Goal: Task Accomplishment & Management: Use online tool/utility

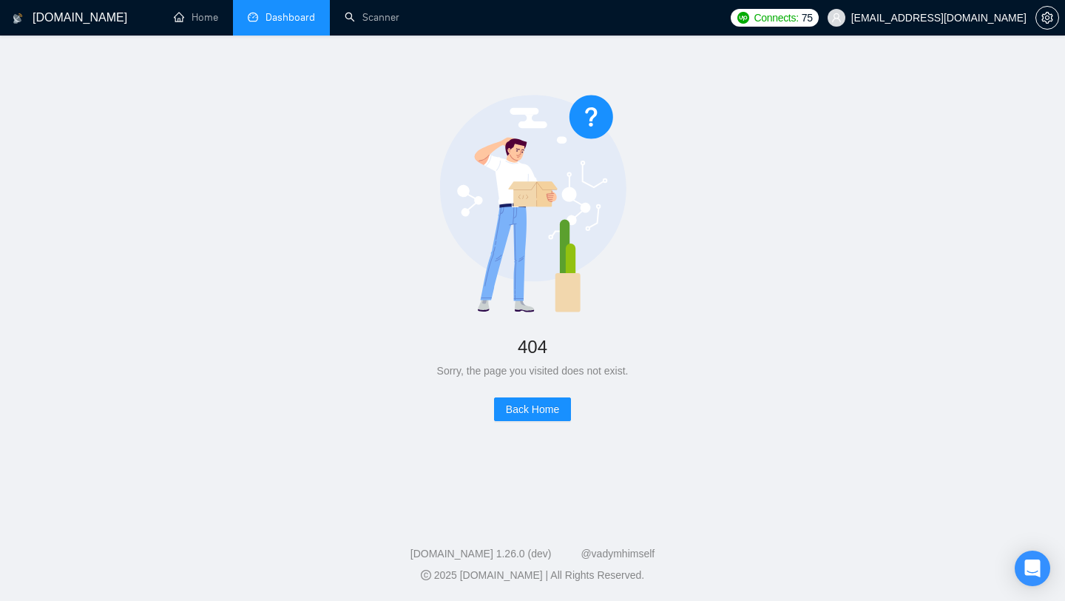
click at [305, 19] on link "Dashboard" at bounding box center [281, 17] width 67 height 13
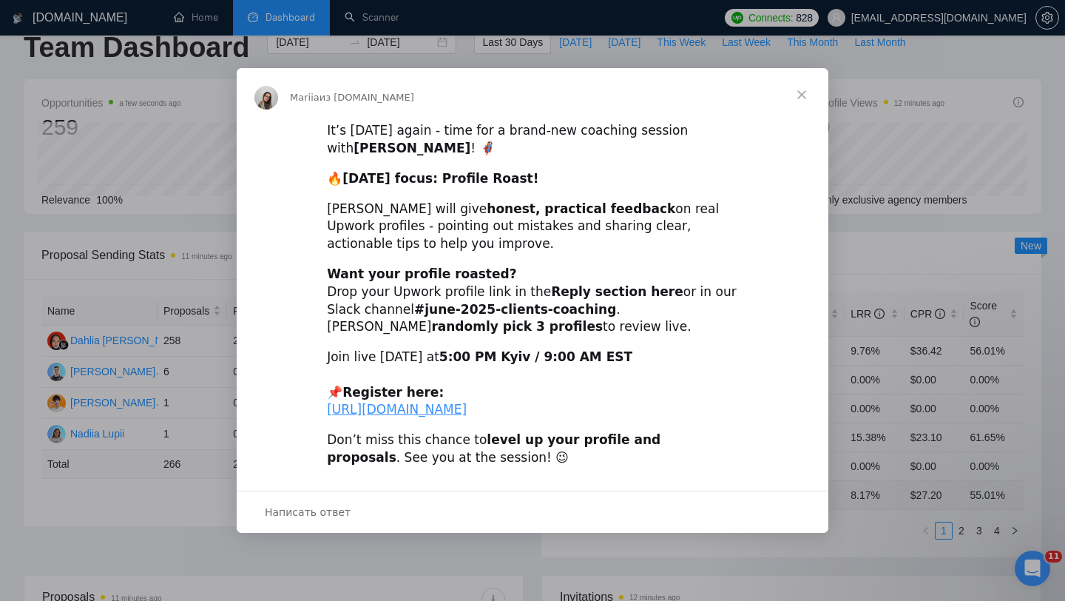
scroll to position [30, 0]
click at [803, 81] on span "Закрыть" at bounding box center [801, 94] width 53 height 53
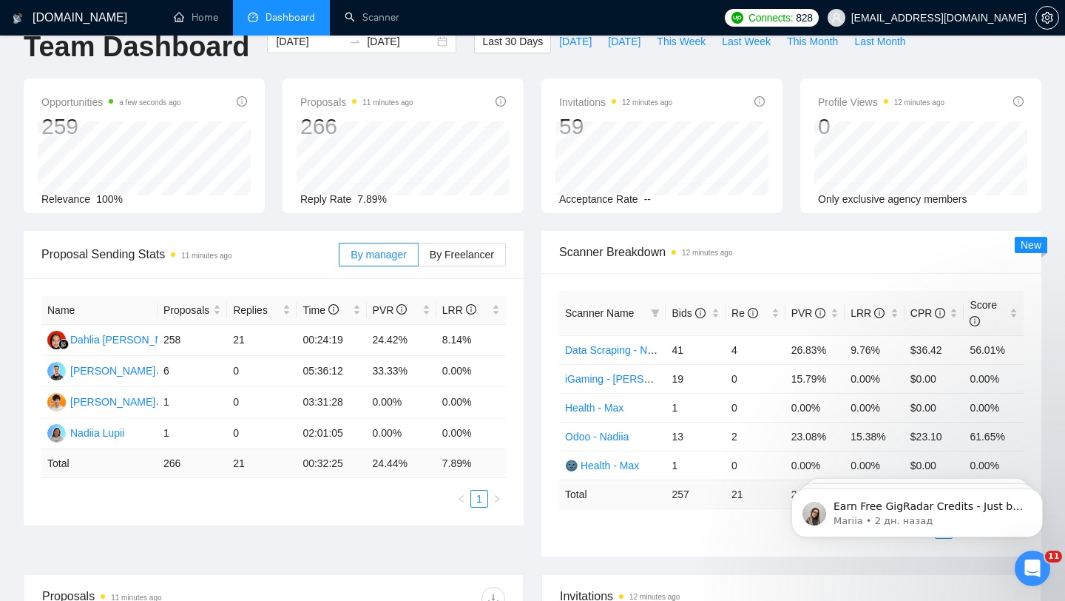
scroll to position [0, 0]
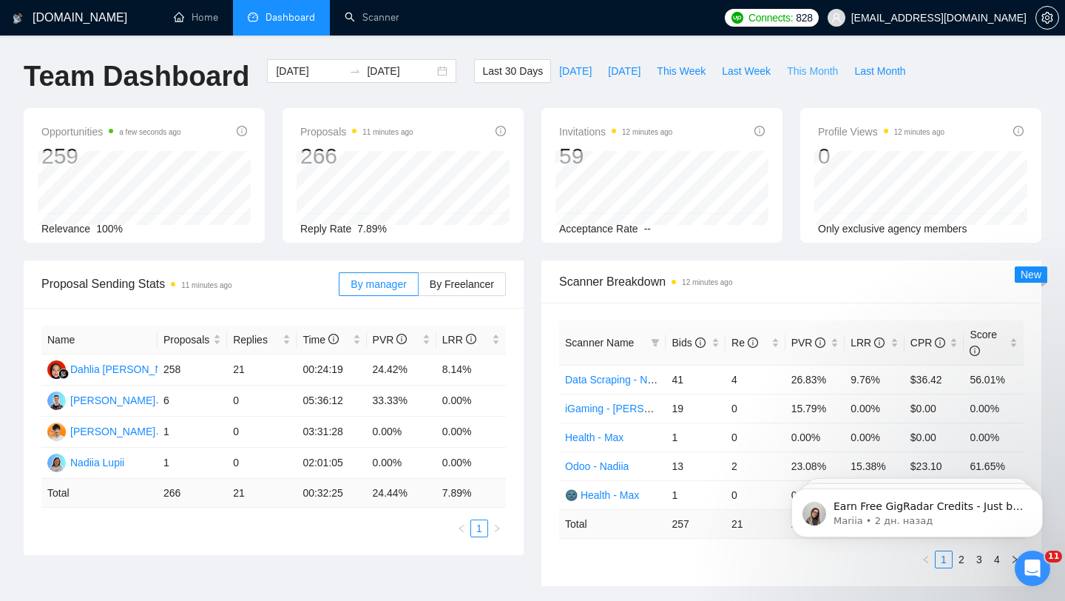
click at [817, 72] on span "This Month" at bounding box center [812, 71] width 51 height 16
type input "2025-08-01"
type input "2025-08-31"
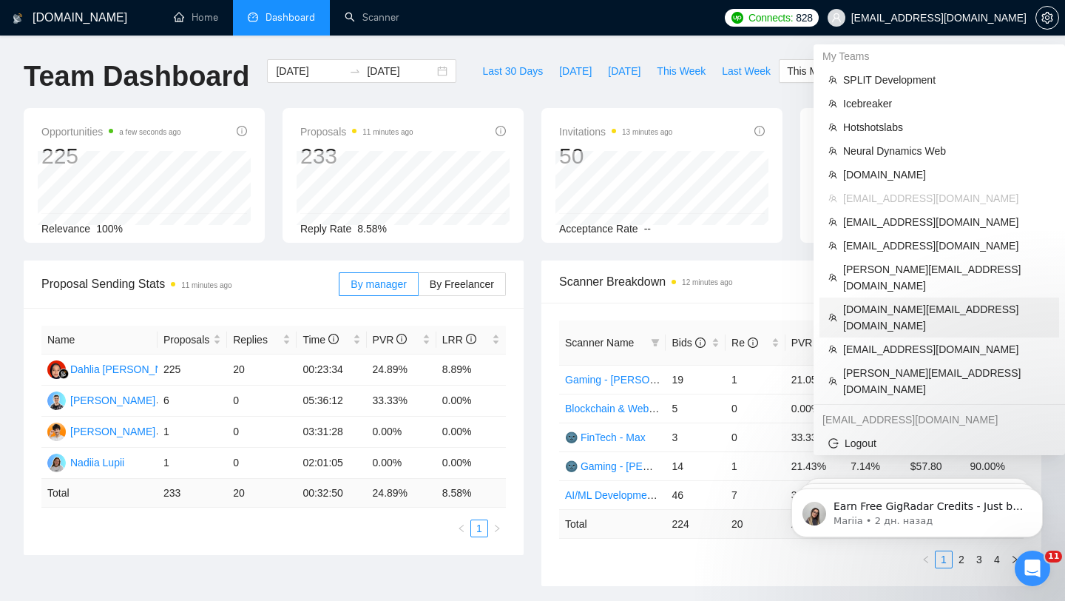
click at [888, 301] on span "[DOMAIN_NAME][EMAIL_ADDRESS][DOMAIN_NAME]" at bounding box center [946, 317] width 207 height 33
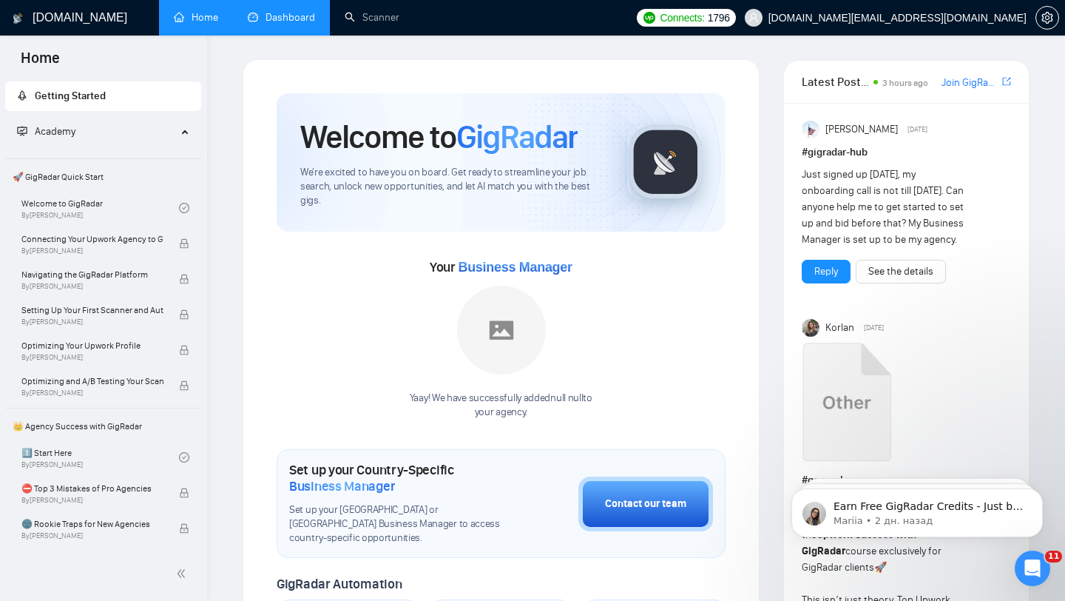
click at [264, 24] on link "Dashboard" at bounding box center [281, 17] width 67 height 13
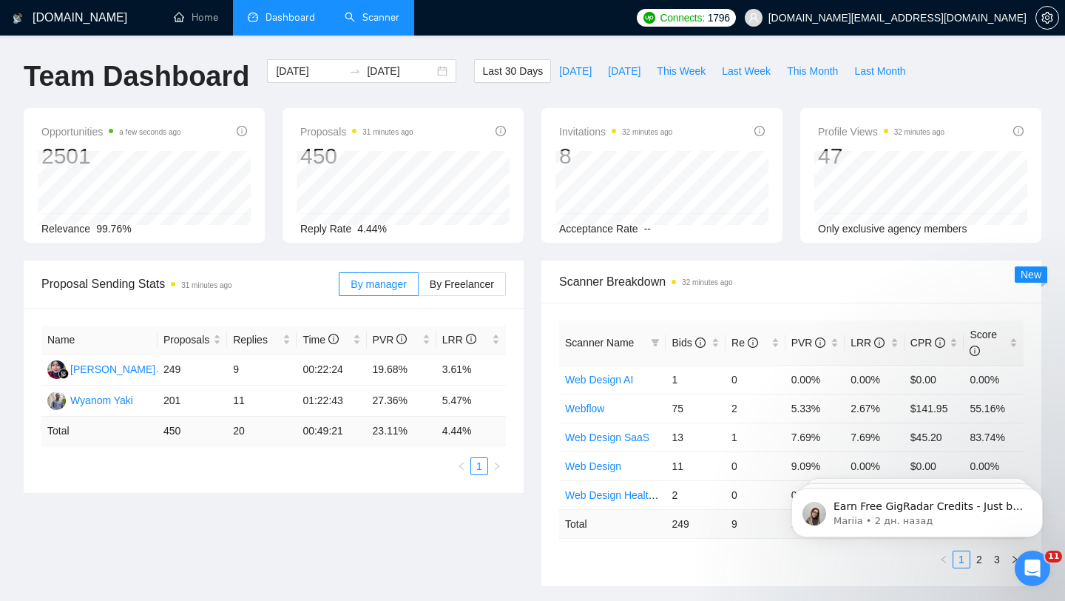
click at [384, 16] on link "Scanner" at bounding box center [372, 17] width 55 height 13
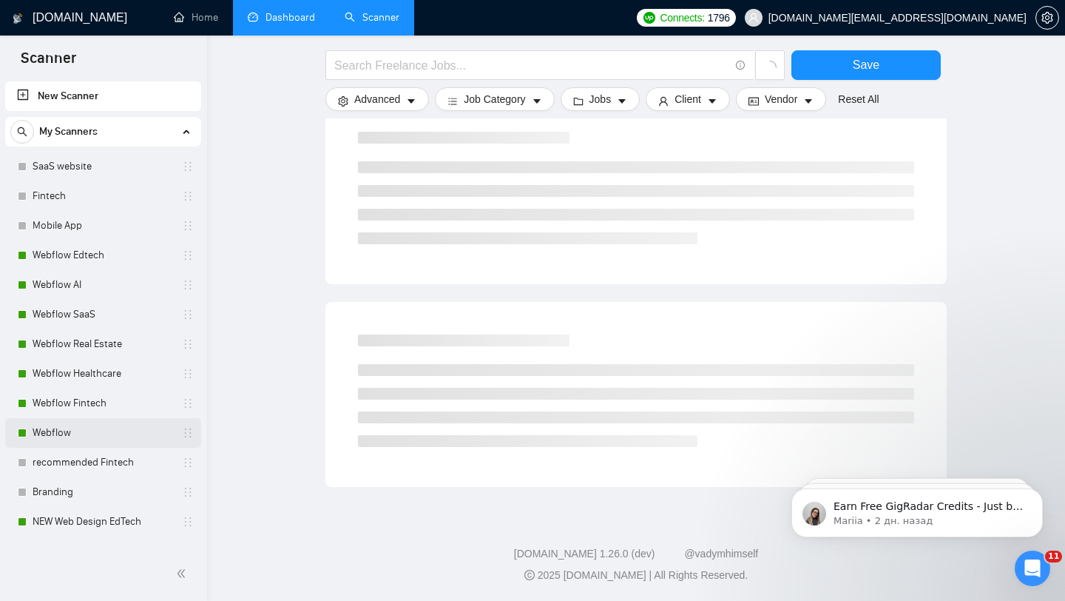
scroll to position [345, 0]
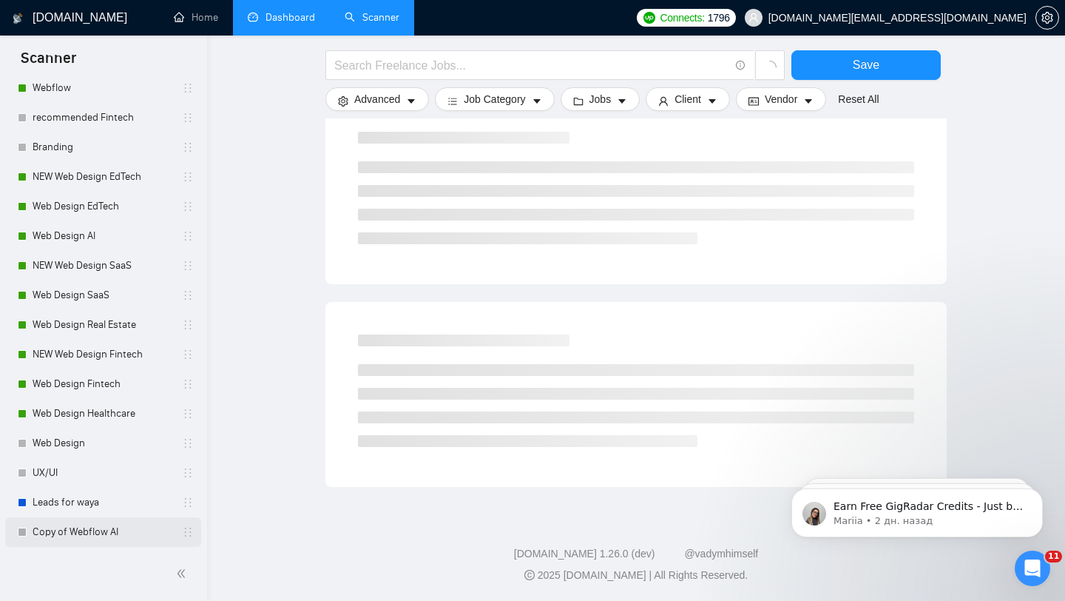
click at [138, 538] on link "Copy of Webflow AI" at bounding box center [103, 532] width 141 height 30
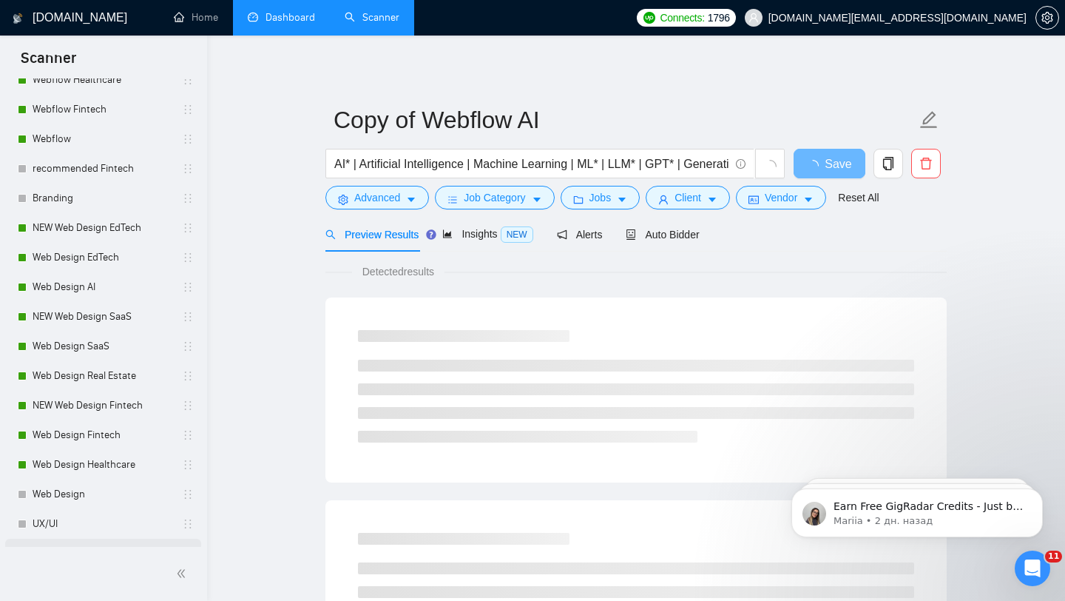
scroll to position [288, 0]
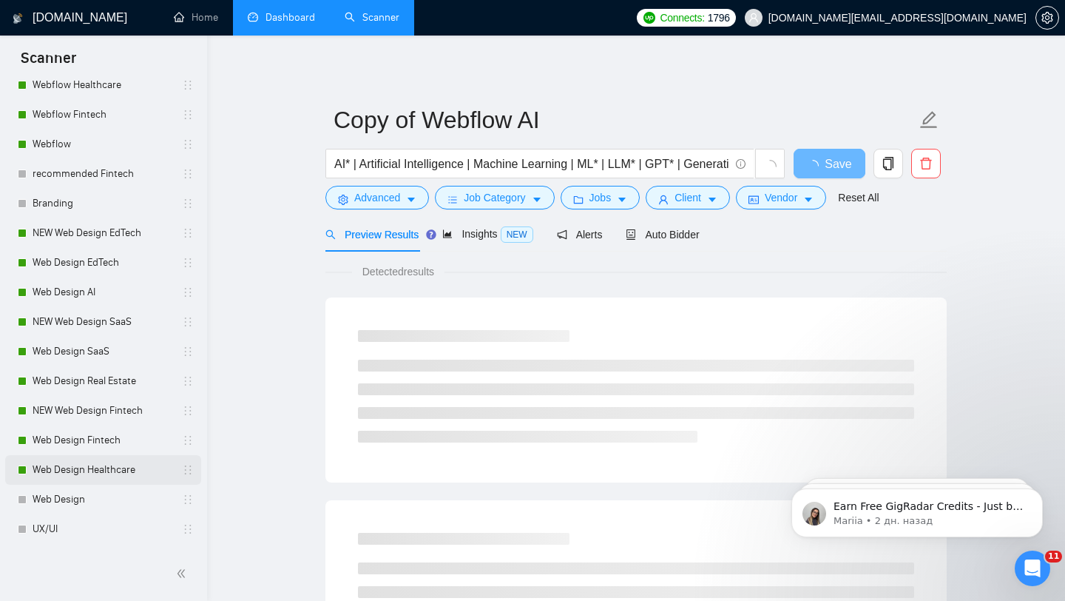
click at [143, 467] on link "Web Design Healthcare" at bounding box center [103, 470] width 141 height 30
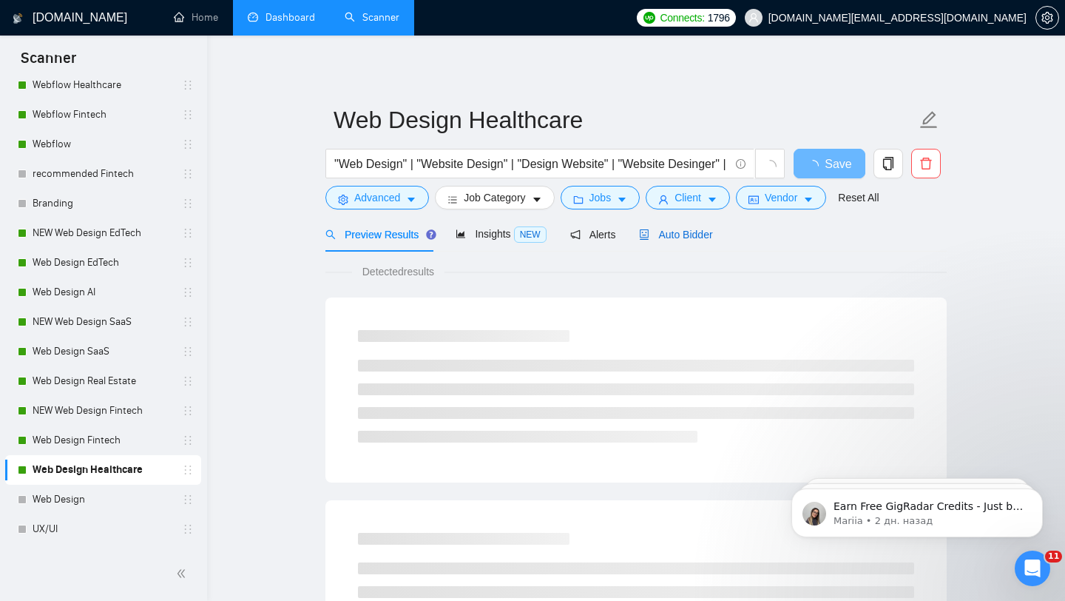
click at [672, 240] on span "Auto Bidder" at bounding box center [675, 235] width 73 height 12
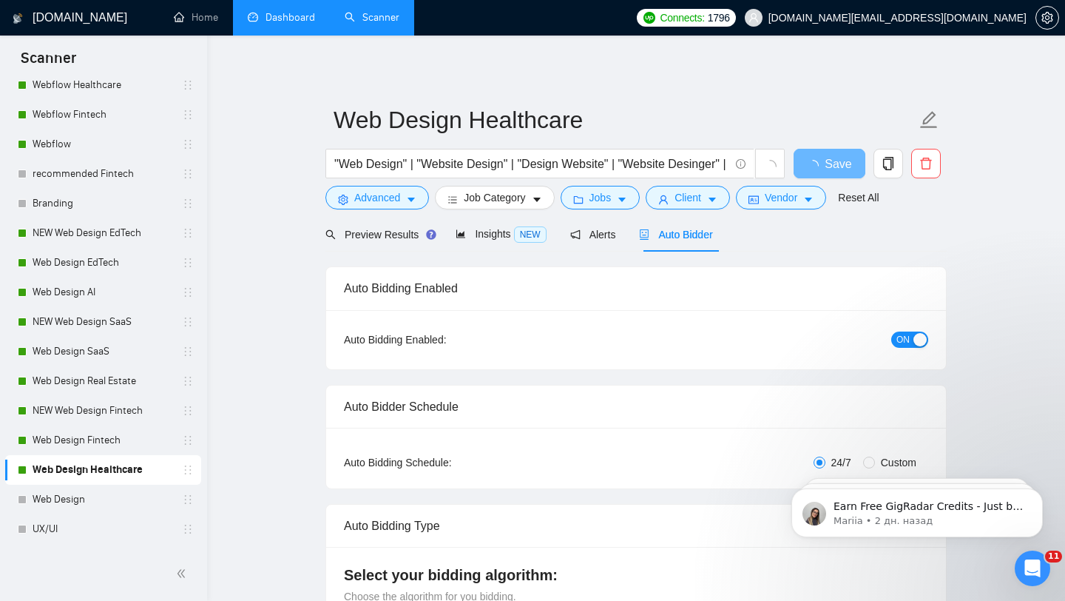
click at [919, 338] on div "button" at bounding box center [919, 339] width 13 height 13
click at [73, 435] on link "Web Design Fintech" at bounding box center [103, 440] width 141 height 30
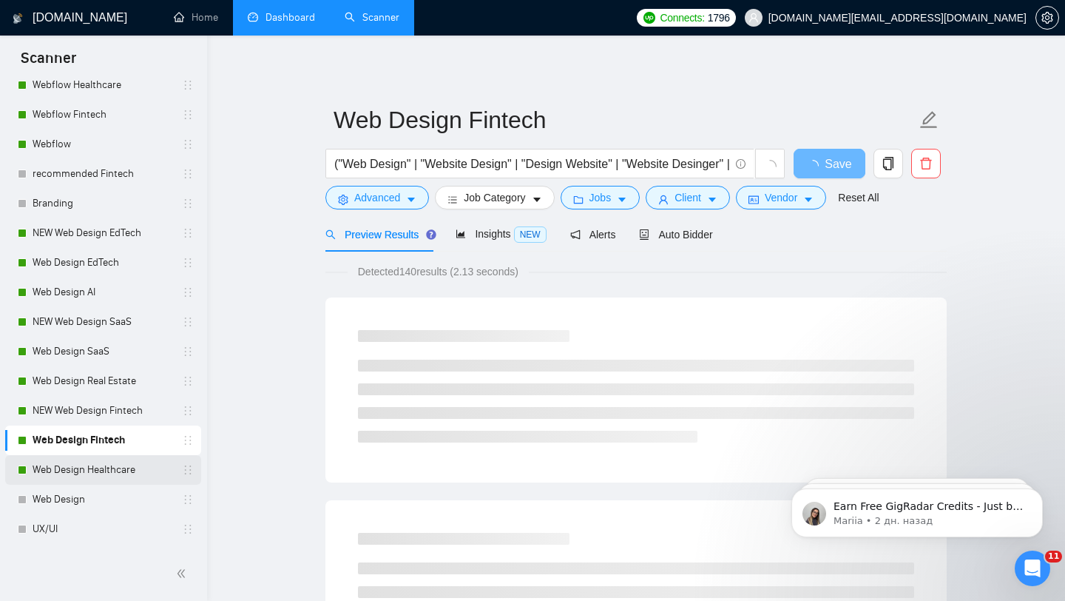
click at [117, 478] on link "Web Design Healthcare" at bounding box center [103, 470] width 141 height 30
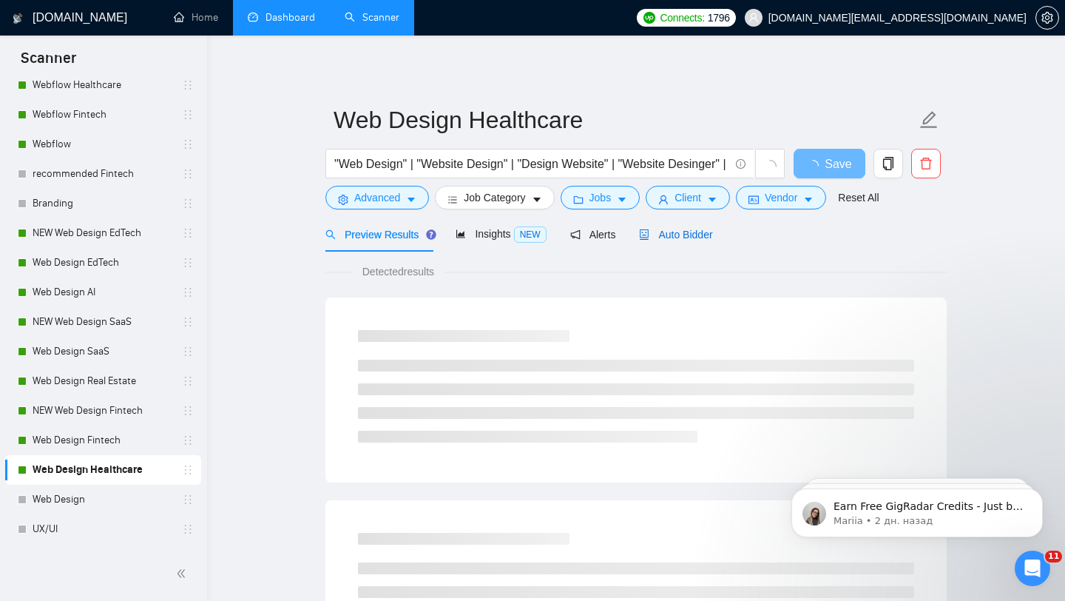
click at [709, 234] on span "Auto Bidder" at bounding box center [675, 235] width 73 height 12
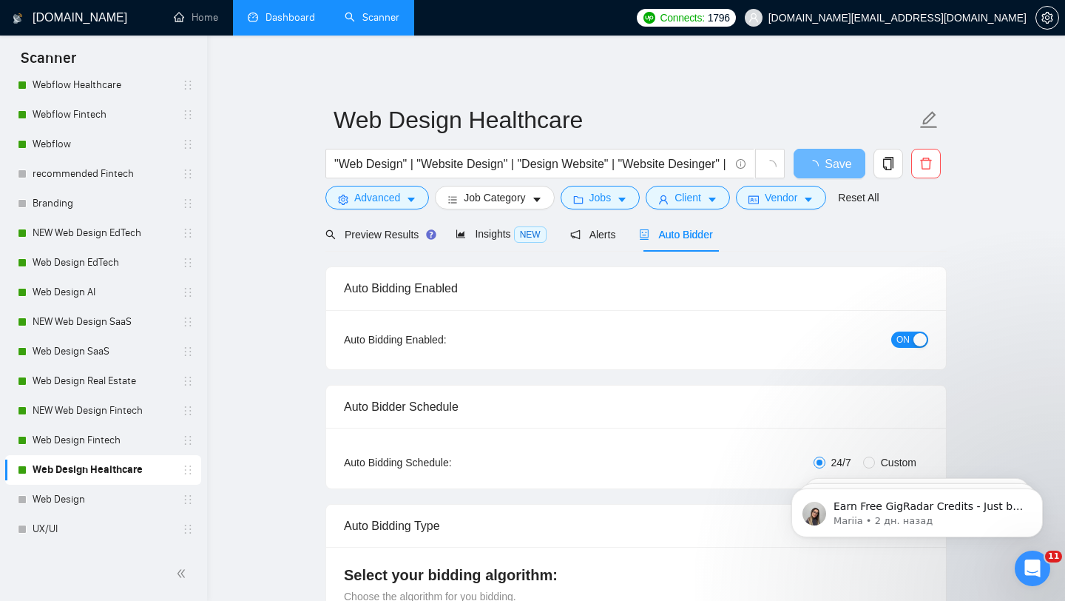
click at [904, 344] on span "ON" at bounding box center [902, 339] width 13 height 16
click at [814, 168] on icon "loading" at bounding box center [813, 166] width 17 height 17
click at [814, 168] on button "Save" at bounding box center [830, 164] width 72 height 30
click at [126, 446] on link "Web Design Fintech" at bounding box center [103, 440] width 141 height 30
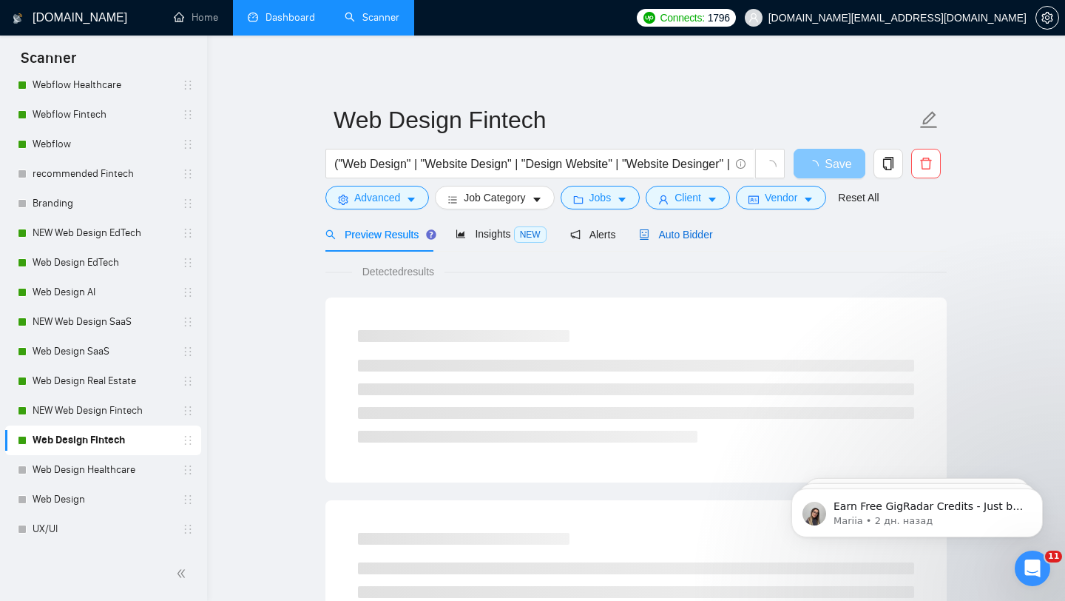
click at [658, 226] on div "Auto Bidder" at bounding box center [675, 234] width 73 height 16
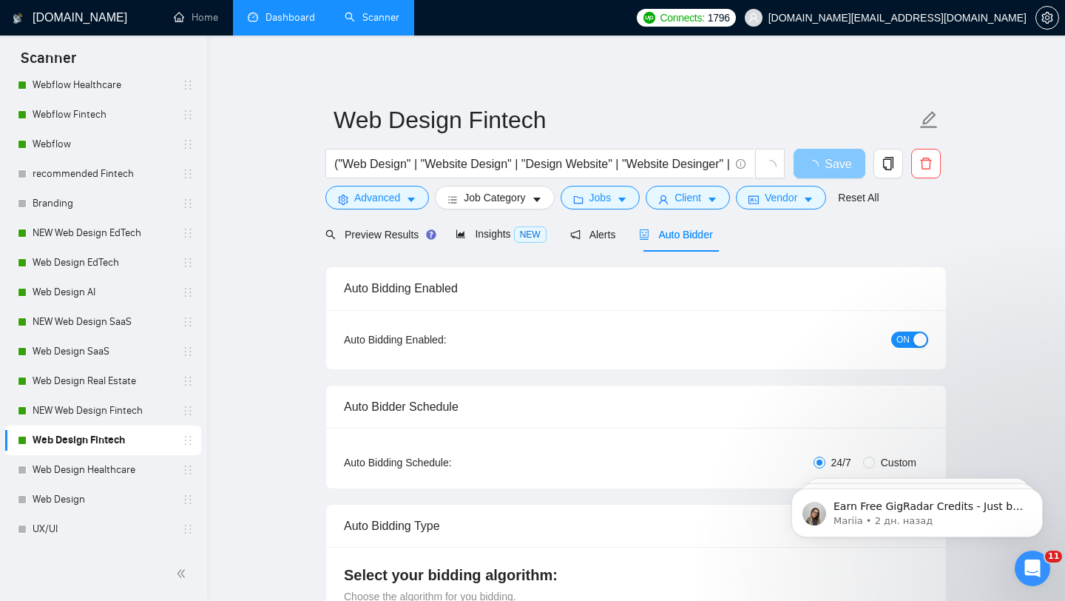
click at [904, 347] on span "ON" at bounding box center [902, 339] width 13 height 16
click at [836, 169] on span "Save" at bounding box center [838, 164] width 27 height 18
click at [797, 168] on button "Save" at bounding box center [830, 164] width 72 height 30
click at [115, 416] on link "NEW Web Design Fintech" at bounding box center [103, 411] width 141 height 30
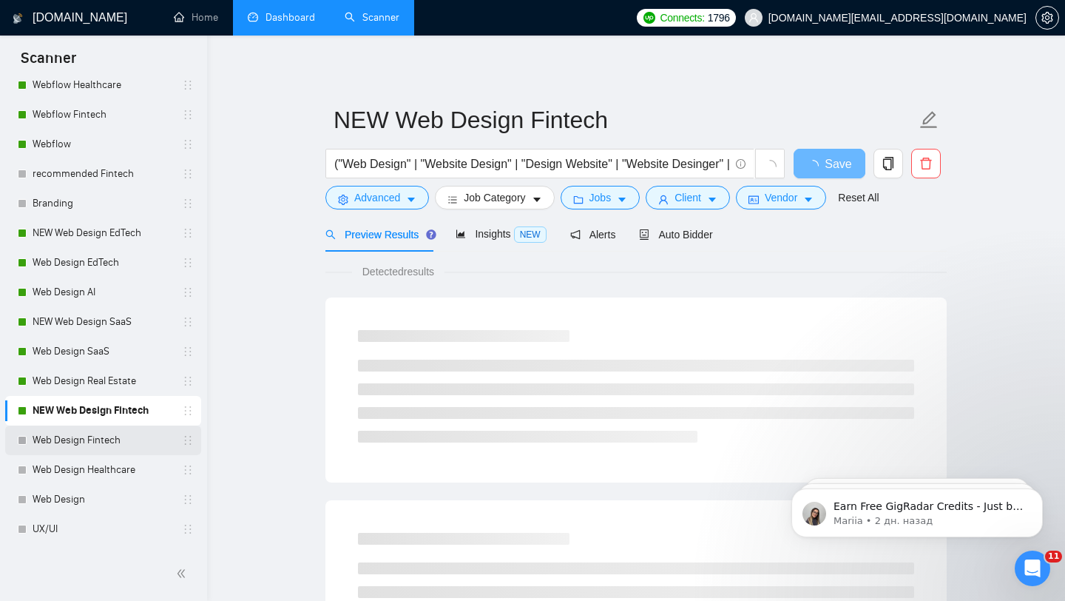
click at [92, 445] on link "Web Design Fintech" at bounding box center [103, 440] width 141 height 30
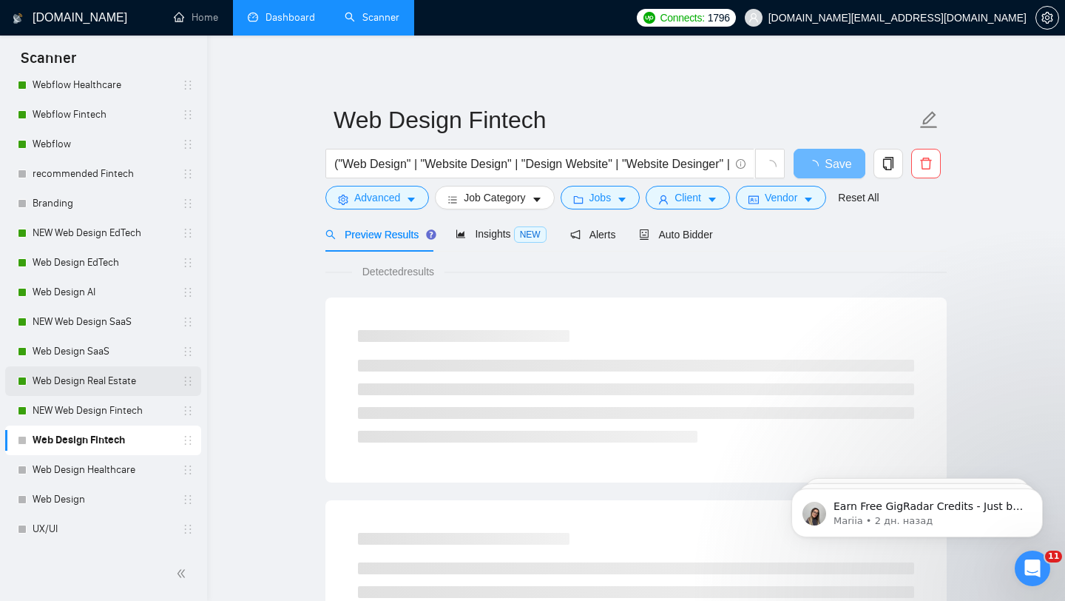
click at [142, 394] on link "Web Design Real Estate" at bounding box center [103, 381] width 141 height 30
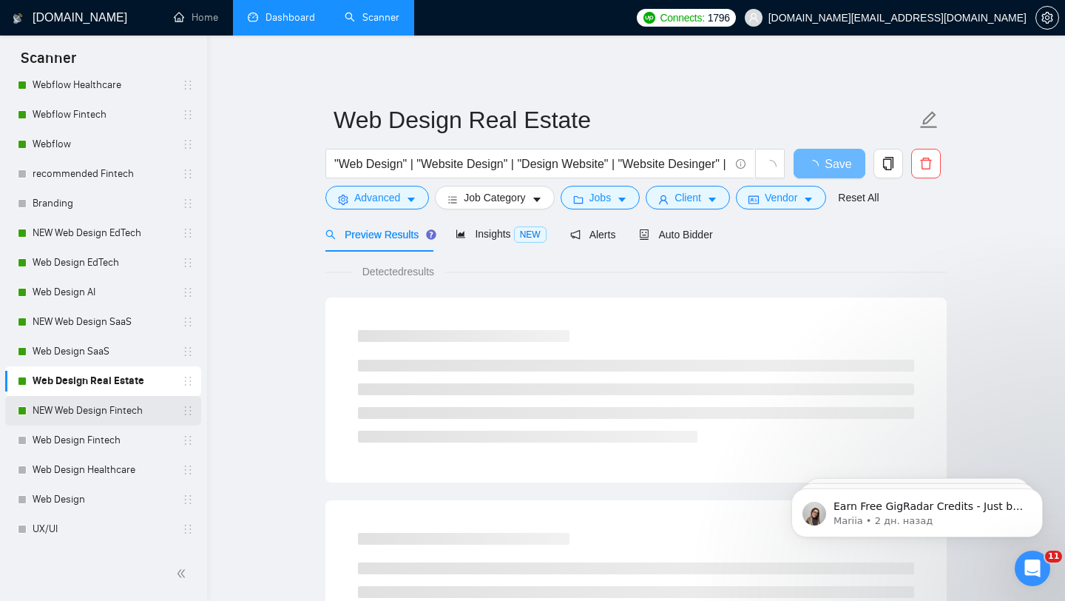
click at [121, 408] on link "NEW Web Design Fintech" at bounding box center [103, 411] width 141 height 30
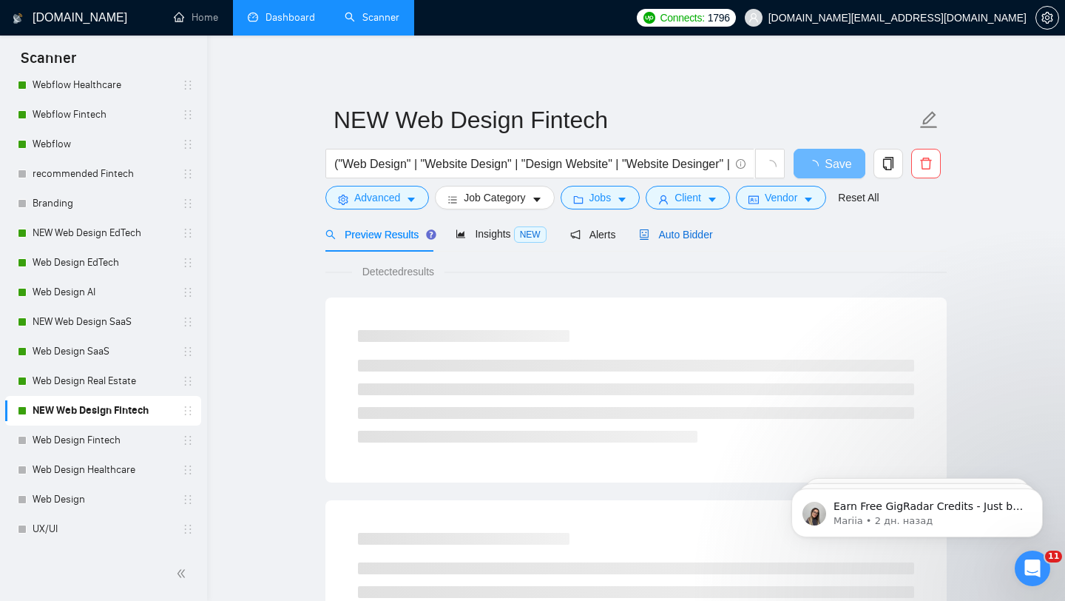
click at [709, 234] on span "Auto Bidder" at bounding box center [675, 235] width 73 height 12
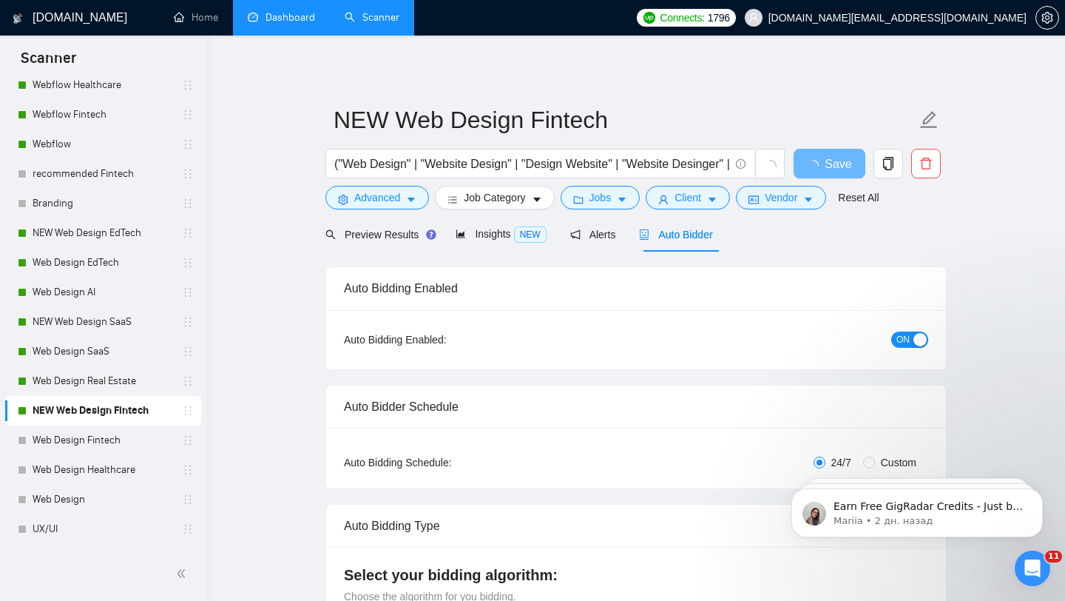
click at [910, 335] on button "ON" at bounding box center [909, 339] width 37 height 16
click at [817, 165] on span "Save" at bounding box center [829, 164] width 27 height 18
click at [135, 380] on link "Web Design Real Estate" at bounding box center [103, 381] width 141 height 30
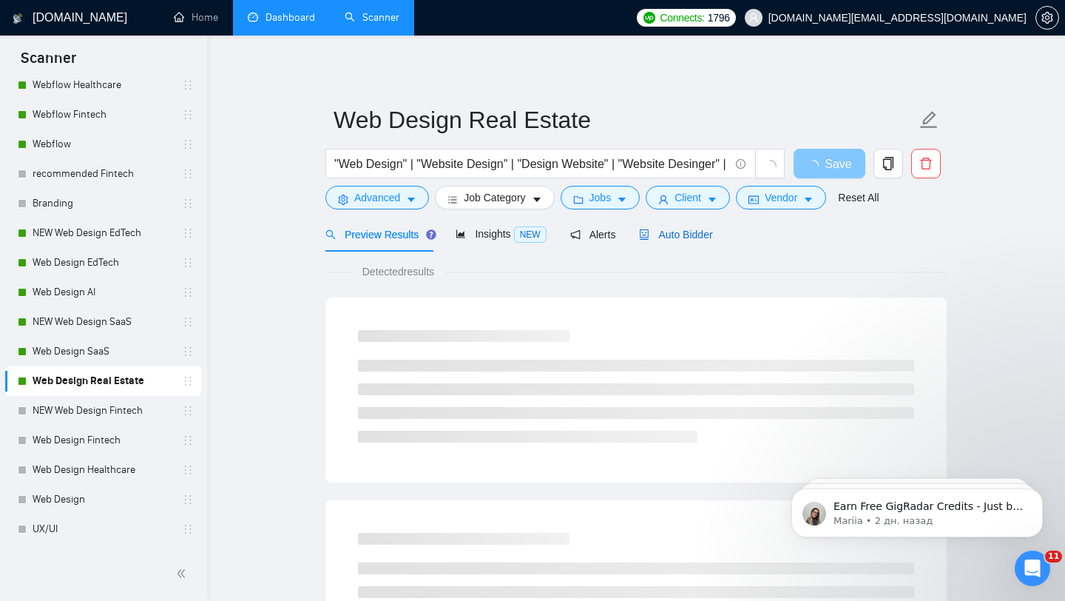
click at [667, 229] on span "Auto Bidder" at bounding box center [675, 235] width 73 height 12
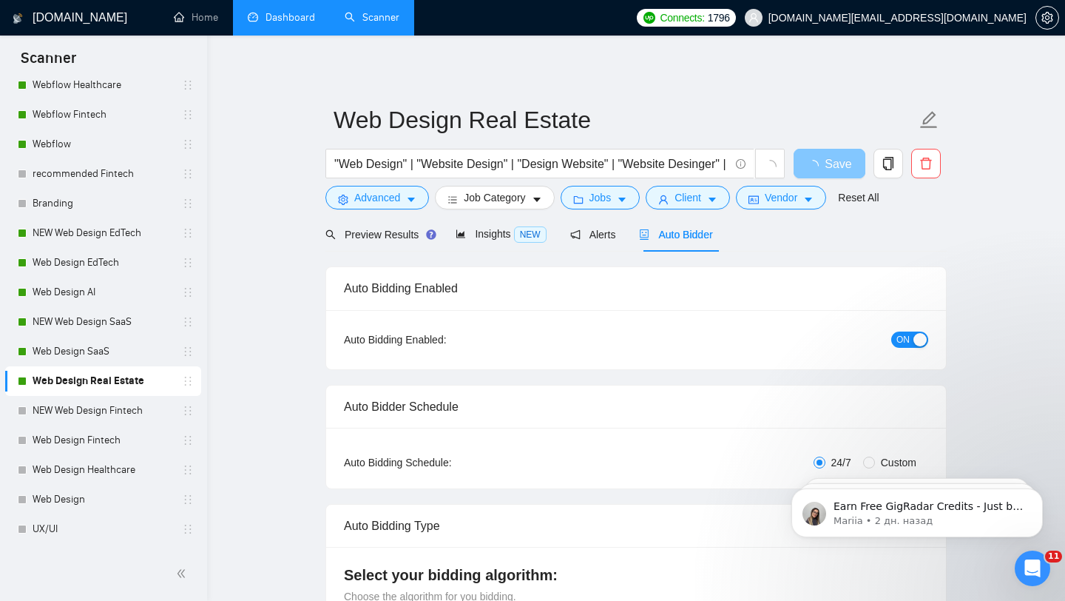
click at [900, 340] on span "ON" at bounding box center [902, 339] width 13 height 16
click at [817, 159] on span "Save" at bounding box center [829, 164] width 27 height 18
click at [93, 343] on link "Web Design SaaS" at bounding box center [103, 352] width 141 height 30
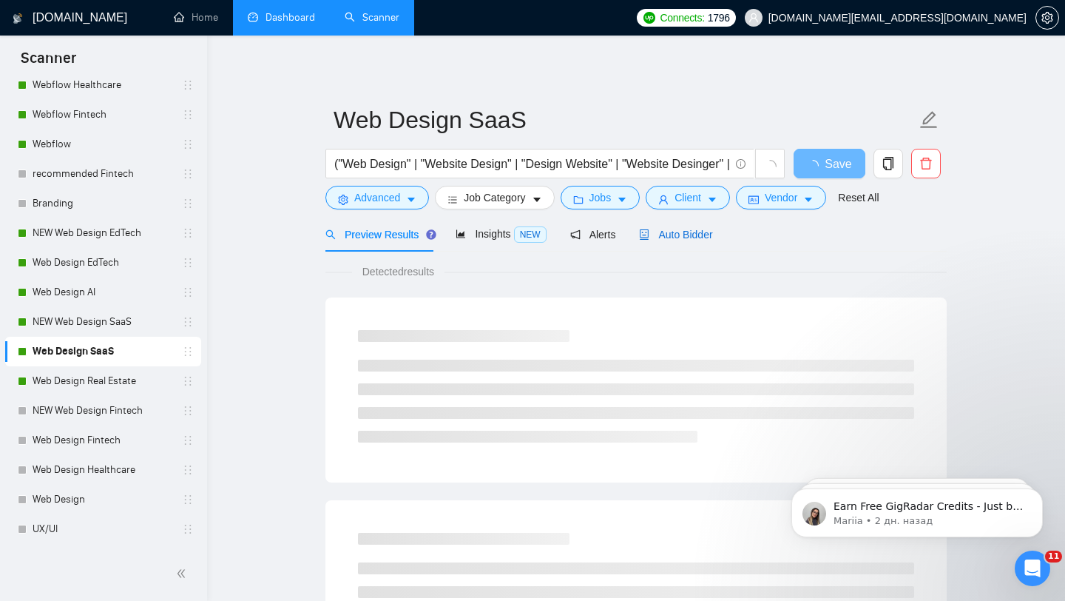
click at [695, 241] on div "Auto Bidder" at bounding box center [675, 234] width 73 height 16
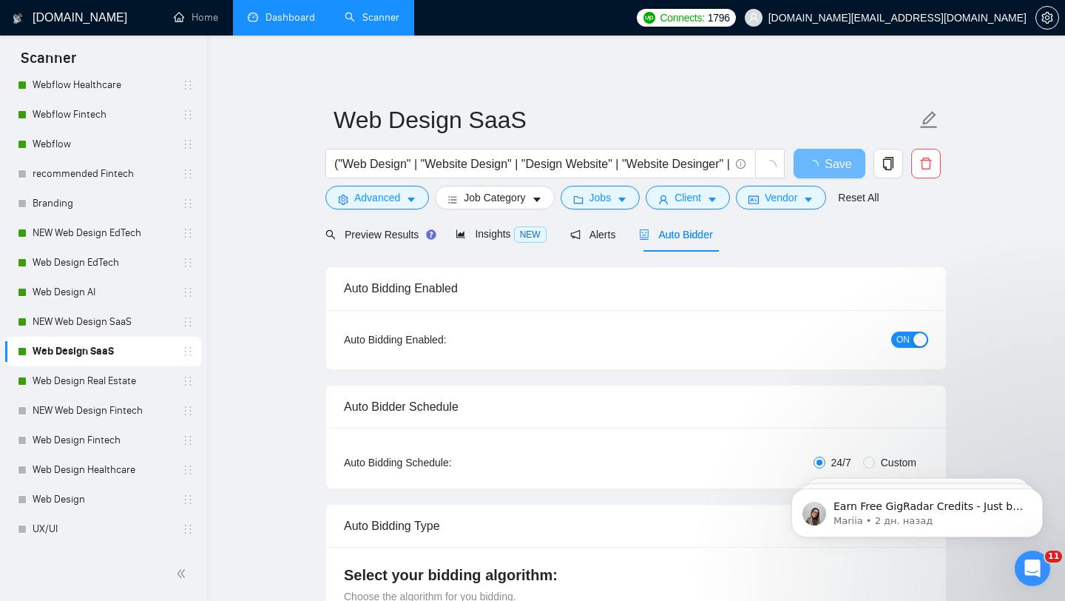
click at [927, 338] on button "ON" at bounding box center [909, 339] width 37 height 16
click at [907, 334] on span "ON" at bounding box center [902, 339] width 13 height 16
click at [822, 166] on span "Save" at bounding box center [829, 164] width 27 height 18
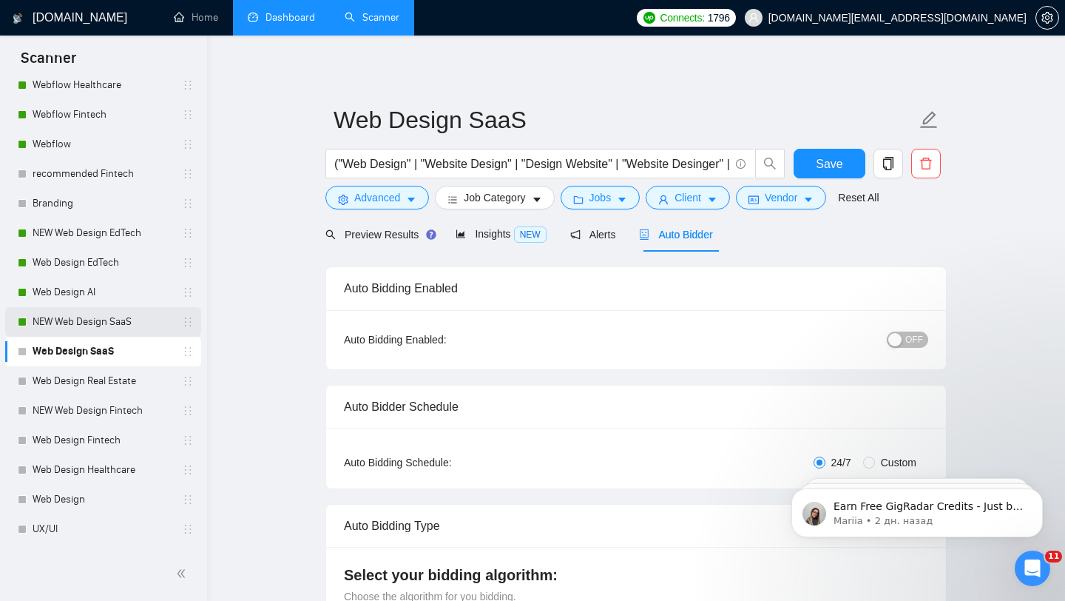
click at [75, 325] on link "NEW Web Design SaaS" at bounding box center [103, 322] width 141 height 30
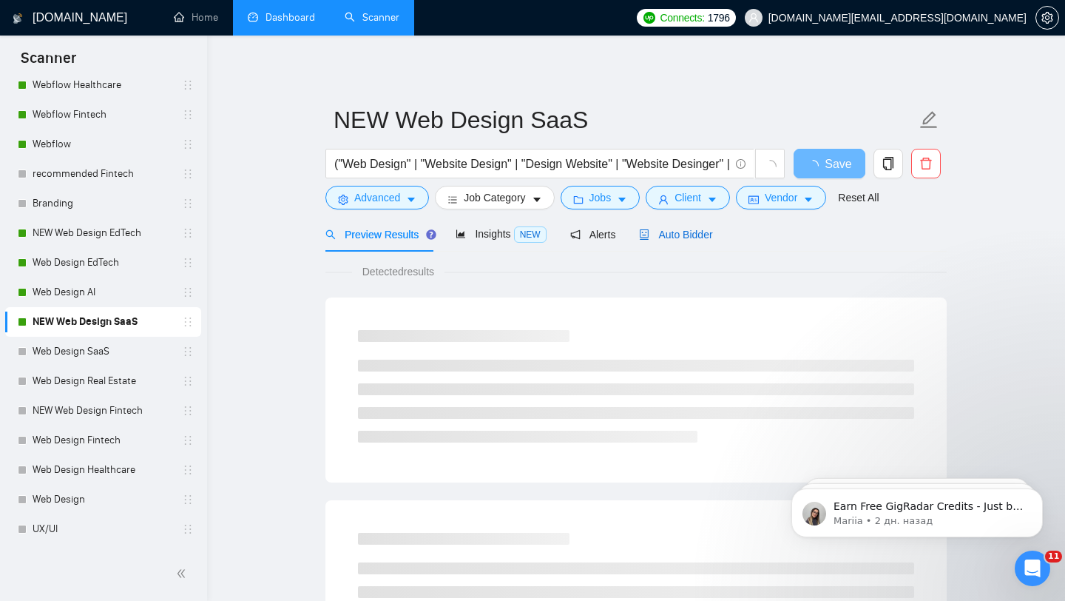
click at [696, 226] on div "Auto Bidder" at bounding box center [675, 234] width 73 height 16
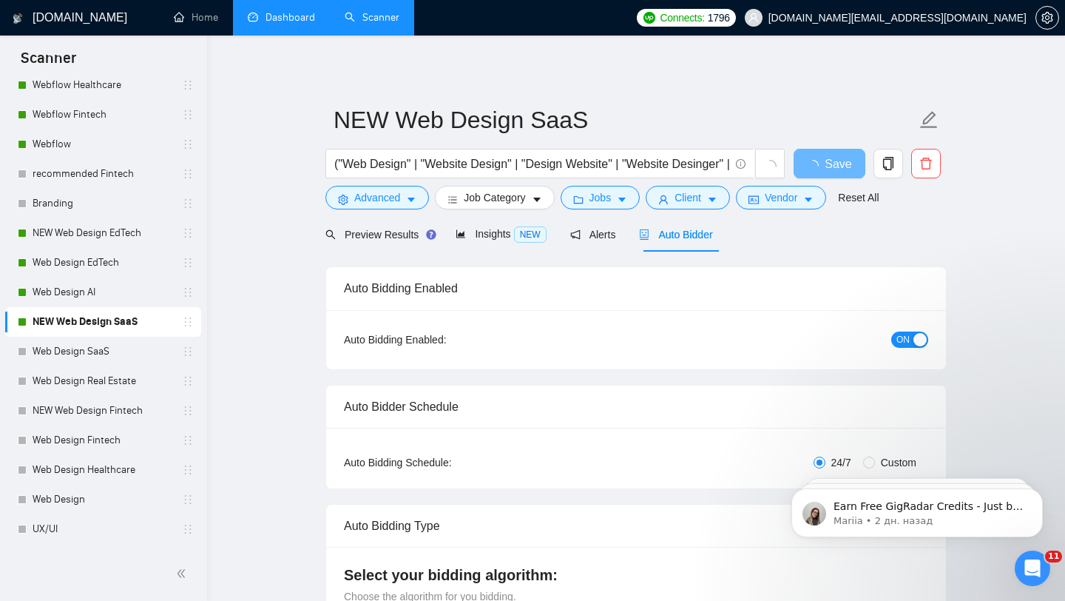
click at [906, 340] on span "ON" at bounding box center [902, 339] width 13 height 16
click at [829, 165] on span "Save" at bounding box center [829, 164] width 27 height 18
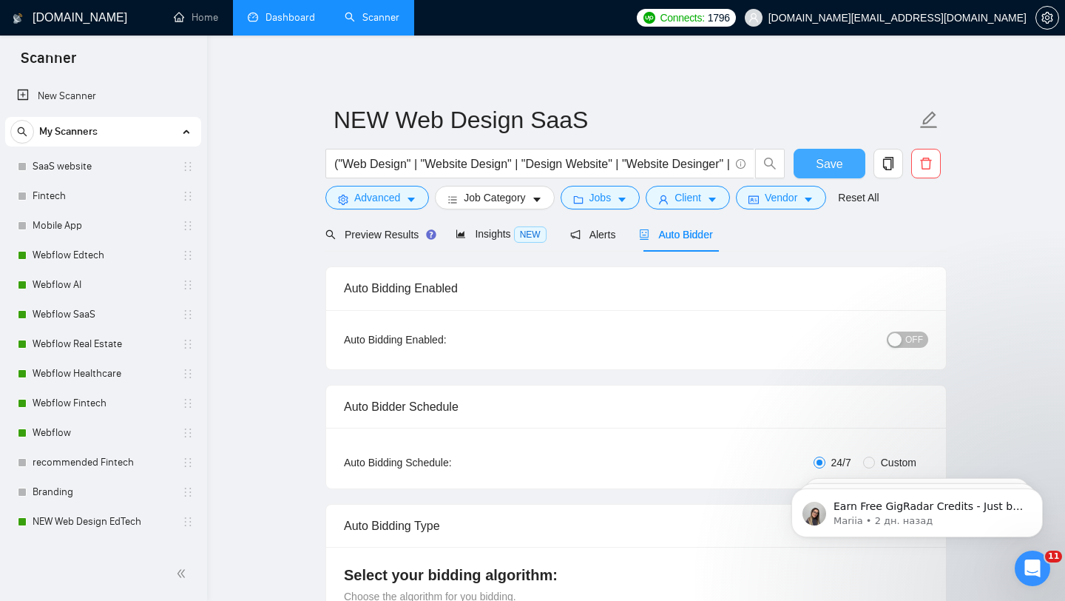
scroll to position [345, 0]
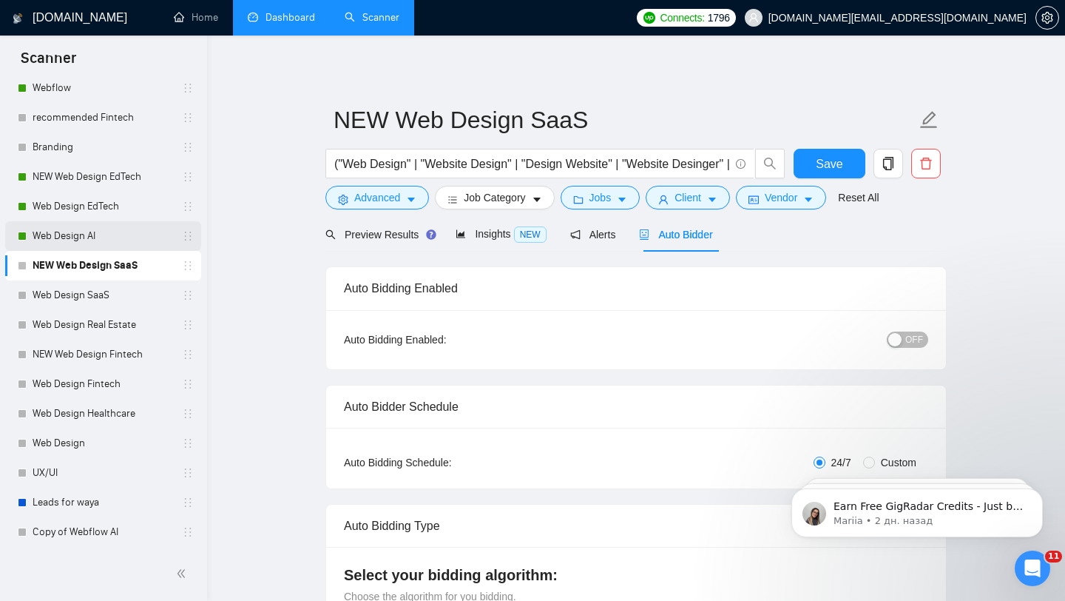
click at [107, 243] on link "Web Design AI" at bounding box center [103, 236] width 141 height 30
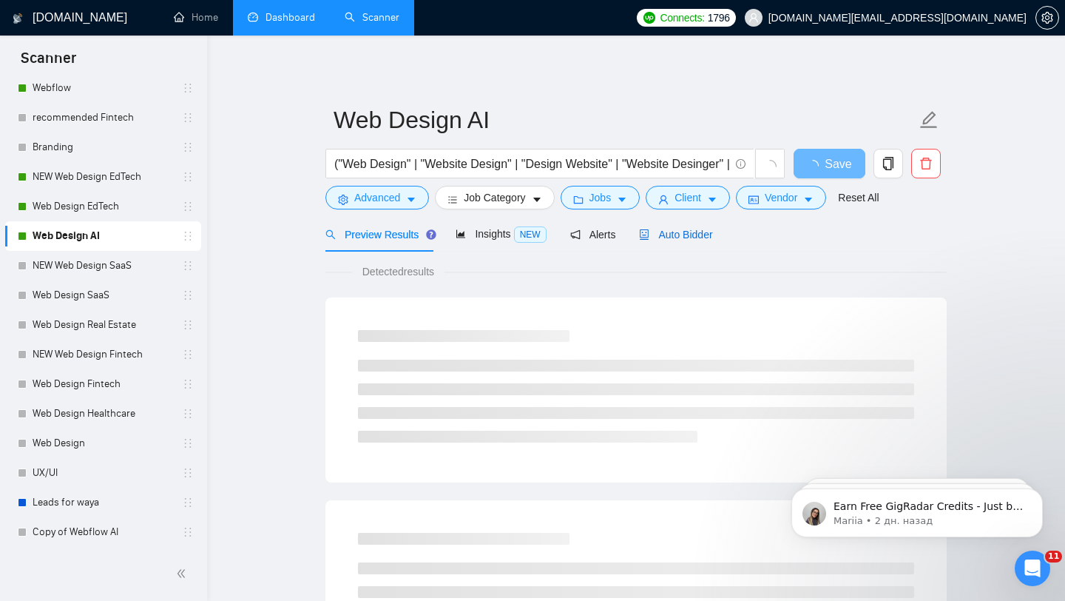
click at [669, 231] on span "Auto Bidder" at bounding box center [675, 235] width 73 height 12
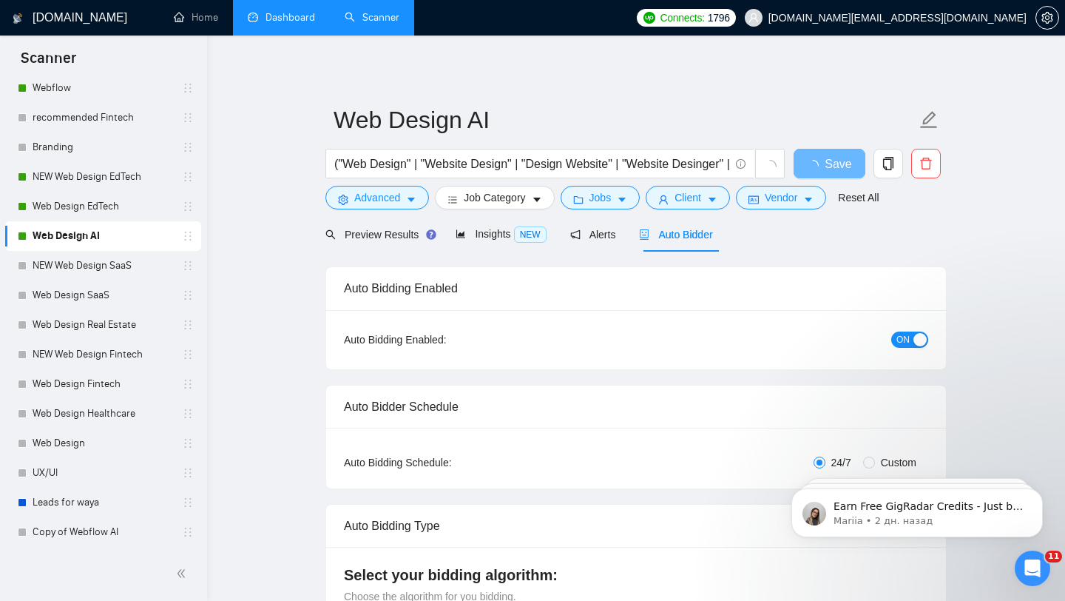
click at [907, 339] on span "ON" at bounding box center [902, 339] width 13 height 16
click at [822, 169] on span "Save" at bounding box center [829, 164] width 27 height 18
click at [87, 216] on link "Web Design EdTech" at bounding box center [103, 207] width 141 height 30
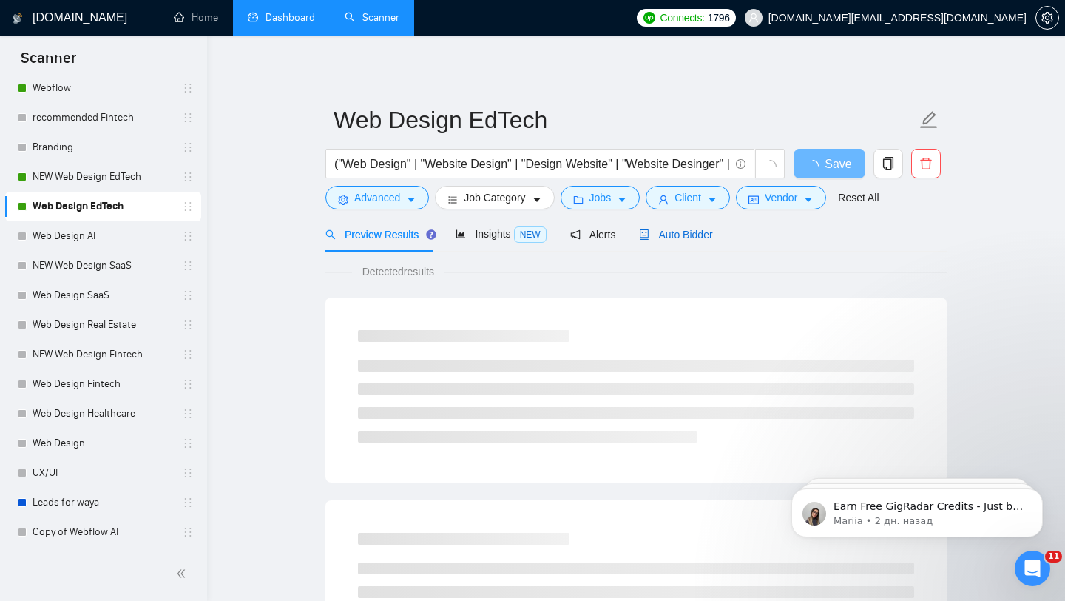
click at [701, 237] on span "Auto Bidder" at bounding box center [675, 235] width 73 height 12
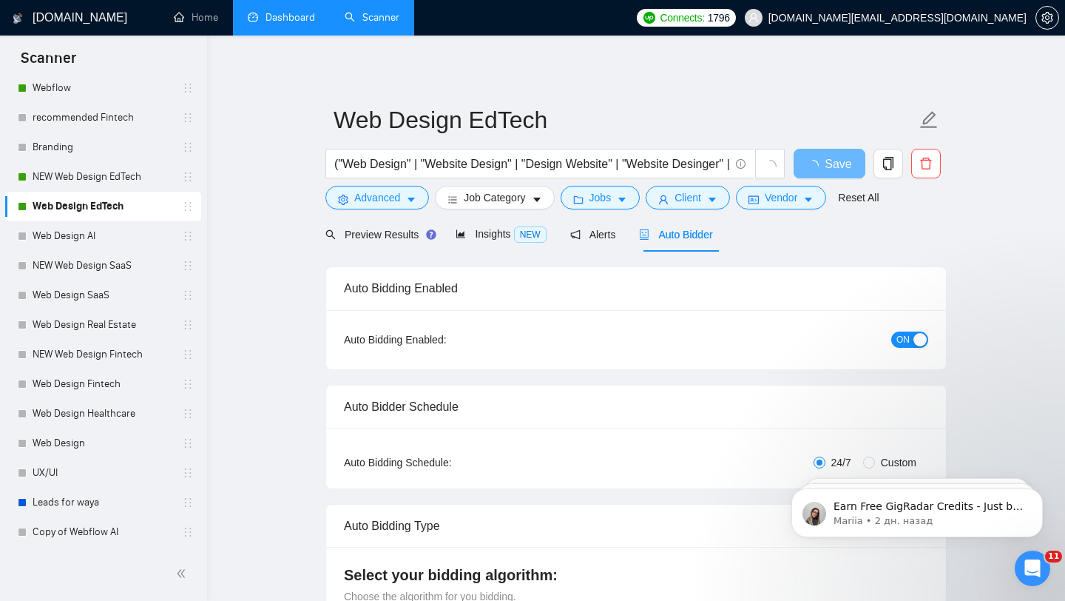
click at [921, 338] on div "button" at bounding box center [919, 339] width 13 height 13
click at [836, 174] on button "Save" at bounding box center [830, 164] width 72 height 30
click at [96, 175] on link "NEW Web Design EdTech" at bounding box center [103, 177] width 141 height 30
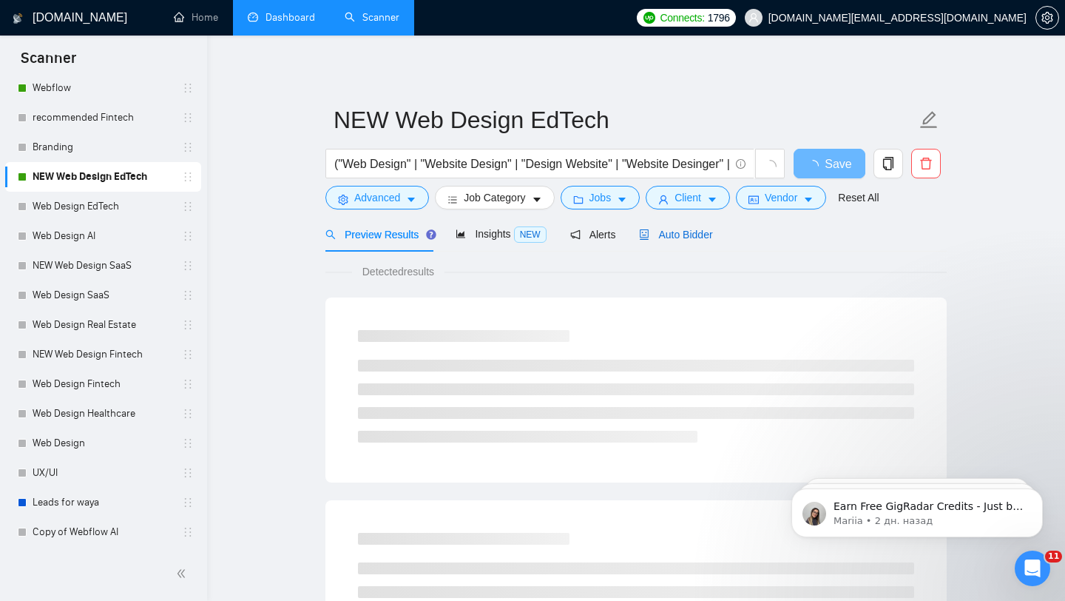
click at [657, 238] on span "Auto Bidder" at bounding box center [675, 235] width 73 height 12
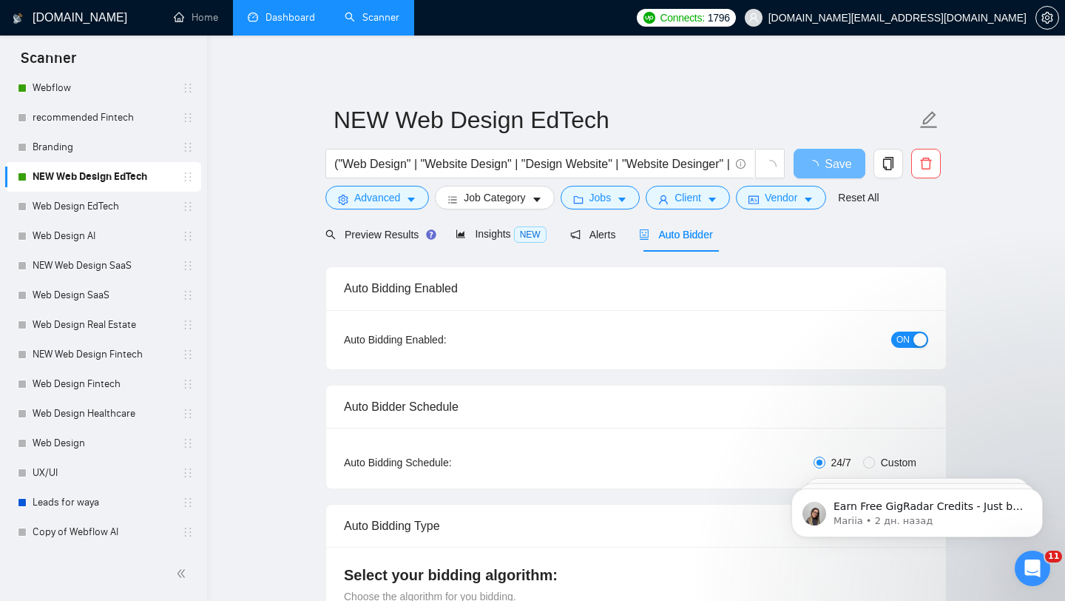
click at [899, 329] on div "ON" at bounding box center [831, 340] width 195 height 24
click at [906, 341] on span "ON" at bounding box center [902, 339] width 13 height 16
click at [818, 167] on span "Save" at bounding box center [829, 164] width 27 height 18
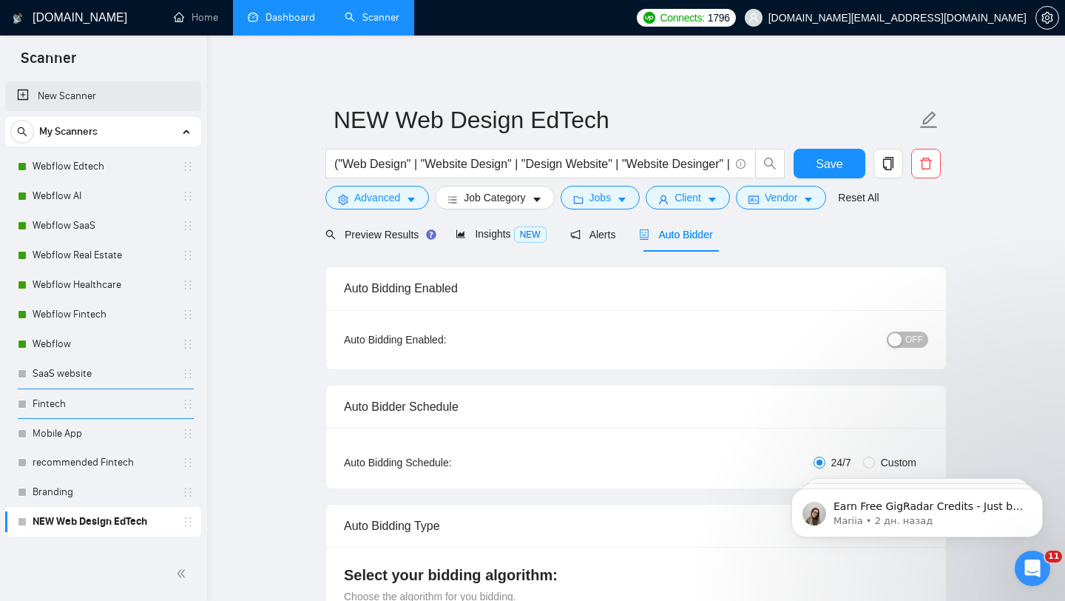
click at [81, 97] on link "New Scanner" at bounding box center [103, 96] width 172 height 30
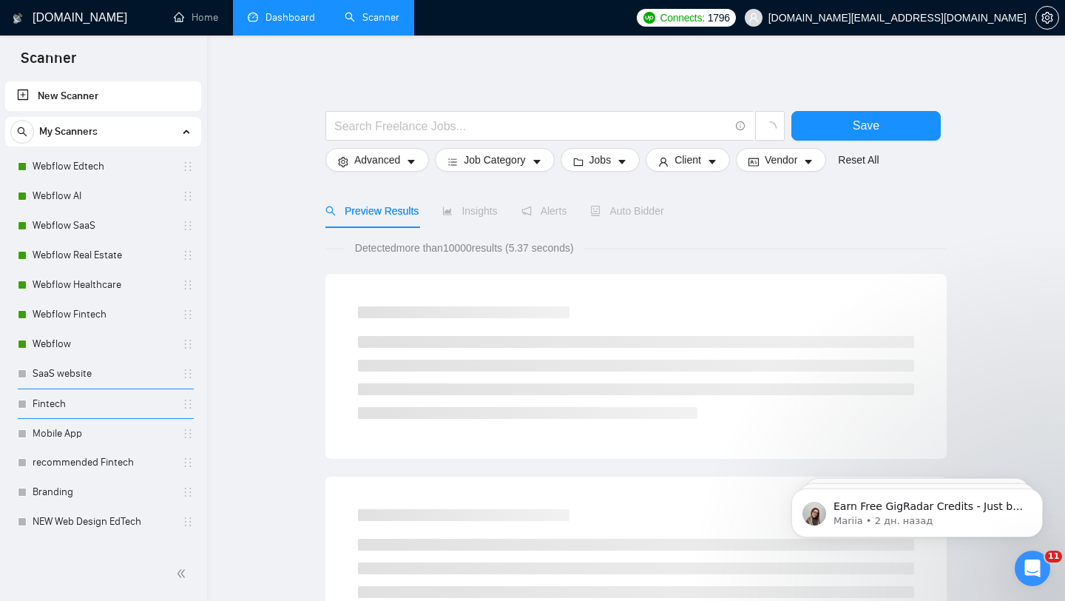
click at [373, 97] on div at bounding box center [635, 103] width 621 height 15
click at [392, 124] on input "text" at bounding box center [531, 126] width 395 height 18
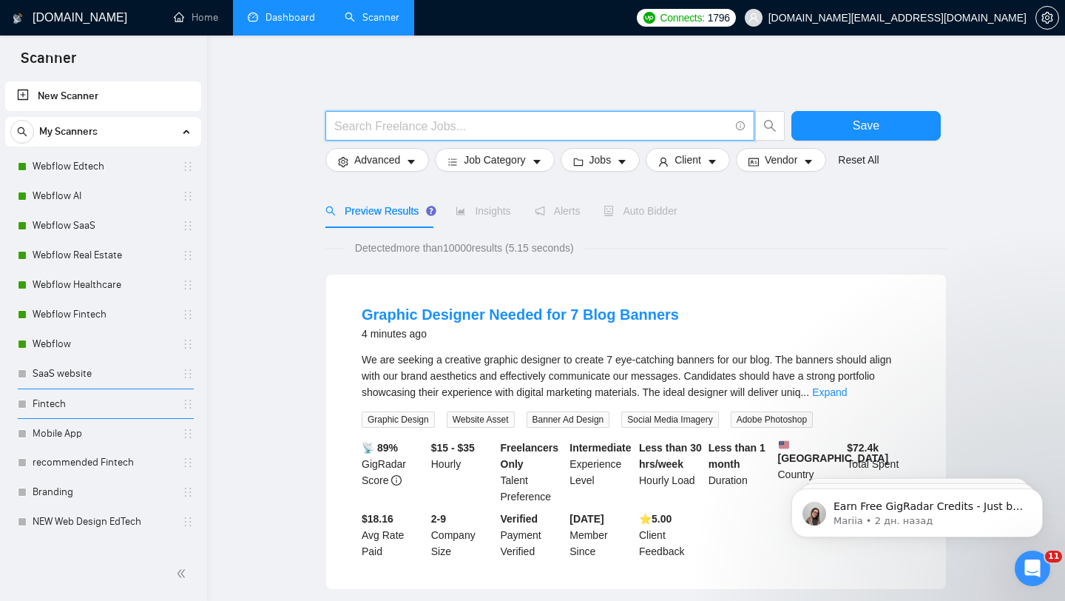
click at [397, 128] on input "text" at bounding box center [531, 126] width 395 height 18
paste input "((UI/UX | UX | UI | UX/UI | Figma | Website | "Web App" | Platform | Applicatio…"
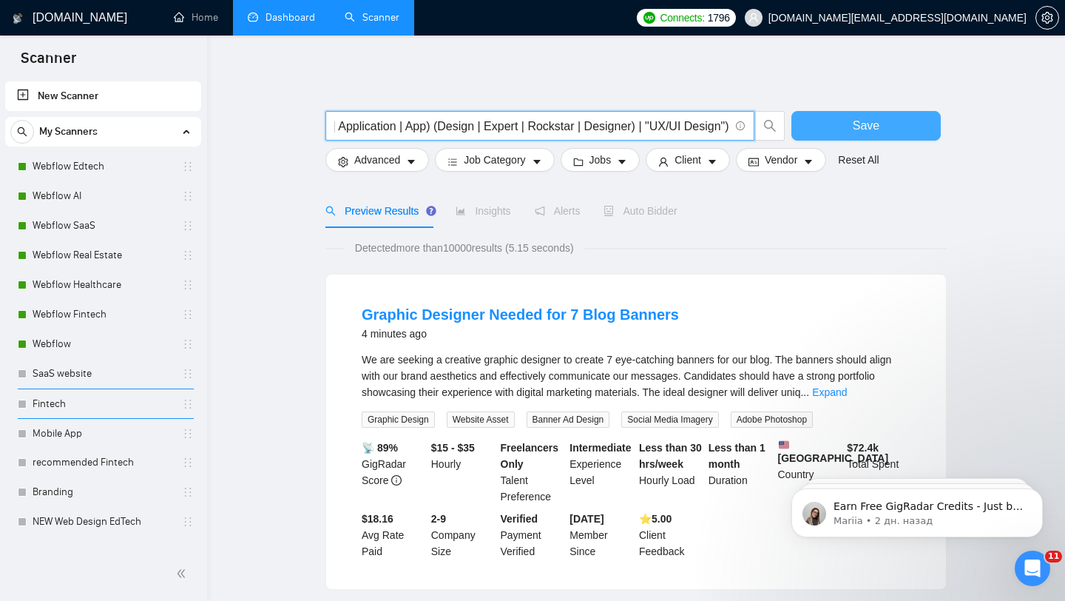
type input "((UI/UX | UX | UI | UX/UI | Figma | Website | "Web App" | Platform | Applicatio…"
click at [850, 134] on button "Save" at bounding box center [865, 126] width 149 height 30
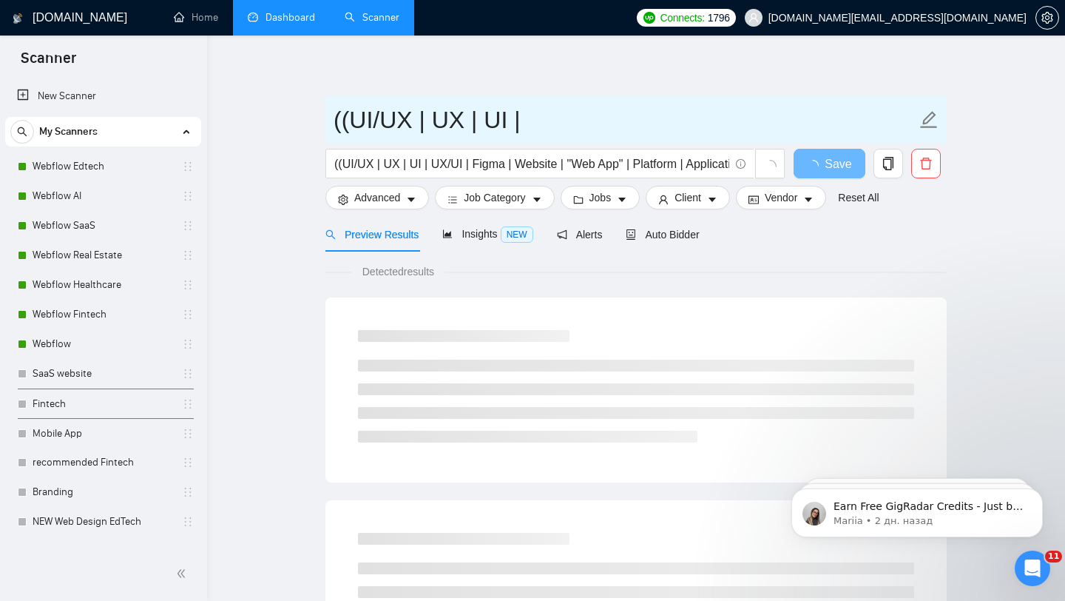
click at [432, 112] on input "((UI/UX | UX | UI |" at bounding box center [625, 119] width 583 height 37
paste input "[PERSON_NAME] - UI/UX General"
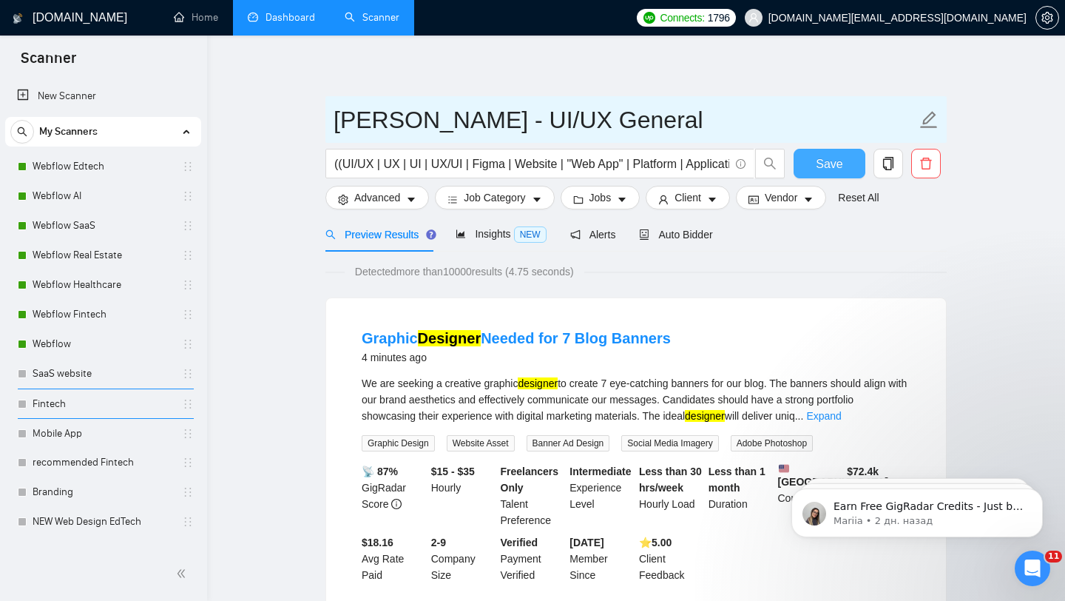
type input "[PERSON_NAME] - UI/UX General"
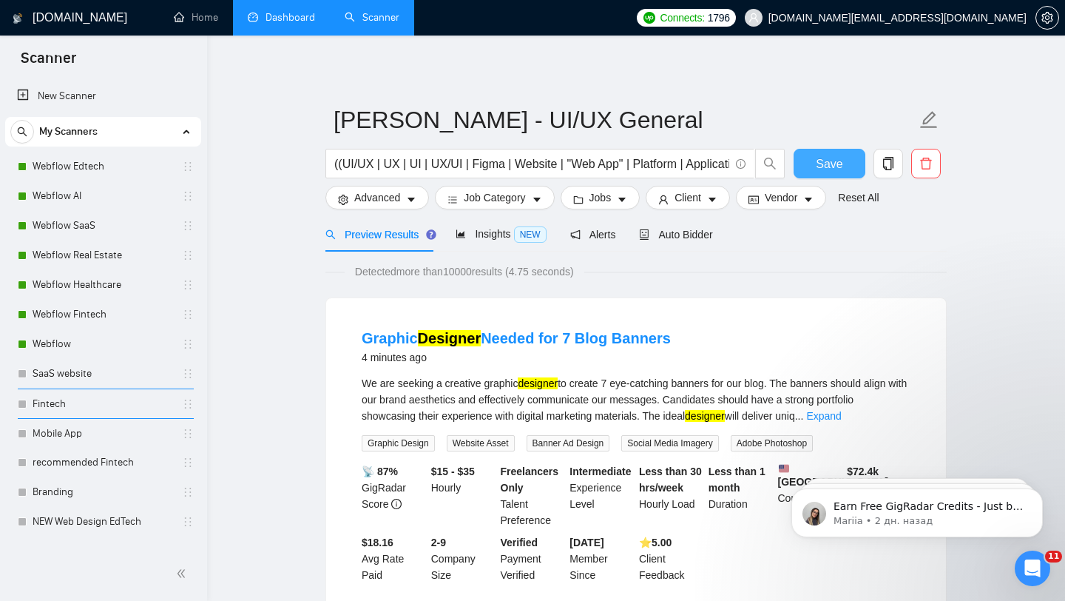
click at [822, 169] on span "Save" at bounding box center [829, 164] width 27 height 18
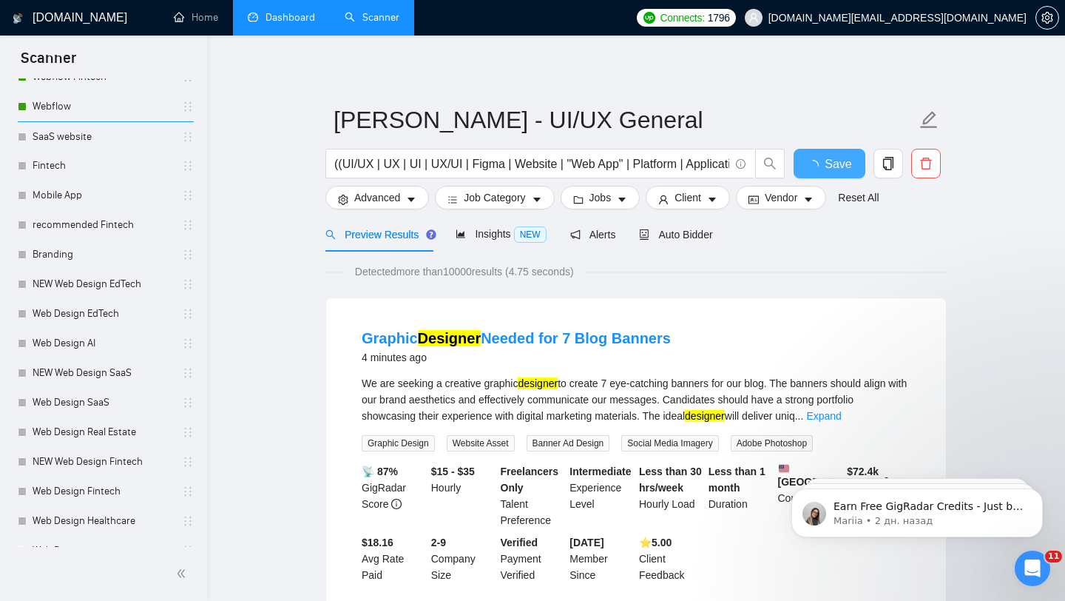
scroll to position [237, 0]
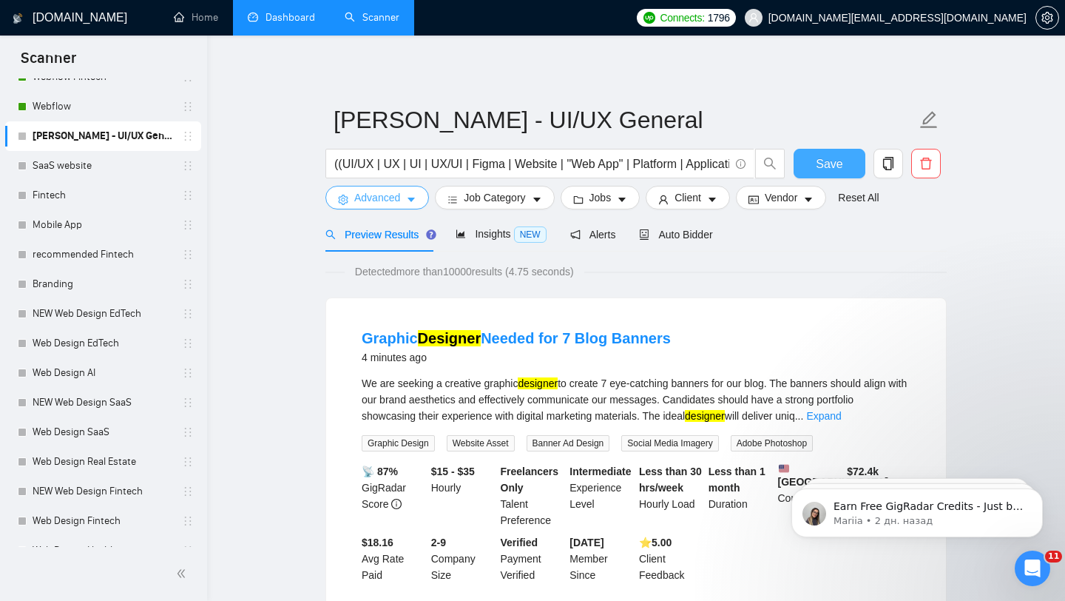
click at [408, 205] on icon "caret-down" at bounding box center [411, 200] width 10 height 10
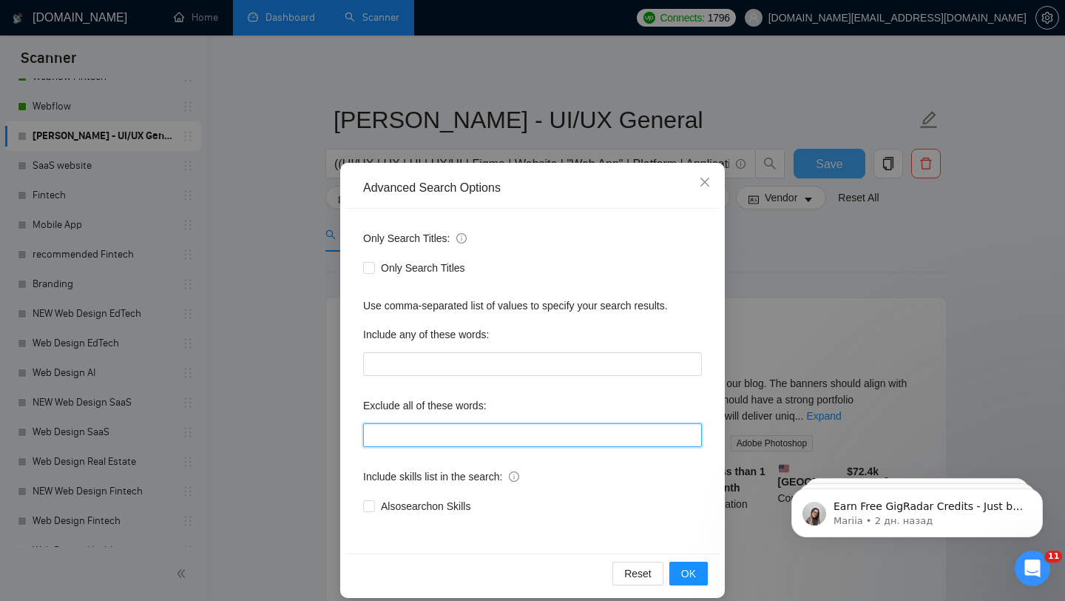
click at [436, 440] on input "text" at bounding box center [532, 435] width 339 height 24
paste input ""2D Animation", "Character Design", Cinematography, Package, "Instructional Des…"
type input ""2D Animation", "Character Design", Cinematography, Package, "Instructional Des…"
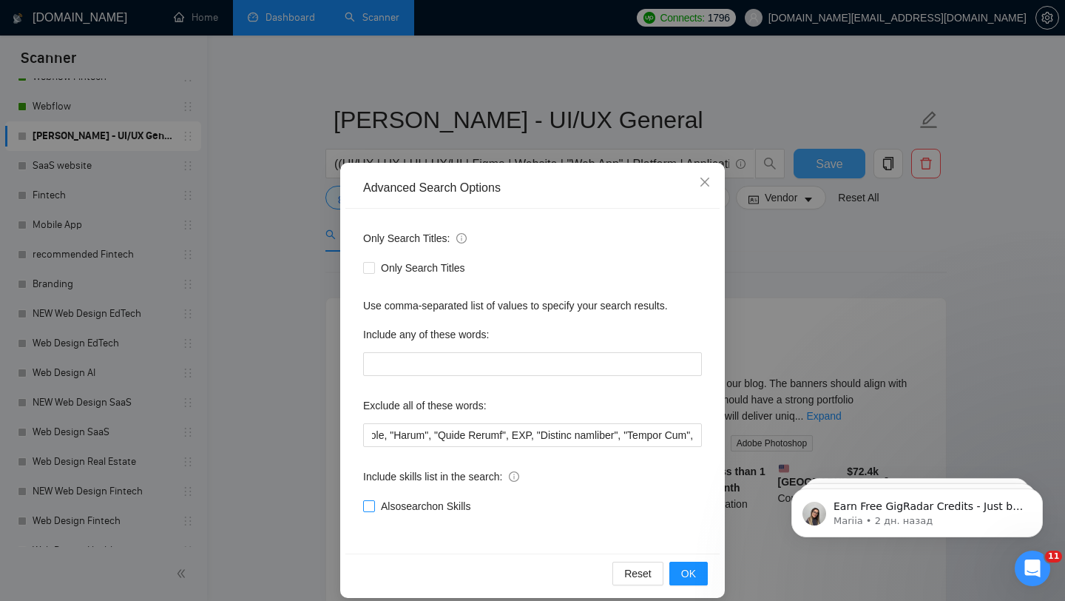
scroll to position [0, 0]
click at [385, 508] on span "Also search on Skills" at bounding box center [425, 506] width 101 height 16
click at [373, 508] on input "Also search on Skills" at bounding box center [368, 505] width 10 height 10
checkbox input "true"
click at [691, 572] on span "OK" at bounding box center [688, 573] width 15 height 16
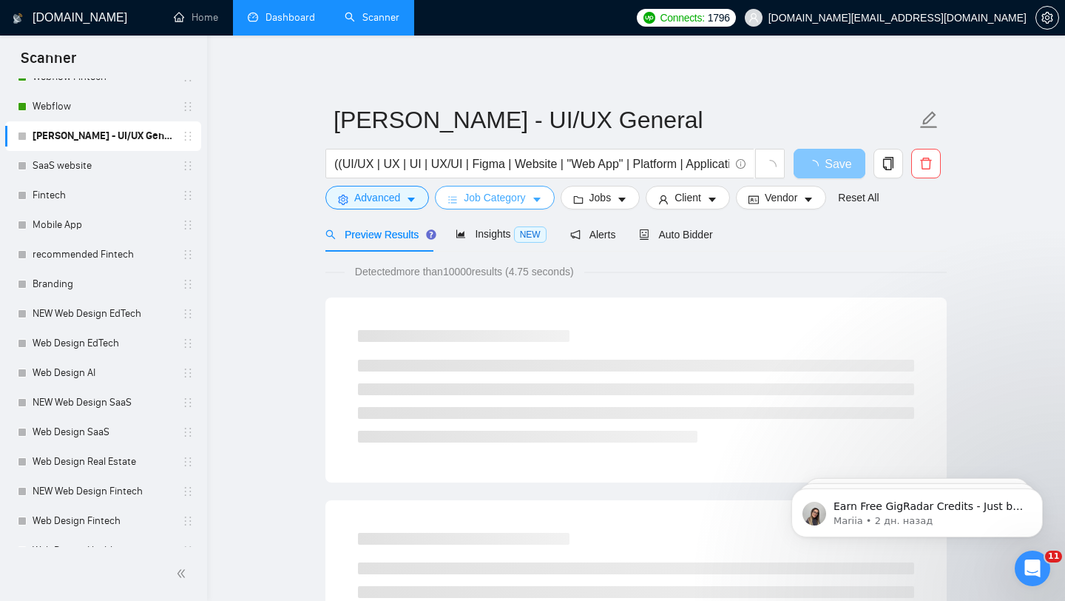
click at [471, 198] on span "Job Category" at bounding box center [494, 197] width 61 height 16
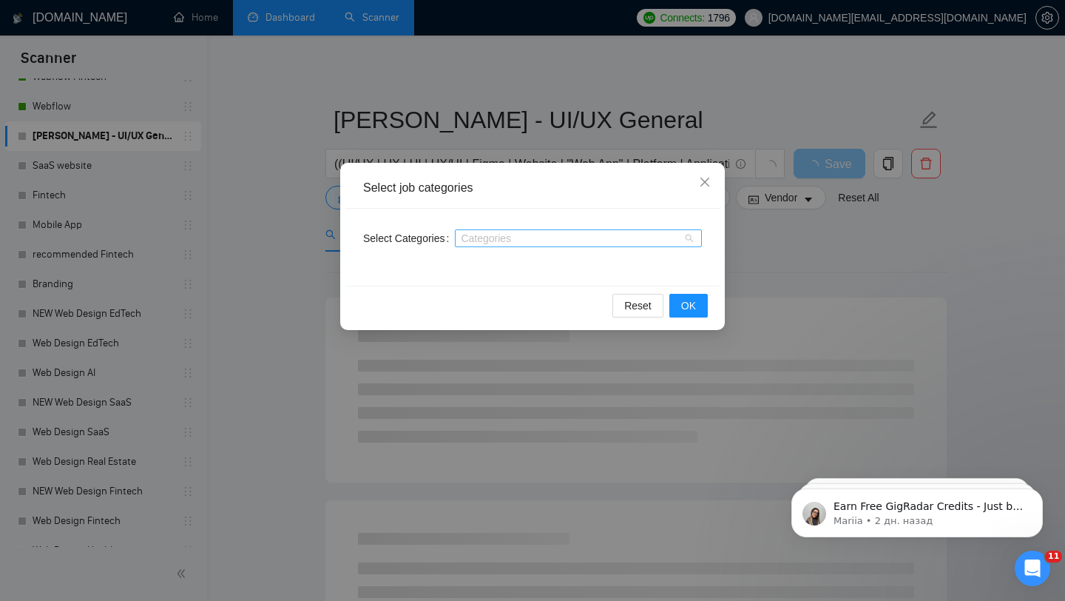
click at [480, 242] on div at bounding box center [571, 238] width 225 height 12
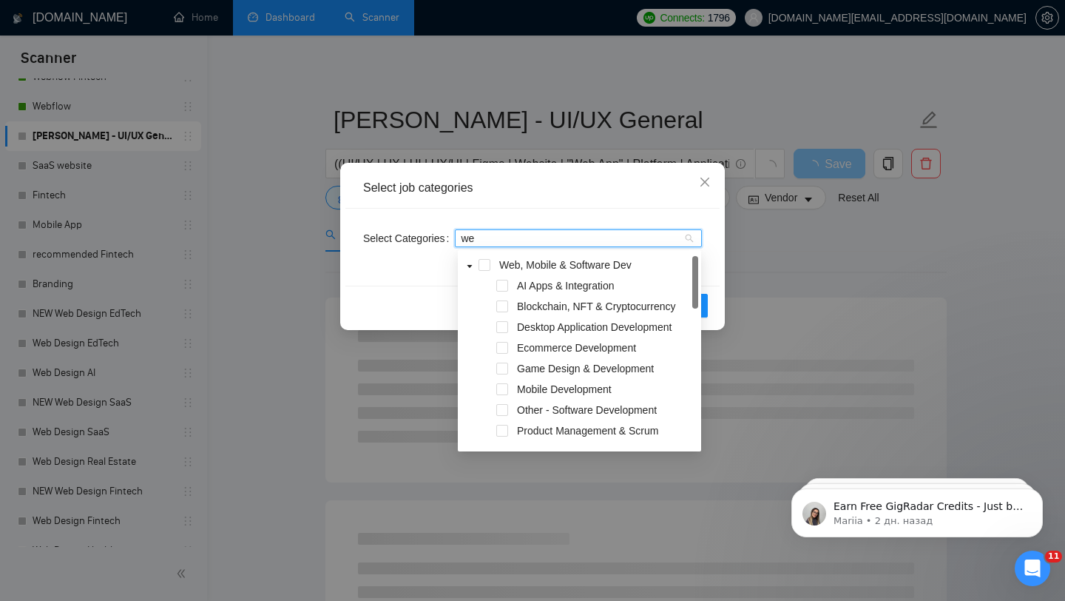
type input "web"
click at [479, 263] on span at bounding box center [485, 265] width 12 height 12
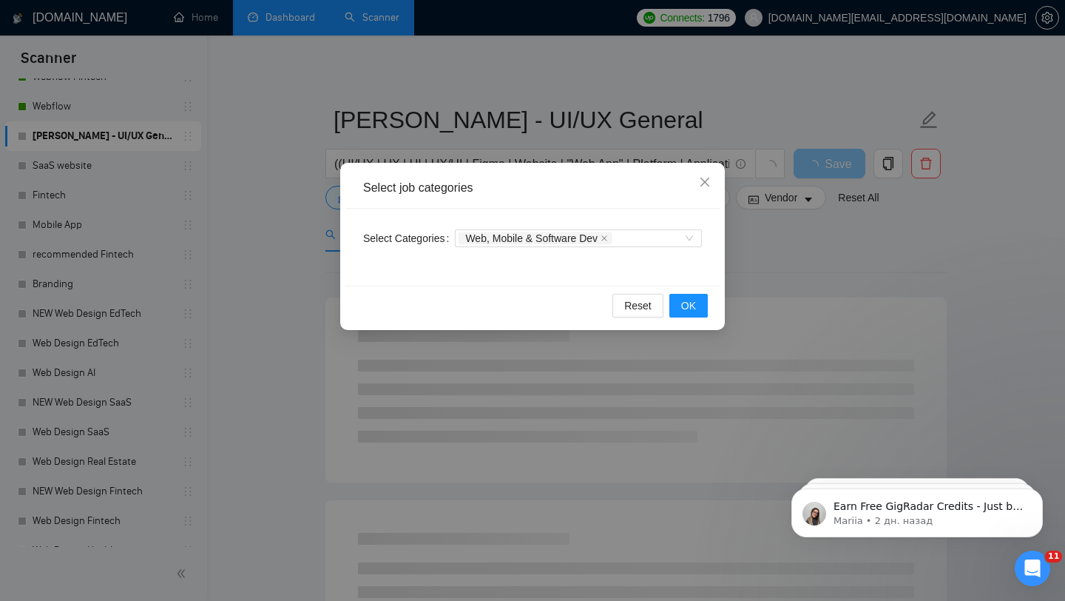
click at [614, 203] on div "Select job categories" at bounding box center [532, 188] width 374 height 41
click at [677, 302] on button "OK" at bounding box center [688, 306] width 38 height 24
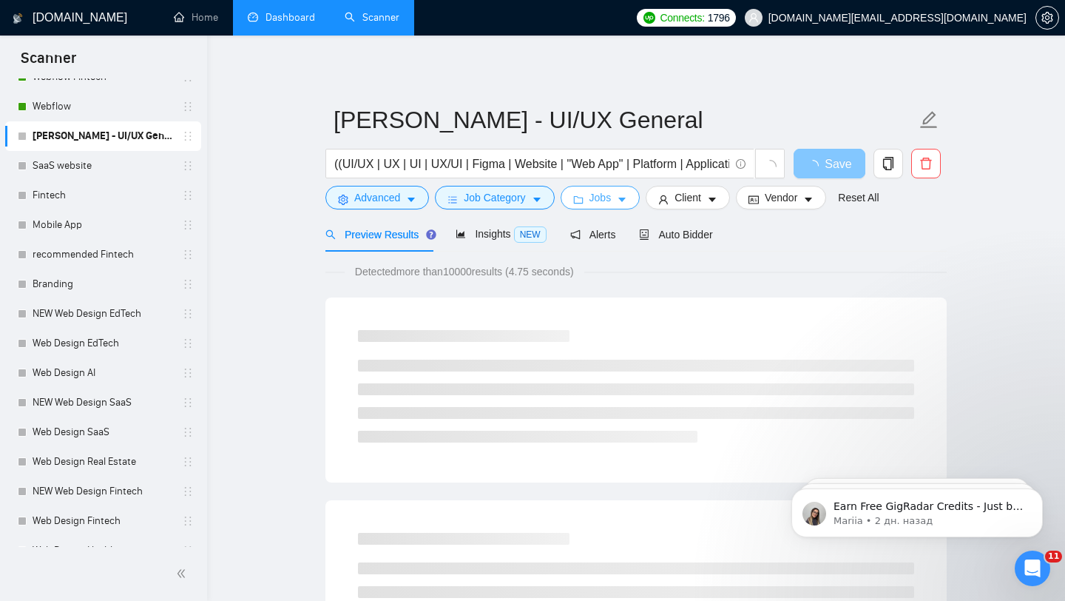
click at [604, 194] on span "Jobs" at bounding box center [600, 197] width 22 height 16
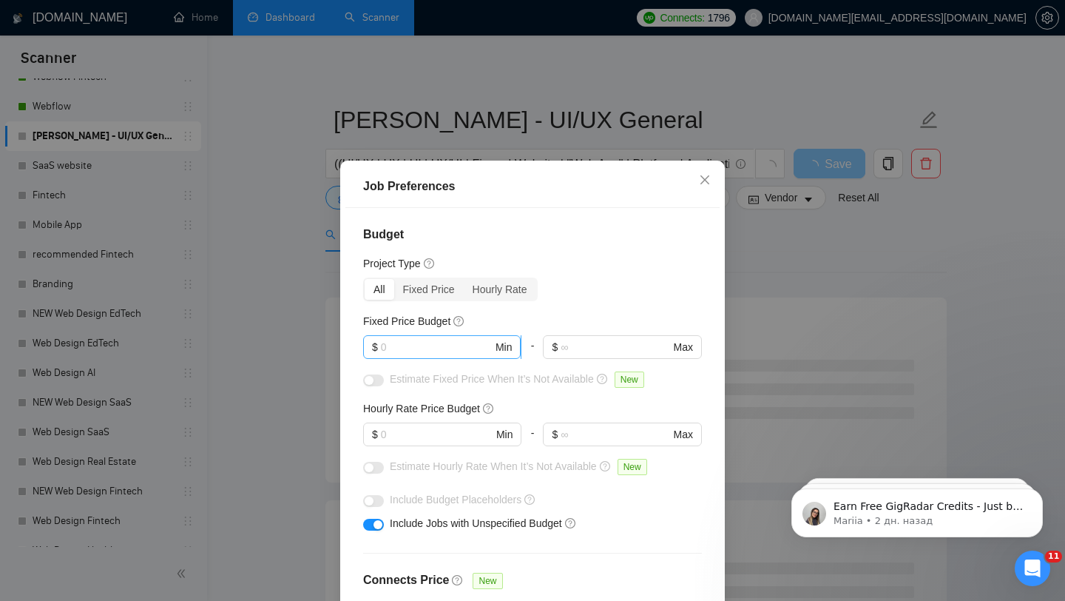
click at [410, 355] on span "$ Min" at bounding box center [442, 347] width 158 height 24
paste input "1000"
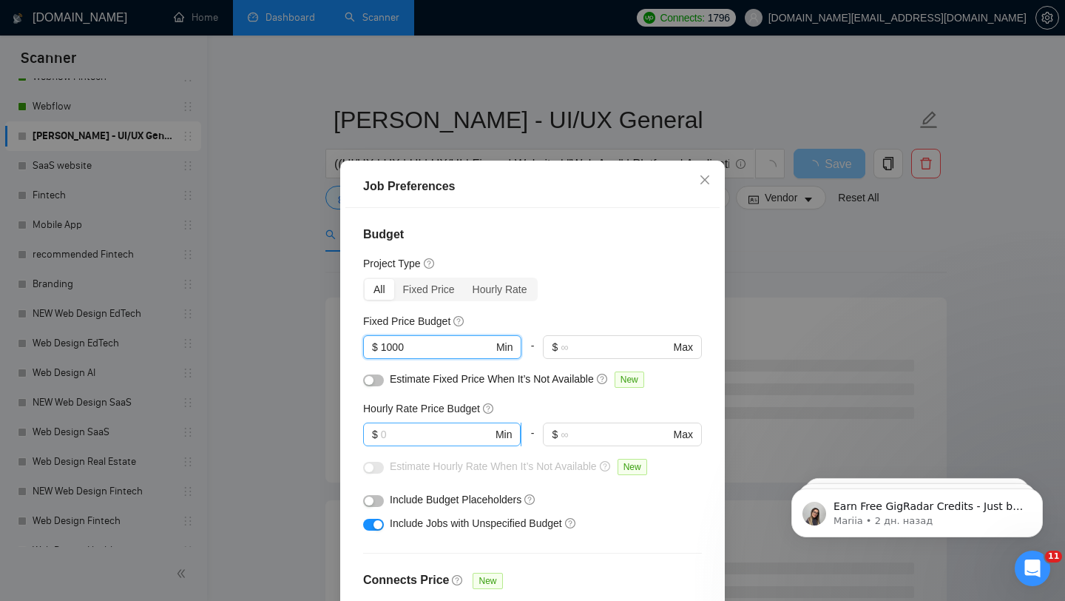
type input "1000"
click at [400, 439] on input "text" at bounding box center [437, 434] width 112 height 16
paste input "40"
type input "40"
click at [593, 399] on div "Budget Project Type All Fixed Price Hourly Rate Fixed Price Budget $ 1000 Min -…" at bounding box center [532, 418] width 374 height 420
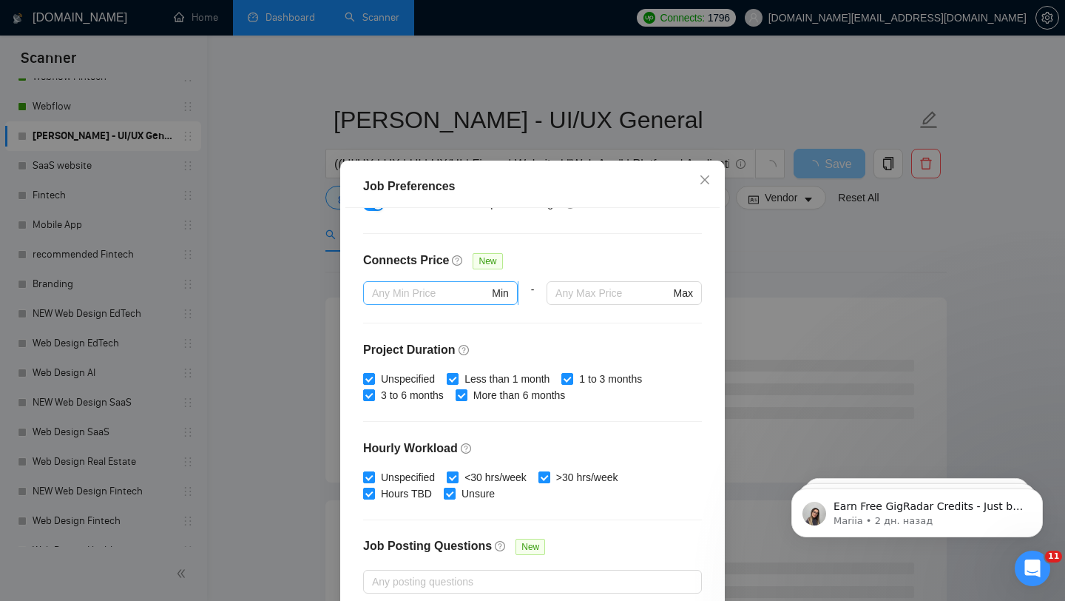
scroll to position [413, 0]
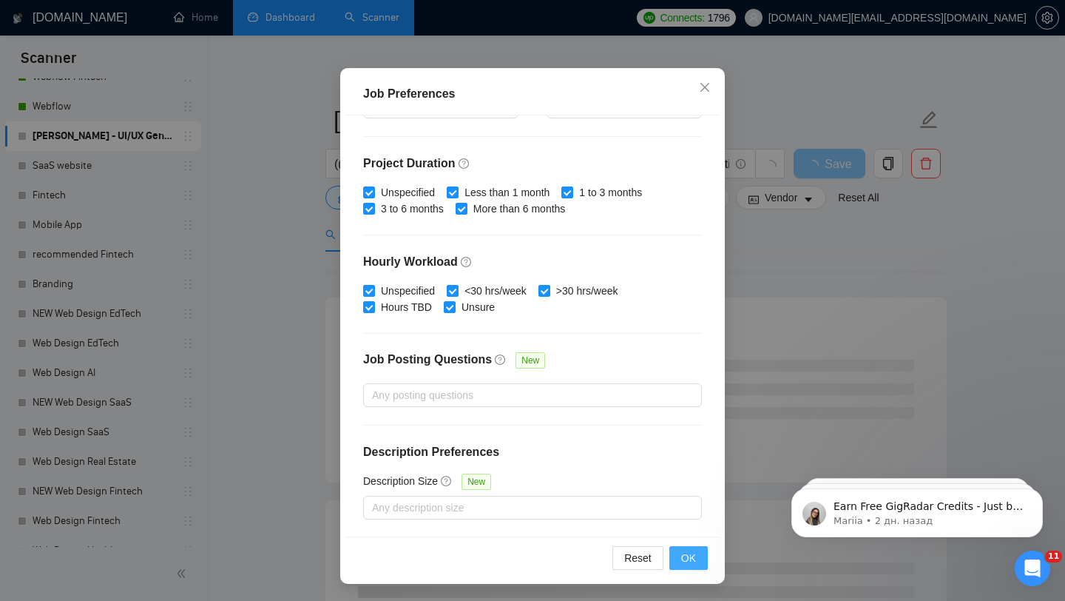
click at [692, 550] on span "OK" at bounding box center [688, 558] width 15 height 16
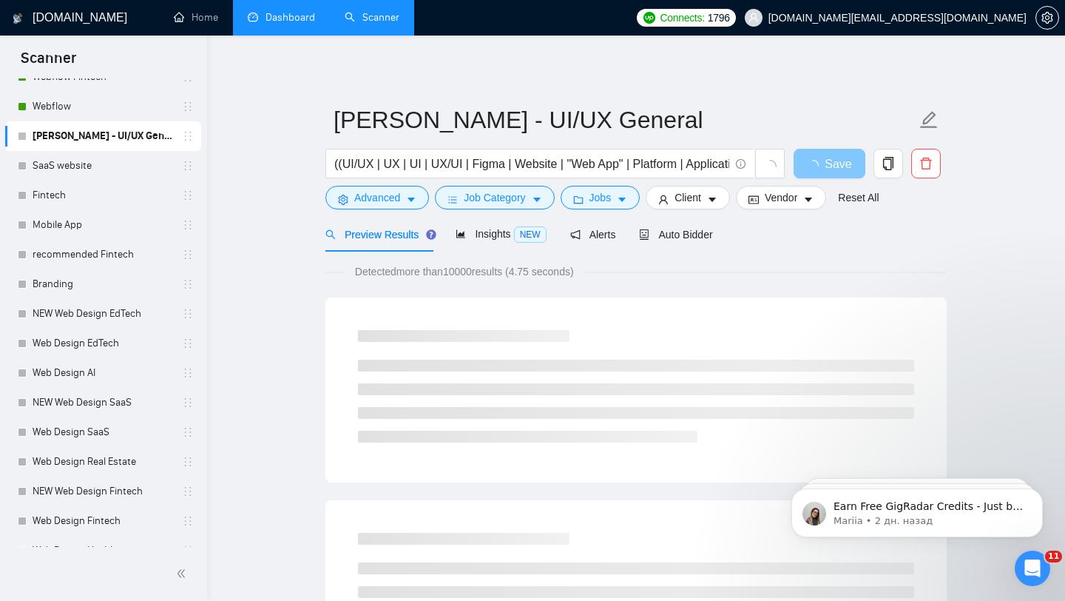
scroll to position [21, 0]
click at [681, 201] on span "Client" at bounding box center [688, 197] width 27 height 16
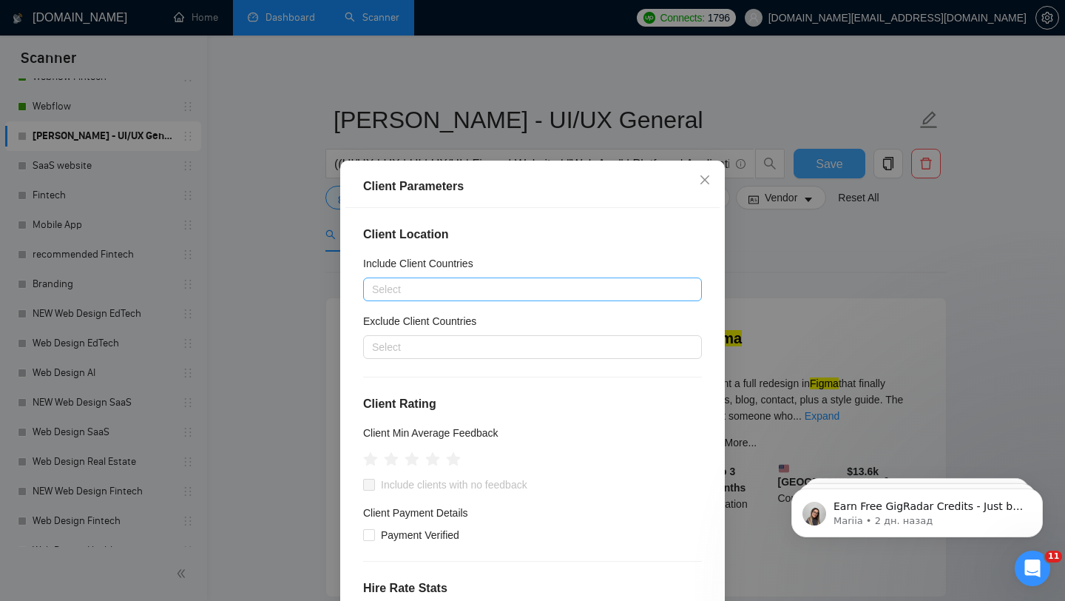
click at [498, 290] on div at bounding box center [525, 289] width 317 height 18
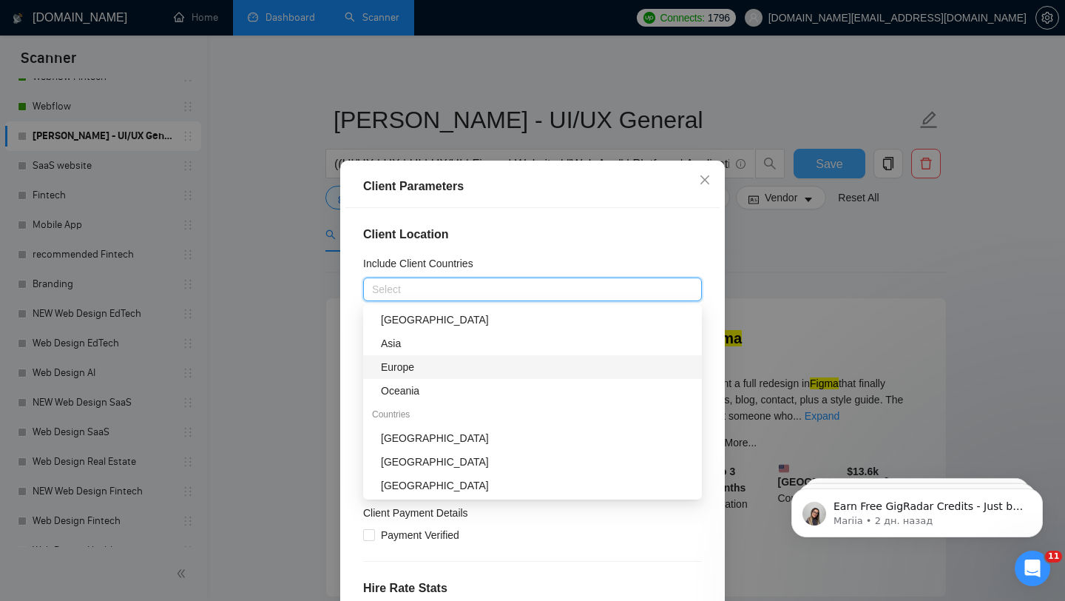
scroll to position [109, 0]
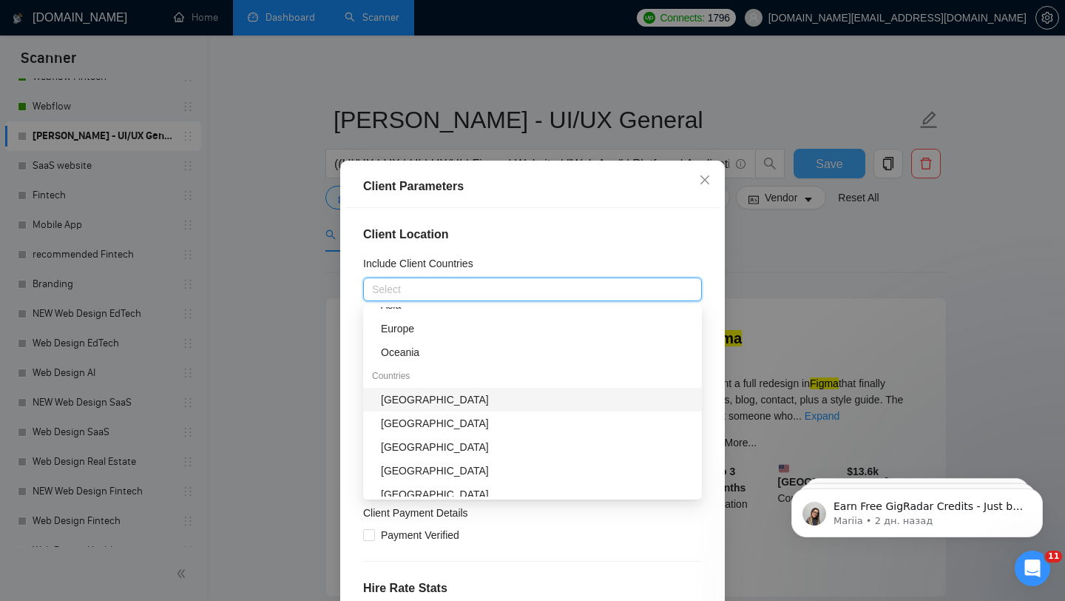
click at [454, 404] on div "[GEOGRAPHIC_DATA]" at bounding box center [537, 399] width 312 height 16
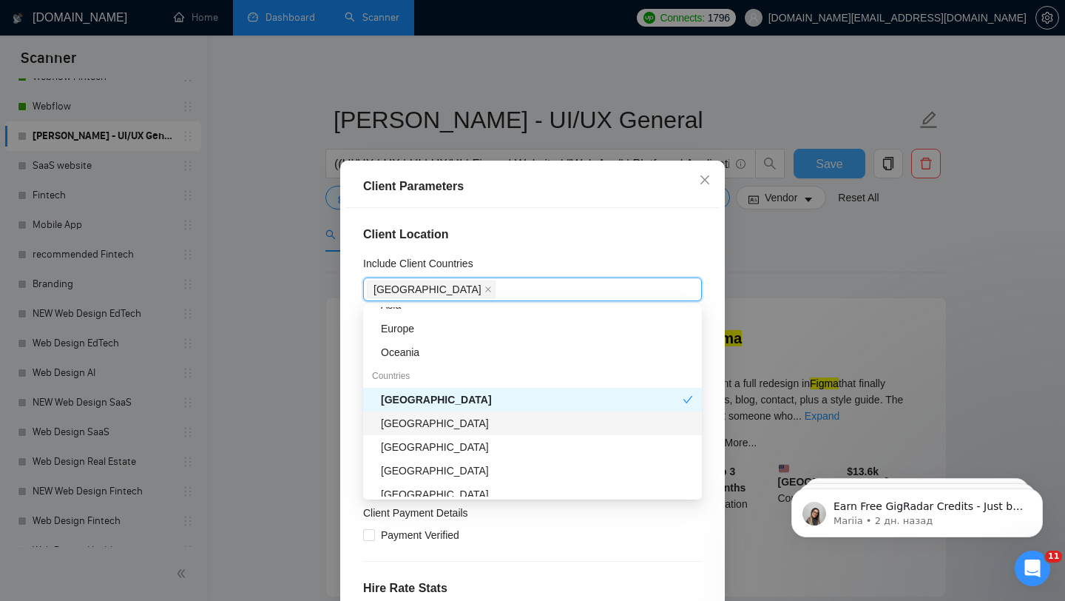
click at [457, 425] on div "[GEOGRAPHIC_DATA]" at bounding box center [537, 423] width 312 height 16
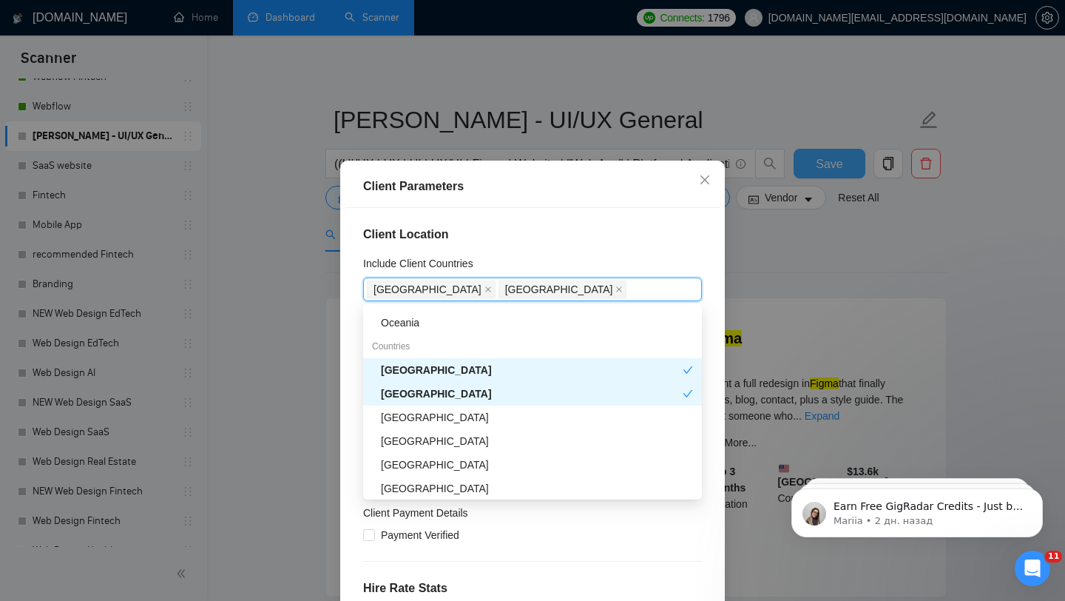
scroll to position [146, 0]
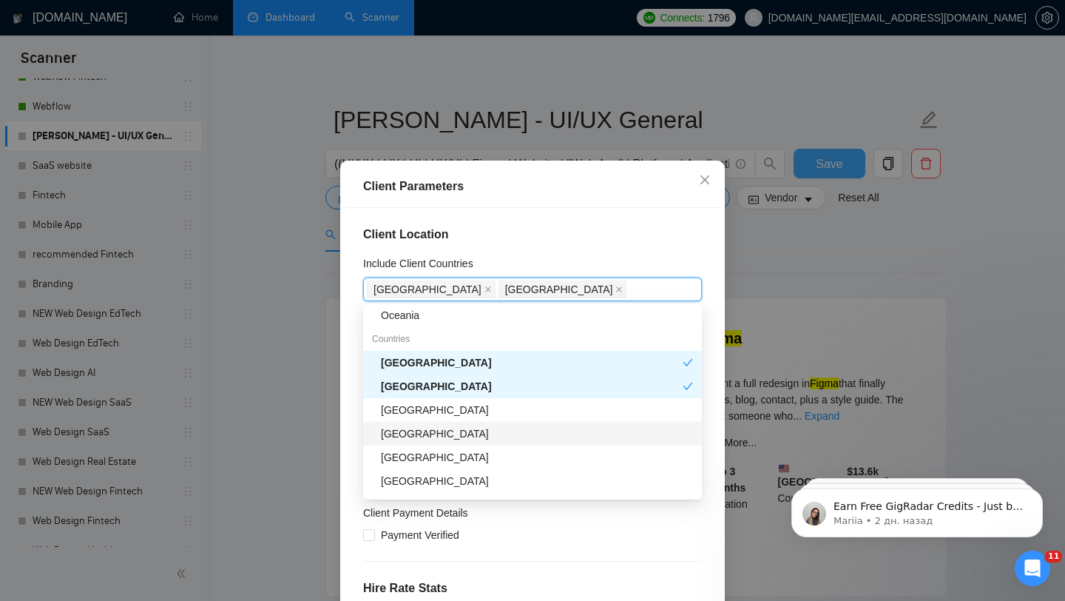
click at [422, 432] on div "[GEOGRAPHIC_DATA]" at bounding box center [537, 433] width 312 height 16
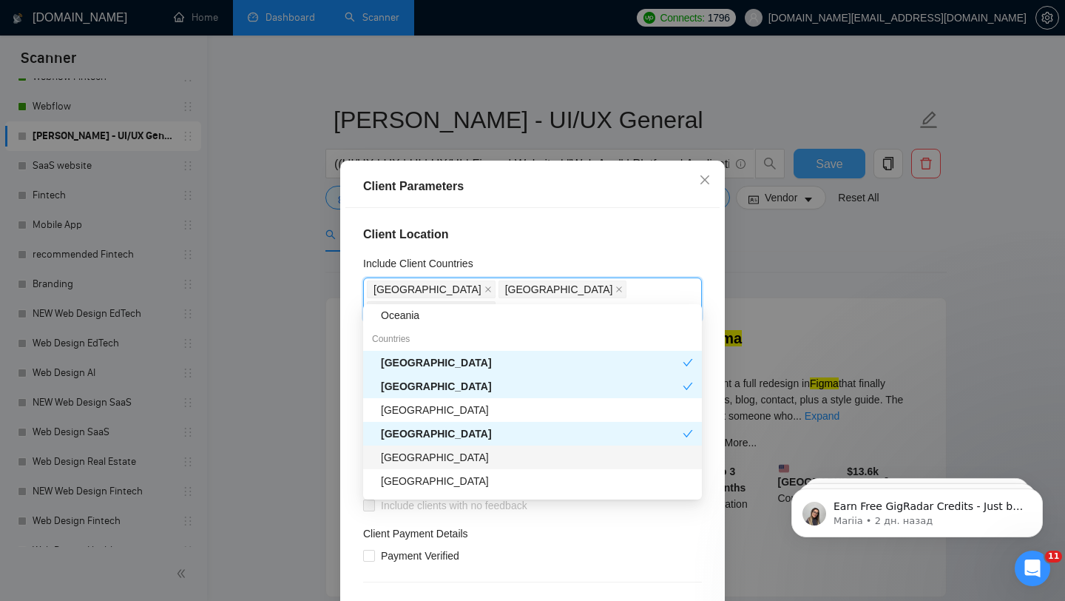
click at [435, 456] on div "[GEOGRAPHIC_DATA]" at bounding box center [537, 457] width 312 height 16
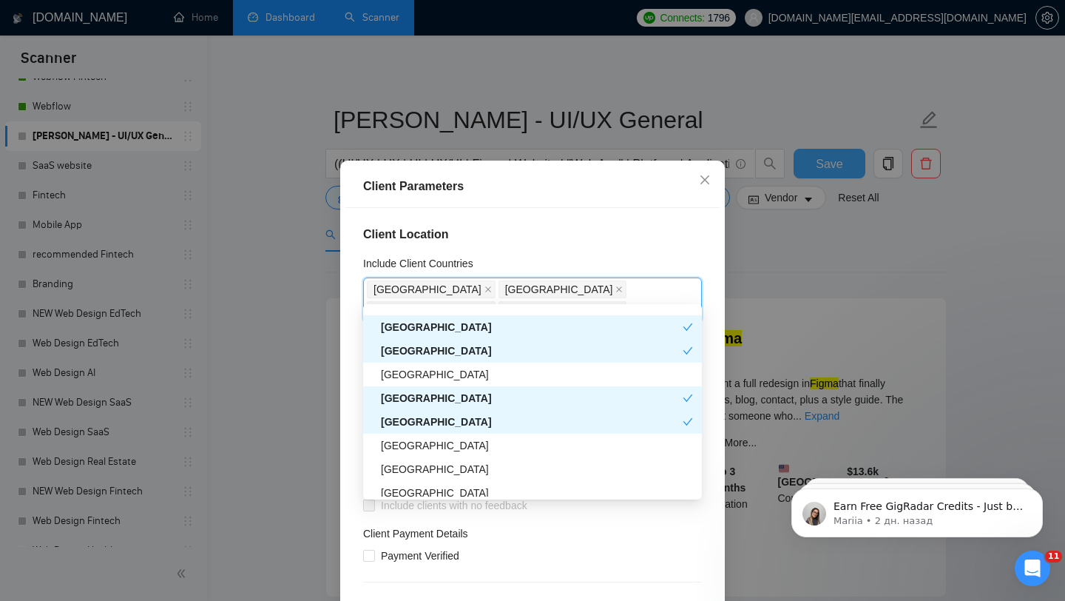
scroll to position [187, 0]
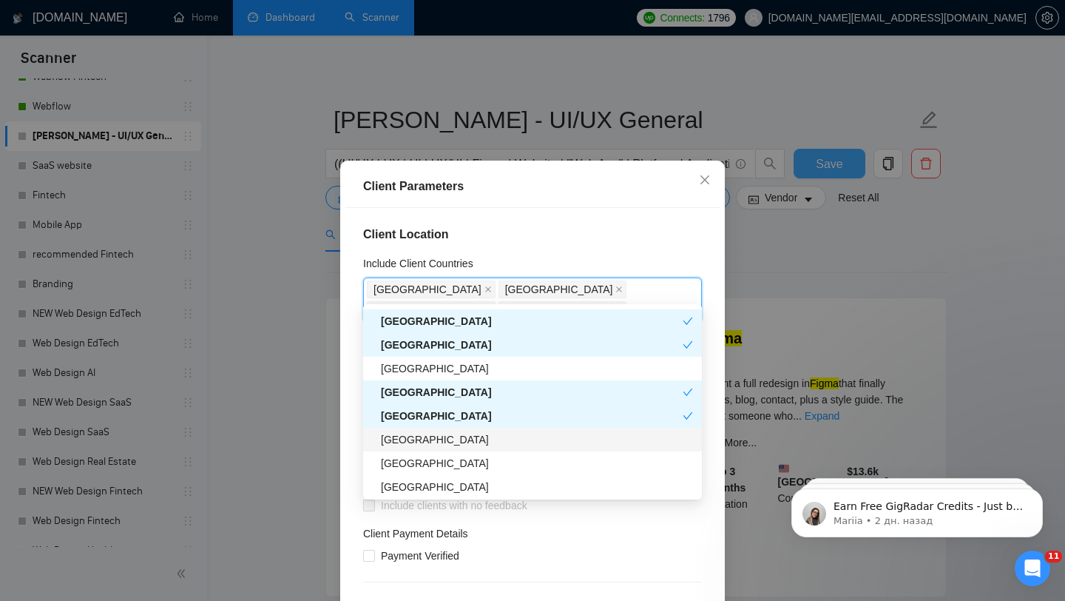
click at [434, 437] on div "[GEOGRAPHIC_DATA]" at bounding box center [537, 439] width 312 height 16
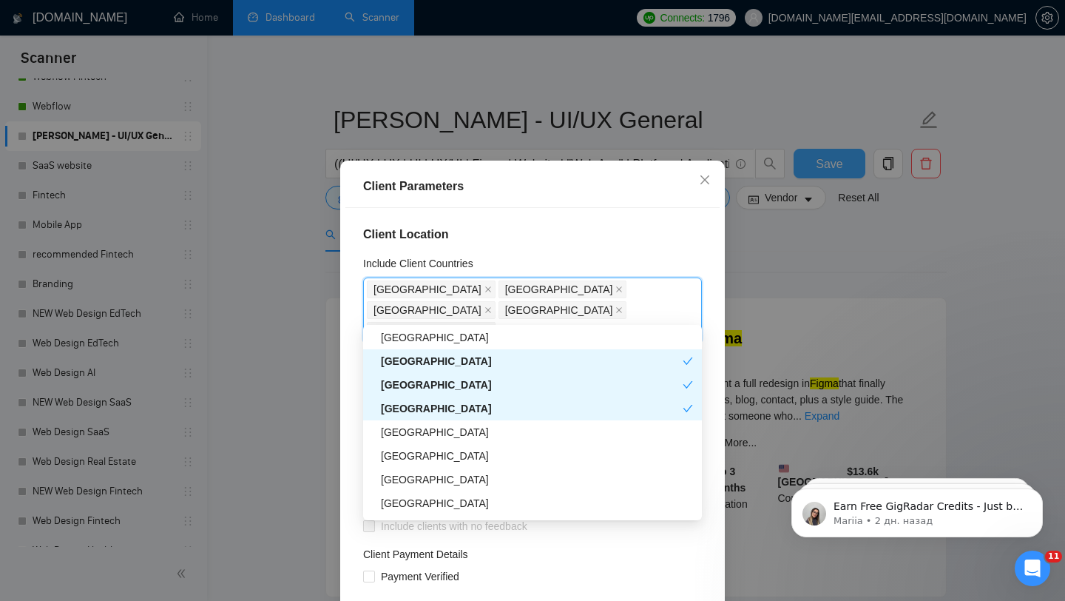
scroll to position [257, 0]
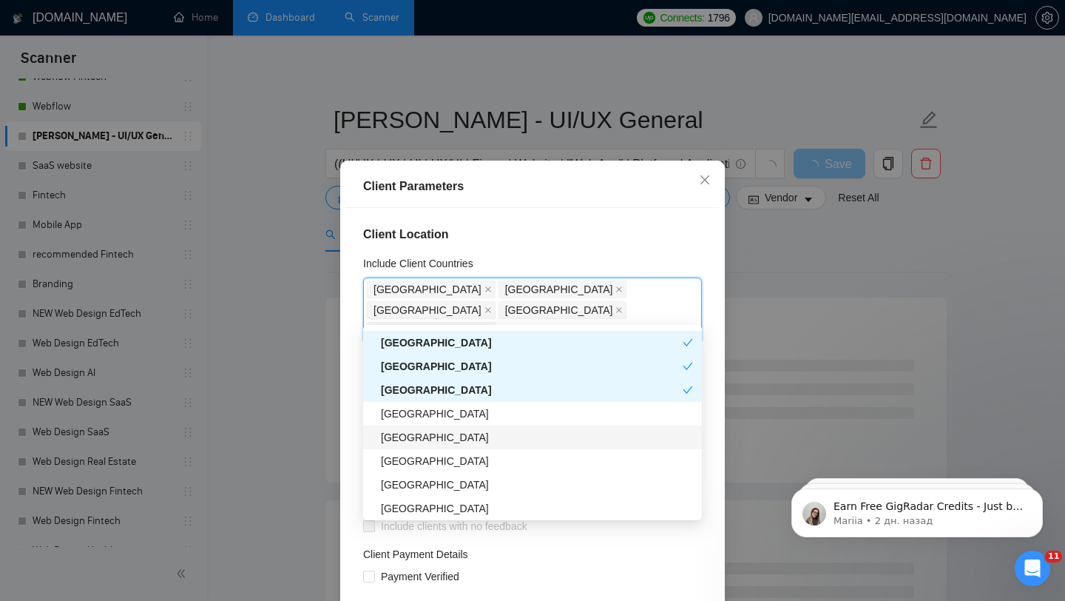
click at [462, 433] on div "[GEOGRAPHIC_DATA]" at bounding box center [537, 437] width 312 height 16
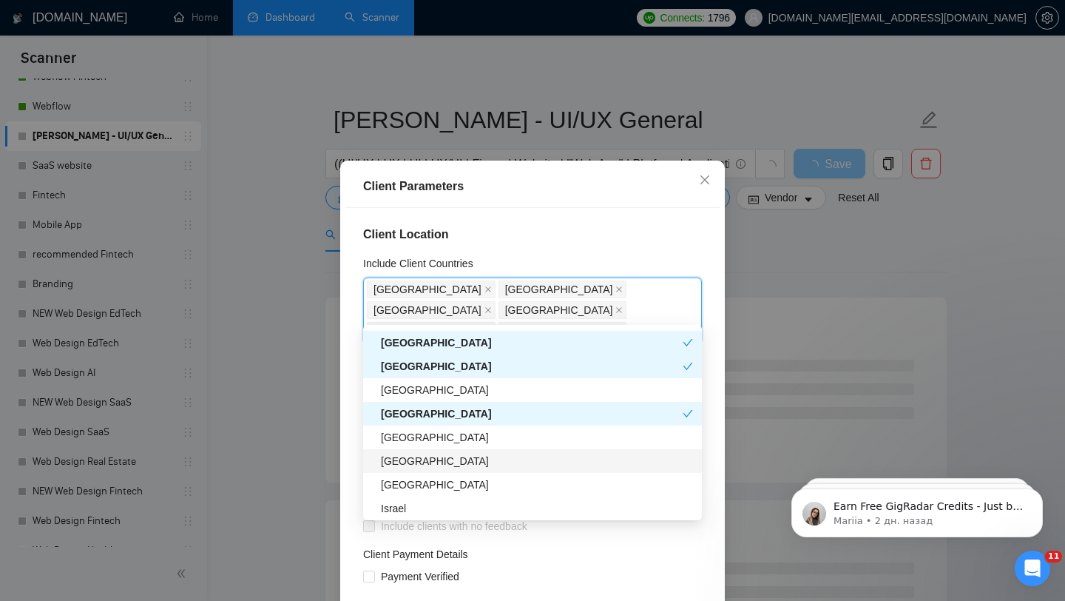
scroll to position [286, 0]
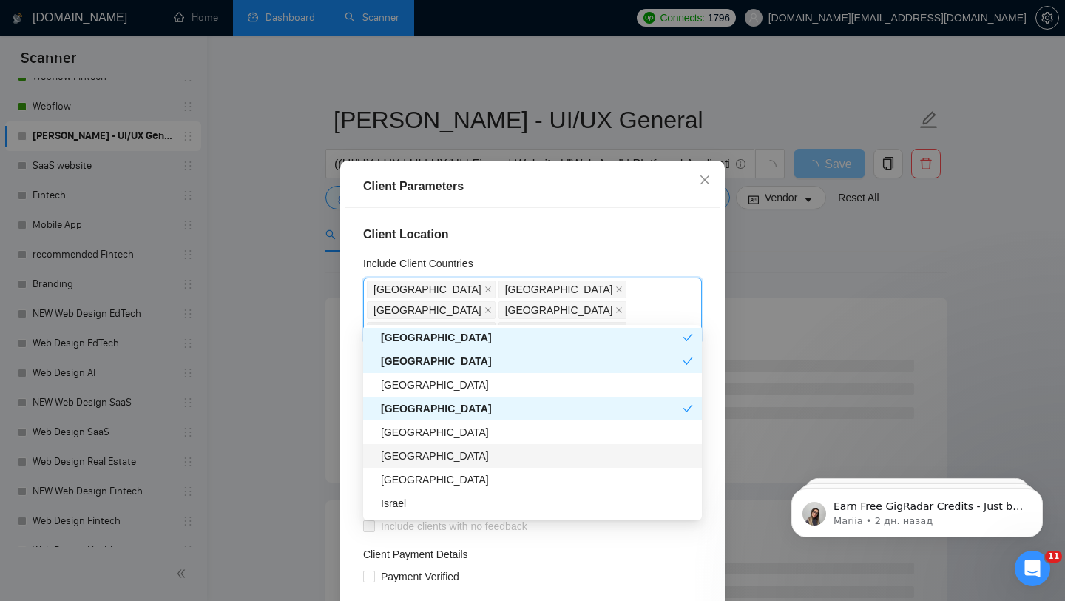
click at [458, 447] on div "[GEOGRAPHIC_DATA]" at bounding box center [537, 455] width 312 height 16
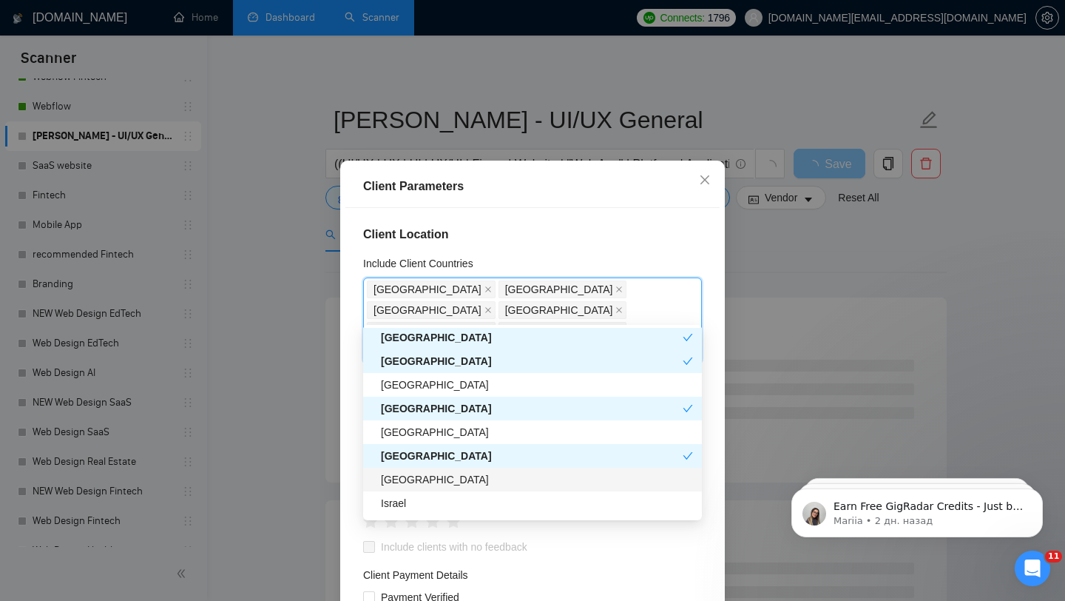
click at [437, 480] on div "[GEOGRAPHIC_DATA]" at bounding box center [537, 479] width 312 height 16
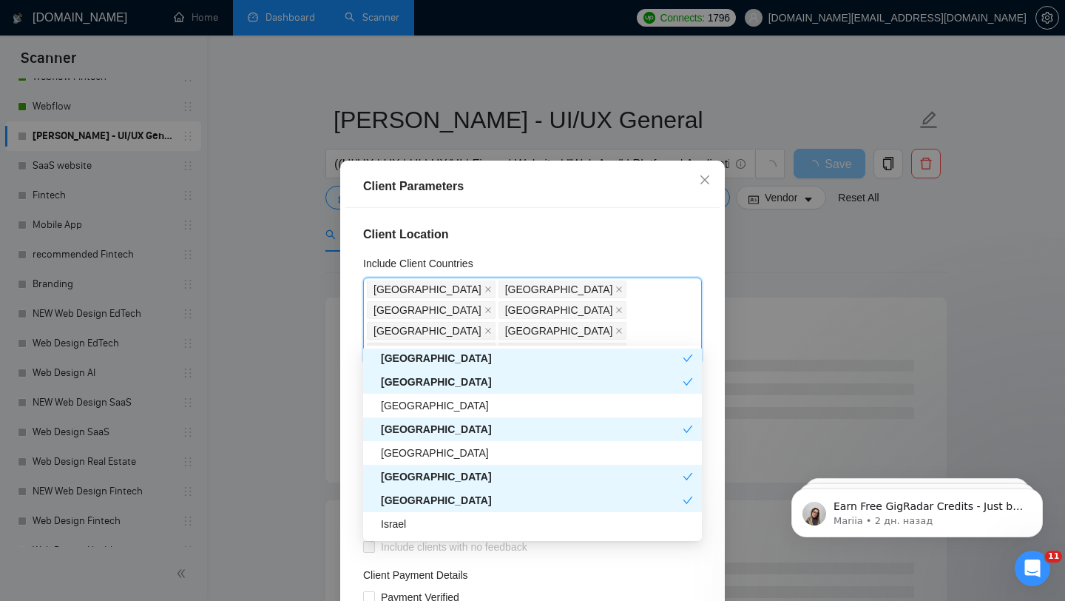
click at [437, 507] on div "[GEOGRAPHIC_DATA]" at bounding box center [532, 500] width 302 height 16
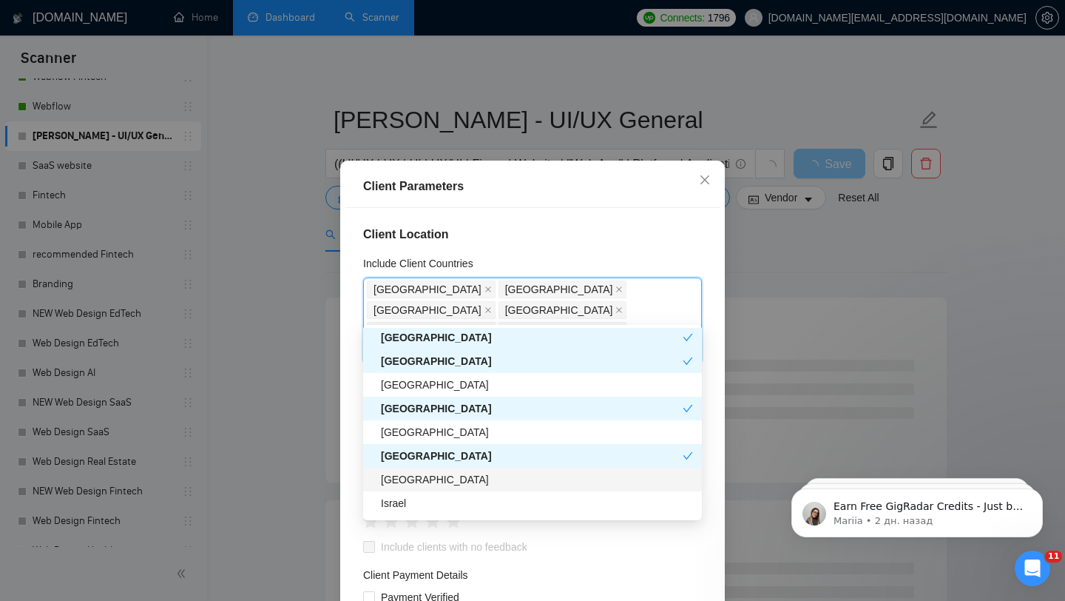
click at [438, 483] on div "[GEOGRAPHIC_DATA]" at bounding box center [537, 479] width 312 height 16
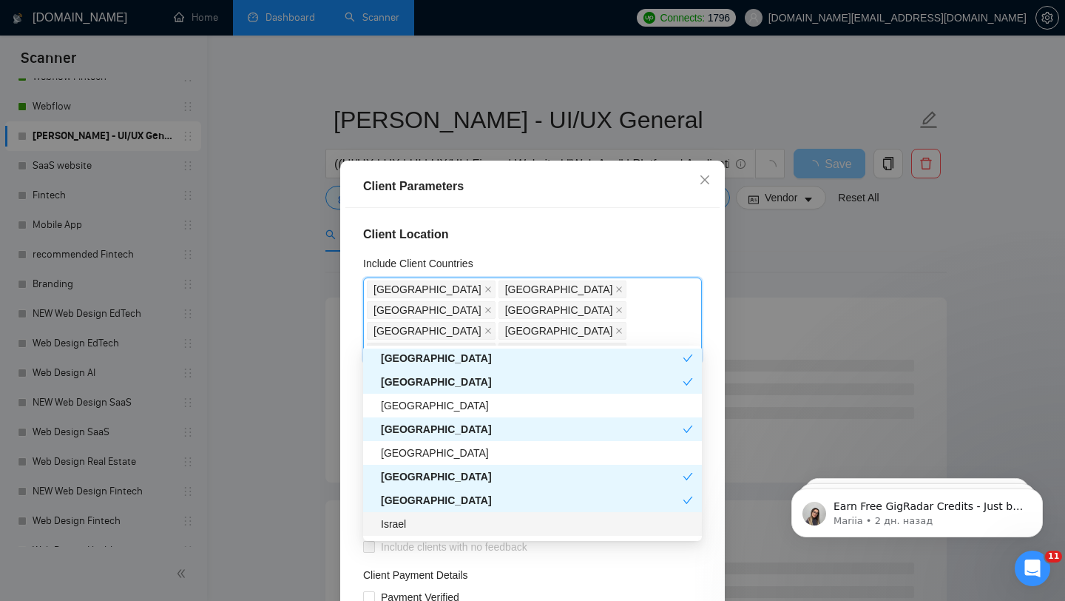
click at [429, 524] on div "Israel" at bounding box center [537, 524] width 312 height 16
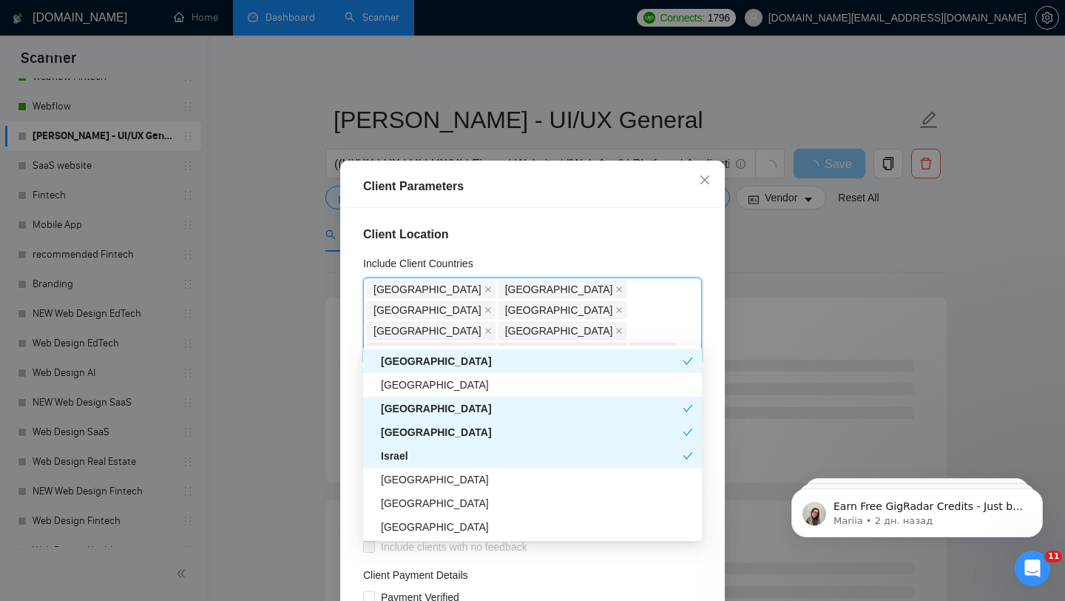
scroll to position [351, 0]
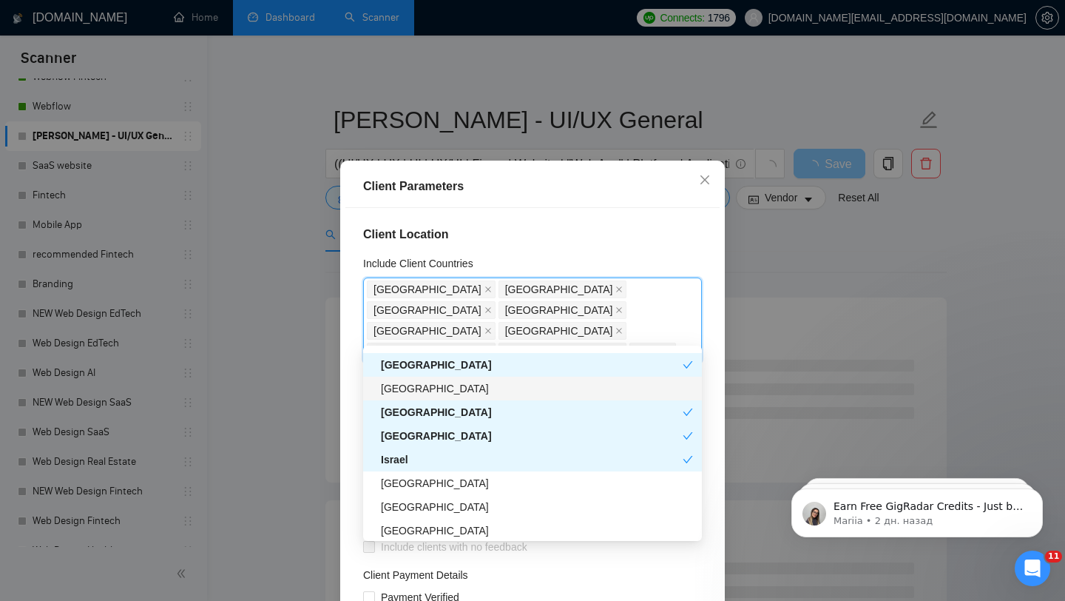
click at [441, 391] on div "[GEOGRAPHIC_DATA]" at bounding box center [537, 388] width 312 height 16
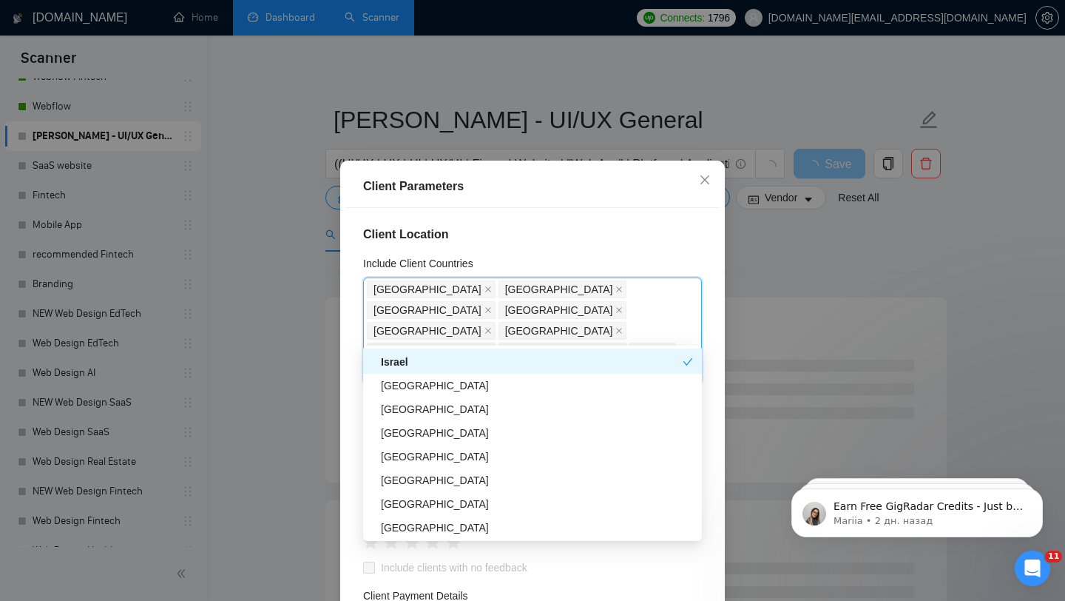
scroll to position [442, 0]
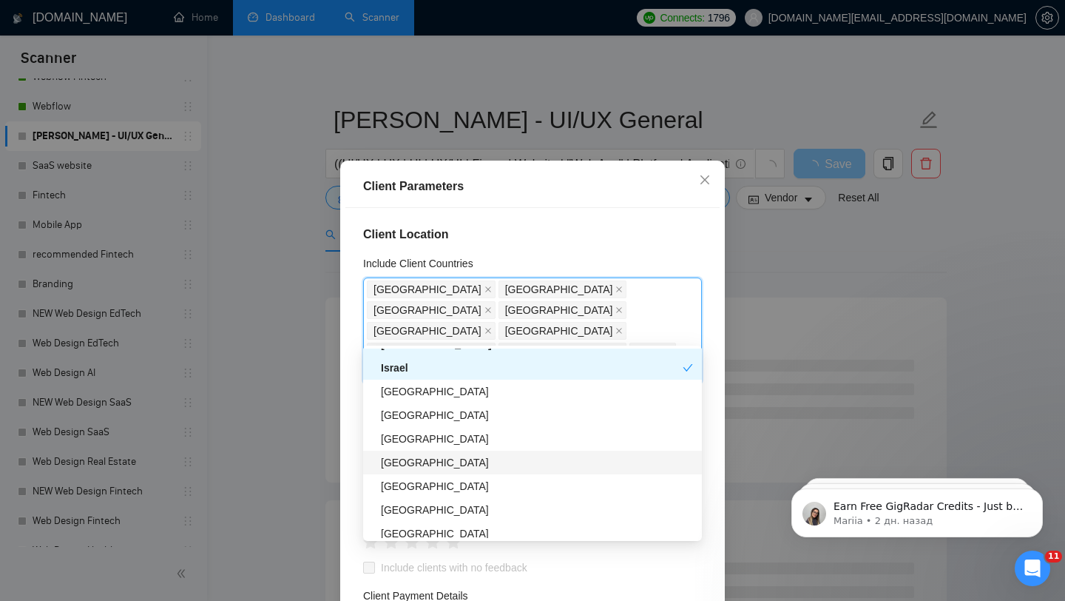
click at [416, 462] on div "[GEOGRAPHIC_DATA]" at bounding box center [537, 462] width 312 height 16
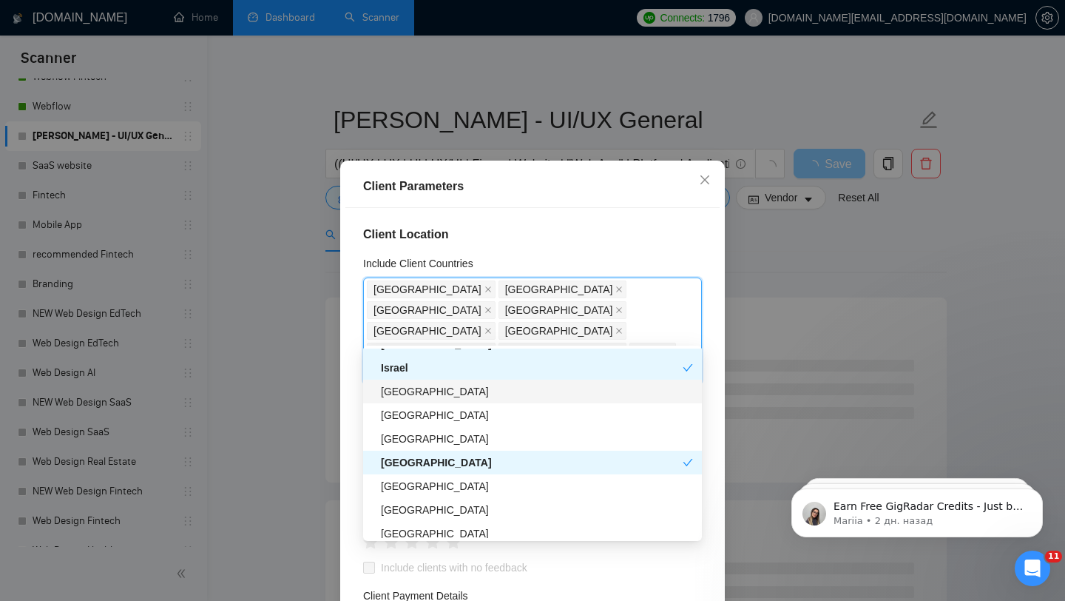
click at [436, 393] on div "Saudi Arabia" at bounding box center [537, 391] width 312 height 16
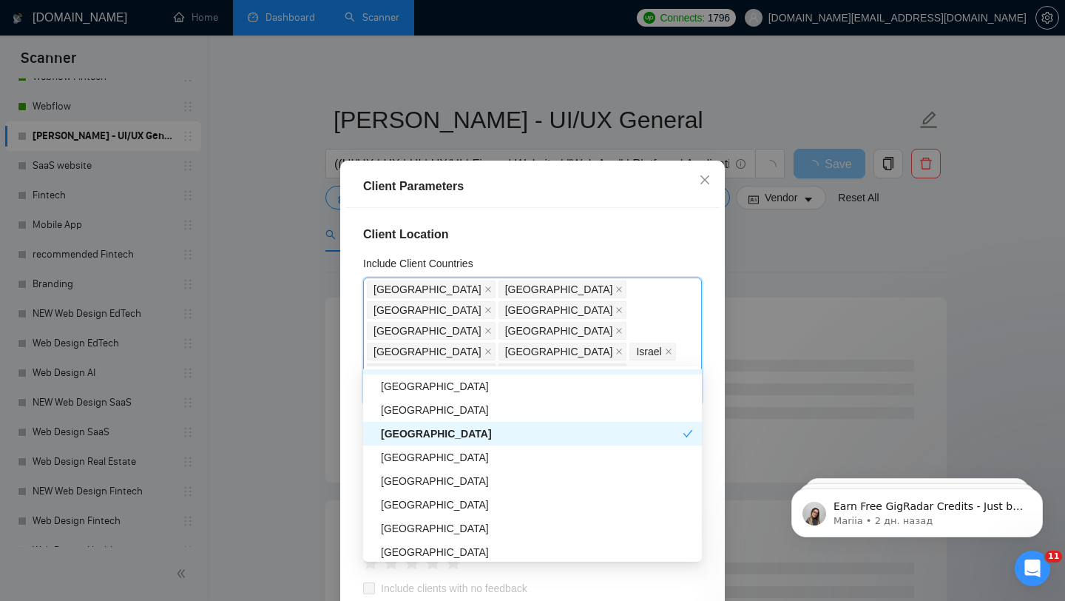
scroll to position [493, 0]
click at [426, 410] on div "[GEOGRAPHIC_DATA]" at bounding box center [537, 408] width 312 height 16
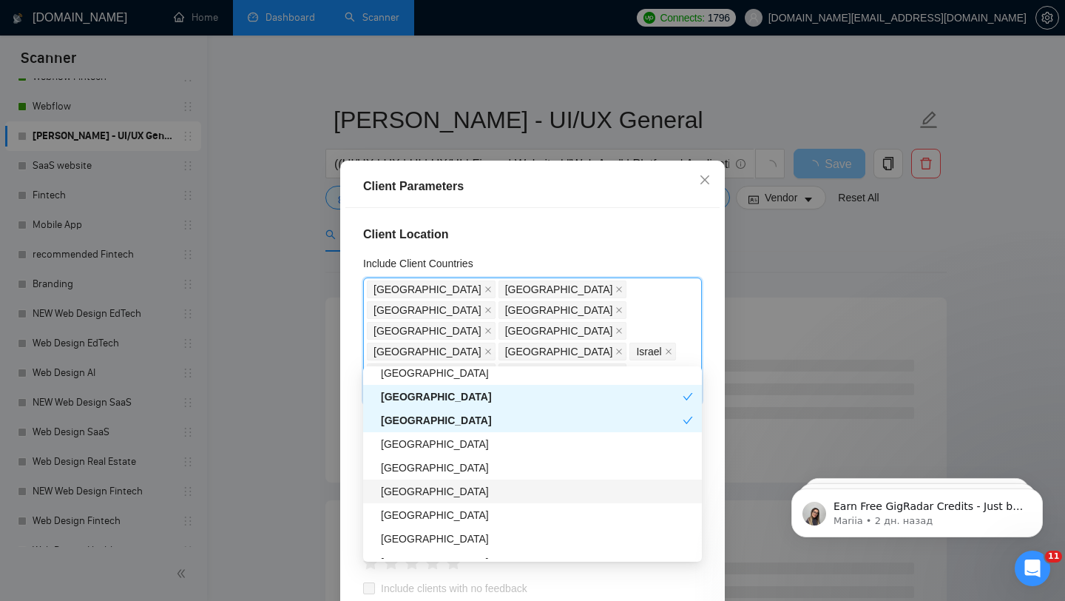
scroll to position [515, 0]
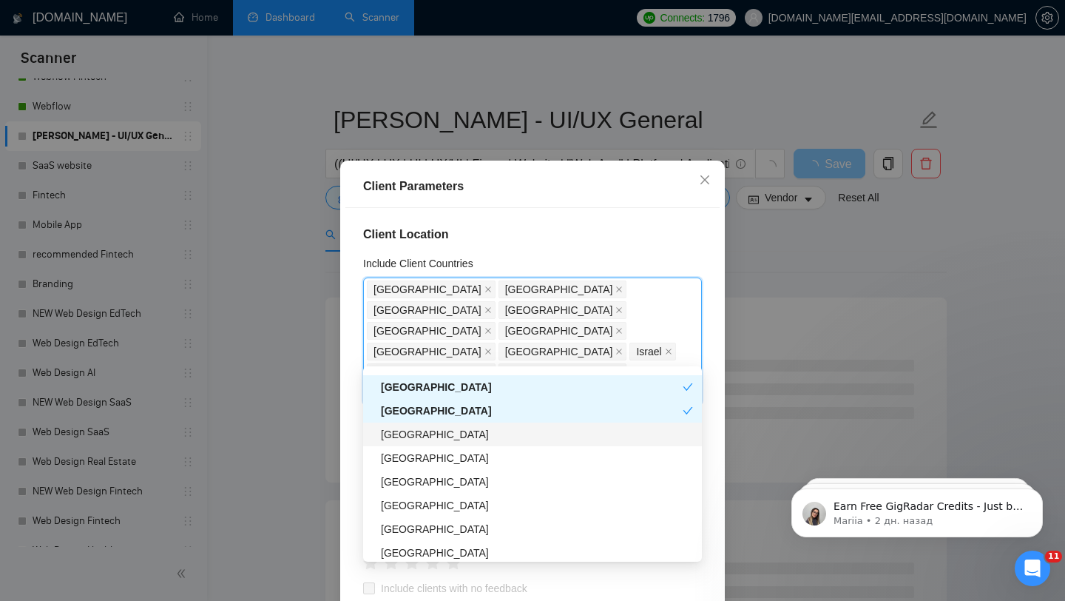
click at [450, 437] on div "[GEOGRAPHIC_DATA]" at bounding box center [537, 434] width 312 height 16
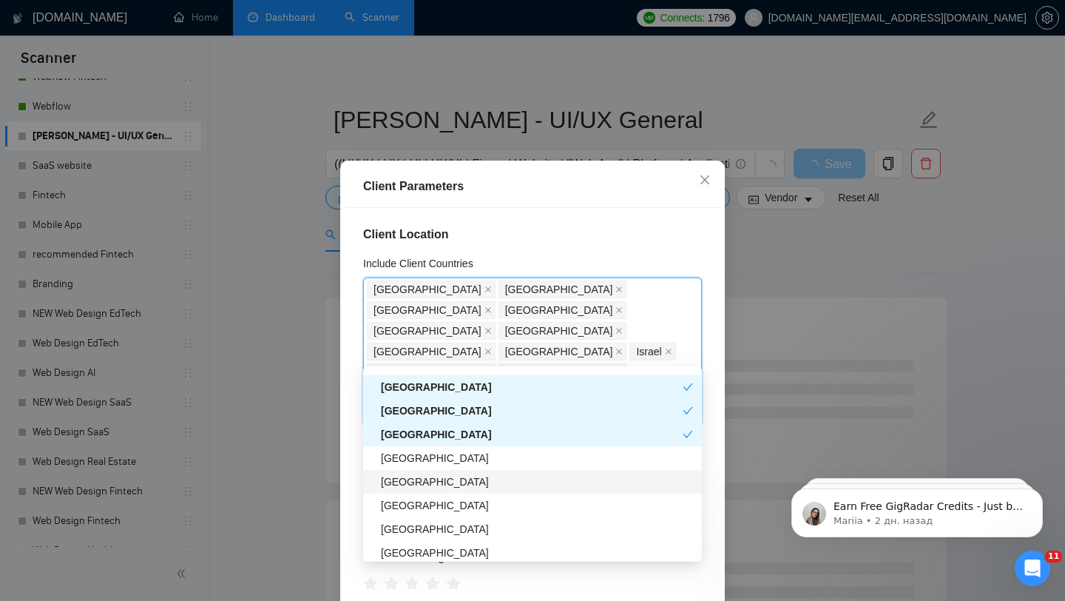
click at [439, 484] on div "China" at bounding box center [537, 481] width 312 height 16
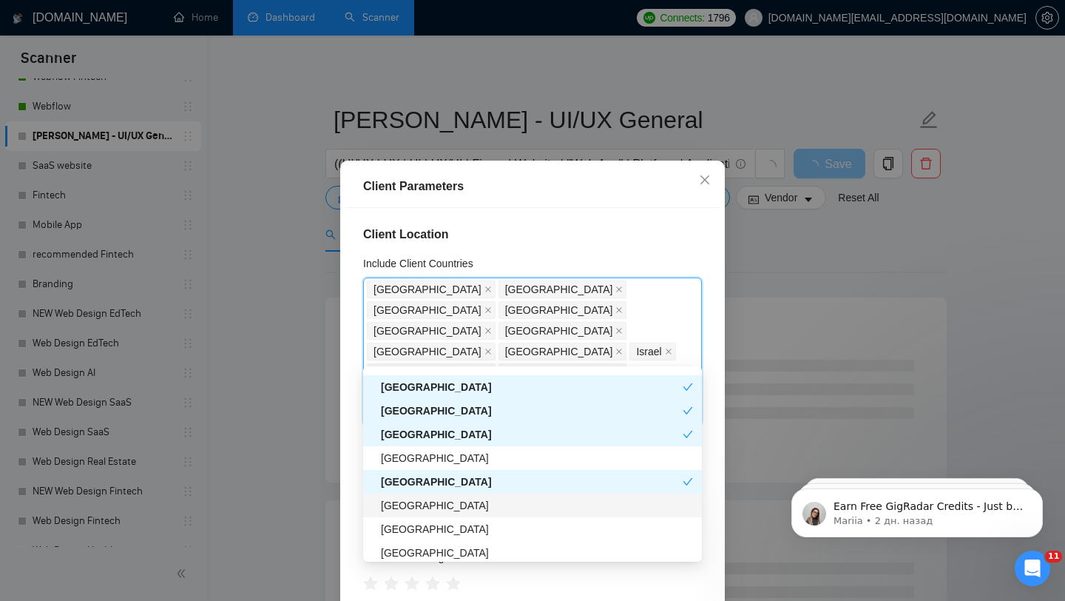
scroll to position [555, 0]
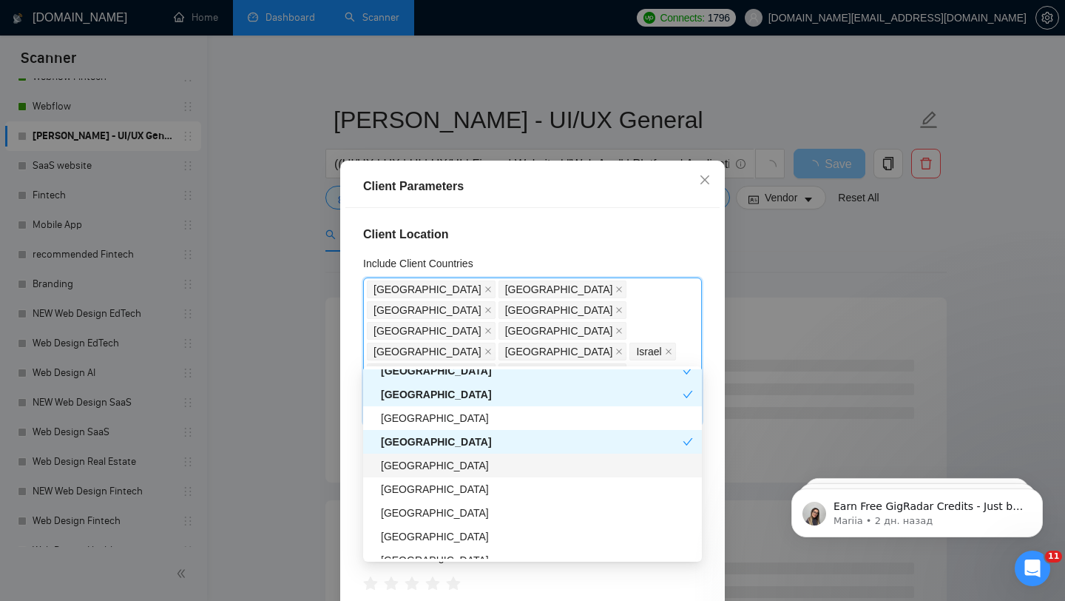
click at [437, 470] on div "[GEOGRAPHIC_DATA]" at bounding box center [537, 465] width 312 height 16
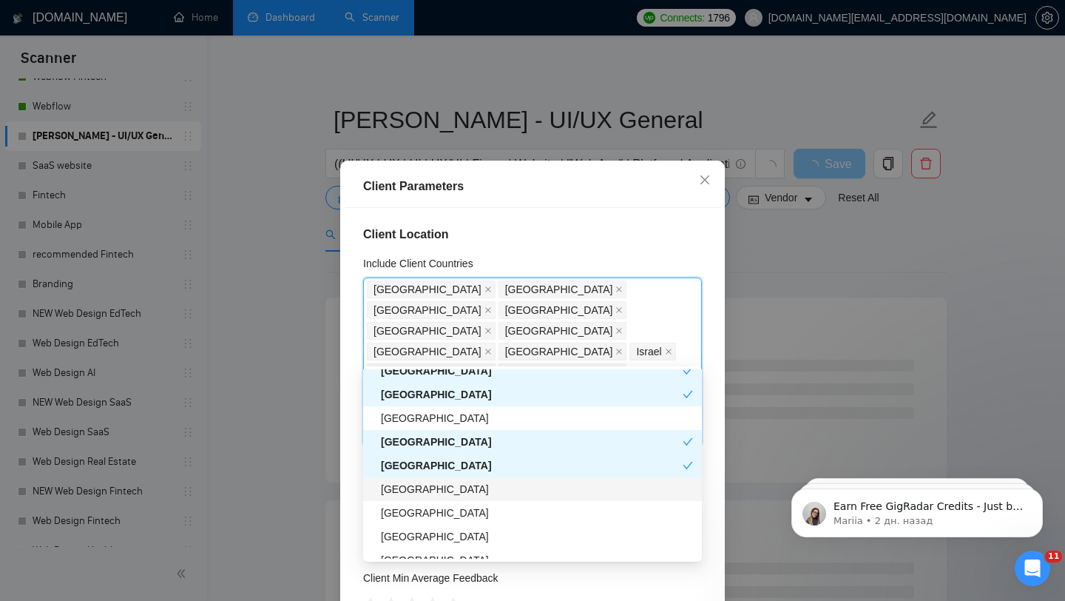
click at [437, 489] on div "Hong Kong" at bounding box center [537, 489] width 312 height 16
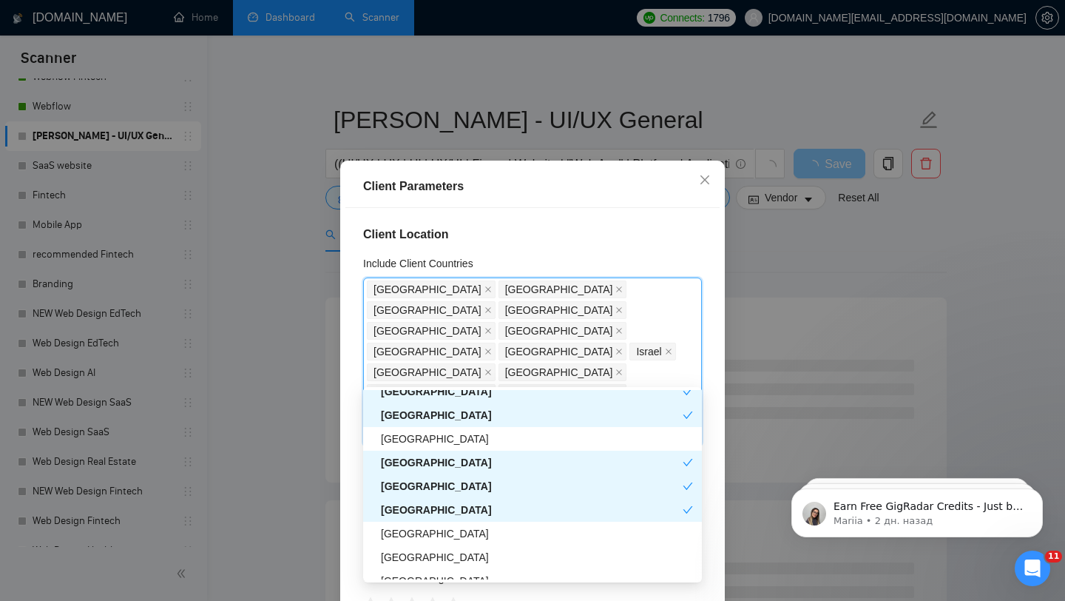
scroll to position [575, 0]
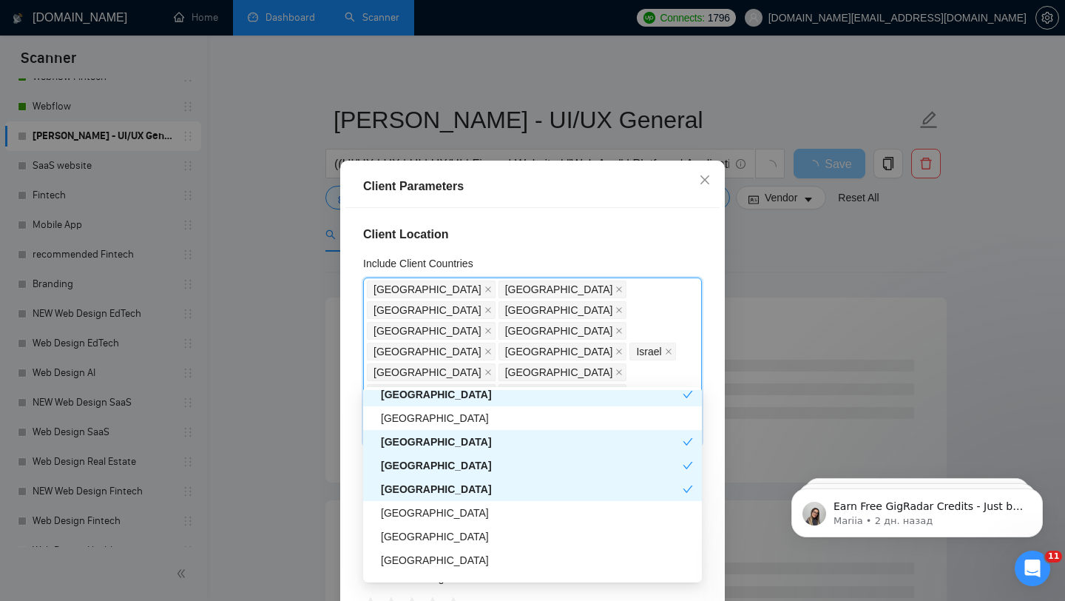
click at [430, 442] on div "China" at bounding box center [532, 441] width 302 height 16
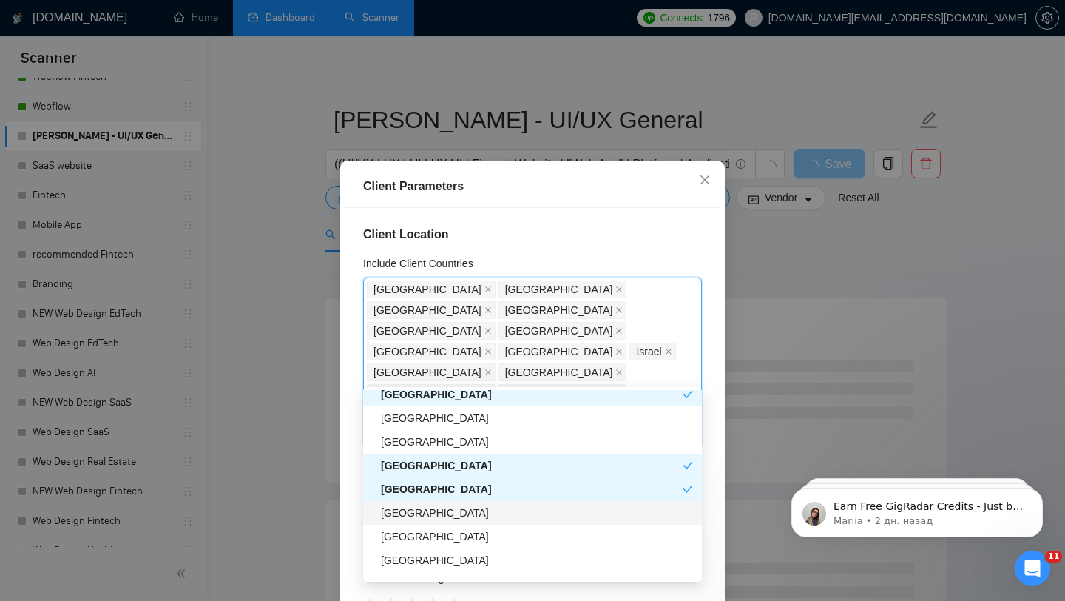
scroll to position [632, 0]
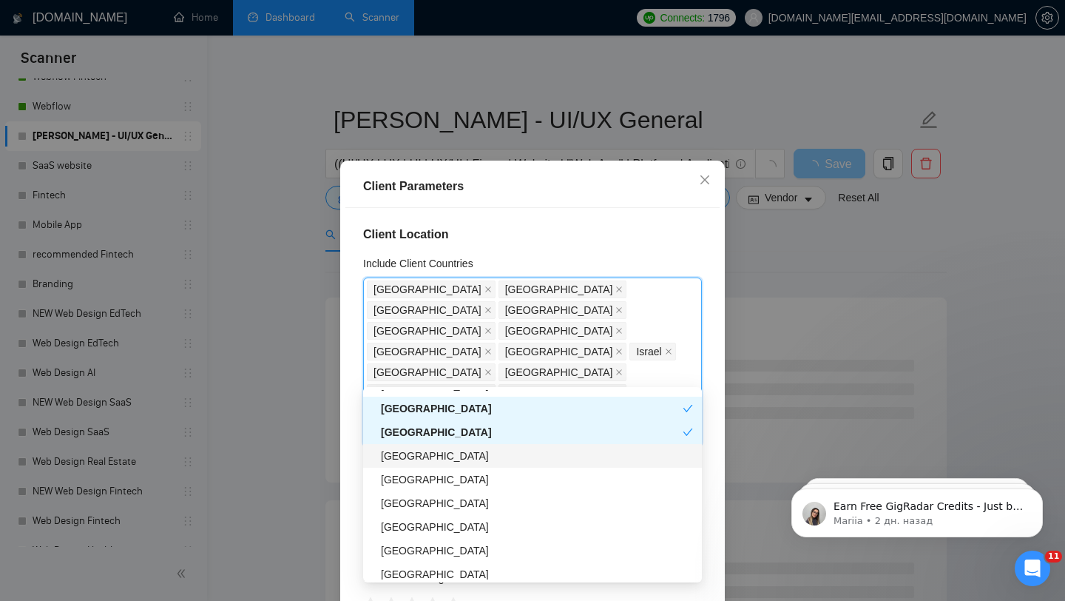
click at [428, 456] on div "[GEOGRAPHIC_DATA]" at bounding box center [537, 455] width 312 height 16
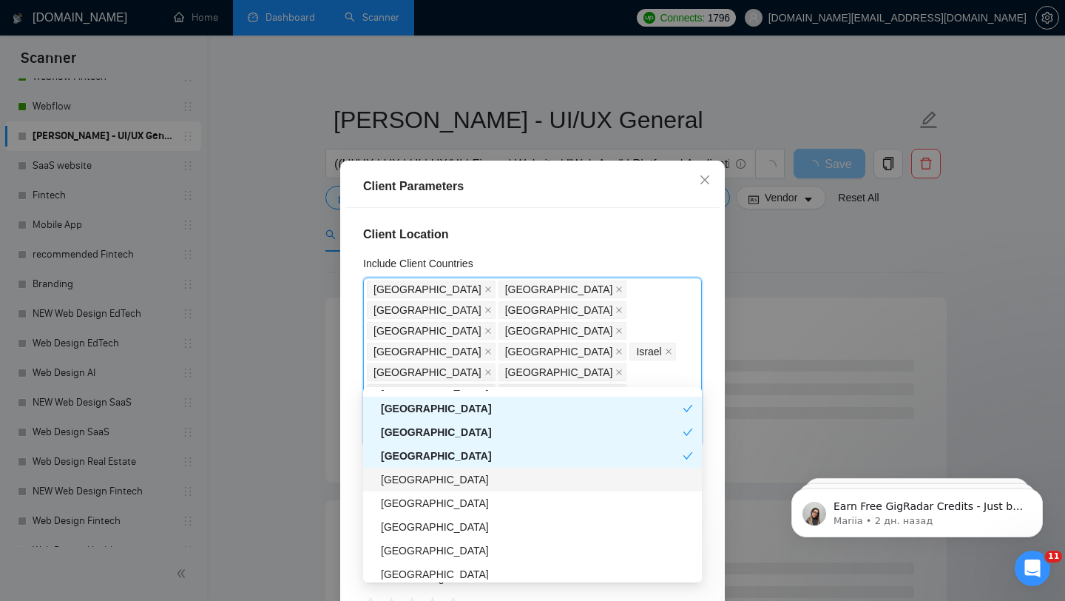
click at [428, 476] on div "Nigeria" at bounding box center [537, 479] width 312 height 16
click at [428, 476] on div "Nigeria" at bounding box center [532, 479] width 302 height 16
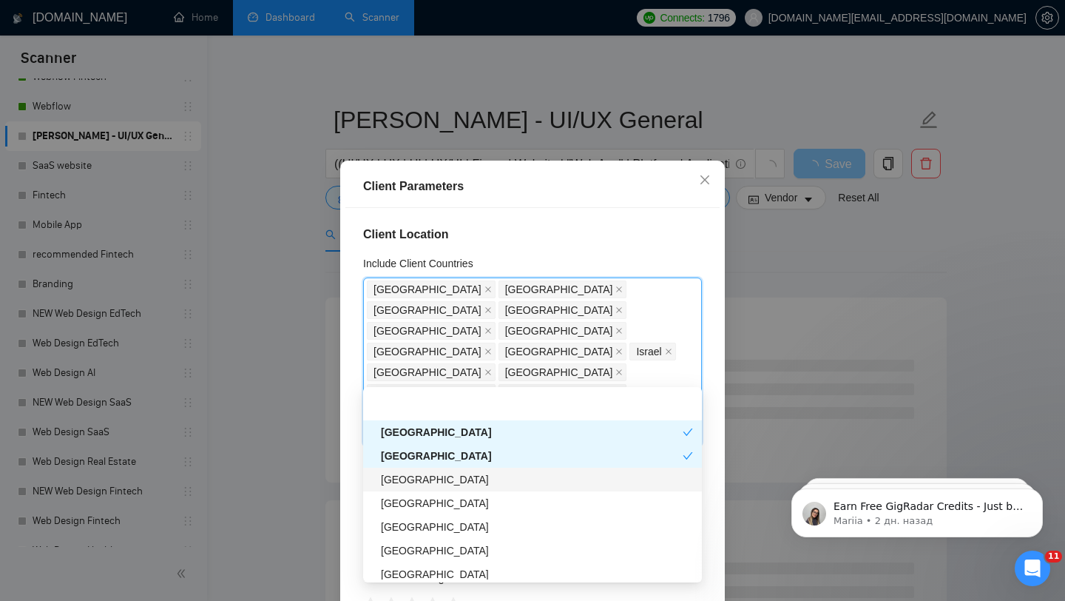
scroll to position [683, 0]
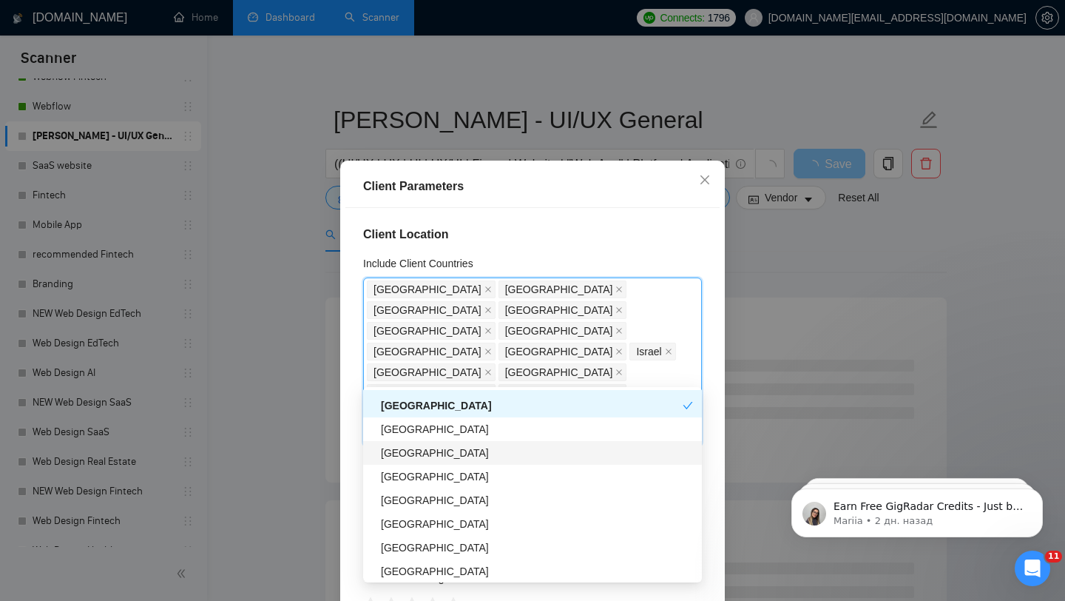
click at [429, 450] on div "[GEOGRAPHIC_DATA]" at bounding box center [537, 452] width 312 height 16
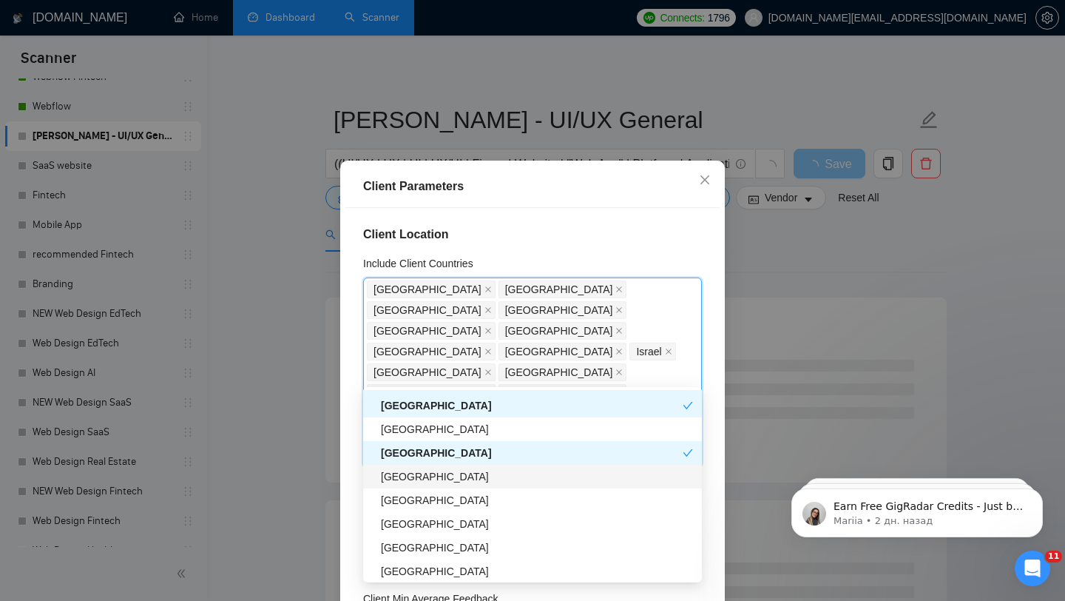
click at [425, 483] on div "[GEOGRAPHIC_DATA]" at bounding box center [537, 476] width 312 height 16
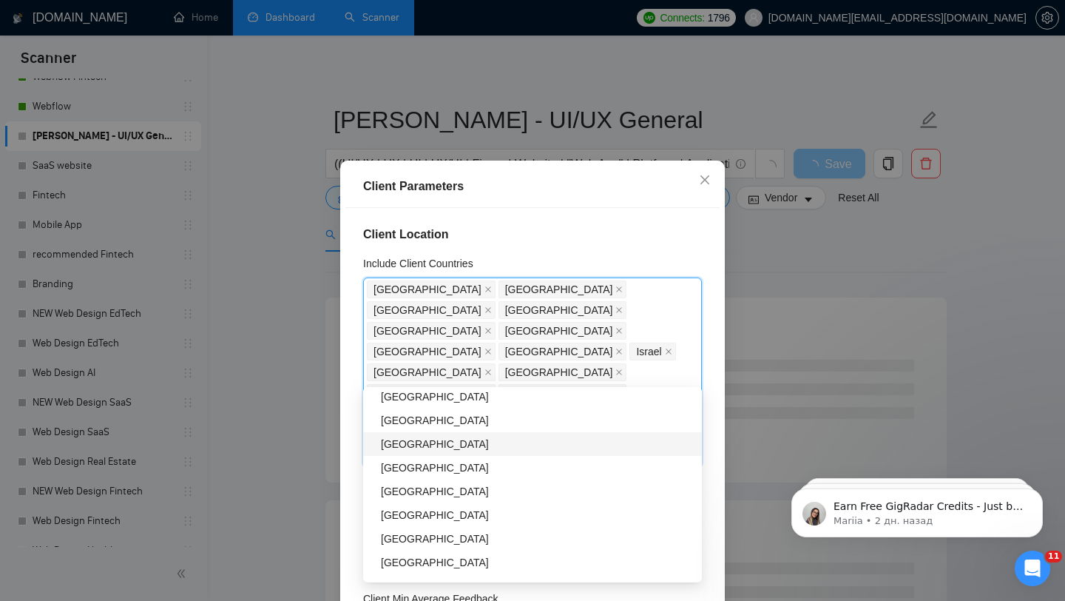
scroll to position [796, 0]
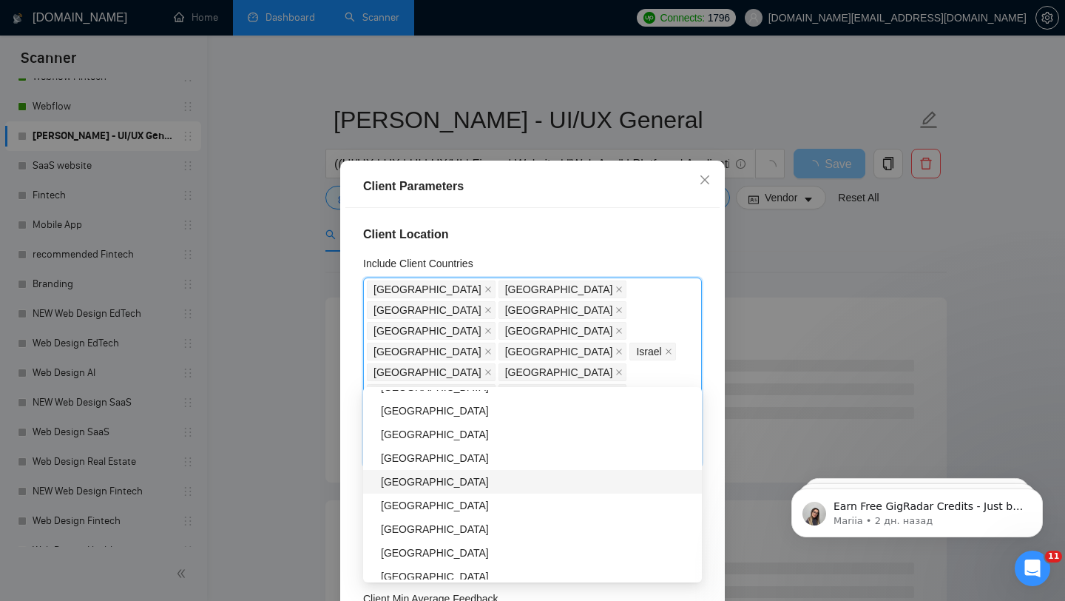
click at [401, 480] on div "[GEOGRAPHIC_DATA]" at bounding box center [537, 481] width 312 height 16
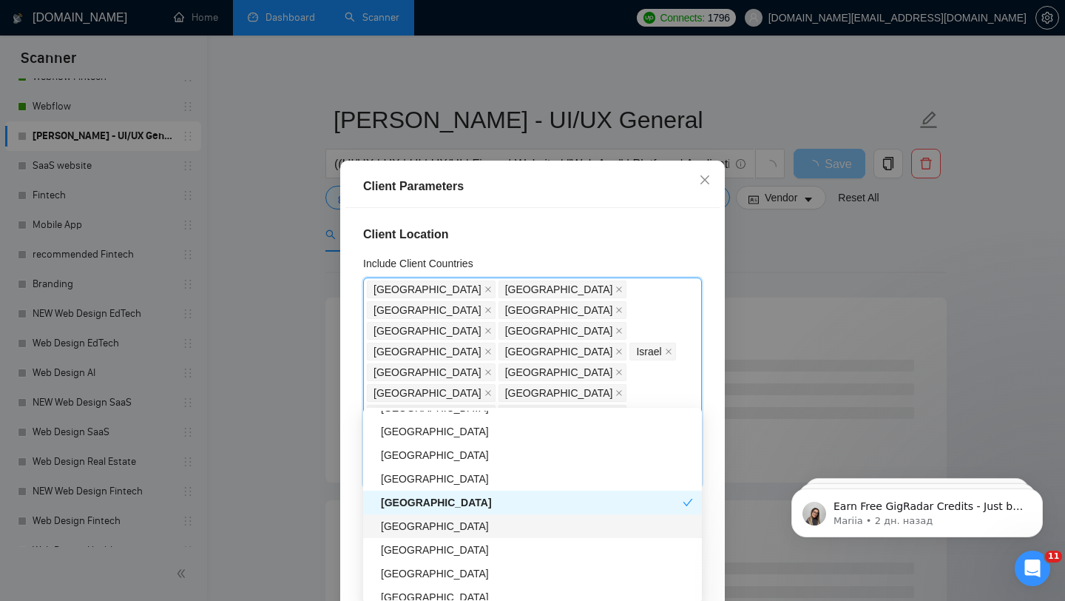
click at [411, 530] on div "Denmark" at bounding box center [537, 526] width 312 height 16
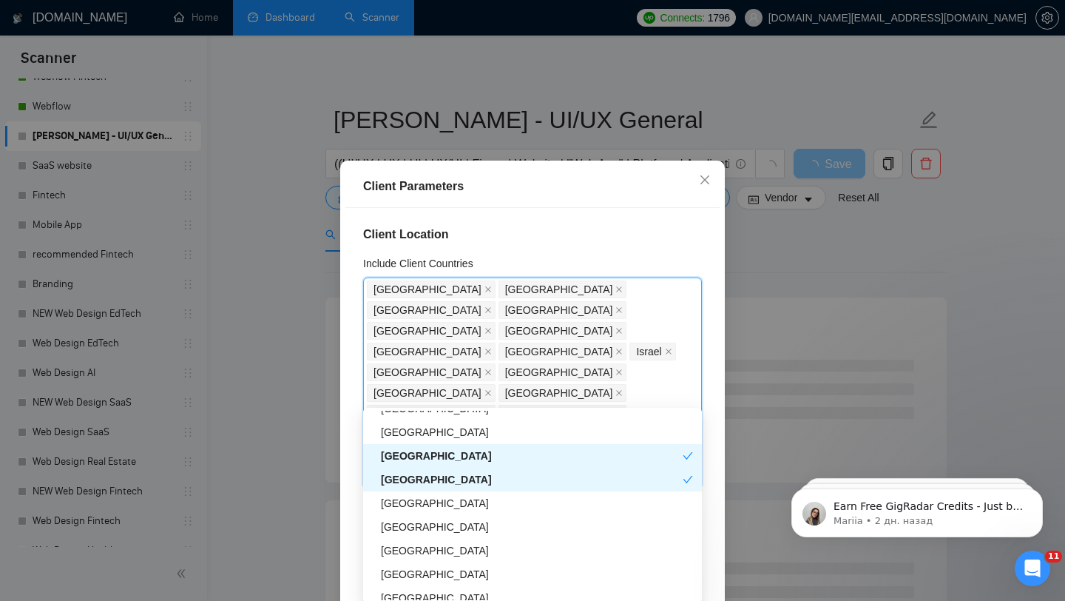
scroll to position [853, 0]
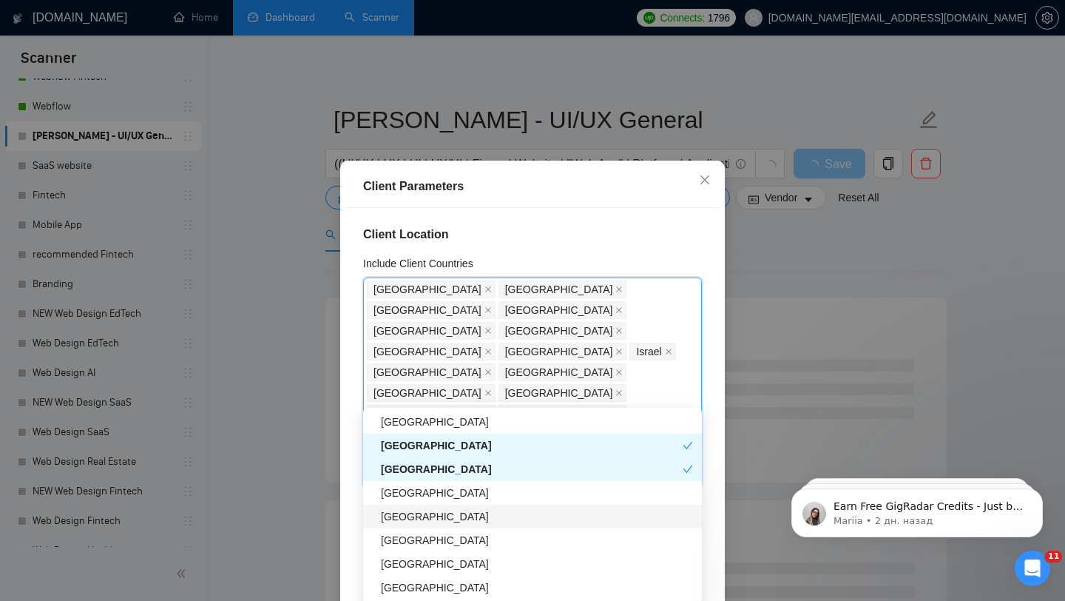
click at [408, 513] on div "[GEOGRAPHIC_DATA]" at bounding box center [537, 516] width 312 height 16
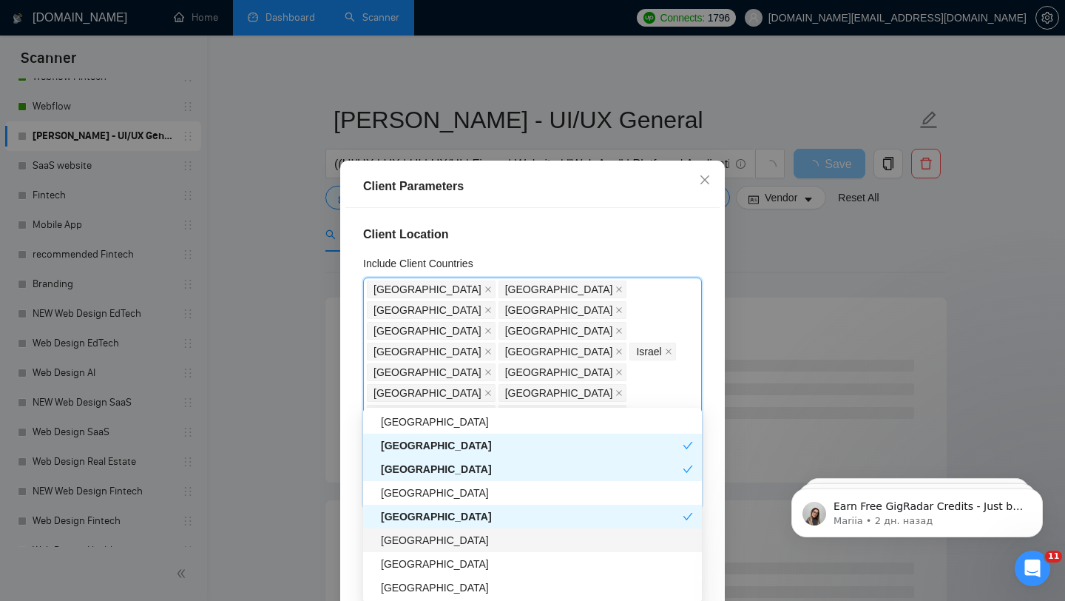
click at [408, 547] on div "[GEOGRAPHIC_DATA]" at bounding box center [537, 540] width 312 height 16
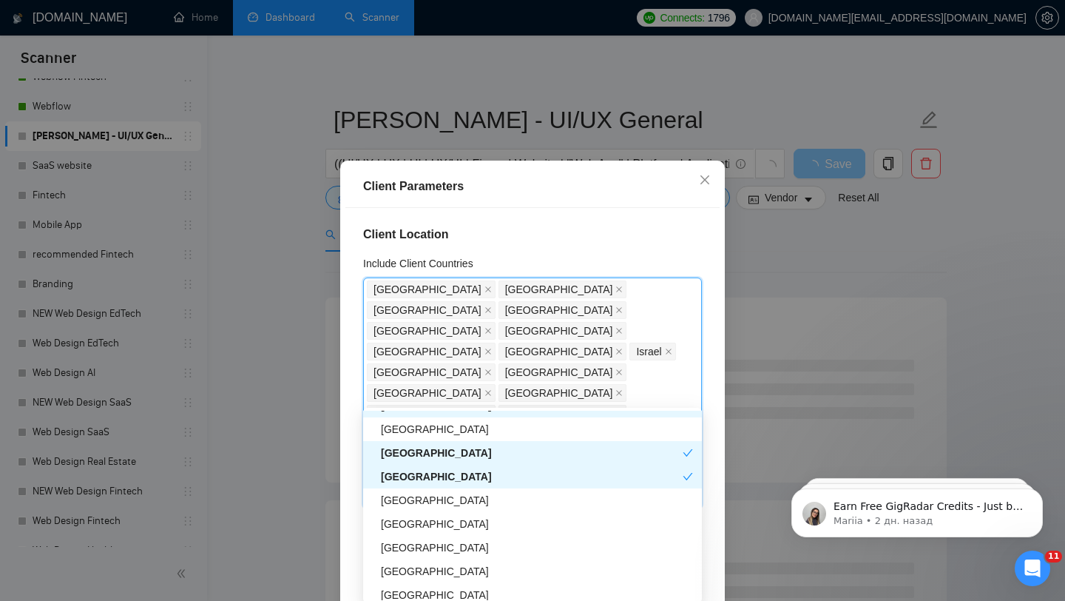
scroll to position [928, 0]
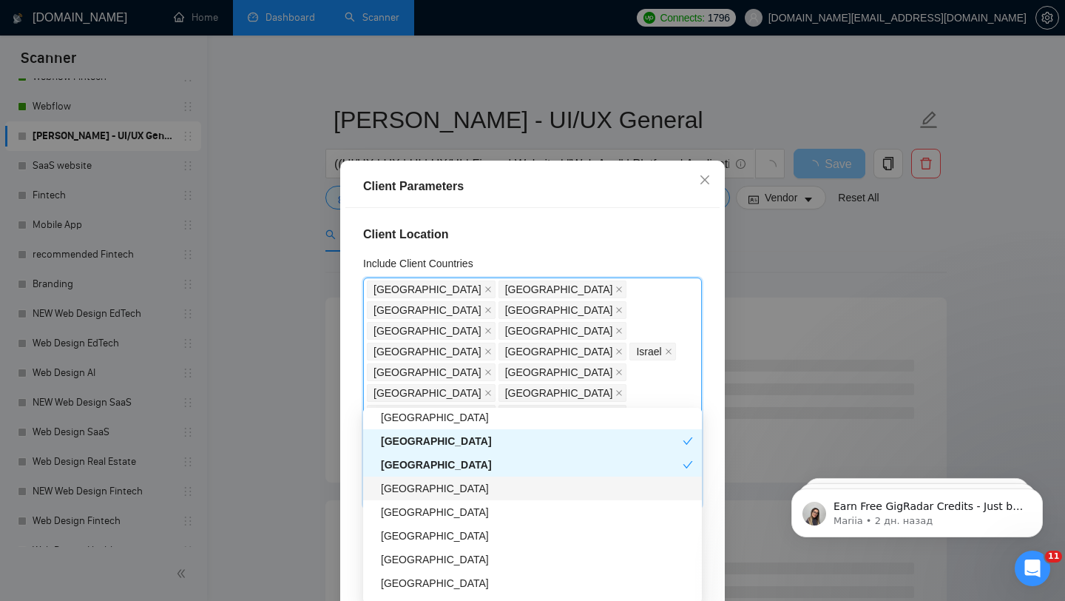
click at [420, 493] on div "[GEOGRAPHIC_DATA]" at bounding box center [537, 488] width 312 height 16
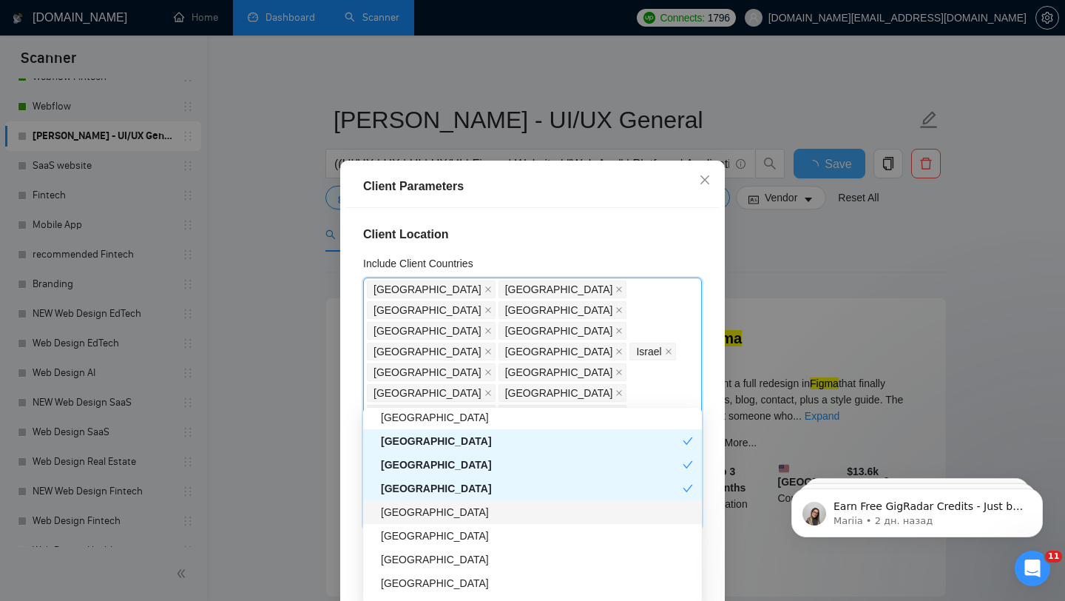
click at [418, 513] on div "[GEOGRAPHIC_DATA]" at bounding box center [537, 512] width 312 height 16
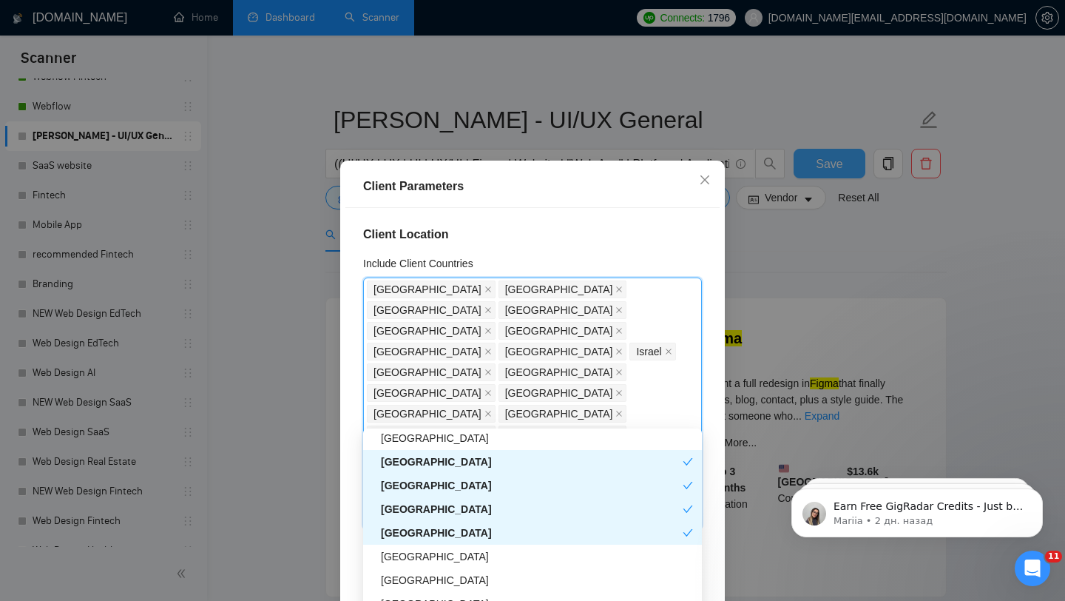
scroll to position [978, 0]
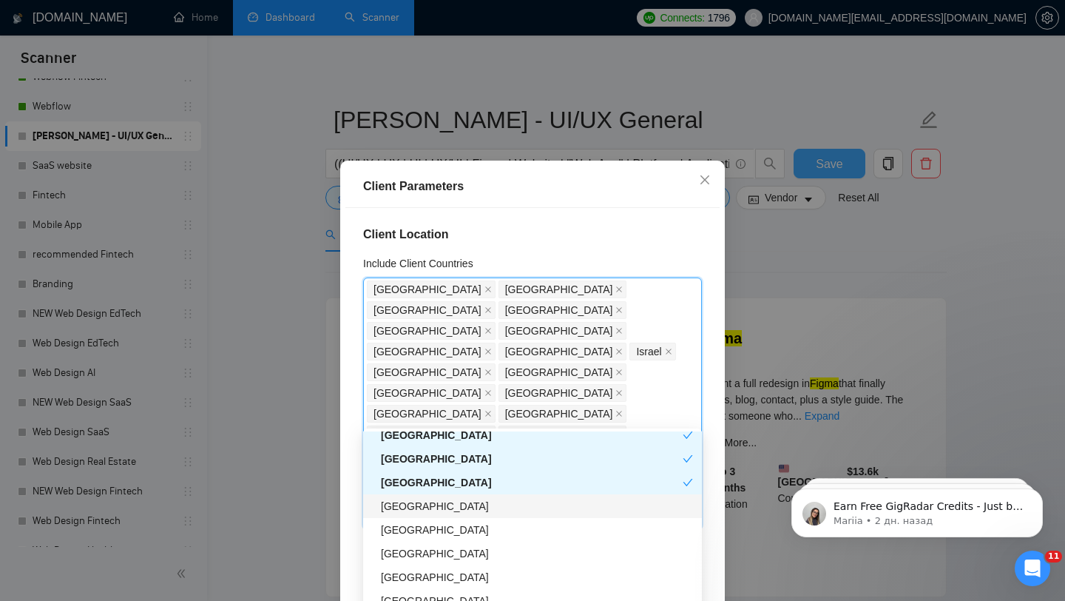
click at [417, 503] on div "[GEOGRAPHIC_DATA]" at bounding box center [537, 506] width 312 height 16
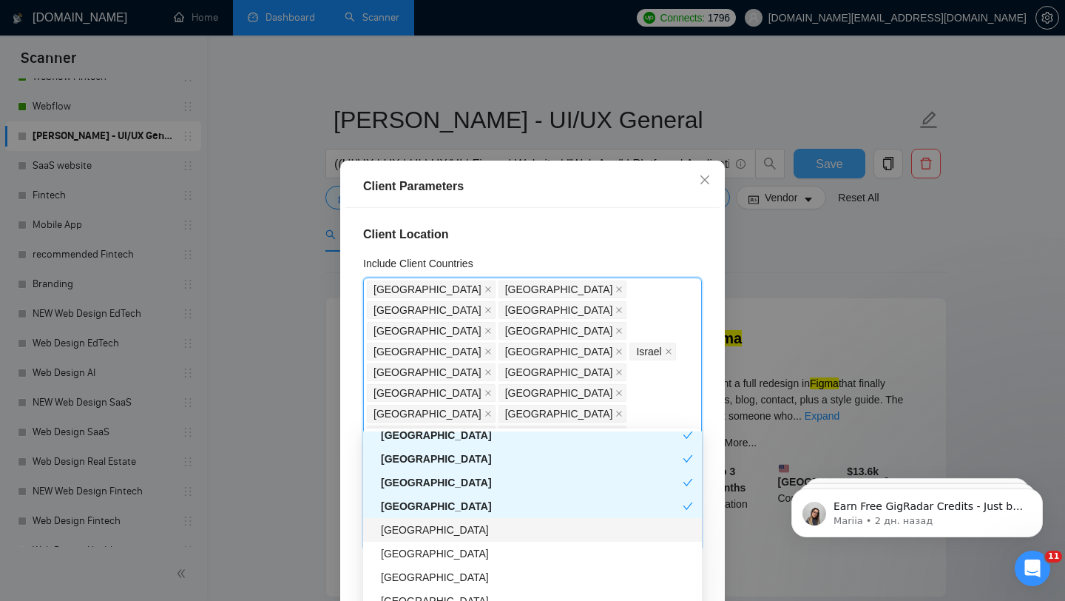
click at [416, 536] on div "Japan" at bounding box center [537, 529] width 312 height 16
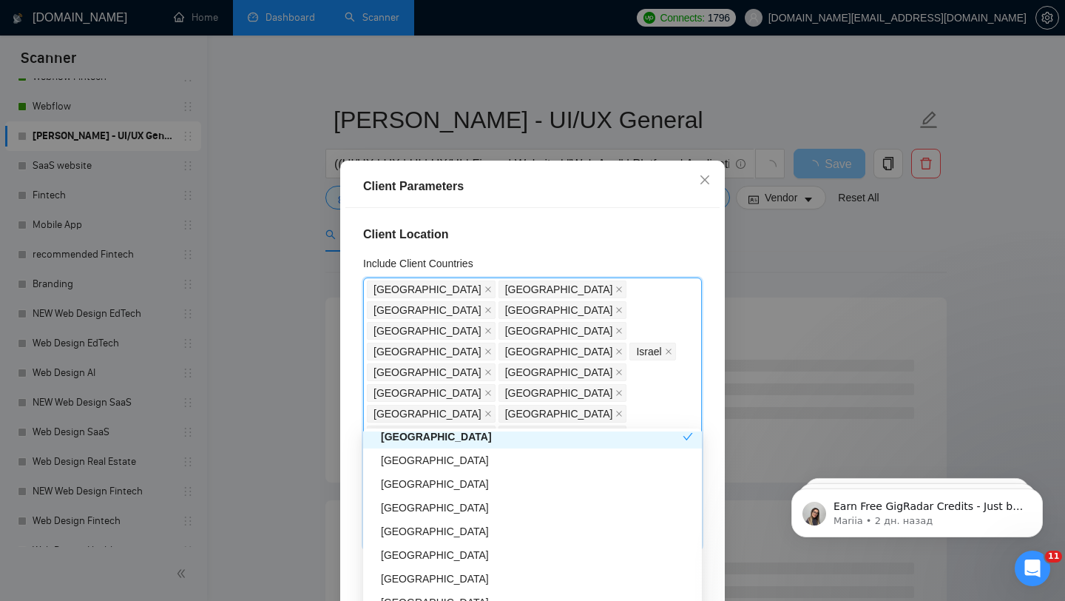
scroll to position [1075, 0]
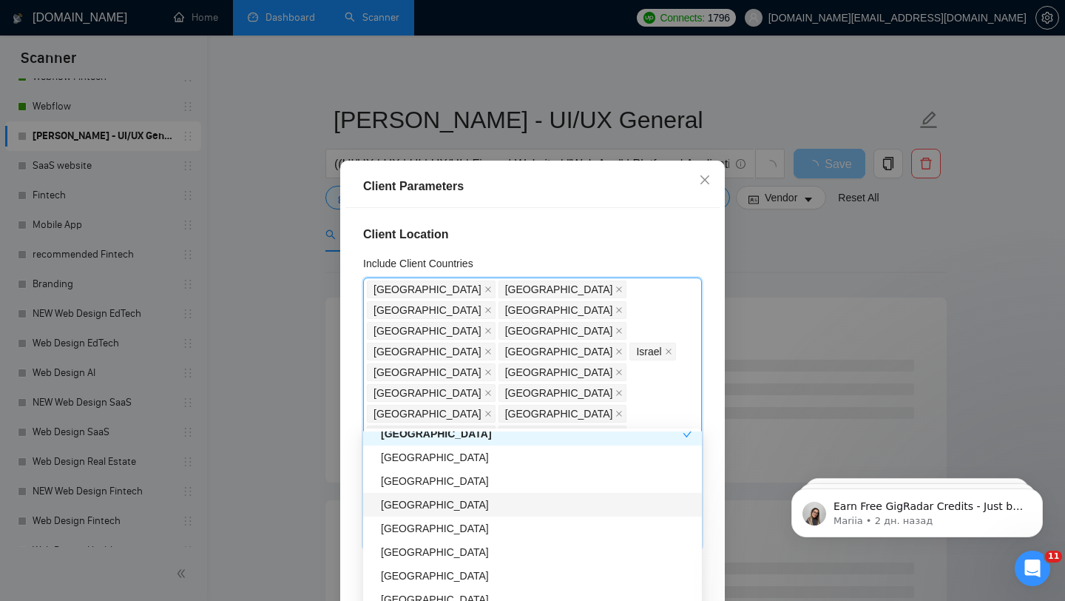
click at [423, 512] on div "[GEOGRAPHIC_DATA]" at bounding box center [537, 504] width 312 height 16
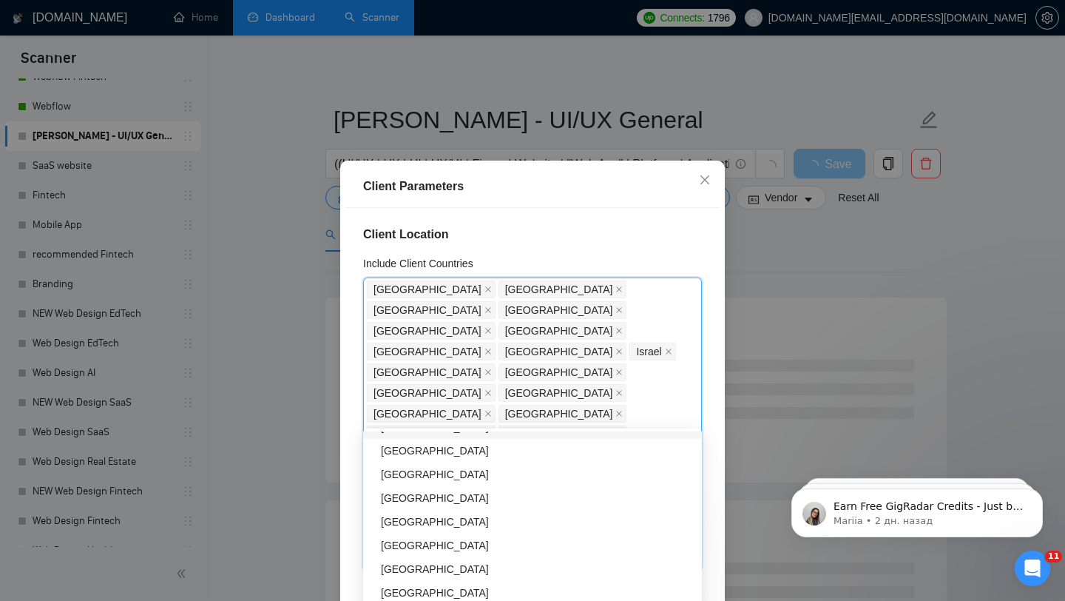
scroll to position [1197, 0]
click at [416, 526] on div "[GEOGRAPHIC_DATA]" at bounding box center [537, 524] width 312 height 16
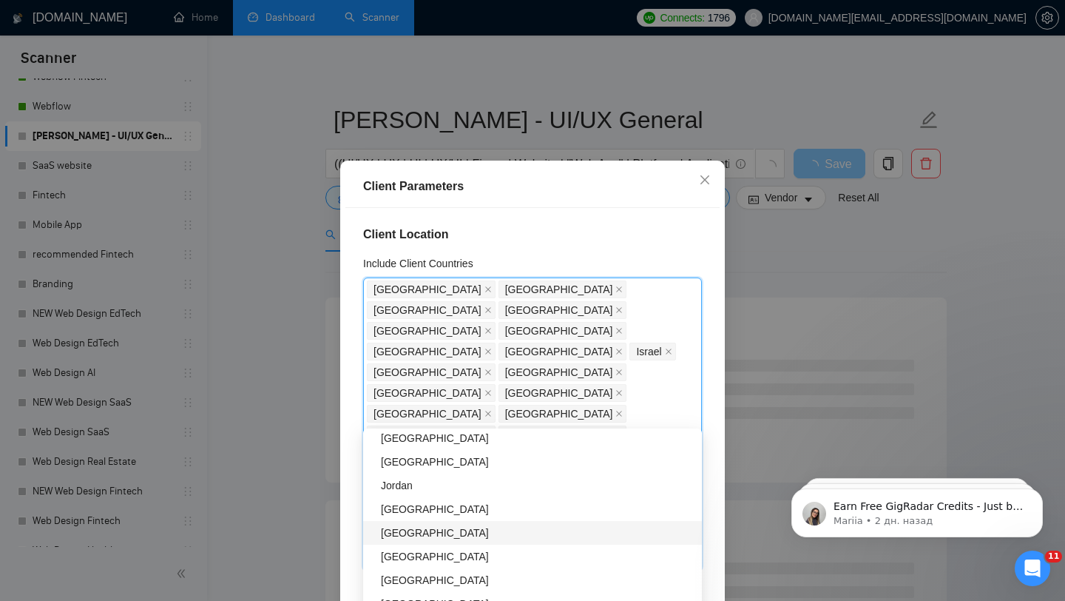
click at [447, 531] on div "[GEOGRAPHIC_DATA]" at bounding box center [537, 532] width 312 height 16
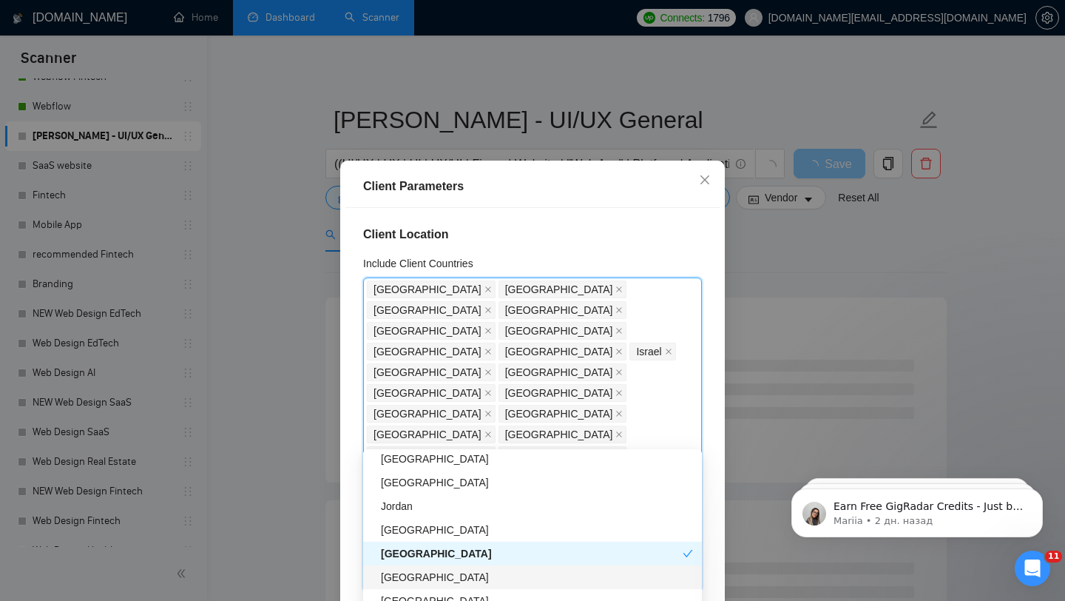
click at [432, 569] on div "[GEOGRAPHIC_DATA]" at bounding box center [537, 577] width 312 height 16
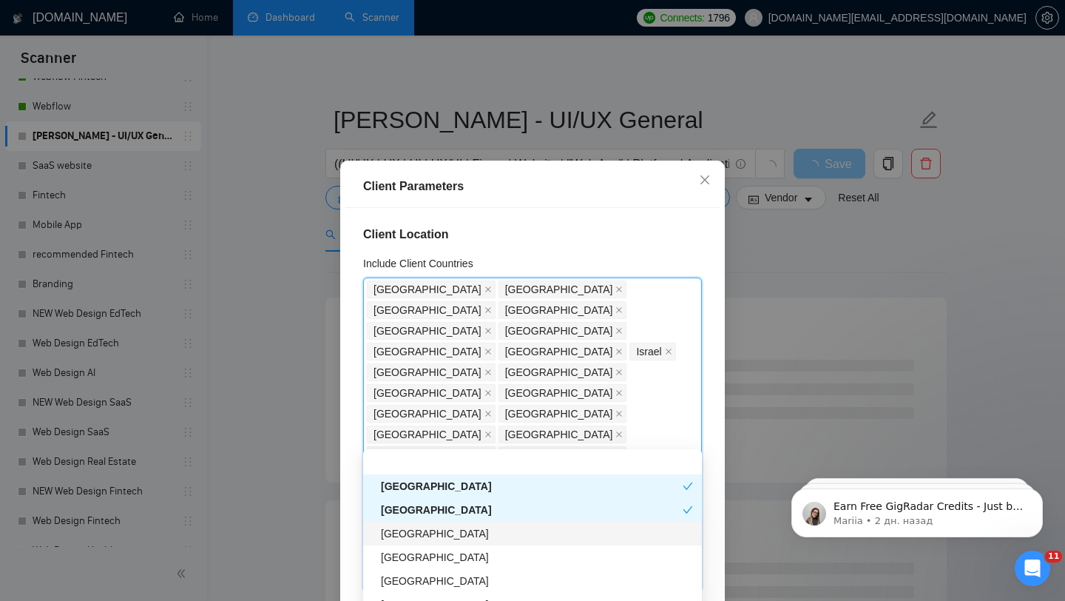
scroll to position [1478, 0]
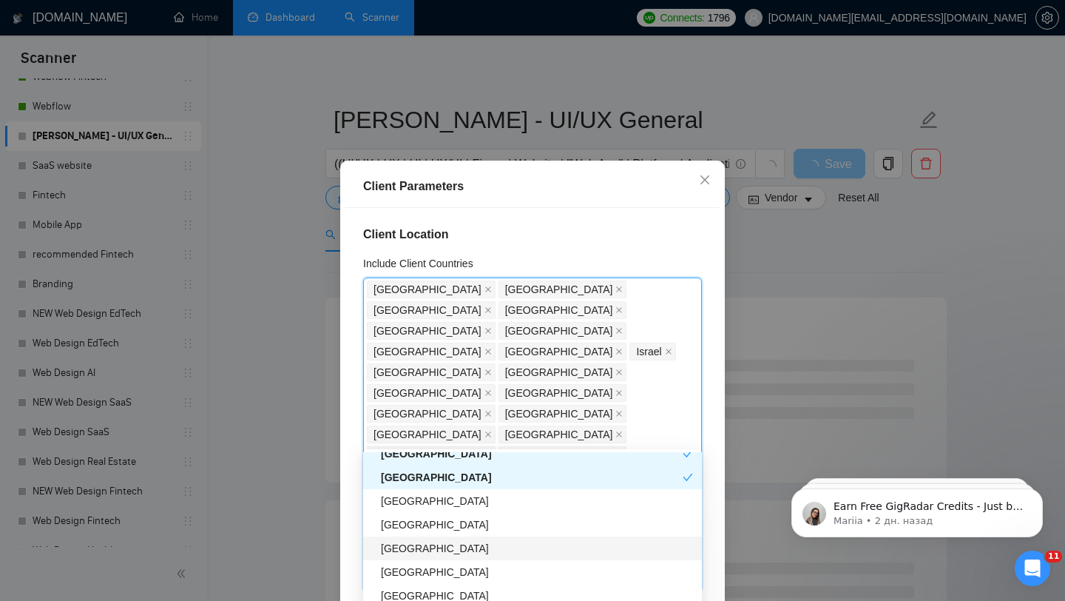
click at [399, 548] on div "[GEOGRAPHIC_DATA]" at bounding box center [537, 548] width 312 height 16
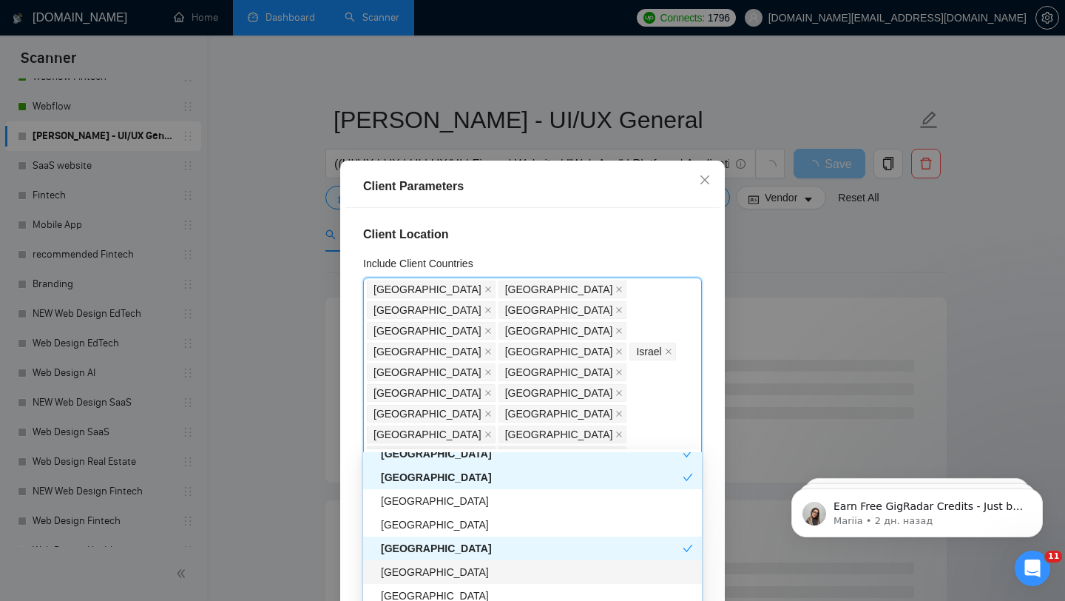
click at [440, 577] on div "[GEOGRAPHIC_DATA]" at bounding box center [537, 572] width 312 height 16
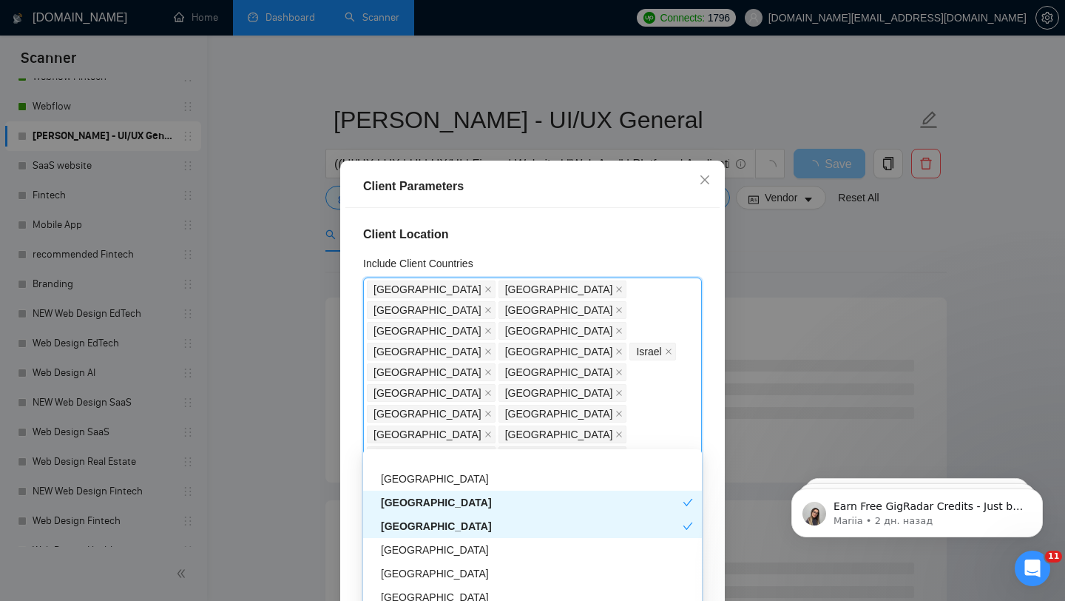
scroll to position [1546, 0]
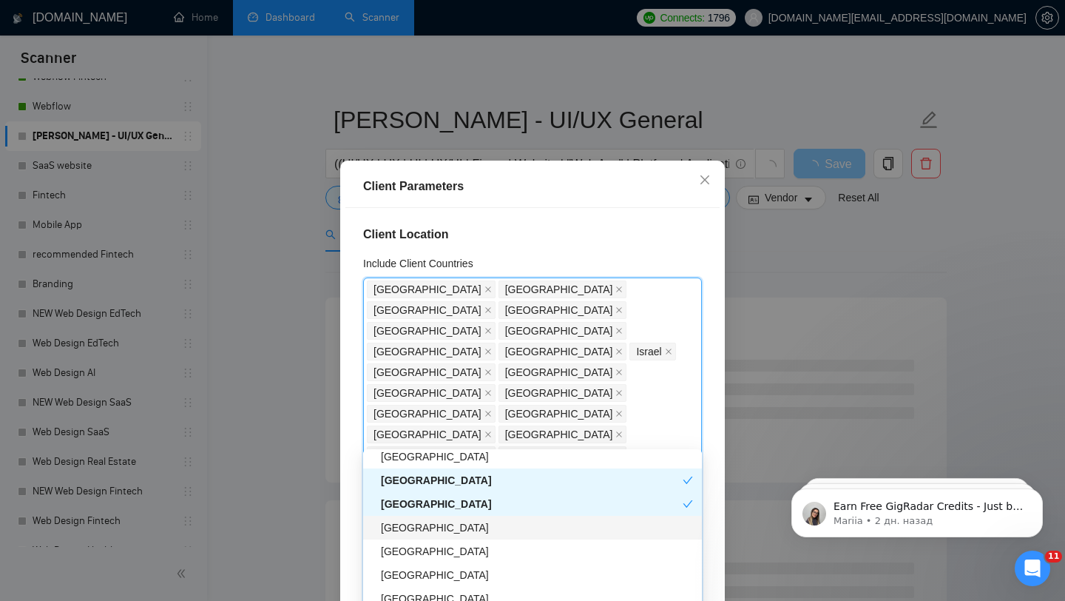
click at [439, 528] on div "[GEOGRAPHIC_DATA]" at bounding box center [537, 527] width 312 height 16
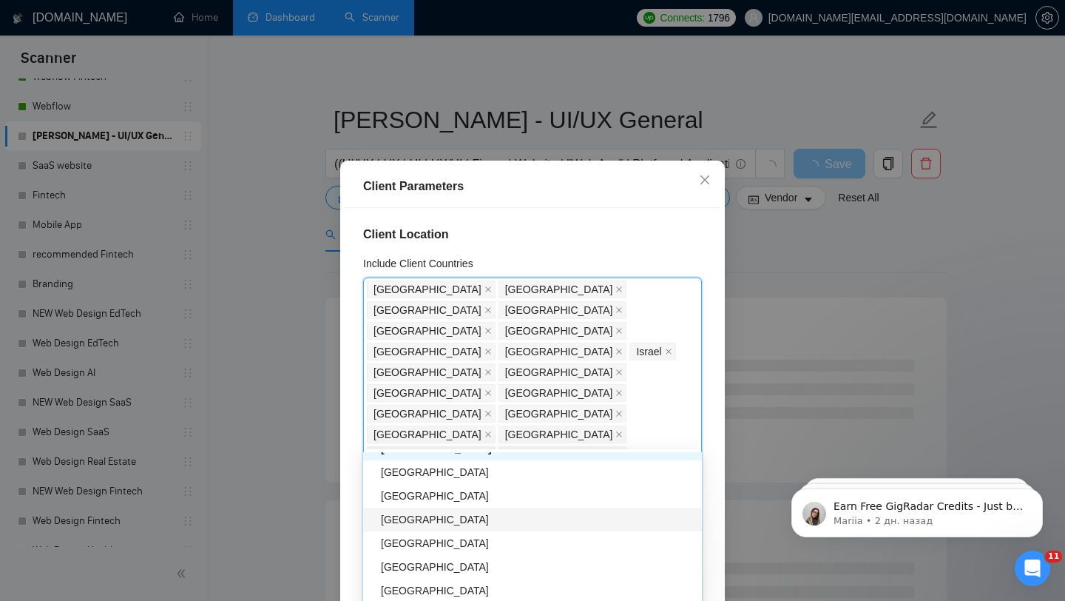
scroll to position [1628, 0]
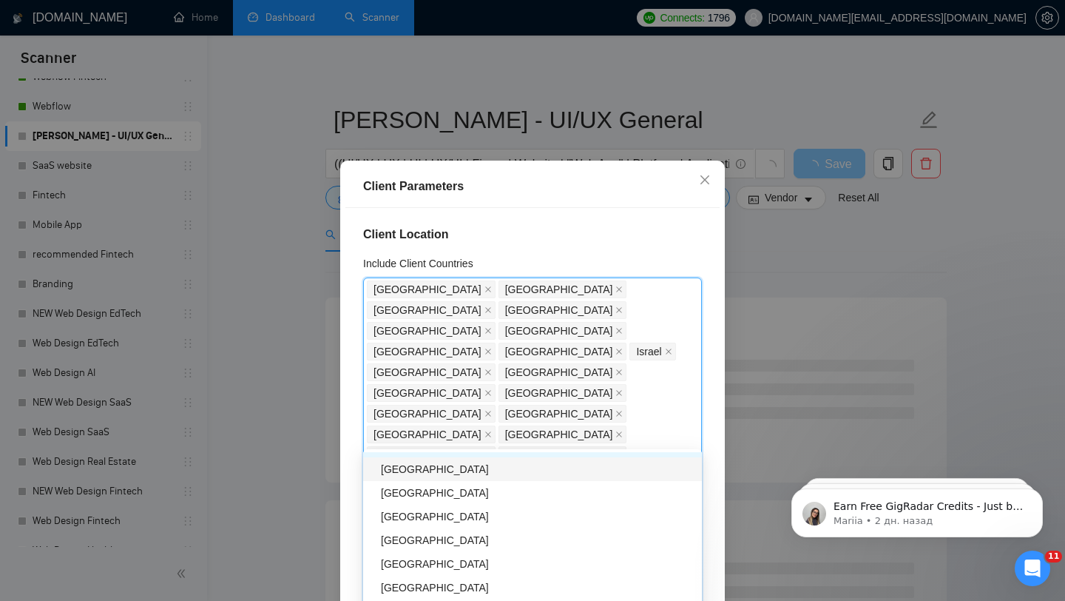
click at [438, 469] on div "[GEOGRAPHIC_DATA]" at bounding box center [537, 469] width 312 height 16
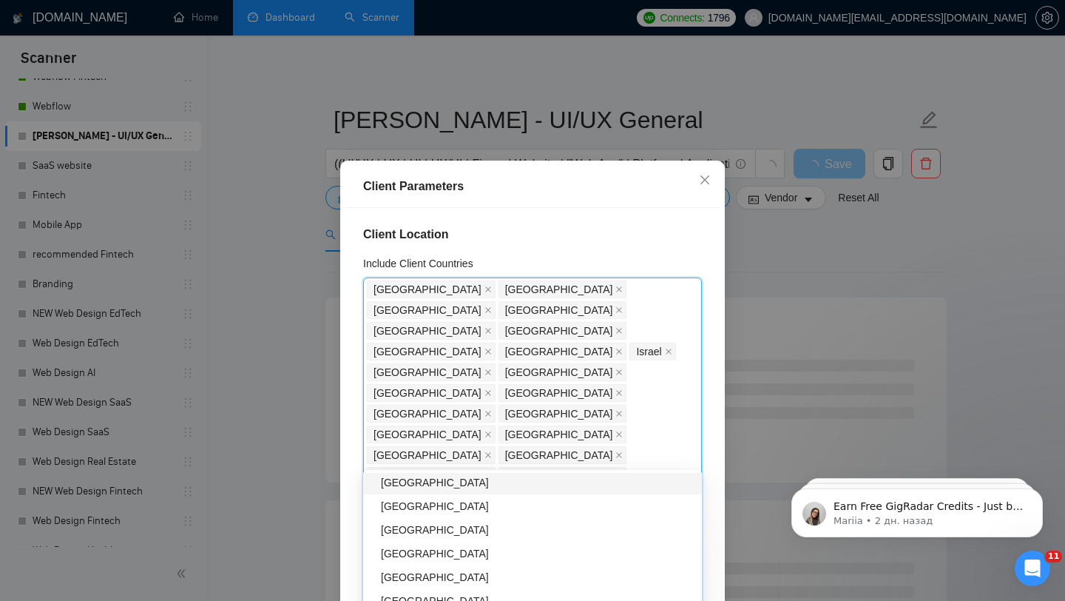
scroll to position [1710, 0]
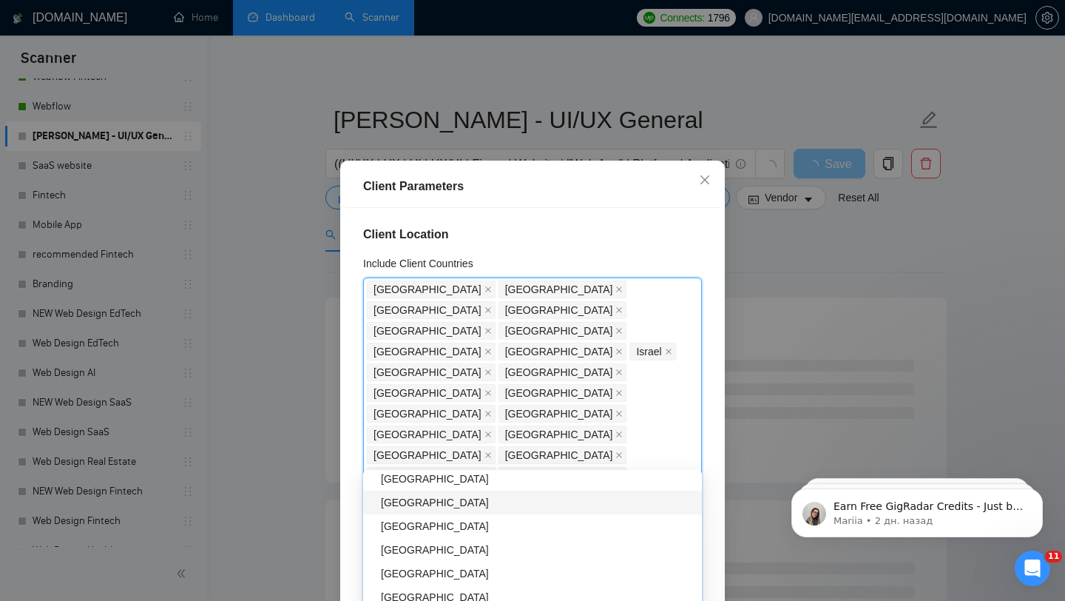
click at [450, 504] on div "[GEOGRAPHIC_DATA]" at bounding box center [537, 502] width 312 height 16
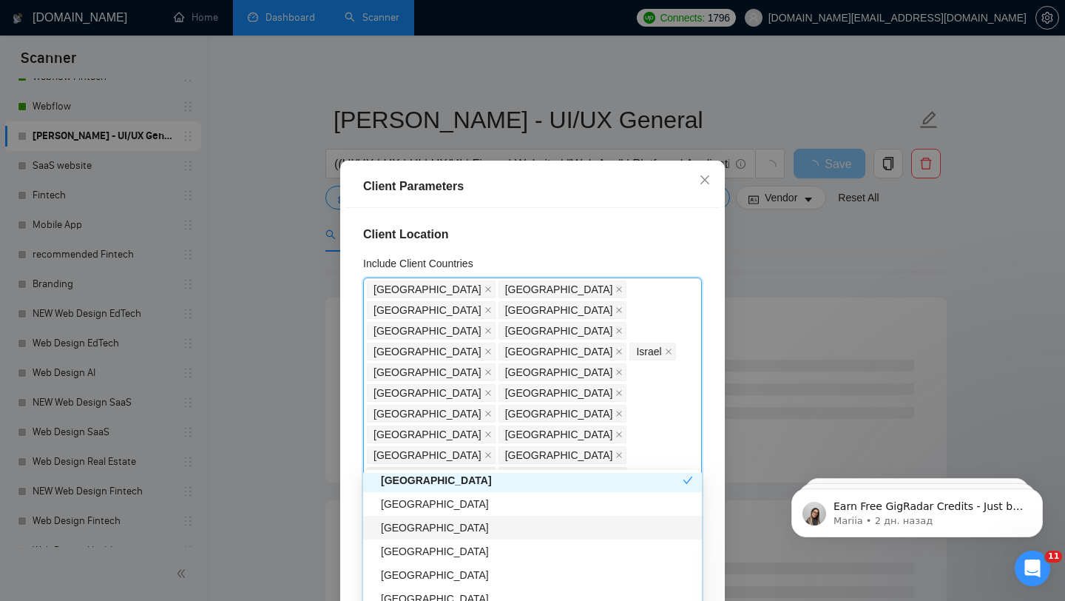
scroll to position [1756, 0]
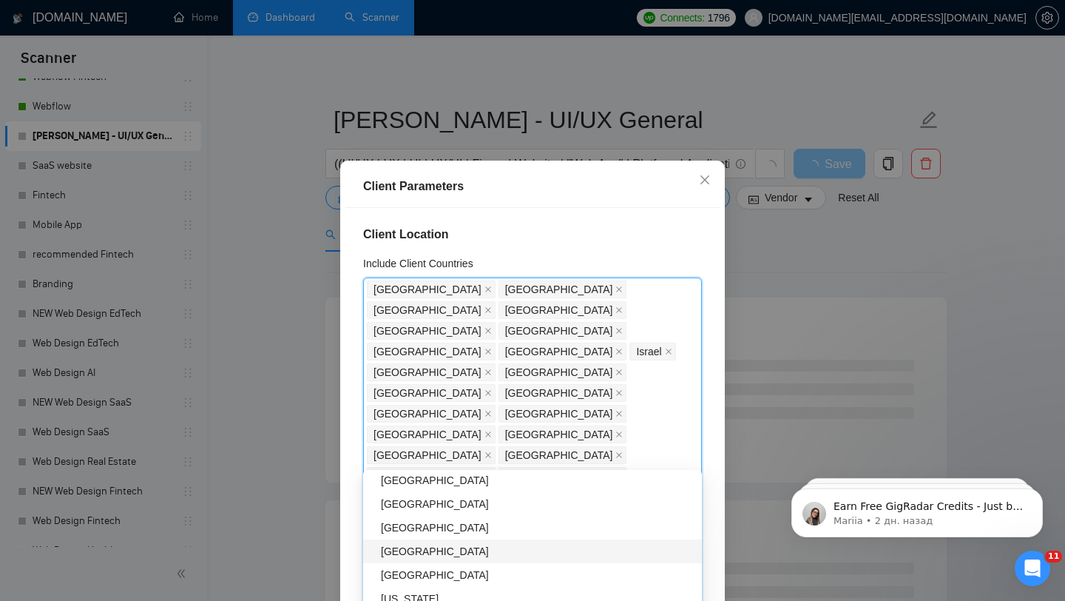
click at [458, 548] on div "[GEOGRAPHIC_DATA]" at bounding box center [537, 551] width 312 height 16
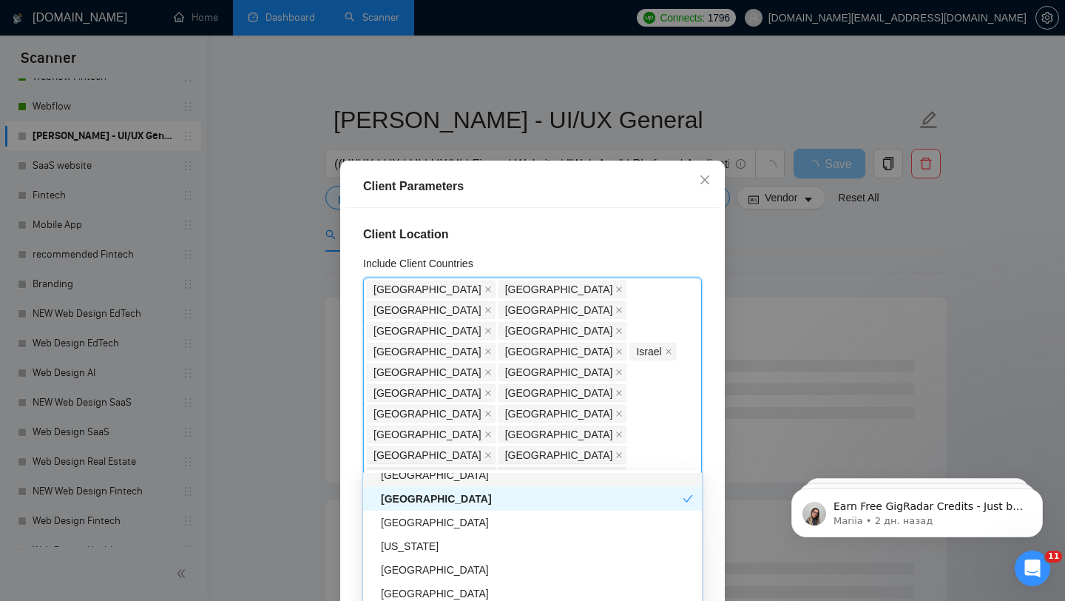
scroll to position [1810, 0]
click at [433, 525] on div "[GEOGRAPHIC_DATA]" at bounding box center [537, 521] width 312 height 16
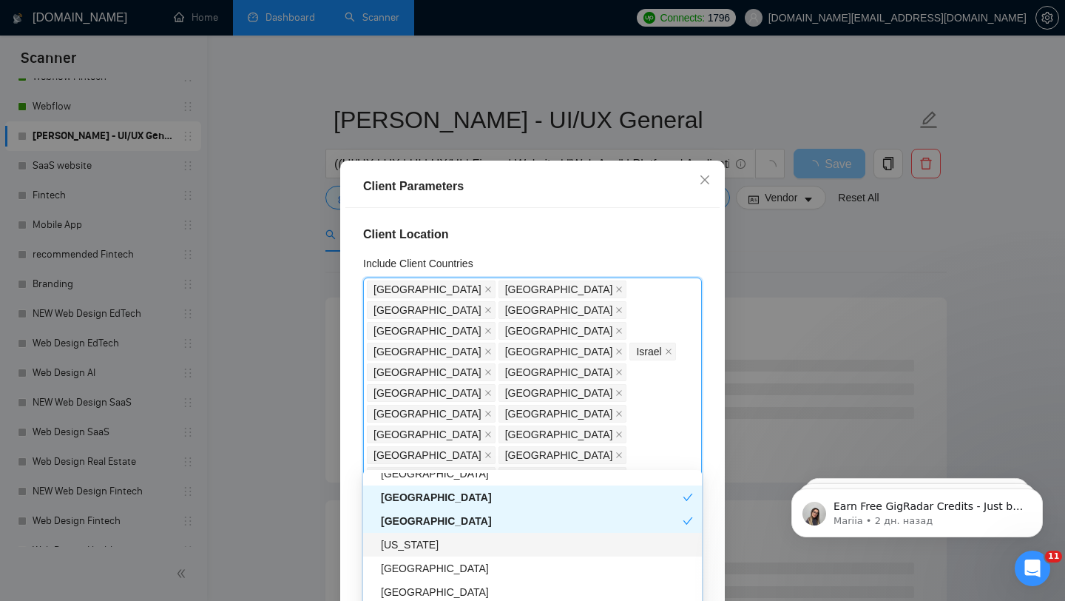
click at [436, 550] on div "[US_STATE]" at bounding box center [537, 544] width 312 height 16
click at [436, 555] on div "[US_STATE]" at bounding box center [532, 545] width 339 height 24
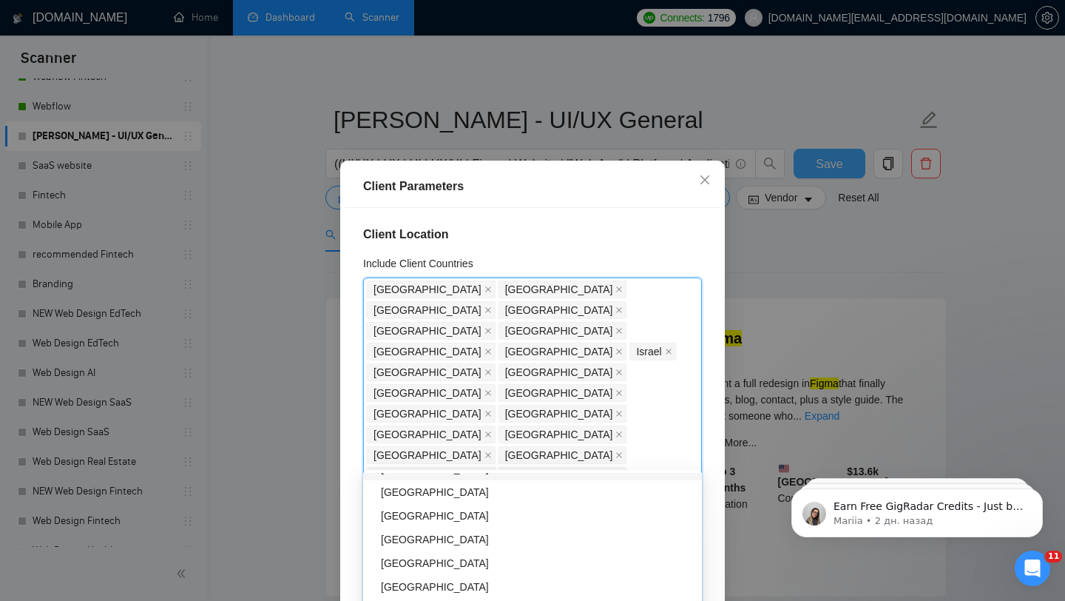
scroll to position [2218, 0]
click at [434, 564] on div "[GEOGRAPHIC_DATA]" at bounding box center [537, 562] width 312 height 16
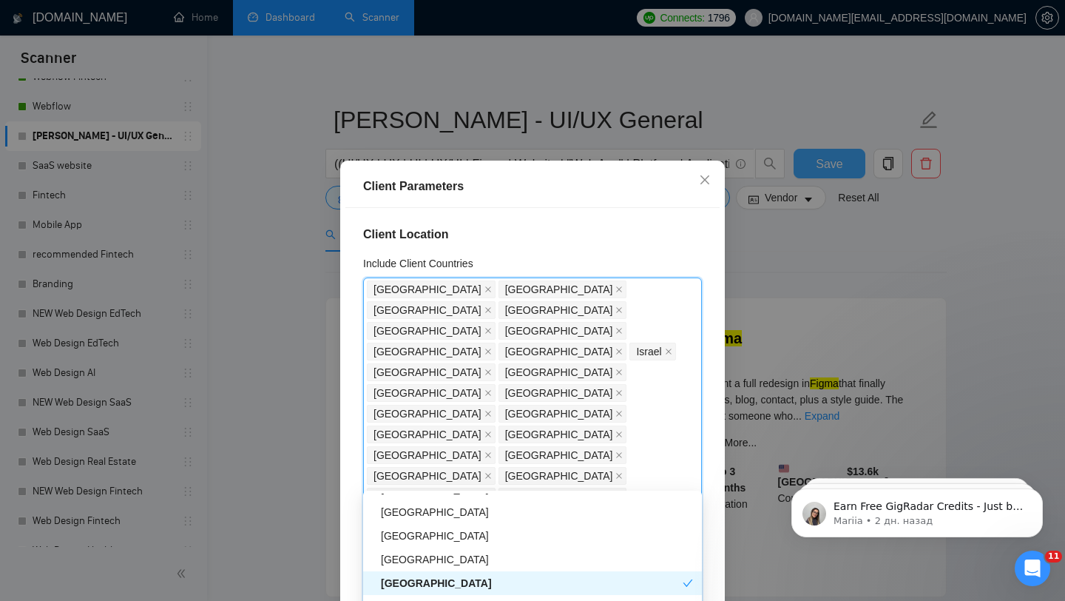
scroll to position [2253, 0]
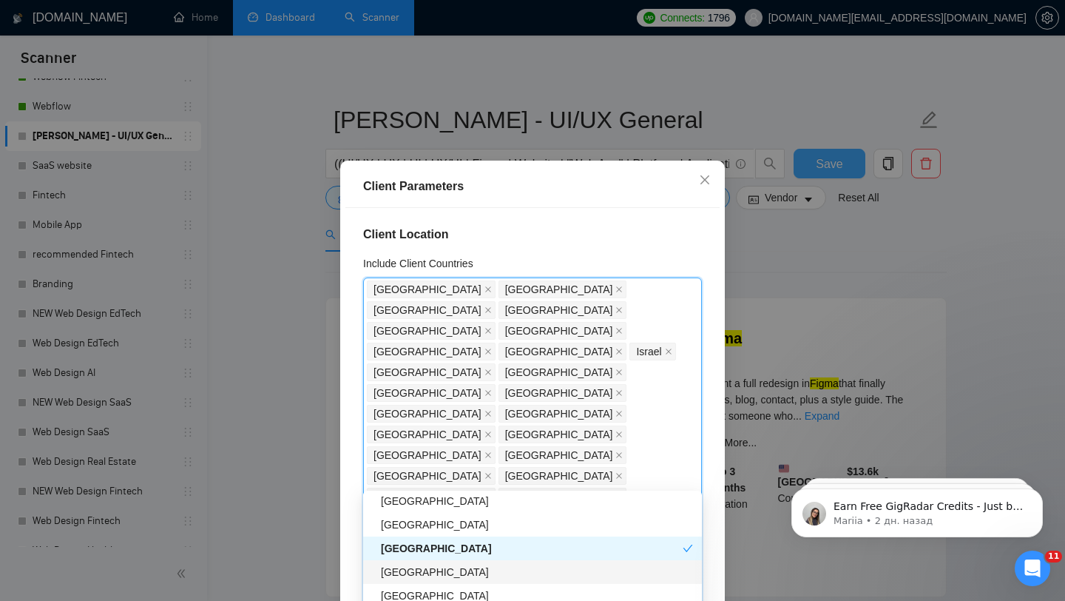
click at [427, 568] on div "[GEOGRAPHIC_DATA]" at bounding box center [537, 572] width 312 height 16
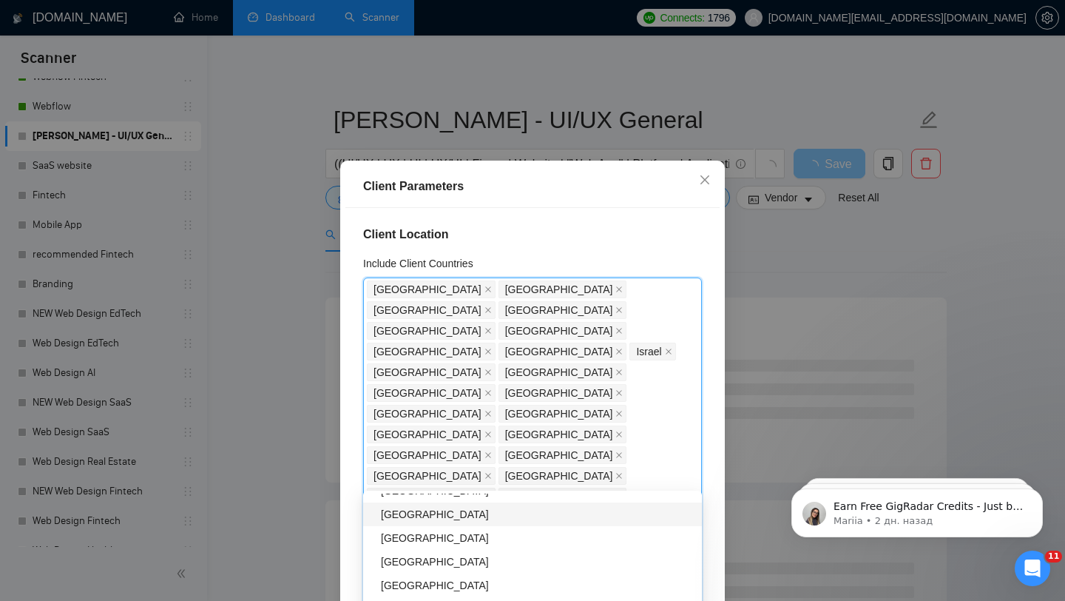
scroll to position [2455, 0]
click at [416, 560] on div "[GEOGRAPHIC_DATA]" at bounding box center [537, 559] width 312 height 16
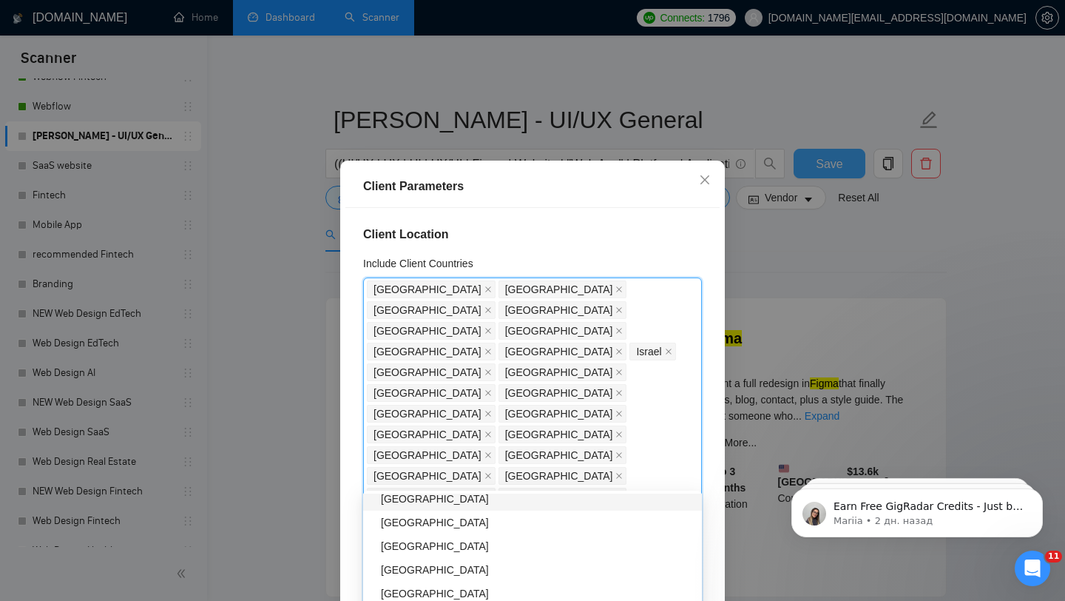
scroll to position [2846, 0]
click at [426, 547] on div "Montenegro" at bounding box center [537, 546] width 312 height 16
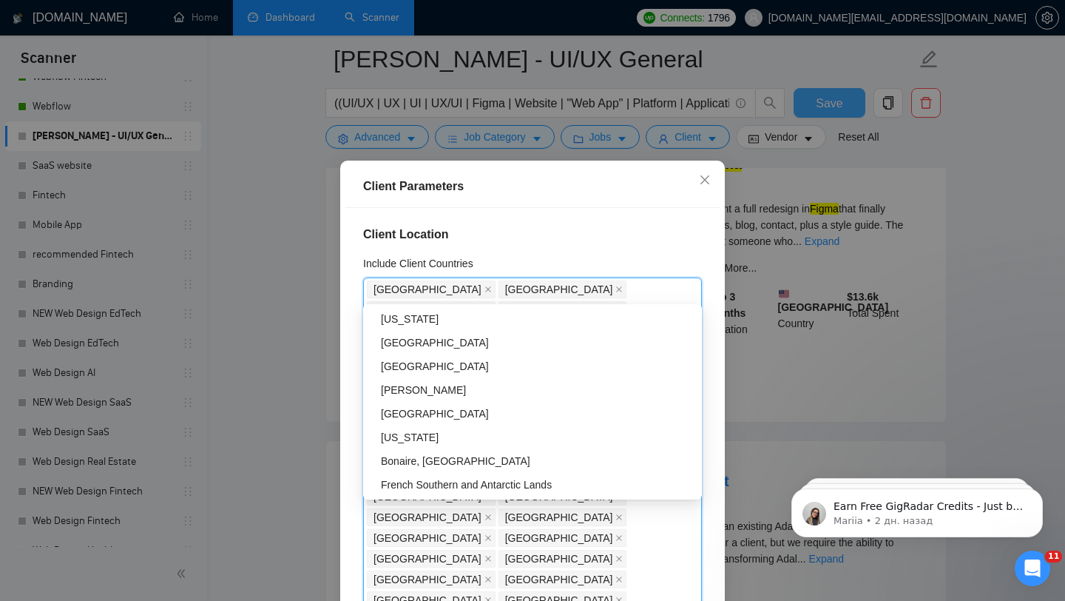
scroll to position [15, 0]
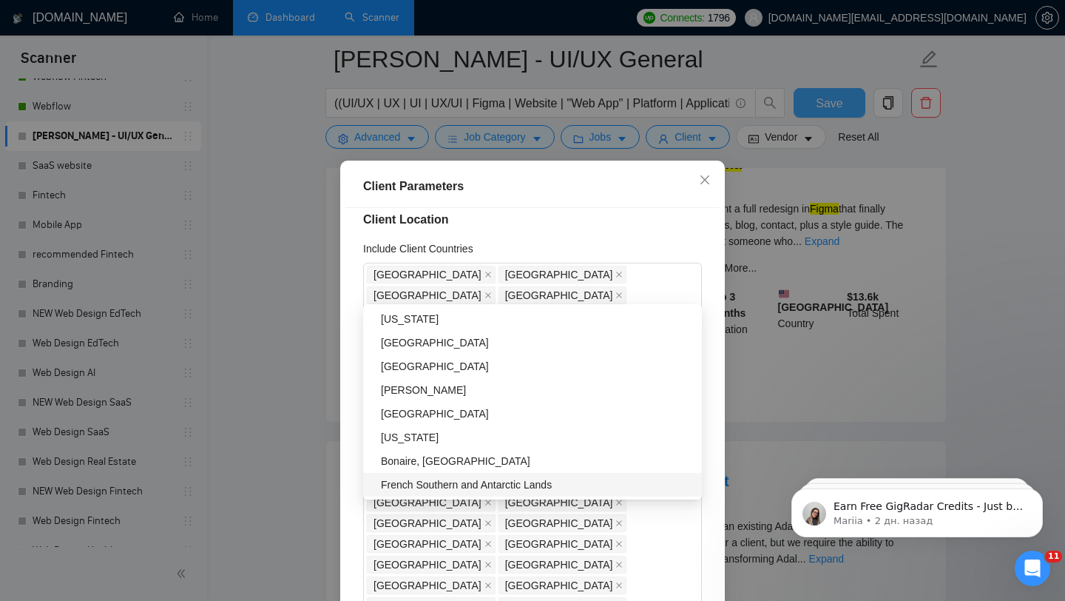
click at [357, 509] on div "Client Location Include Client Countries United States United Kingdom Canada Au…" at bounding box center [532, 418] width 374 height 420
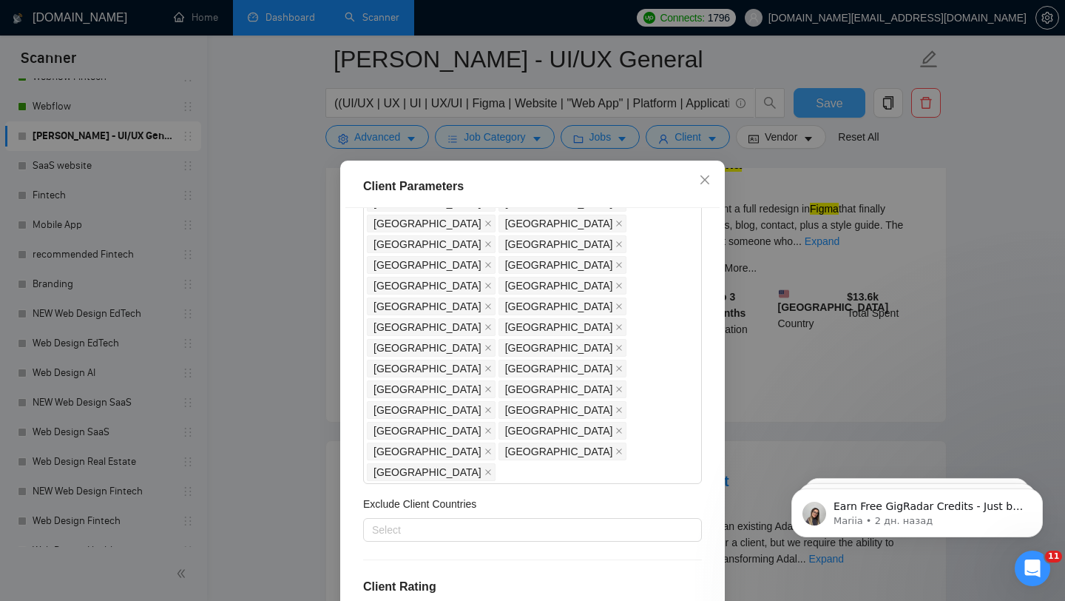
scroll to position [237, 0]
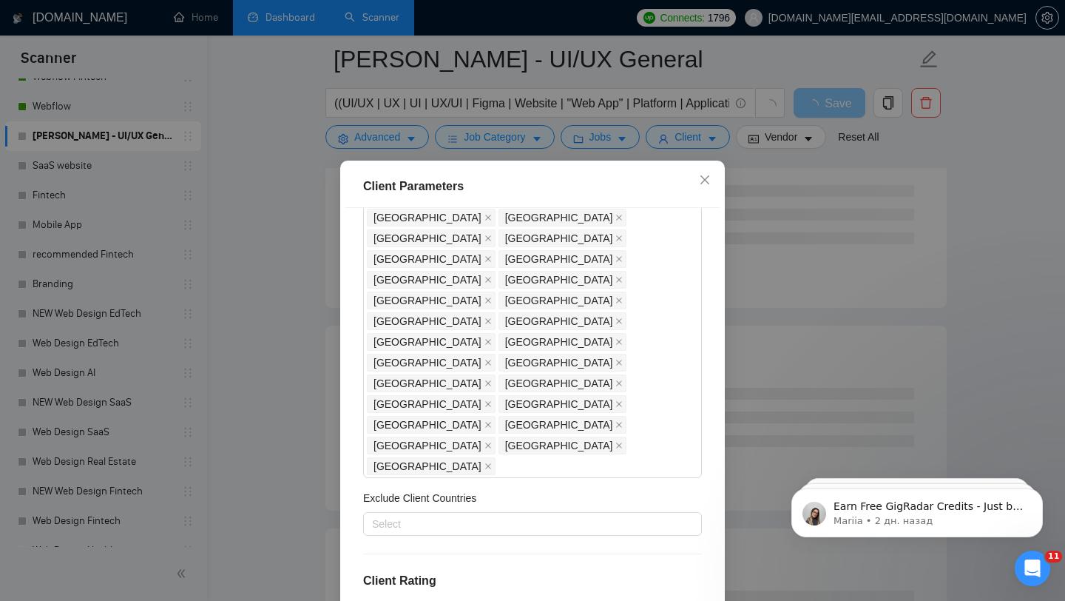
checkbox input "true"
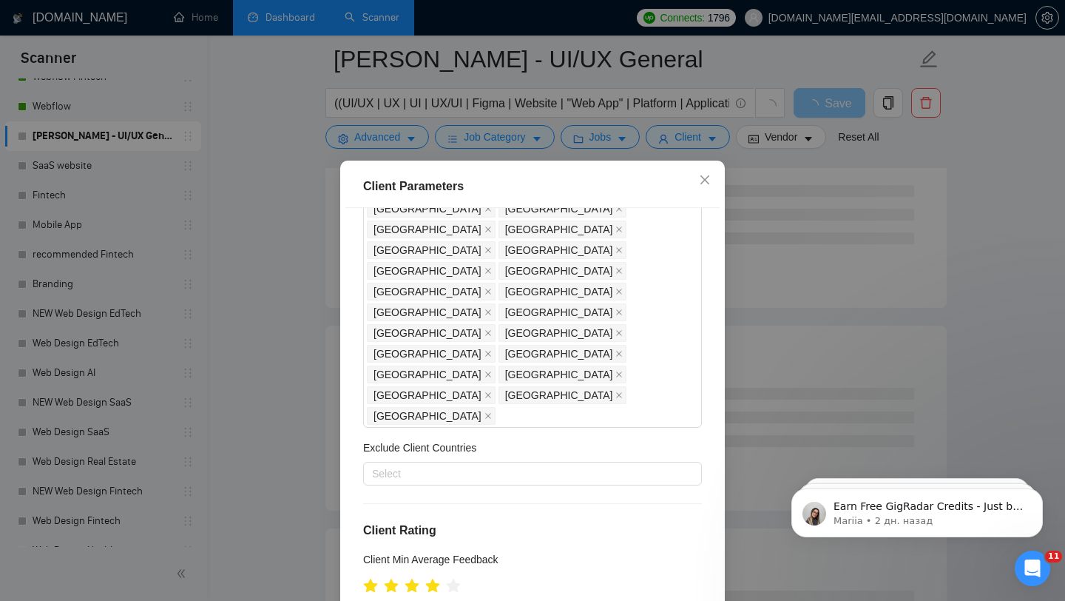
checkbox input "true"
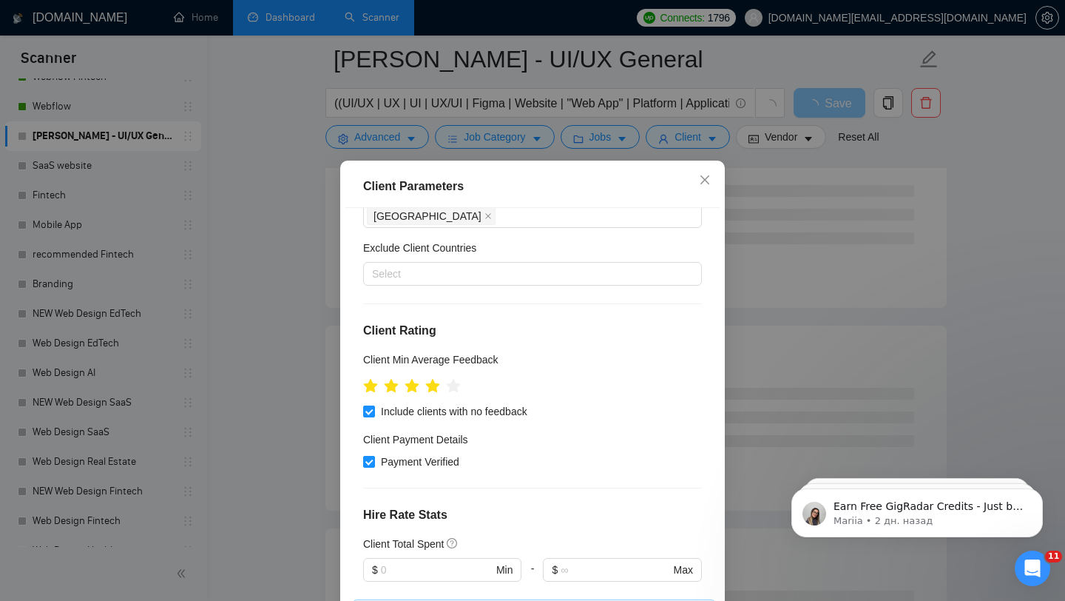
scroll to position [492, 0]
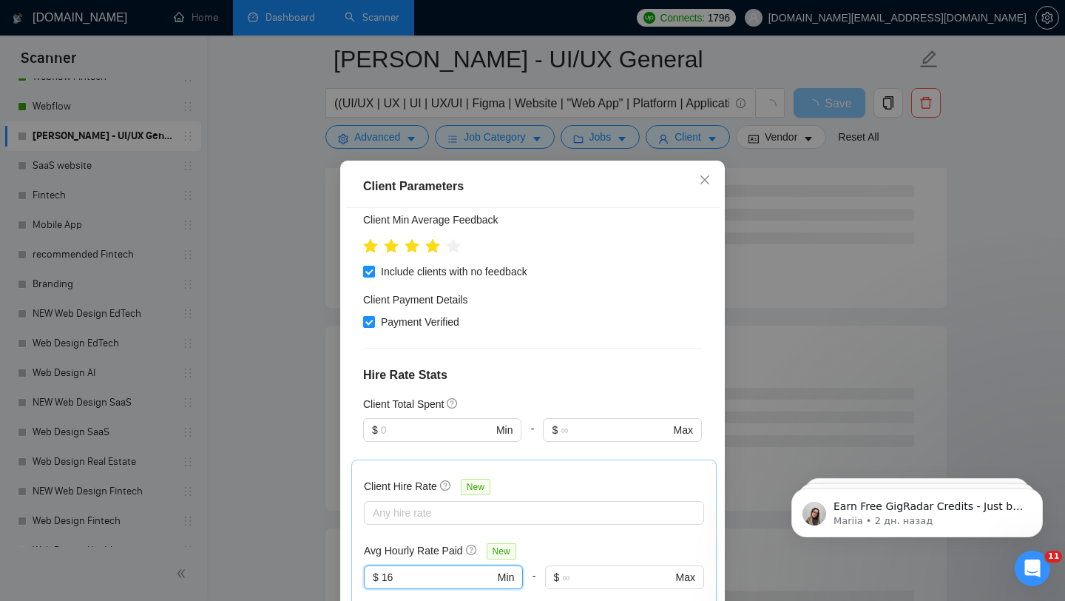
scroll to position [687, 0]
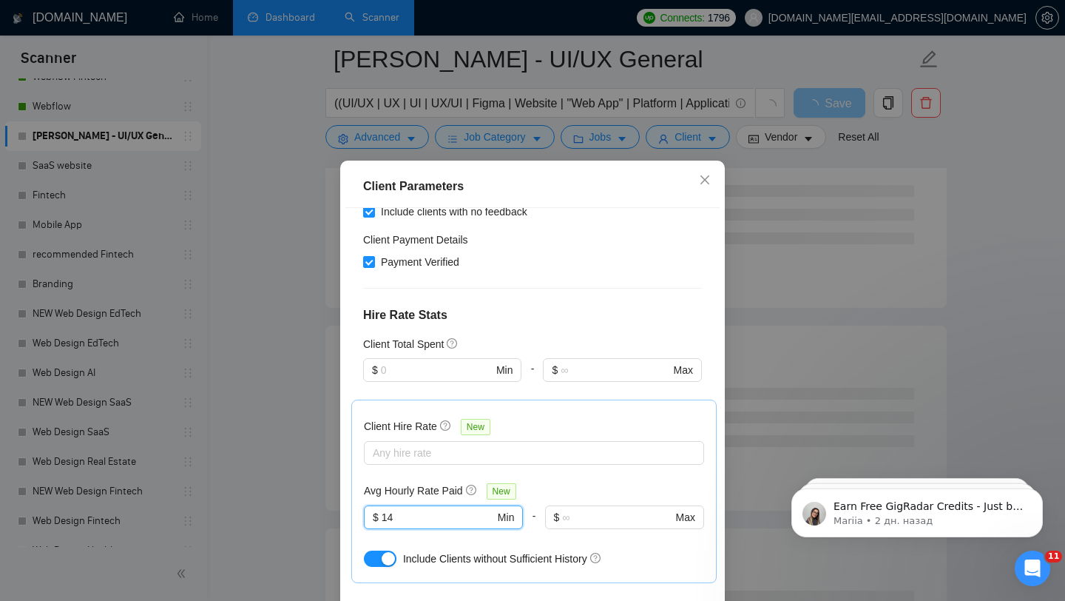
type input "14"
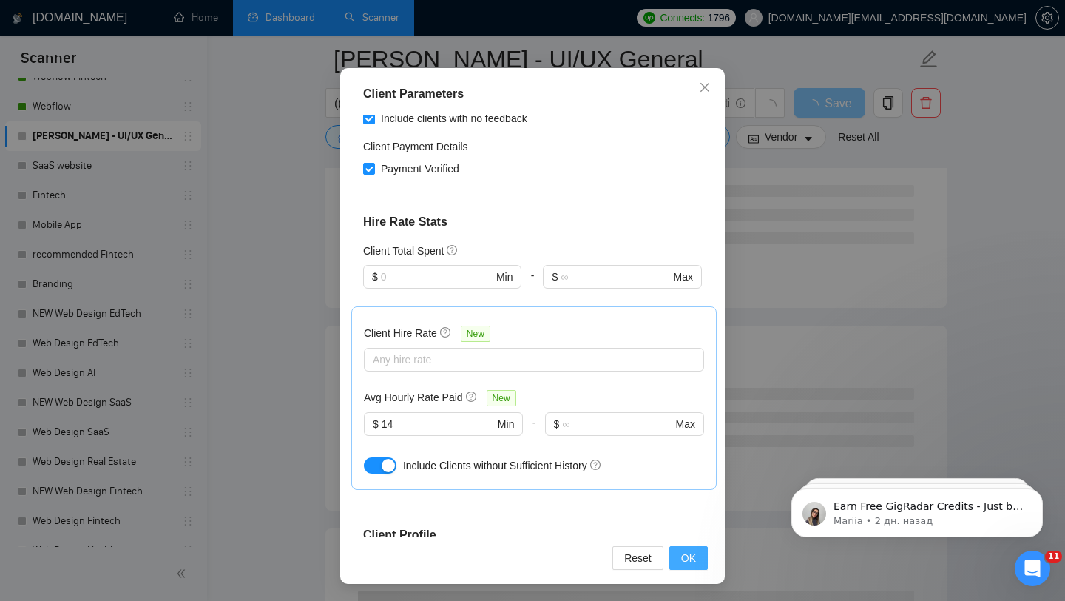
click at [687, 561] on span "OK" at bounding box center [688, 558] width 15 height 16
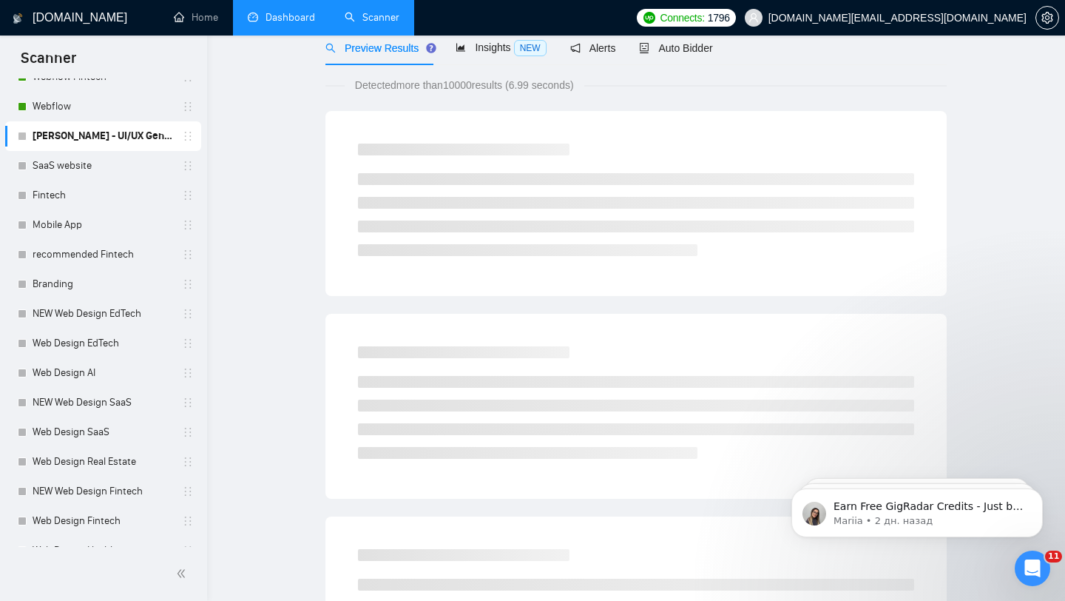
scroll to position [0, 0]
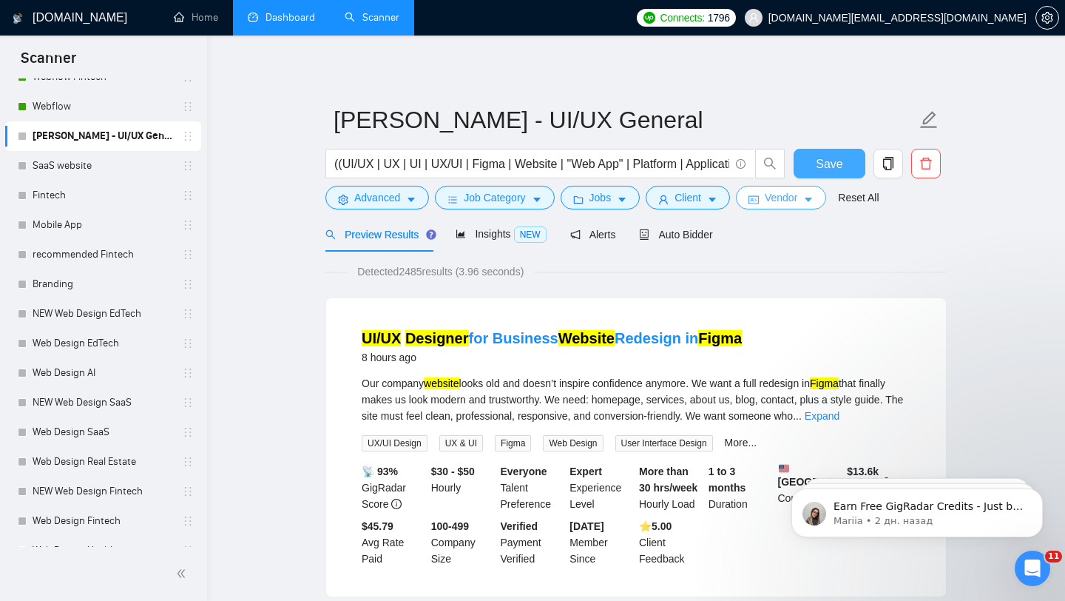
click at [759, 197] on icon "idcard" at bounding box center [753, 200] width 10 height 10
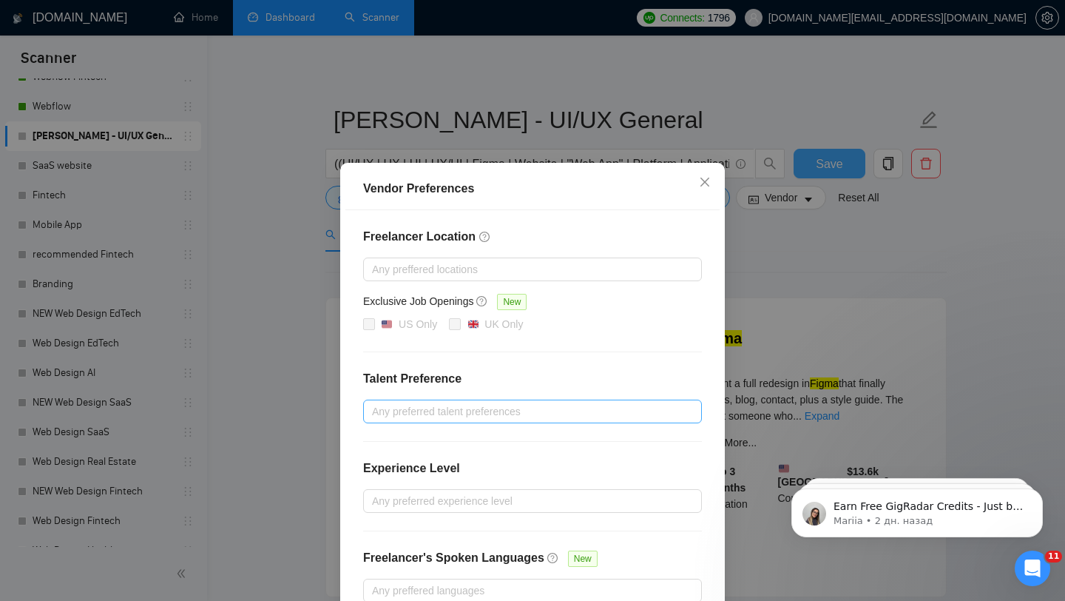
click at [435, 405] on div at bounding box center [525, 411] width 317 height 18
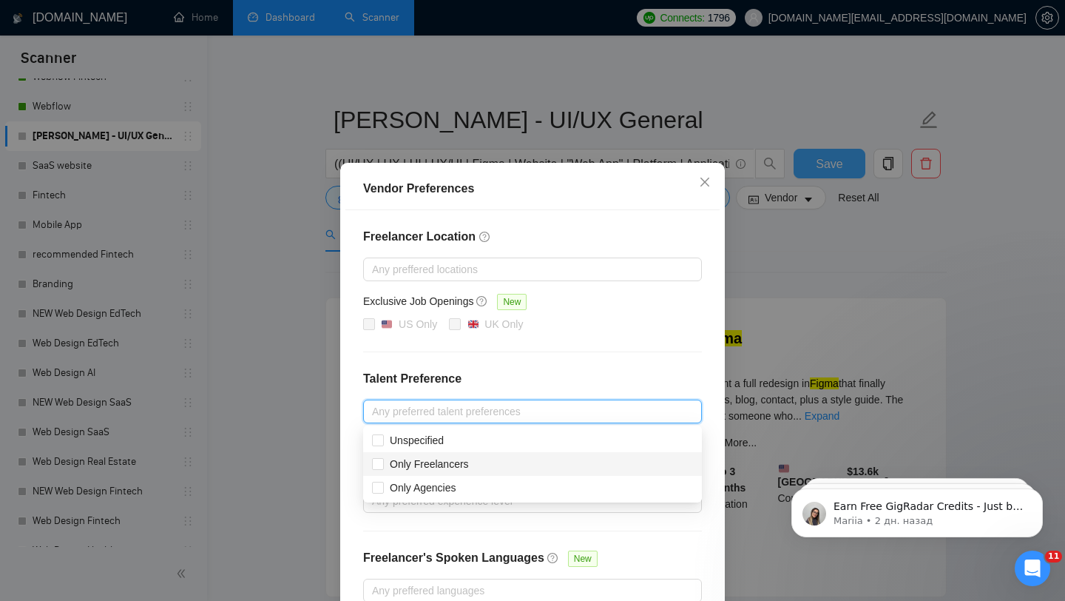
click at [433, 473] on div "Only Freelancers" at bounding box center [532, 464] width 339 height 24
checkbox input "true"
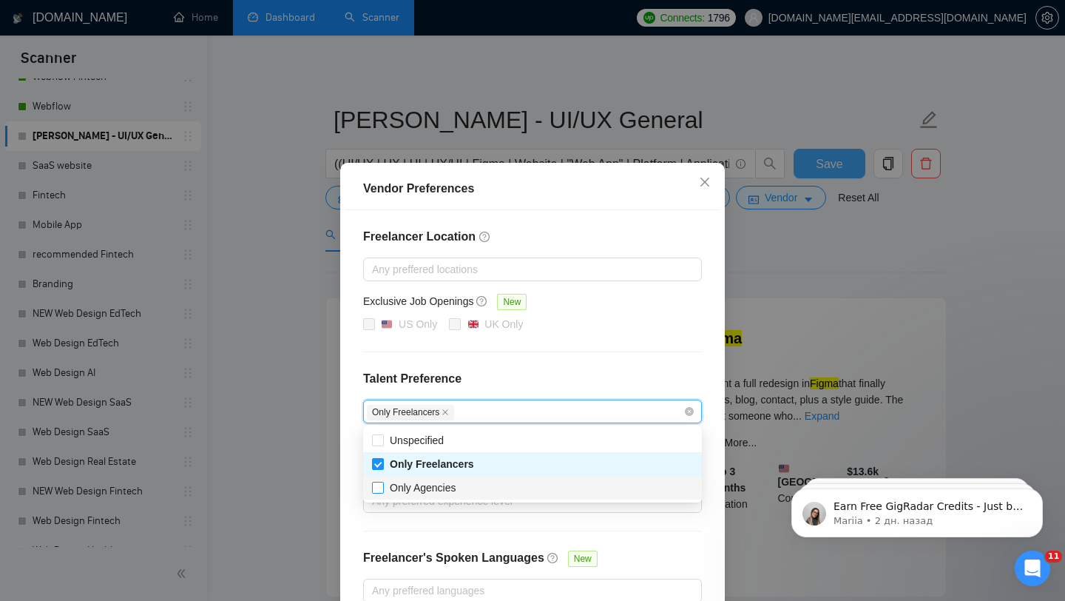
click at [433, 488] on span "Only Agencies" at bounding box center [423, 487] width 67 height 12
click at [382, 488] on input "Only Agencies" at bounding box center [377, 486] width 10 height 10
checkbox input "true"
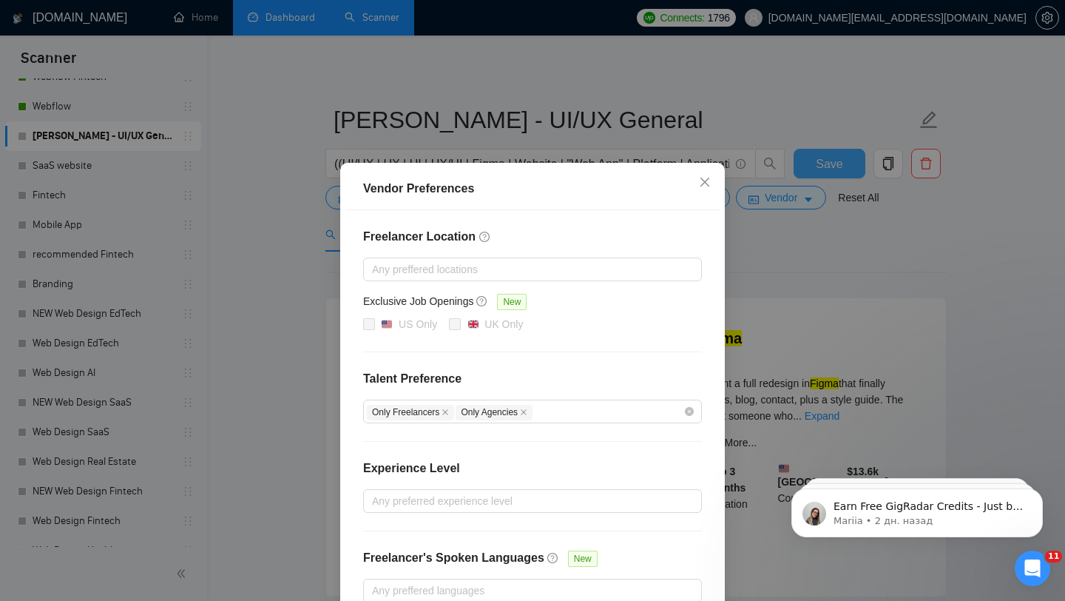
click at [499, 352] on div "Freelancer Location Any preffered locations Exclusive Job Openings New US Only …" at bounding box center [532, 415] width 374 height 410
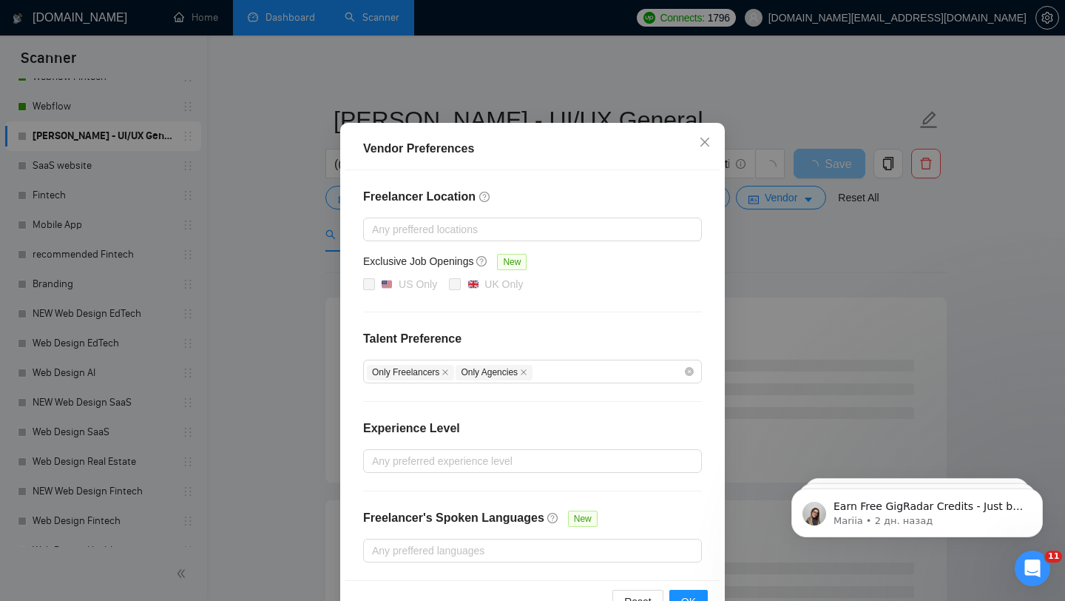
scroll to position [41, 0]
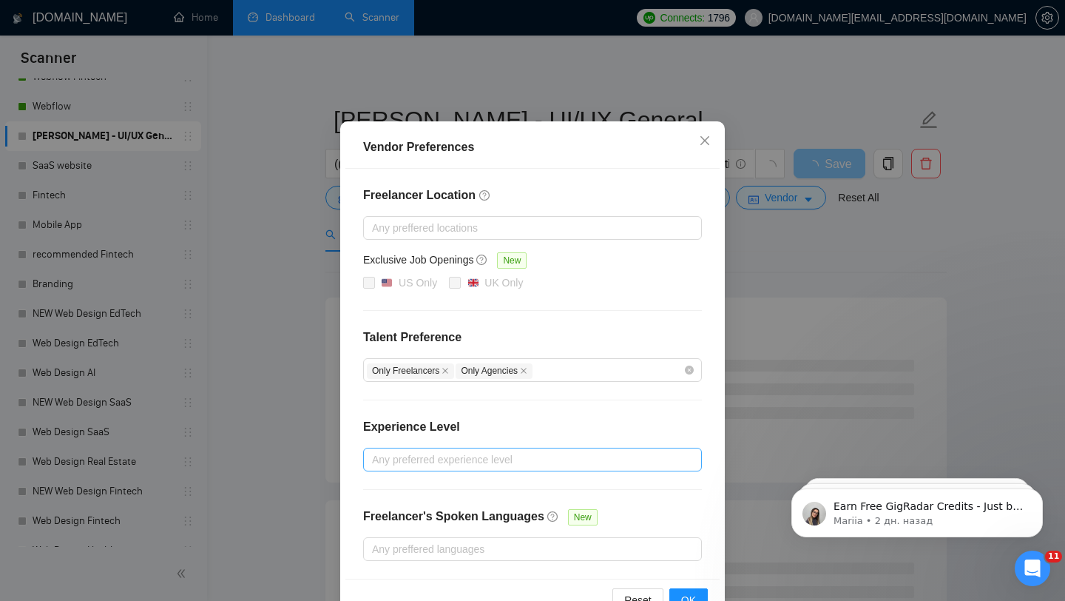
click at [471, 459] on div at bounding box center [525, 459] width 317 height 18
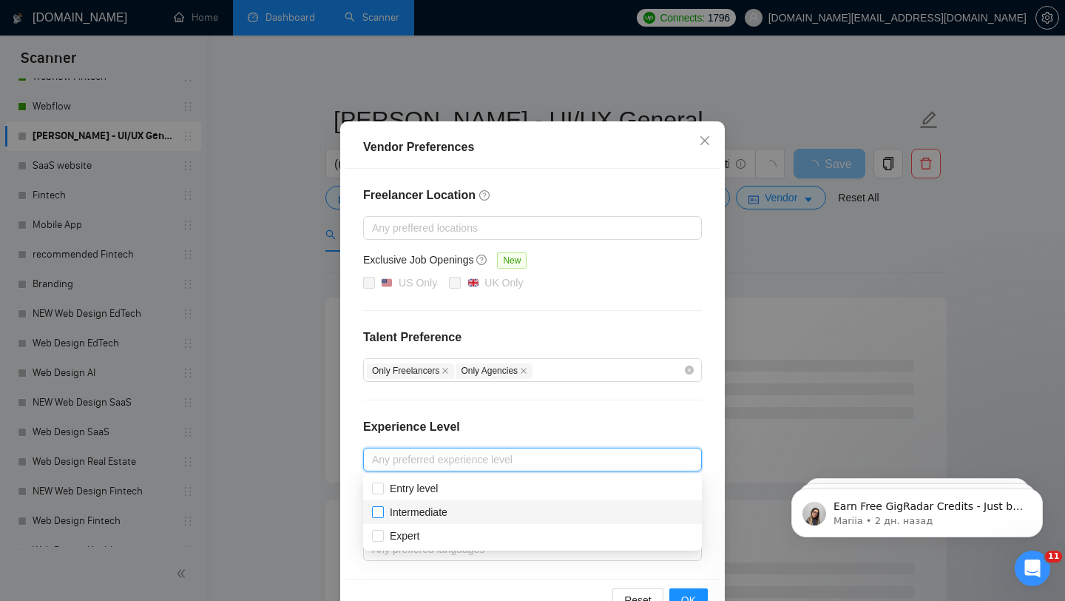
click at [430, 517] on span "Intermediate" at bounding box center [419, 512] width 58 height 12
click at [382, 516] on input "Intermediate" at bounding box center [377, 511] width 10 height 10
checkbox input "true"
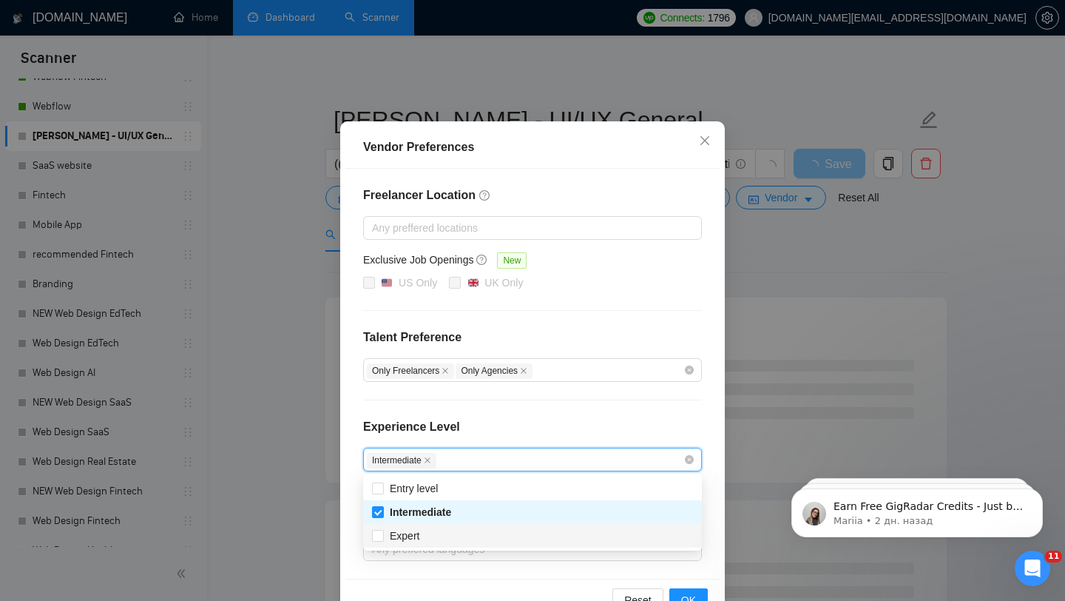
click at [430, 534] on div "Expert" at bounding box center [532, 535] width 321 height 16
checkbox input "true"
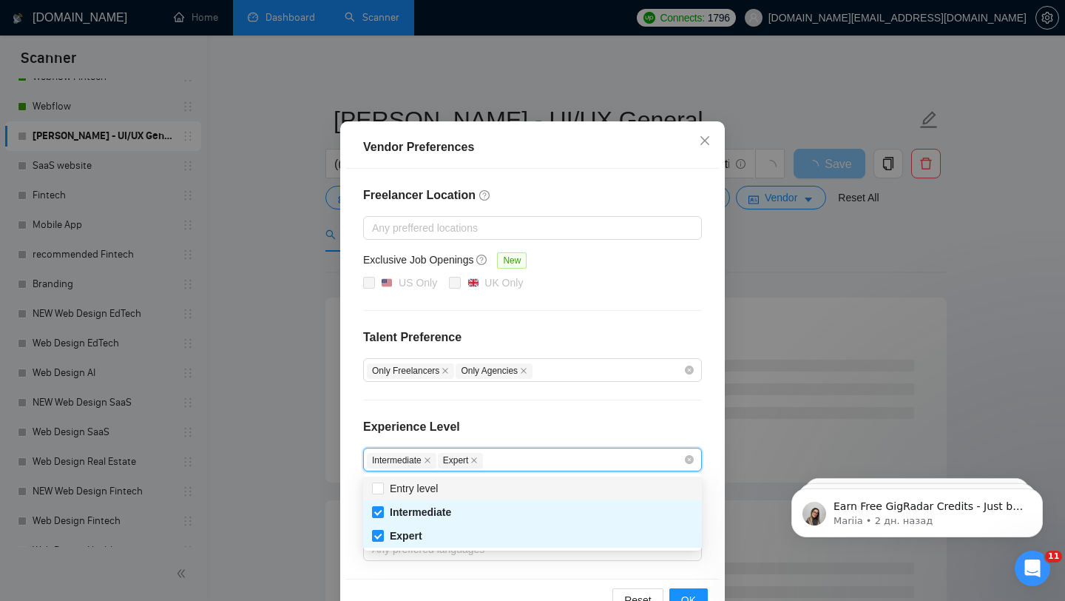
click at [466, 399] on div at bounding box center [532, 399] width 339 height 1
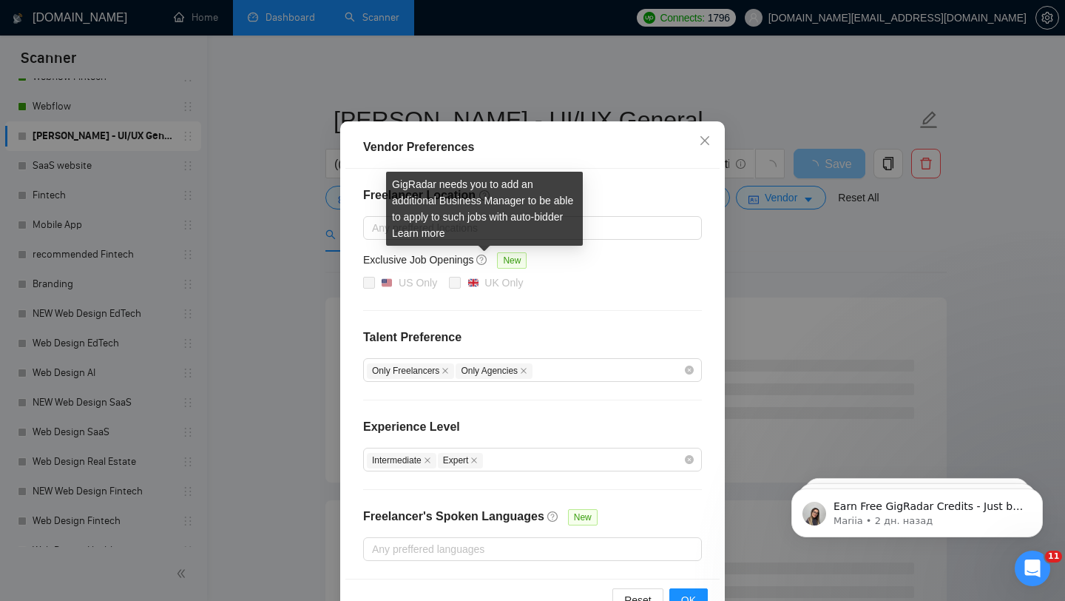
scroll to position [84, 0]
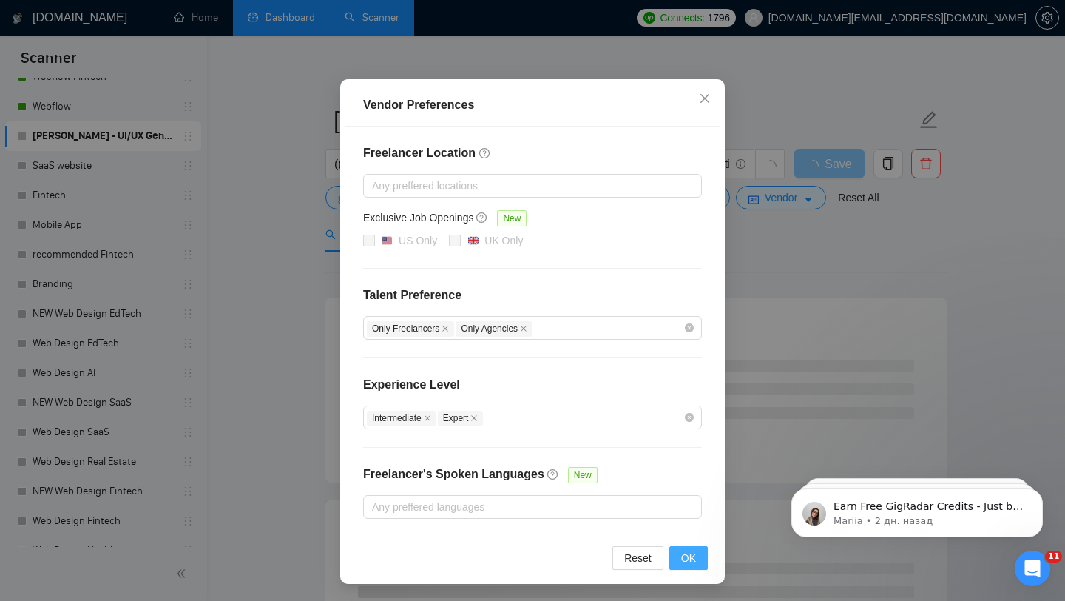
click at [700, 551] on button "OK" at bounding box center [688, 558] width 38 height 24
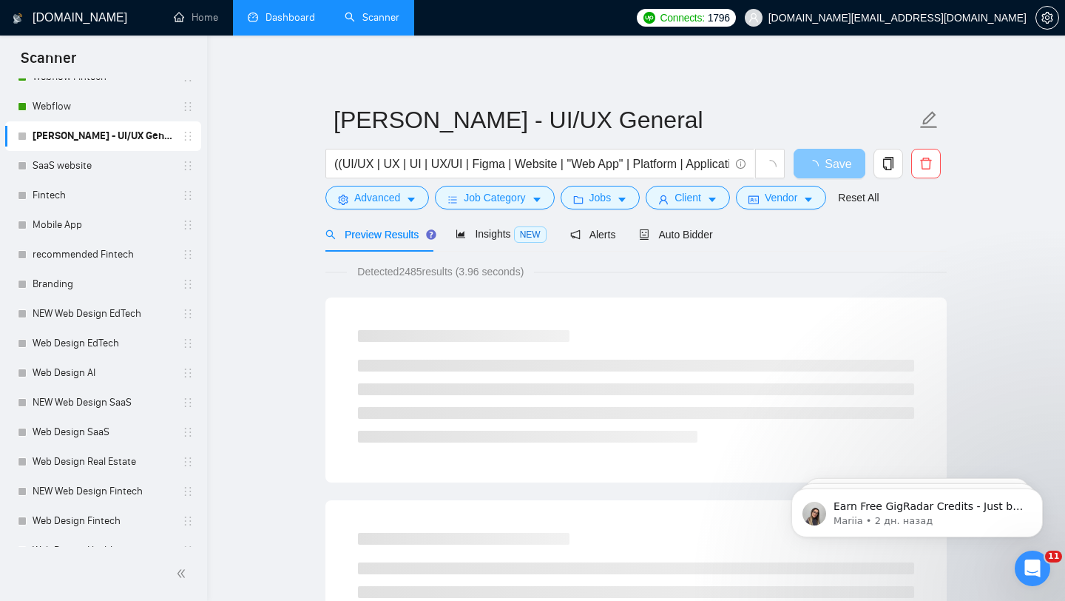
scroll to position [10, 0]
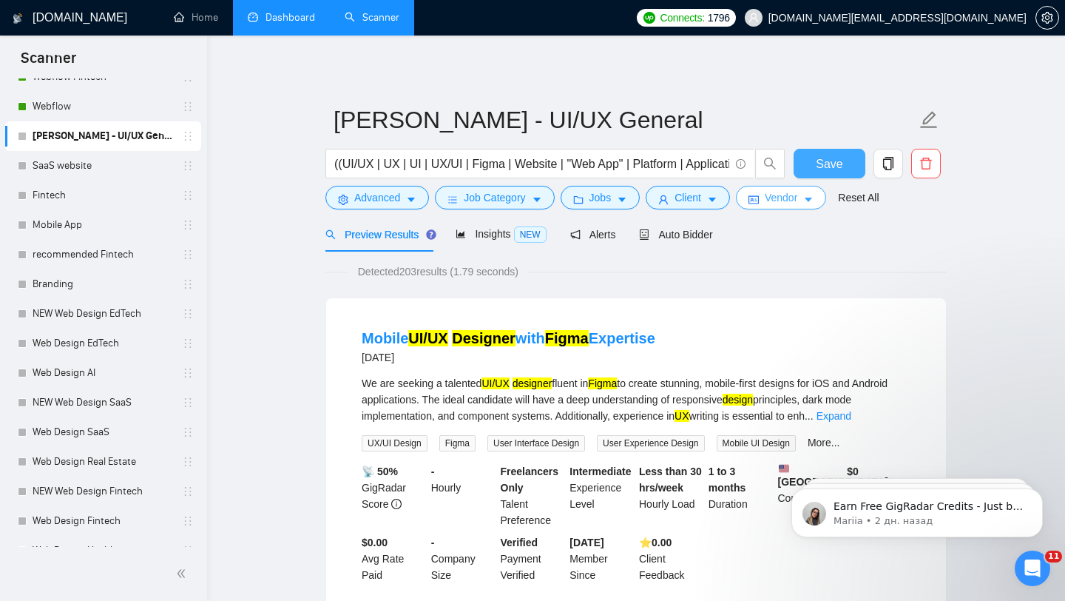
click at [787, 197] on span "Vendor" at bounding box center [781, 197] width 33 height 16
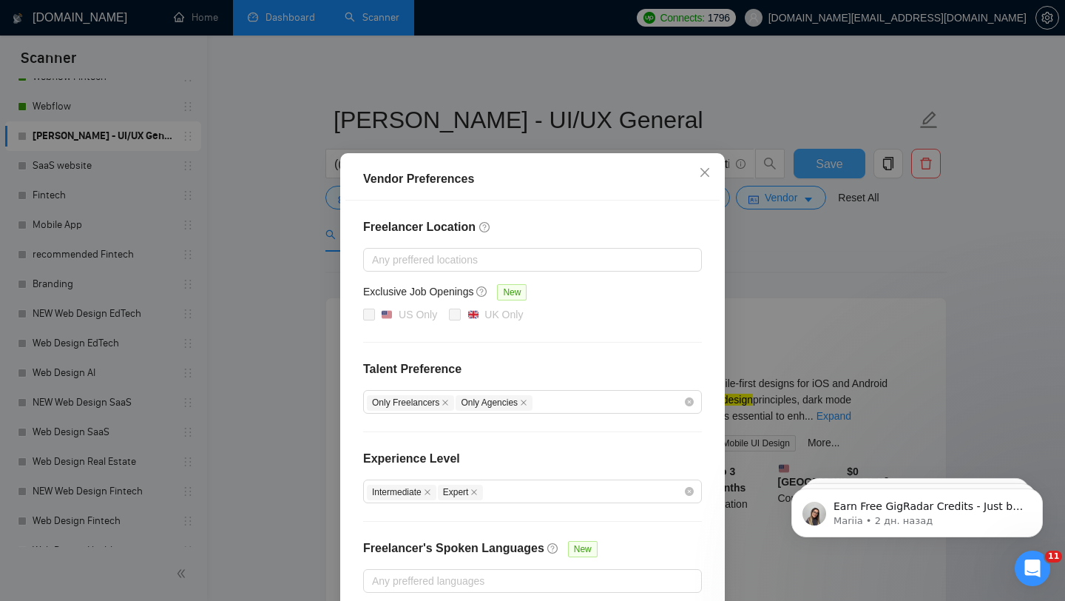
scroll to position [84, 0]
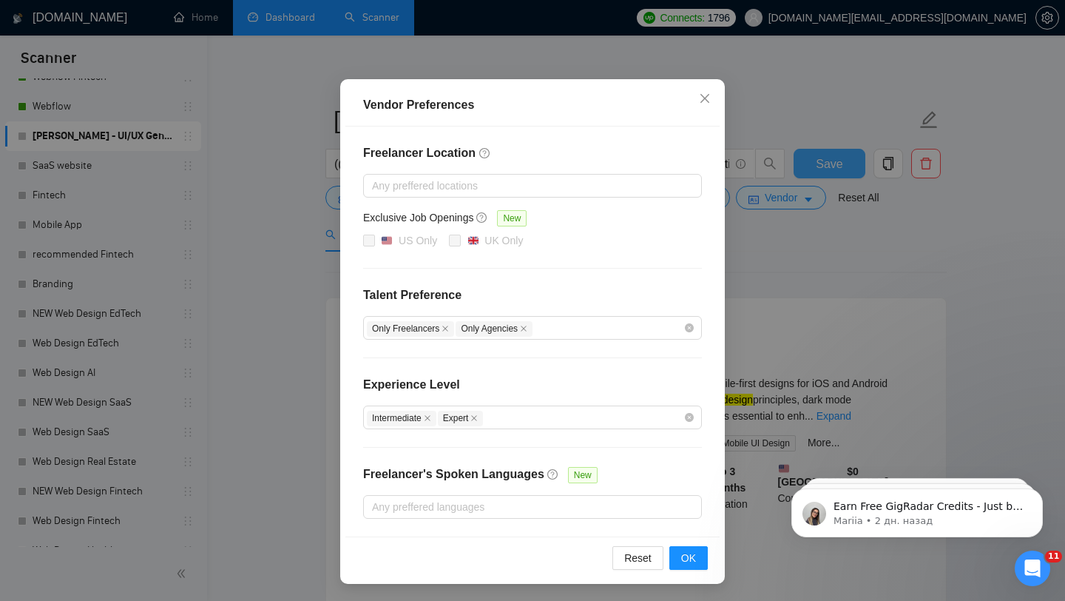
click at [767, 313] on div "Vendor Preferences Freelancer Location Any preffered locations Exclusive Job Op…" at bounding box center [532, 300] width 1065 height 601
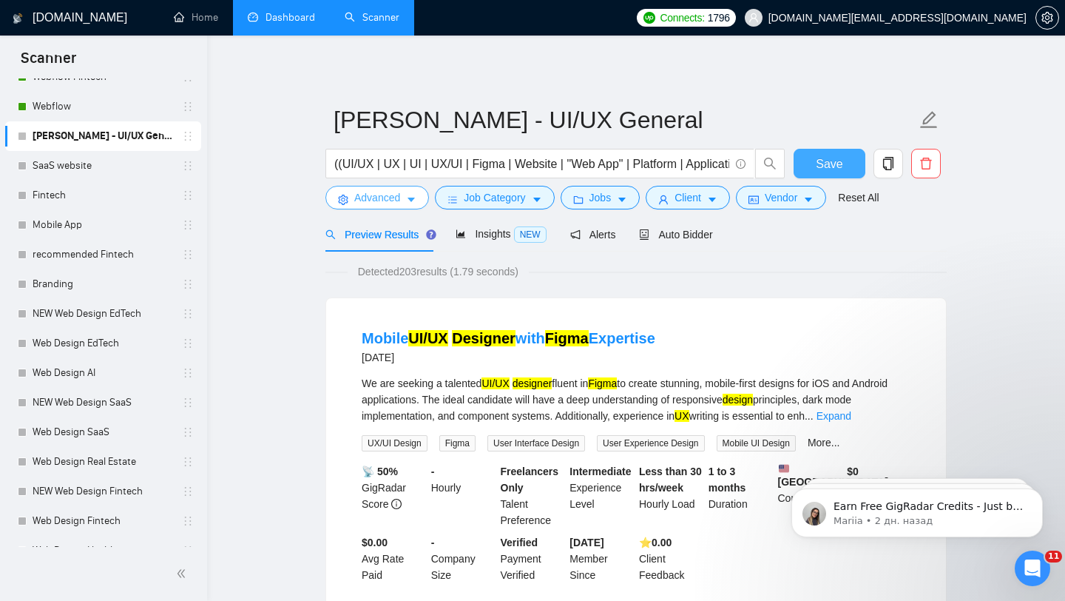
click at [385, 203] on span "Advanced" at bounding box center [377, 197] width 46 height 16
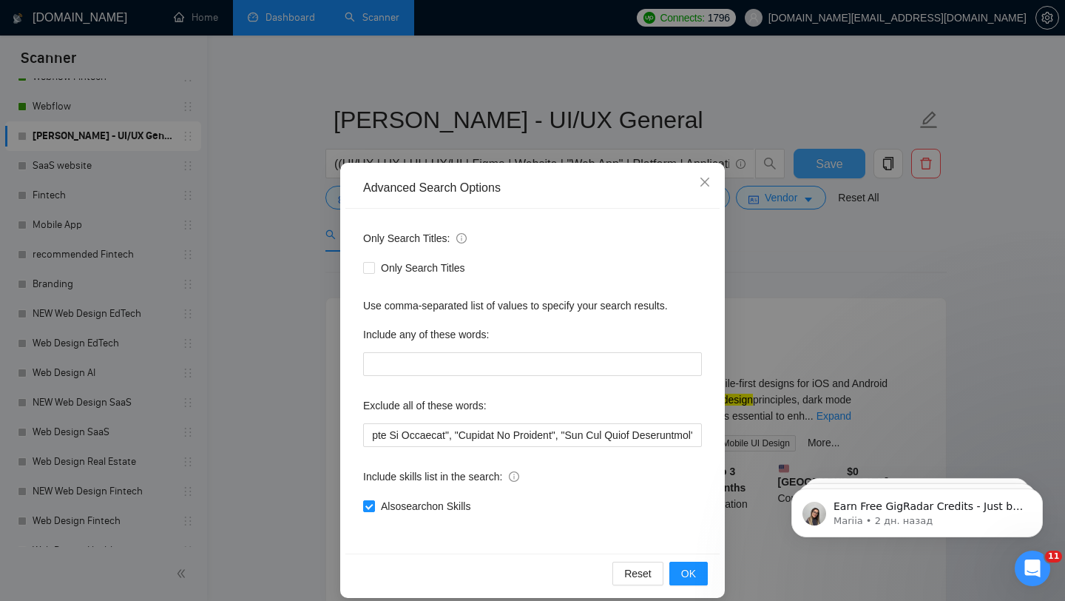
scroll to position [0, 1153]
click at [824, 271] on div "Advanced Search Options Only Search Titles: Only Search Titles Use comma-separa…" at bounding box center [532, 300] width 1065 height 601
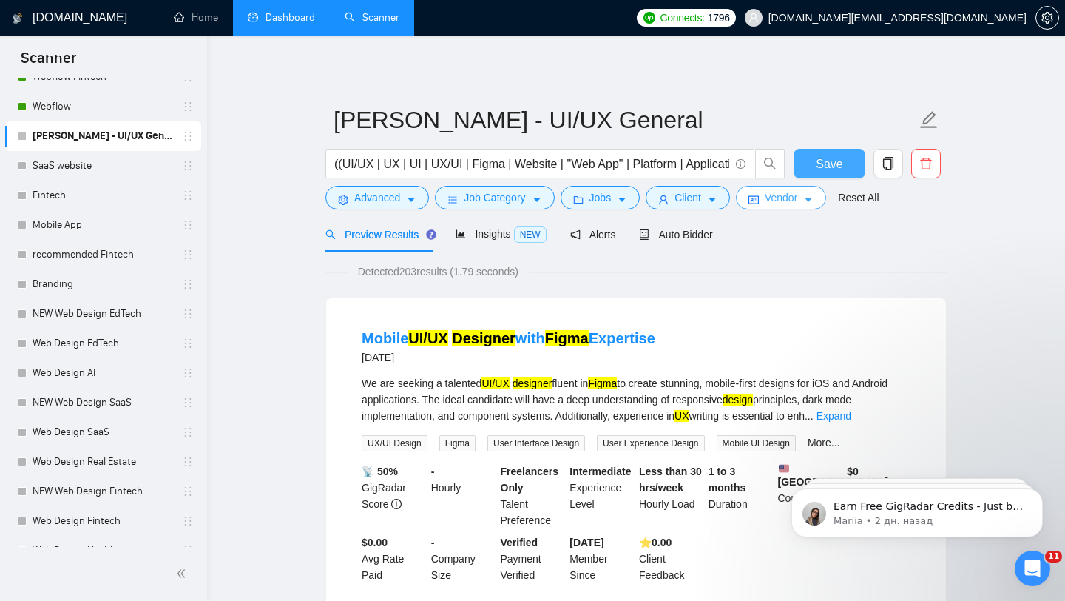
click at [774, 200] on span "Vendor" at bounding box center [781, 197] width 33 height 16
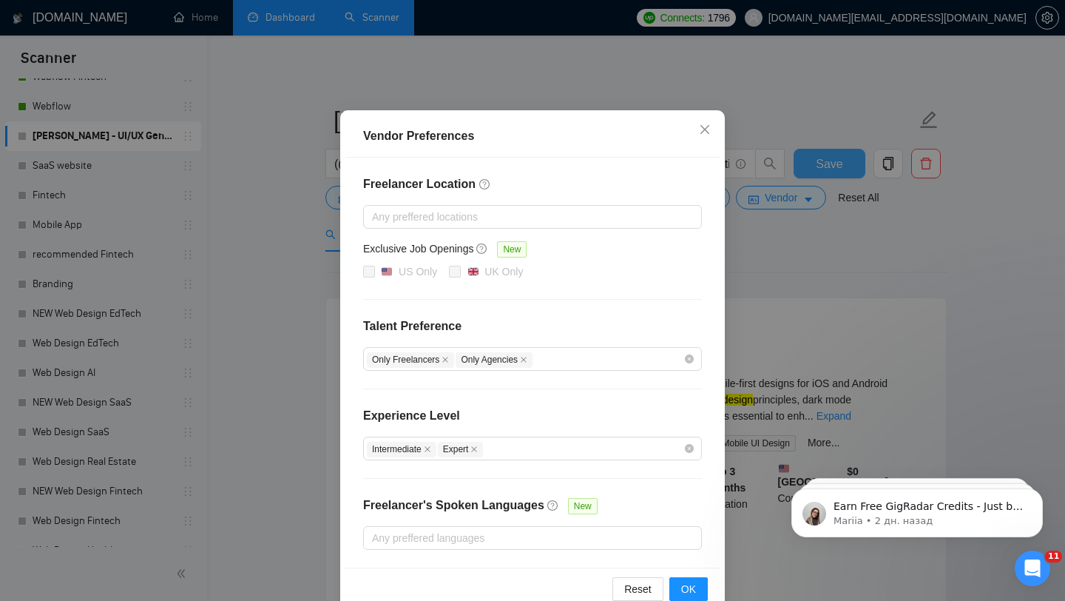
scroll to position [79, 0]
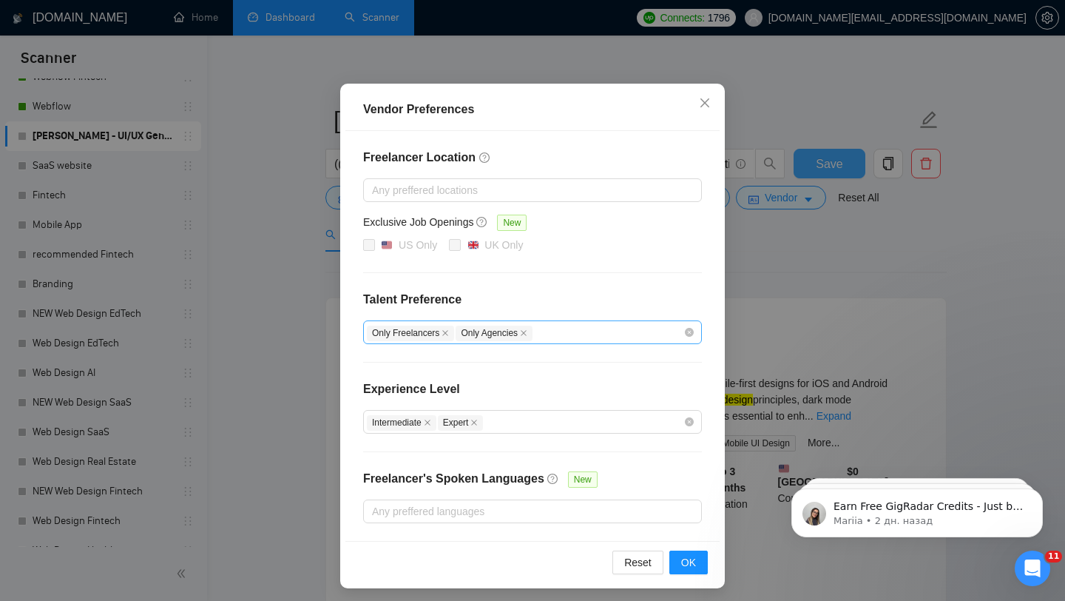
click at [659, 329] on div "Only Freelancers Only Agencies" at bounding box center [525, 332] width 317 height 18
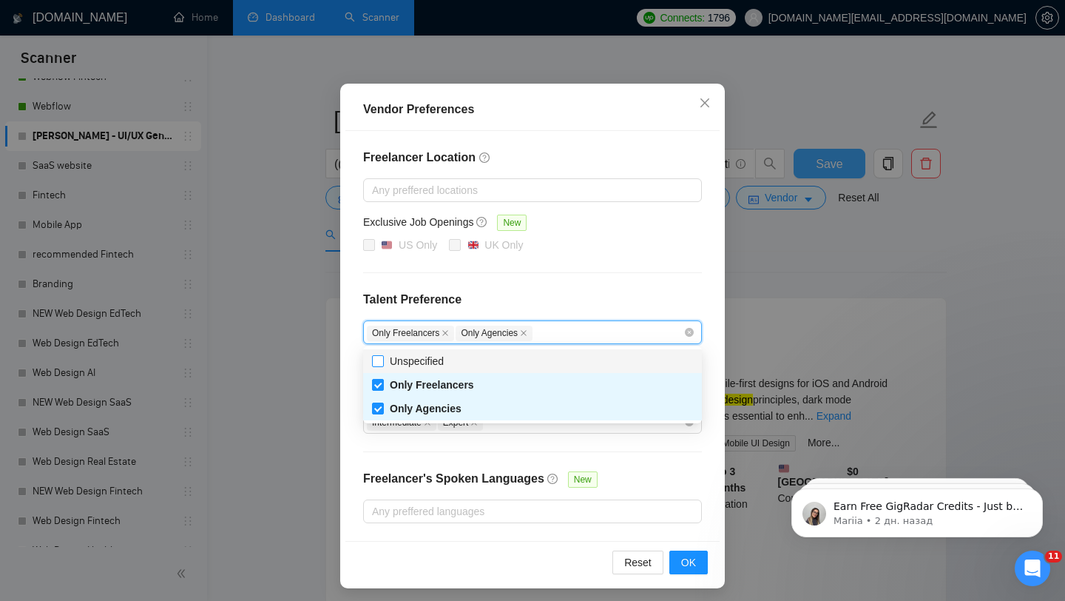
click at [388, 354] on span "Unspecified" at bounding box center [417, 361] width 66 height 16
click at [382, 355] on input "Unspecified" at bounding box center [377, 360] width 10 height 10
checkbox input "false"
click at [379, 382] on input "Only Freelancers" at bounding box center [377, 384] width 10 height 10
checkbox input "false"
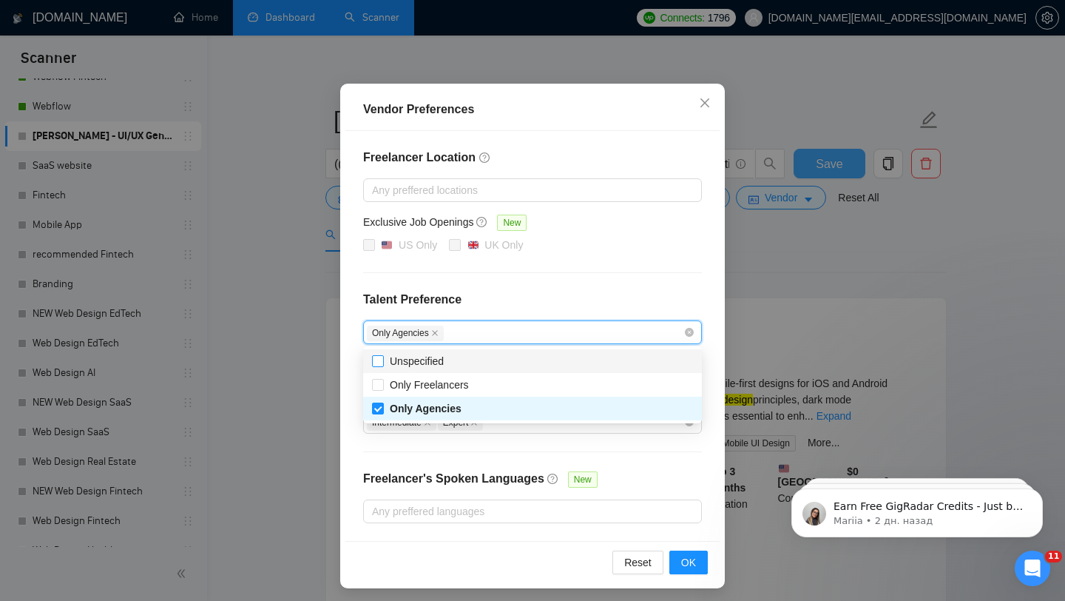
click at [374, 364] on input "Unspecified" at bounding box center [377, 360] width 10 height 10
checkbox input "true"
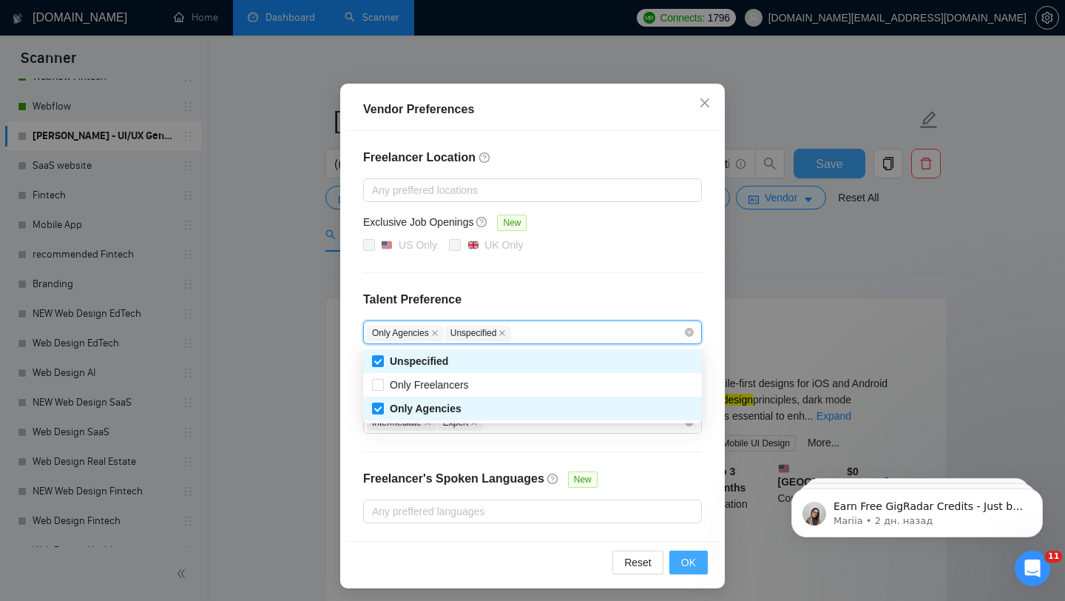
click at [672, 555] on button "OK" at bounding box center [688, 562] width 38 height 24
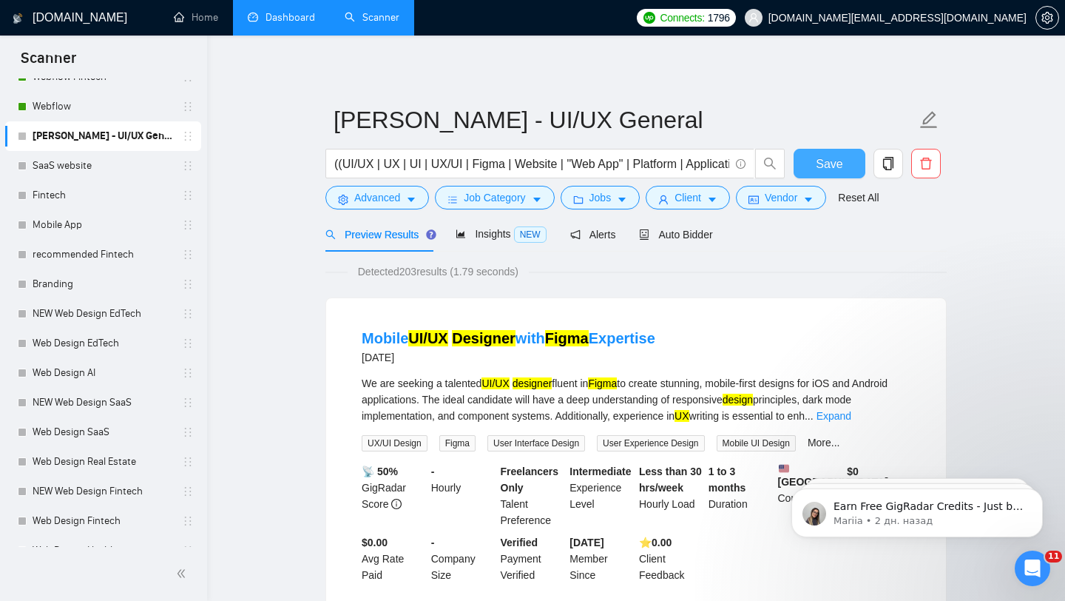
scroll to position [10, 0]
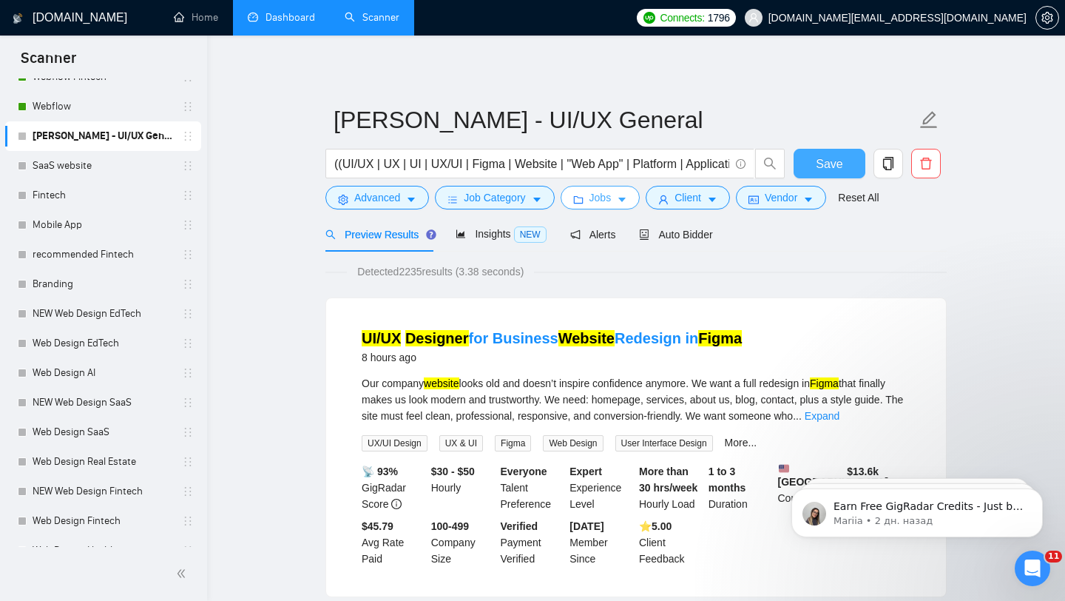
click at [604, 199] on span "Jobs" at bounding box center [600, 197] width 22 height 16
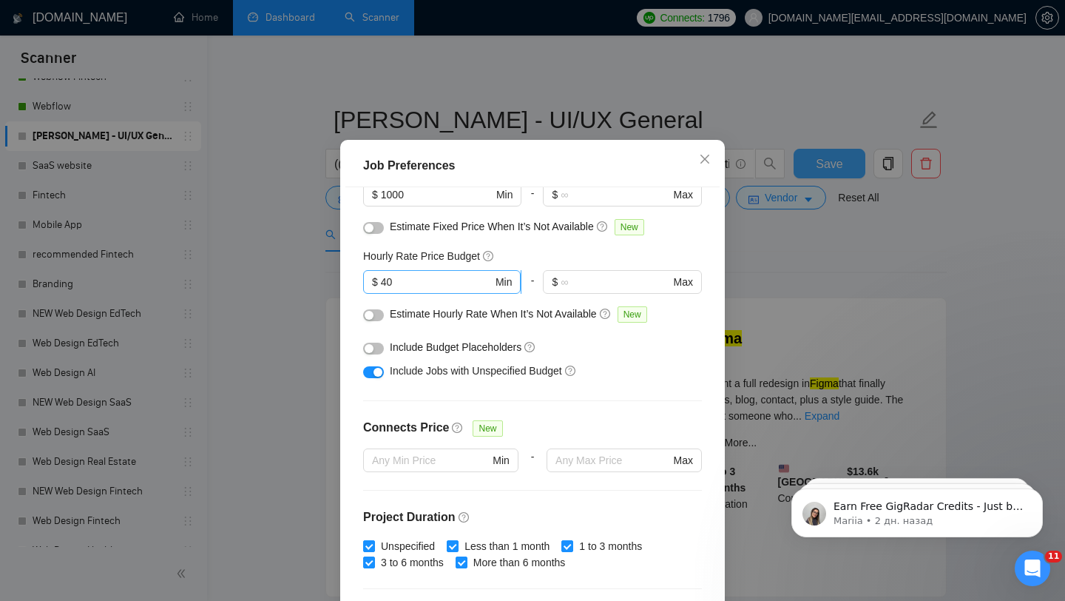
scroll to position [141, 0]
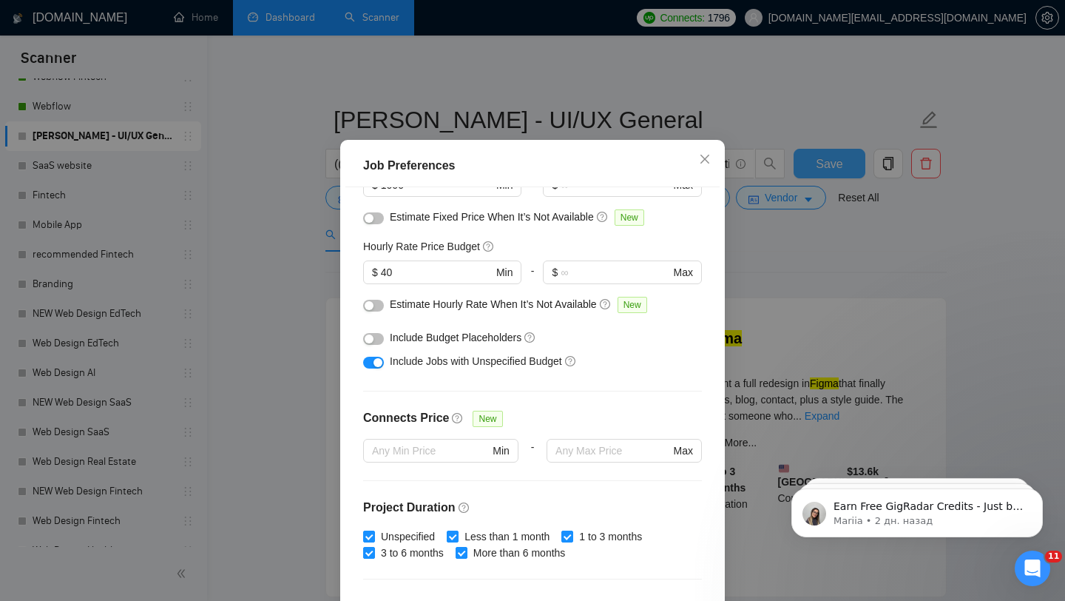
click at [378, 345] on button "button" at bounding box center [373, 339] width 21 height 12
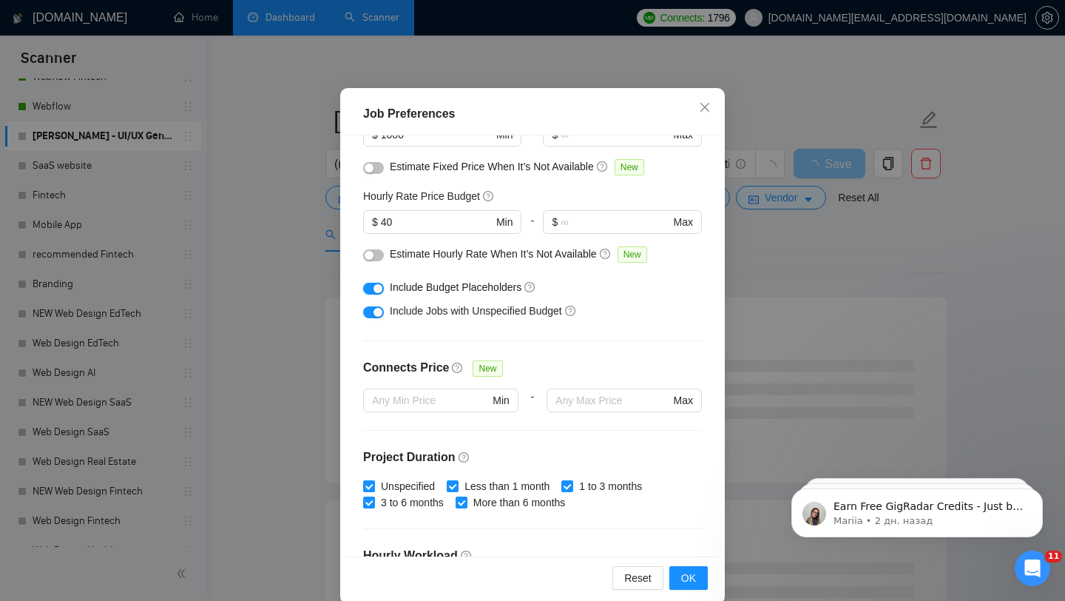
scroll to position [0, 0]
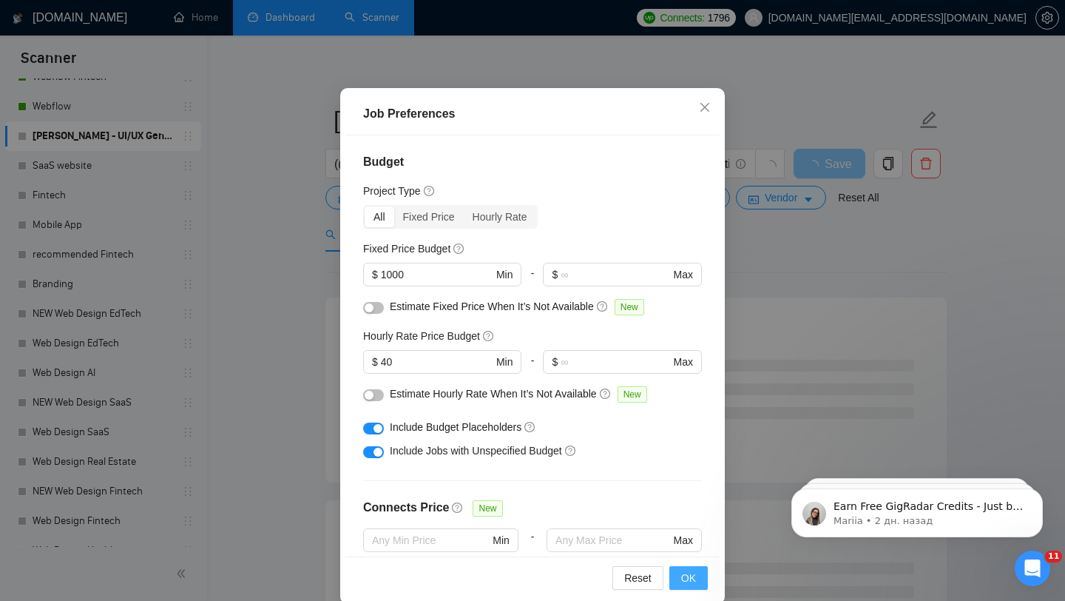
click at [686, 580] on span "OK" at bounding box center [688, 577] width 15 height 16
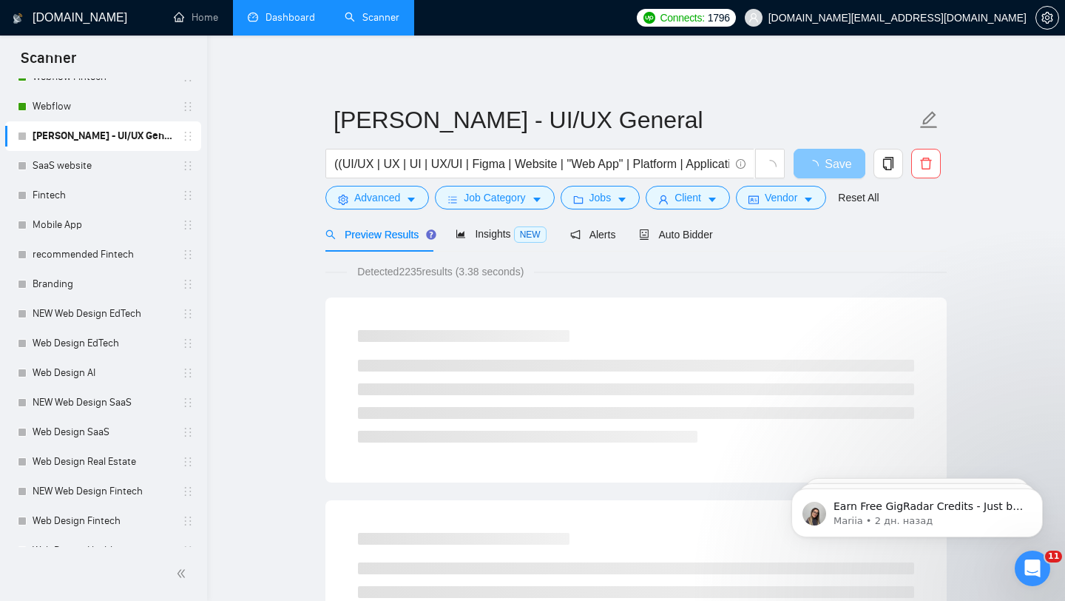
scroll to position [21, 0]
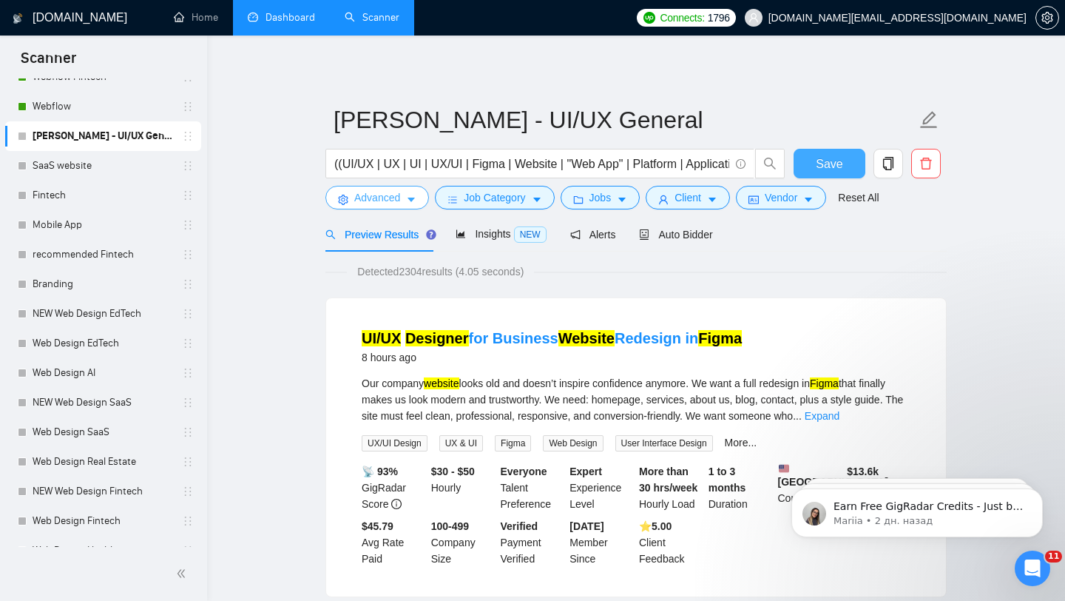
click at [417, 207] on button "Advanced" at bounding box center [377, 198] width 104 height 24
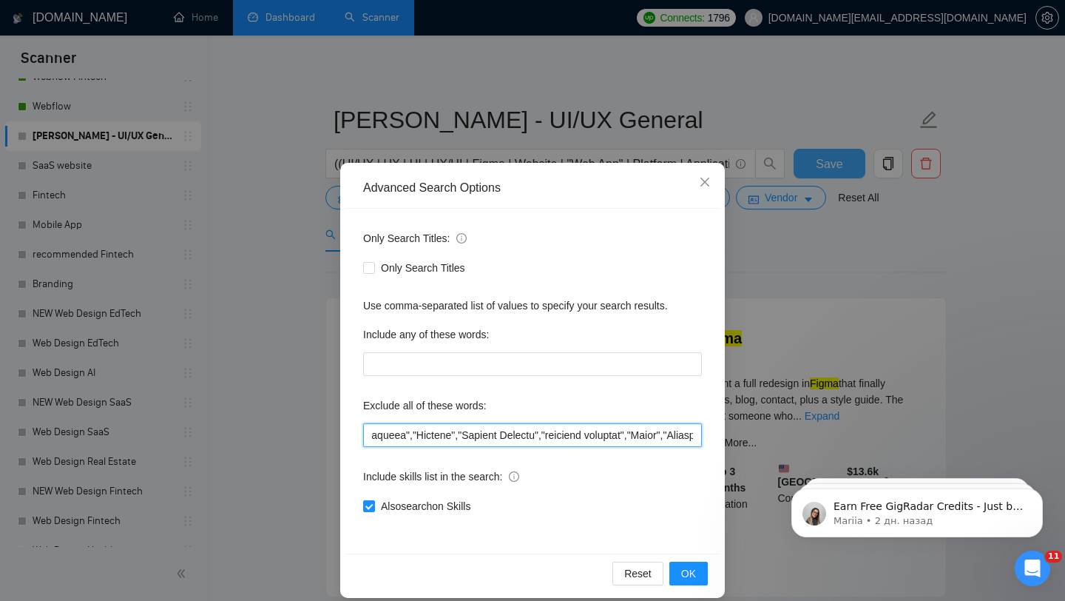
scroll to position [0, 3772]
drag, startPoint x: 446, startPoint y: 439, endPoint x: 456, endPoint y: 440, distance: 9.7
click at [456, 440] on input "text" at bounding box center [532, 435] width 339 height 24
drag, startPoint x: 420, startPoint y: 435, endPoint x: 516, endPoint y: 440, distance: 96.3
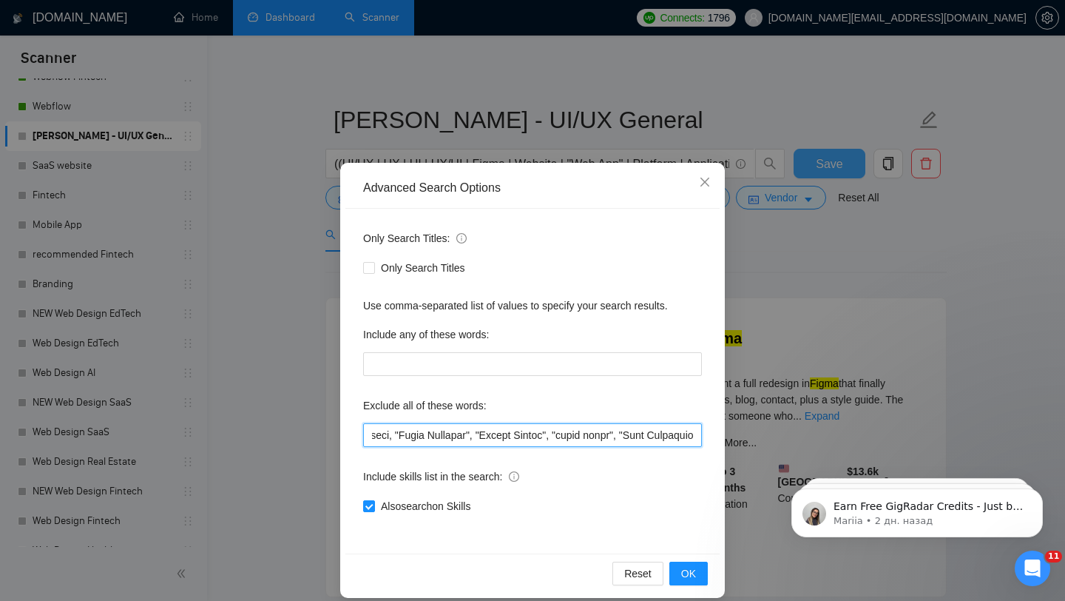
click at [516, 440] on input "text" at bounding box center [532, 435] width 339 height 24
click at [514, 436] on input "text" at bounding box center [532, 435] width 339 height 24
drag, startPoint x: 370, startPoint y: 435, endPoint x: 457, endPoint y: 433, distance: 87.3
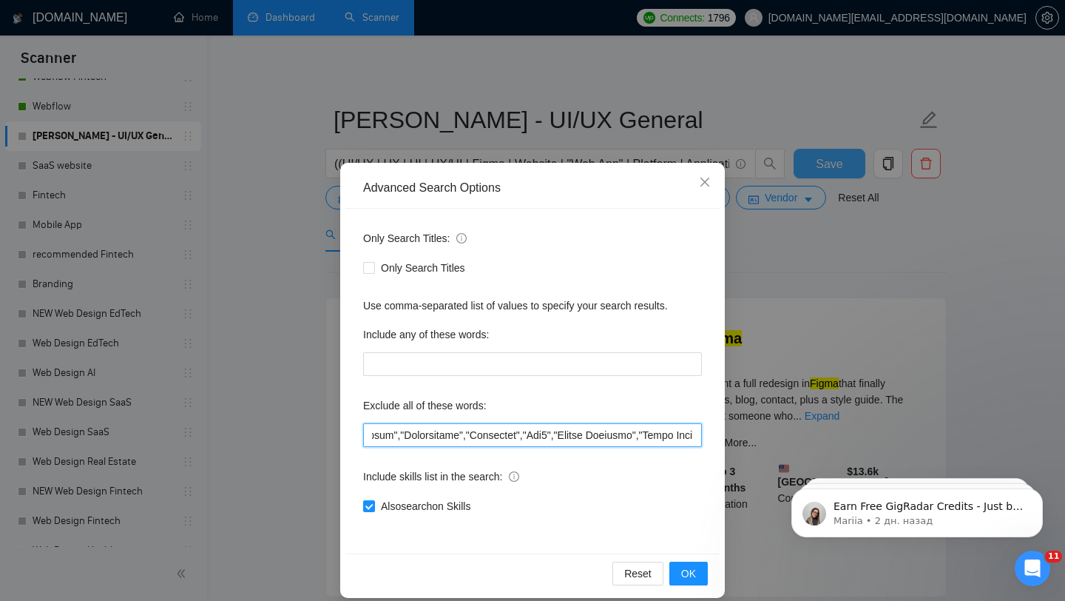
click at [457, 433] on input "text" at bounding box center [532, 435] width 339 height 24
drag, startPoint x: 466, startPoint y: 434, endPoint x: 396, endPoint y: 433, distance: 69.5
click at [396, 433] on input "text" at bounding box center [532, 435] width 339 height 24
type input ""2D Animation", "Character Design", Cinematography, Package, "Instructional Des…"
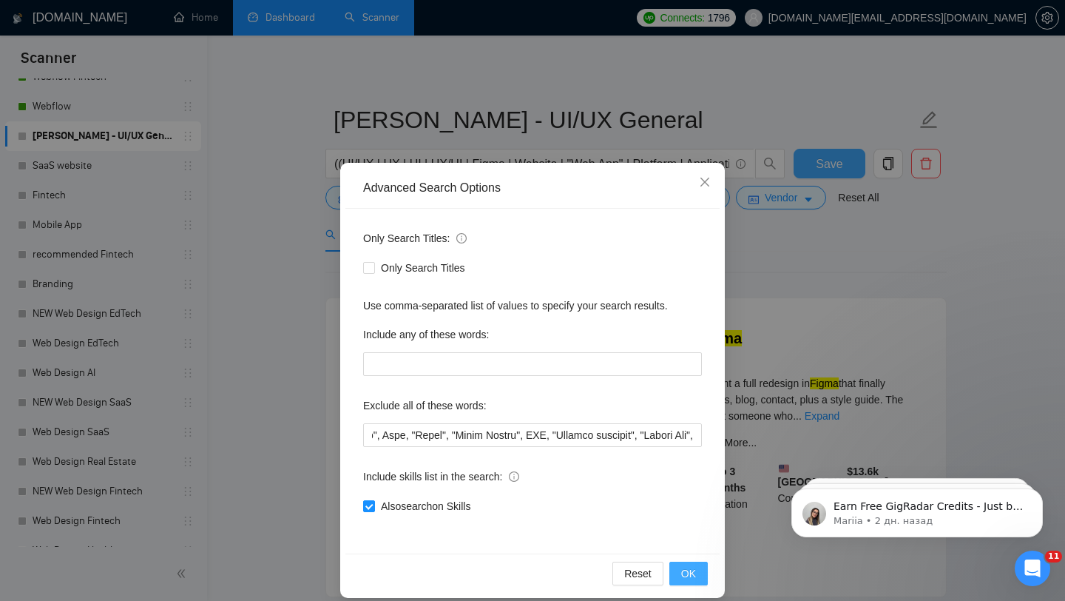
scroll to position [0, 0]
click at [686, 578] on span "OK" at bounding box center [688, 573] width 15 height 16
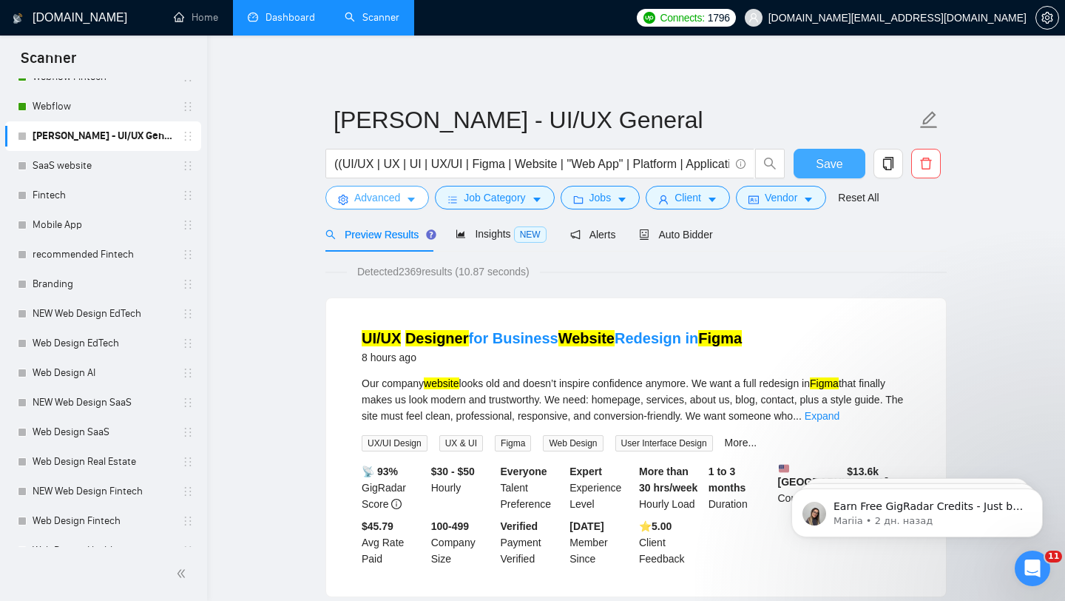
click at [393, 197] on span "Advanced" at bounding box center [377, 197] width 46 height 16
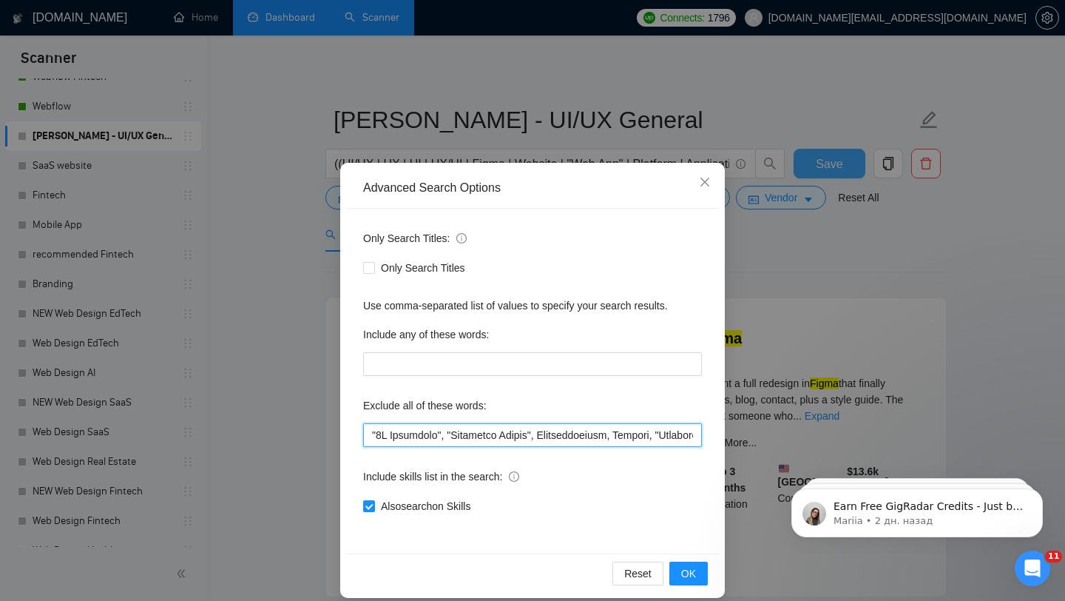
click at [438, 439] on input "text" at bounding box center [532, 435] width 339 height 24
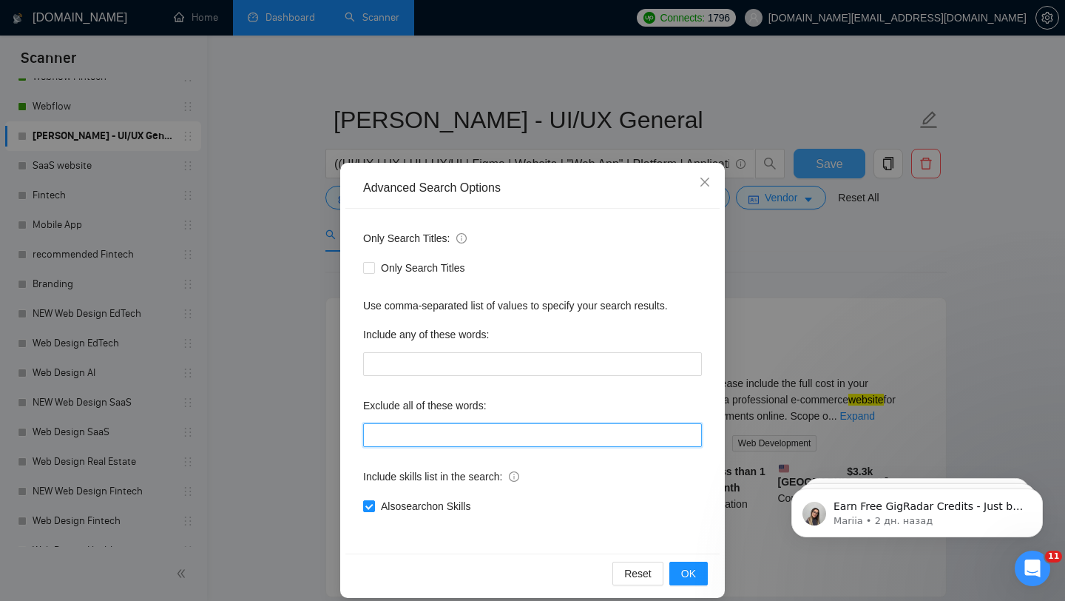
paste input ""2D Animation", "Character Design", Cinematography, Package, "Instructional Des…"
type input ""2D Animation", "Character Design", Cinematography, Package, "Instructional Des…"
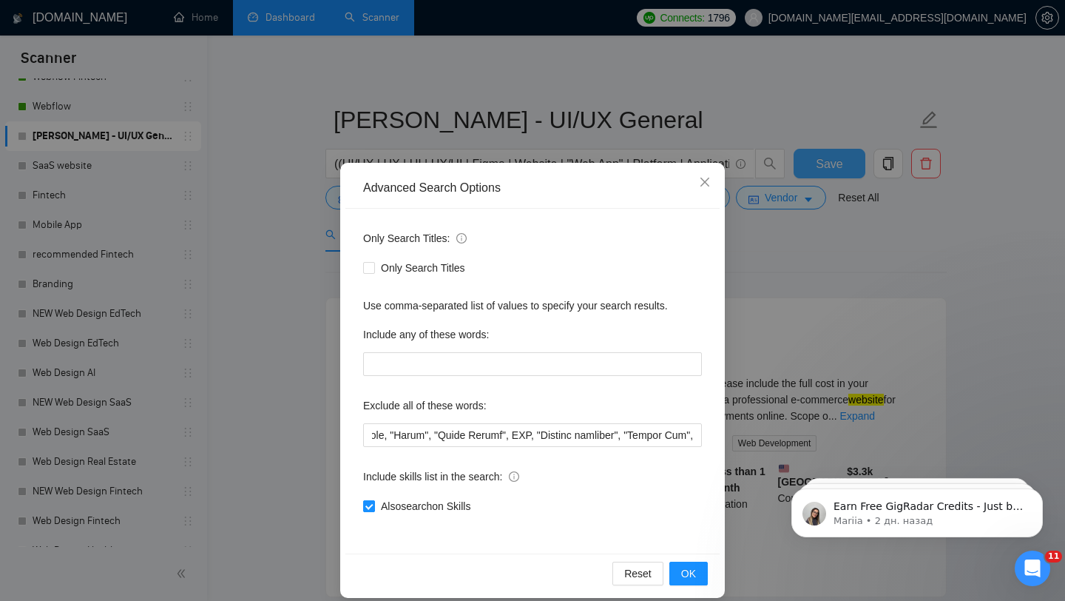
click at [373, 505] on span at bounding box center [369, 506] width 12 height 12
click at [373, 505] on input "Also search on Skills" at bounding box center [368, 505] width 10 height 10
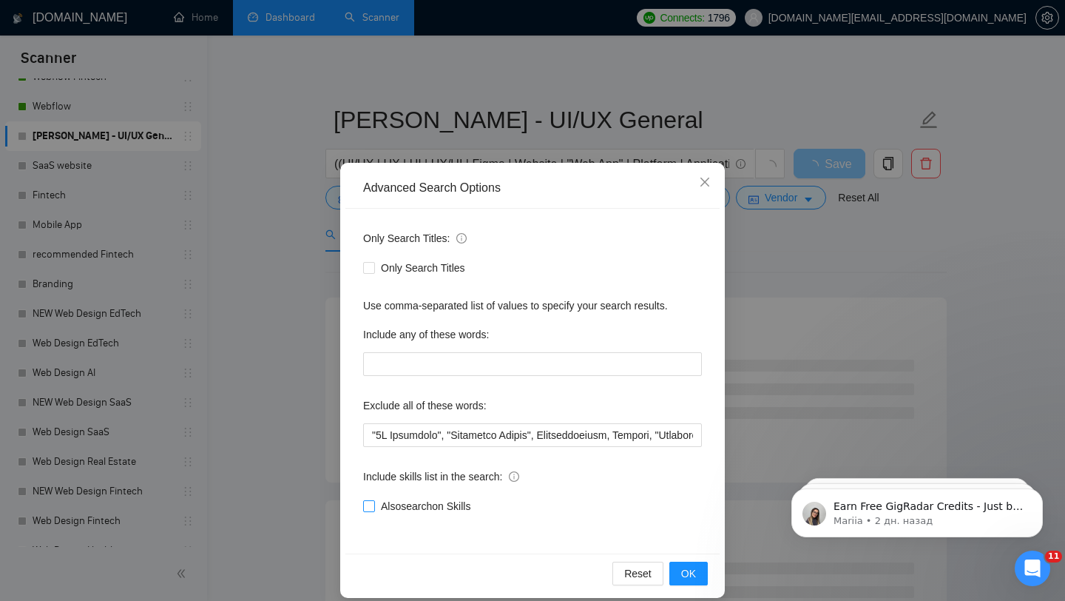
click at [396, 504] on span "Also search on Skills" at bounding box center [425, 506] width 101 height 16
click at [373, 504] on input "Also search on Skills" at bounding box center [368, 505] width 10 height 10
click at [391, 507] on span "Also search on Skills" at bounding box center [425, 506] width 101 height 16
click at [373, 507] on input "Also search on Skills" at bounding box center [368, 505] width 10 height 10
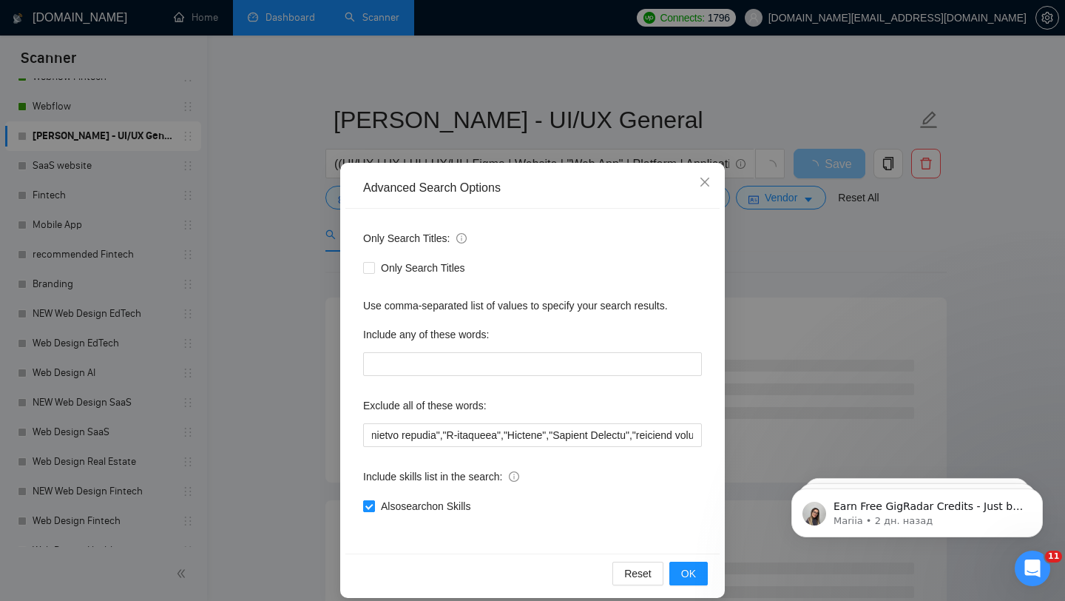
checkbox input "false"
click at [678, 570] on button "OK" at bounding box center [688, 573] width 38 height 24
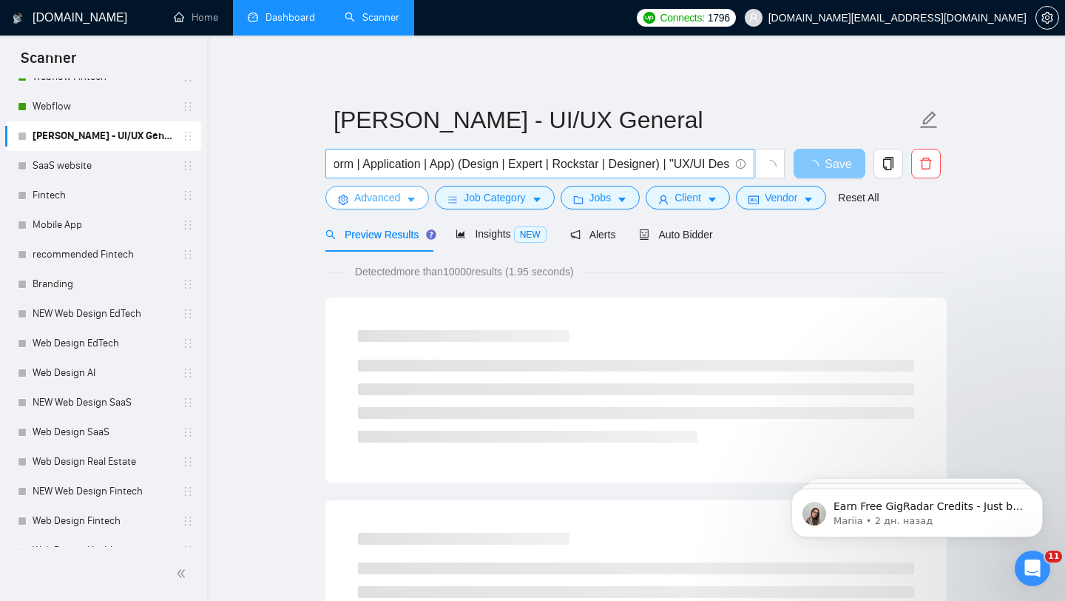
scroll to position [0, 353]
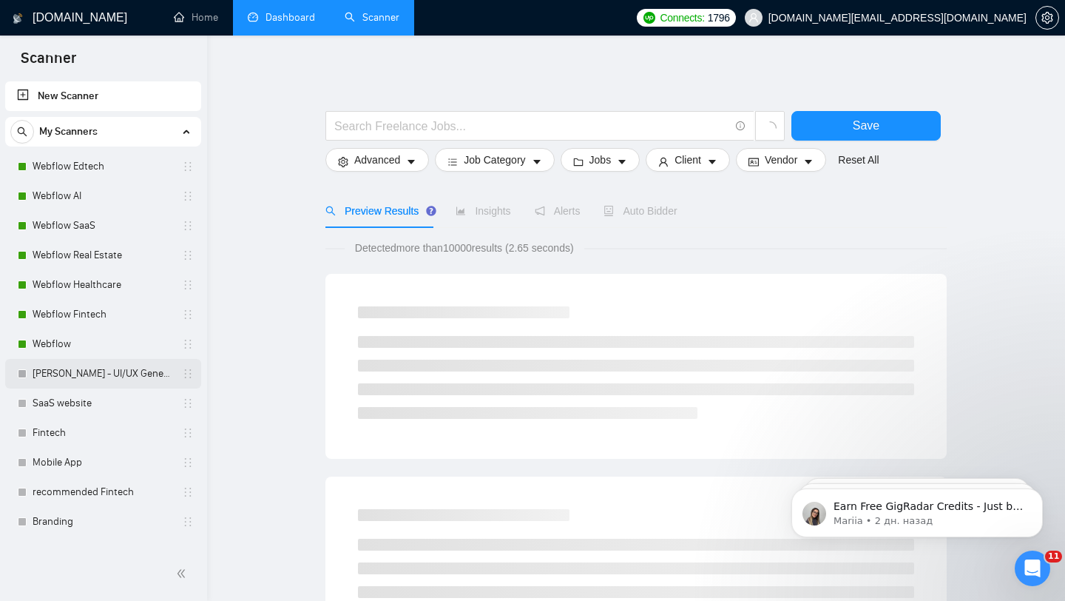
click at [101, 371] on link "[PERSON_NAME] - UI/UX General" at bounding box center [103, 374] width 141 height 30
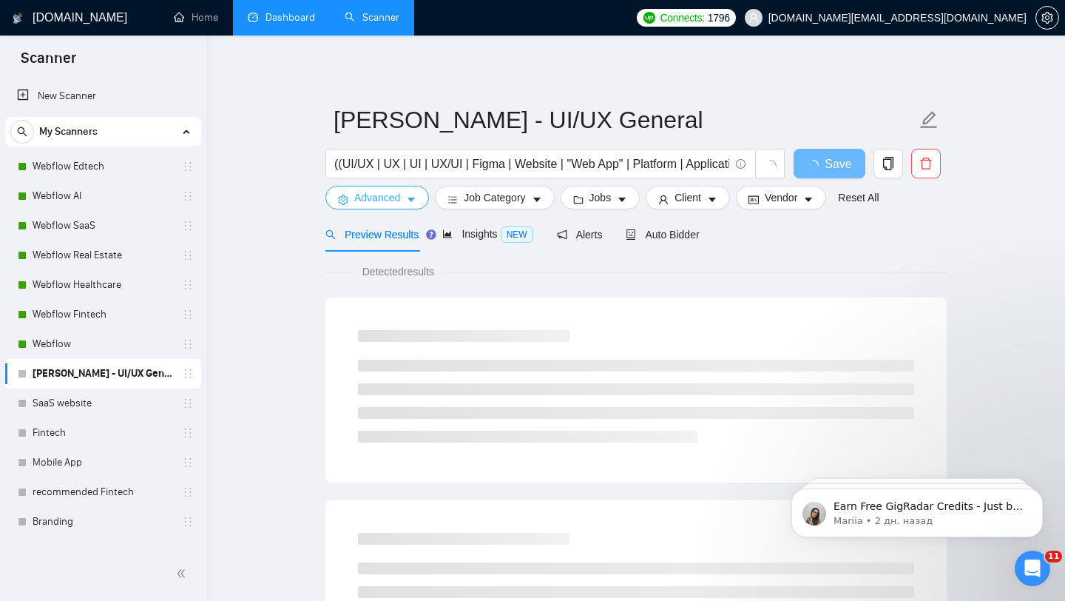
click at [408, 203] on icon "caret-down" at bounding box center [411, 200] width 10 height 10
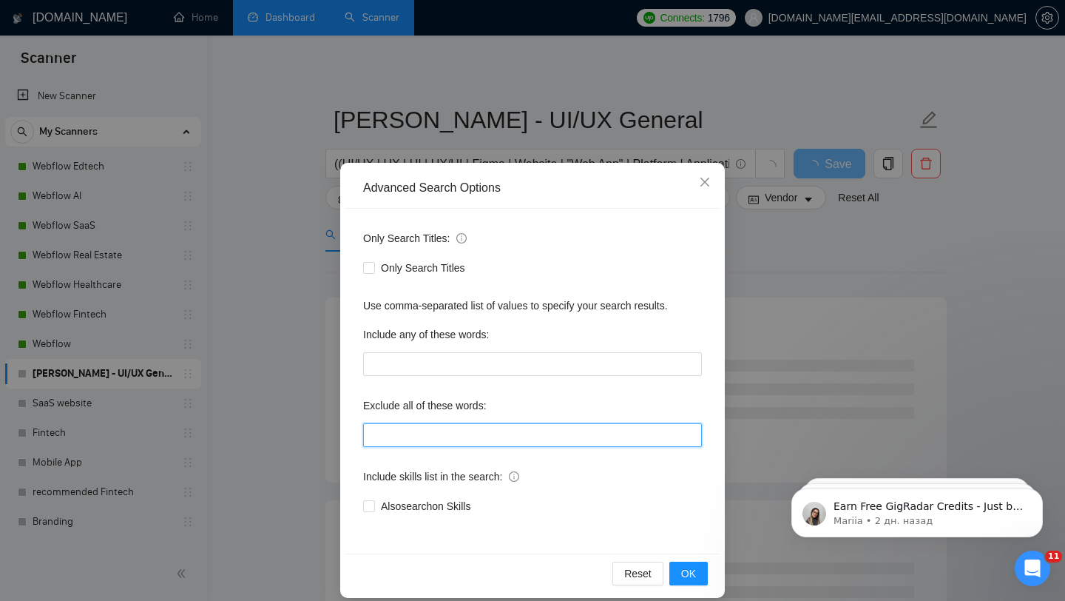
click at [413, 438] on input "text" at bounding box center [532, 435] width 339 height 24
paste input ""2D Animation", "Character Design", Cinematography, Package, "Instructional Des…"
type input ""2D Animation", "Character Design", Cinematography, Package, "Instructional Des…"
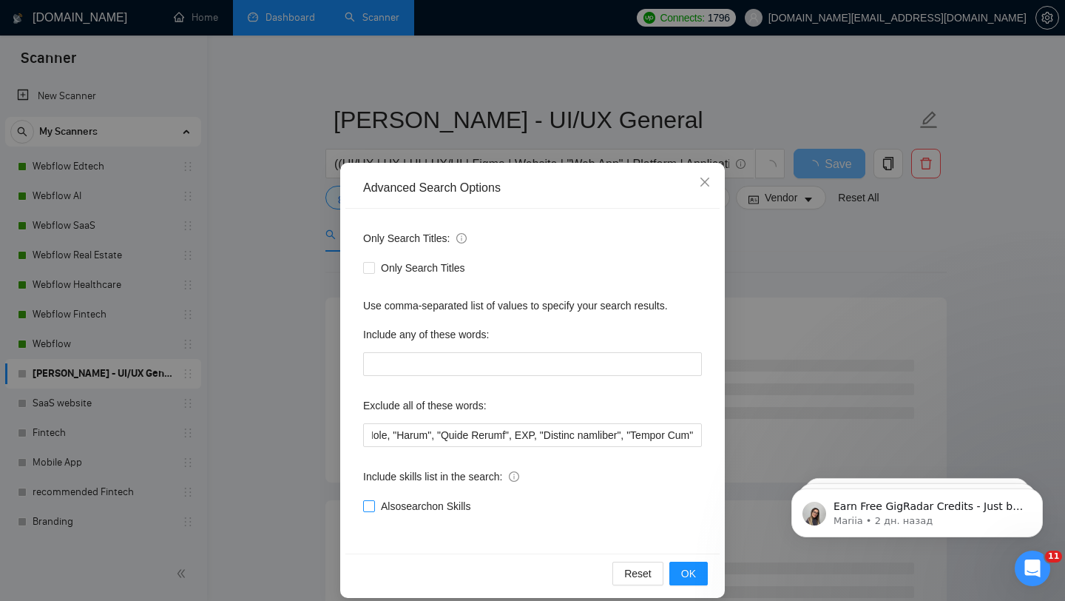
scroll to position [0, 0]
click at [382, 500] on span "Also search on Skills" at bounding box center [425, 506] width 101 height 16
click at [373, 500] on input "Also search on Skills" at bounding box center [368, 505] width 10 height 10
checkbox input "true"
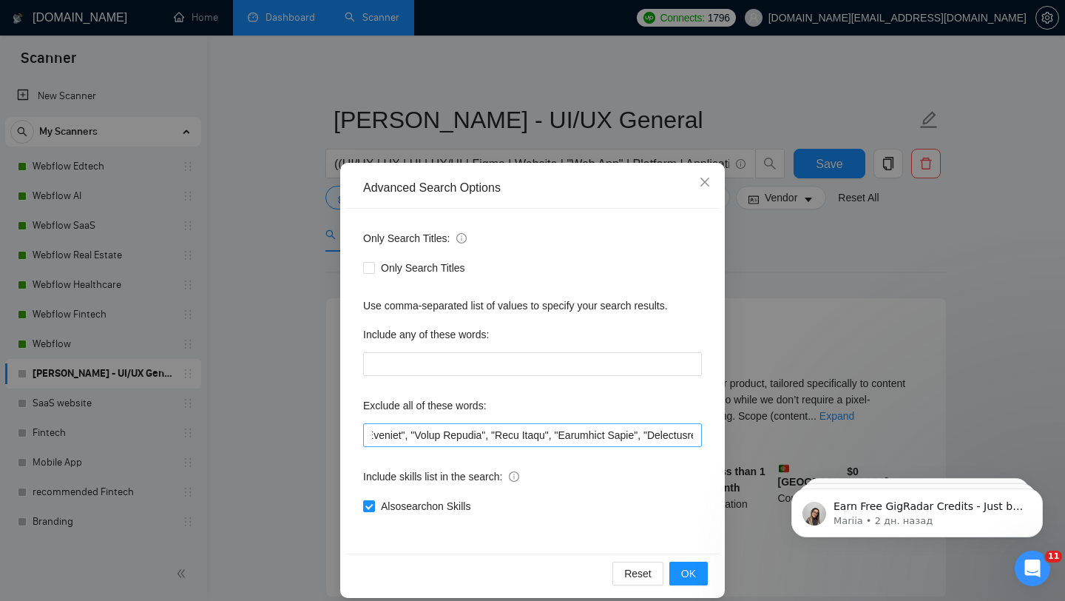
scroll to position [0, 14358]
click at [451, 428] on input "text" at bounding box center [532, 435] width 339 height 24
click at [683, 567] on span "OK" at bounding box center [688, 573] width 15 height 16
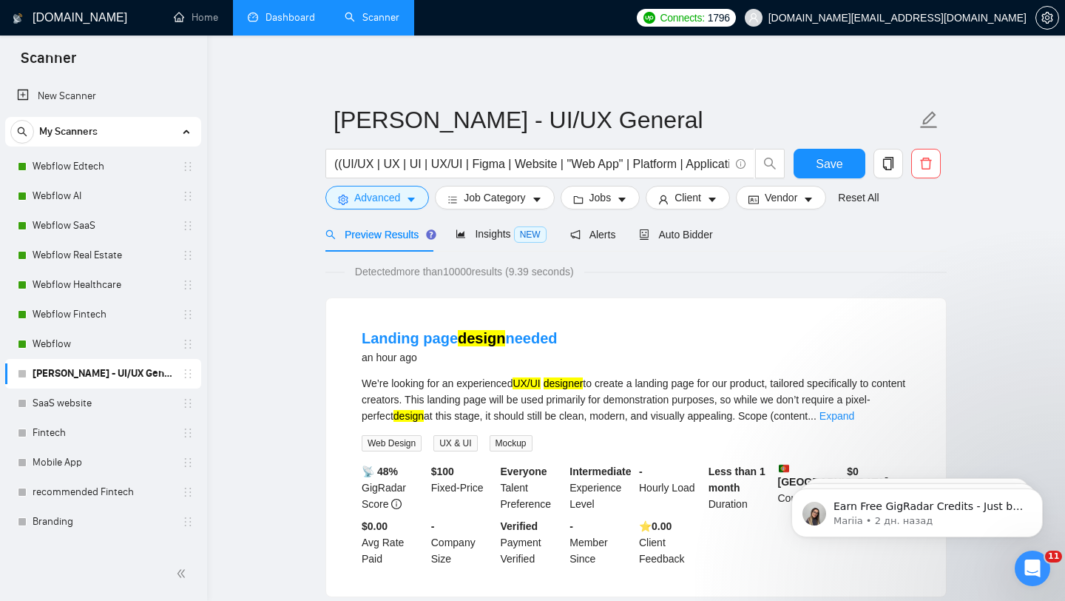
click at [541, 209] on form "Vlad - UI/UX General ((UI/UX | UX | UI | UX/UI | Figma | Website | "Web App" | …" at bounding box center [635, 156] width 621 height 121
click at [535, 195] on icon "caret-down" at bounding box center [537, 200] width 10 height 10
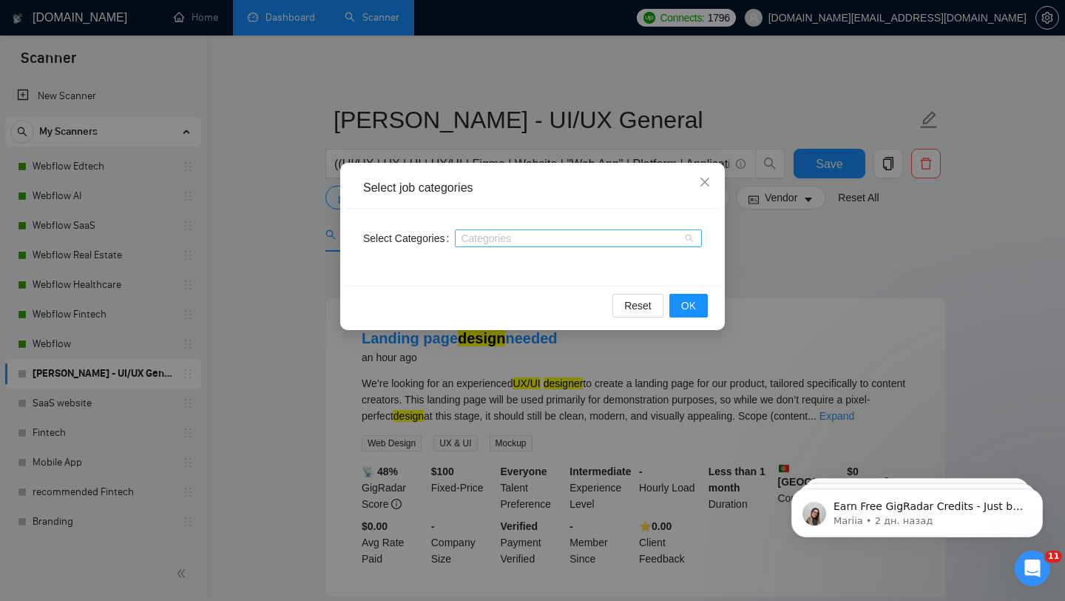
click at [483, 240] on div at bounding box center [571, 238] width 225 height 12
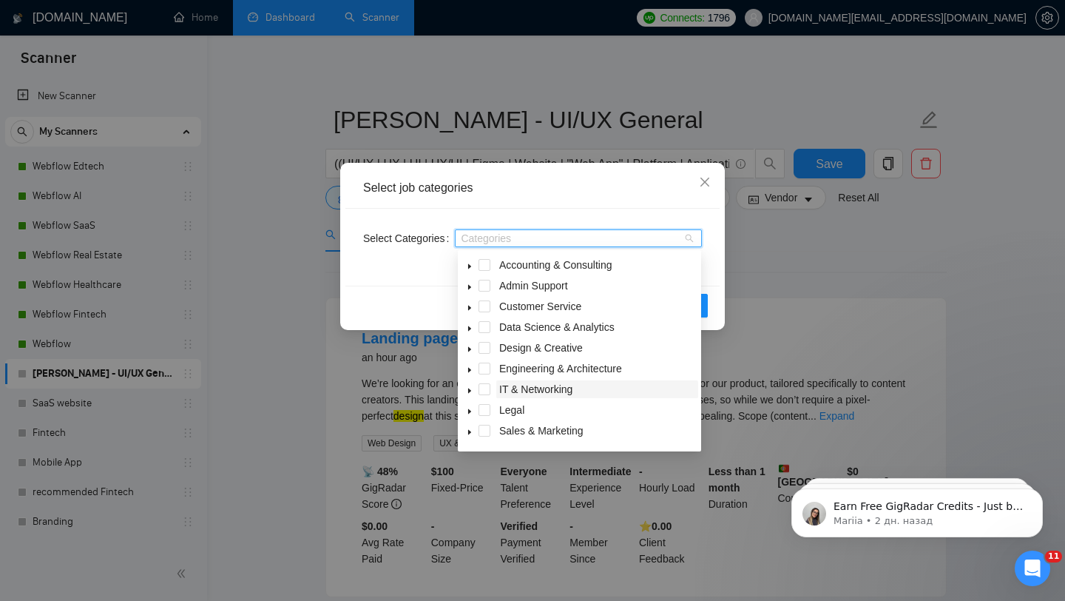
scroll to position [59, 0]
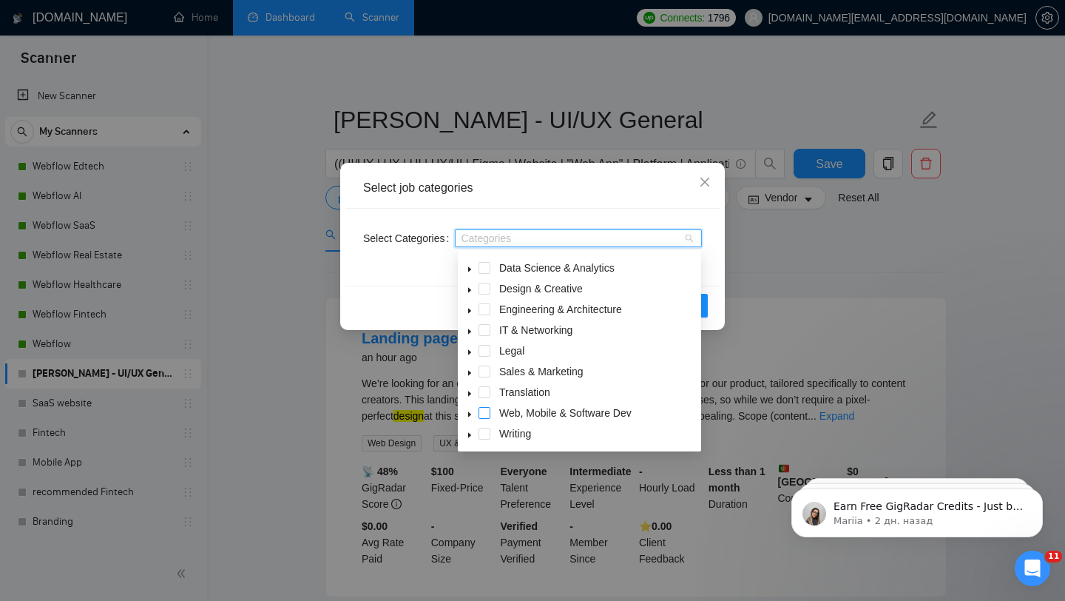
click at [481, 414] on span at bounding box center [485, 413] width 12 height 12
click at [706, 309] on button "OK" at bounding box center [688, 306] width 38 height 24
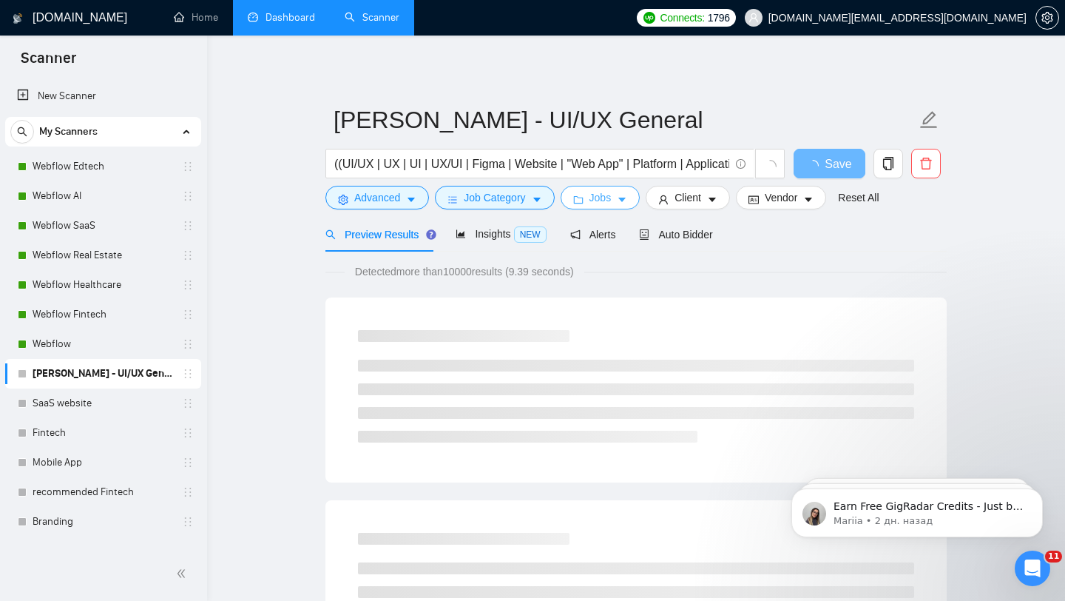
click at [612, 200] on span "Jobs" at bounding box center [600, 197] width 22 height 16
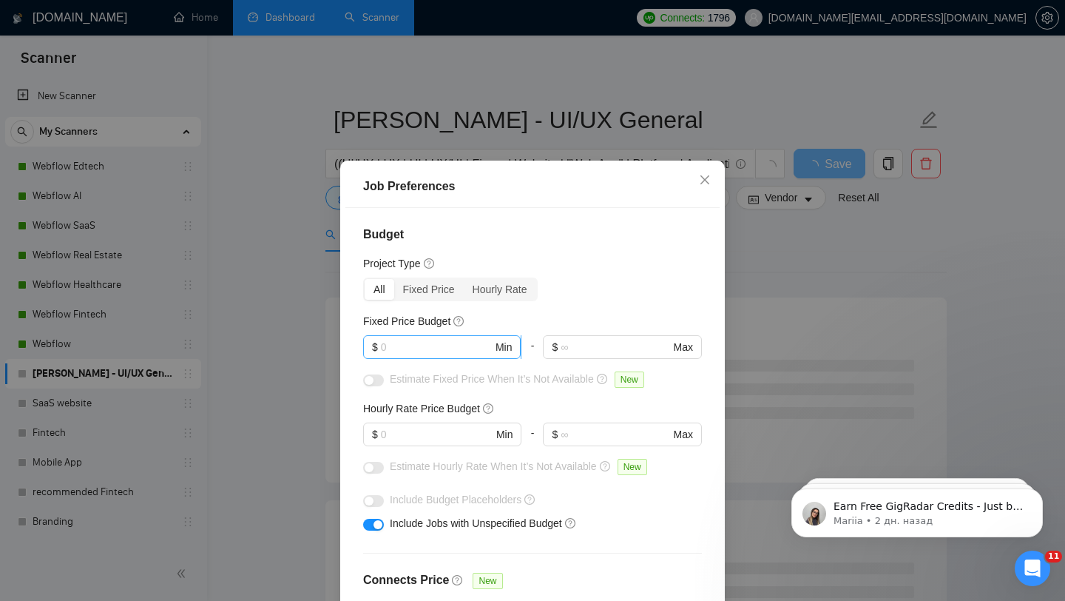
click at [467, 355] on input "text" at bounding box center [437, 347] width 112 height 16
type input "40"
click at [426, 442] on input "text" at bounding box center [437, 434] width 112 height 16
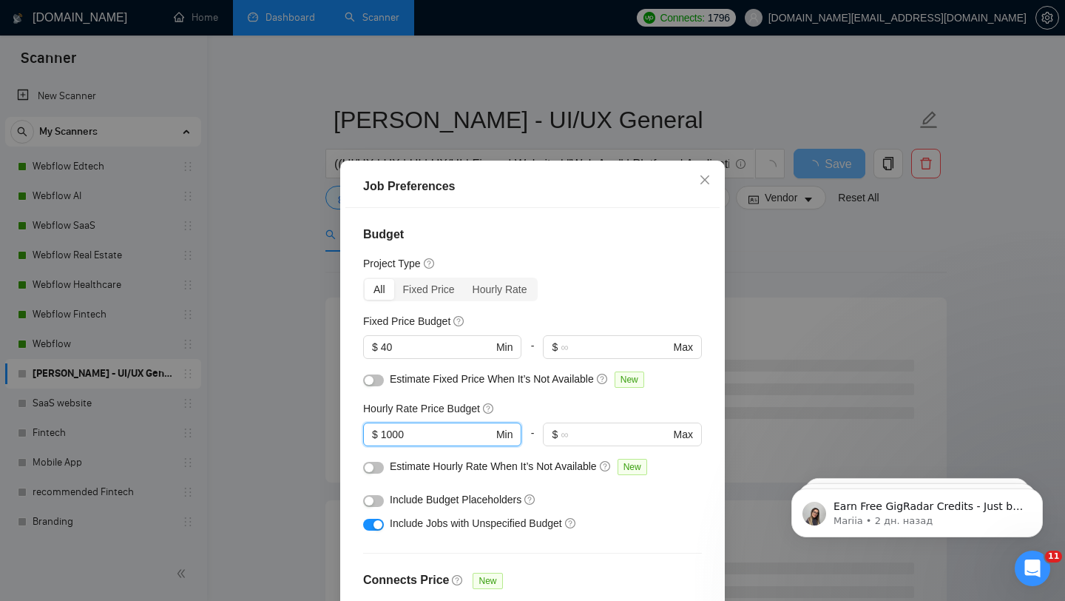
scroll to position [413, 0]
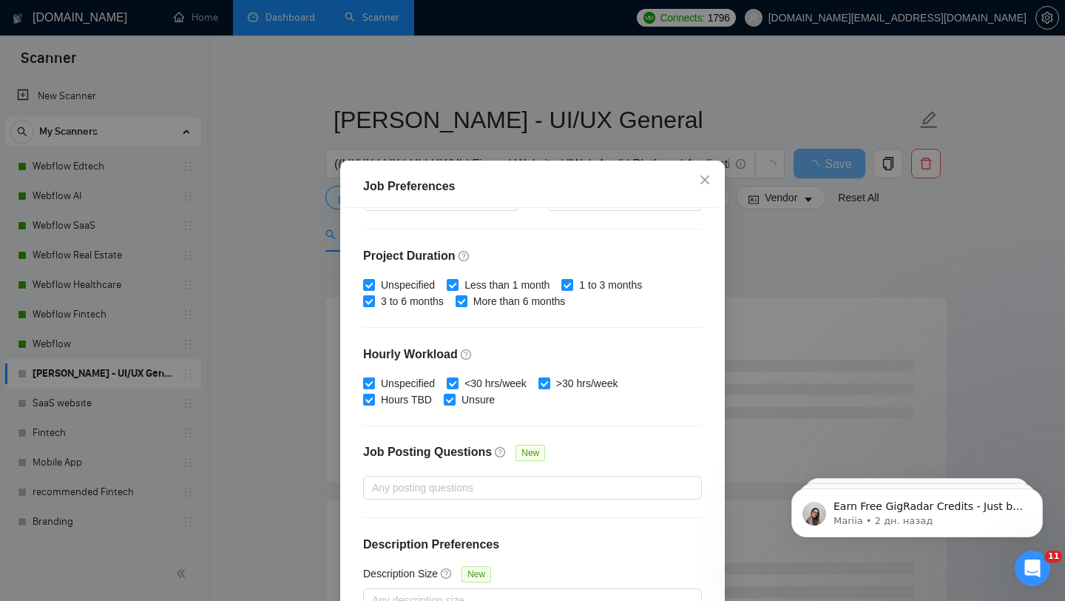
type input "1000"
click at [589, 437] on div "Budget Project Type All Fixed Price Hourly Rate Fixed Price Budget $ 40 Min - $…" at bounding box center [532, 418] width 374 height 420
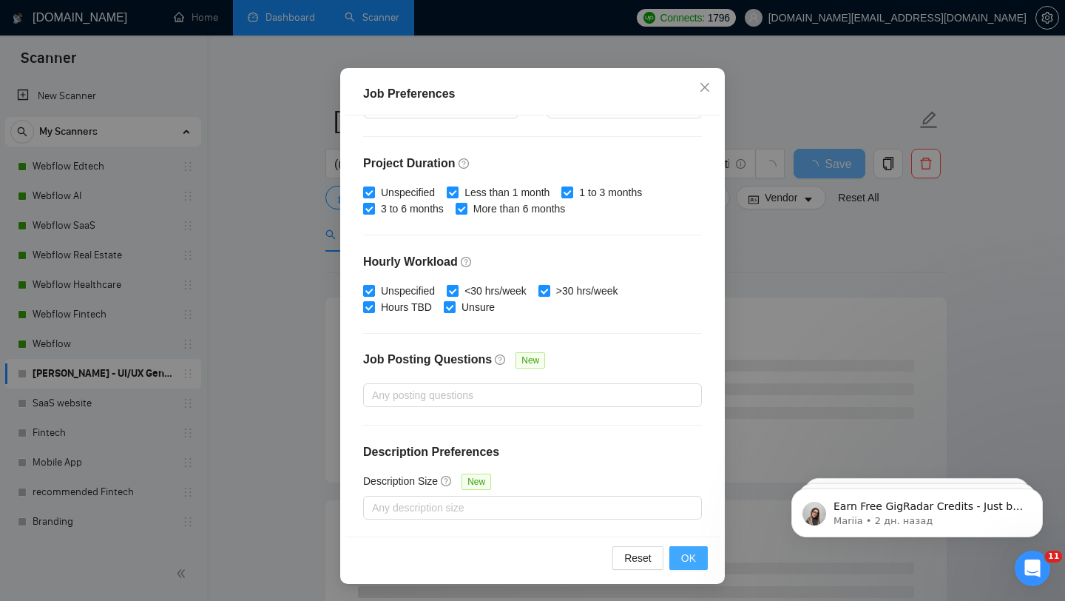
click at [686, 550] on span "OK" at bounding box center [688, 558] width 15 height 16
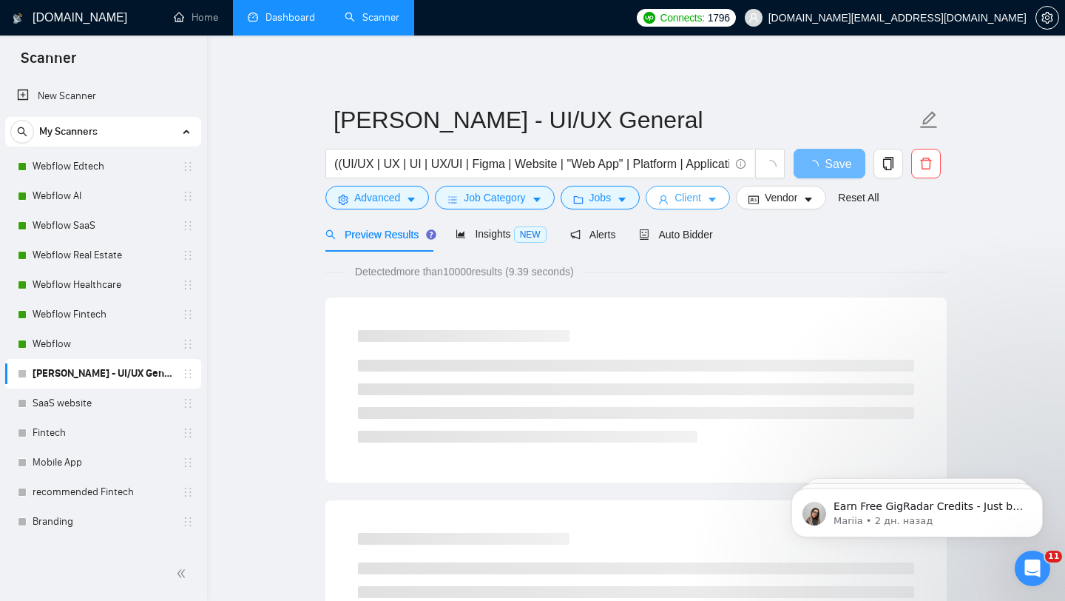
click at [687, 196] on span "Client" at bounding box center [688, 197] width 27 height 16
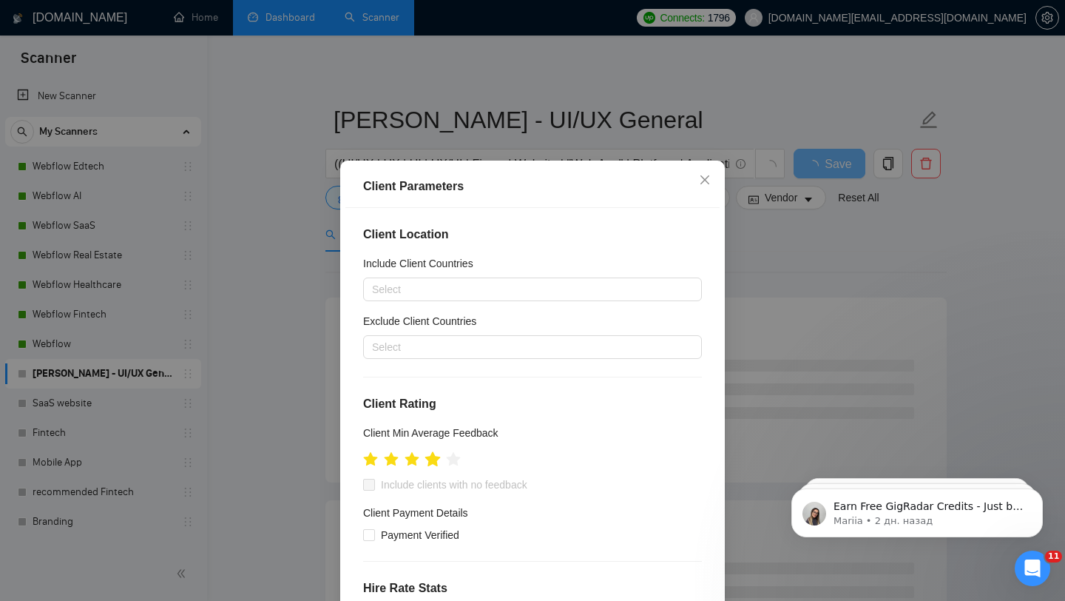
click at [434, 458] on icon "star" at bounding box center [433, 458] width 16 height 15
click at [444, 274] on div "Include Client Countries" at bounding box center [532, 266] width 339 height 22
click at [444, 285] on div at bounding box center [525, 289] width 317 height 18
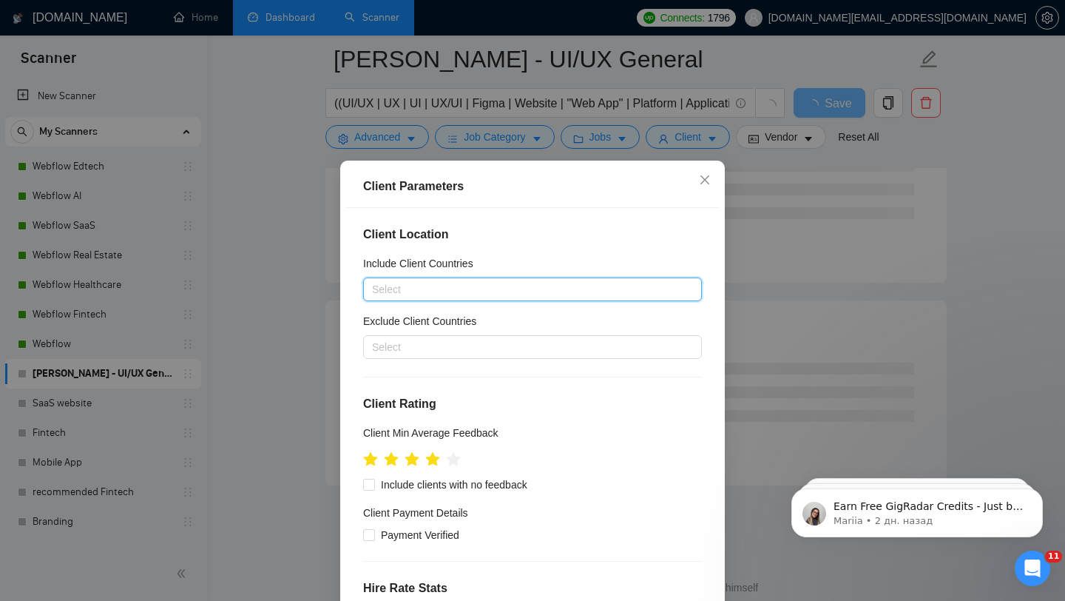
scroll to position [1867, 0]
click at [477, 296] on div at bounding box center [525, 289] width 317 height 18
click at [460, 284] on div at bounding box center [525, 289] width 317 height 18
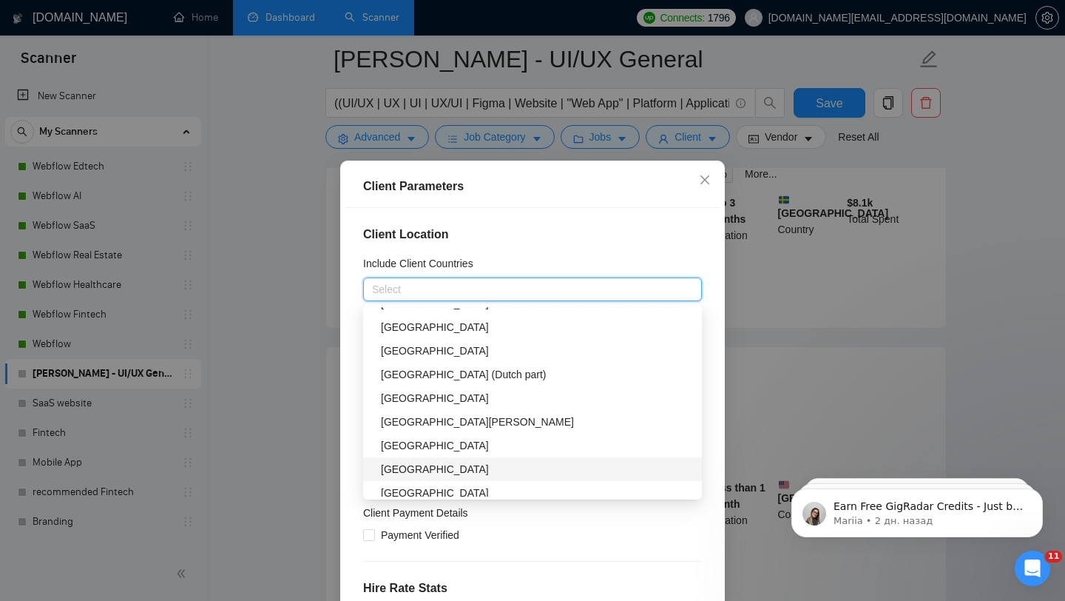
scroll to position [4279, 0]
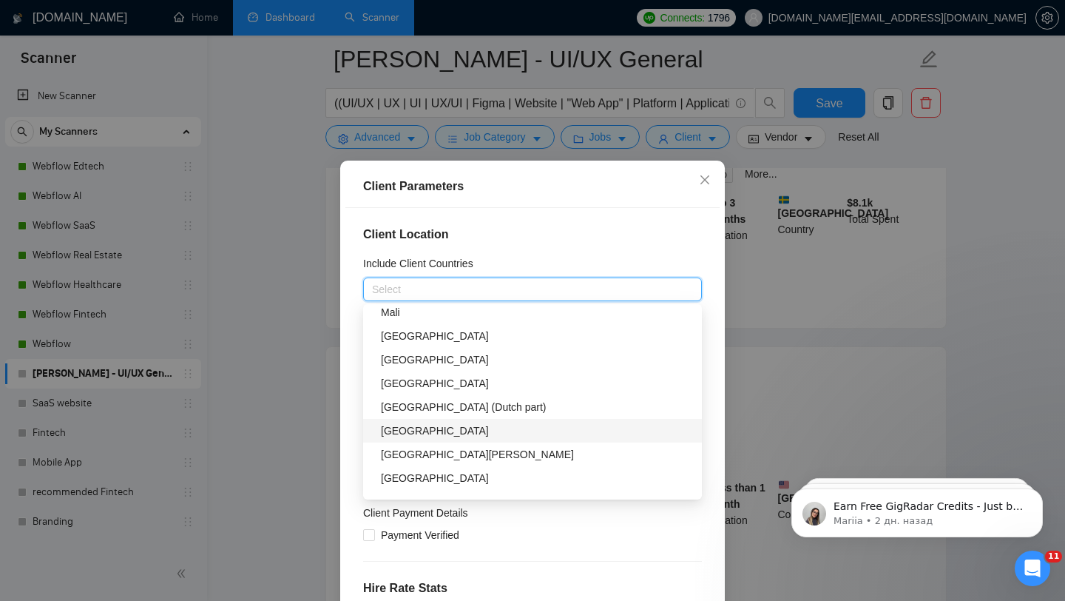
click at [427, 427] on div "Greenland" at bounding box center [537, 430] width 312 height 16
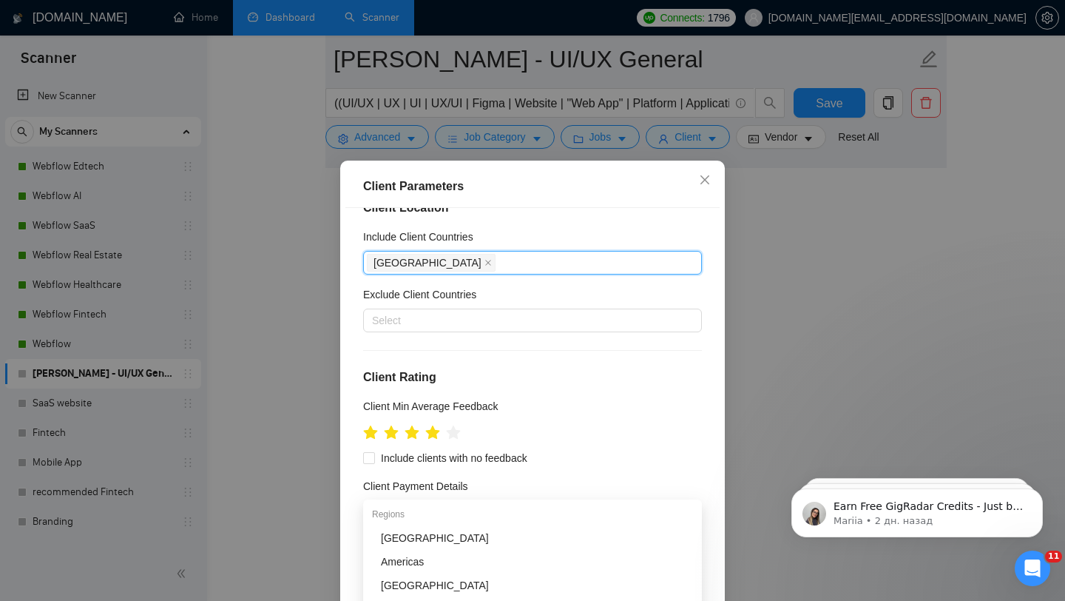
scroll to position [0, 0]
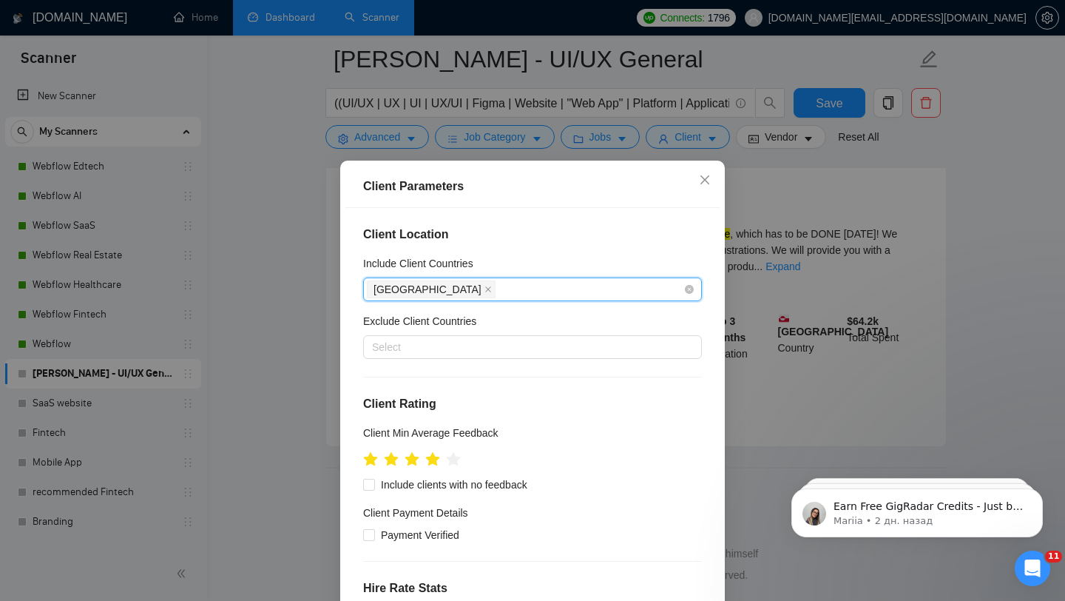
click at [516, 282] on div "Greenland" at bounding box center [525, 289] width 317 height 21
click at [477, 293] on div "Greenland" at bounding box center [525, 289] width 317 height 21
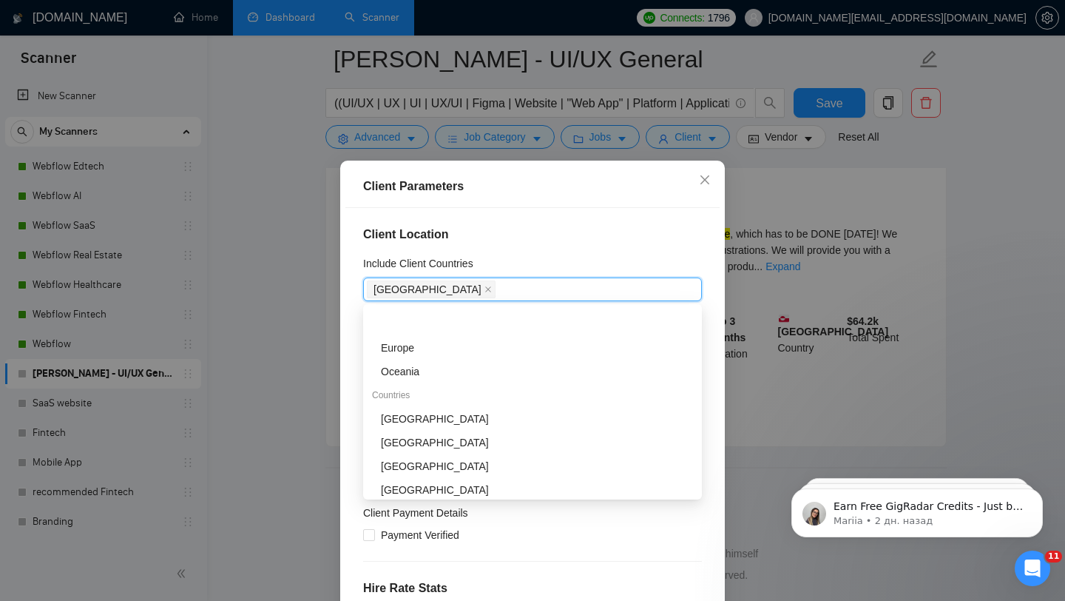
scroll to position [141, 0]
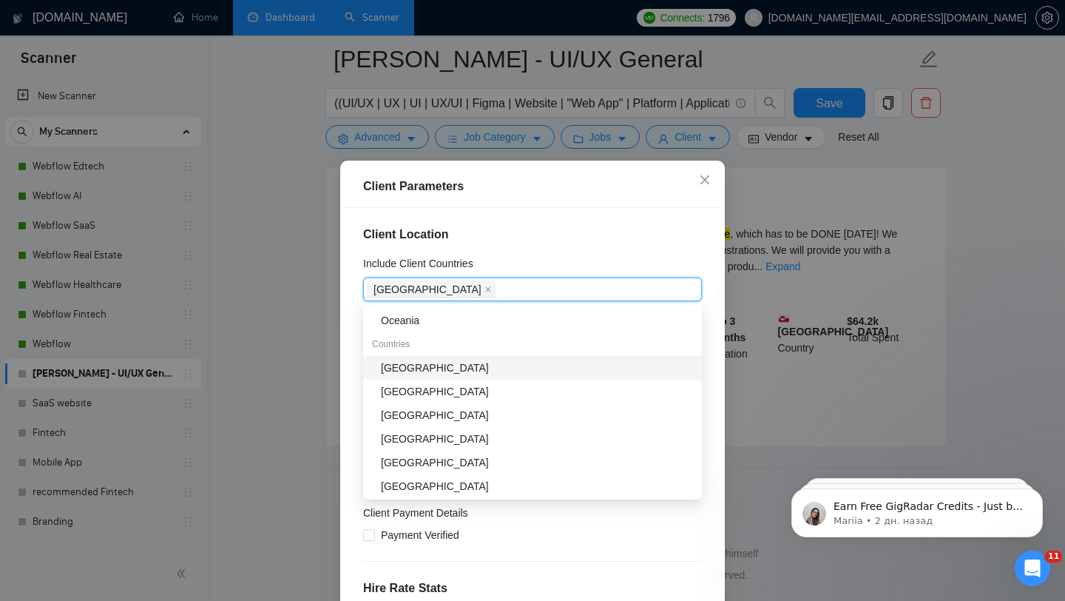
click at [426, 367] on div "[GEOGRAPHIC_DATA]" at bounding box center [537, 367] width 312 height 16
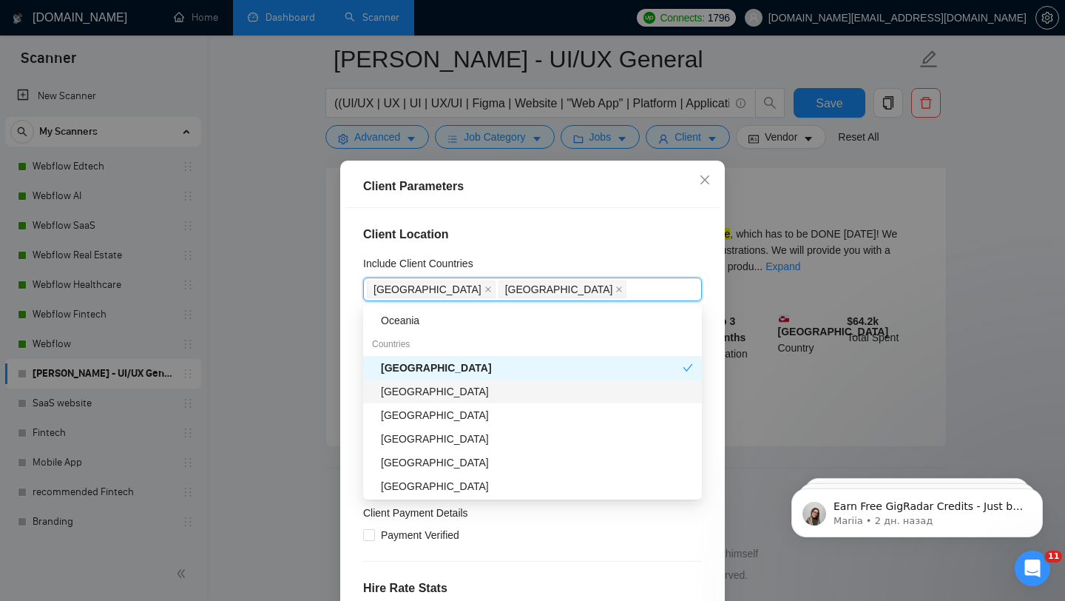
click at [432, 383] on div "[GEOGRAPHIC_DATA]" at bounding box center [537, 391] width 312 height 16
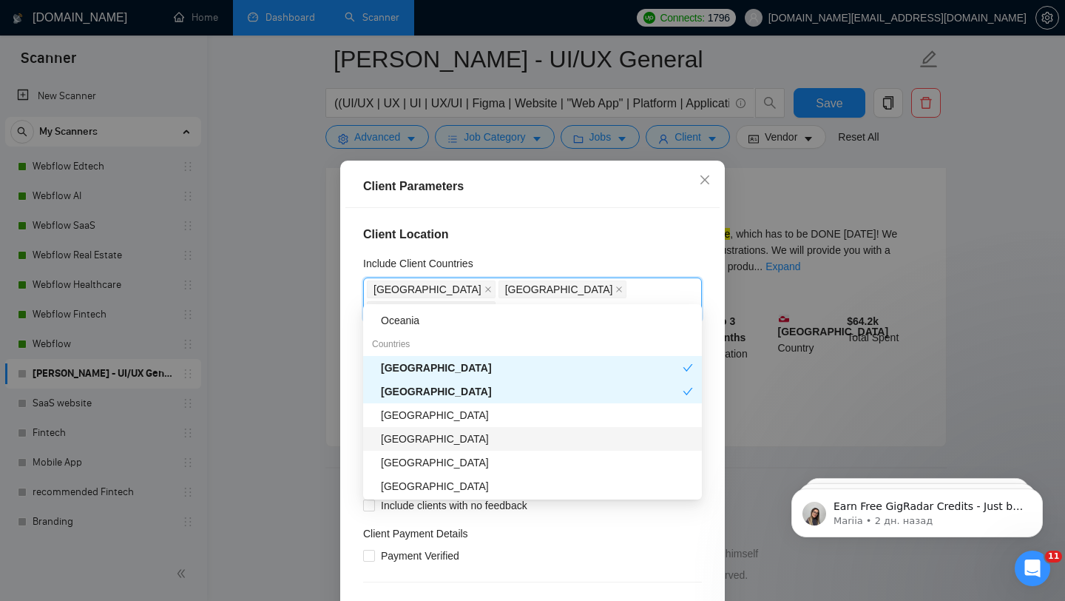
click at [422, 433] on div "[GEOGRAPHIC_DATA]" at bounding box center [537, 438] width 312 height 16
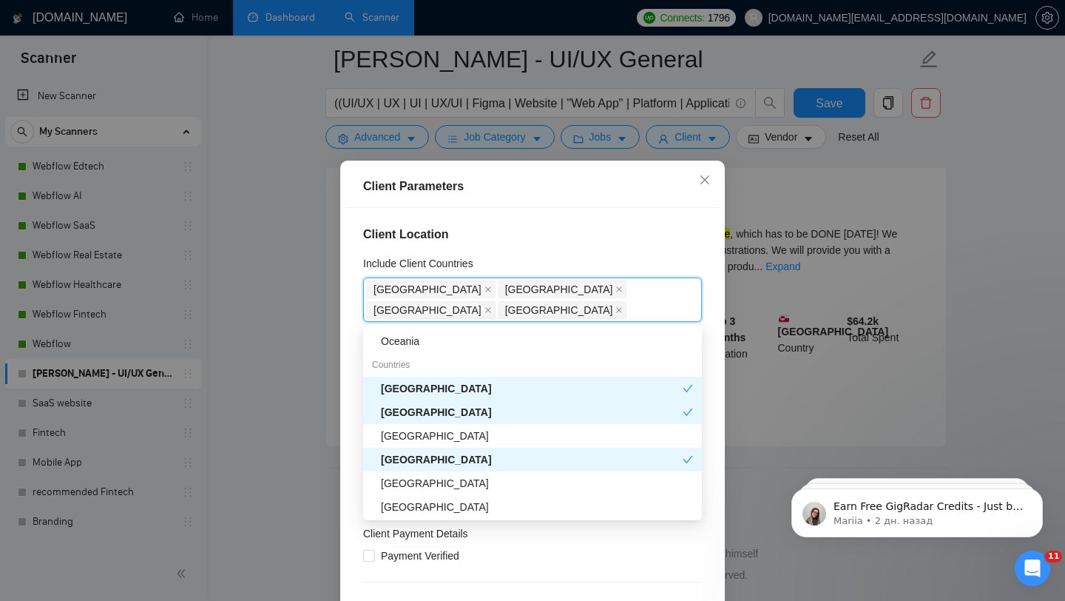
scroll to position [194, 0]
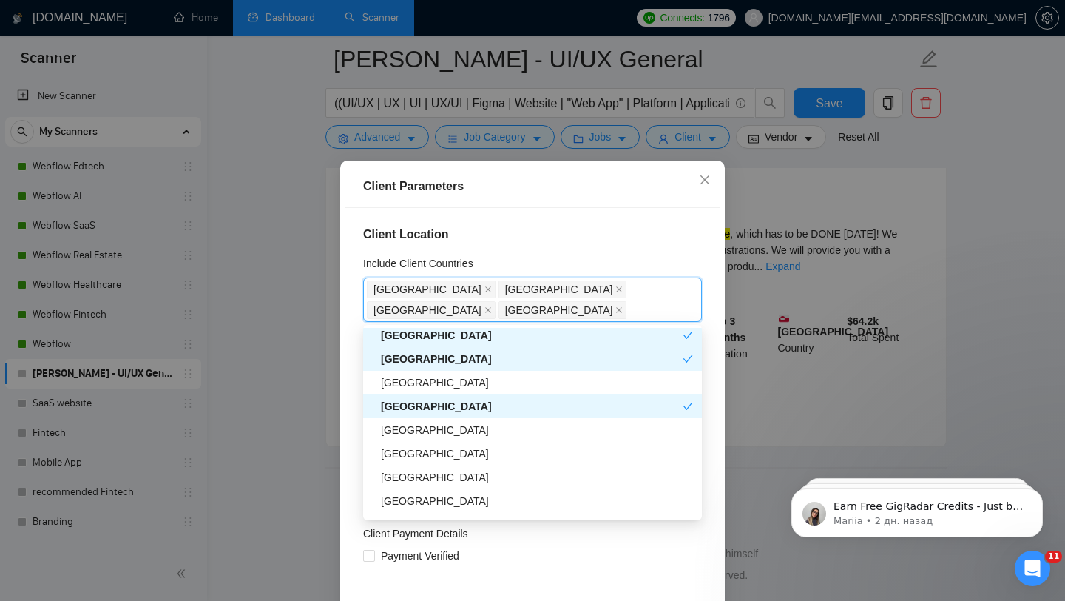
click at [422, 433] on div "[GEOGRAPHIC_DATA]" at bounding box center [537, 430] width 312 height 16
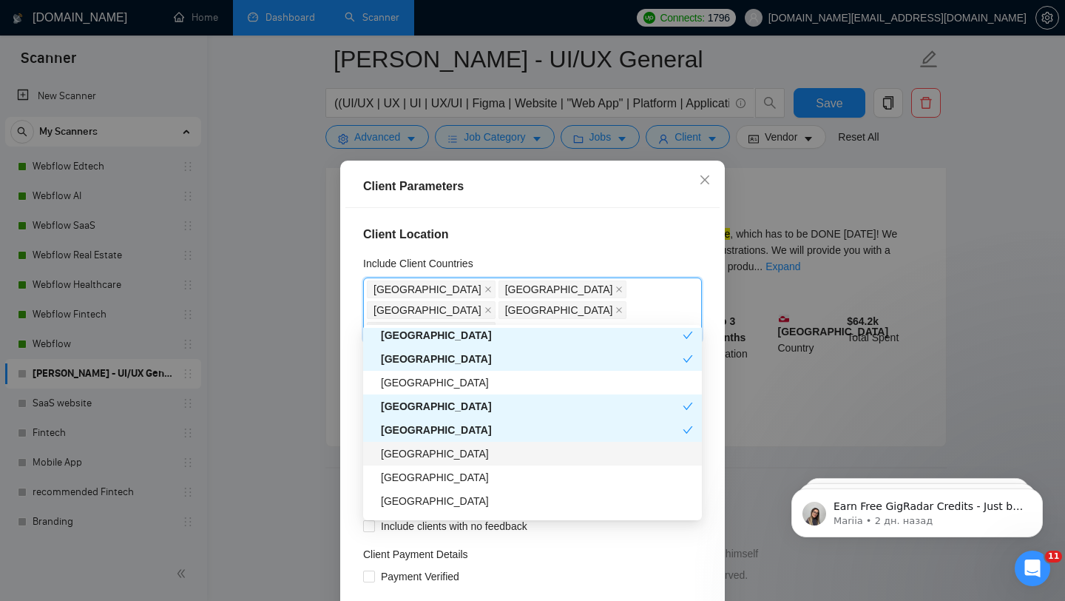
click at [424, 458] on div "[GEOGRAPHIC_DATA]" at bounding box center [537, 453] width 312 height 16
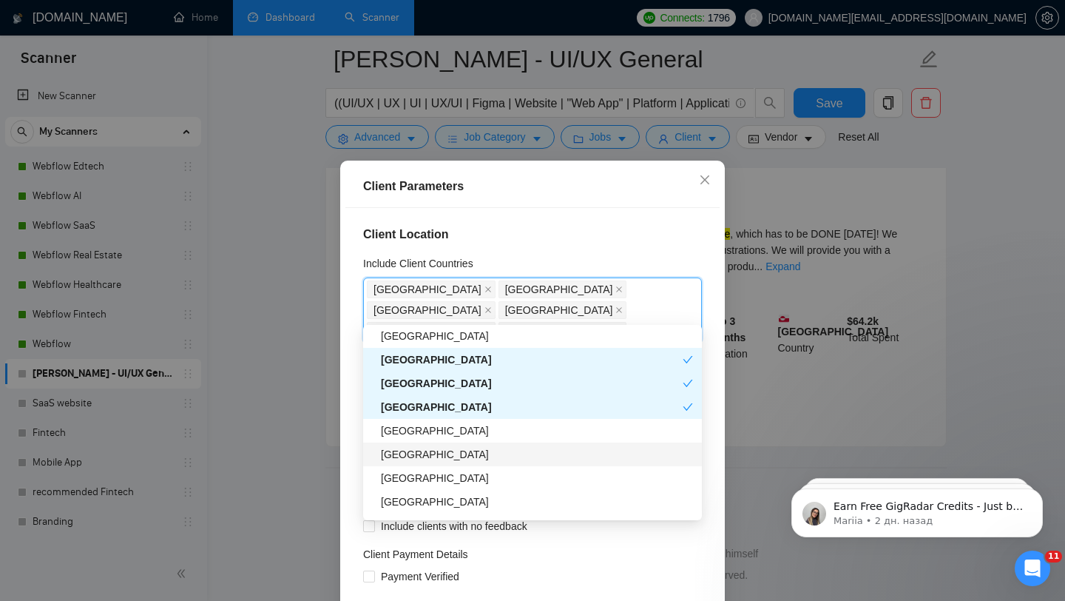
click at [433, 458] on div "India Canada Australia Germany Pakistan United Arab Emirates Singapore Netherla…" at bounding box center [532, 442] width 339 height 237
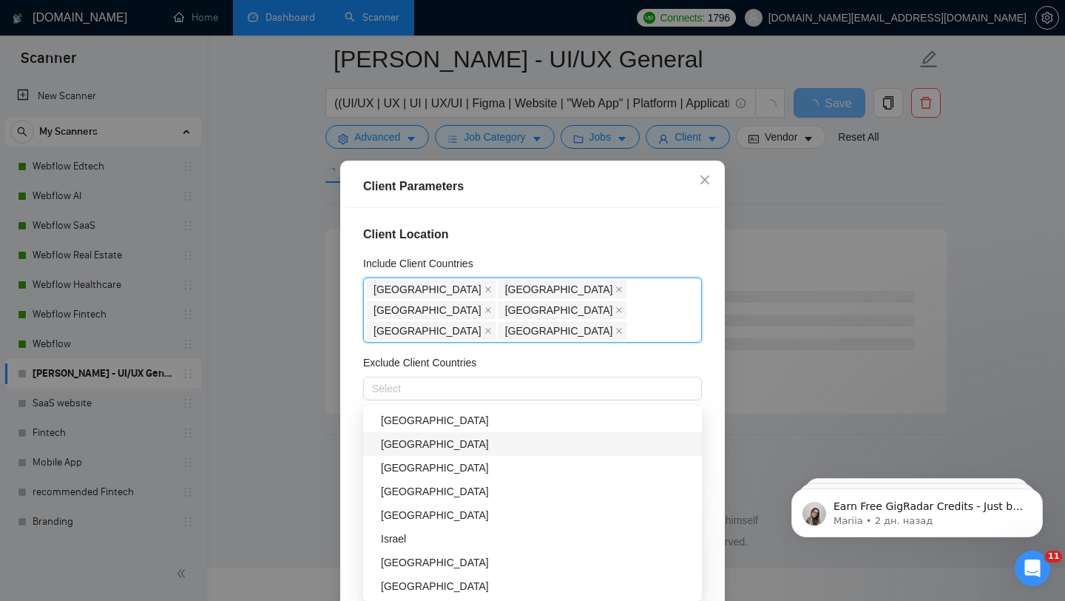
scroll to position [339, 0]
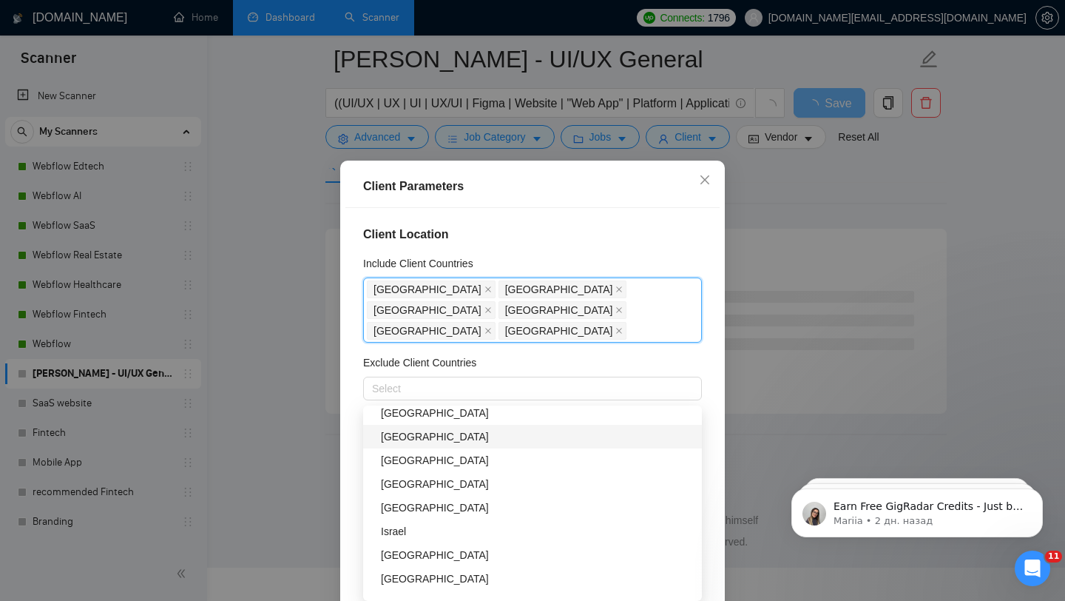
click at [480, 443] on div "[GEOGRAPHIC_DATA]" at bounding box center [537, 436] width 312 height 16
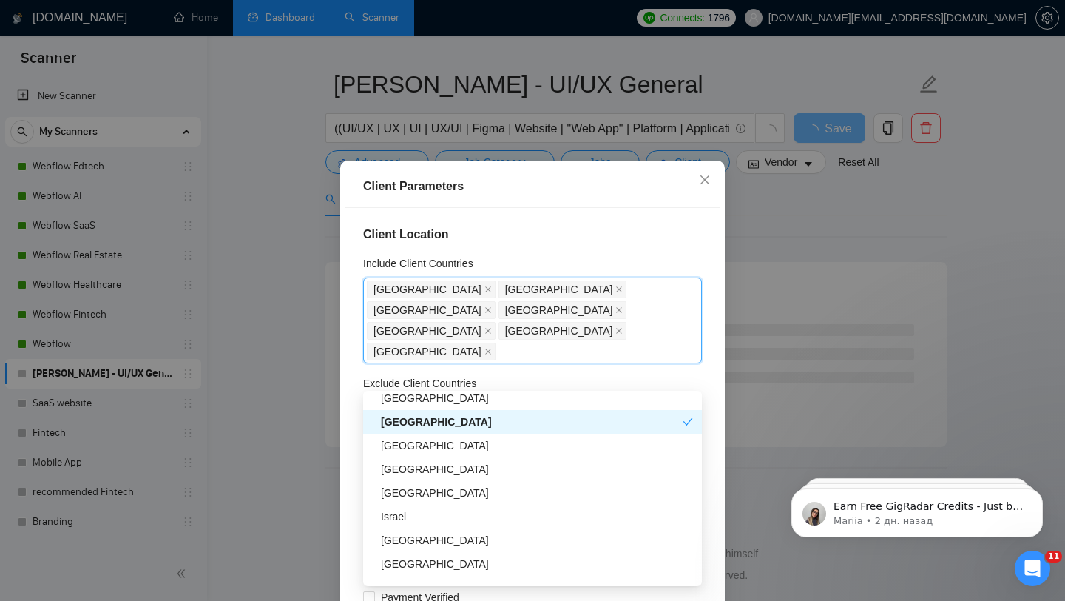
scroll to position [36, 0]
click at [456, 449] on div "[GEOGRAPHIC_DATA]" at bounding box center [537, 445] width 312 height 16
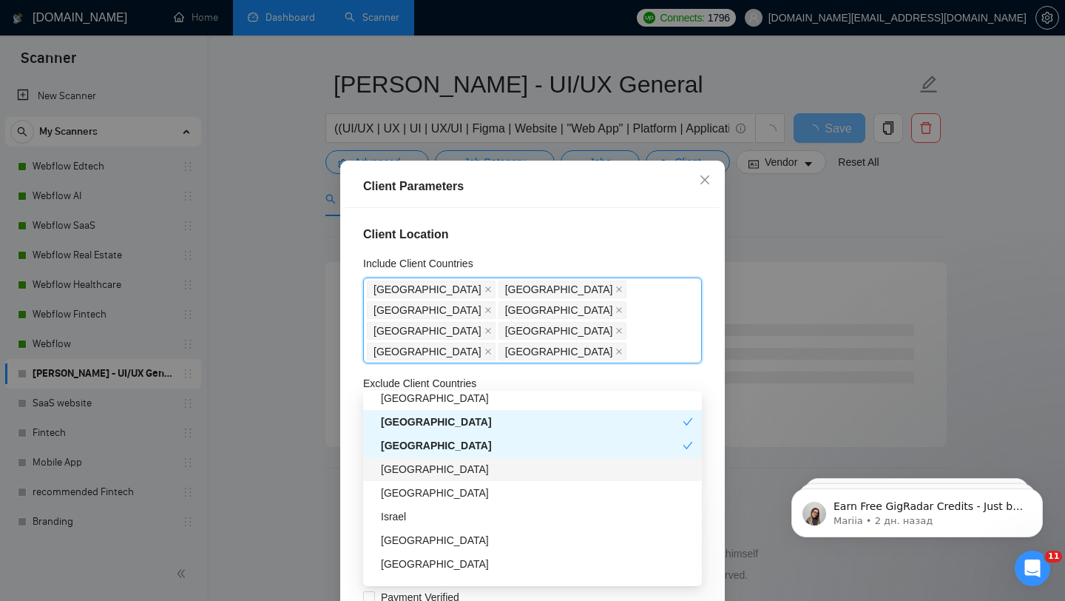
click at [444, 472] on div "[GEOGRAPHIC_DATA]" at bounding box center [537, 469] width 312 height 16
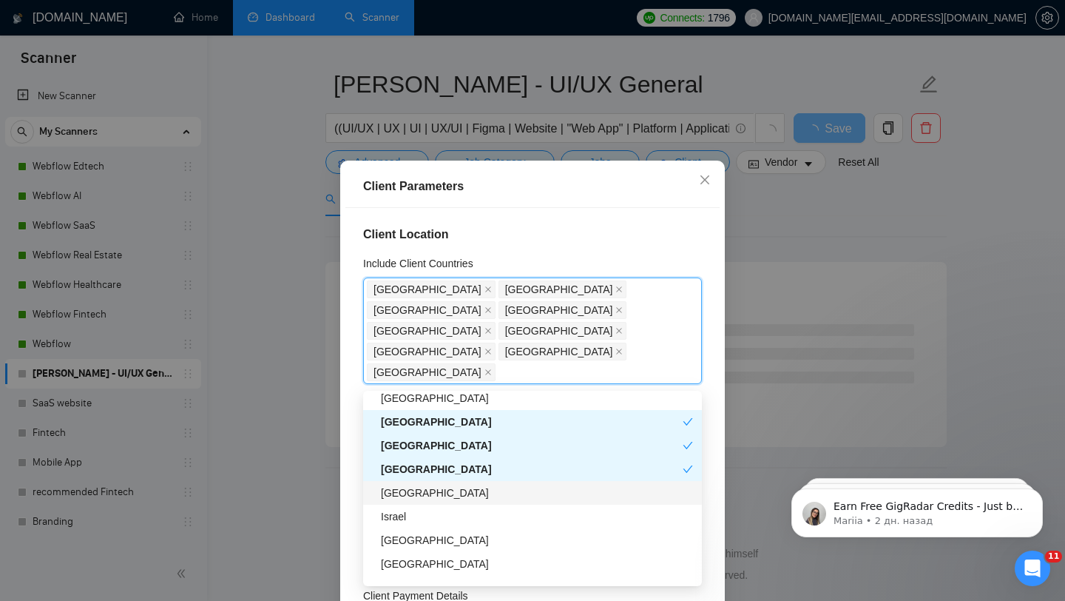
click at [432, 496] on div "[GEOGRAPHIC_DATA]" at bounding box center [537, 492] width 312 height 16
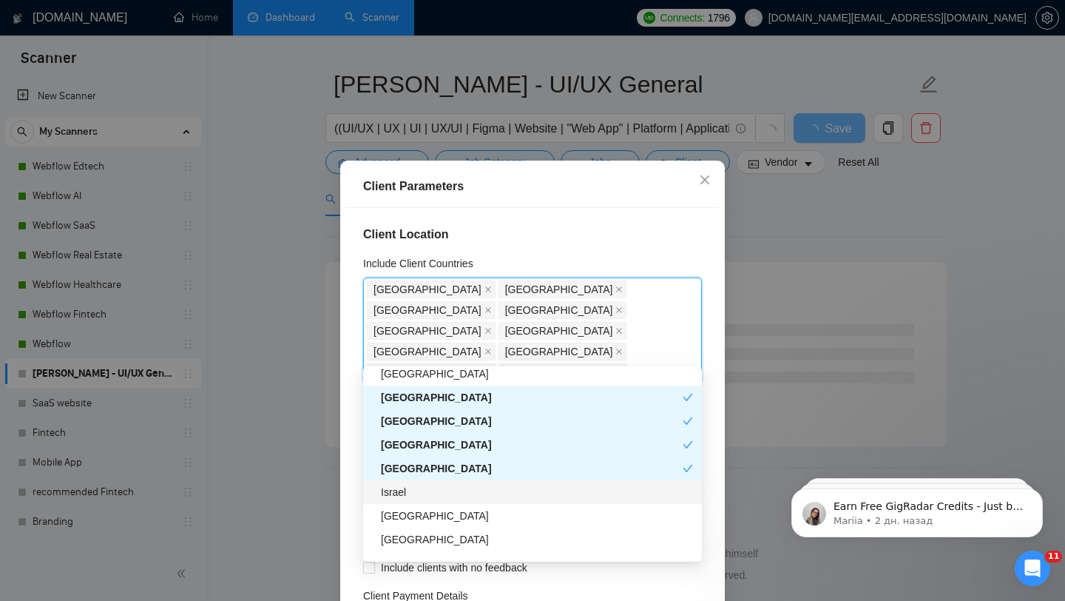
click at [427, 489] on div "Israel" at bounding box center [537, 492] width 312 height 16
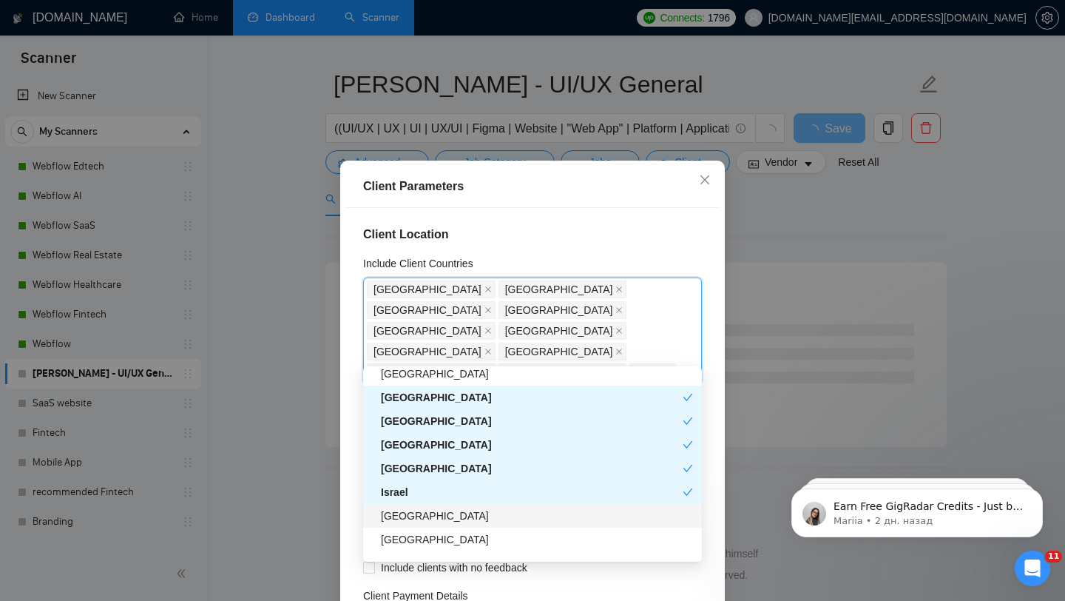
scroll to position [382, 0]
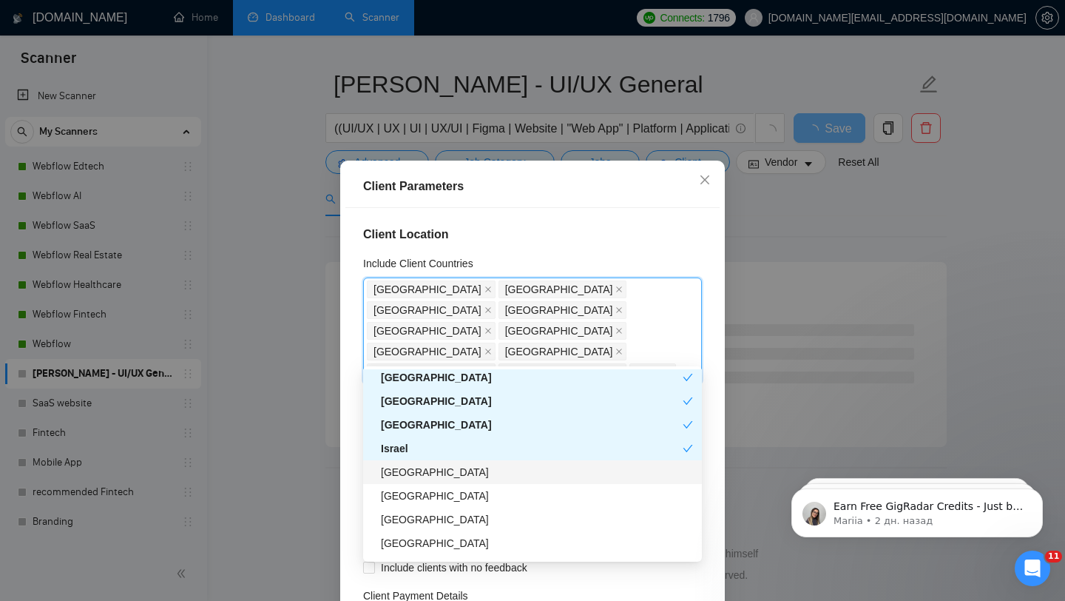
click at [433, 472] on div "Saudi Arabia" at bounding box center [537, 472] width 312 height 16
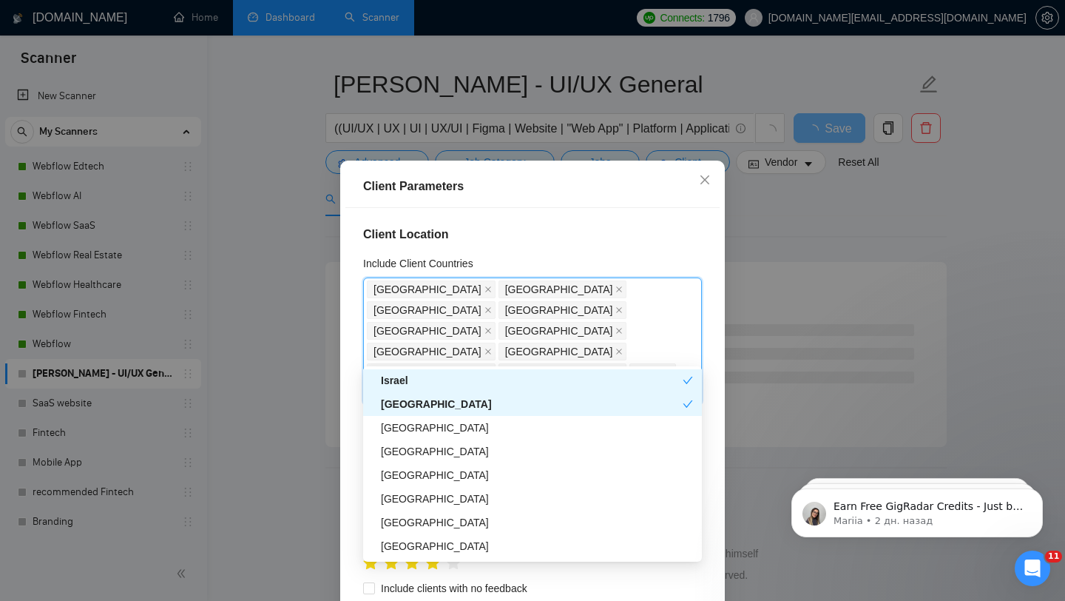
scroll to position [458, 0]
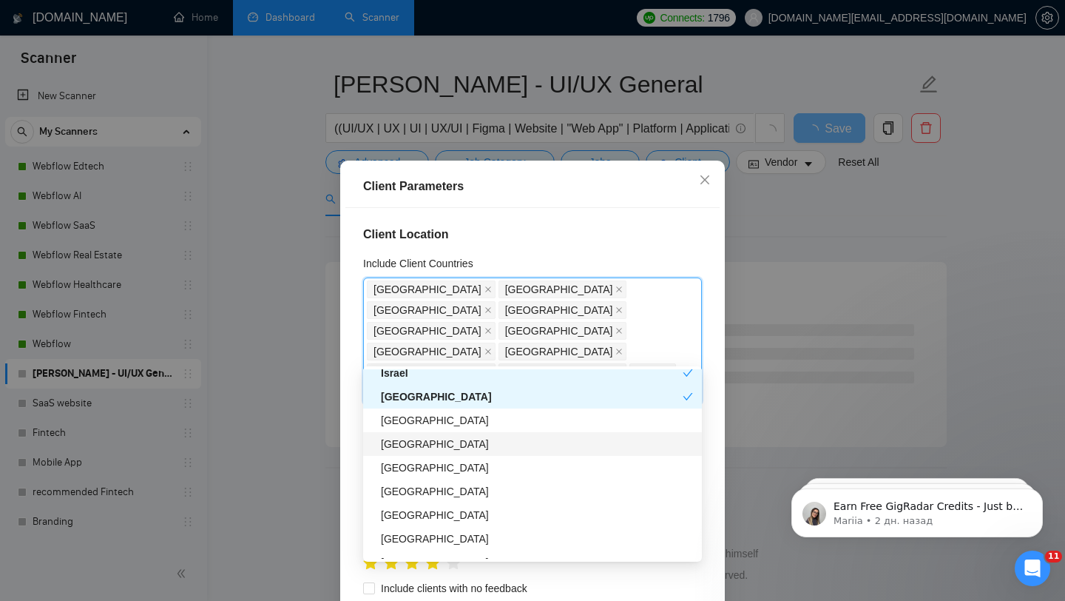
click at [413, 451] on div "[GEOGRAPHIC_DATA]" at bounding box center [537, 444] width 312 height 16
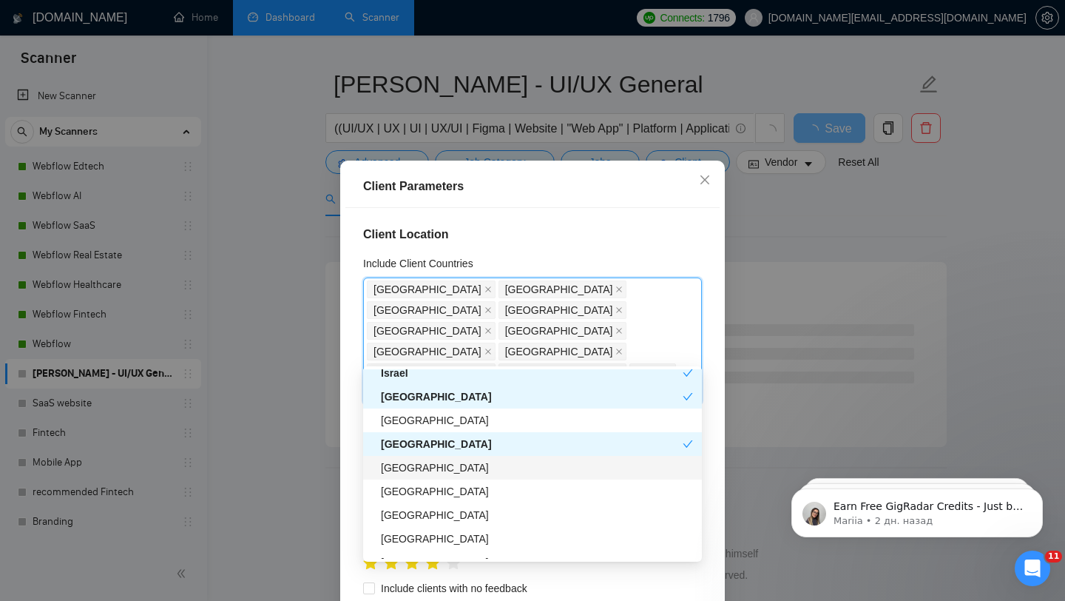
click at [415, 462] on div "[GEOGRAPHIC_DATA]" at bounding box center [537, 467] width 312 height 16
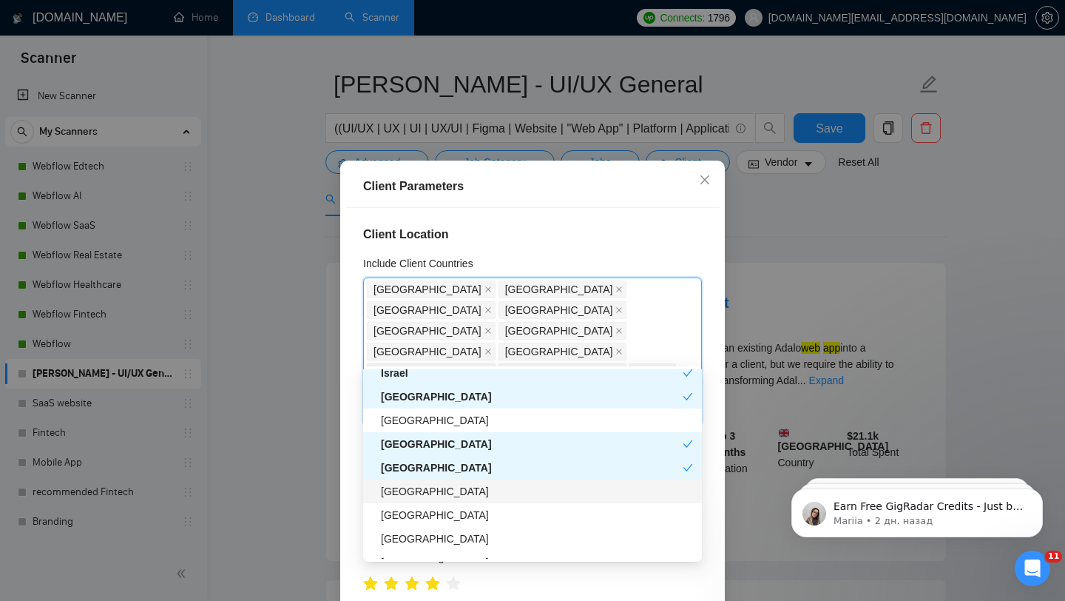
click at [415, 490] on div "[GEOGRAPHIC_DATA]" at bounding box center [537, 491] width 312 height 16
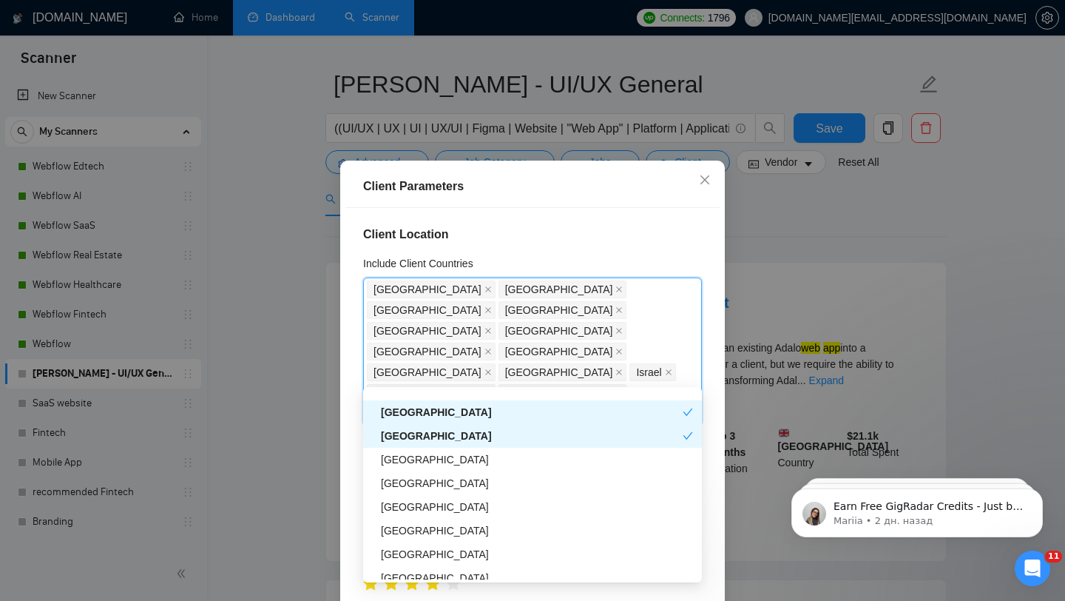
scroll to position [552, 0]
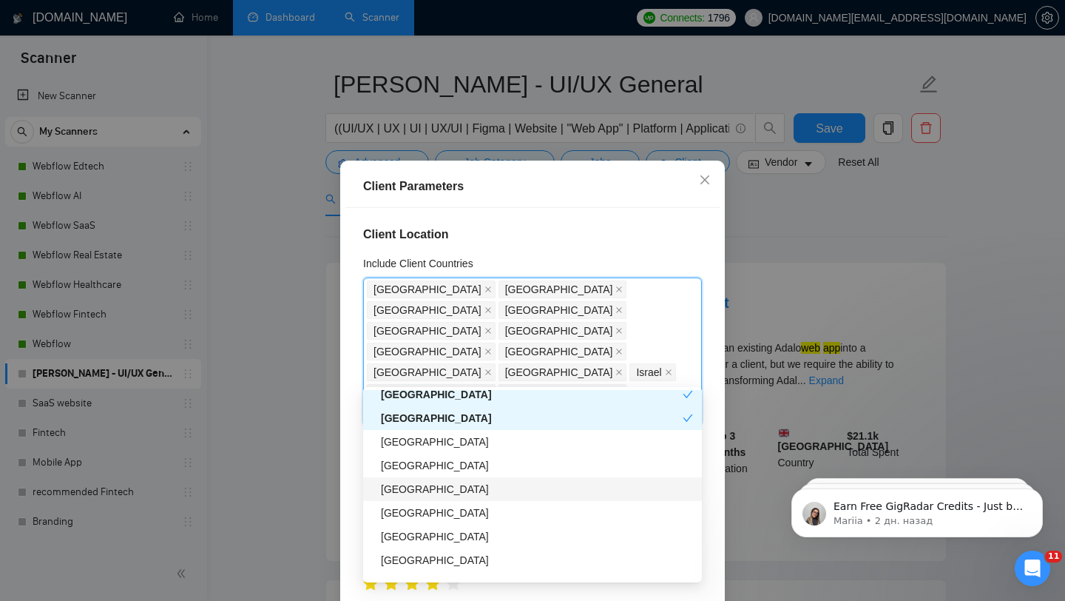
click at [398, 490] on div "[GEOGRAPHIC_DATA]" at bounding box center [537, 489] width 312 height 16
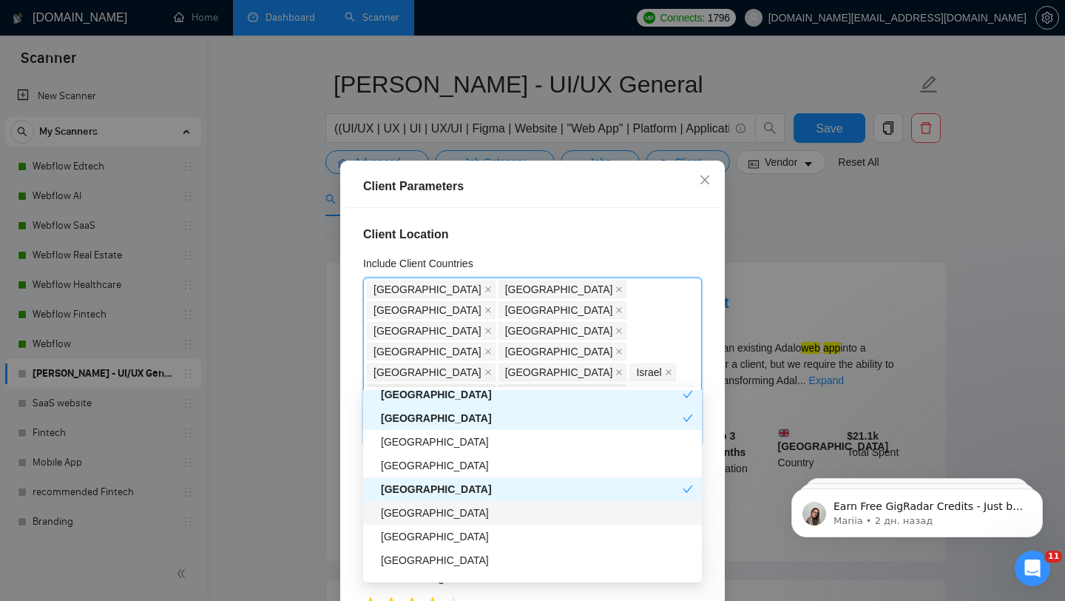
scroll to position [588, 0]
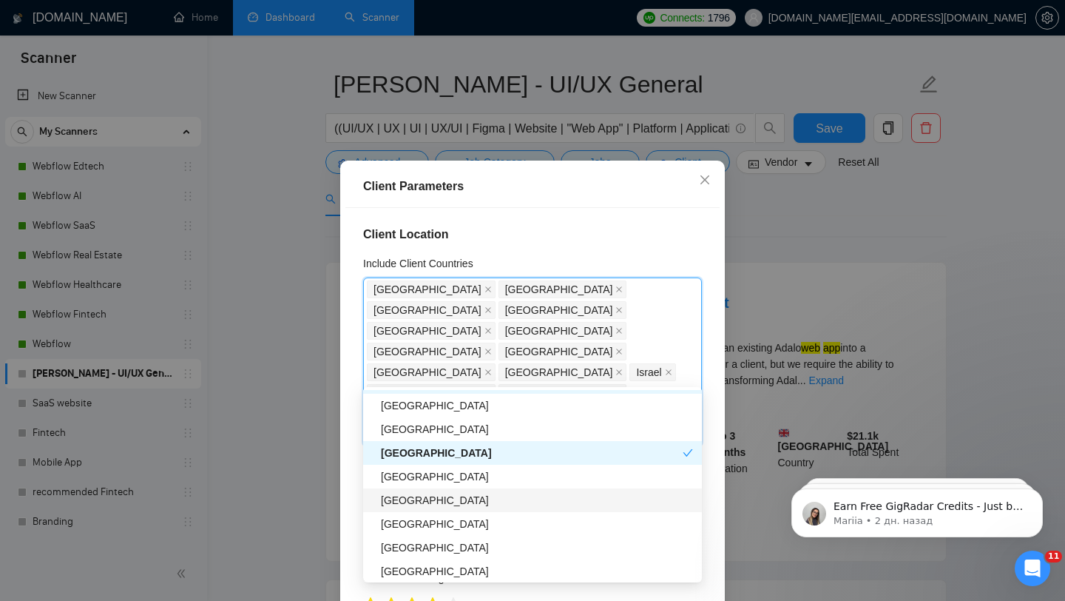
click at [419, 498] on div "[GEOGRAPHIC_DATA]" at bounding box center [537, 500] width 312 height 16
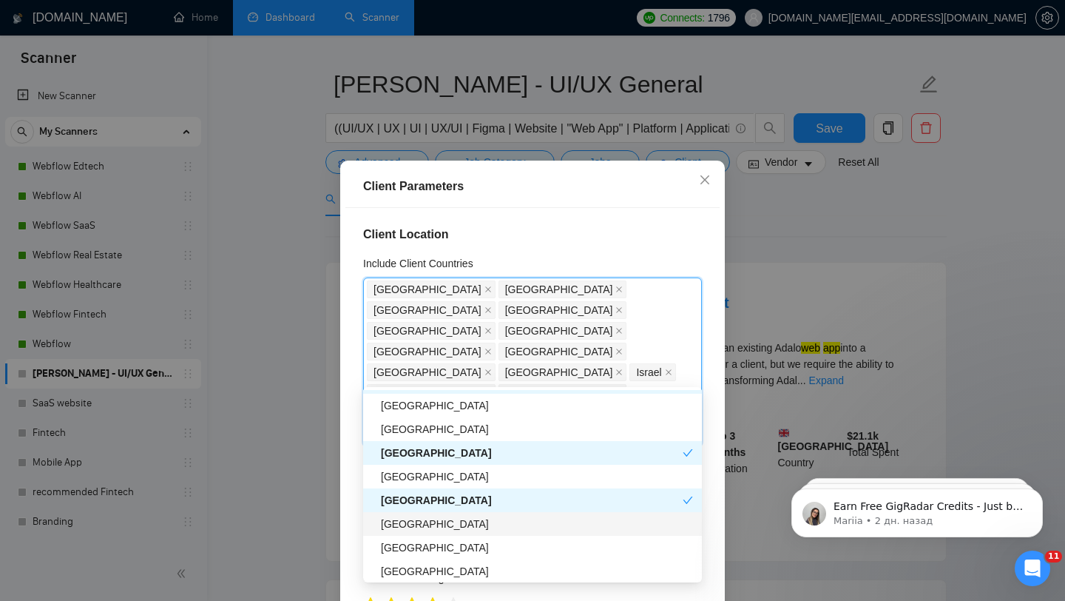
scroll to position [623, 0]
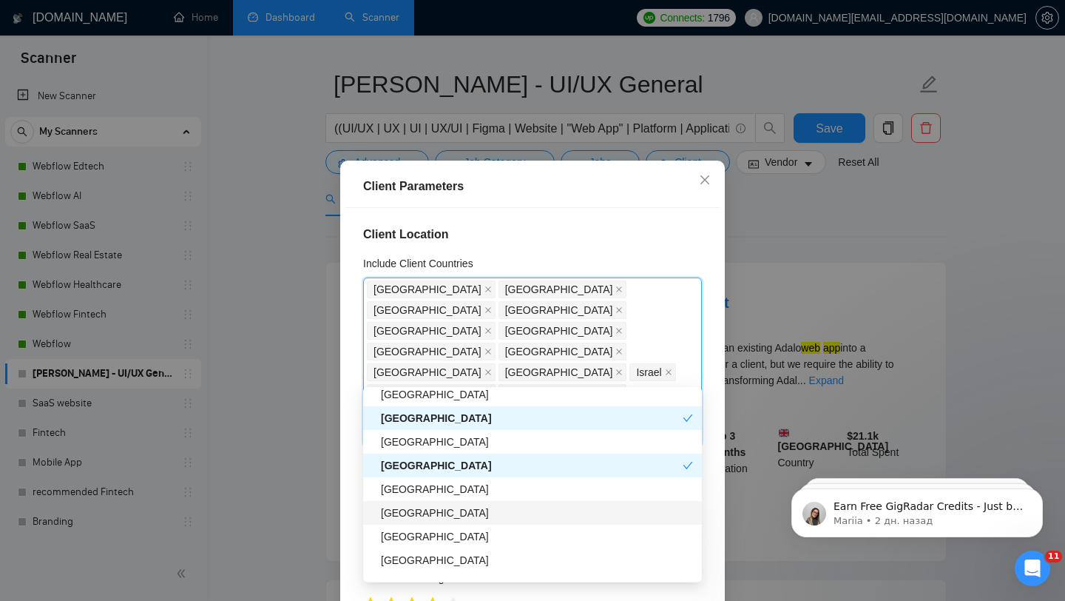
click at [429, 511] on div "[GEOGRAPHIC_DATA]" at bounding box center [537, 512] width 312 height 16
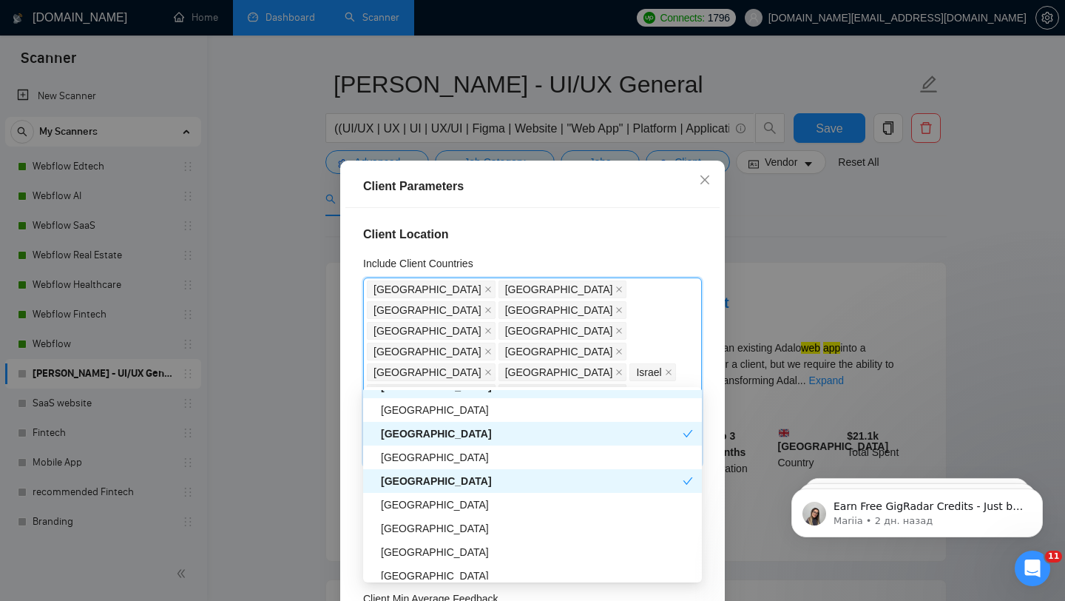
scroll to position [668, 0]
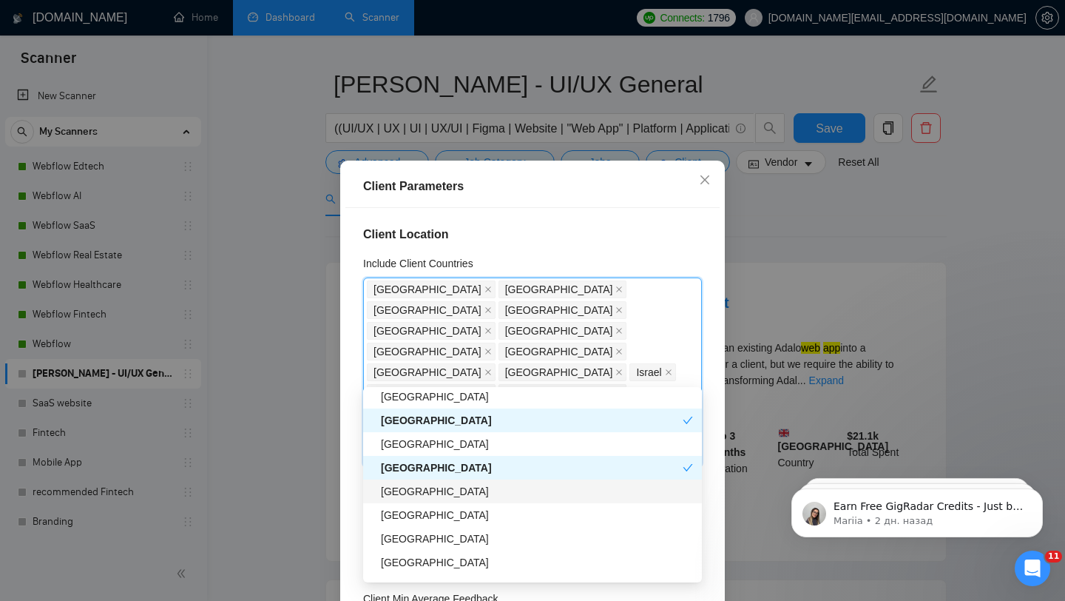
click at [427, 487] on div "[GEOGRAPHIC_DATA]" at bounding box center [537, 491] width 312 height 16
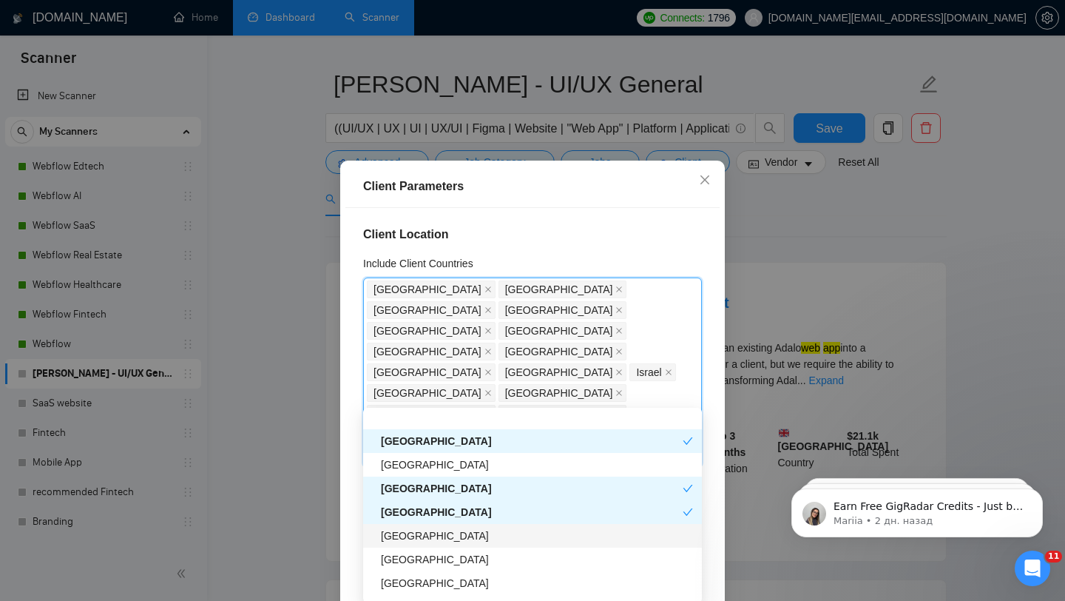
scroll to position [703, 0]
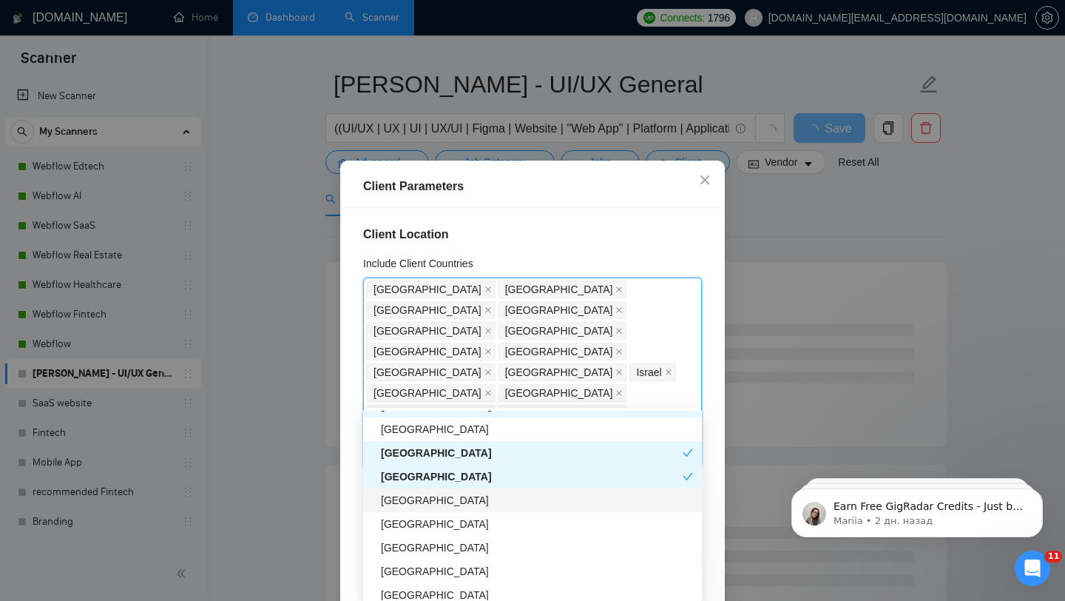
click at [435, 499] on div "South Africa" at bounding box center [537, 500] width 312 height 16
click at [439, 500] on div "South Africa" at bounding box center [532, 500] width 302 height 16
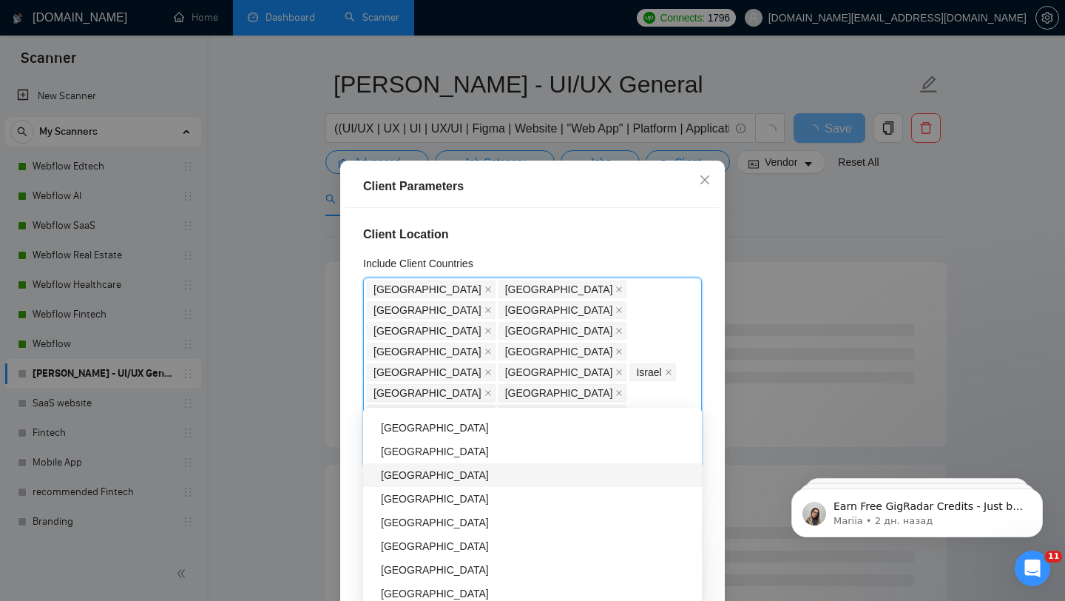
scroll to position [822, 0]
click at [439, 476] on div "[GEOGRAPHIC_DATA]" at bounding box center [537, 476] width 312 height 16
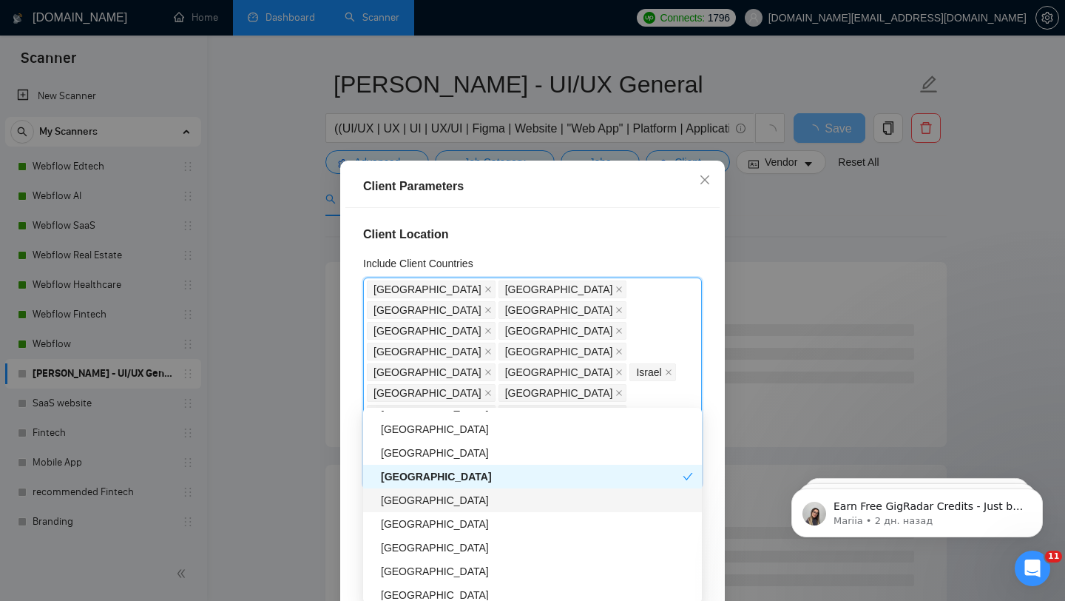
click at [452, 502] on div "Denmark" at bounding box center [537, 500] width 312 height 16
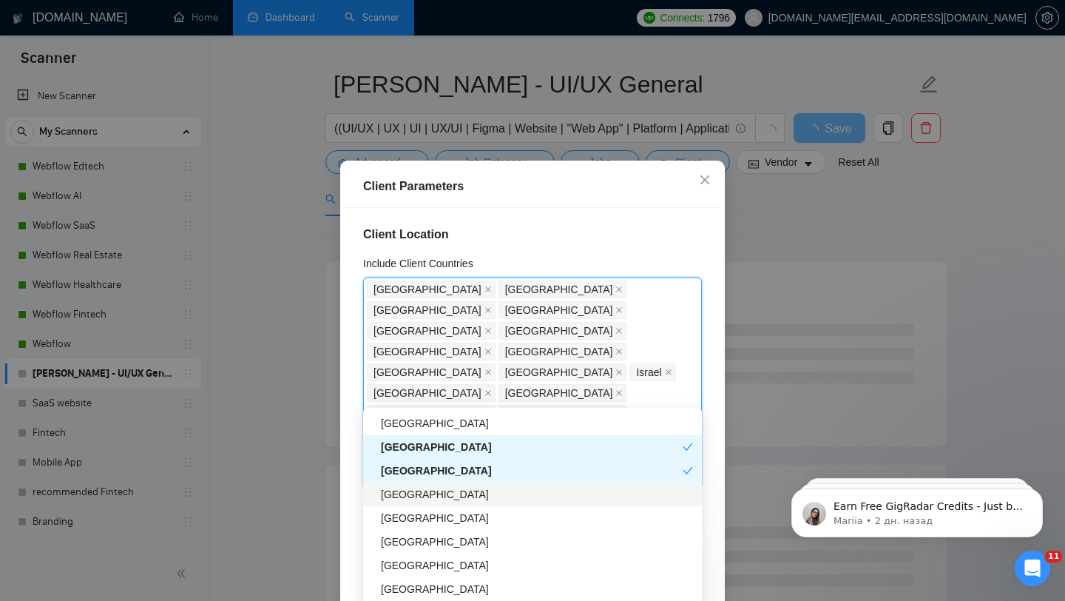
scroll to position [854, 0]
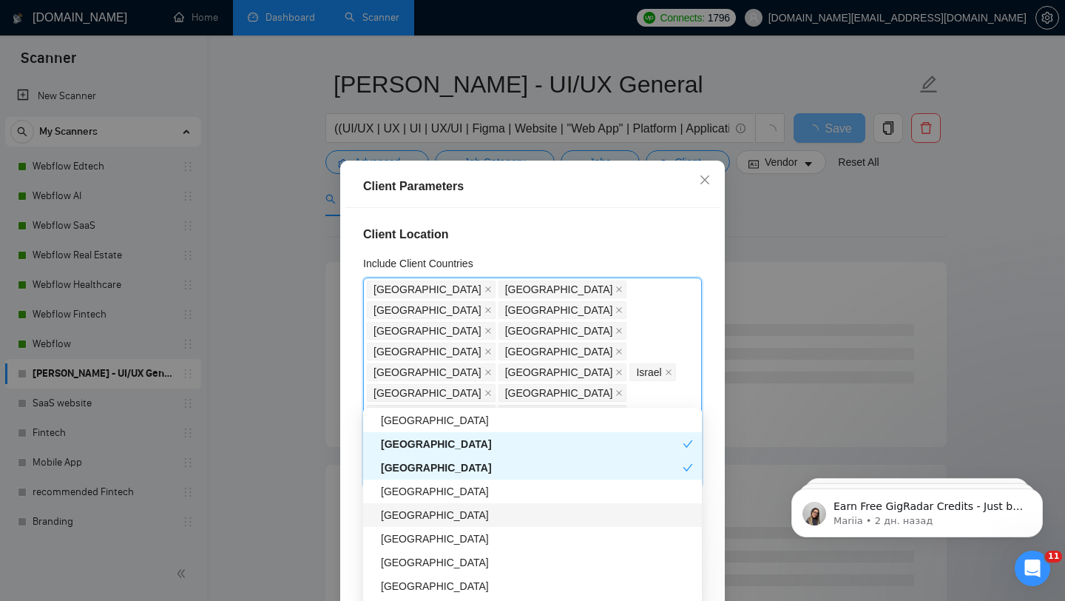
click at [425, 514] on div "[GEOGRAPHIC_DATA]" at bounding box center [537, 515] width 312 height 16
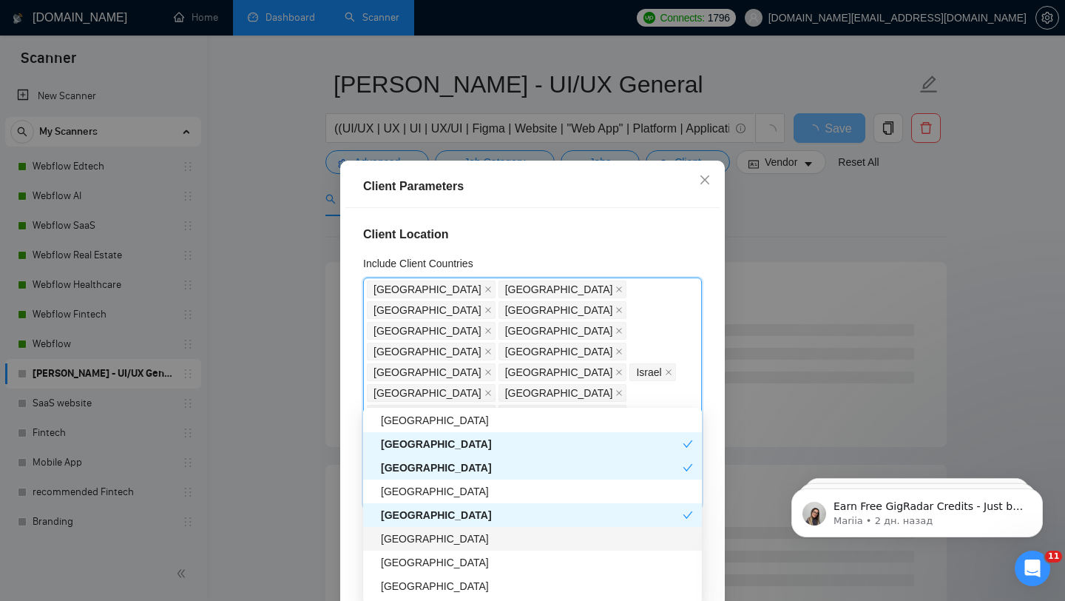
click at [418, 542] on div "[GEOGRAPHIC_DATA]" at bounding box center [537, 538] width 312 height 16
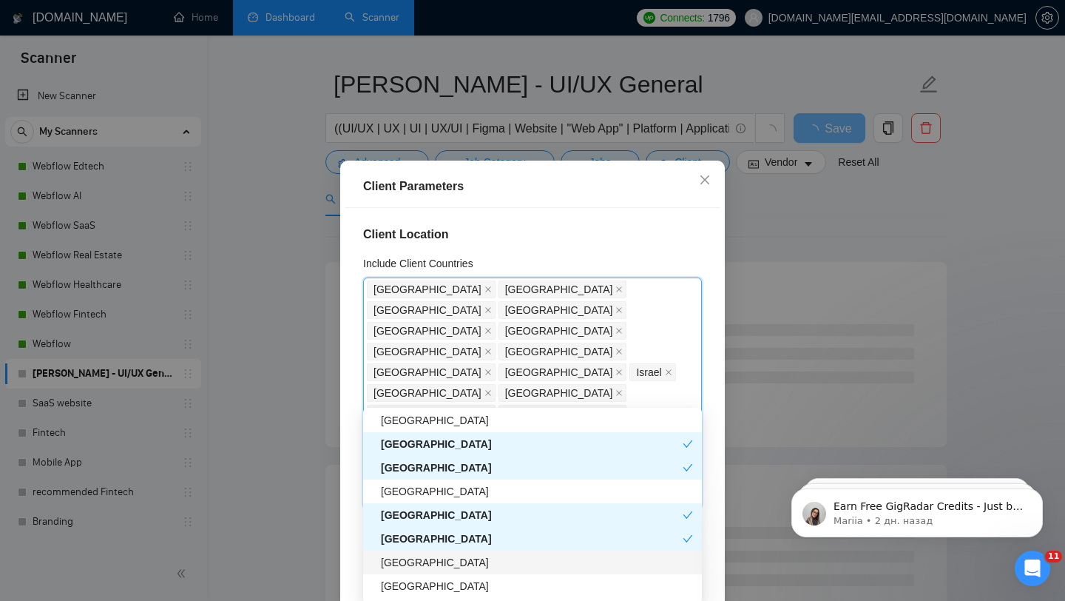
click at [418, 565] on div "[GEOGRAPHIC_DATA]" at bounding box center [537, 562] width 312 height 16
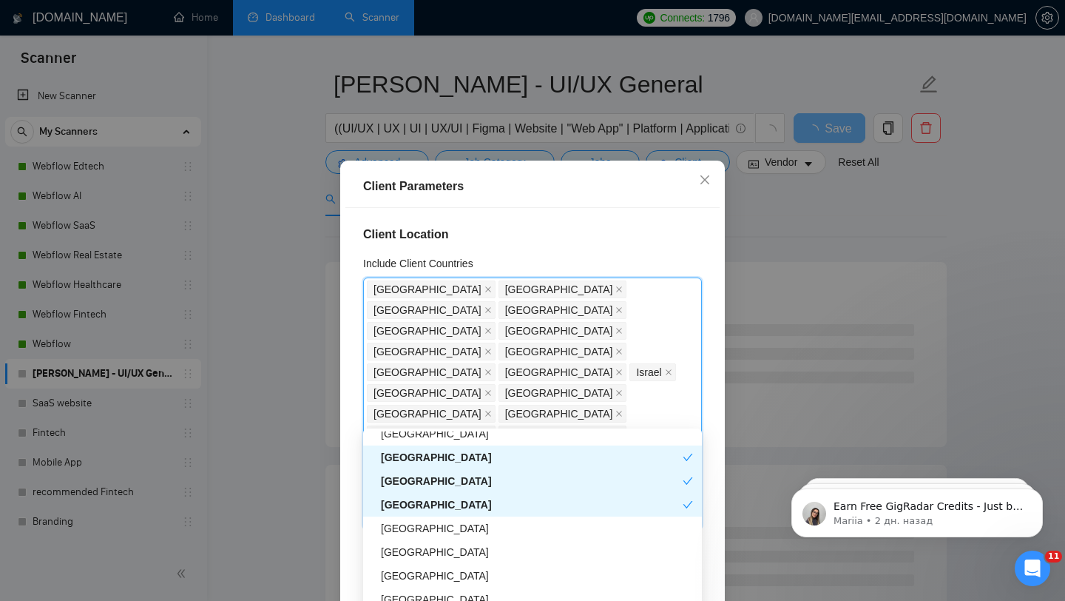
scroll to position [963, 0]
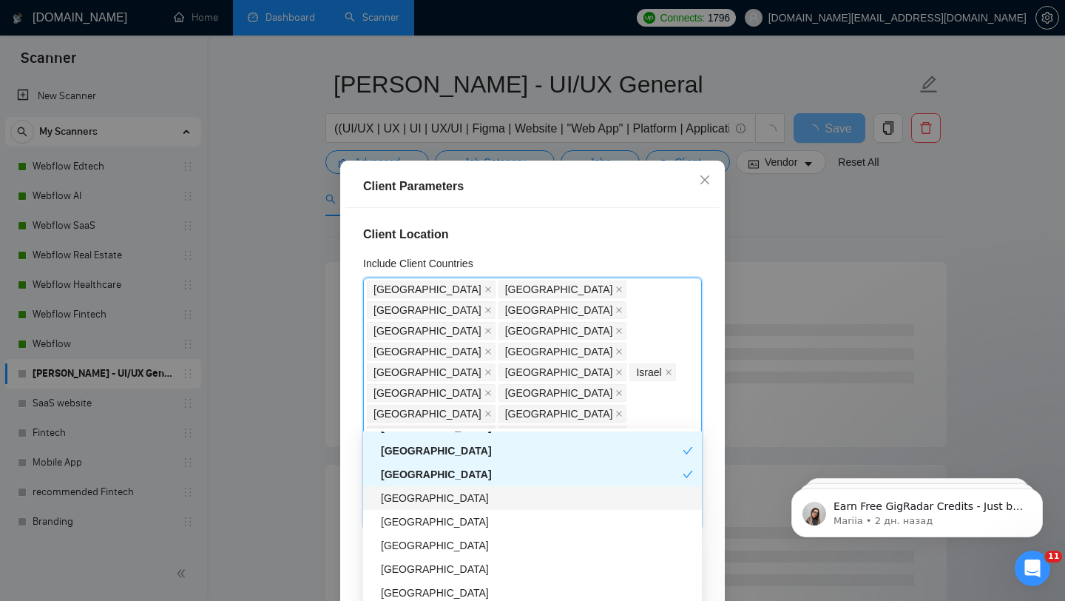
click at [416, 496] on div "[GEOGRAPHIC_DATA]" at bounding box center [537, 498] width 312 height 16
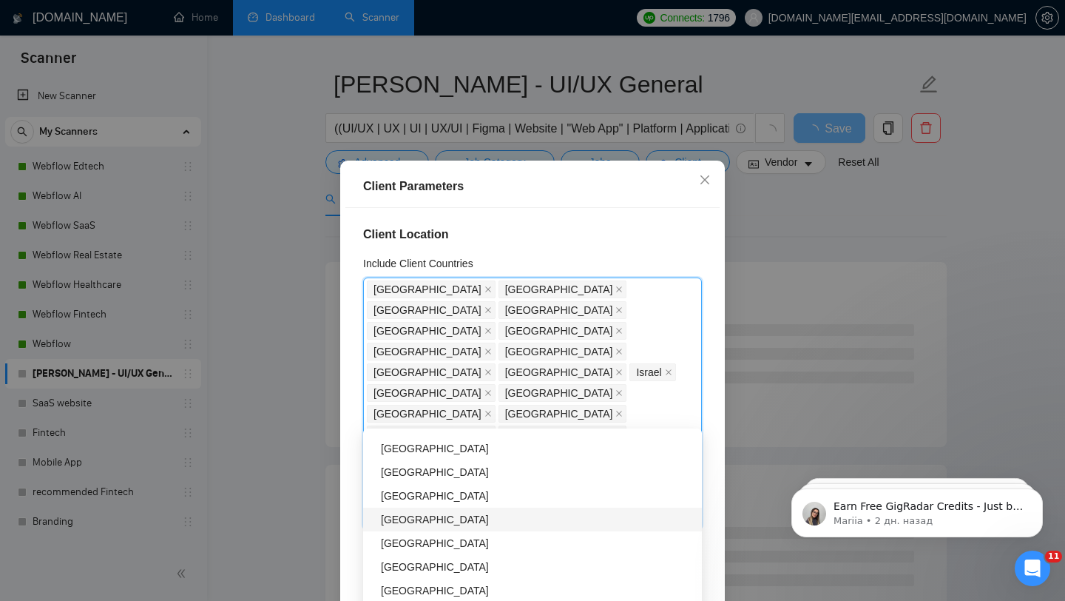
scroll to position [1065, 0]
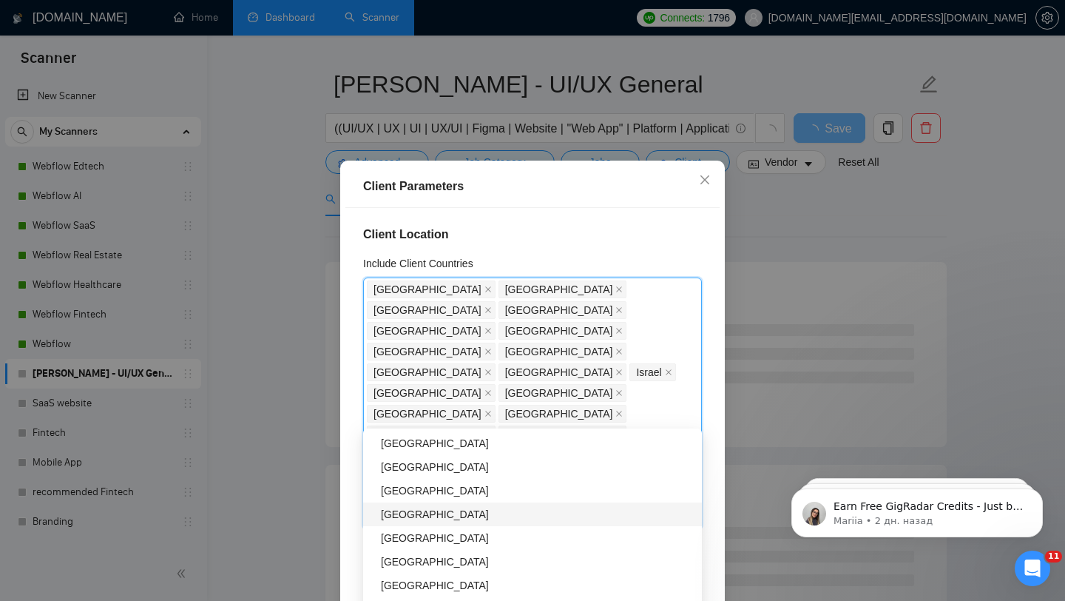
click at [429, 507] on div "[GEOGRAPHIC_DATA]" at bounding box center [537, 514] width 312 height 16
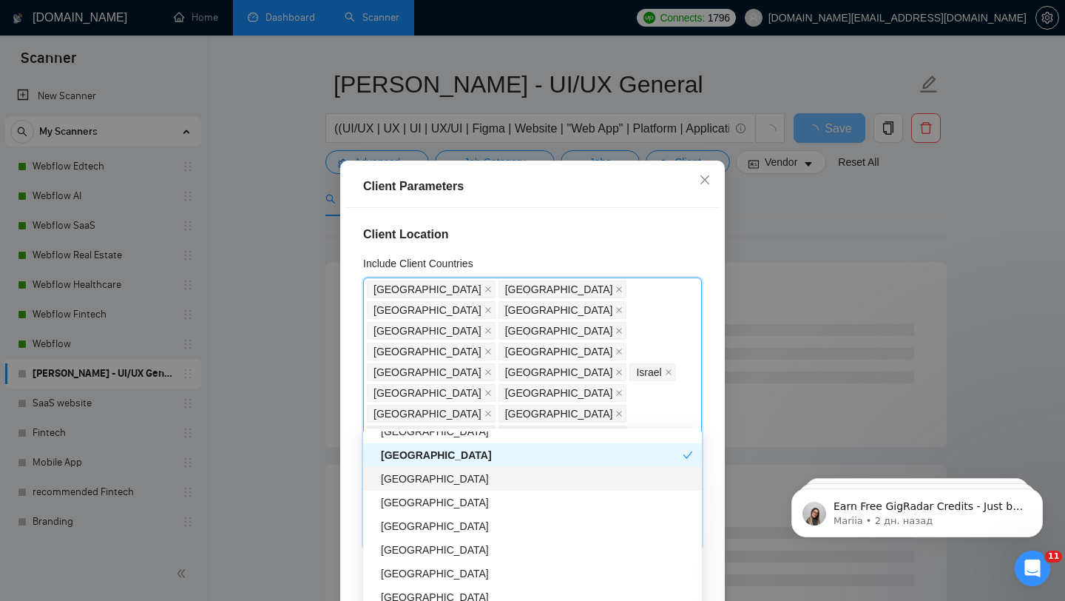
scroll to position [1125, 0]
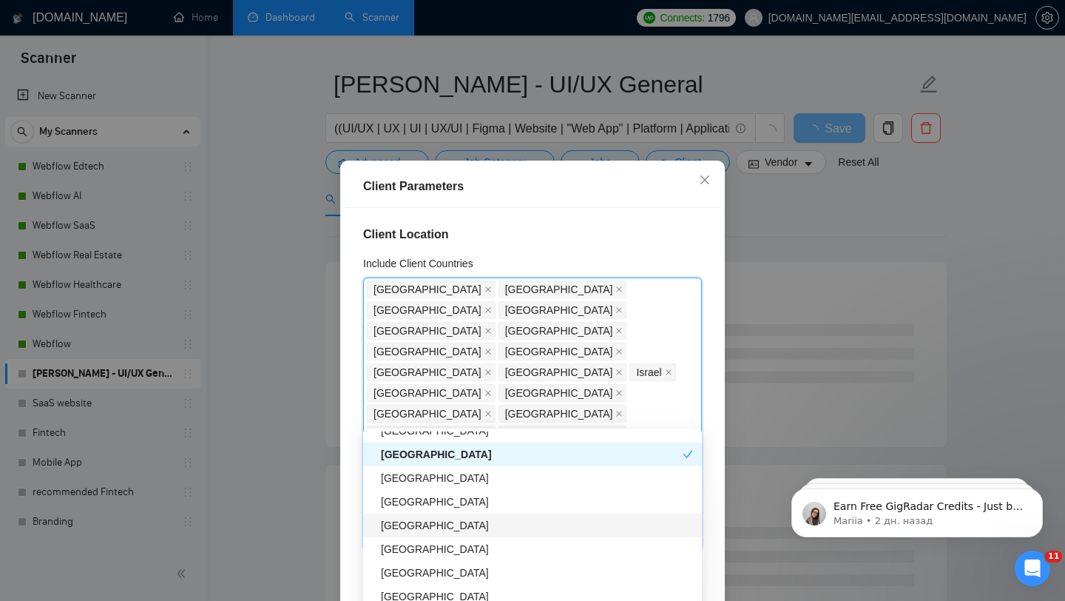
click at [430, 523] on div "Kenya" at bounding box center [537, 525] width 312 height 16
click at [442, 523] on div "Kenya" at bounding box center [532, 525] width 302 height 16
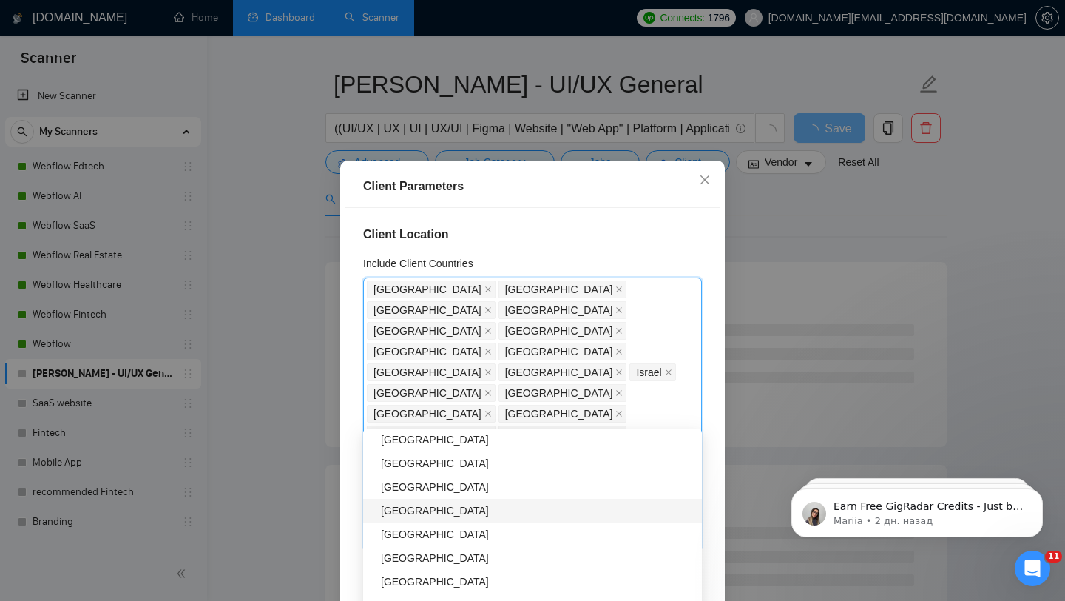
click at [417, 512] on div "[GEOGRAPHIC_DATA]" at bounding box center [537, 510] width 312 height 16
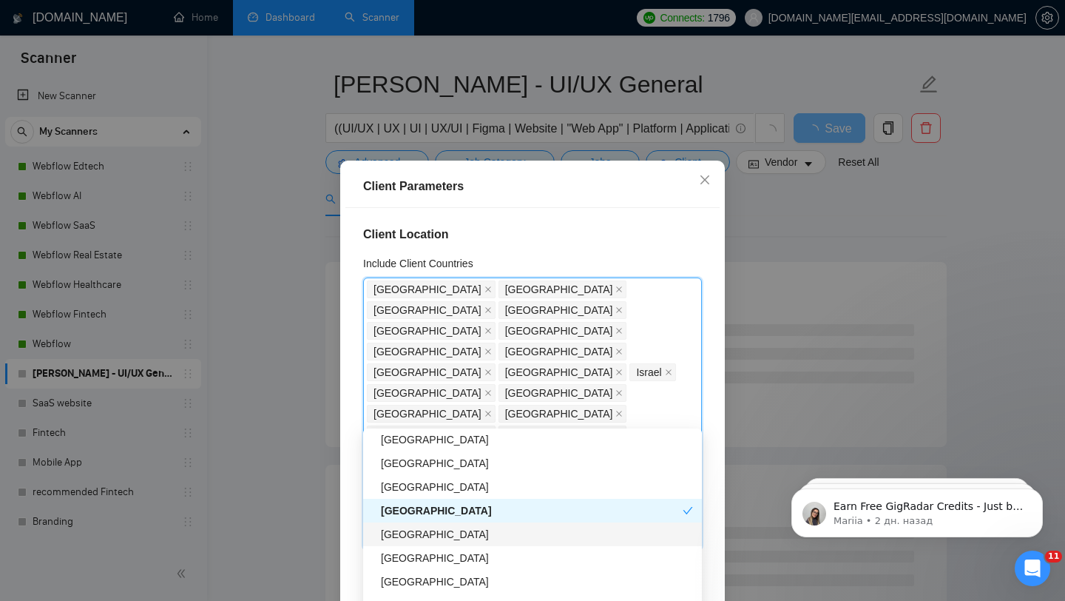
click at [436, 535] on div "[GEOGRAPHIC_DATA]" at bounding box center [537, 534] width 312 height 16
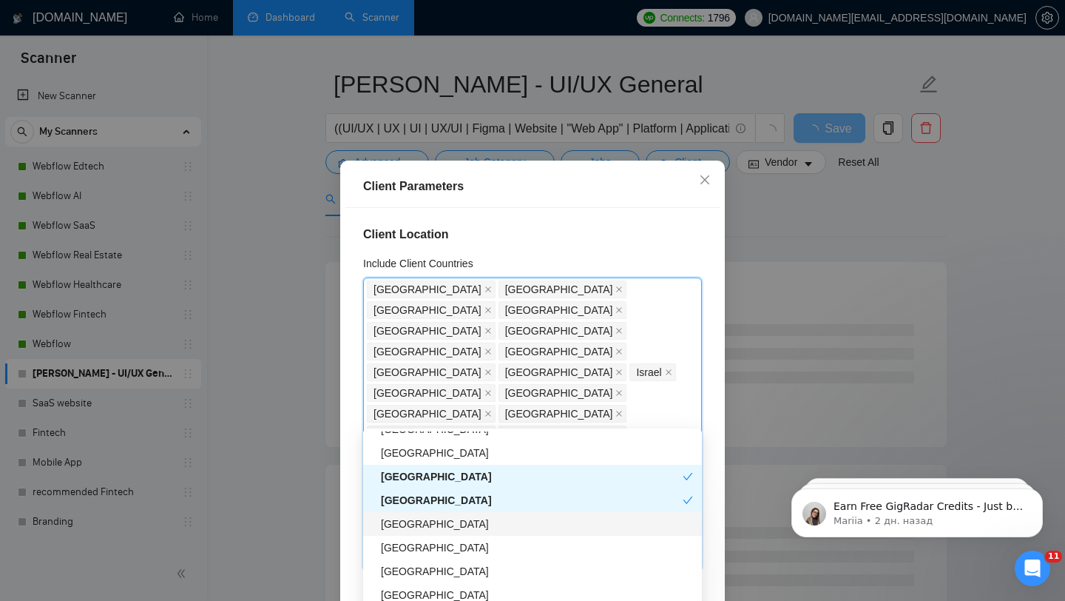
click at [422, 524] on div "[GEOGRAPHIC_DATA]" at bounding box center [537, 524] width 312 height 16
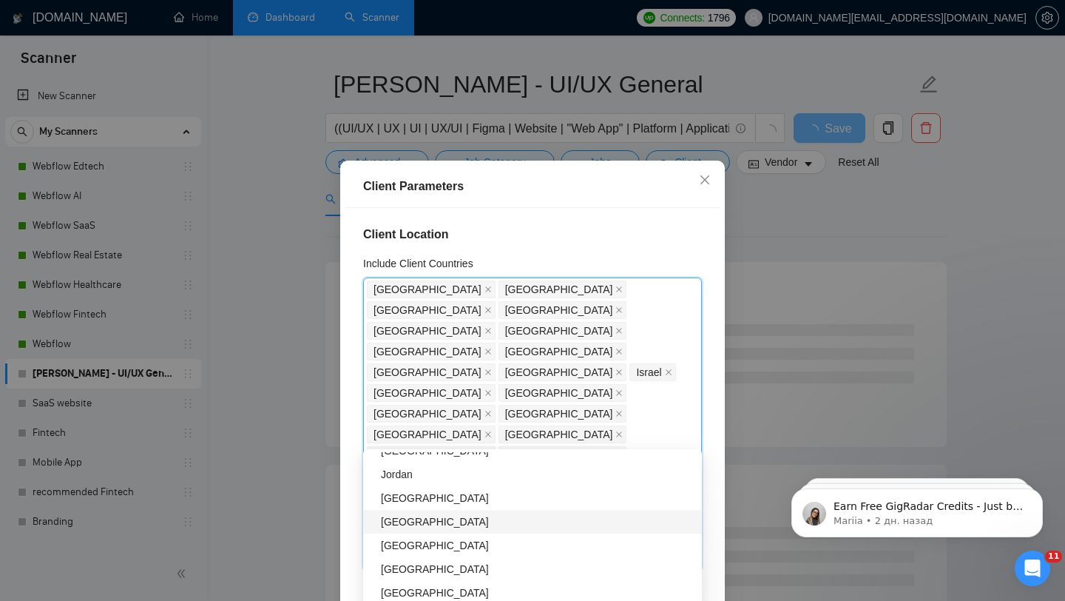
click at [434, 528] on div "[GEOGRAPHIC_DATA]" at bounding box center [537, 521] width 312 height 16
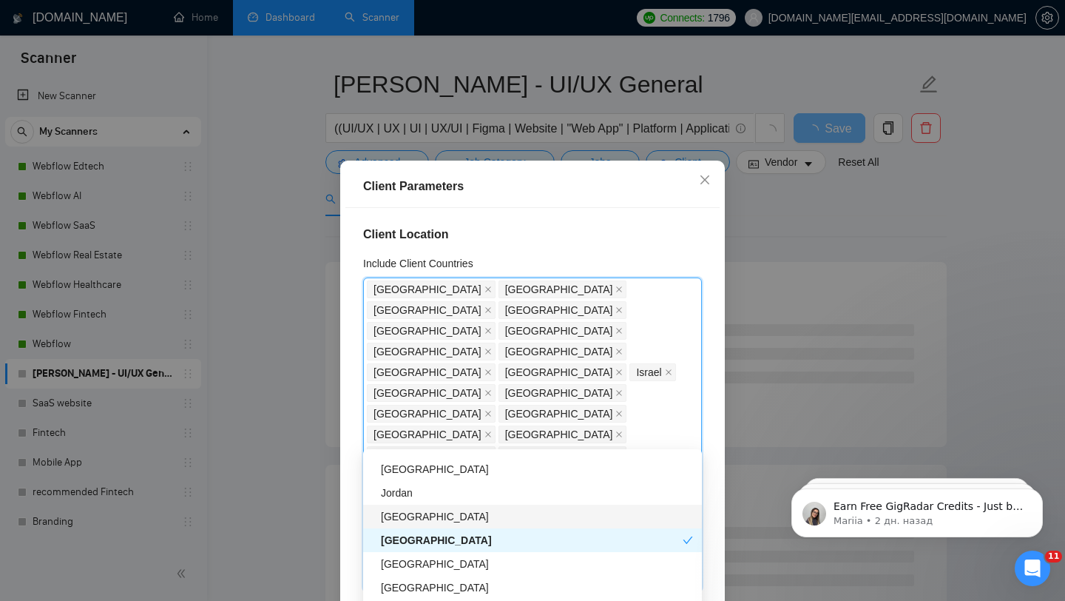
click at [430, 508] on div "Argentina" at bounding box center [537, 516] width 312 height 16
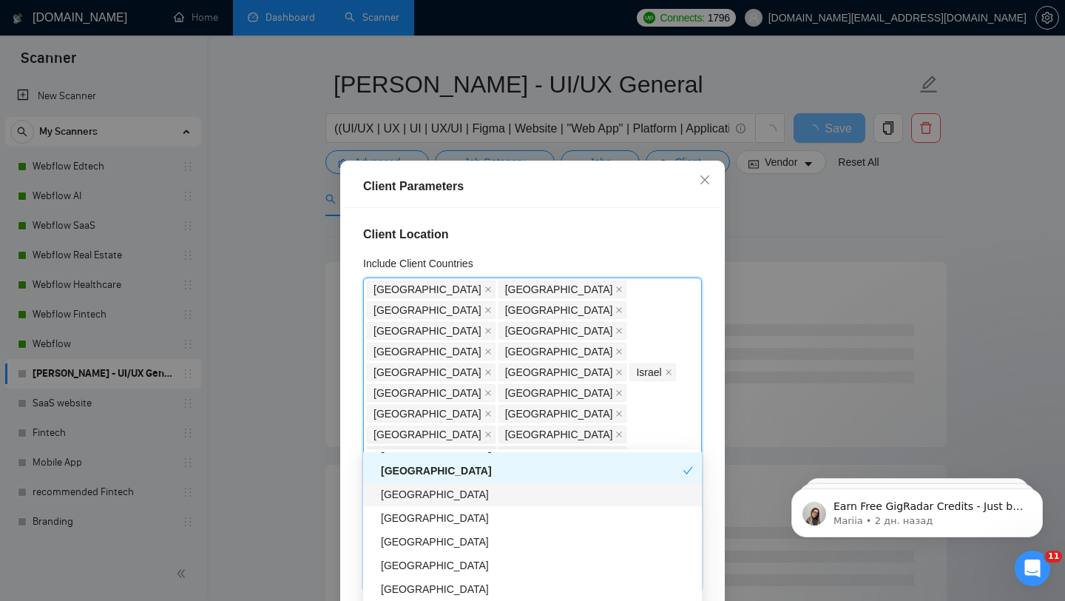
click at [425, 496] on div "[GEOGRAPHIC_DATA]" at bounding box center [537, 494] width 312 height 16
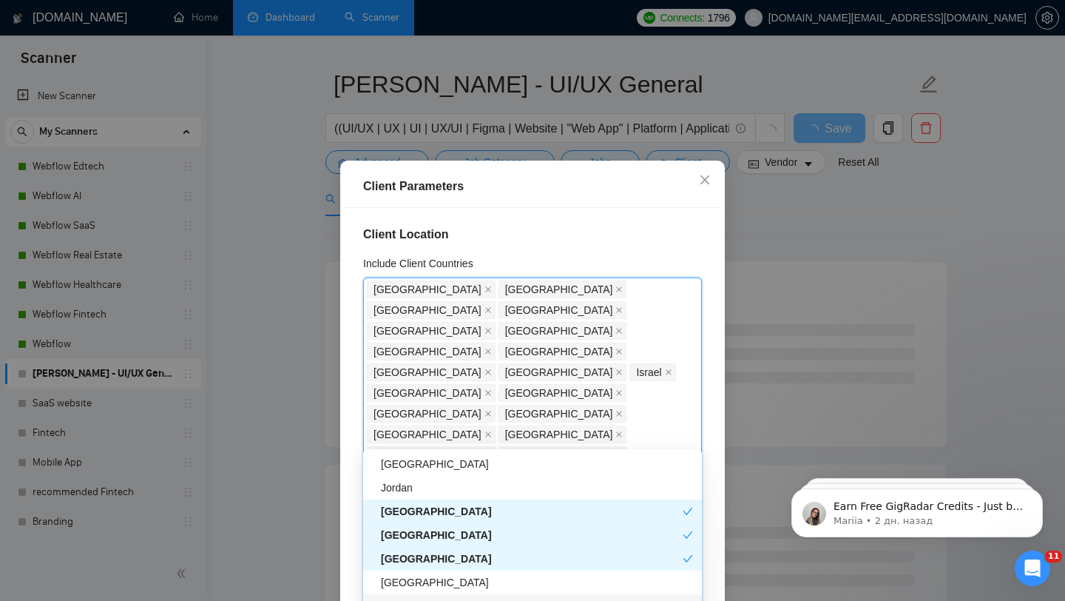
scroll to position [1392, 0]
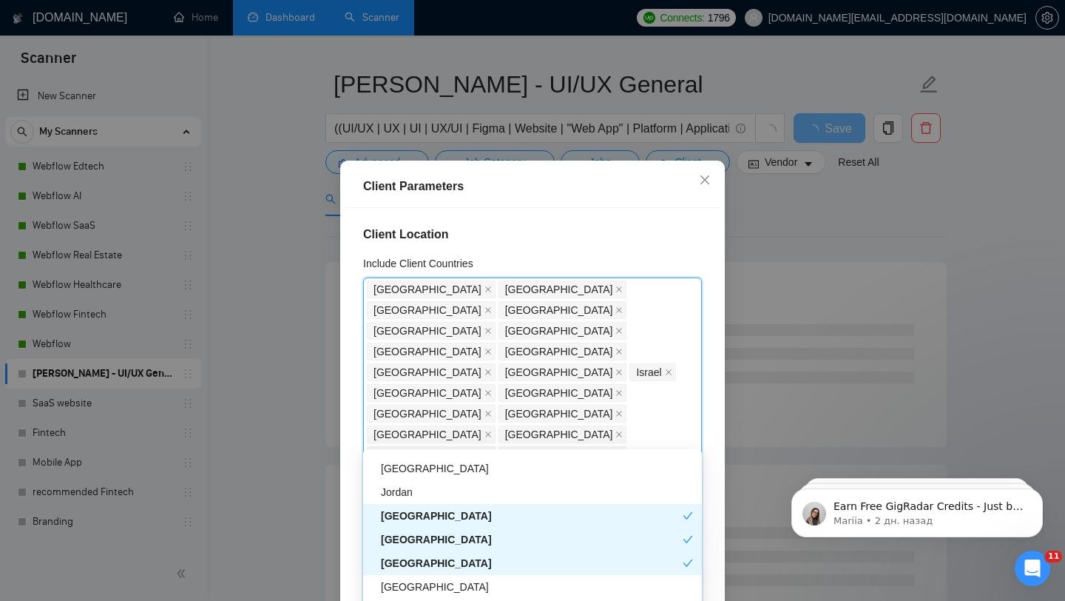
click at [432, 511] on div "Argentina" at bounding box center [532, 515] width 302 height 16
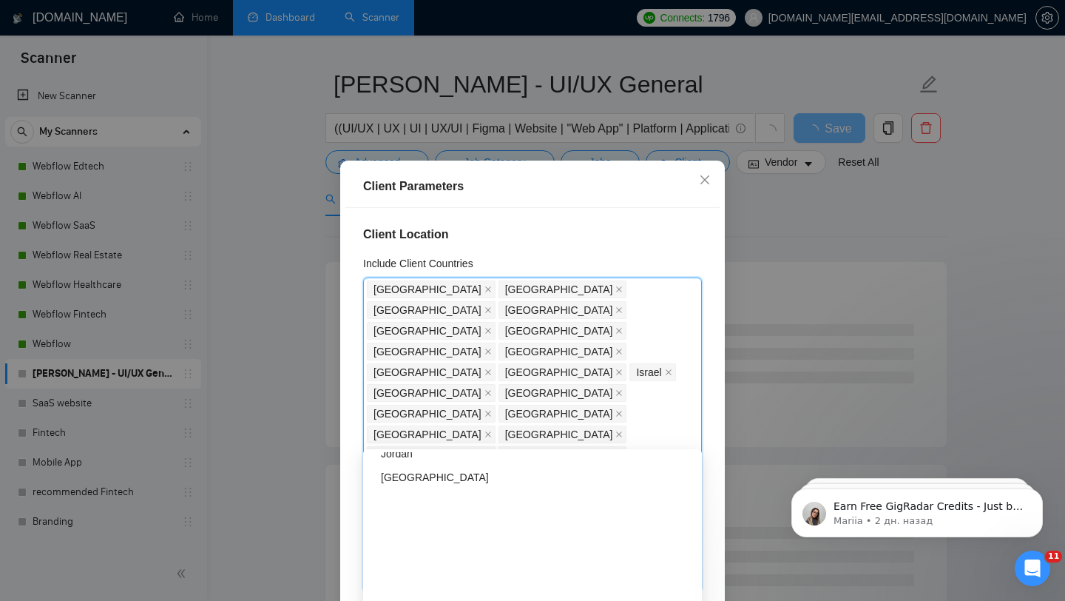
scroll to position [1196, 0]
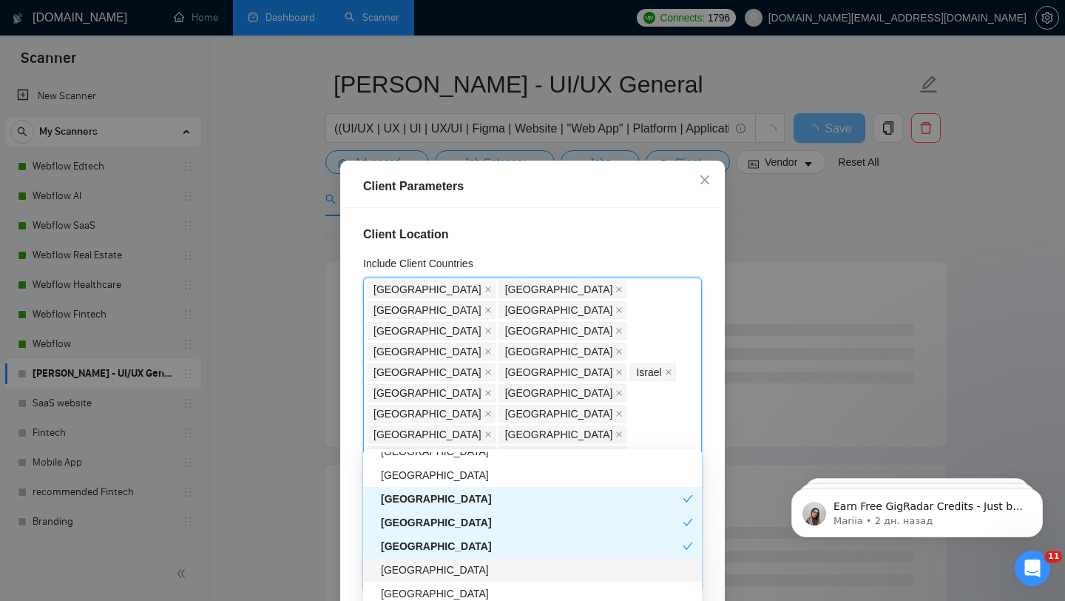
click at [425, 572] on div "[GEOGRAPHIC_DATA]" at bounding box center [537, 569] width 312 height 16
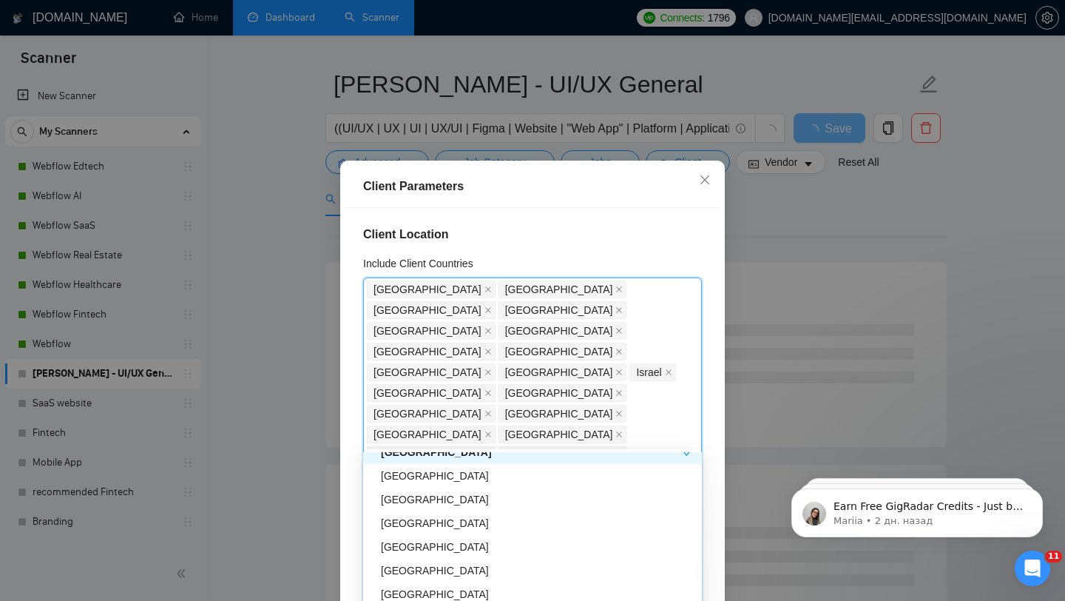
scroll to position [1504, 0]
click at [431, 521] on div "[GEOGRAPHIC_DATA]" at bounding box center [537, 521] width 312 height 16
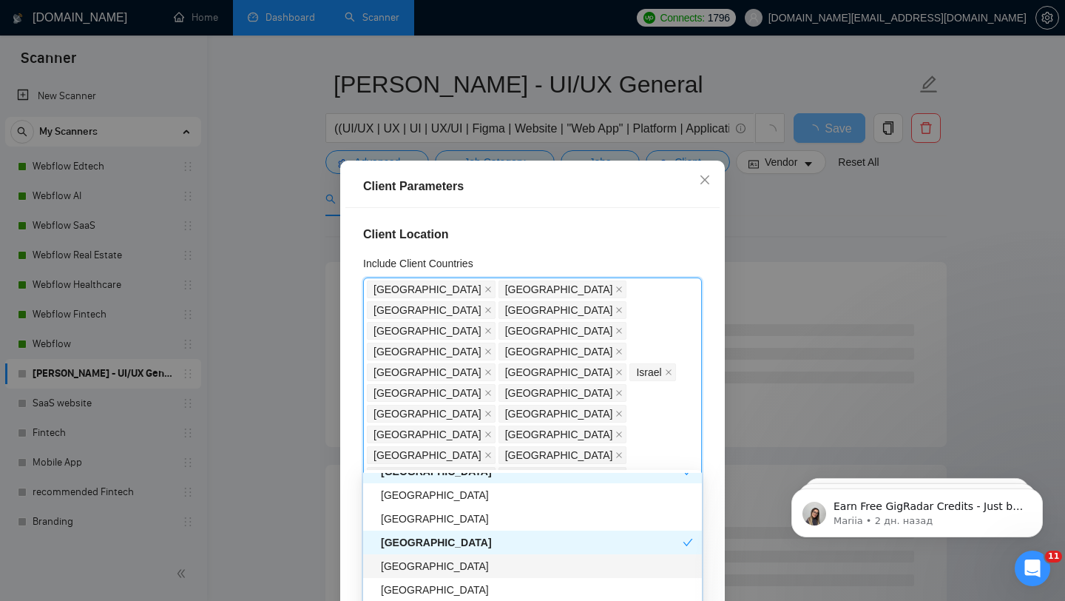
click at [437, 561] on div "[GEOGRAPHIC_DATA]" at bounding box center [537, 566] width 312 height 16
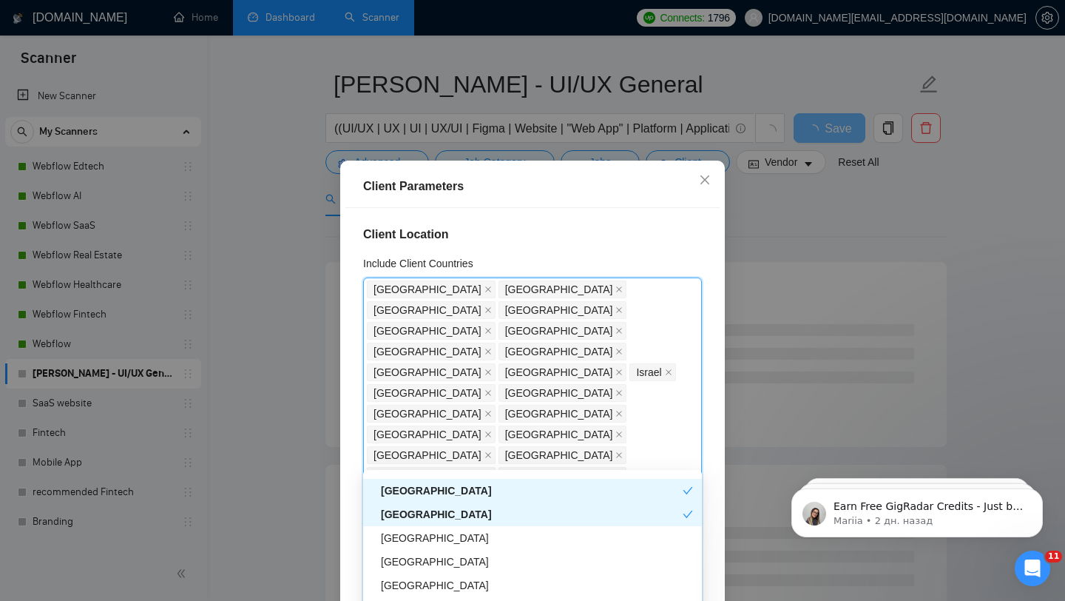
scroll to position [1562, 0]
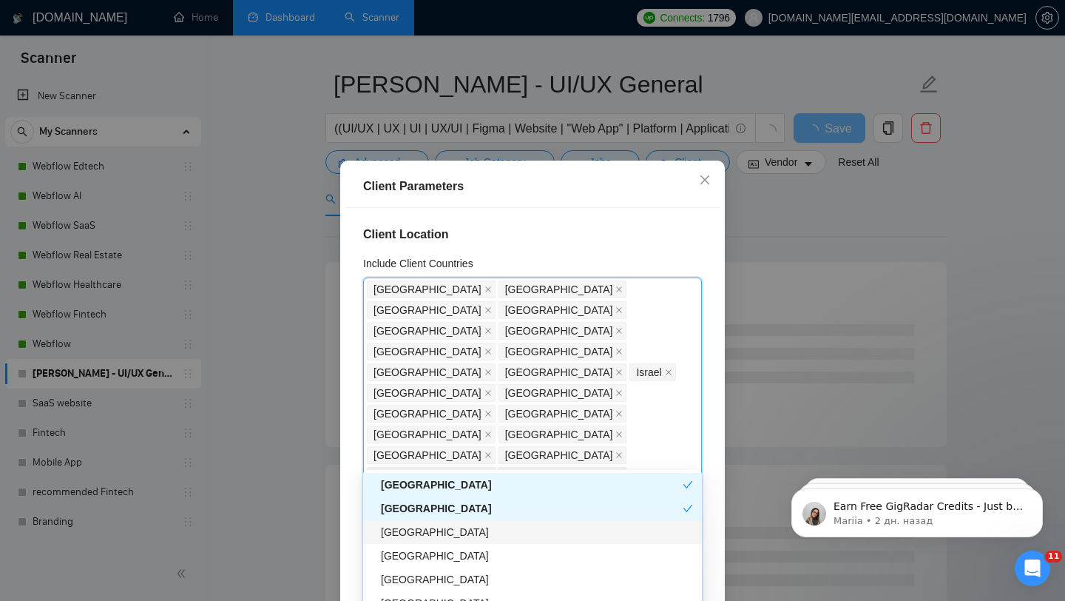
click at [441, 533] on div "[GEOGRAPHIC_DATA]" at bounding box center [537, 532] width 312 height 16
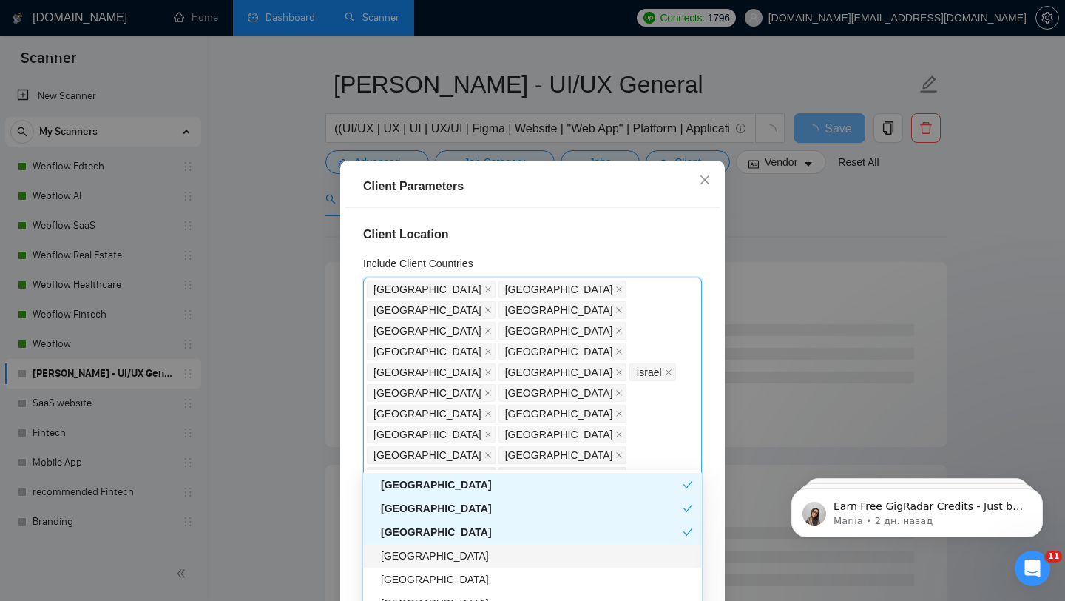
click at [440, 560] on div "[GEOGRAPHIC_DATA]" at bounding box center [537, 555] width 312 height 16
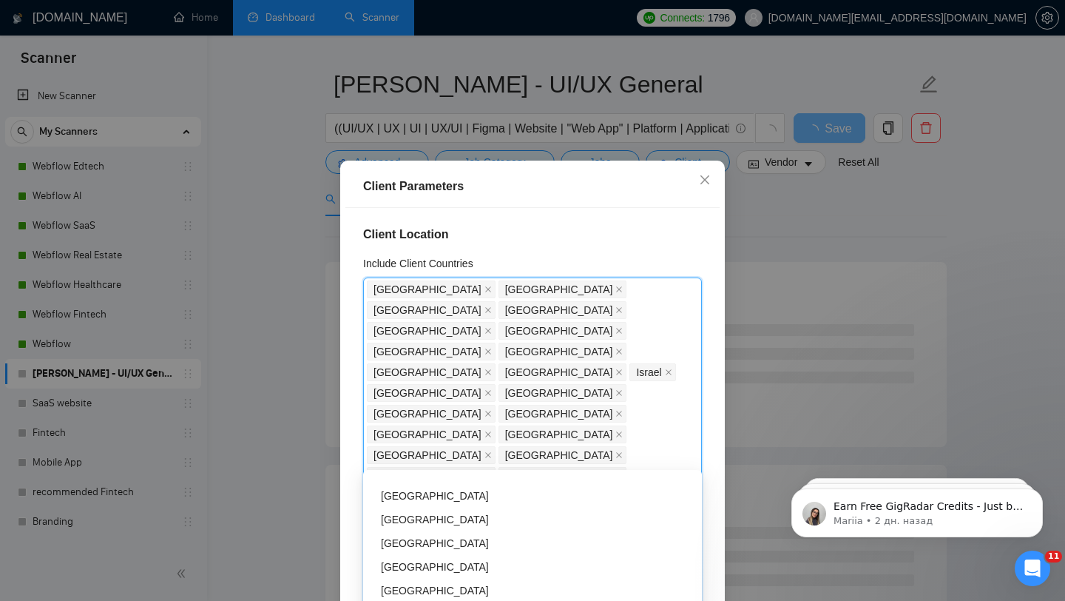
scroll to position [1716, 0]
click at [413, 496] on div "[GEOGRAPHIC_DATA]" at bounding box center [537, 496] width 312 height 16
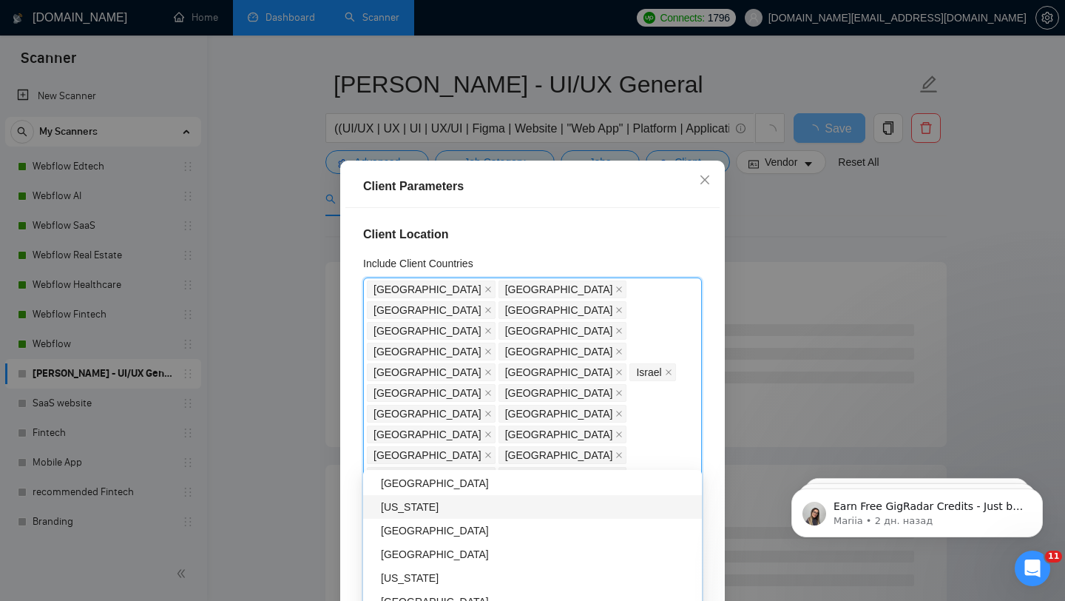
scroll to position [1849, 0]
click at [427, 488] on div "[GEOGRAPHIC_DATA]" at bounding box center [537, 481] width 312 height 16
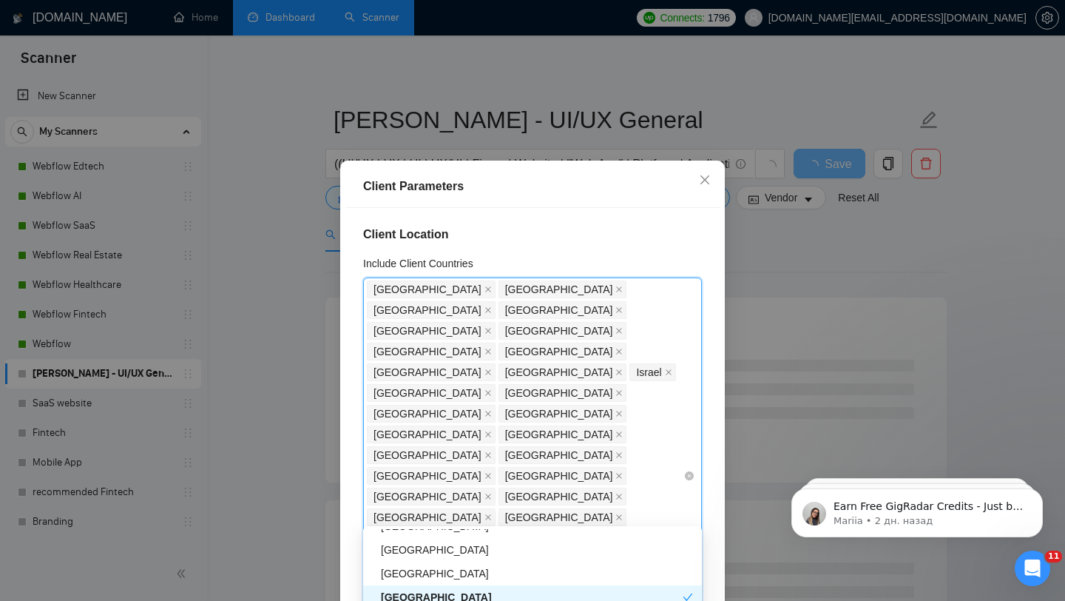
scroll to position [1779, 0]
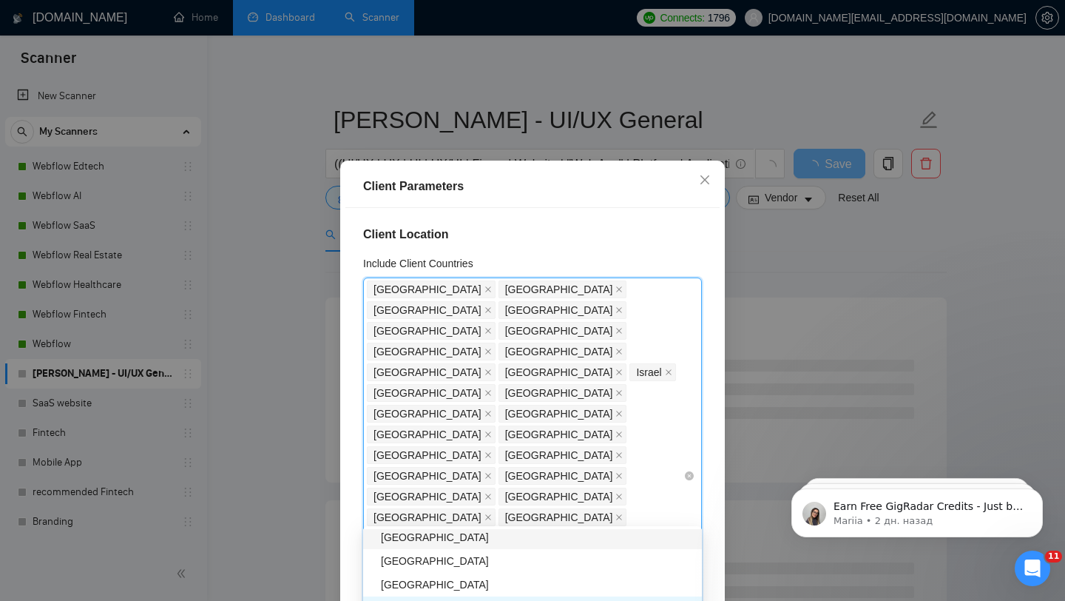
click at [467, 477] on div "Greenland United States United Kingdom Canada Australia Germany United Arab Emi…" at bounding box center [525, 475] width 317 height 393
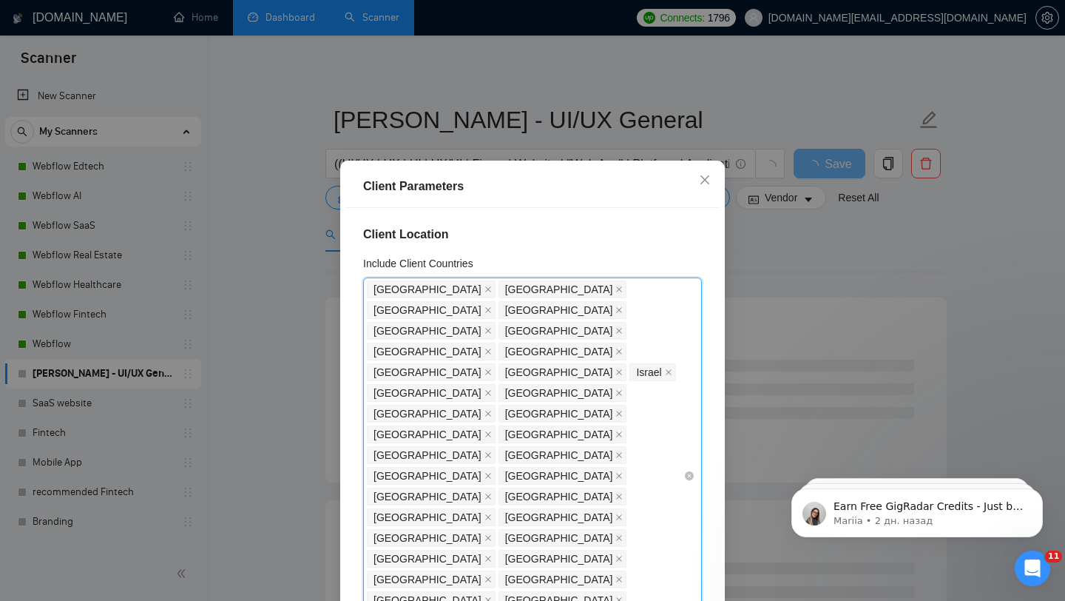
click at [467, 477] on div "Greenland United States United Kingdom Canada Australia Germany United Arab Emi…" at bounding box center [525, 475] width 317 height 393
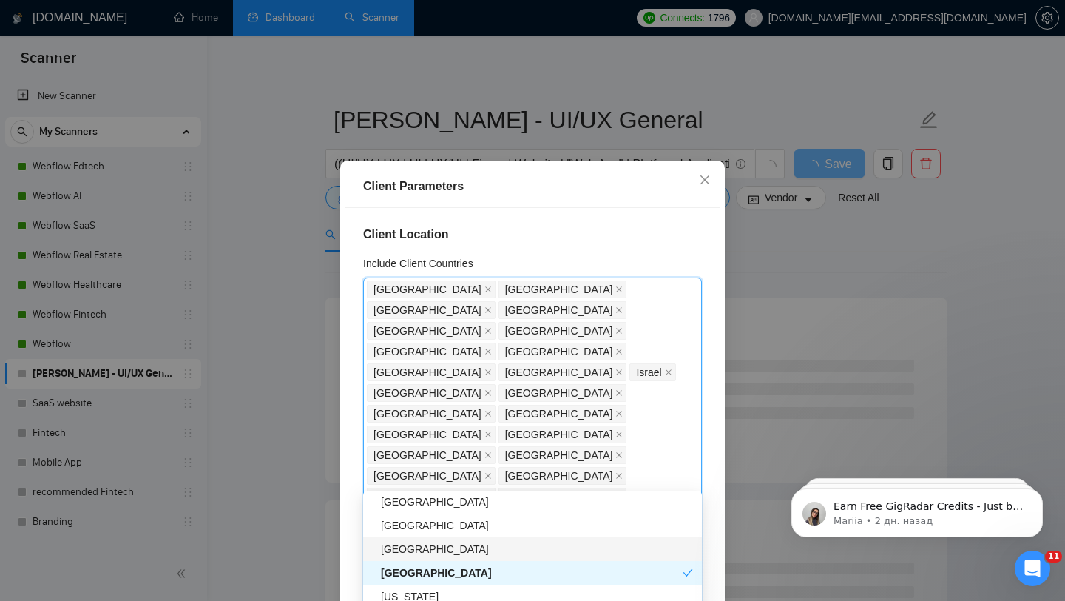
click at [436, 550] on div "[GEOGRAPHIC_DATA]" at bounding box center [537, 549] width 312 height 16
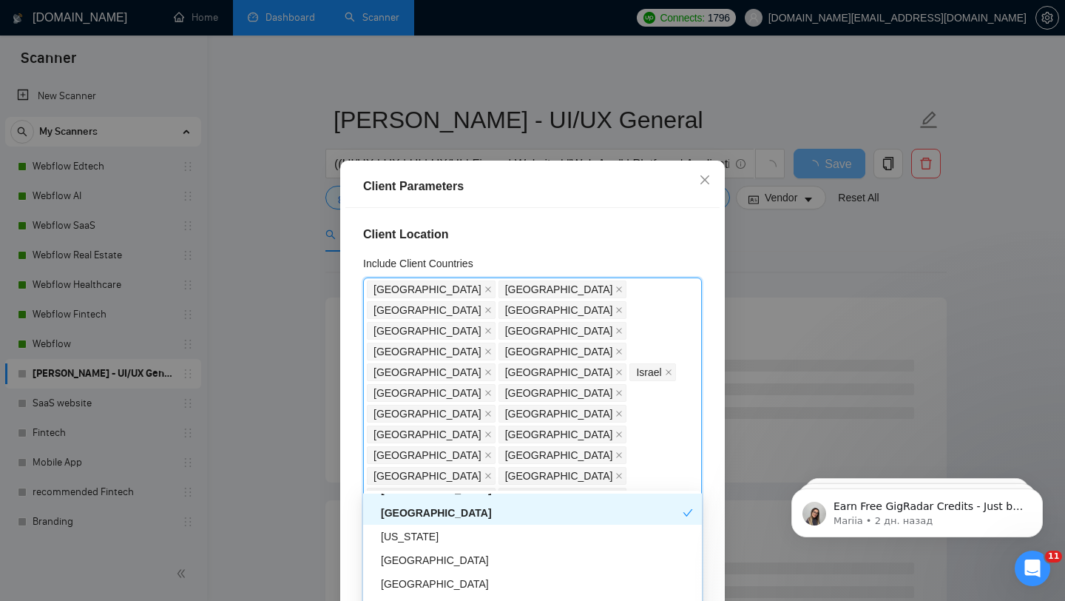
scroll to position [1846, 0]
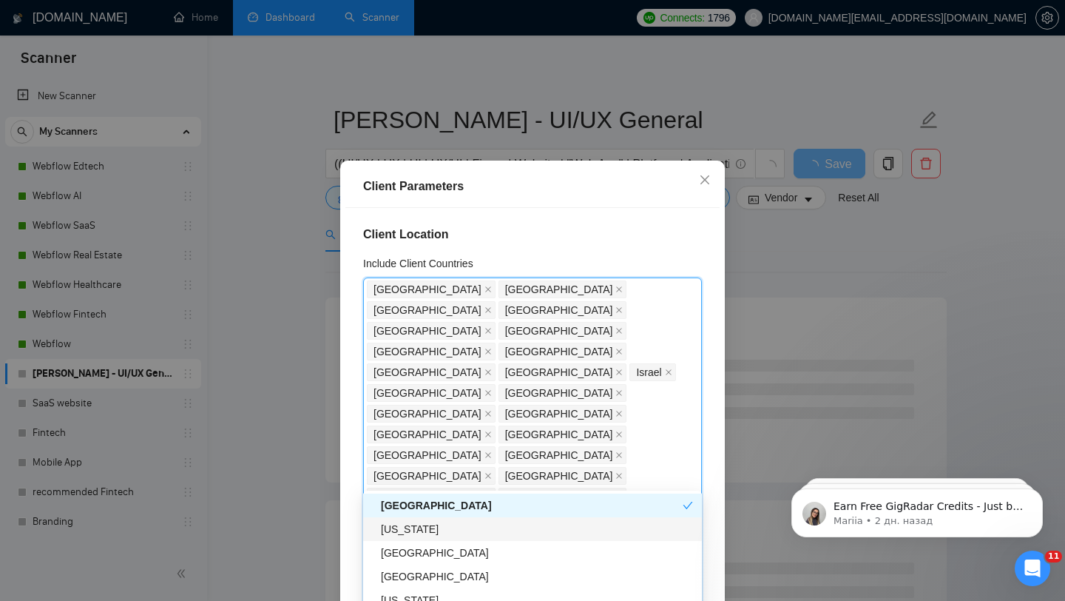
click at [436, 532] on div "[US_STATE]" at bounding box center [537, 529] width 312 height 16
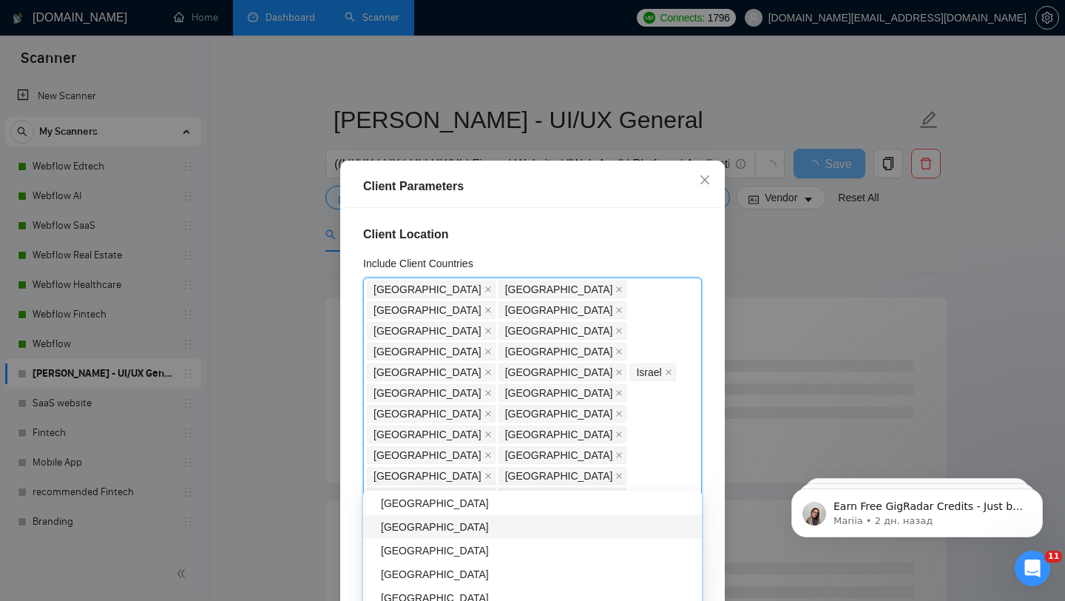
scroll to position [1991, 0]
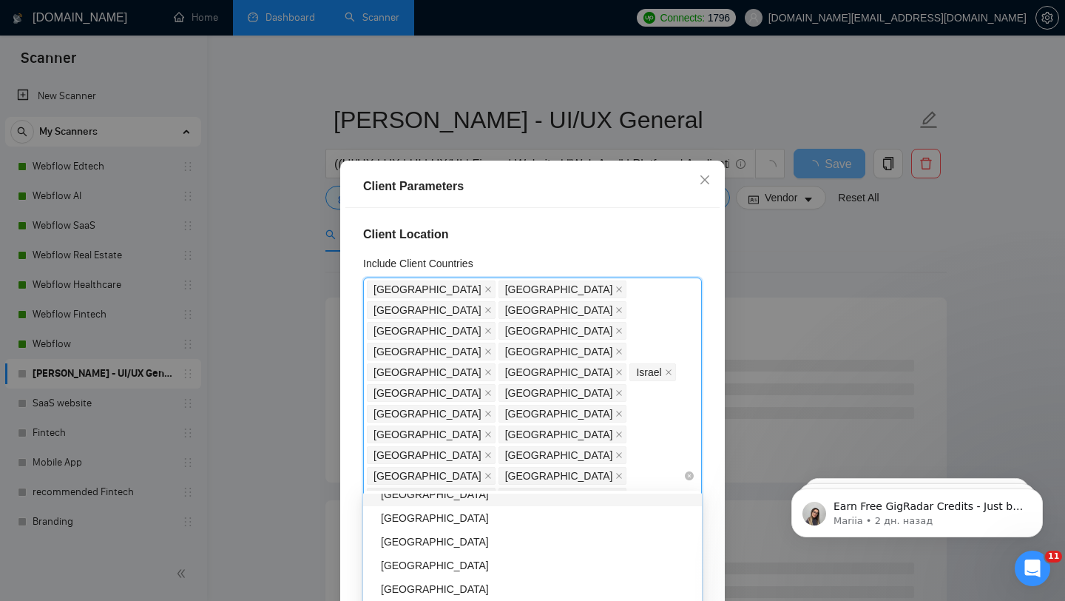
scroll to position [2252, 0]
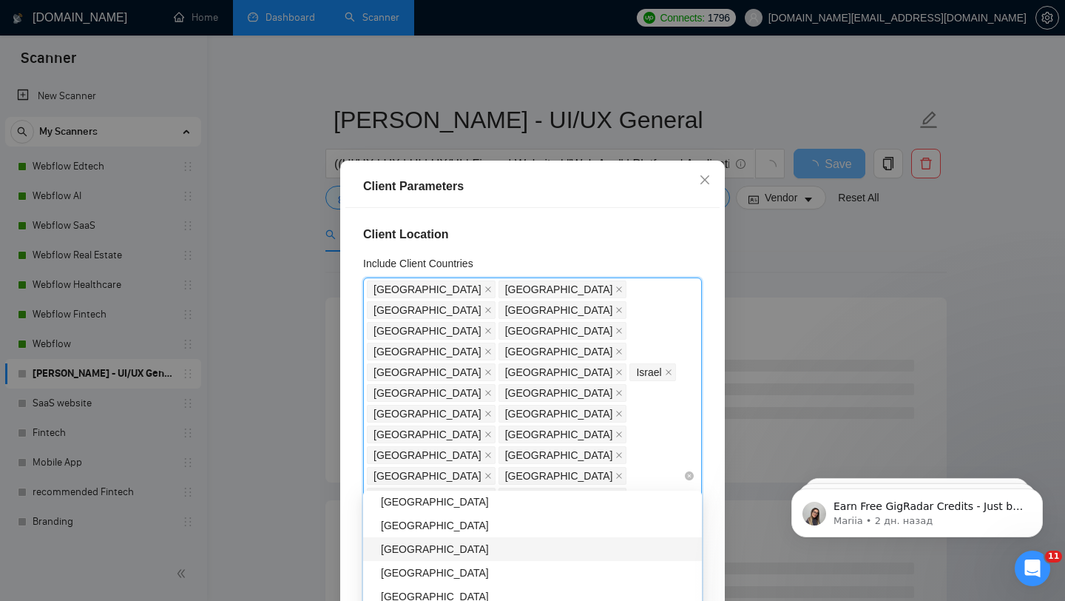
click at [427, 542] on div "[GEOGRAPHIC_DATA]" at bounding box center [537, 549] width 312 height 16
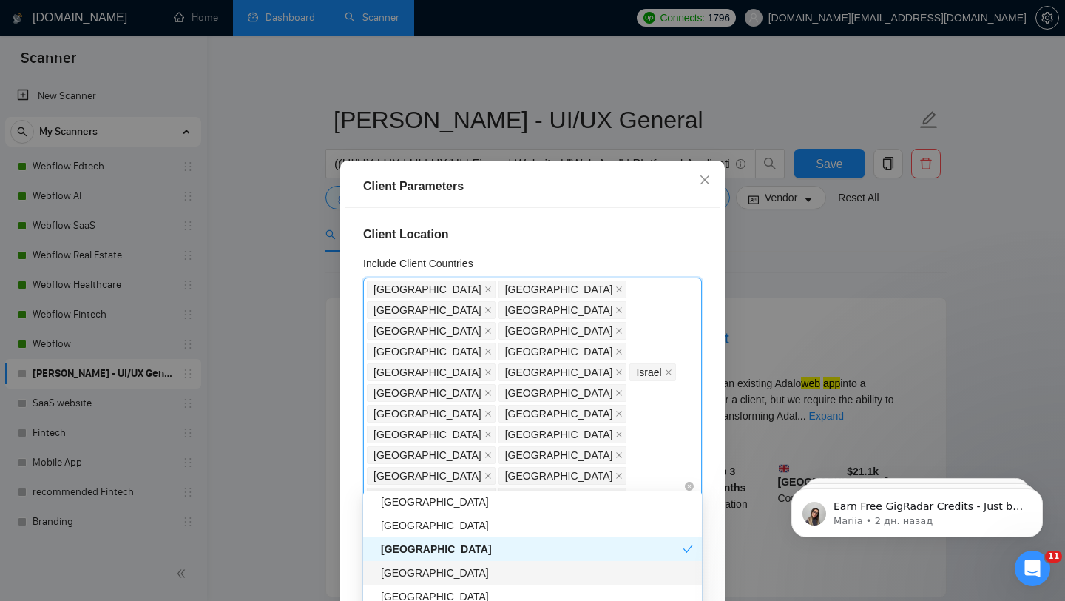
click at [425, 575] on div "[GEOGRAPHIC_DATA]" at bounding box center [537, 572] width 312 height 16
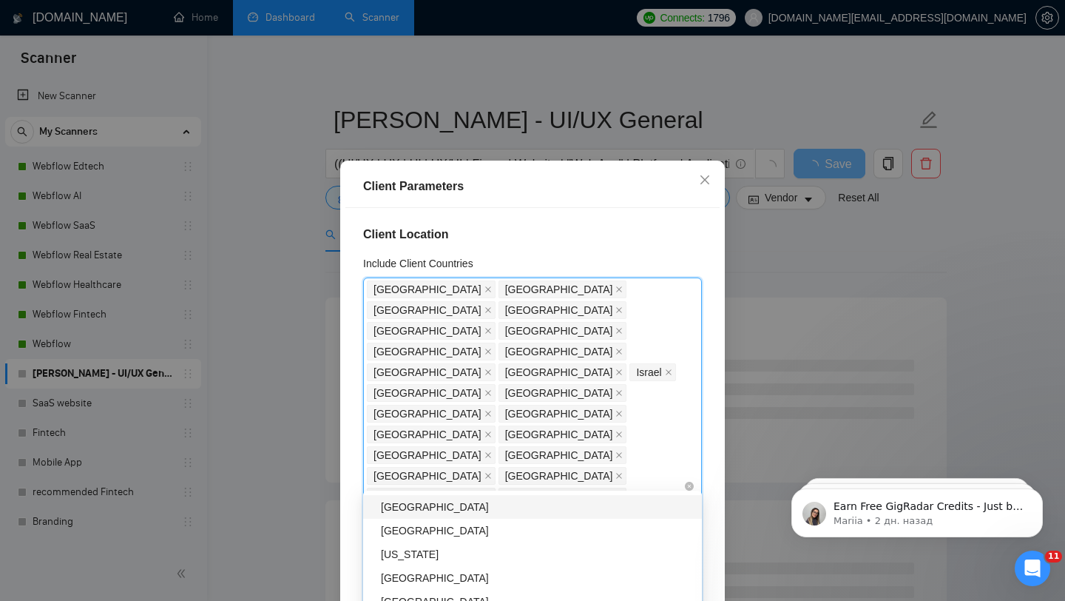
scroll to position [2370, 0]
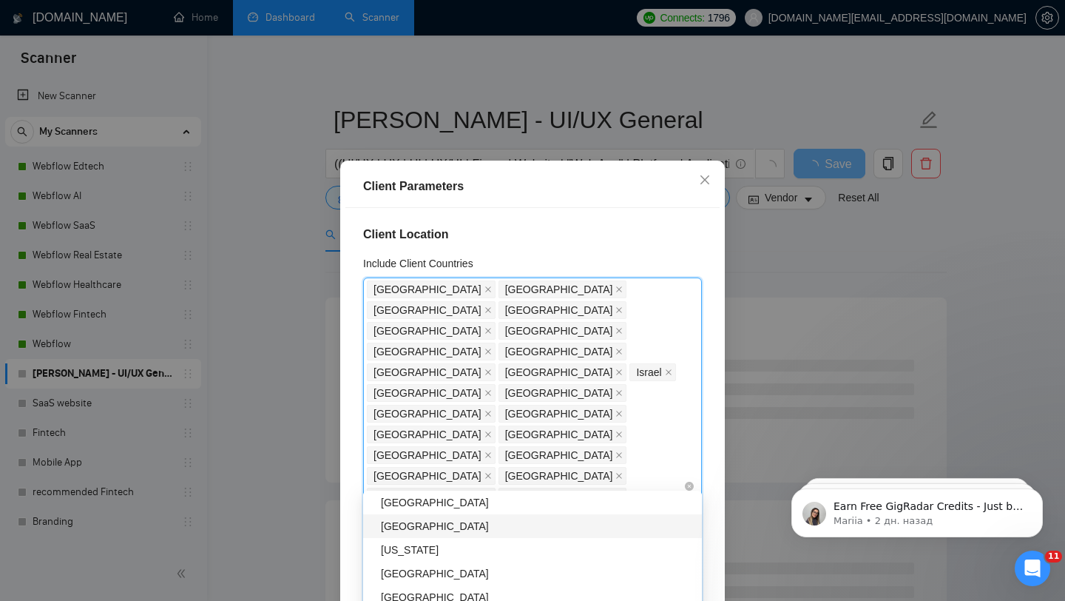
click at [429, 530] on div "Uruguay" at bounding box center [537, 526] width 312 height 16
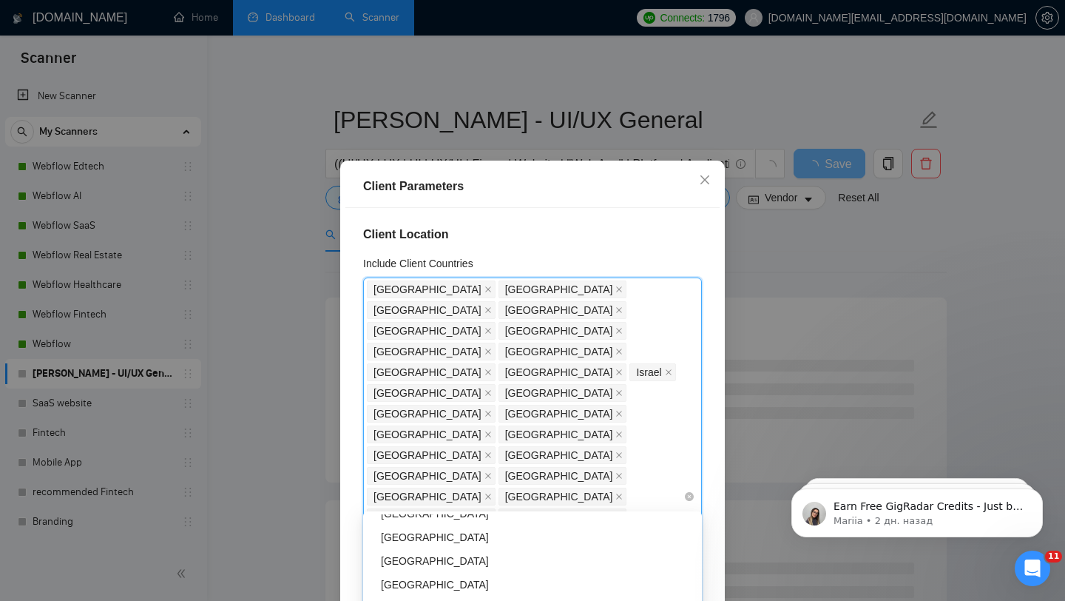
scroll to position [2484, 0]
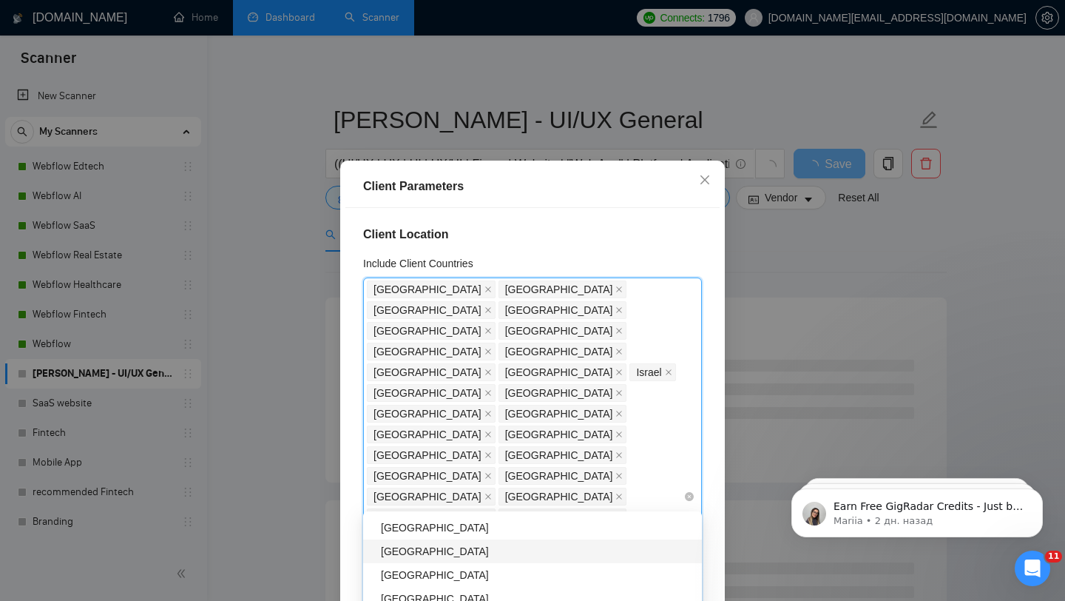
click at [416, 544] on div "[GEOGRAPHIC_DATA]" at bounding box center [537, 551] width 312 height 16
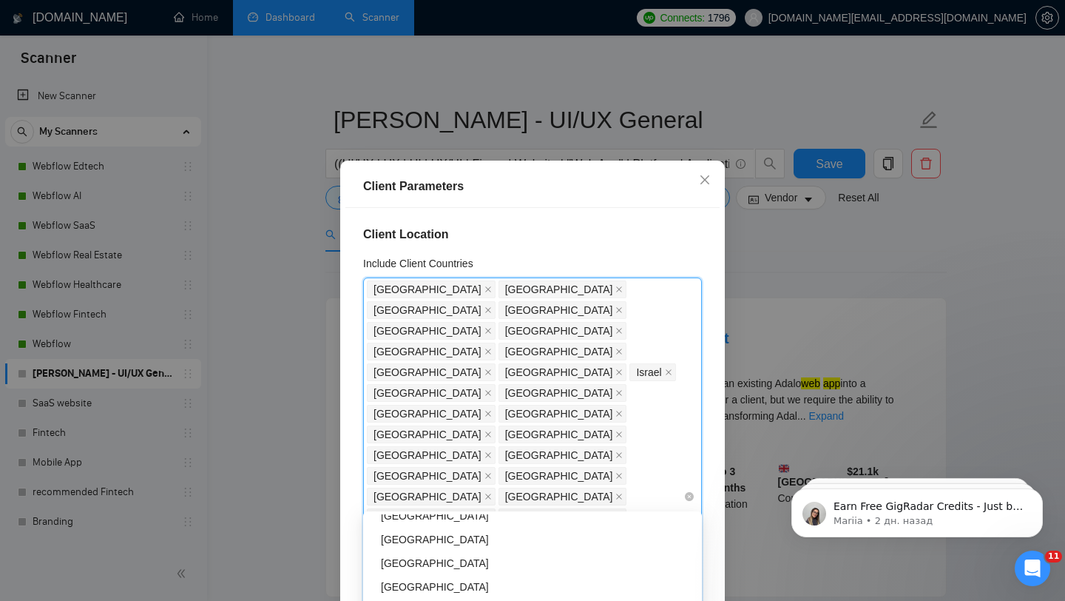
scroll to position [2853, 0]
click at [447, 561] on div "Montenegro" at bounding box center [537, 560] width 312 height 16
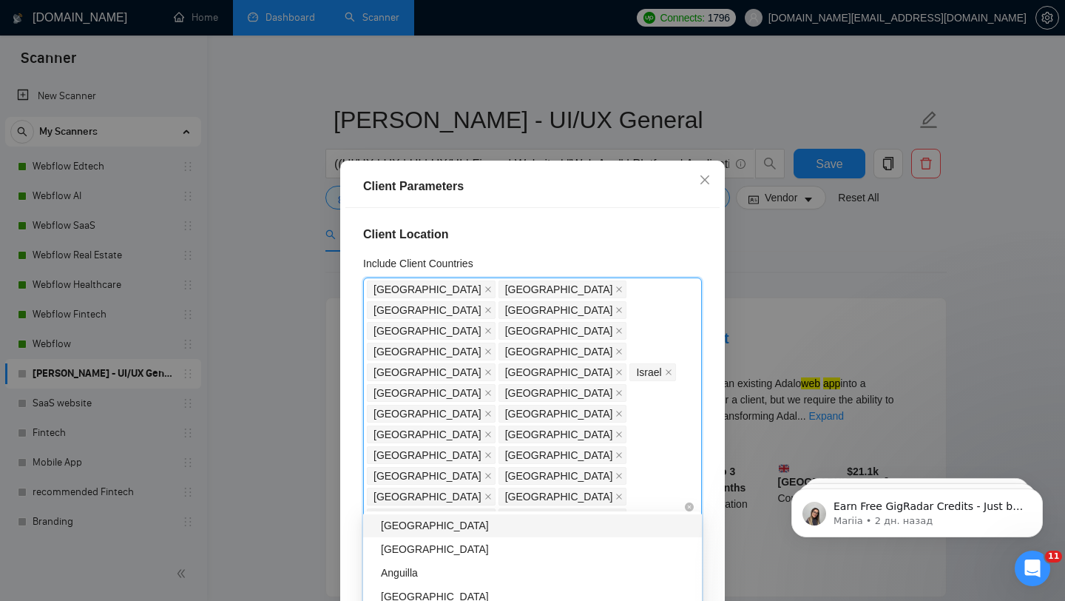
click at [419, 528] on div "Monaco" at bounding box center [537, 525] width 312 height 16
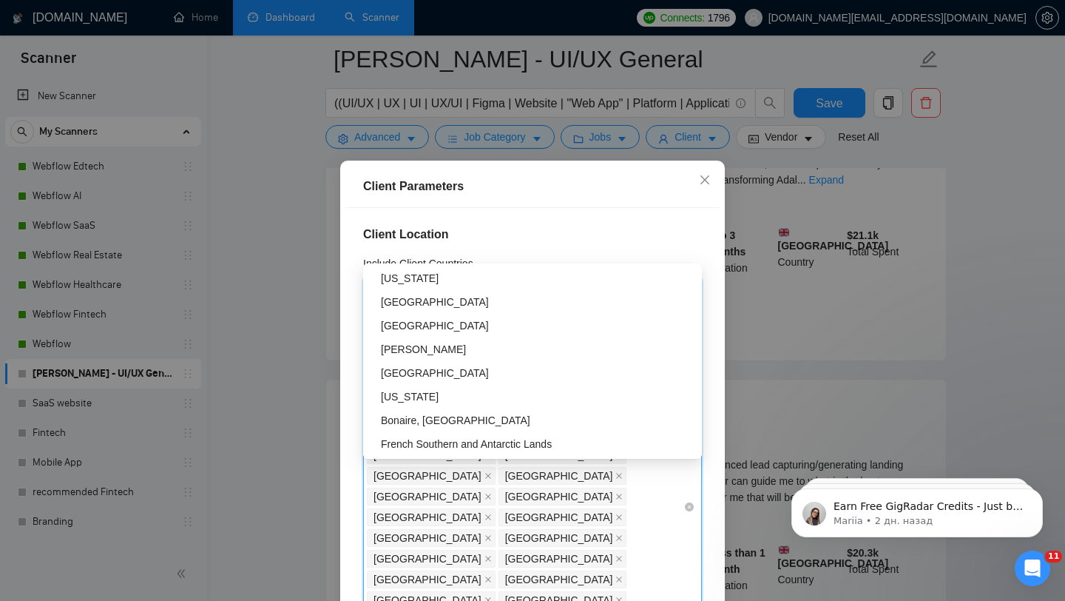
scroll to position [252, 0]
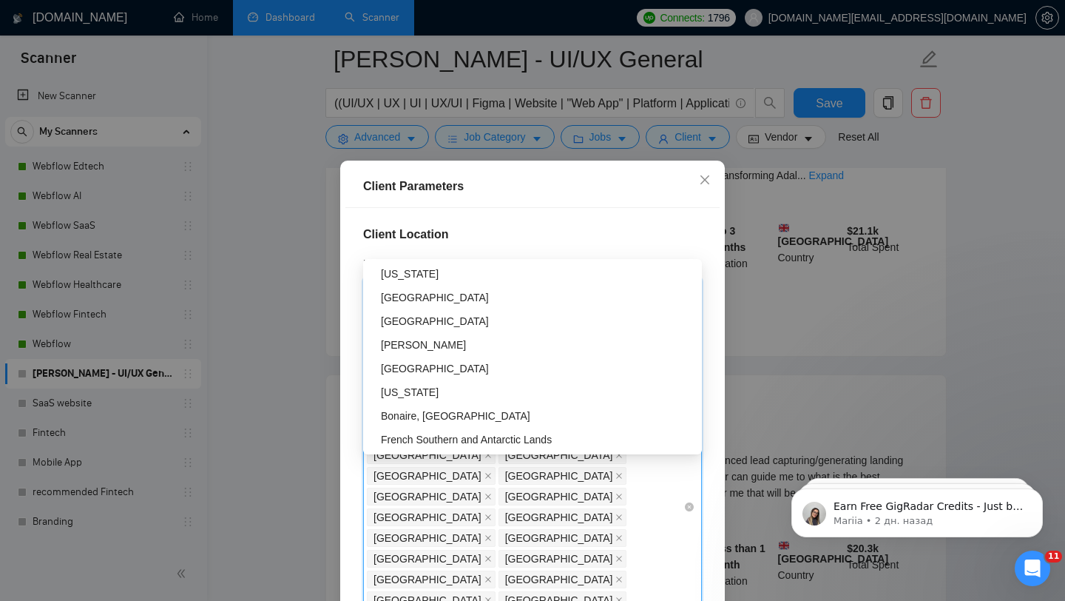
click at [444, 519] on div "Client Location Include Client Countries Greenland United States United Kingdom…" at bounding box center [532, 418] width 374 height 420
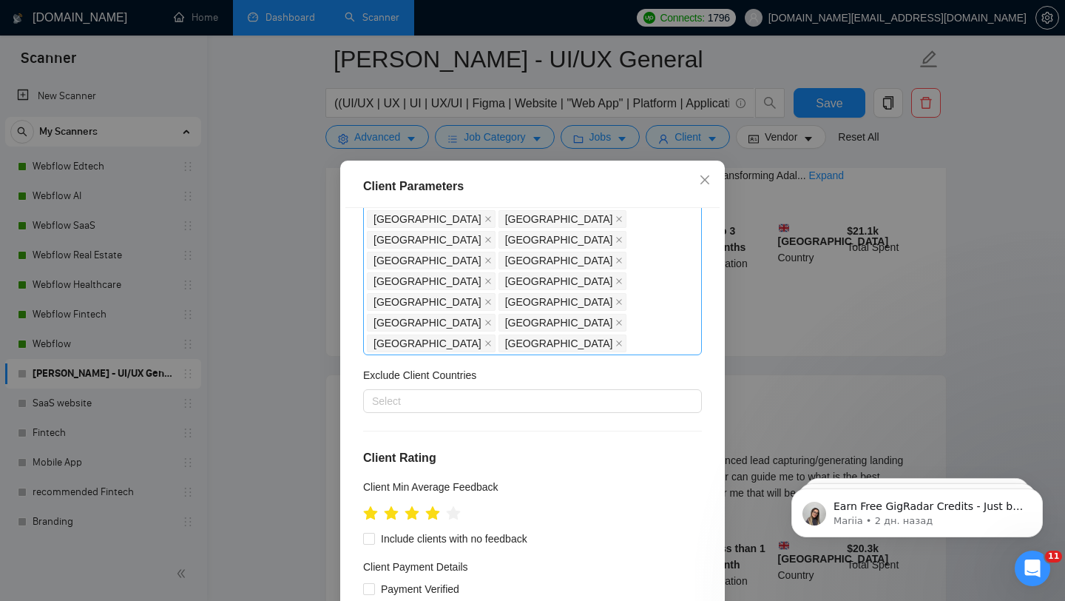
scroll to position [397, 0]
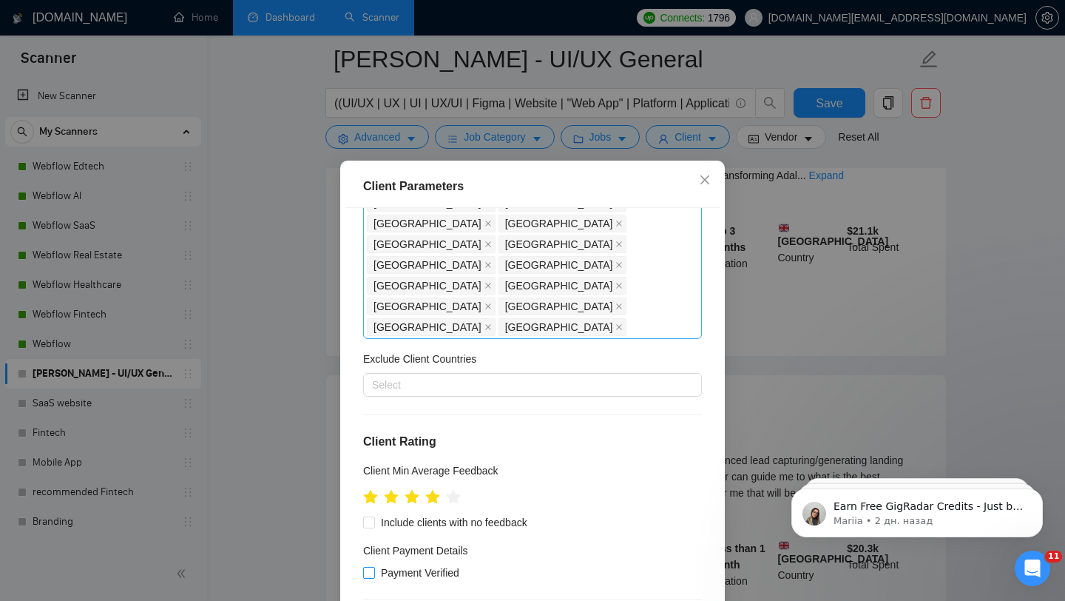
click at [382, 564] on span "Payment Verified" at bounding box center [420, 572] width 90 height 16
click at [373, 567] on input "Payment Verified" at bounding box center [368, 572] width 10 height 10
checkbox input "true"
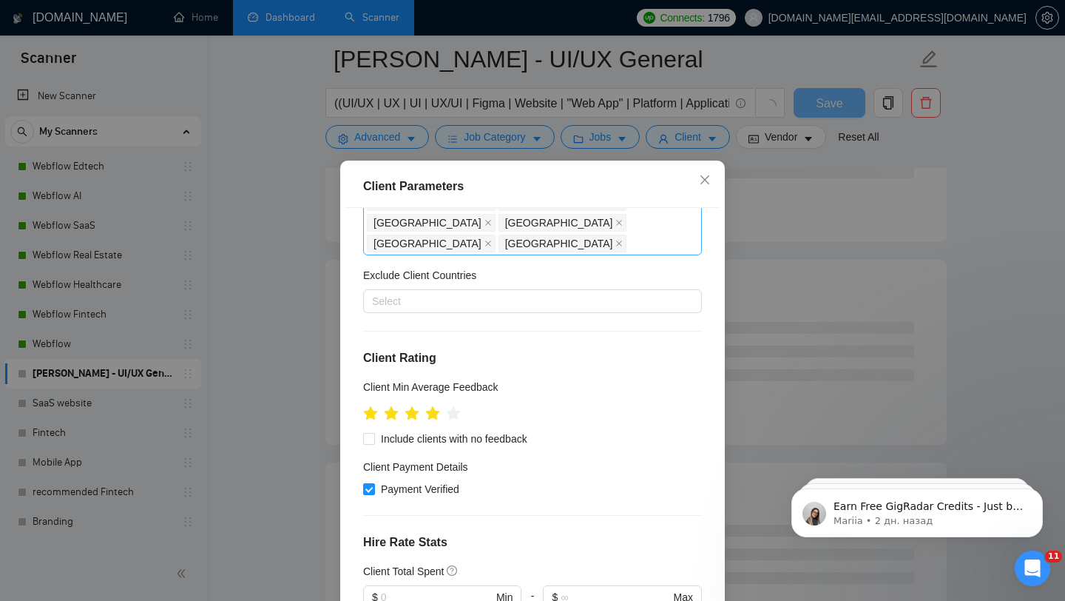
scroll to position [490, 0]
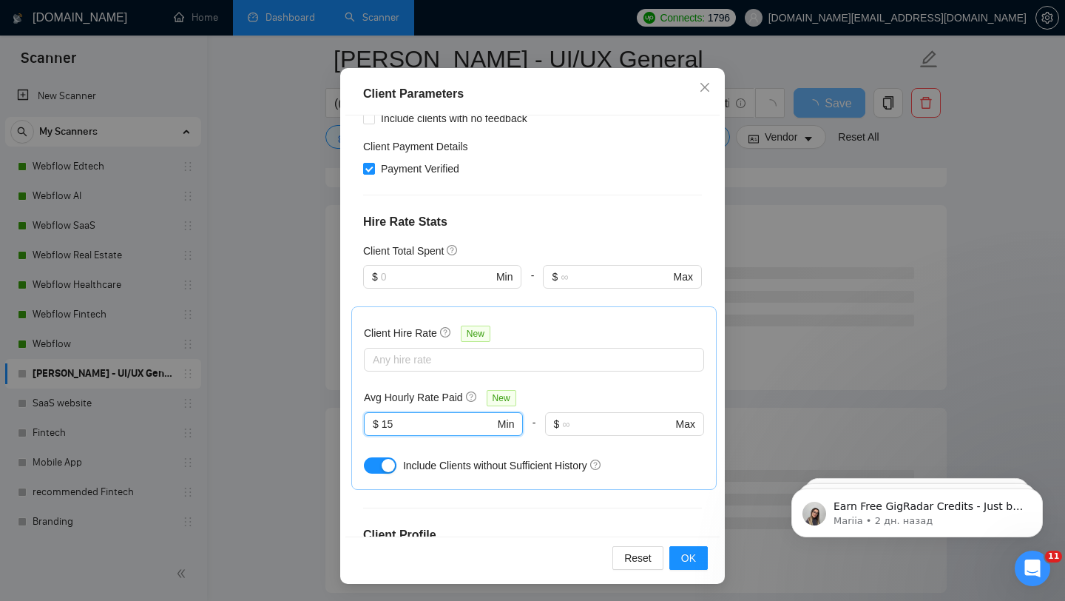
scroll to position [315, 0]
type input "15"
click at [680, 554] on button "OK" at bounding box center [688, 558] width 38 height 24
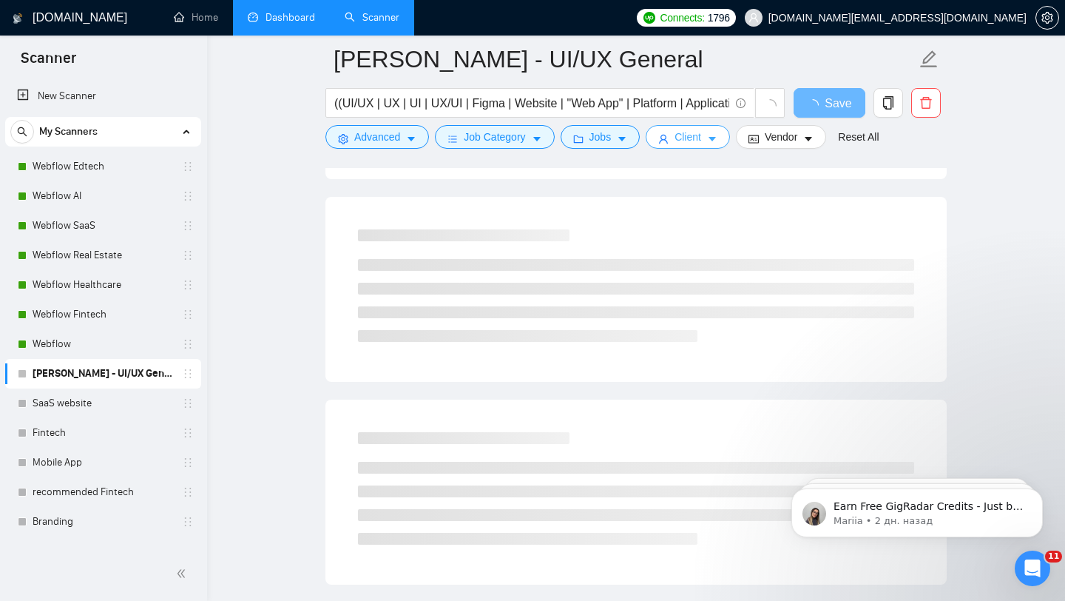
scroll to position [0, 0]
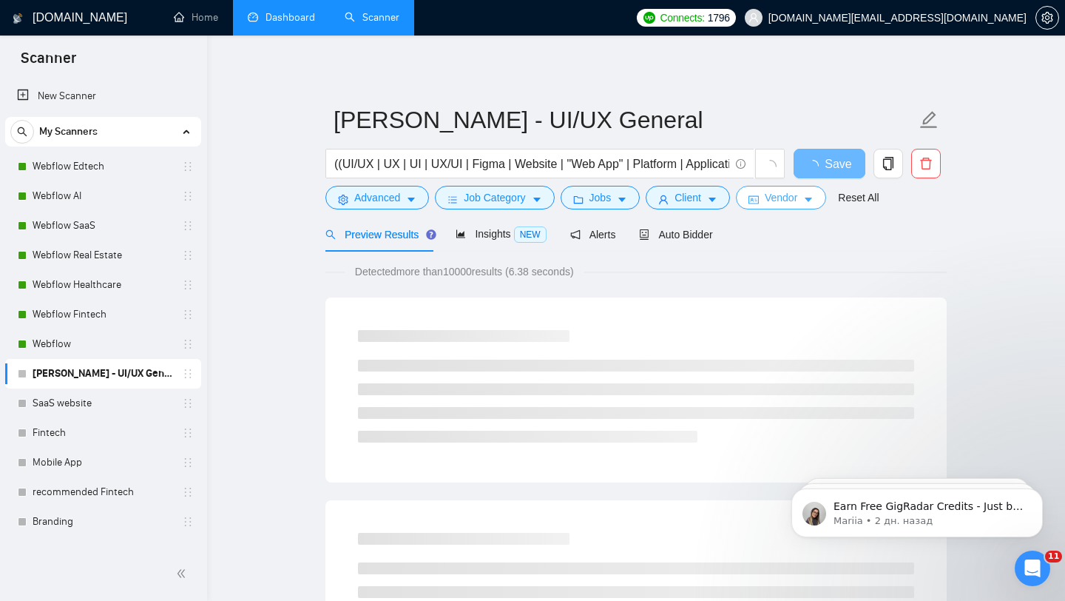
click at [780, 200] on span "Vendor" at bounding box center [781, 197] width 33 height 16
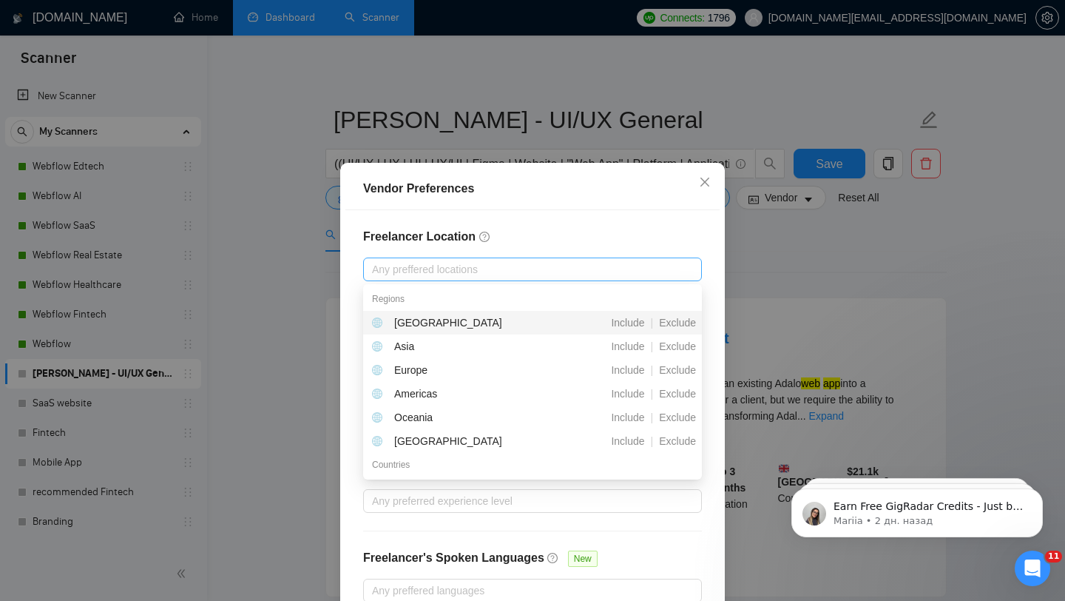
click at [430, 267] on div at bounding box center [525, 269] width 317 height 18
click at [475, 256] on div "Freelancer Location Any preffered locations Exclusive Job Openings New US Only …" at bounding box center [532, 415] width 374 height 410
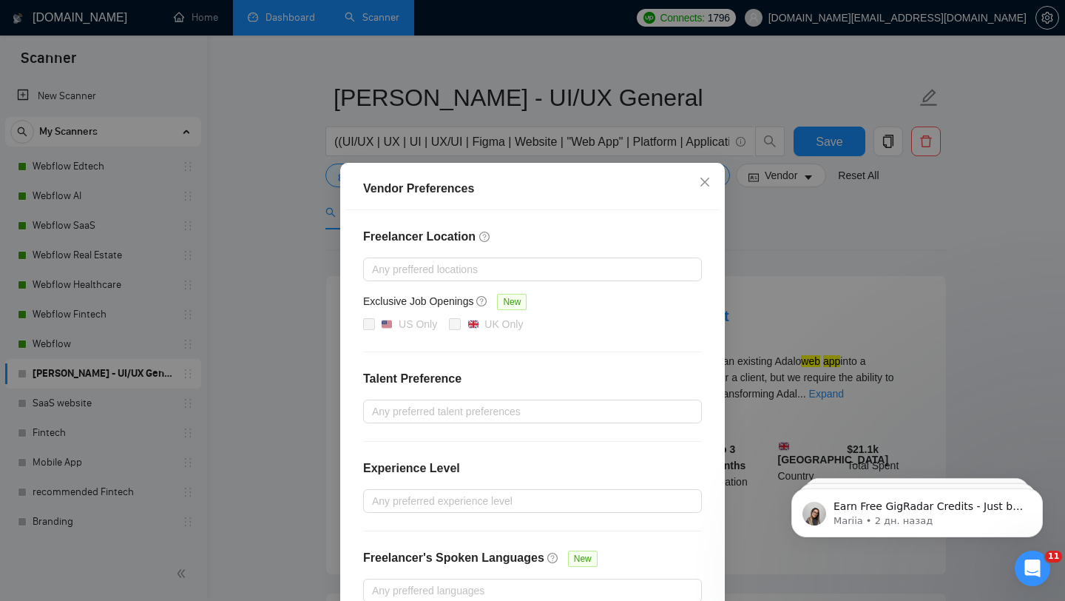
scroll to position [32, 0]
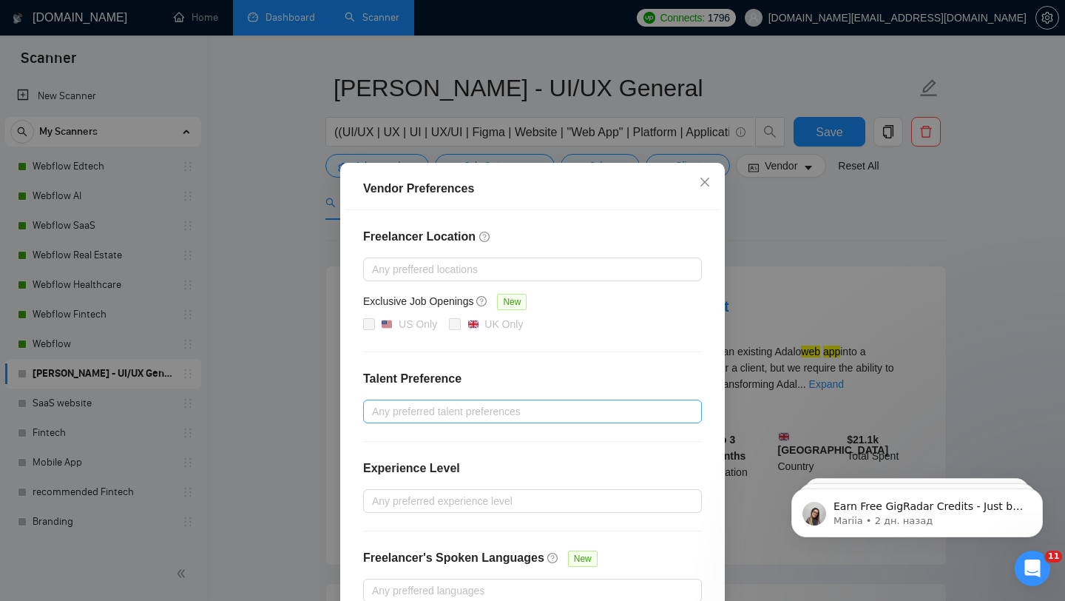
click at [443, 406] on div at bounding box center [525, 411] width 317 height 18
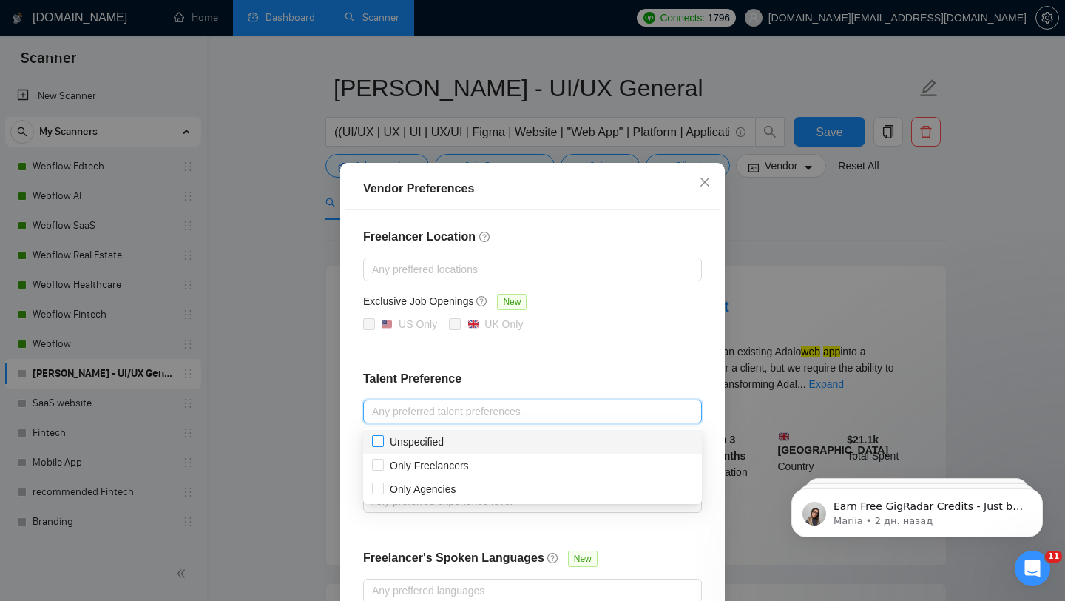
click at [444, 445] on span "Unspecified" at bounding box center [417, 442] width 54 height 12
click at [382, 445] on input "Unspecified" at bounding box center [377, 440] width 10 height 10
checkbox input "true"
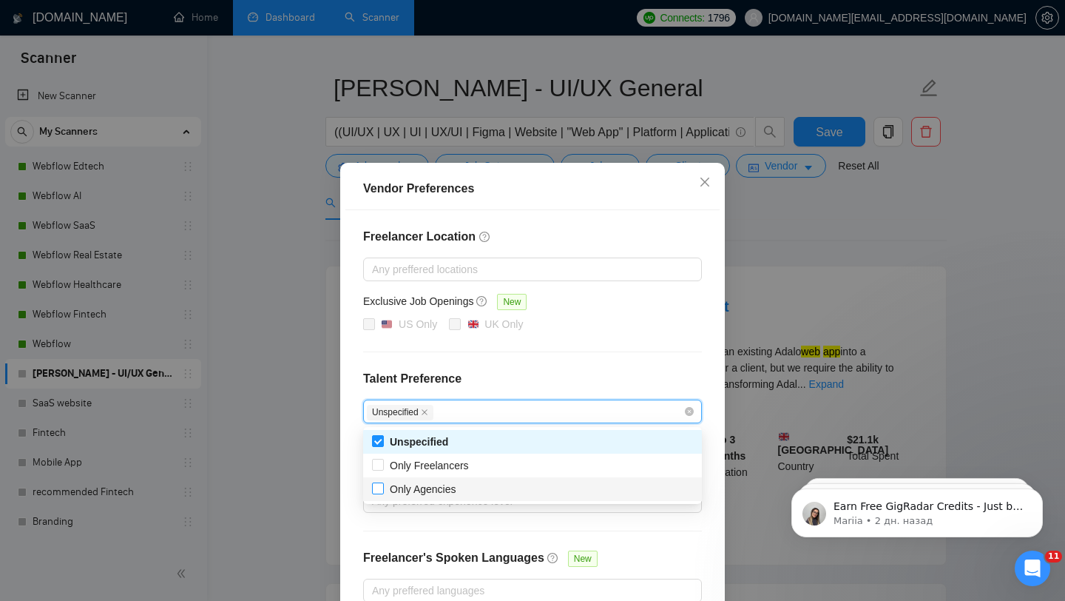
click at [416, 489] on span "Only Agencies" at bounding box center [423, 489] width 67 height 12
click at [382, 489] on input "Only Agencies" at bounding box center [377, 487] width 10 height 10
checkbox input "true"
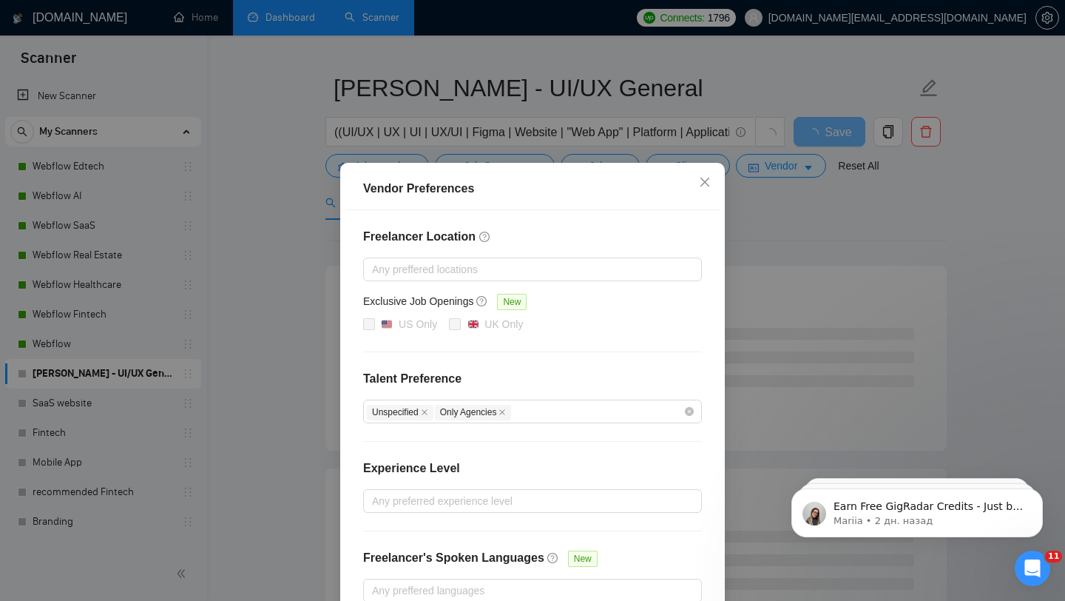
click at [538, 352] on div "Freelancer Location Any preffered locations Exclusive Job Openings New US Only …" at bounding box center [532, 415] width 374 height 410
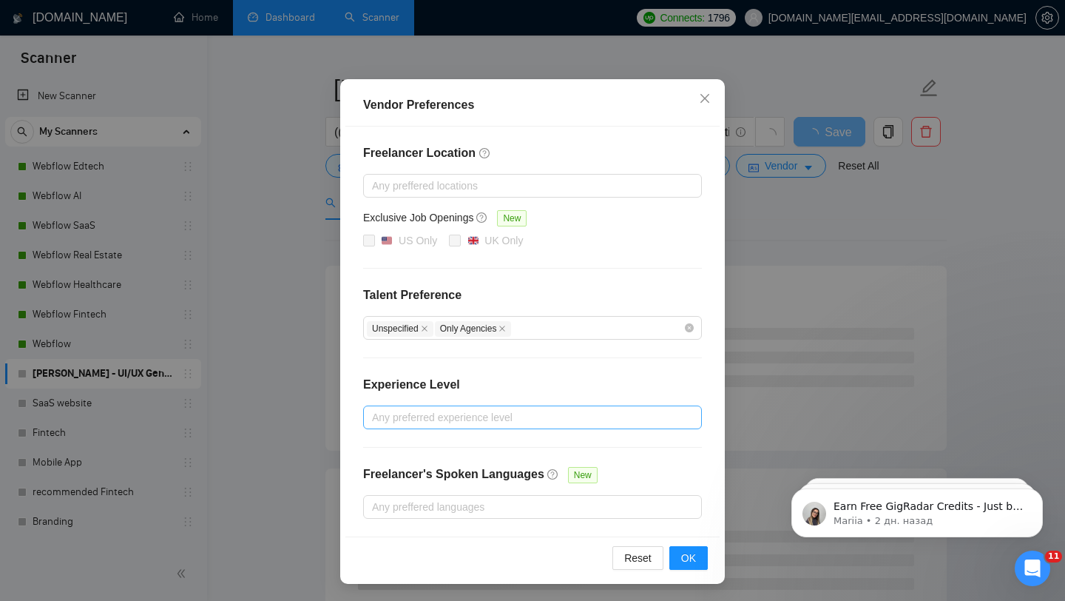
click at [440, 419] on div at bounding box center [525, 417] width 317 height 18
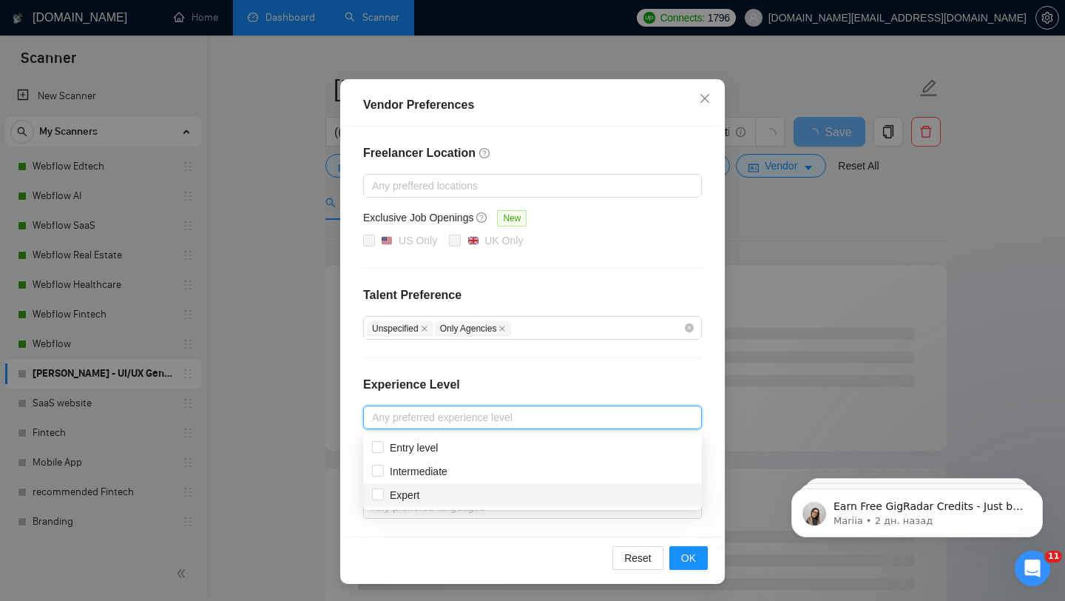
click at [434, 489] on div "Expert" at bounding box center [532, 495] width 321 height 16
checkbox input "true"
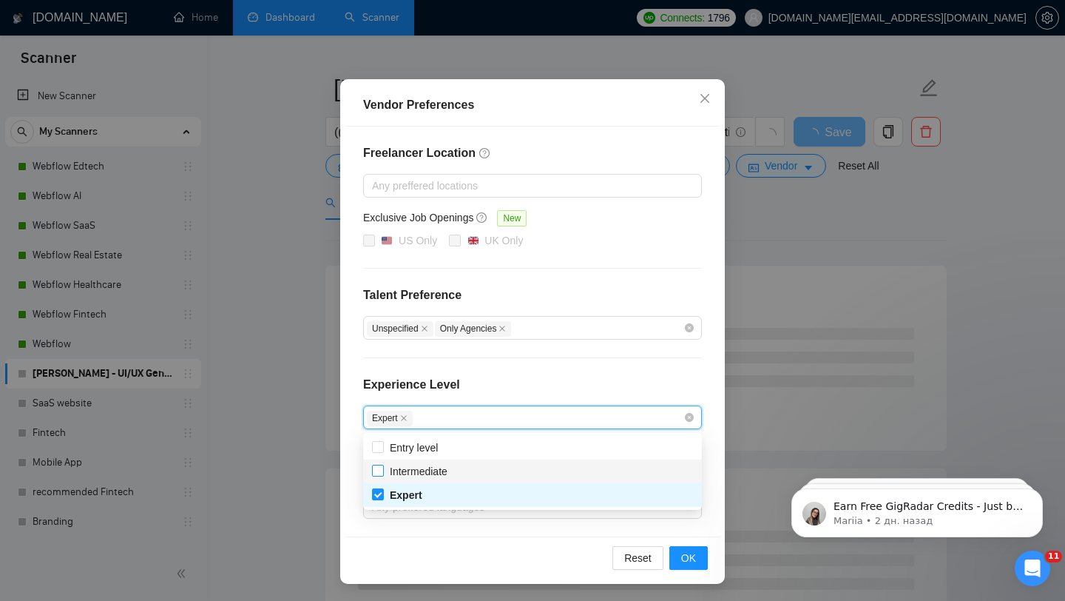
click at [447, 463] on span "Intermediate" at bounding box center [419, 471] width 70 height 16
click at [382, 464] on input "Intermediate" at bounding box center [377, 469] width 10 height 10
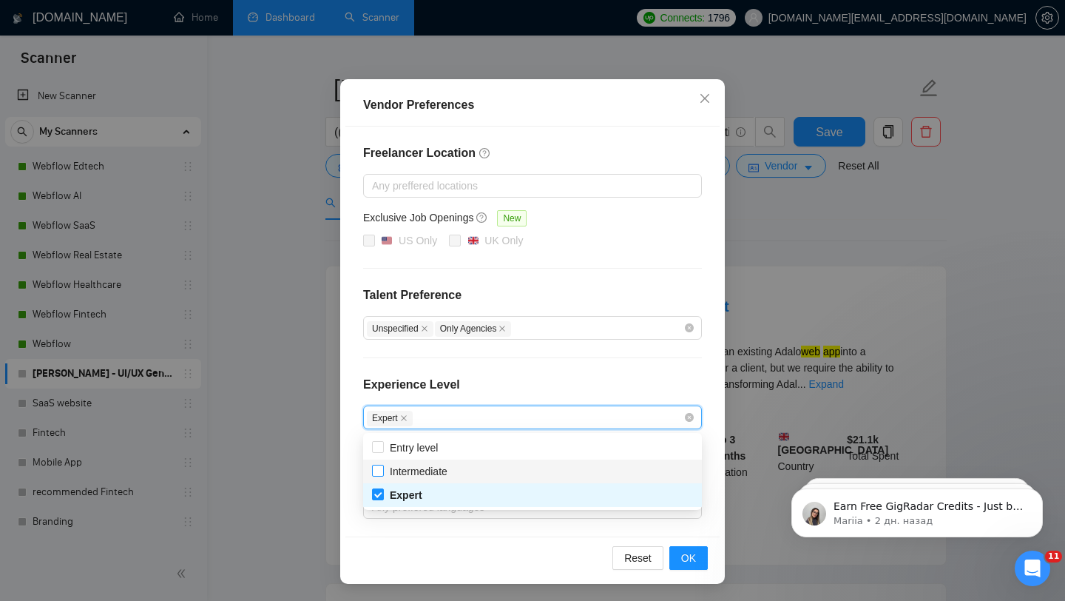
click at [378, 473] on input "Intermediate" at bounding box center [377, 469] width 10 height 10
checkbox input "true"
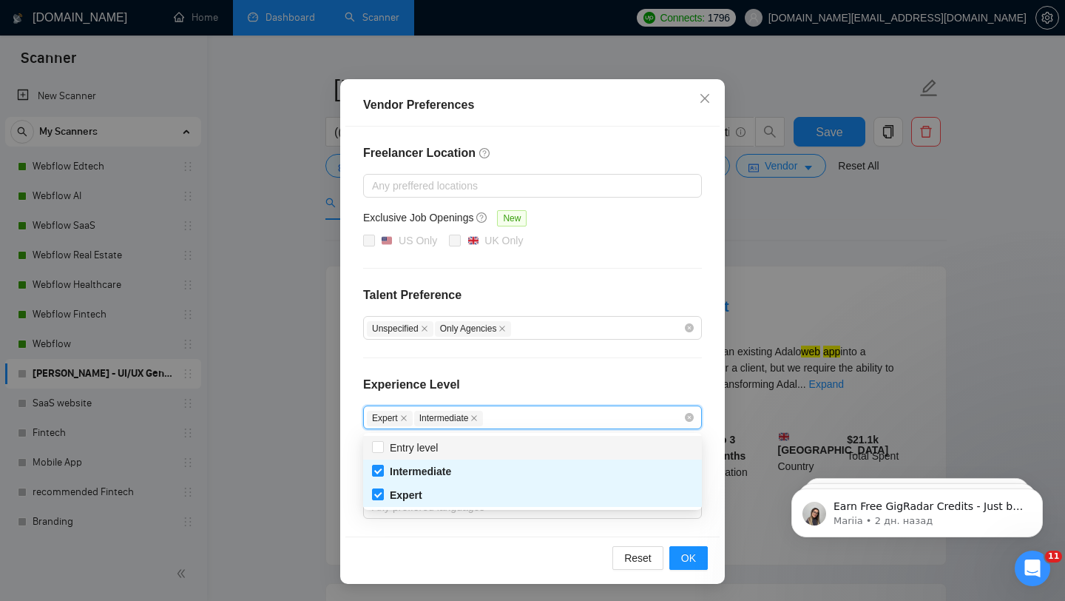
click at [500, 379] on div "Experience Level" at bounding box center [532, 391] width 339 height 30
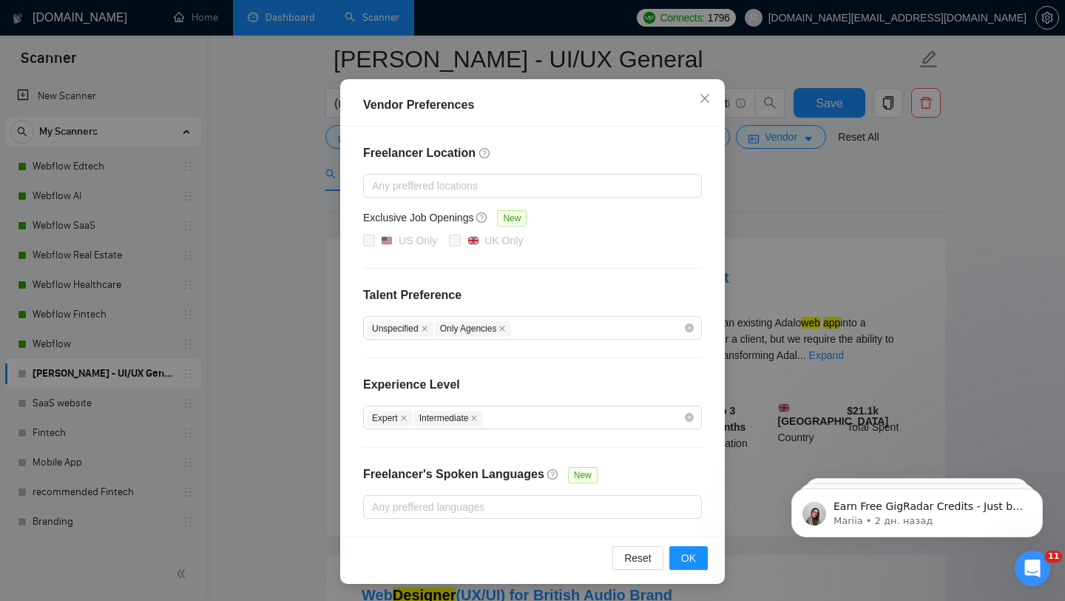
scroll to position [137, 0]
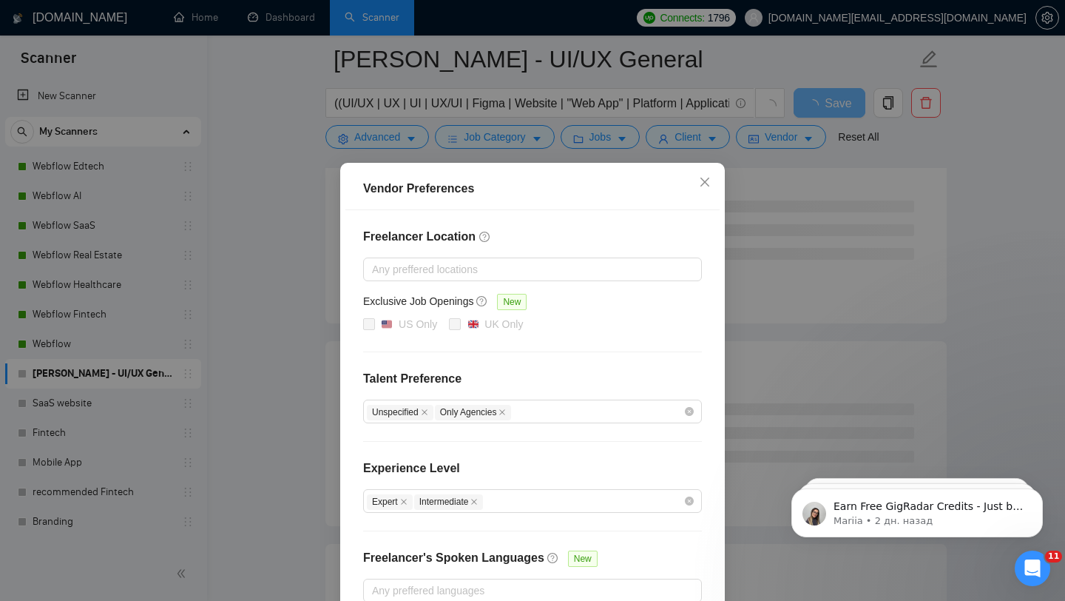
scroll to position [84, 0]
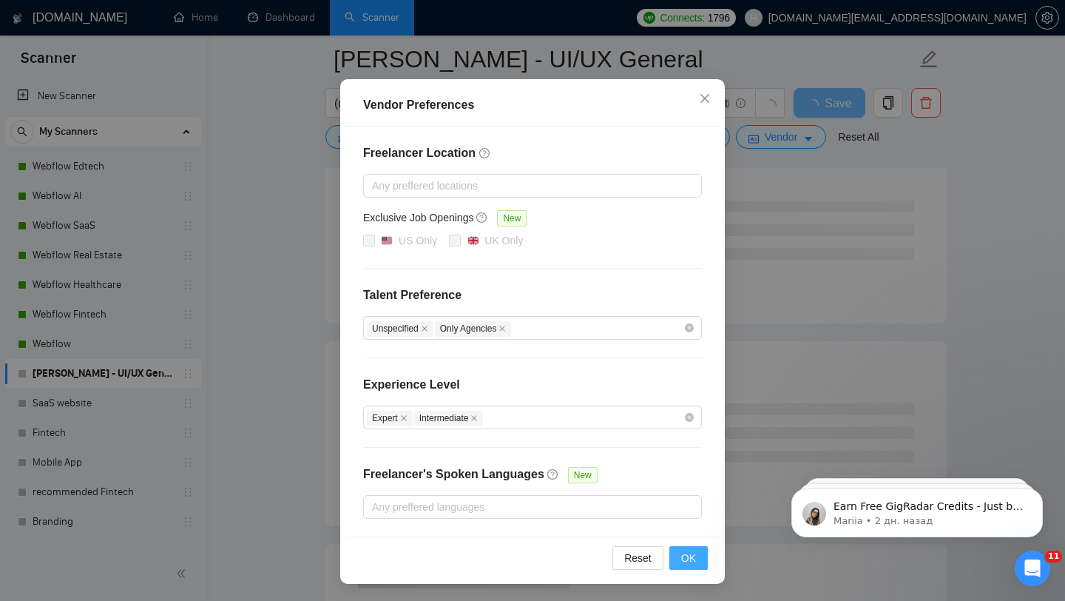
click at [679, 554] on button "OK" at bounding box center [688, 558] width 38 height 24
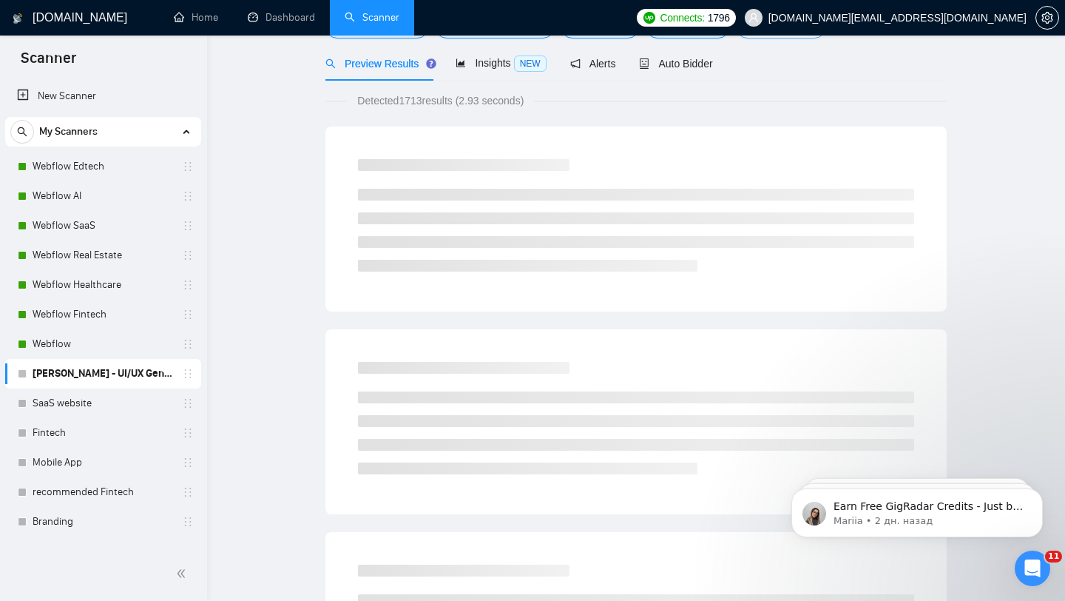
scroll to position [0, 0]
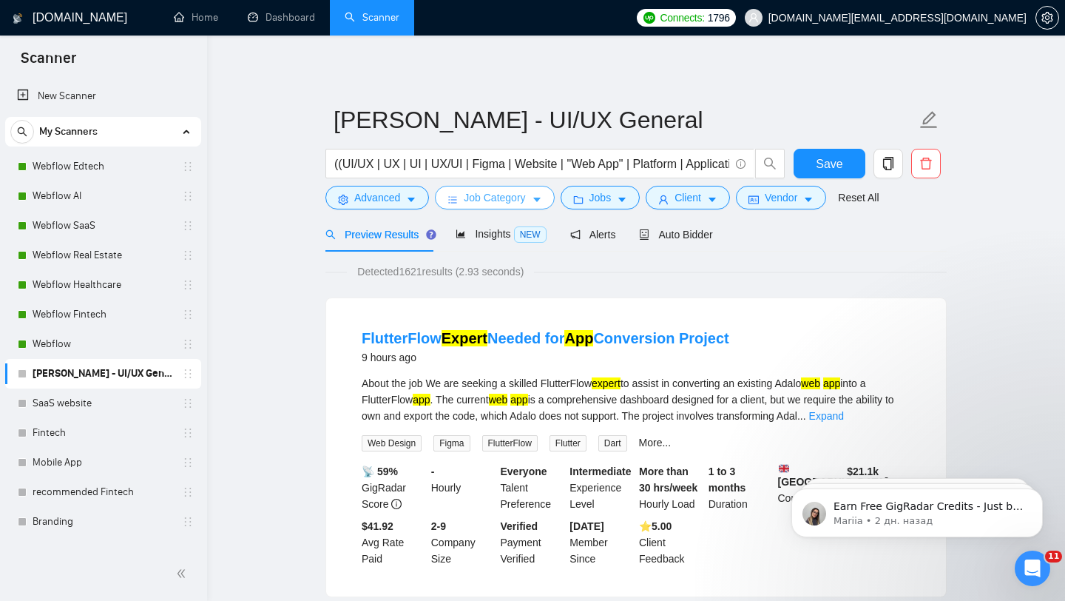
click at [541, 198] on icon "caret-down" at bounding box center [536, 200] width 7 height 4
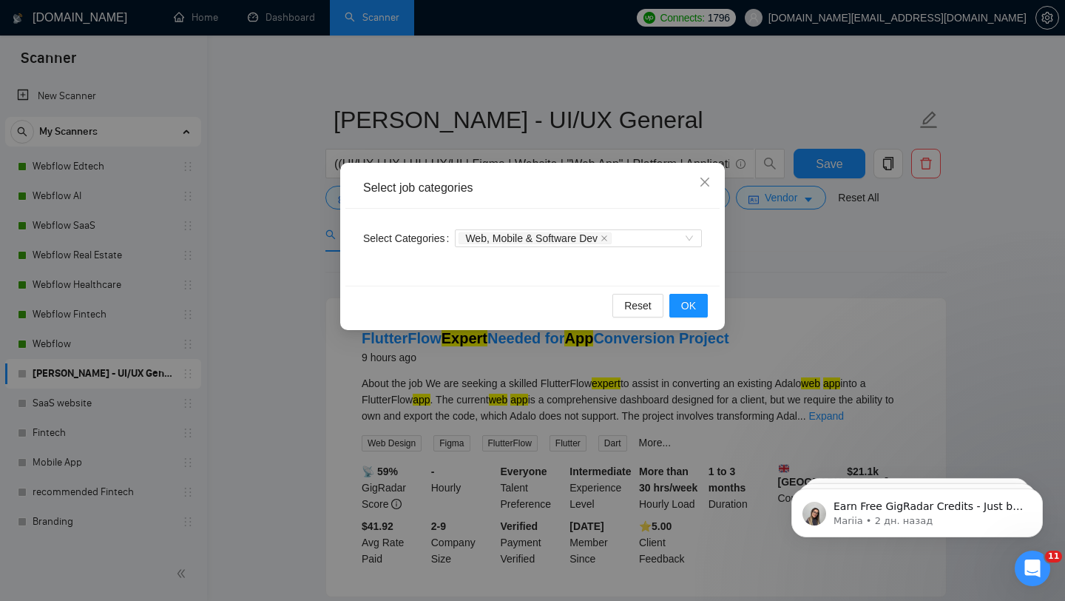
click at [373, 387] on div "Select job categories Select Categories Web, Mobile & Software Dev Reset OK" at bounding box center [532, 300] width 1065 height 601
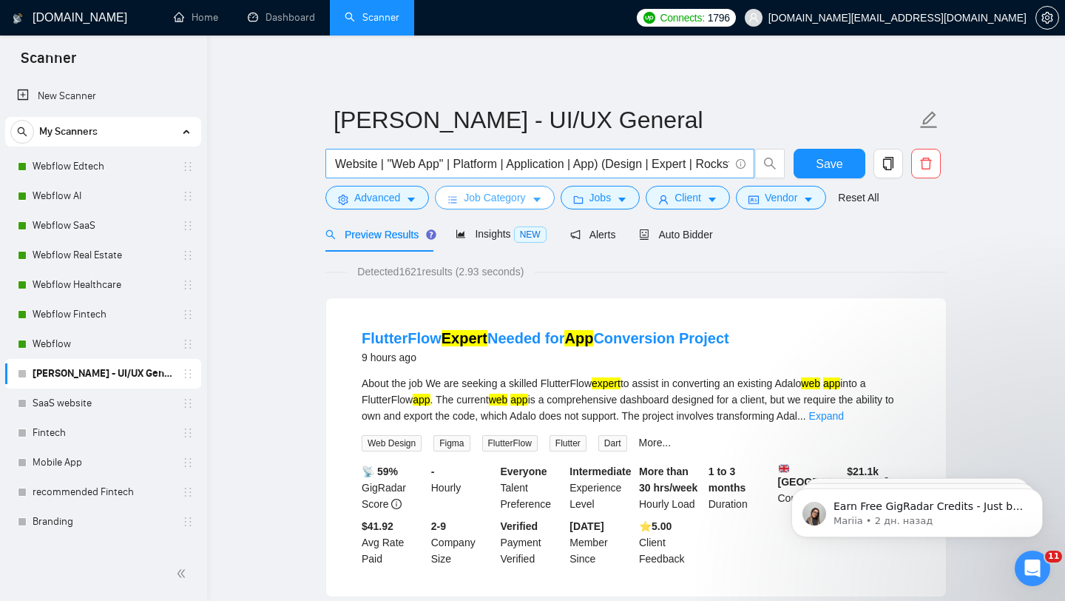
scroll to position [0, 353]
click at [481, 245] on div "Insights NEW" at bounding box center [501, 234] width 90 height 35
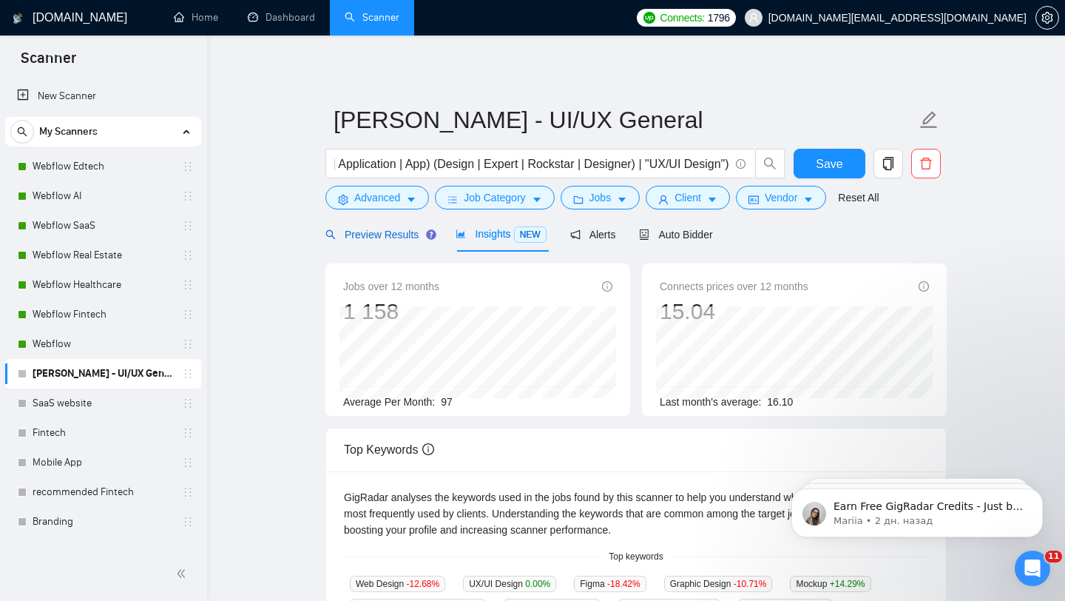
click at [371, 235] on span "Preview Results" at bounding box center [378, 235] width 107 height 12
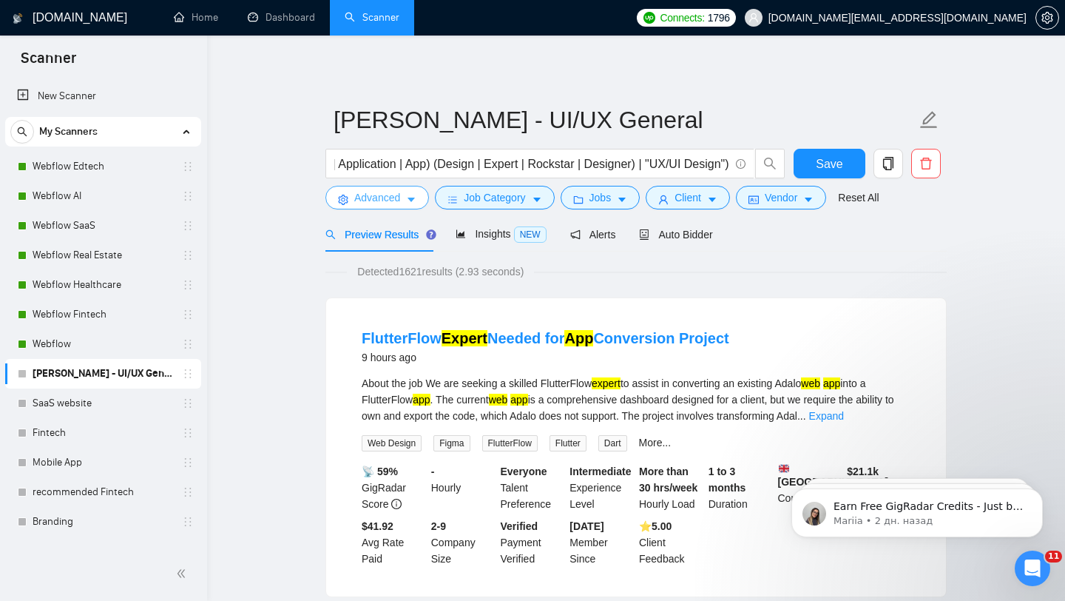
click at [352, 195] on button "Advanced" at bounding box center [377, 198] width 104 height 24
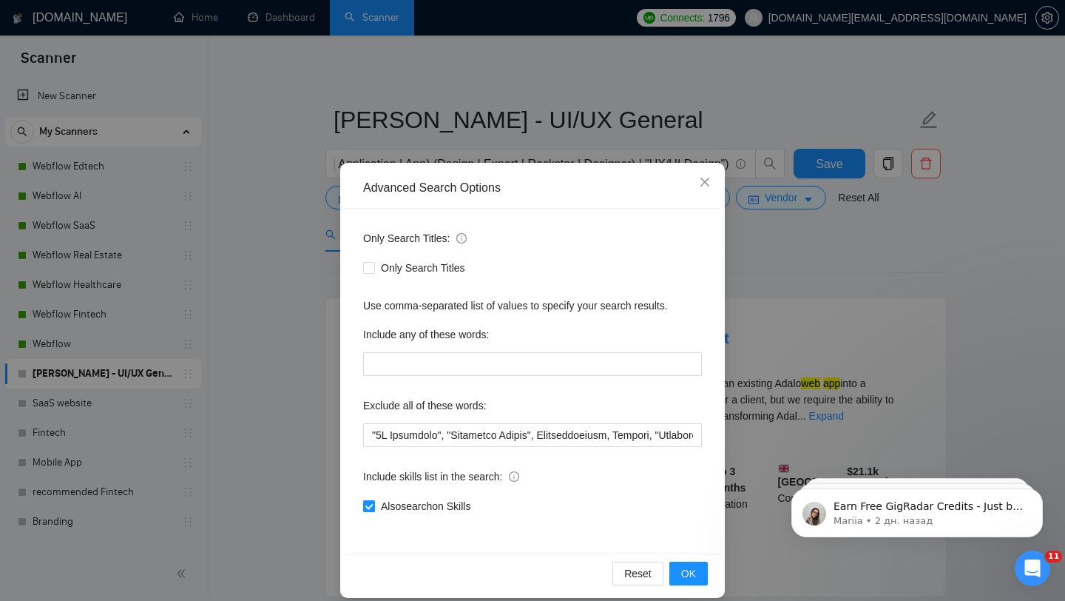
click at [371, 512] on label "Also search on Skills" at bounding box center [419, 506] width 113 height 16
click at [371, 510] on input "Also search on Skills" at bounding box center [368, 505] width 10 height 10
checkbox input "false"
click at [697, 565] on button "OK" at bounding box center [688, 573] width 38 height 24
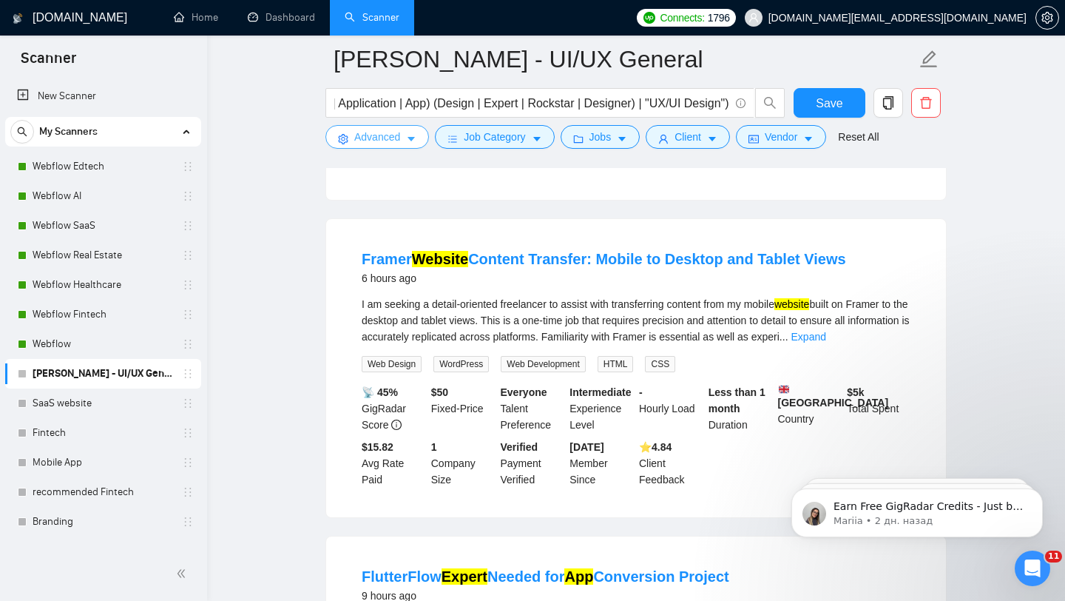
scroll to position [410, 0]
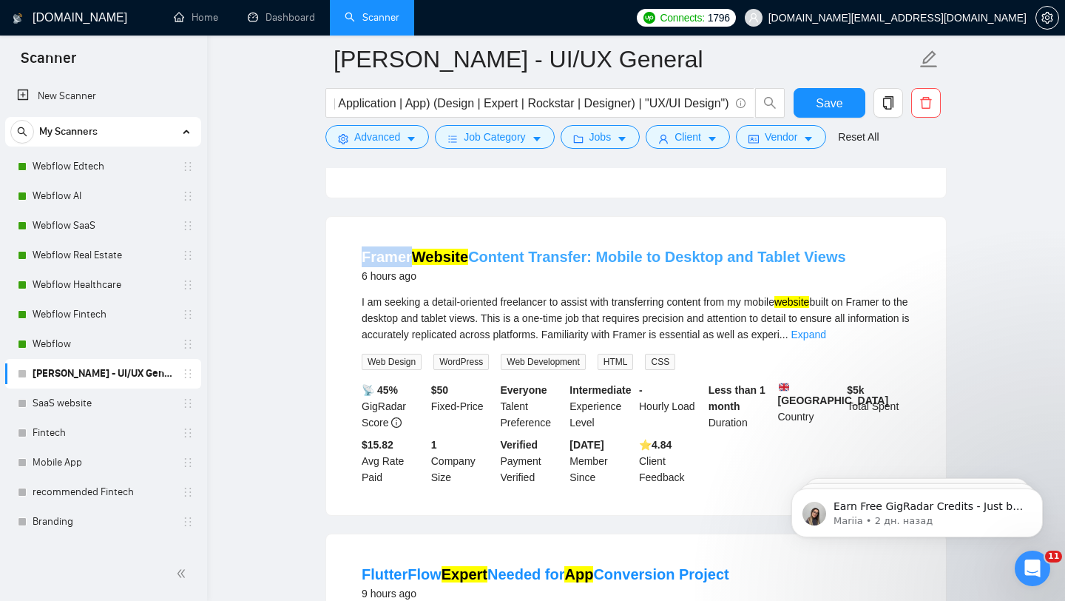
drag, startPoint x: 344, startPoint y: 265, endPoint x: 411, endPoint y: 269, distance: 67.4
click at [411, 269] on li "Framer Website Content Transfer: Mobile to Desktop and Tablet Views 6 hours ago…" at bounding box center [636, 365] width 584 height 263
copy link "Framer"
click at [359, 144] on span "Advanced" at bounding box center [377, 137] width 46 height 16
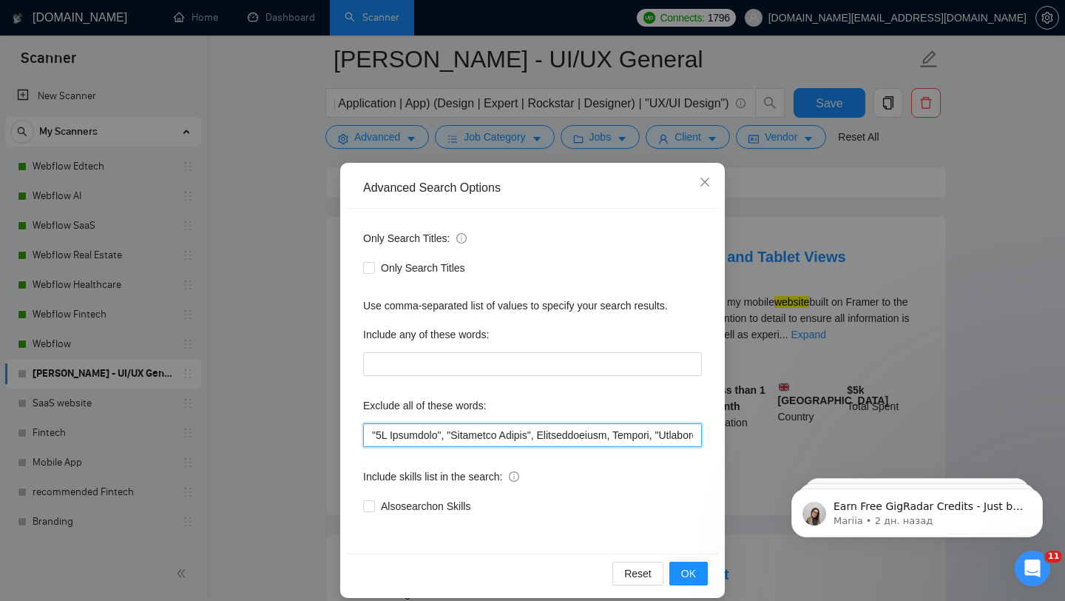
click at [368, 431] on input "text" at bounding box center [532, 435] width 339 height 24
paste input "Framer"
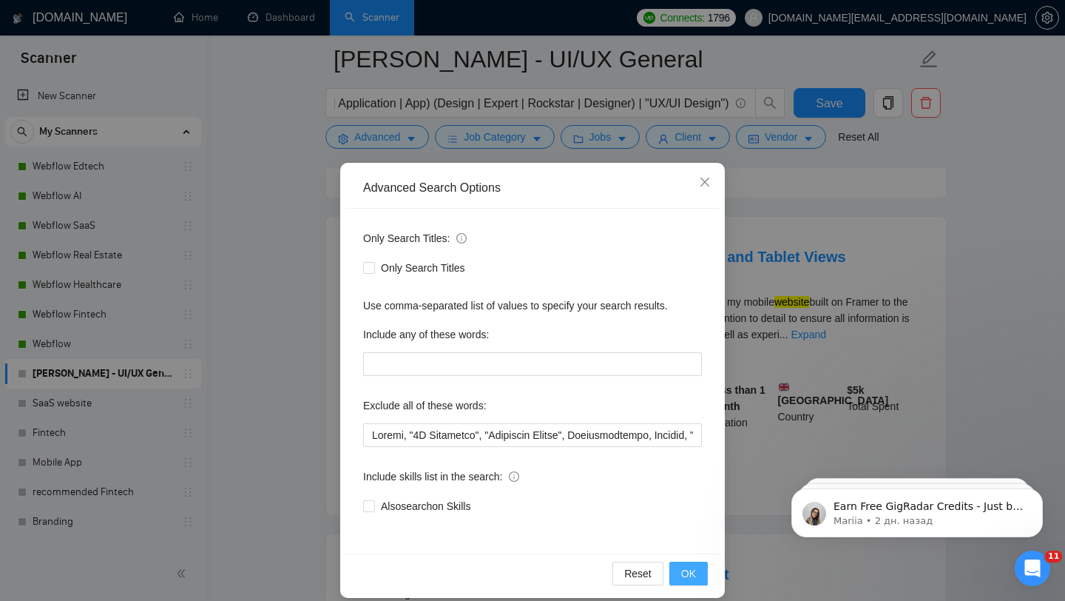
click at [702, 584] on button "OK" at bounding box center [688, 573] width 38 height 24
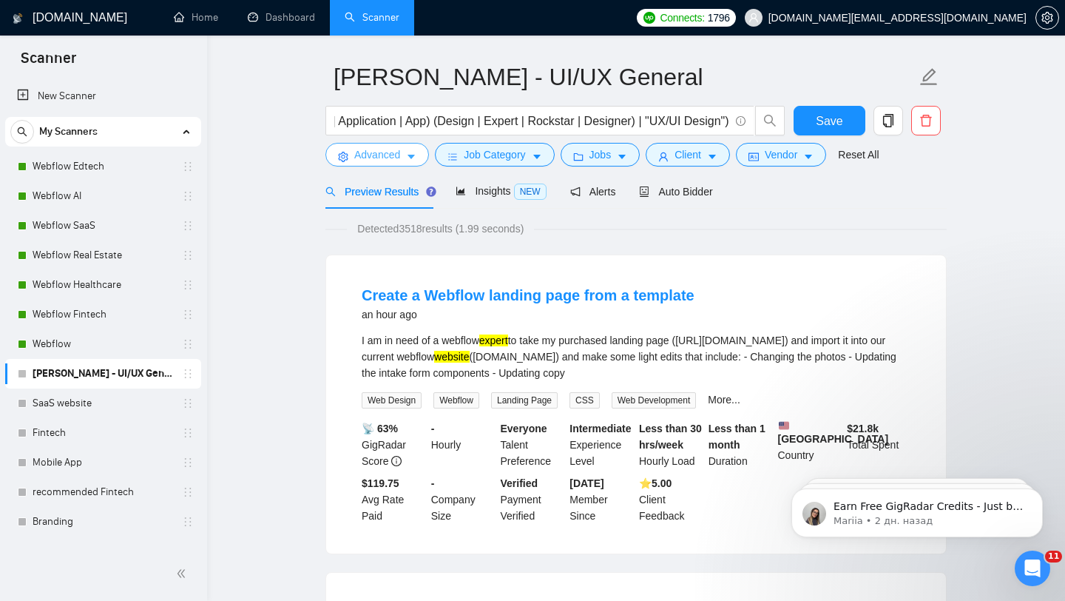
scroll to position [33, 0]
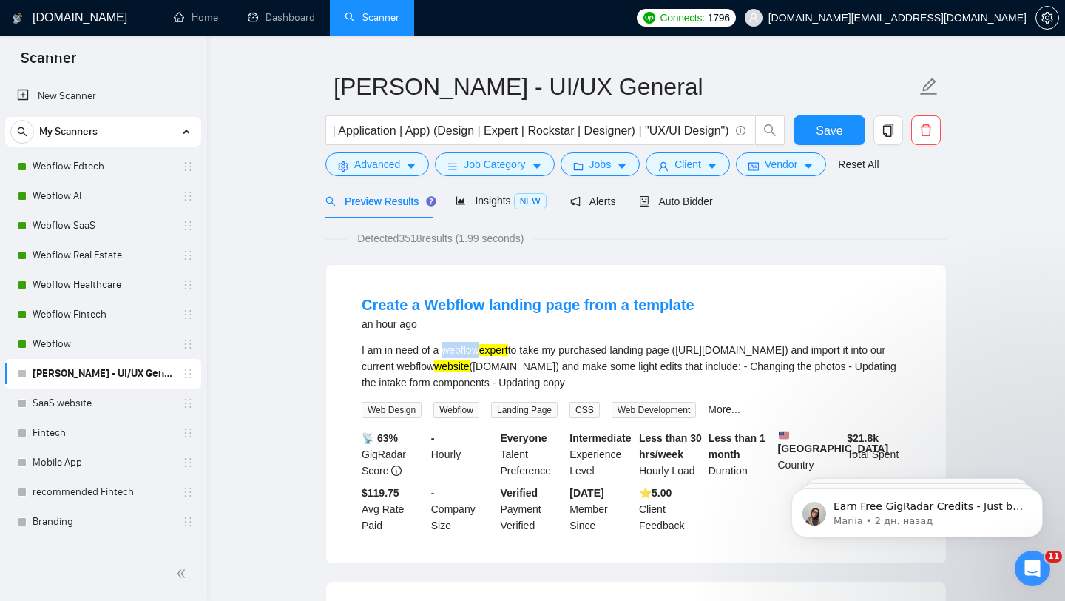
drag, startPoint x: 444, startPoint y: 348, endPoint x: 483, endPoint y: 345, distance: 39.3
click at [483, 345] on div "I am in need of a webflow expert to take my purchased landing page (https://web…" at bounding box center [636, 366] width 549 height 49
copy div "webflow"
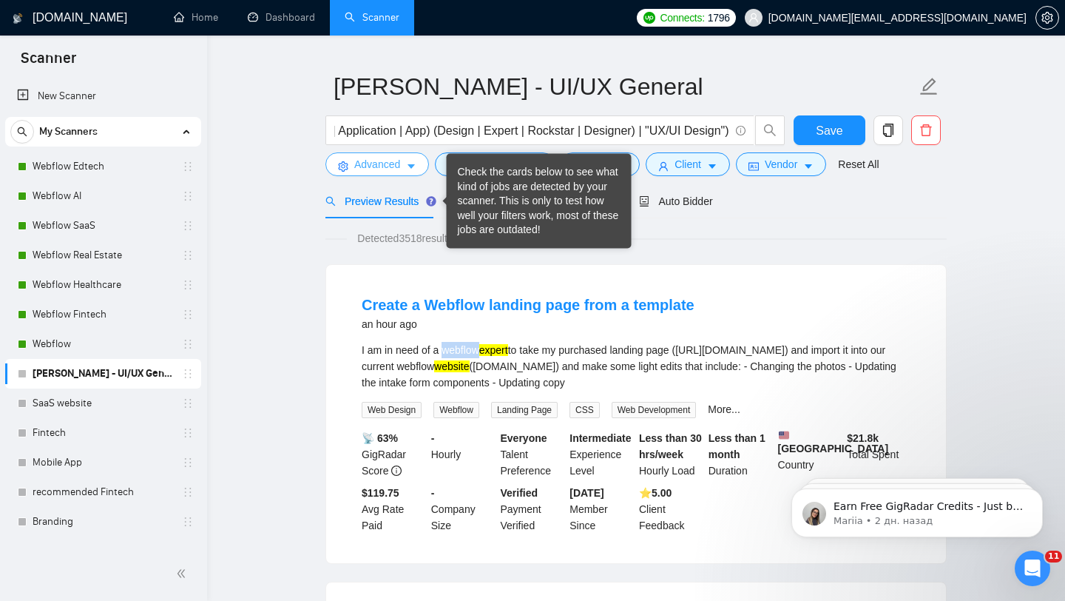
click at [407, 169] on icon "caret-down" at bounding box center [411, 166] width 10 height 10
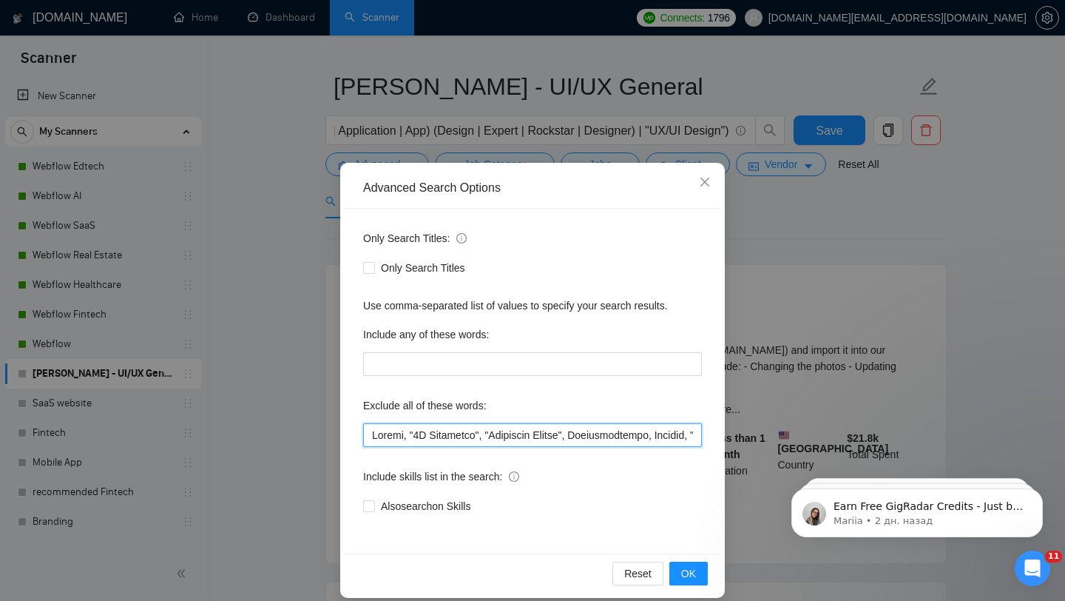
click at [405, 436] on input "text" at bounding box center [532, 435] width 339 height 24
click at [368, 430] on input "text" at bounding box center [532, 435] width 339 height 24
paste input "webflow"
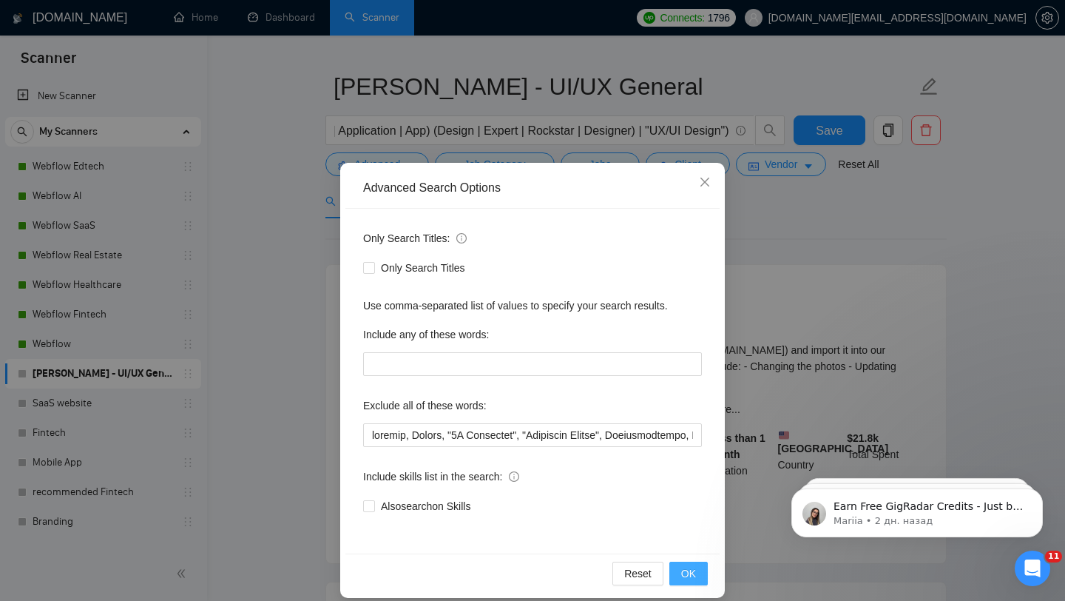
click at [681, 567] on span "OK" at bounding box center [688, 573] width 15 height 16
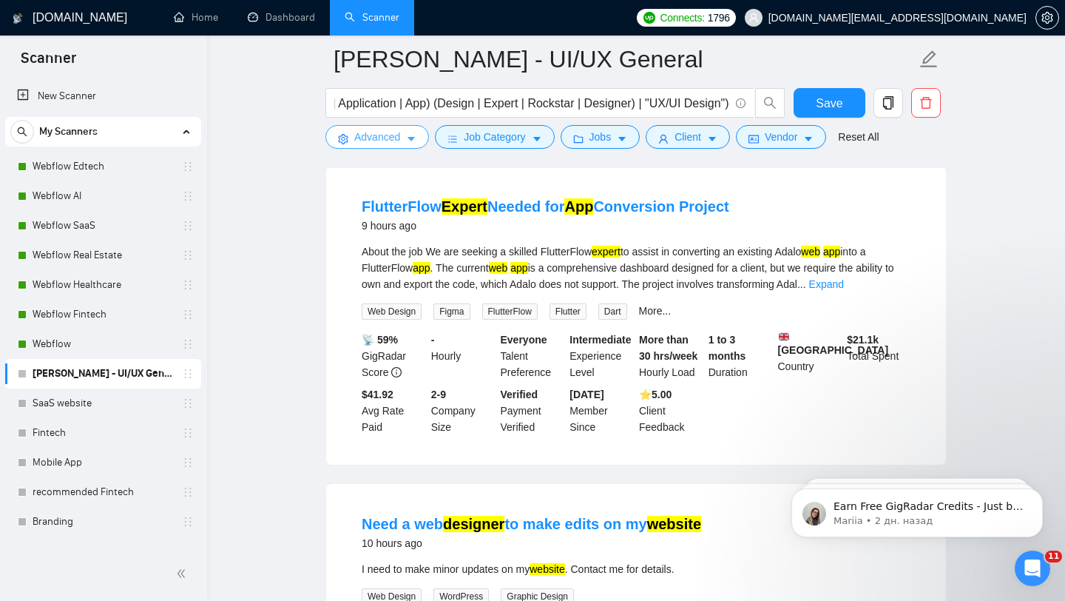
scroll to position [142, 0]
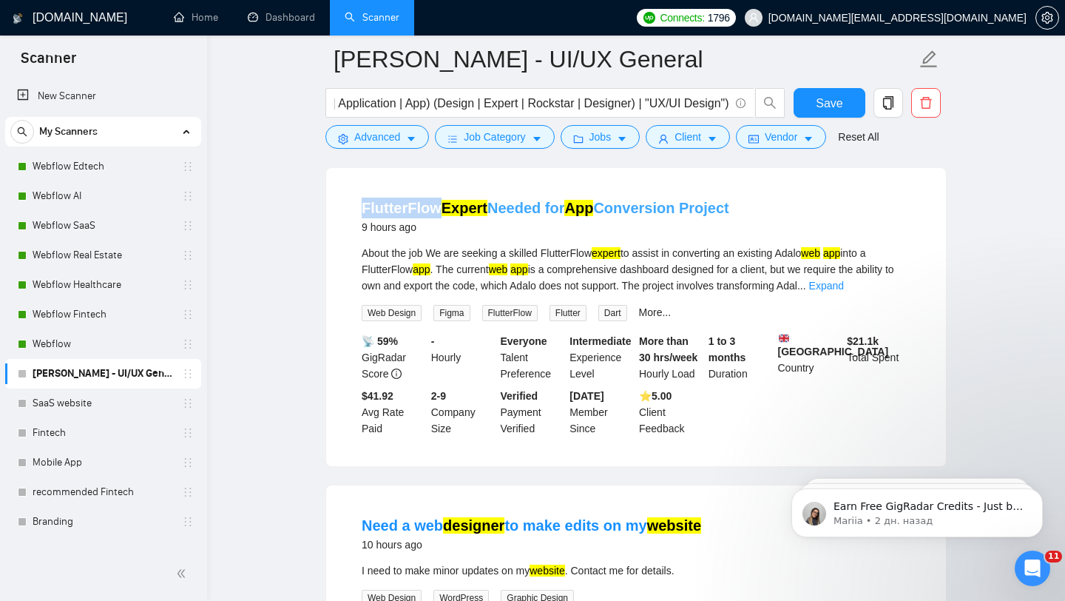
drag, startPoint x: 356, startPoint y: 202, endPoint x: 438, endPoint y: 202, distance: 82.1
click at [438, 202] on li "FlutterFlow Expert Needed for App Conversion Project 9 hours ago About the job …" at bounding box center [636, 317] width 584 height 263
copy link "FlutterFlow"
click at [365, 145] on span "Advanced" at bounding box center [377, 137] width 46 height 16
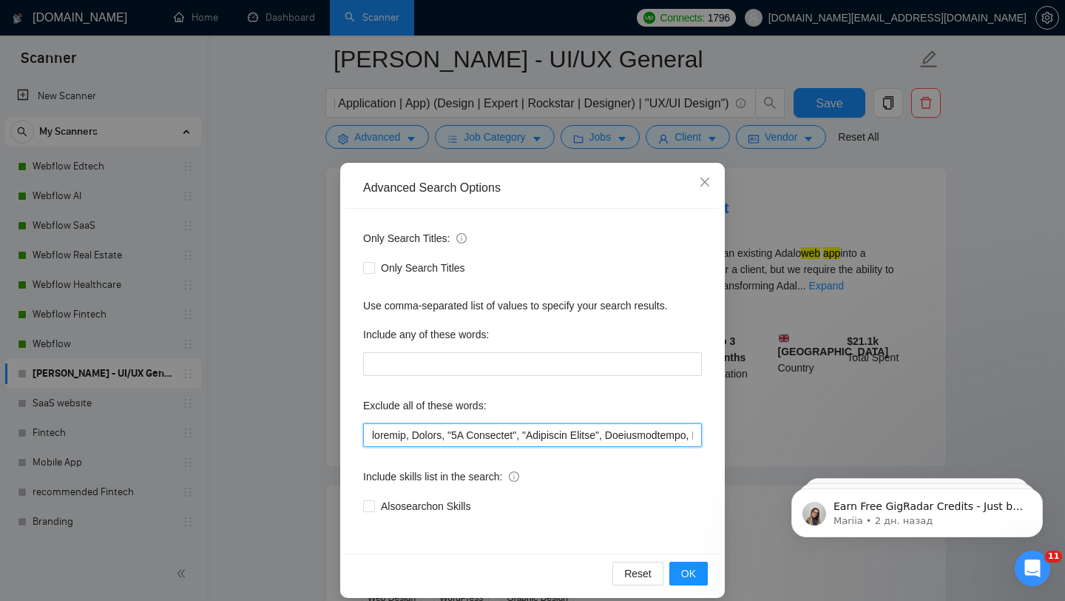
click at [371, 436] on input "text" at bounding box center [532, 435] width 339 height 24
paste input "FlutterFlow"
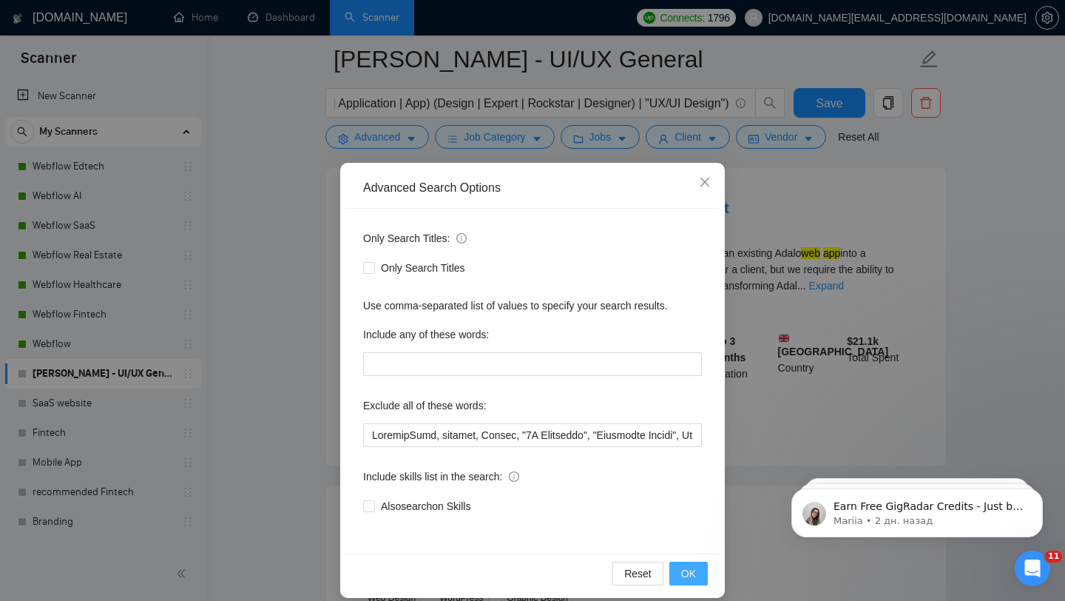
click at [681, 578] on span "OK" at bounding box center [688, 573] width 15 height 16
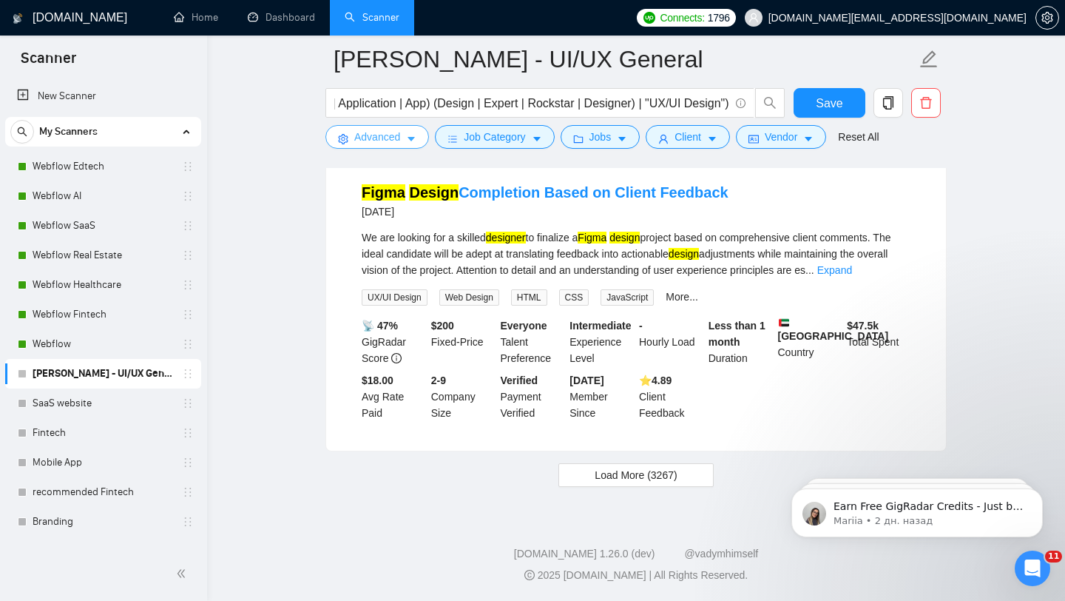
scroll to position [3029, 0]
click at [603, 474] on span "Load More (3267)" at bounding box center [636, 475] width 82 height 16
click at [852, 264] on link "Expand" at bounding box center [834, 270] width 35 height 12
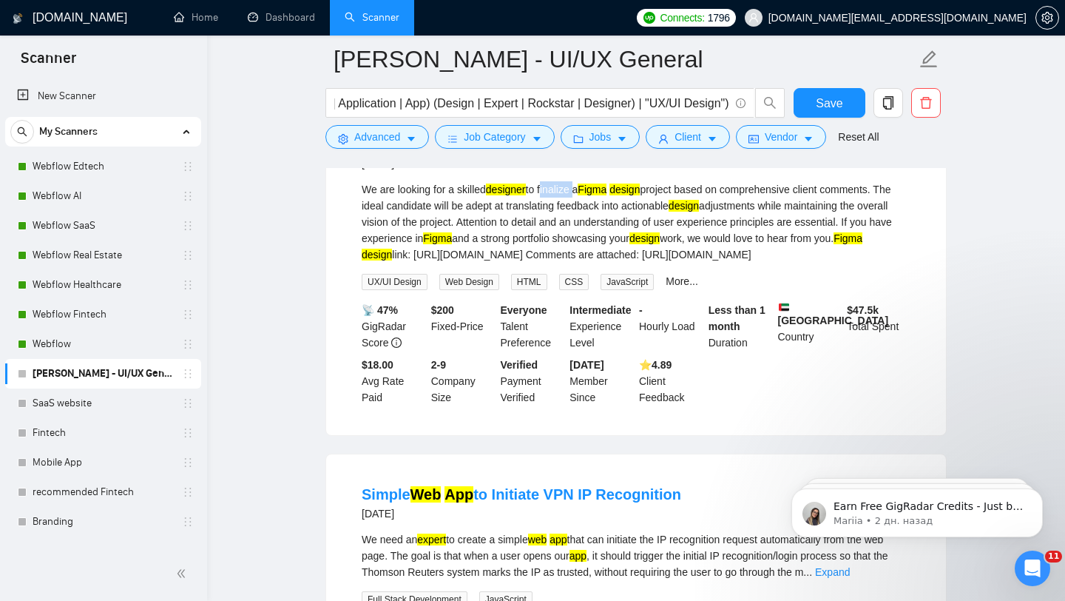
drag, startPoint x: 583, startPoint y: 227, endPoint x: 548, endPoint y: 222, distance: 35.1
click at [548, 222] on div "We are looking for a skilled designer to finalize a Figma design project based …" at bounding box center [636, 221] width 549 height 81
copy div "finalize"
click at [359, 143] on span "Advanced" at bounding box center [377, 137] width 46 height 16
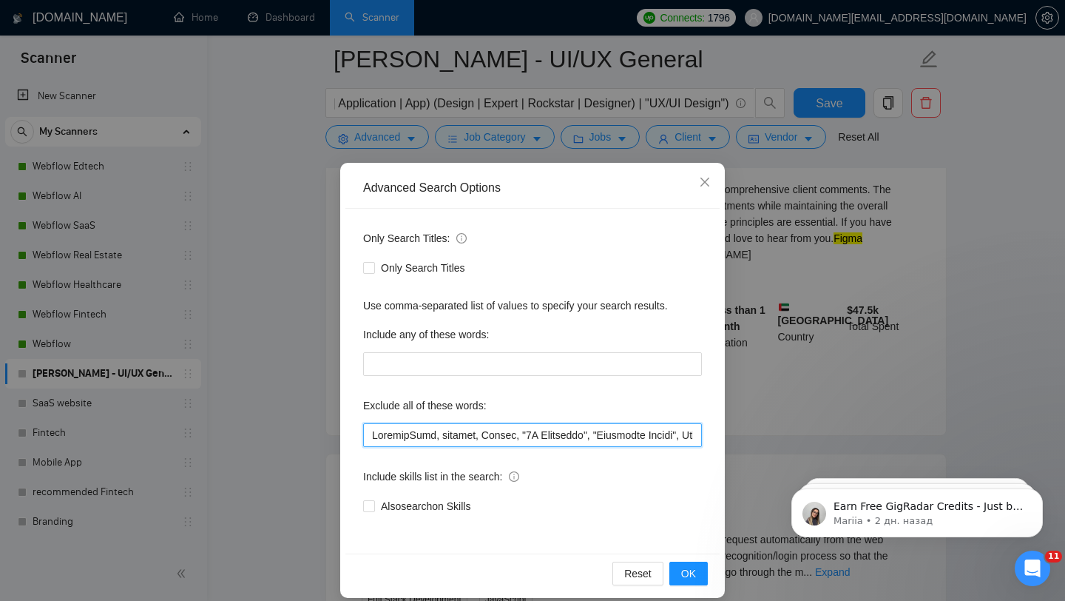
click at [365, 425] on input "text" at bounding box center [532, 435] width 339 height 24
paste input "finalize"
type input "finalize, FlutterFlow, webflow, Framer, "2D Animation", "Character Design", Cin…"
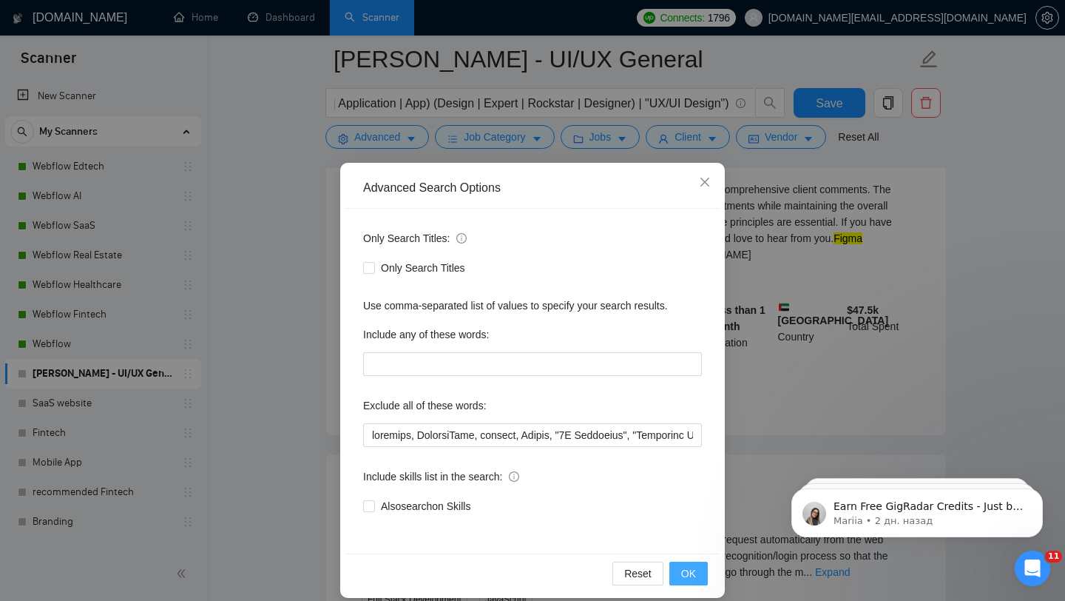
click at [686, 577] on span "OK" at bounding box center [688, 573] width 15 height 16
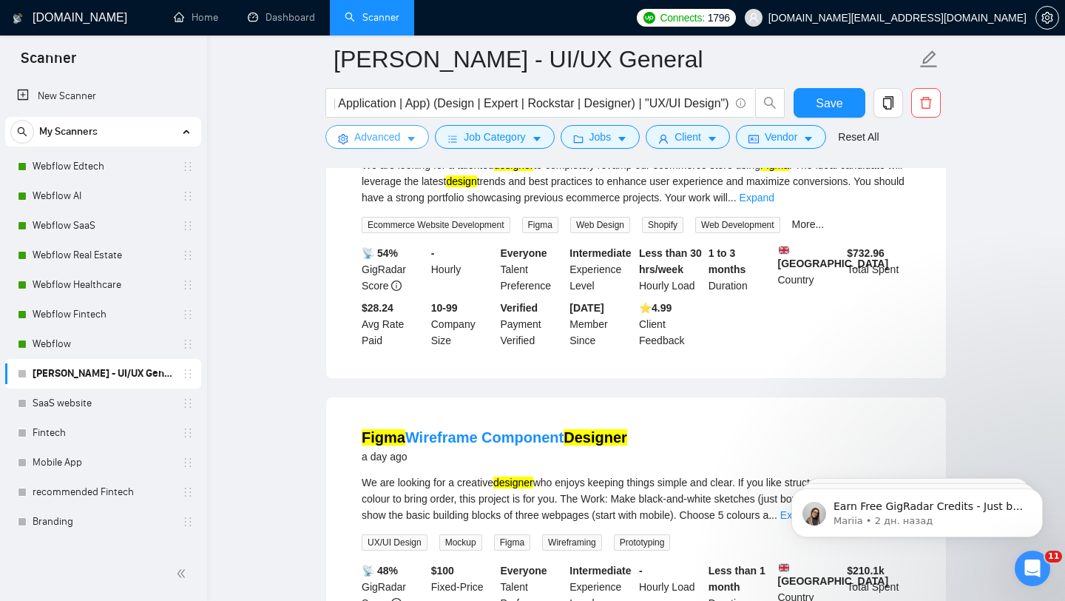
scroll to position [3018, 0]
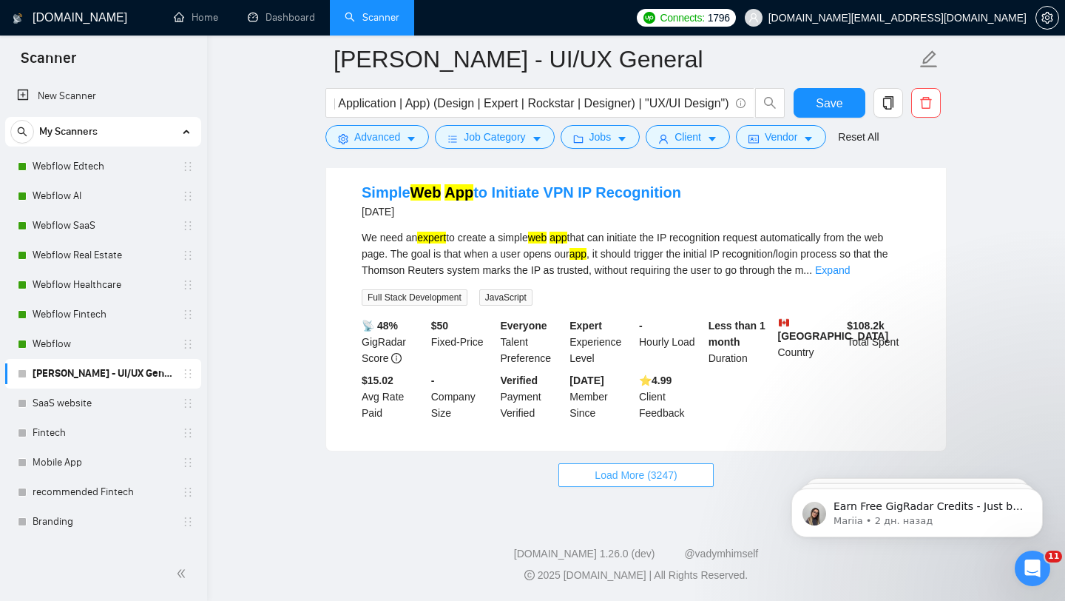
click at [599, 480] on span "Load More (3247)" at bounding box center [636, 475] width 82 height 16
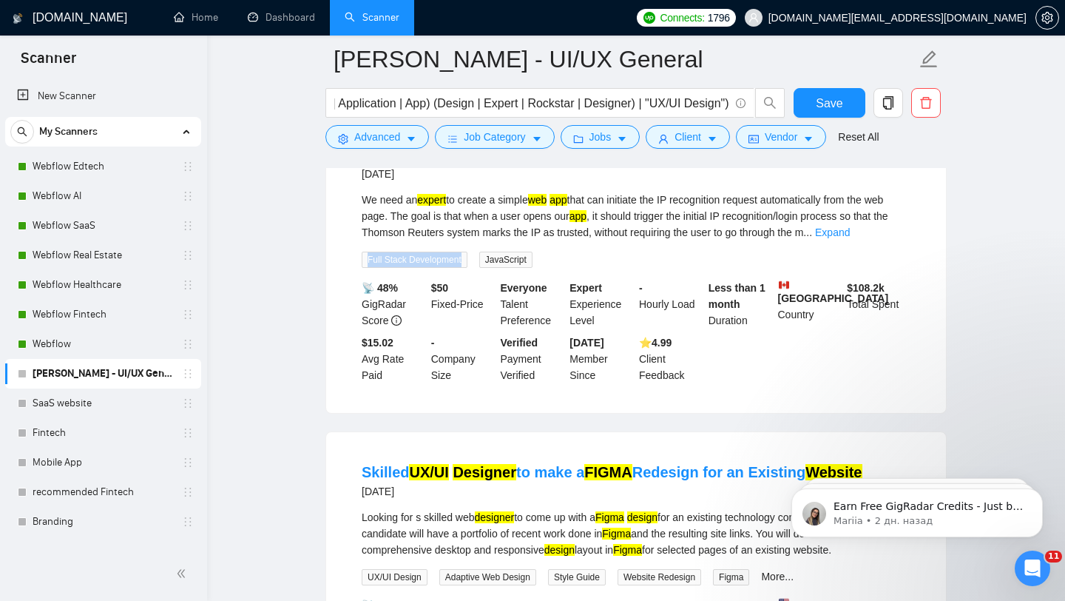
drag, startPoint x: 473, startPoint y: 298, endPoint x: 346, endPoint y: 297, distance: 127.2
click at [346, 297] on li "Simple Web App to Initiate VPN IP Recognition 2 days ago We need an expert to c…" at bounding box center [636, 263] width 584 height 263
copy span "Full Stack Development"
click at [850, 238] on link "Expand" at bounding box center [832, 232] width 35 height 12
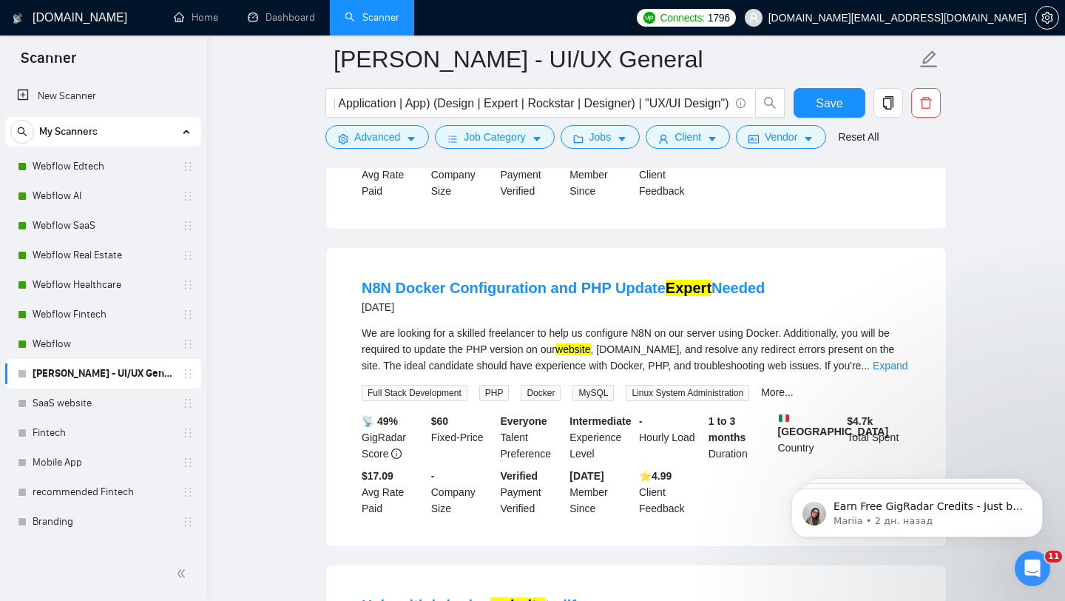
scroll to position [3565, 0]
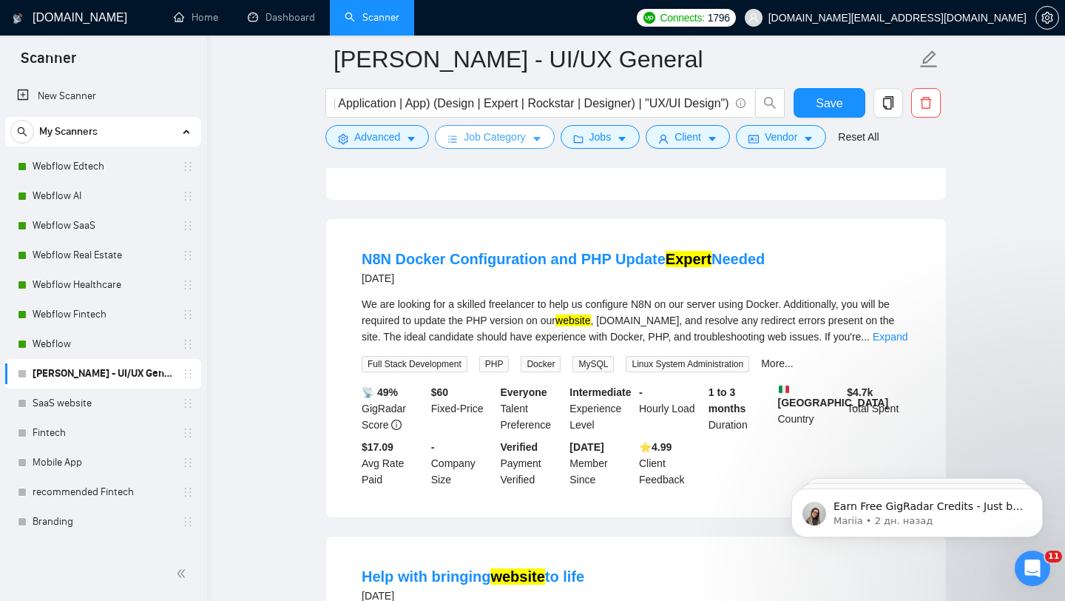
click at [469, 146] on button "Job Category" at bounding box center [494, 137] width 119 height 24
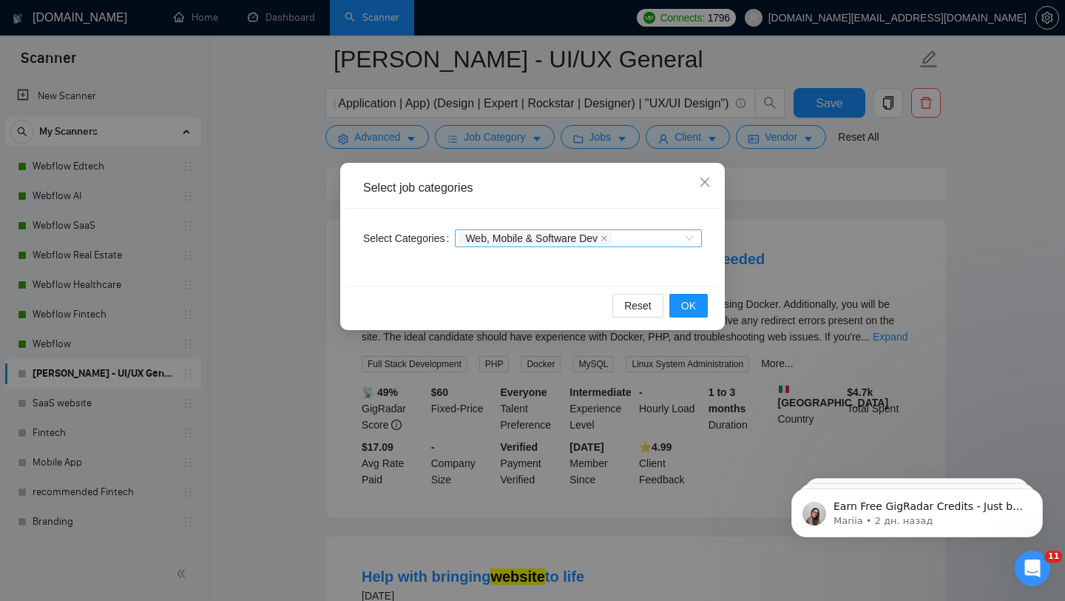
click at [607, 238] on icon "close" at bounding box center [604, 238] width 6 height 6
click at [601, 239] on div at bounding box center [571, 238] width 225 height 12
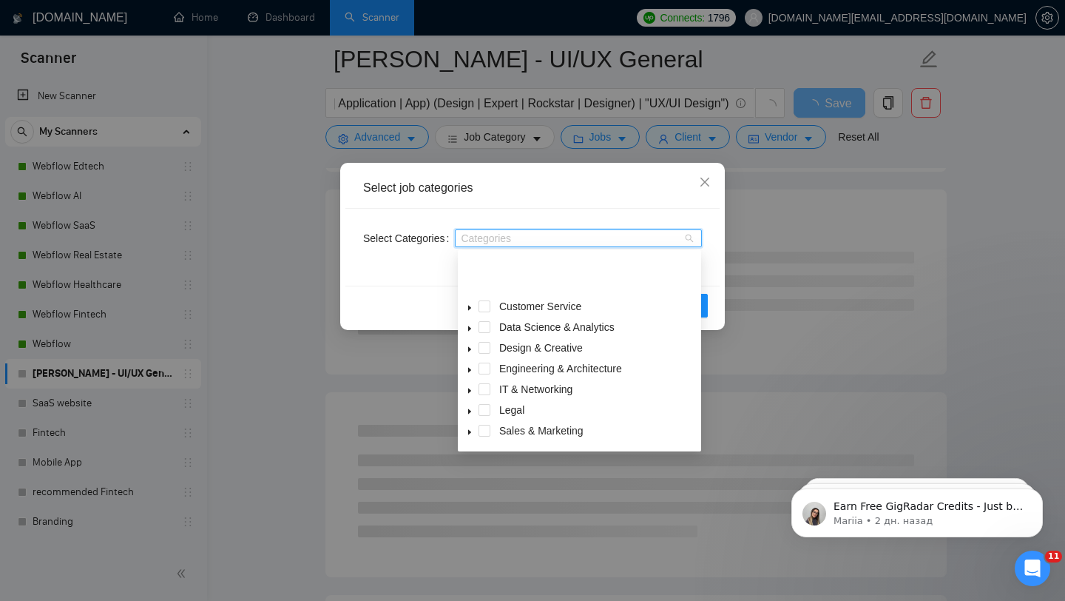
click at [467, 463] on span at bounding box center [470, 472] width 18 height 18
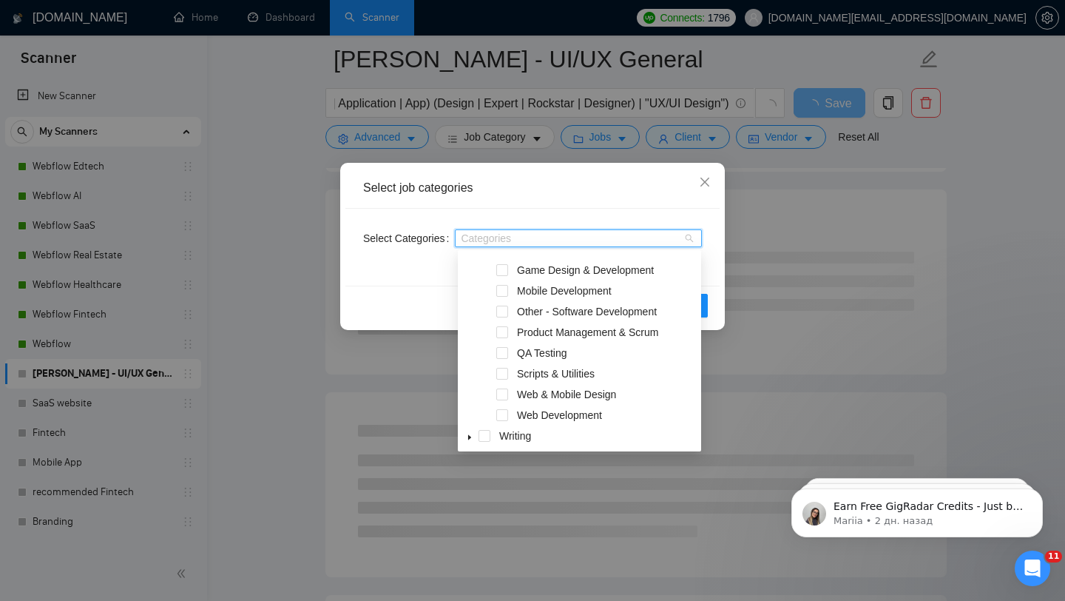
scroll to position [308, 0]
click at [509, 393] on div "Web & Mobile Design" at bounding box center [579, 393] width 237 height 21
click at [505, 393] on span at bounding box center [502, 392] width 12 height 12
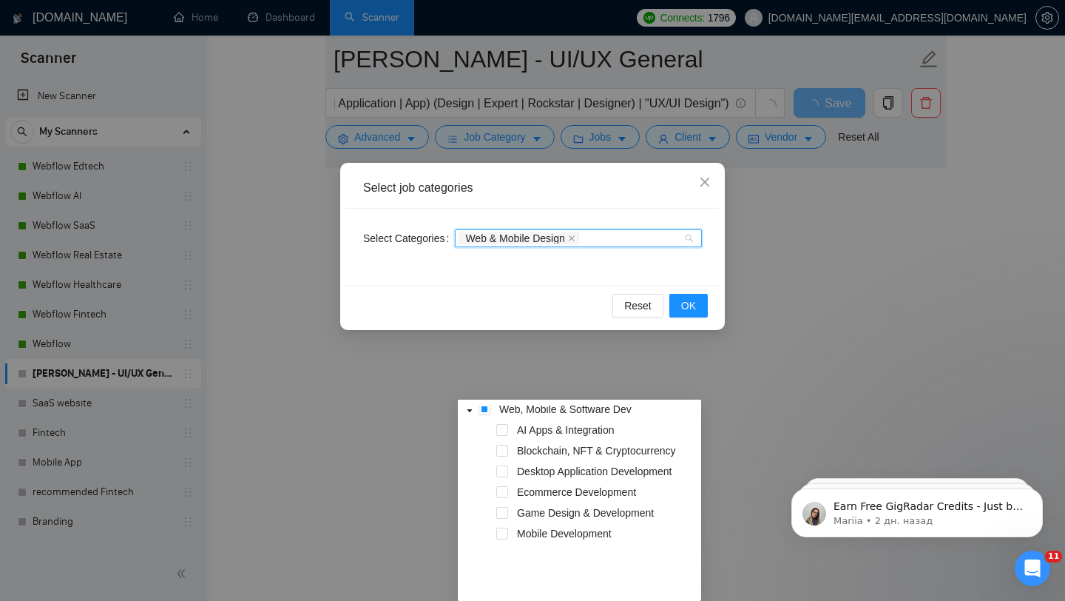
scroll to position [276, 0]
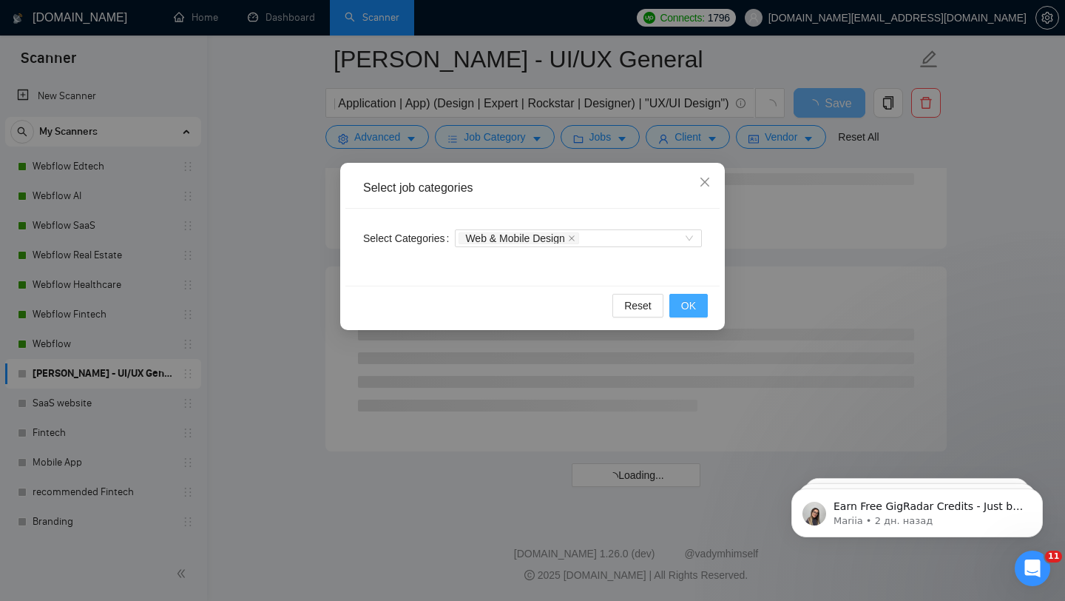
click at [691, 316] on button "OK" at bounding box center [688, 306] width 38 height 24
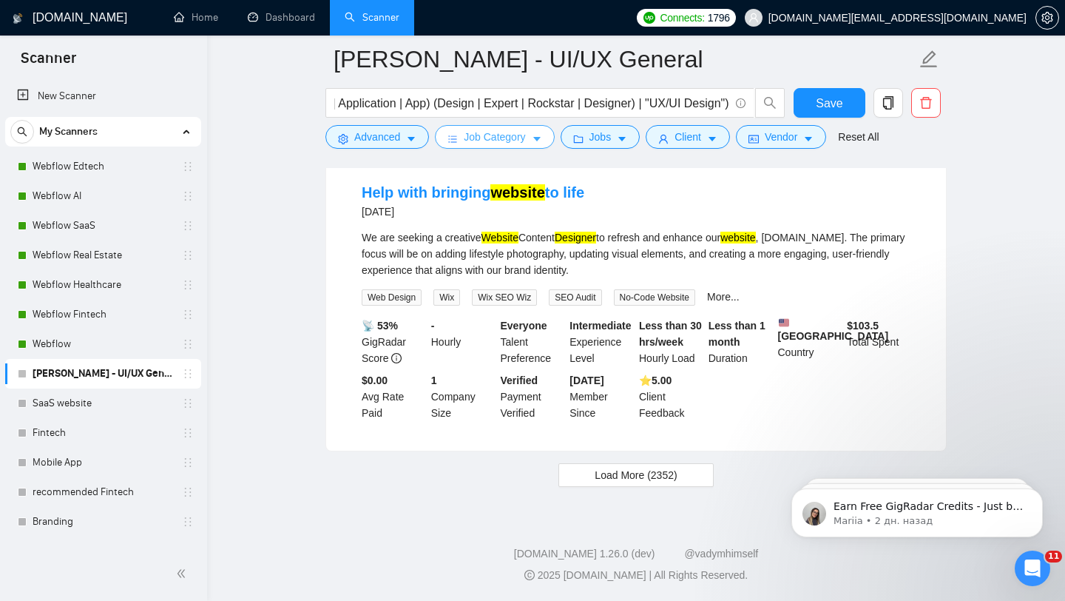
scroll to position [3018, 0]
click at [580, 473] on button "Load More (2352)" at bounding box center [635, 475] width 155 height 24
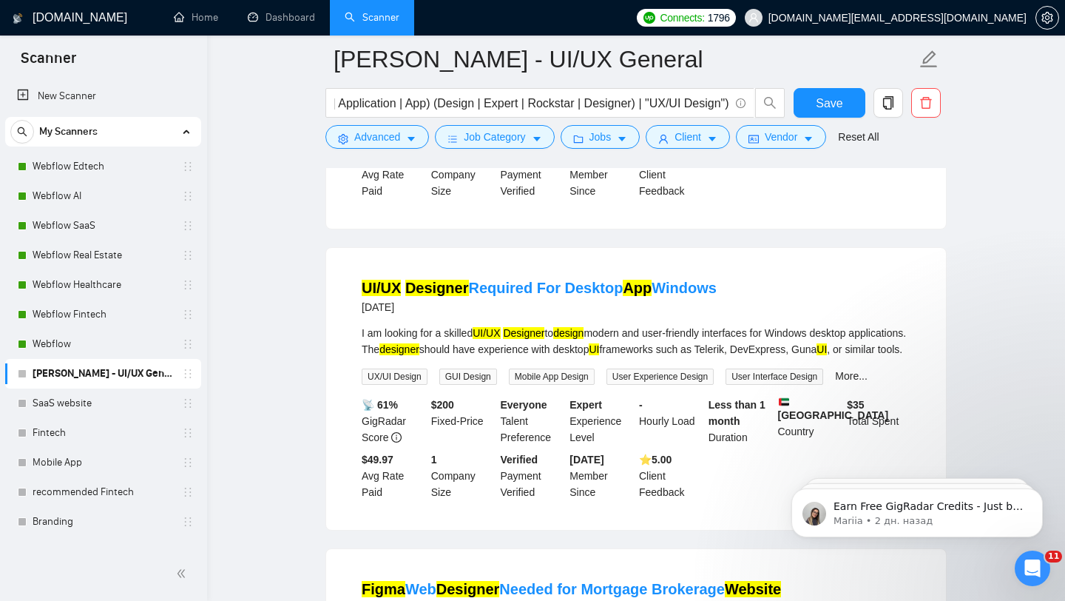
scroll to position [5755, 0]
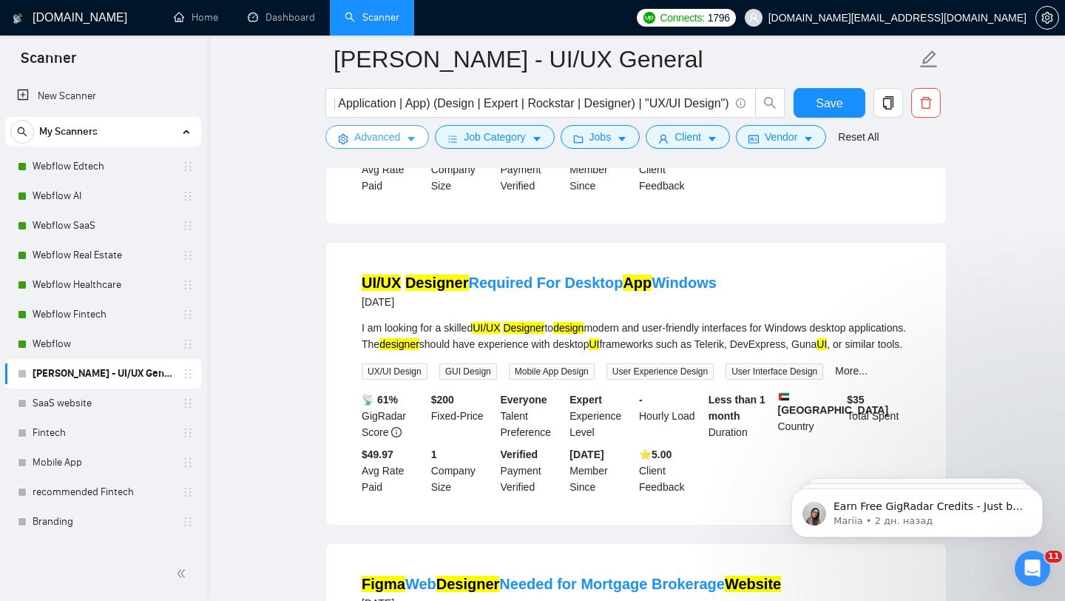
click at [404, 134] on button "Advanced" at bounding box center [377, 137] width 104 height 24
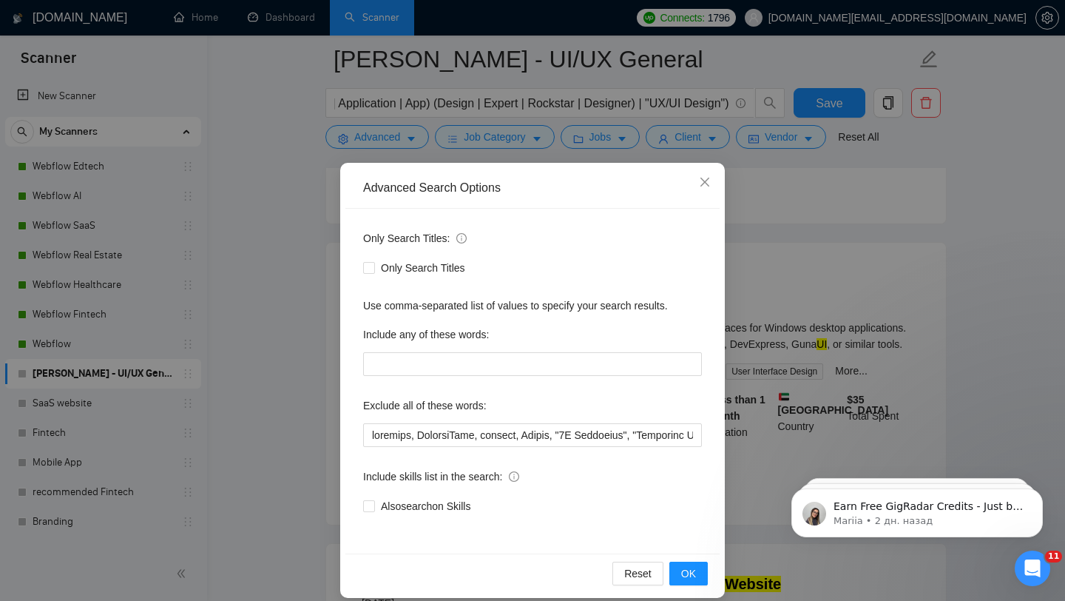
click at [468, 143] on div "Advanced Search Options Only Search Titles: Only Search Titles Use comma-separa…" at bounding box center [532, 300] width 1065 height 601
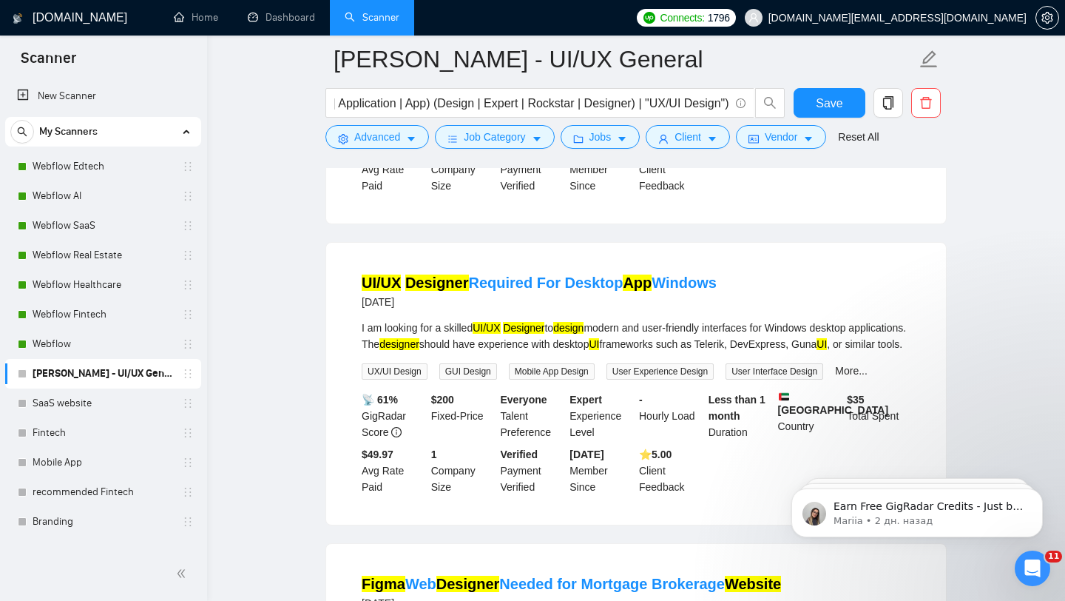
click at [468, 143] on div "Advanced Search Options Only Search Titles: Only Search Titles Use comma-separa…" at bounding box center [532, 300] width 1065 height 601
click at [510, 141] on span "Job Category" at bounding box center [494, 137] width 61 height 16
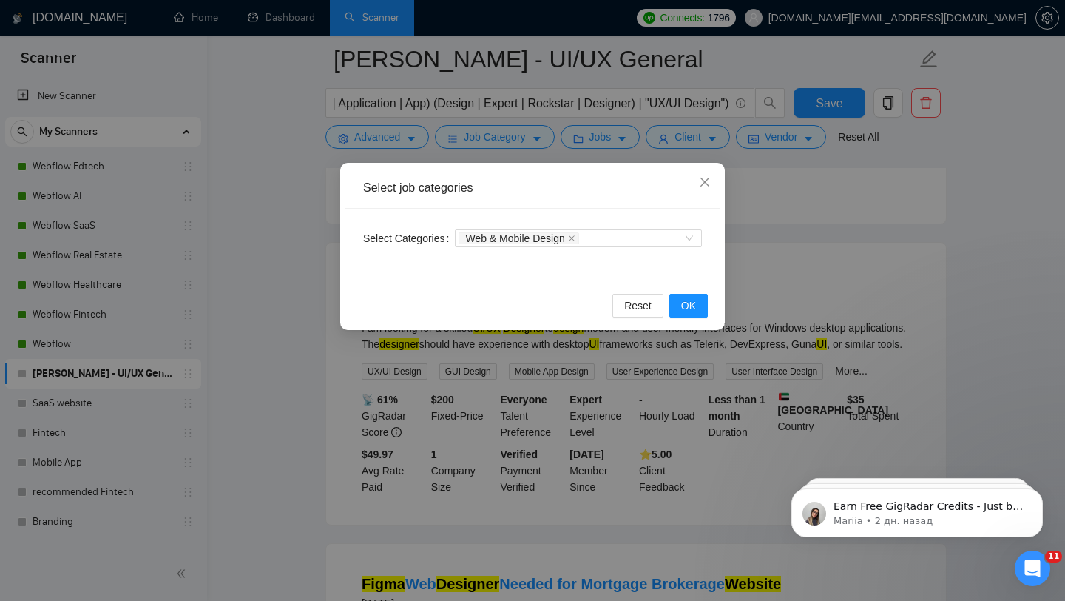
click at [512, 109] on div "Select job categories Select Categories Web & Mobile Design Reset OK" at bounding box center [532, 300] width 1065 height 601
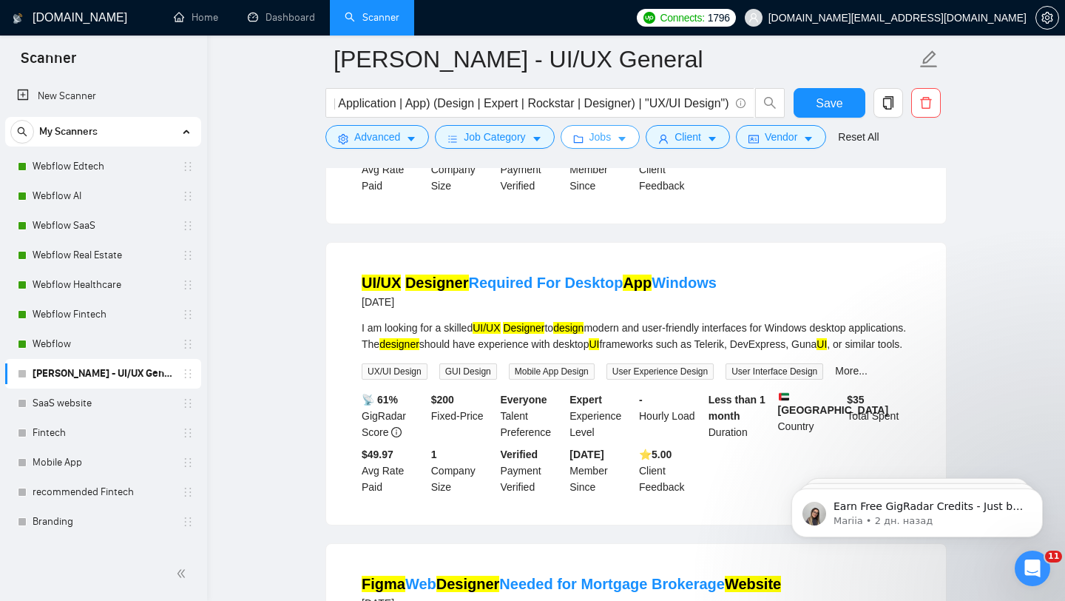
click at [573, 139] on button "Jobs" at bounding box center [601, 137] width 80 height 24
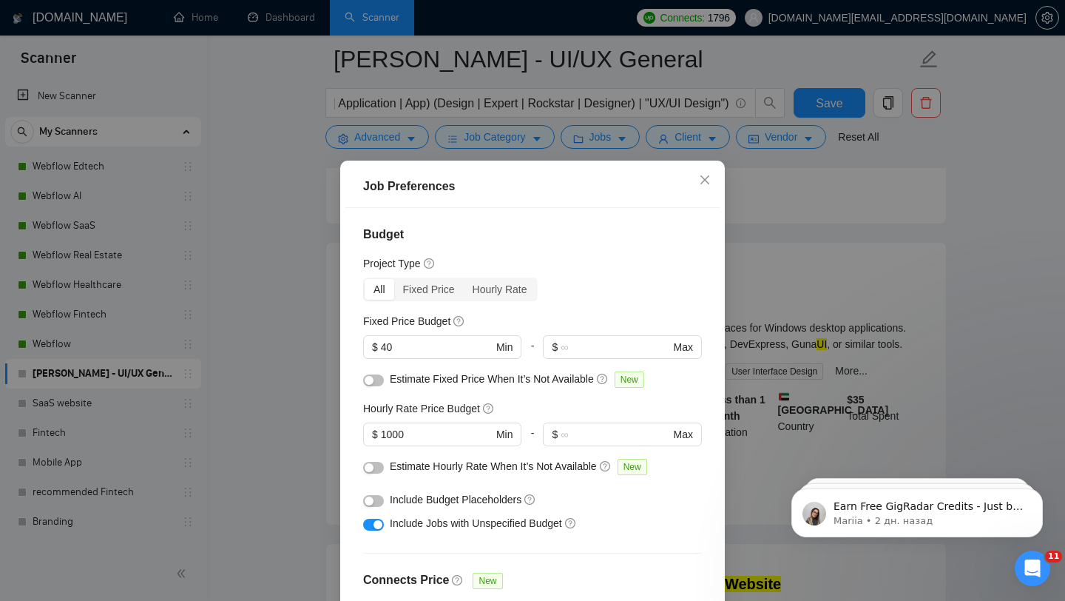
scroll to position [0, 0]
click at [403, 353] on input "40" at bounding box center [437, 347] width 112 height 16
type input "1000"
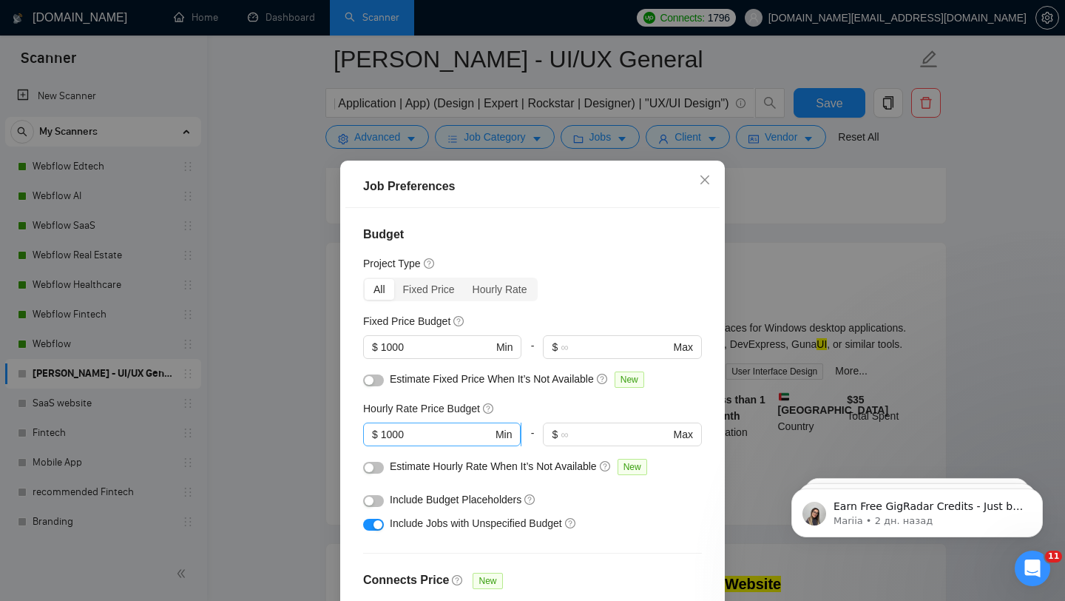
click at [416, 442] on span "$ 1000 Min" at bounding box center [442, 434] width 158 height 24
click at [415, 438] on input "1000" at bounding box center [437, 434] width 112 height 16
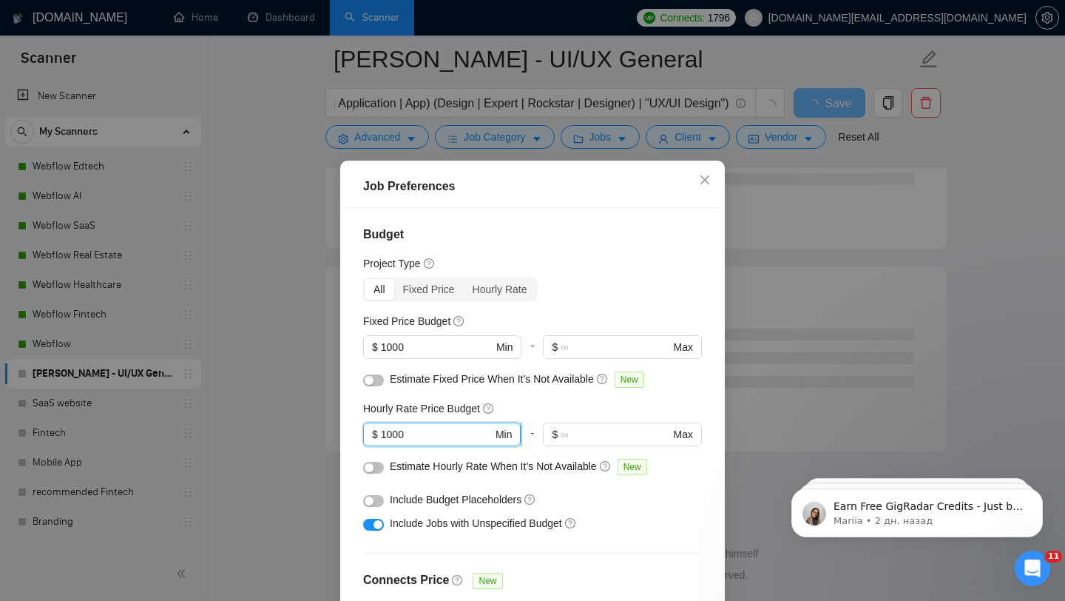
click at [415, 438] on input "1000" at bounding box center [437, 434] width 112 height 16
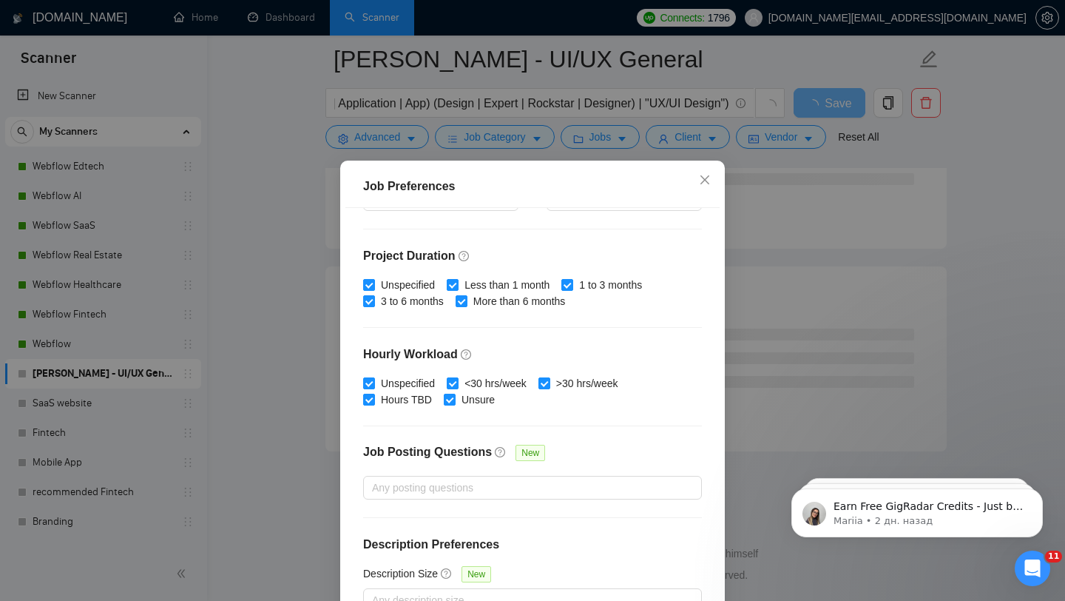
scroll to position [92, 0]
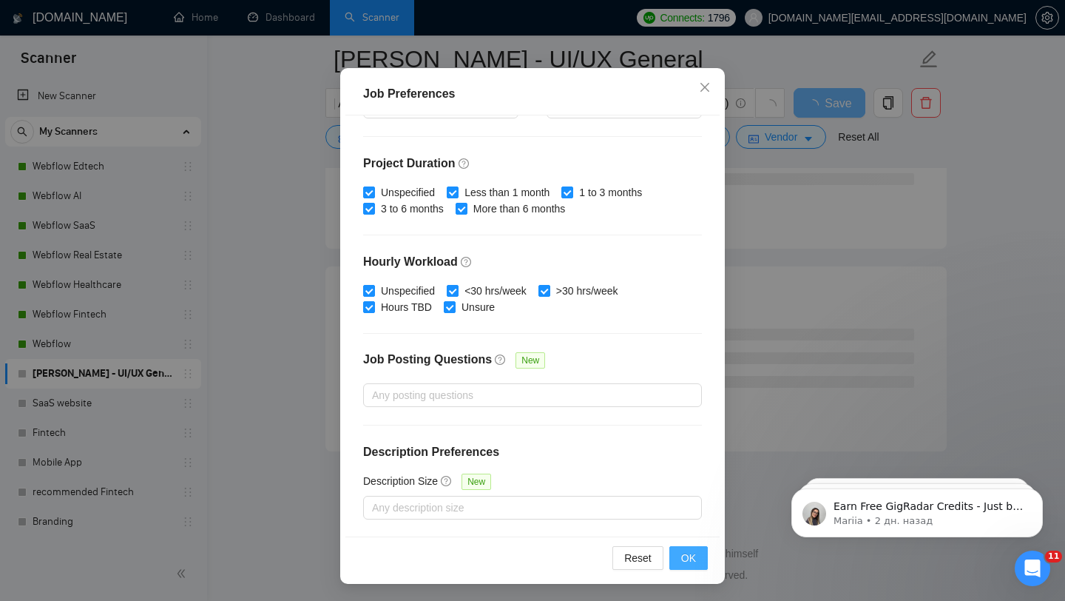
type input "40"
click at [686, 551] on span "OK" at bounding box center [688, 558] width 15 height 16
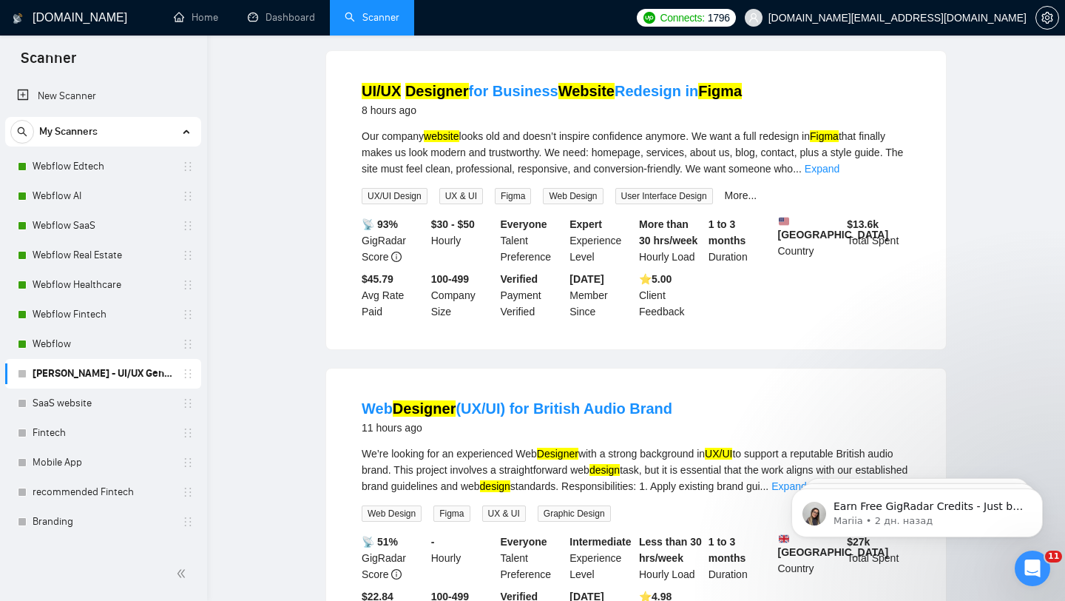
scroll to position [0, 0]
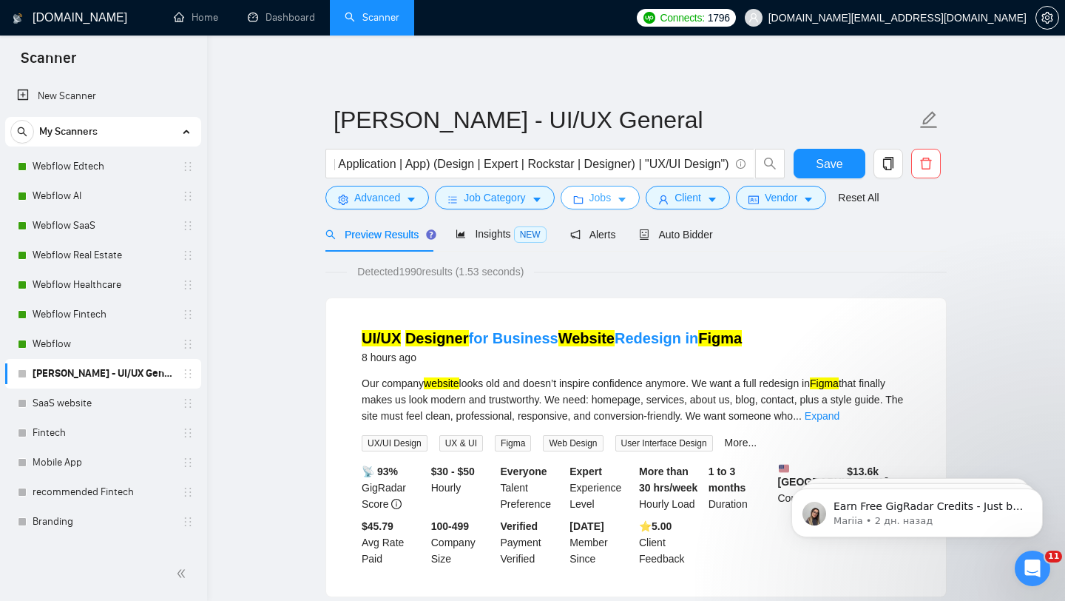
click at [603, 195] on span "Jobs" at bounding box center [600, 197] width 22 height 16
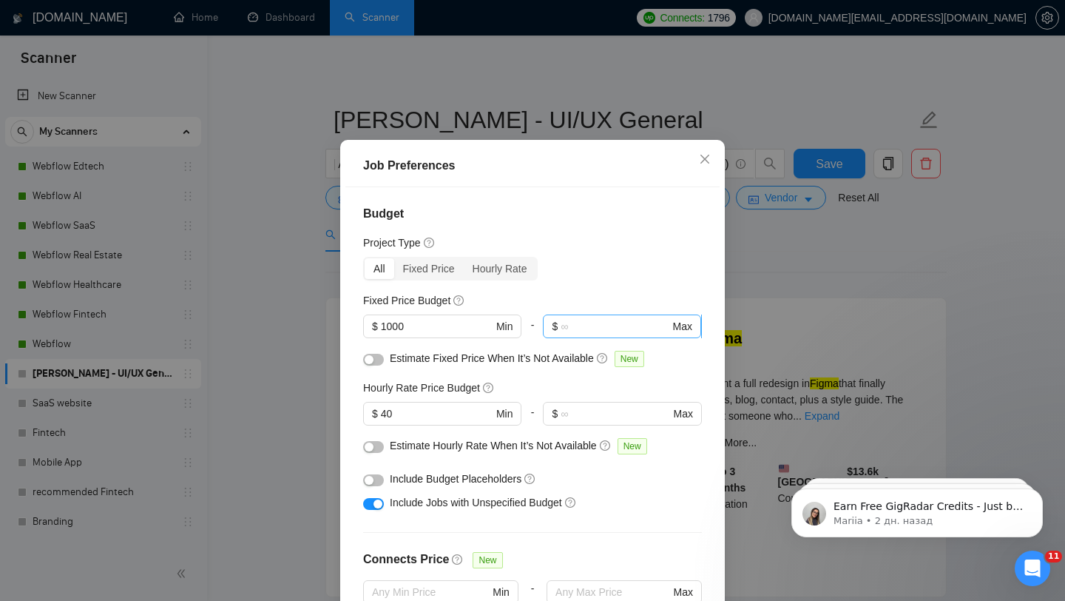
scroll to position [413, 0]
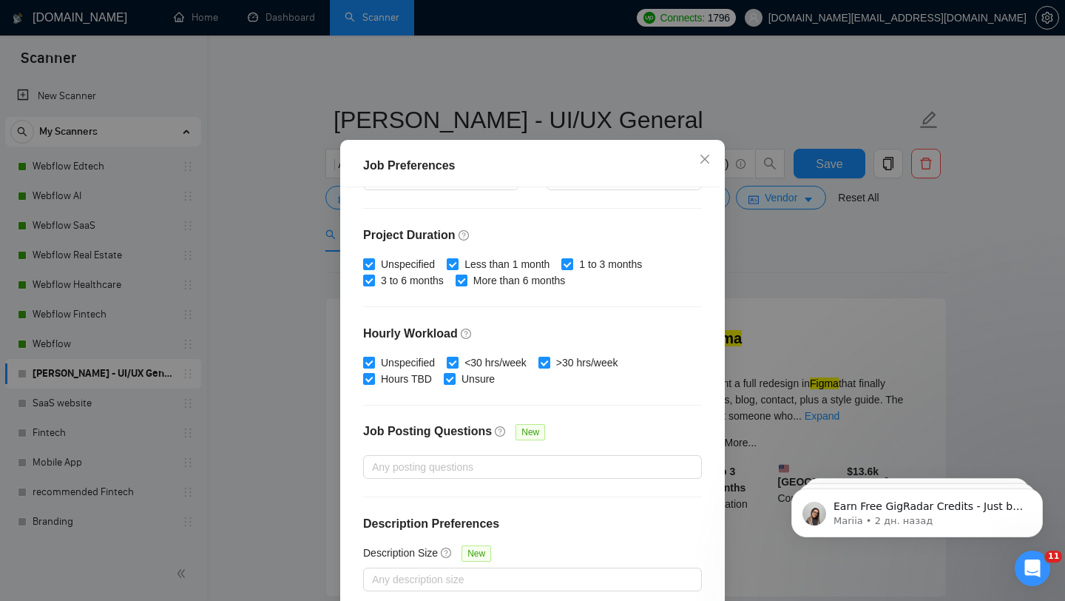
click at [842, 212] on div "Job Preferences Budget Project Type All Fixed Price Hourly Rate Fixed Price Bud…" at bounding box center [532, 300] width 1065 height 601
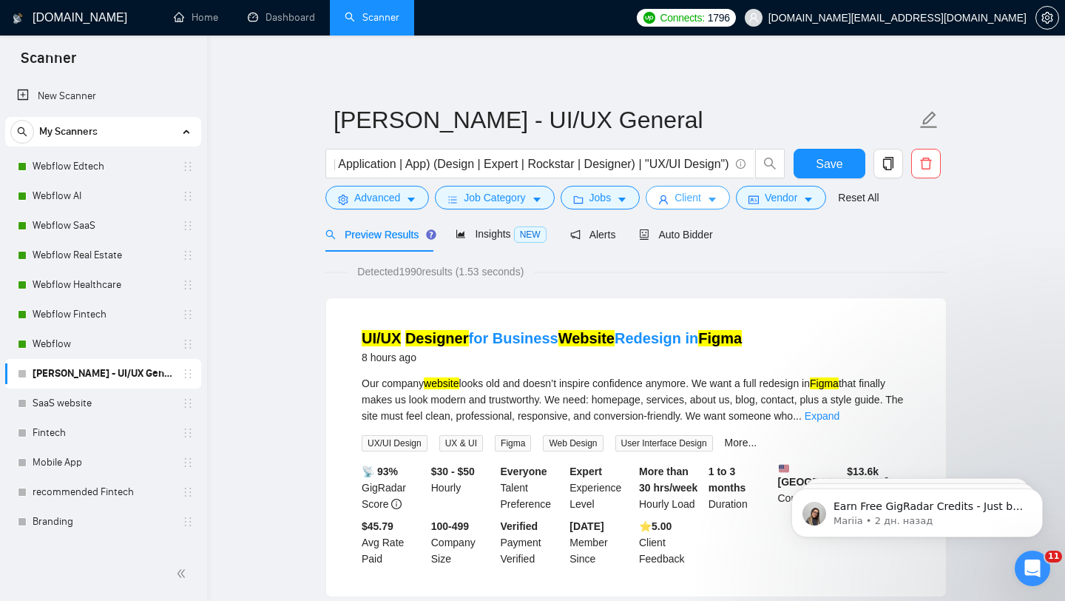
click at [676, 192] on button "Client" at bounding box center [688, 198] width 84 height 24
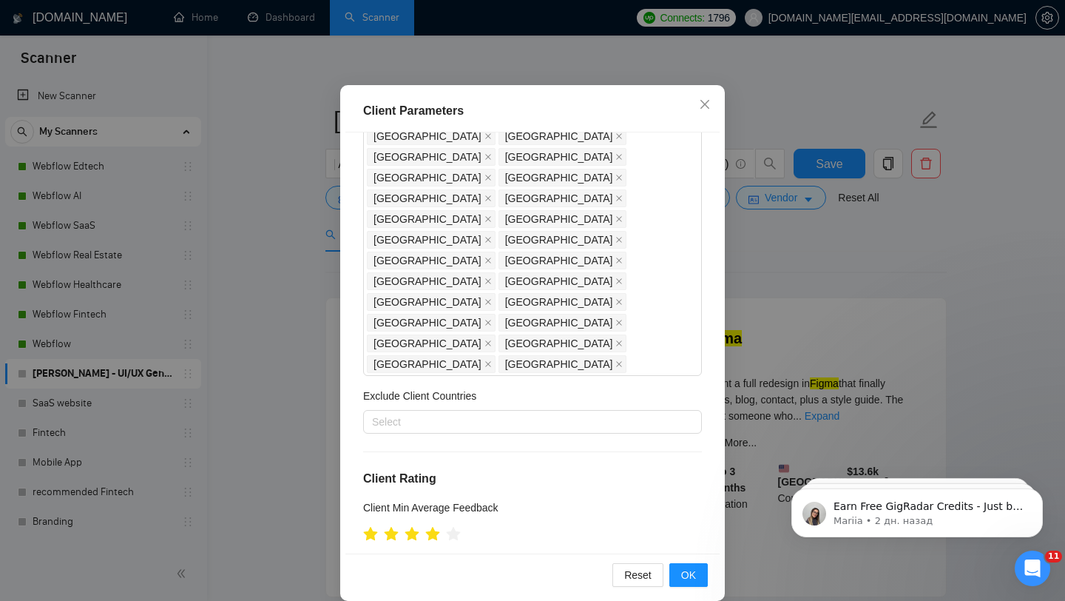
scroll to position [244, 0]
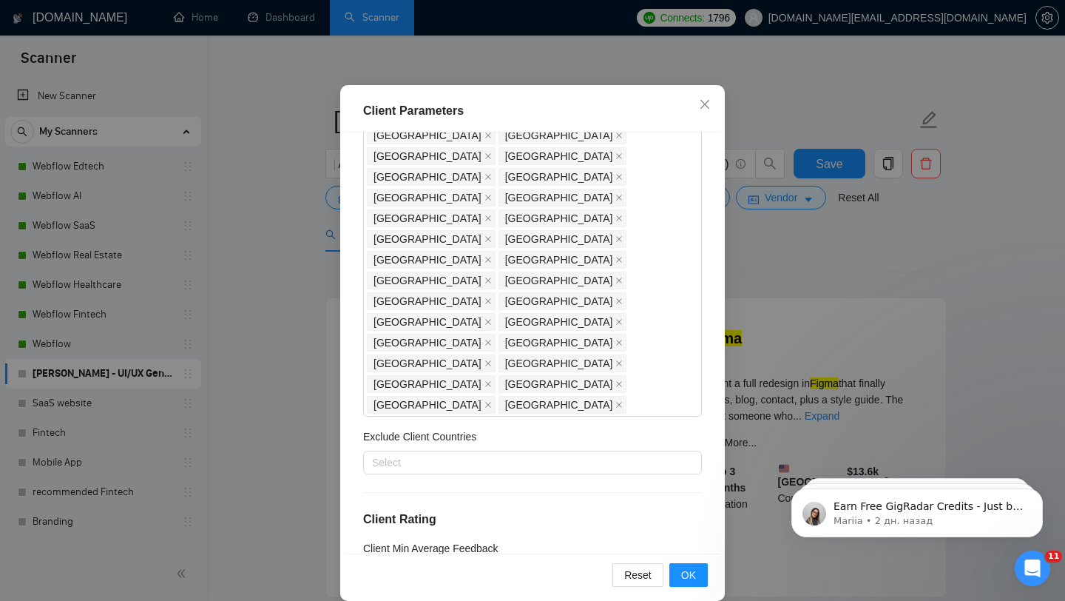
click at [427, 592] on span "Include clients with no feedback" at bounding box center [454, 600] width 158 height 16
click at [373, 594] on input "Include clients with no feedback" at bounding box center [368, 599] width 10 height 10
checkbox input "true"
click at [695, 578] on span "OK" at bounding box center [688, 575] width 15 height 16
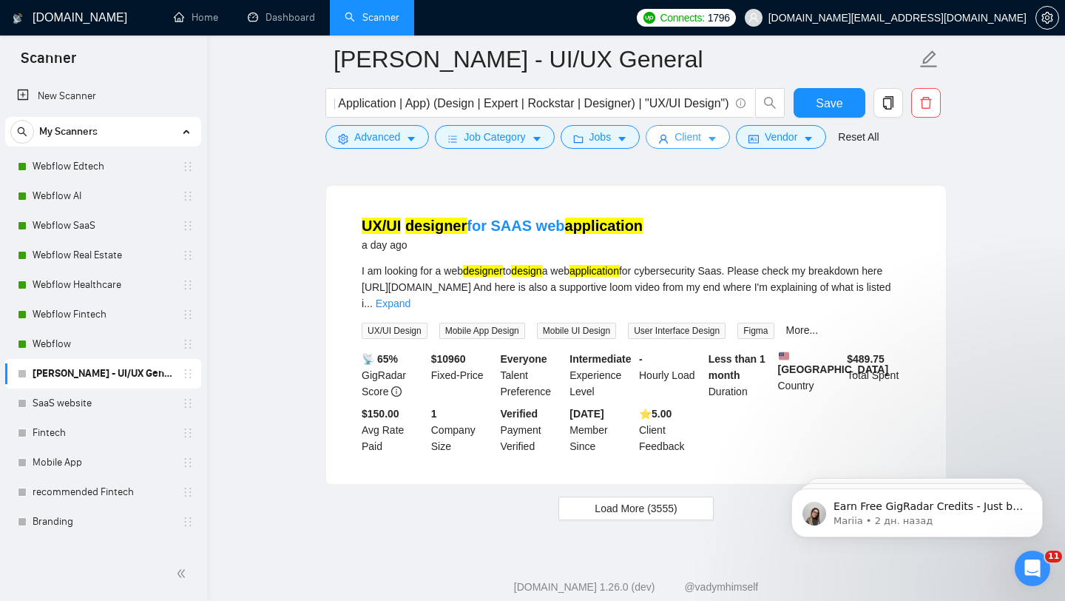
scroll to position [3080, 0]
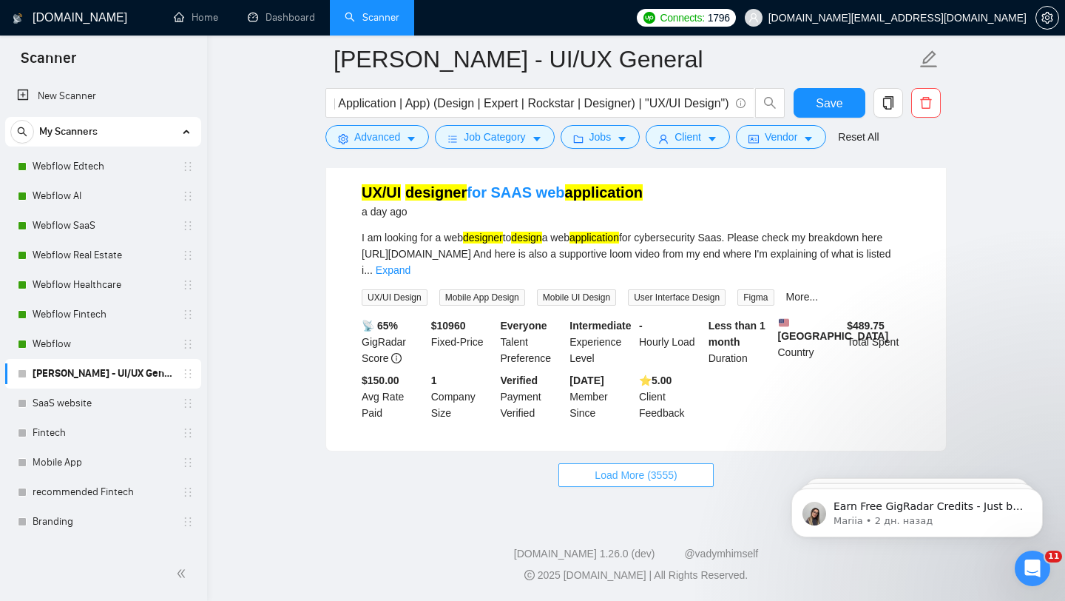
click at [626, 482] on span "Load More (3555)" at bounding box center [636, 475] width 82 height 16
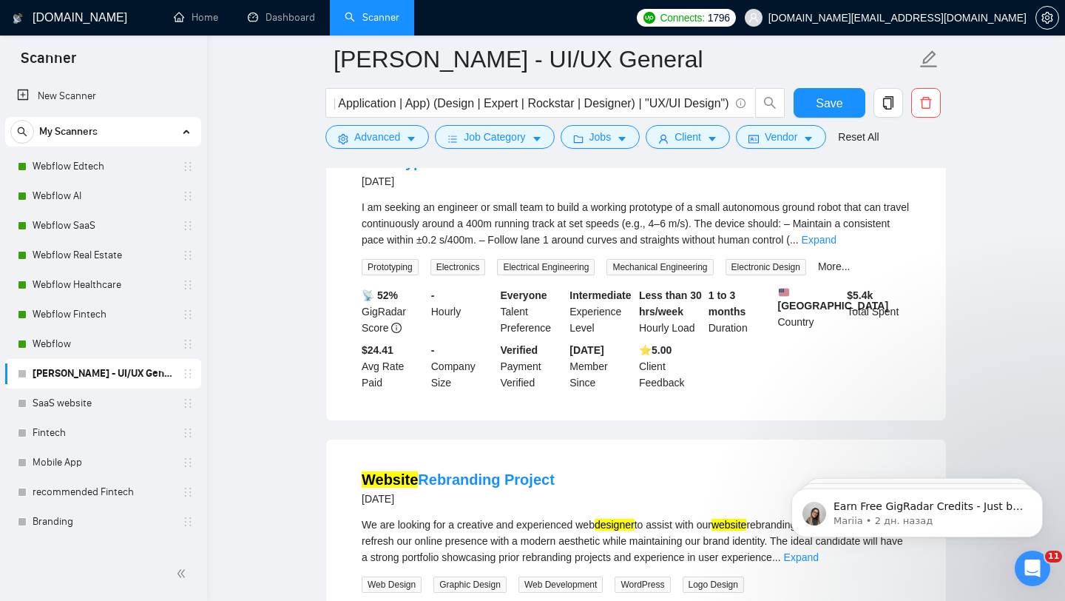
scroll to position [5269, 0]
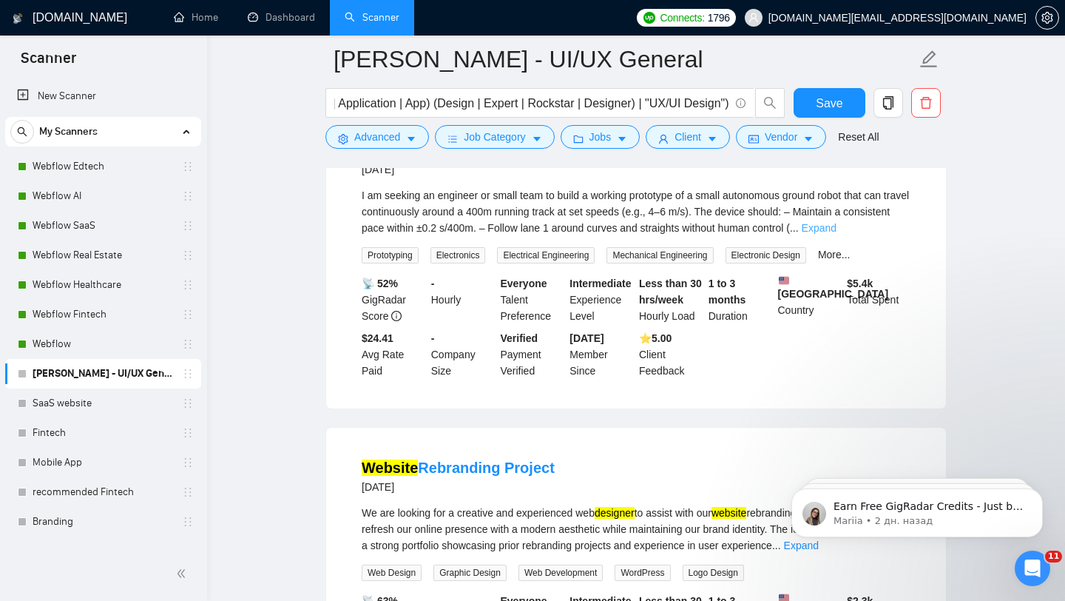
click at [836, 234] on link "Expand" at bounding box center [819, 228] width 35 height 12
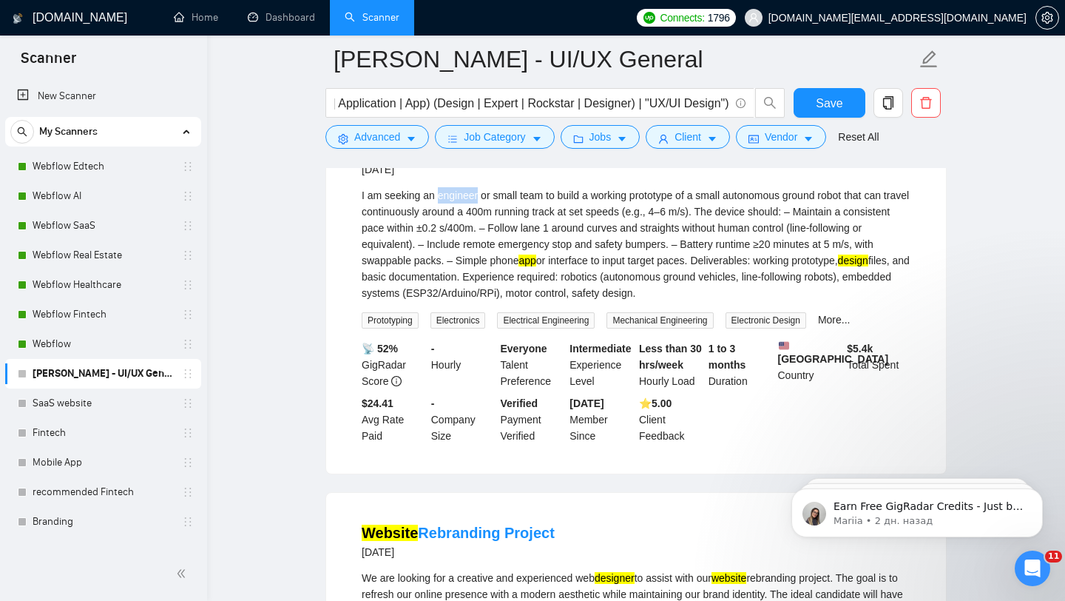
drag, startPoint x: 480, startPoint y: 315, endPoint x: 439, endPoint y: 311, distance: 41.6
click at [439, 301] on div "I am seeking an engineer or small team to build a working prototype of a small …" at bounding box center [636, 244] width 549 height 114
copy div "engineer"
click at [358, 133] on span "Advanced" at bounding box center [377, 137] width 46 height 16
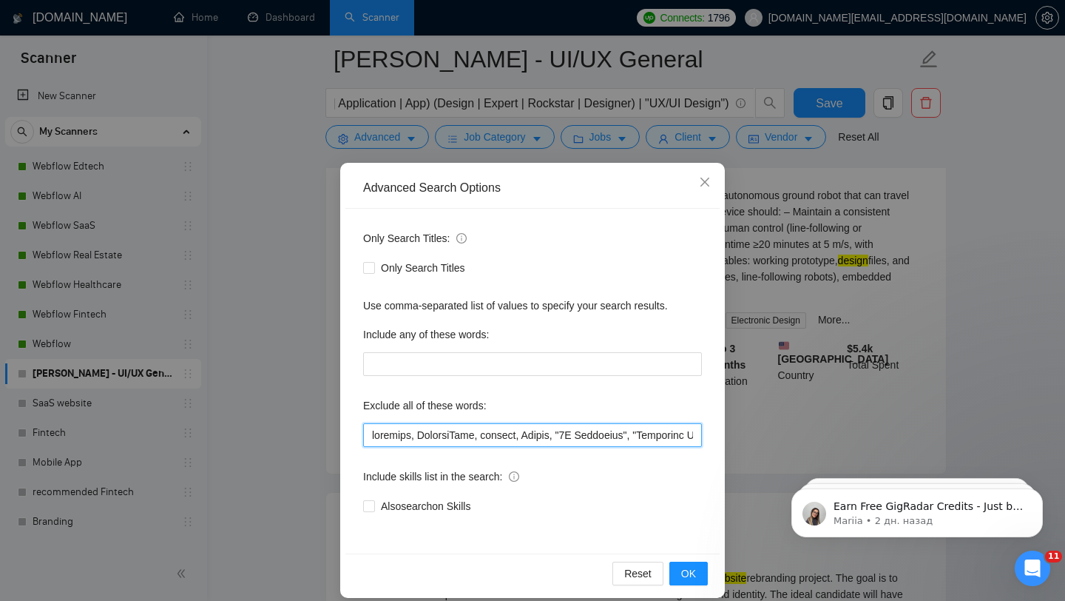
click at [368, 433] on input "text" at bounding box center [532, 435] width 339 height 24
paste input "engineer"
type input "engineer, finalize, FlutterFlow, webflow, Framer, "2D Animation", "Character De…"
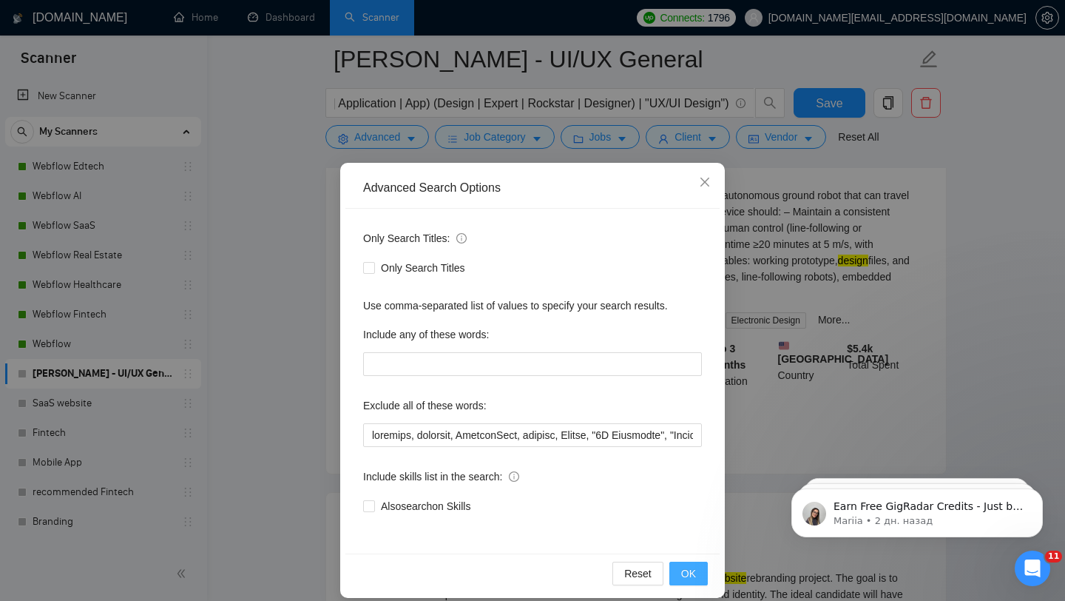
click at [703, 573] on button "OK" at bounding box center [688, 573] width 38 height 24
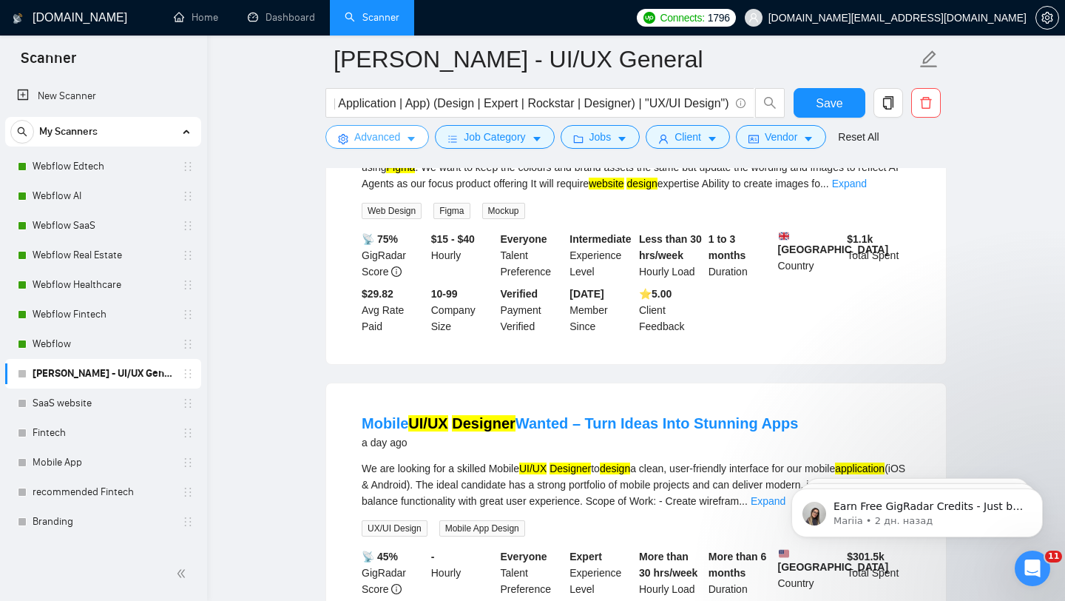
scroll to position [3080, 0]
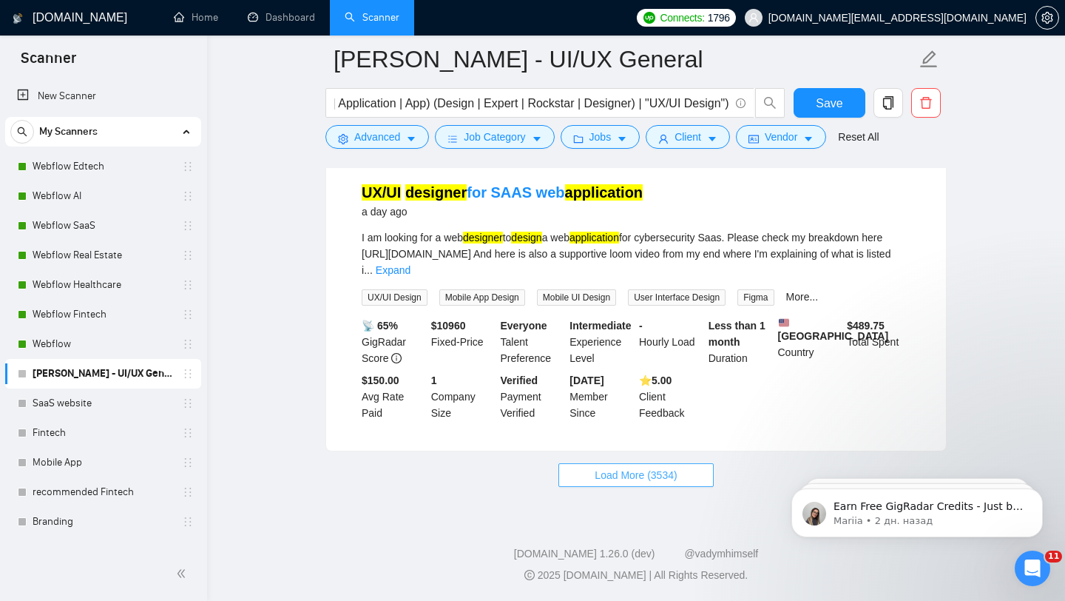
click at [586, 464] on button "Load More (3534)" at bounding box center [635, 475] width 155 height 24
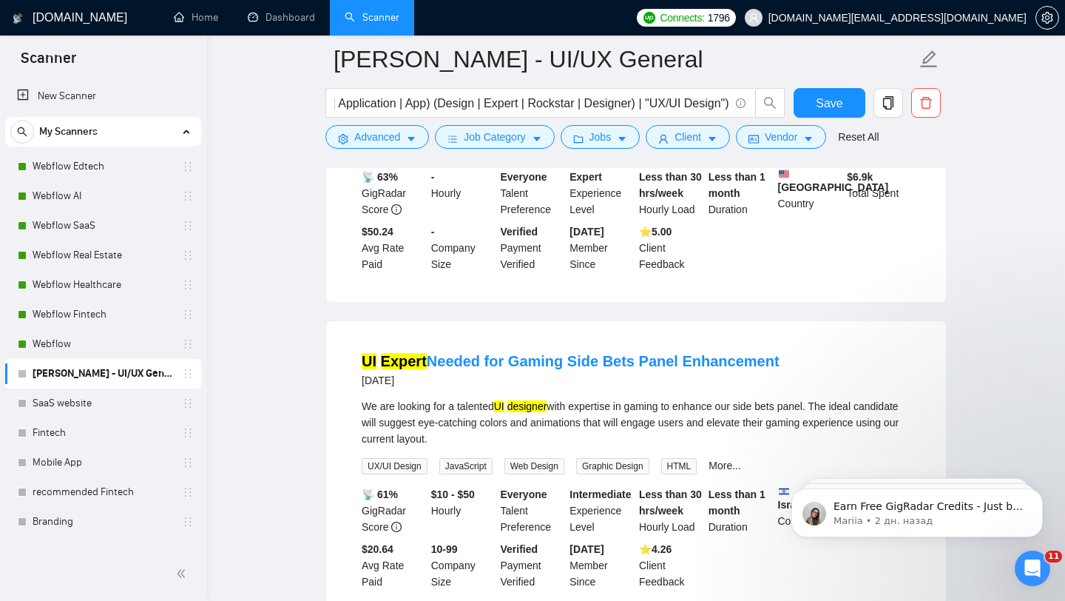
scroll to position [6295, 0]
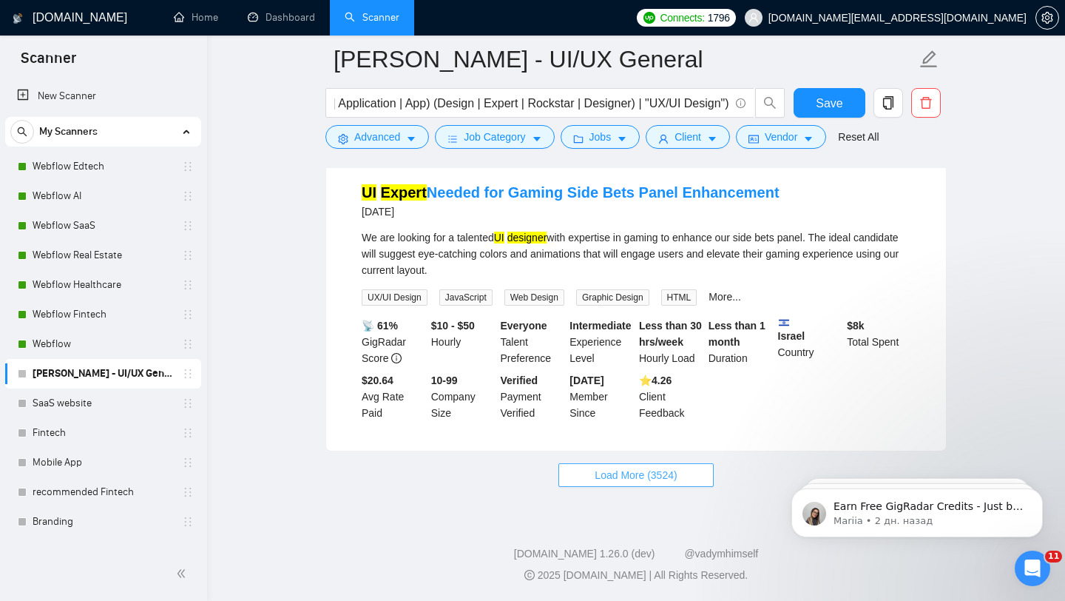
click at [587, 470] on button "Load More (3524)" at bounding box center [635, 475] width 155 height 24
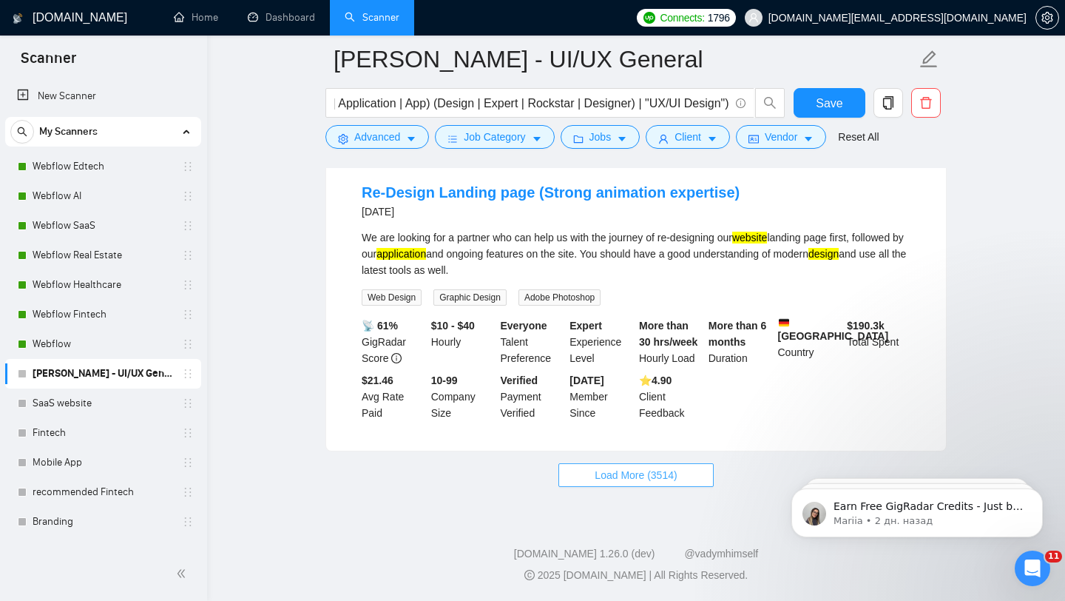
scroll to position [9505, 0]
click at [638, 469] on span "Load More (3514)" at bounding box center [636, 475] width 82 height 16
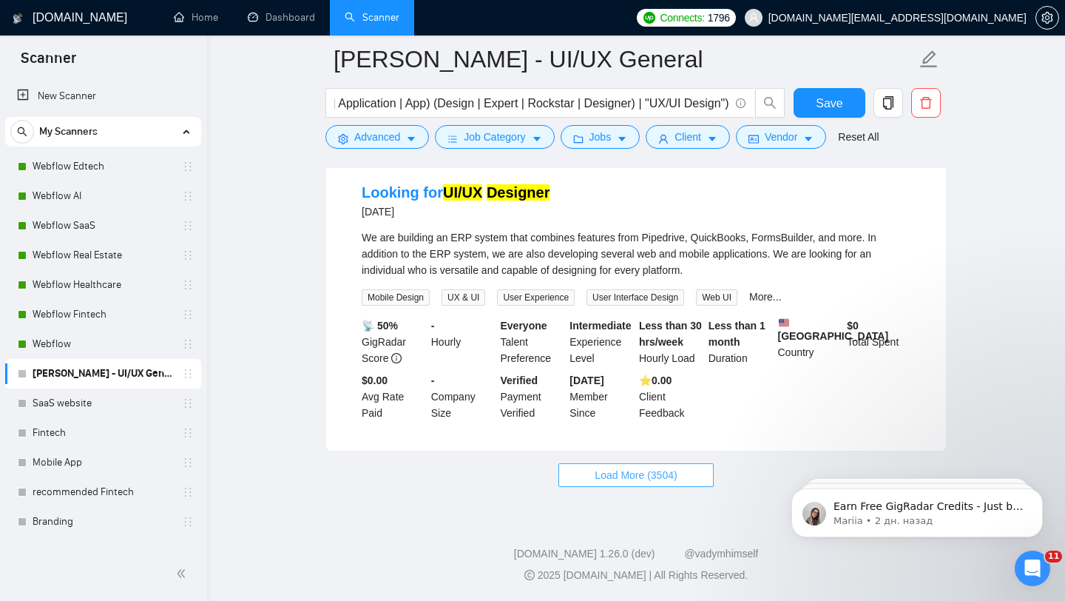
scroll to position [12672, 0]
click at [584, 463] on button "Load More (3504)" at bounding box center [635, 475] width 155 height 24
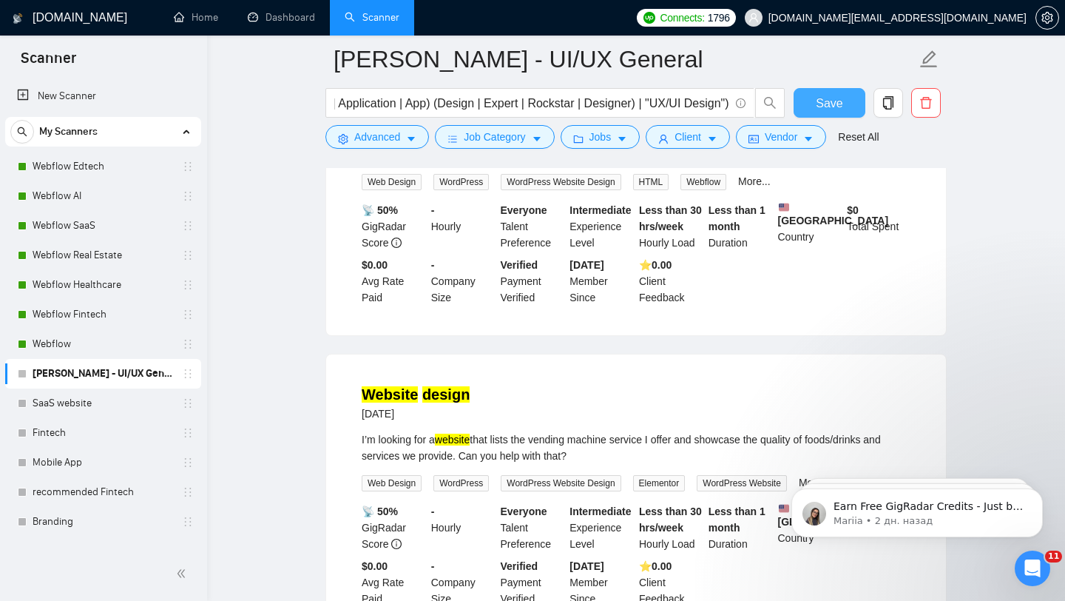
scroll to position [13459, 0]
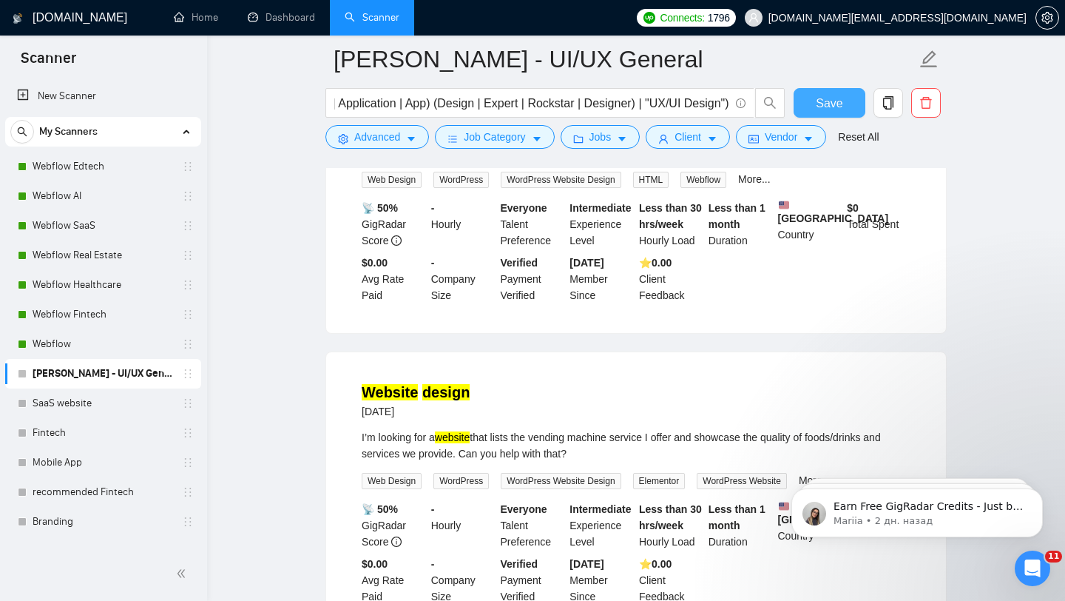
click at [825, 103] on span "Save" at bounding box center [829, 103] width 27 height 18
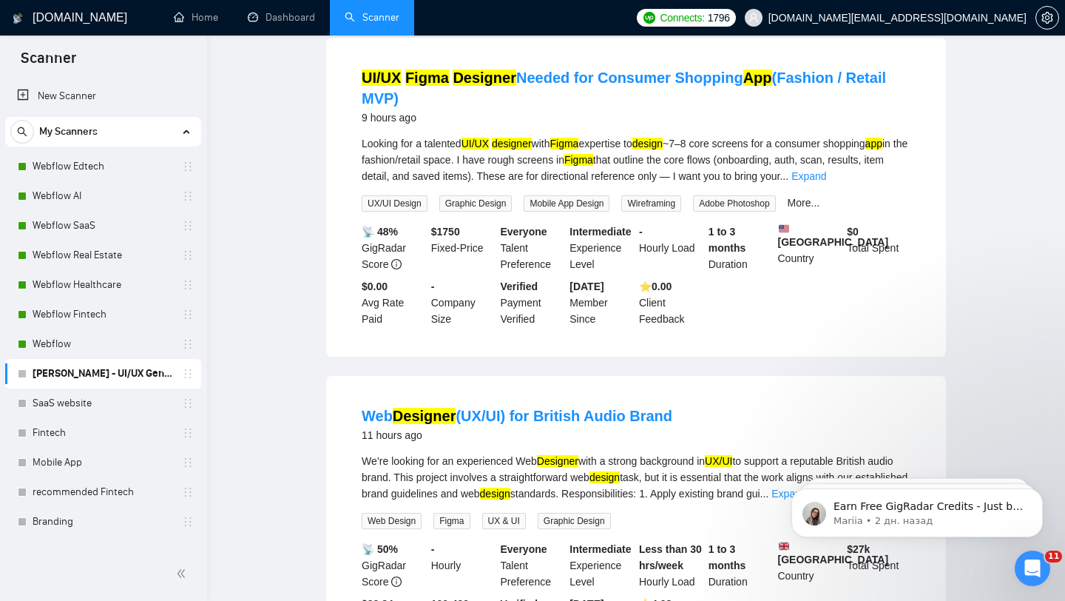
scroll to position [0, 0]
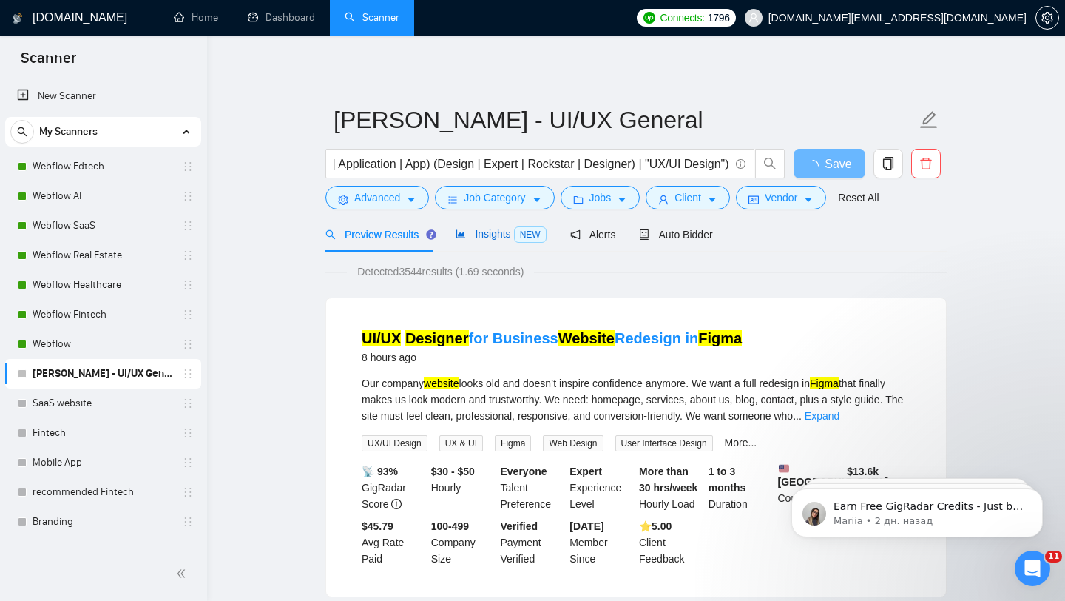
click at [464, 229] on icon "area-chart" at bounding box center [461, 234] width 10 height 10
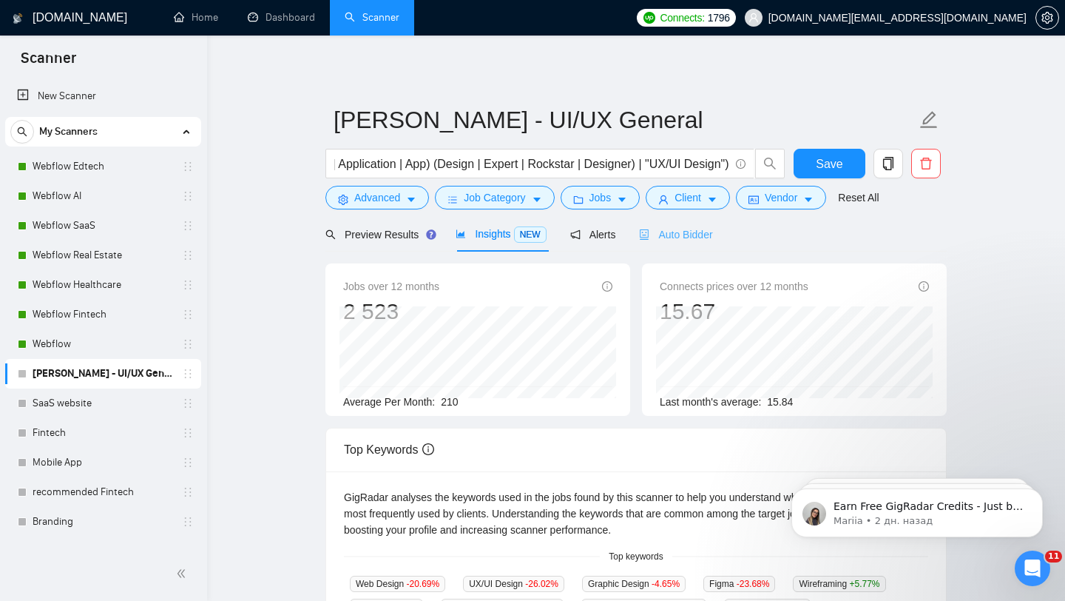
click at [658, 246] on div "Auto Bidder" at bounding box center [675, 234] width 73 height 35
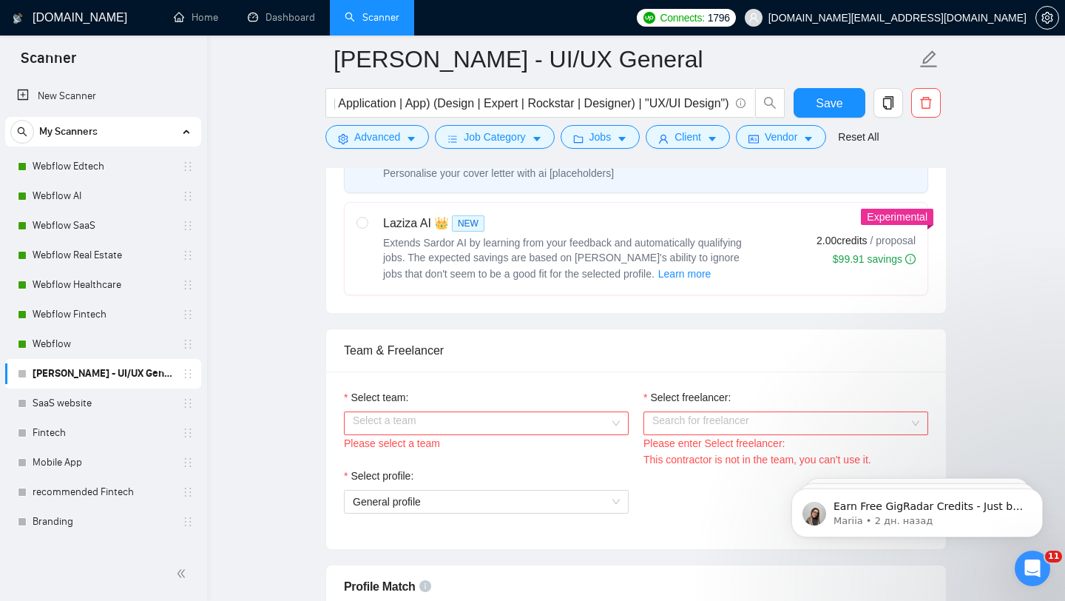
scroll to position [599, 0]
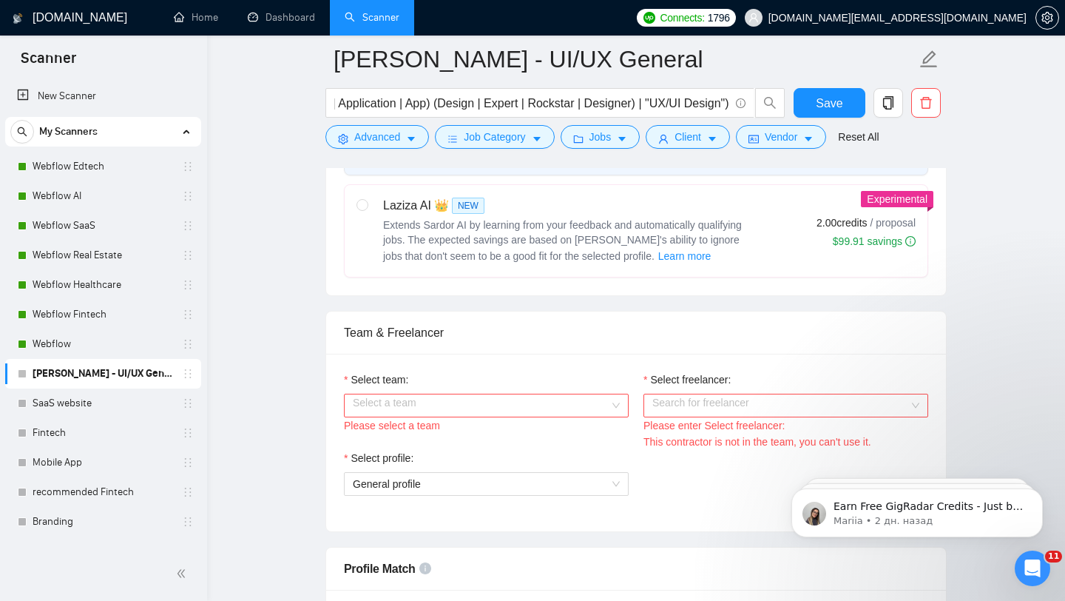
click at [561, 409] on input "Select team:" at bounding box center [481, 405] width 257 height 22
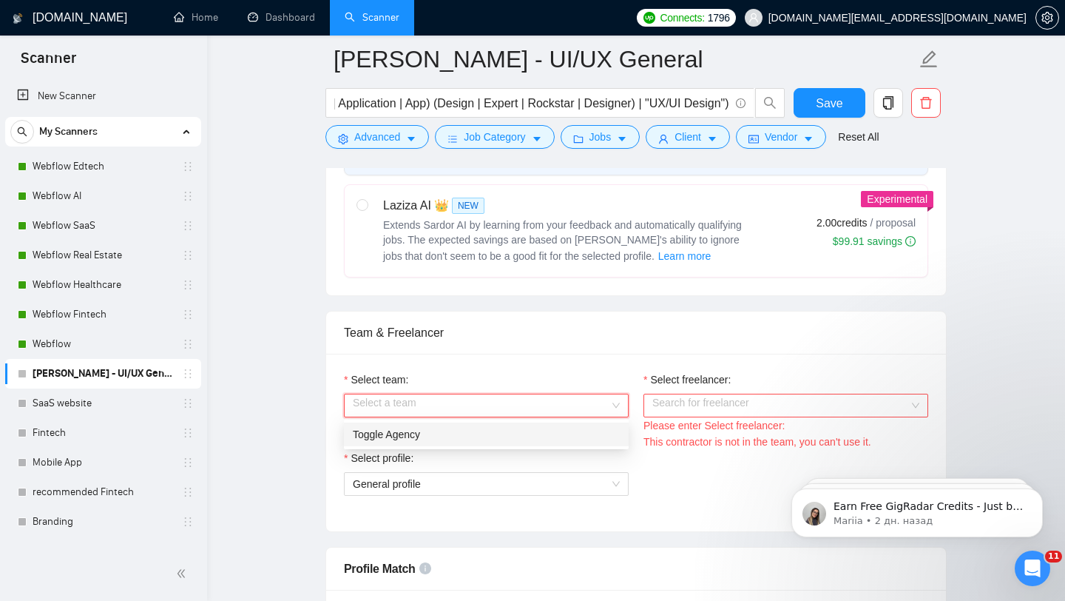
click at [498, 423] on div "Toggle Agency" at bounding box center [486, 434] width 285 height 24
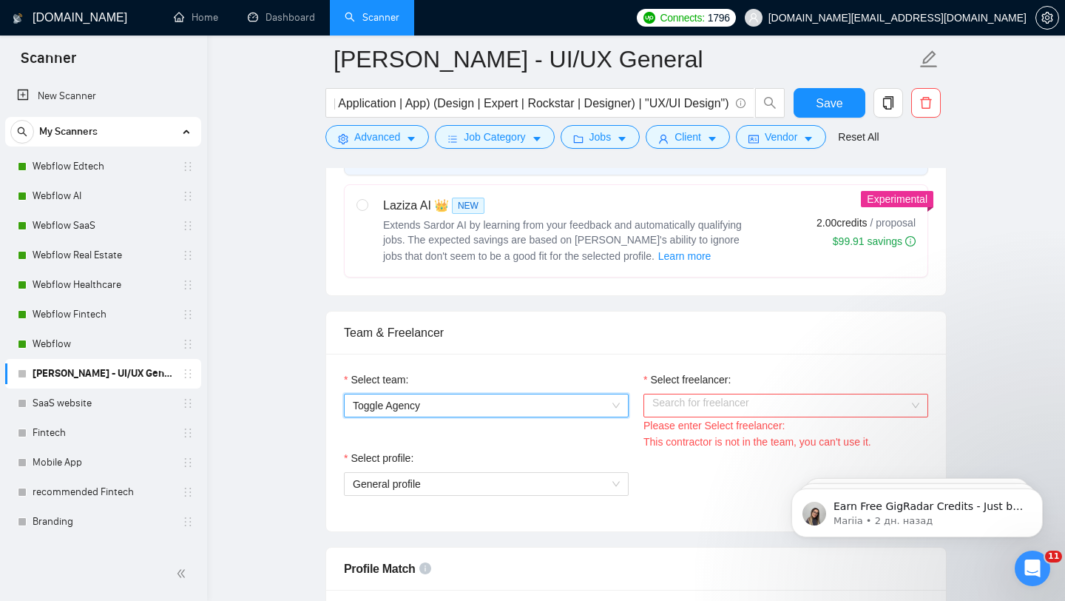
click at [699, 407] on input "Select freelancer:" at bounding box center [780, 405] width 257 height 22
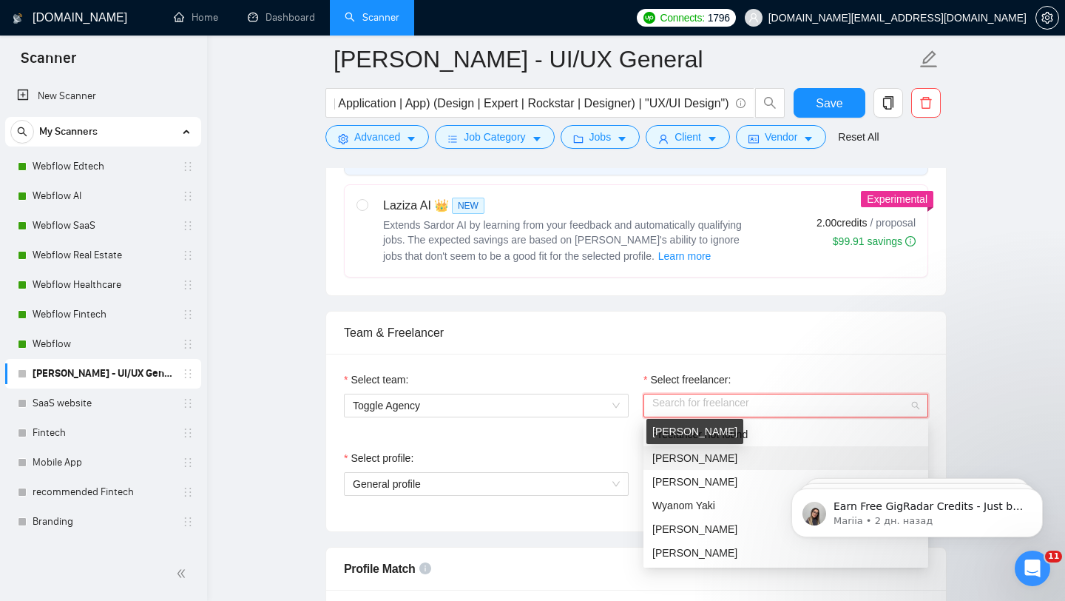
click at [683, 459] on span "[PERSON_NAME]" at bounding box center [694, 458] width 85 height 12
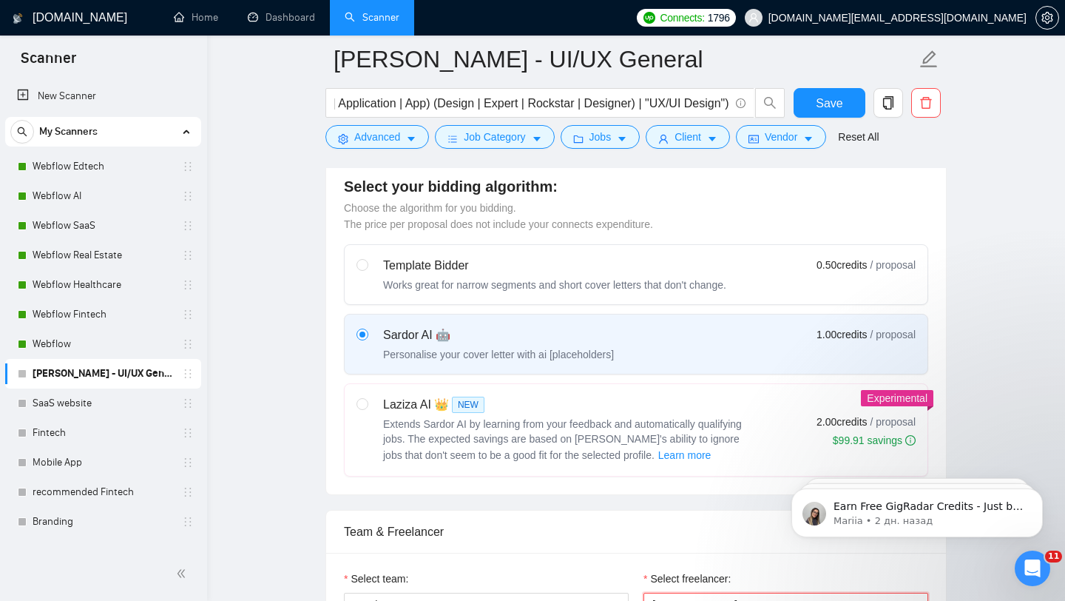
scroll to position [121, 0]
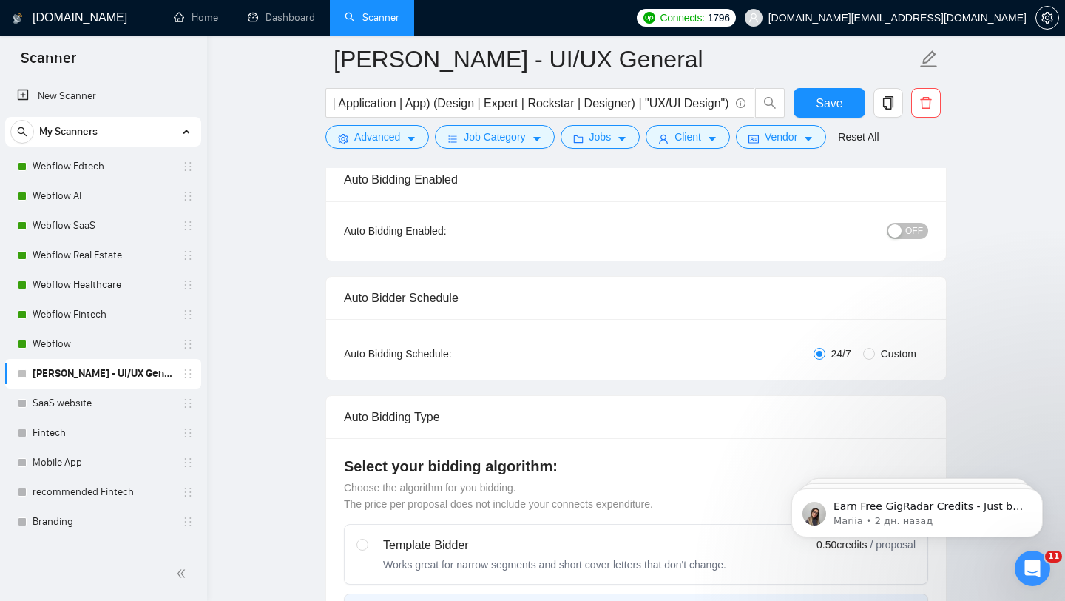
click at [903, 239] on div "OFF" at bounding box center [831, 231] width 195 height 24
click at [903, 227] on button "OFF" at bounding box center [907, 231] width 41 height 16
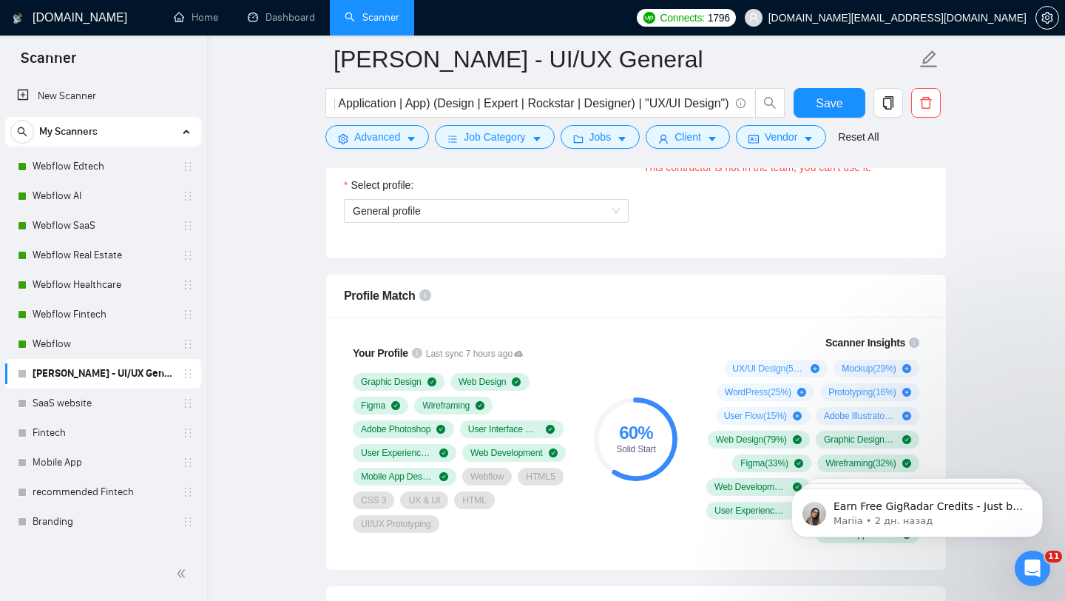
scroll to position [848, 0]
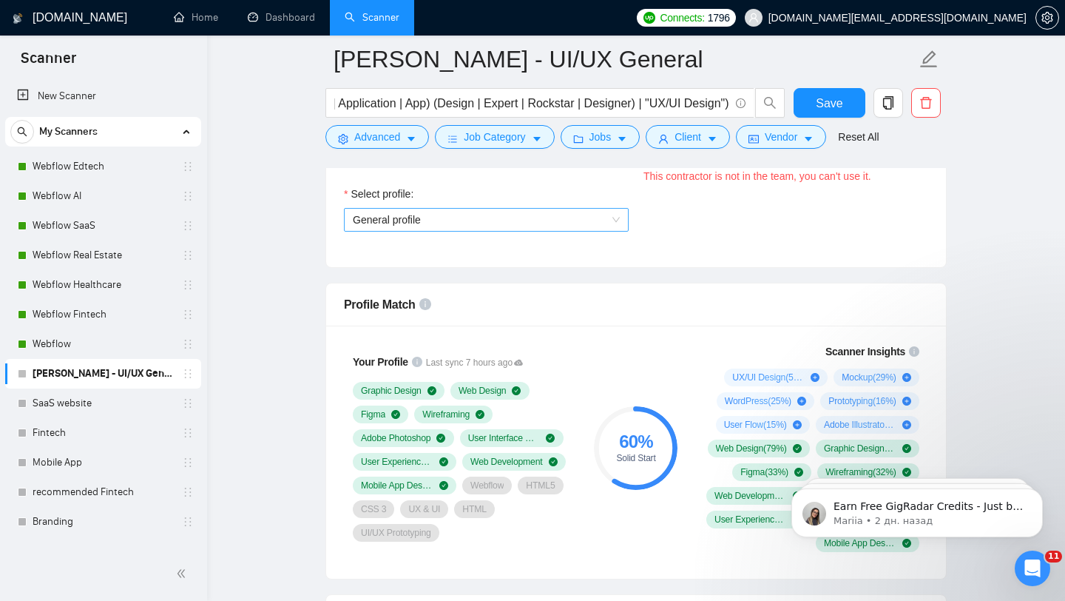
click at [585, 220] on span "General profile" at bounding box center [486, 220] width 267 height 22
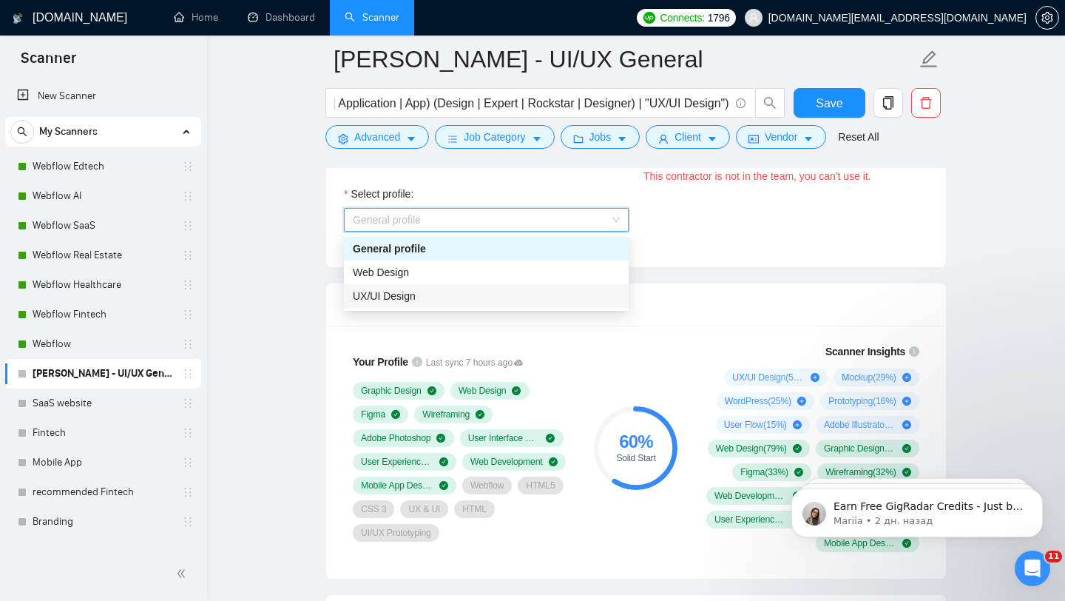
click at [457, 296] on div "UX/UI Design" at bounding box center [486, 296] width 267 height 16
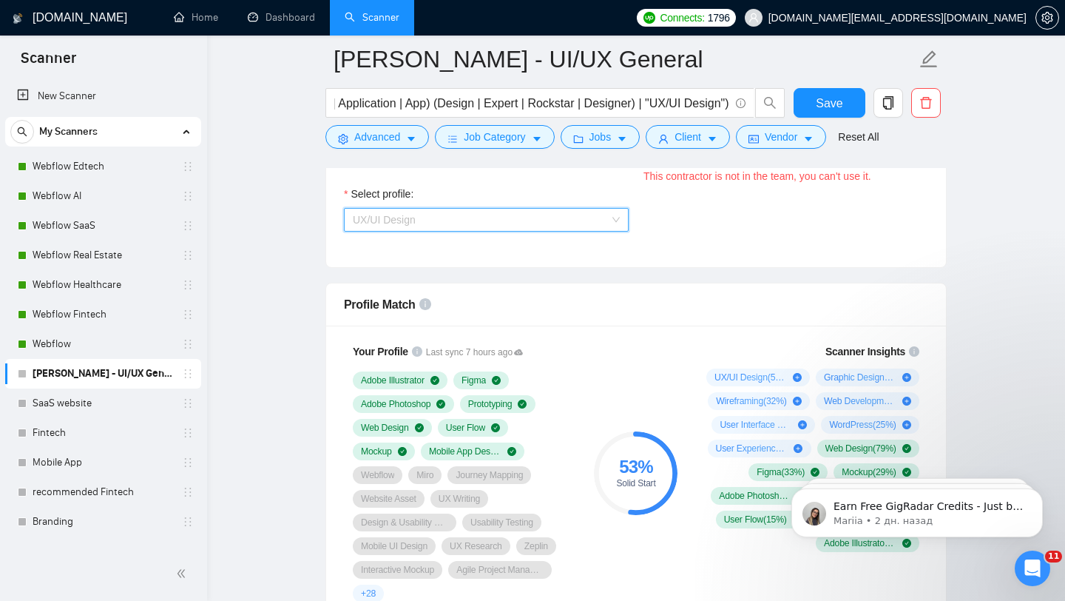
click at [581, 223] on span "UX/UI Design" at bounding box center [486, 220] width 267 height 22
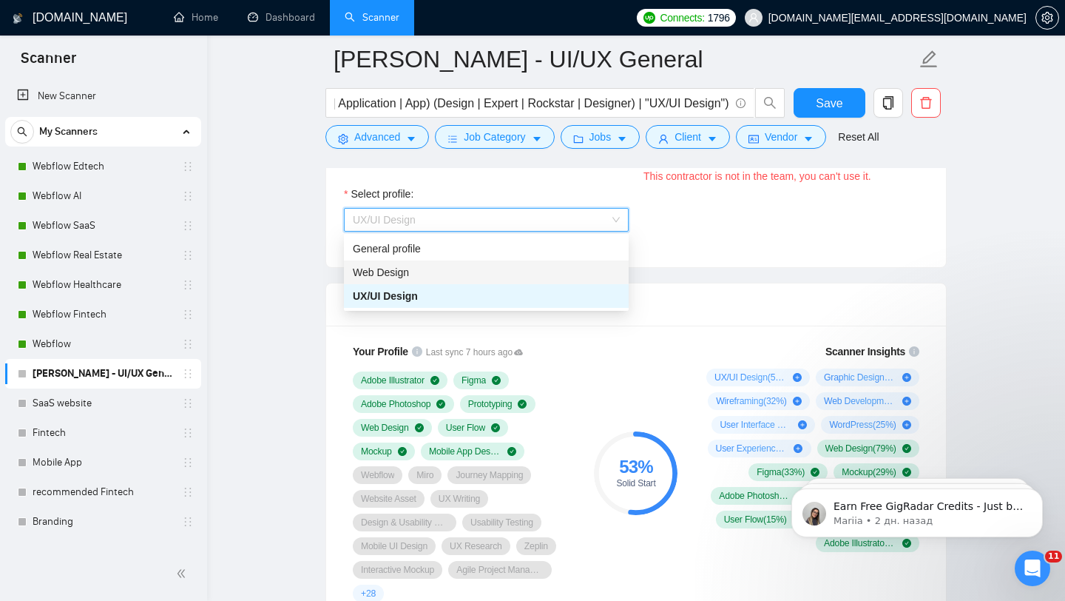
click at [509, 271] on div "Web Design" at bounding box center [486, 272] width 267 height 16
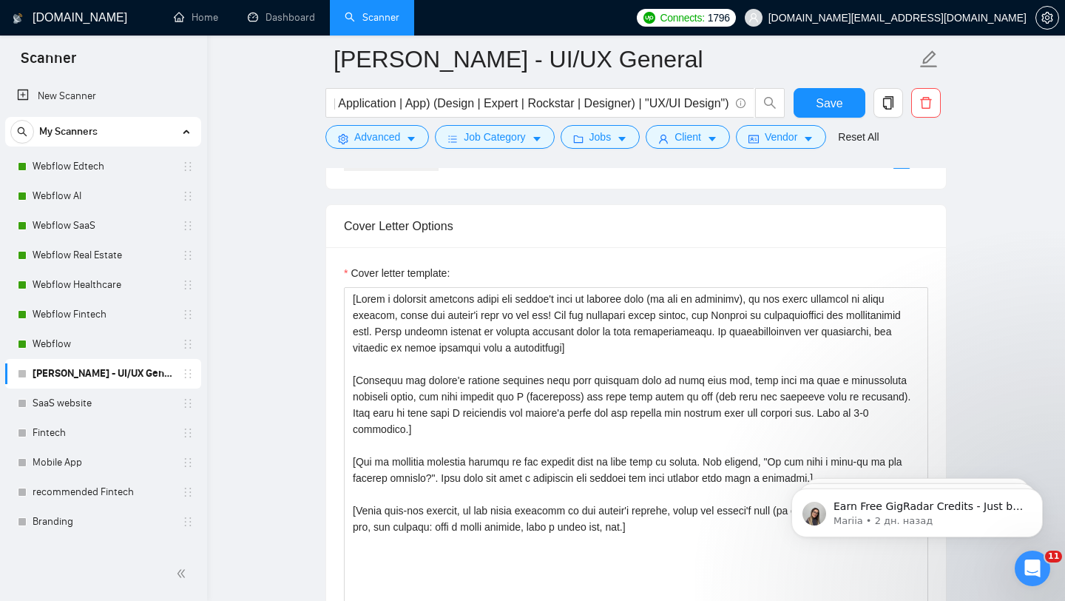
scroll to position [1728, 0]
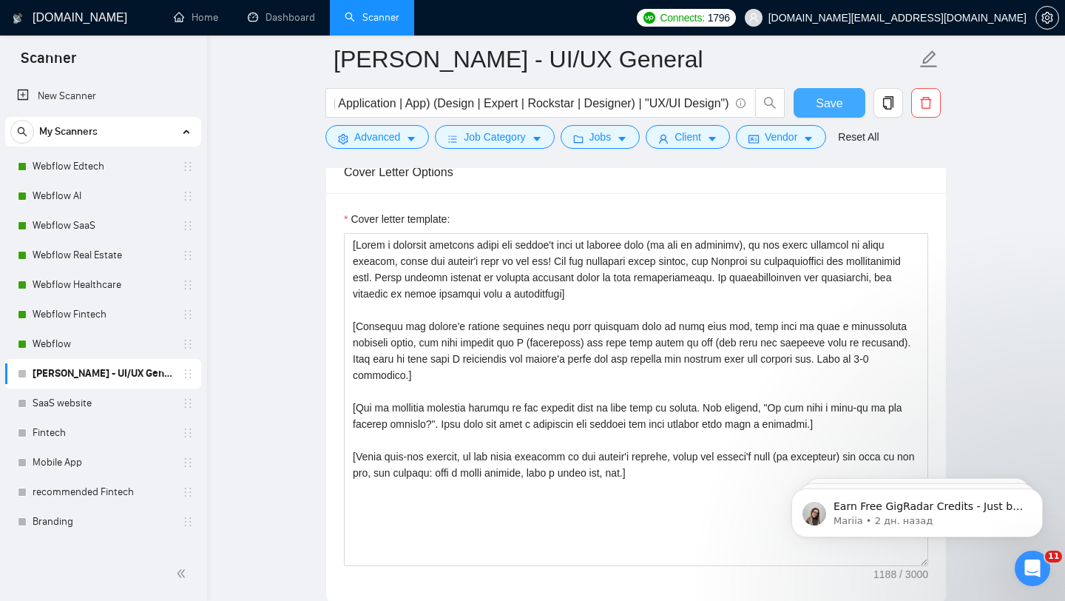
click at [842, 101] on span "Save" at bounding box center [829, 103] width 27 height 18
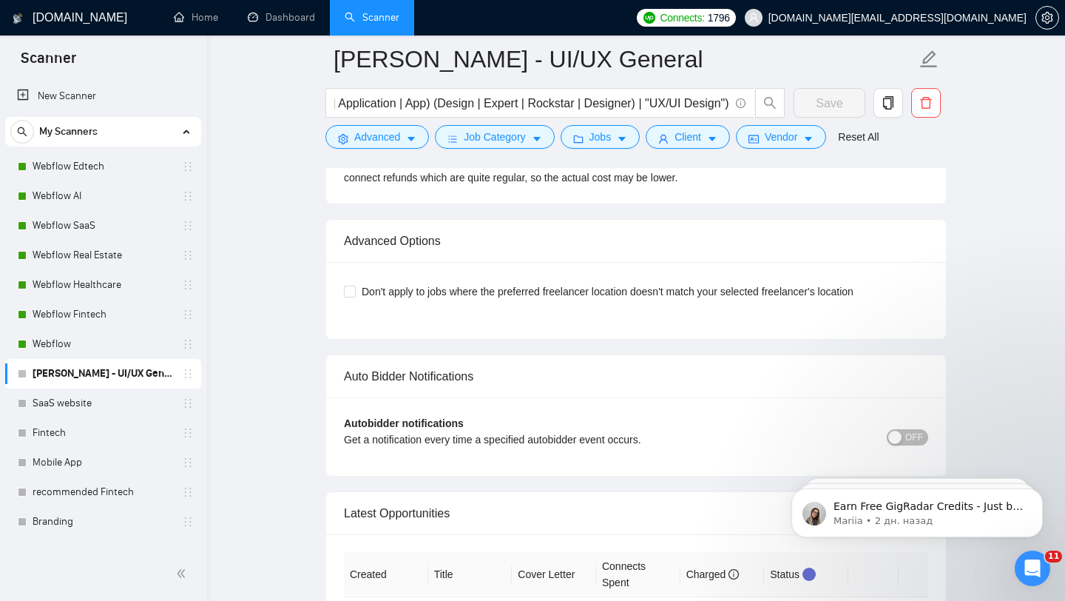
scroll to position [3429, 0]
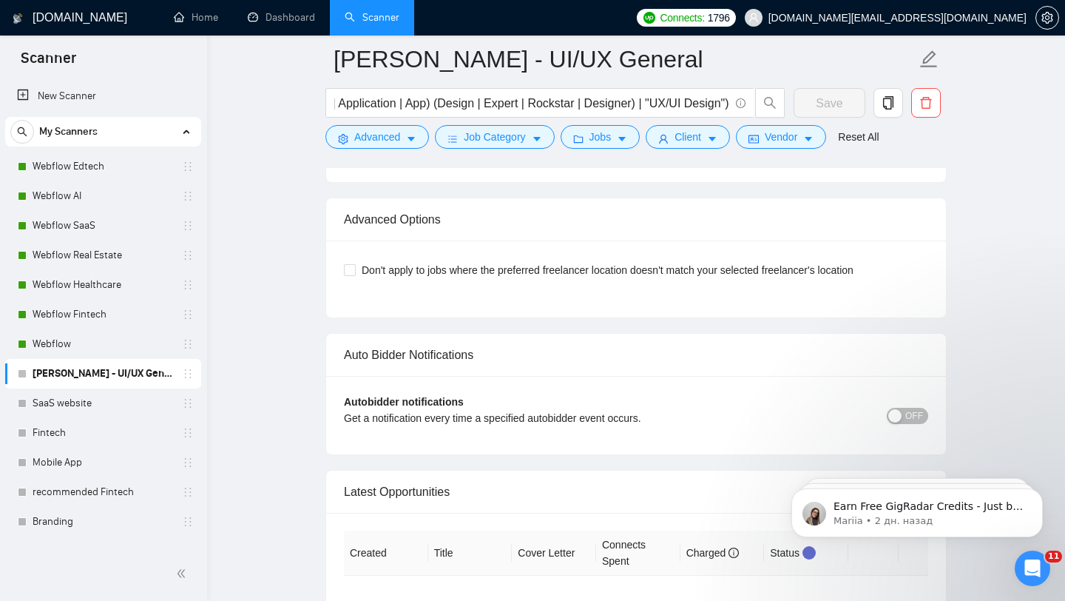
click at [355, 282] on div "Don't apply to jobs where the preferred freelancer location doesn't match your …" at bounding box center [636, 270] width 584 height 24
click at [348, 274] on input "Don't apply to jobs where the preferred freelancer location doesn't match your …" at bounding box center [349, 269] width 10 height 10
checkbox input "true"
click at [809, 105] on button "Save" at bounding box center [830, 103] width 72 height 30
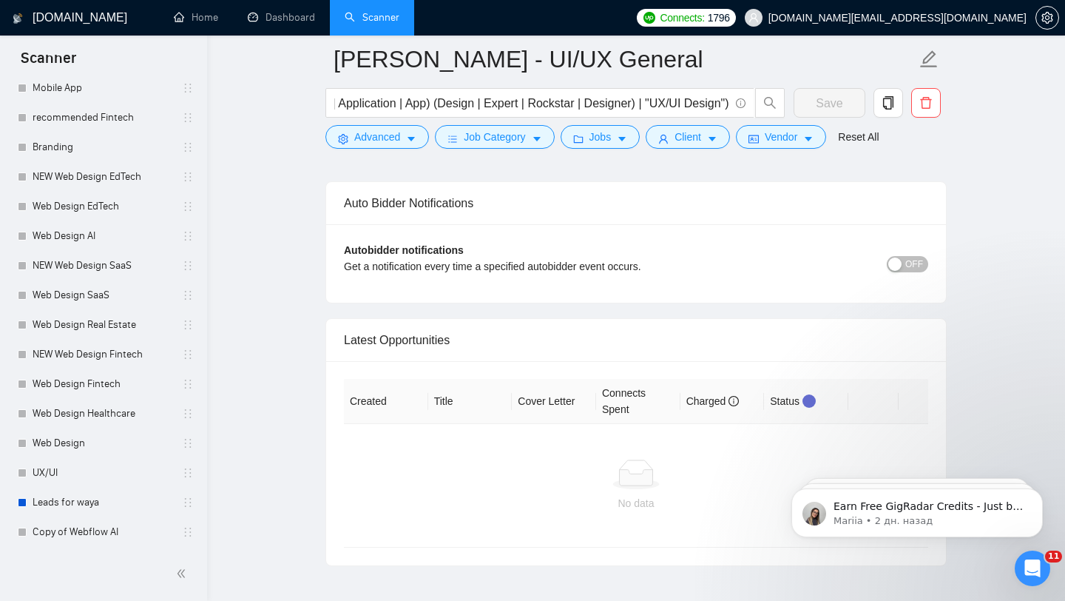
scroll to position [3682, 0]
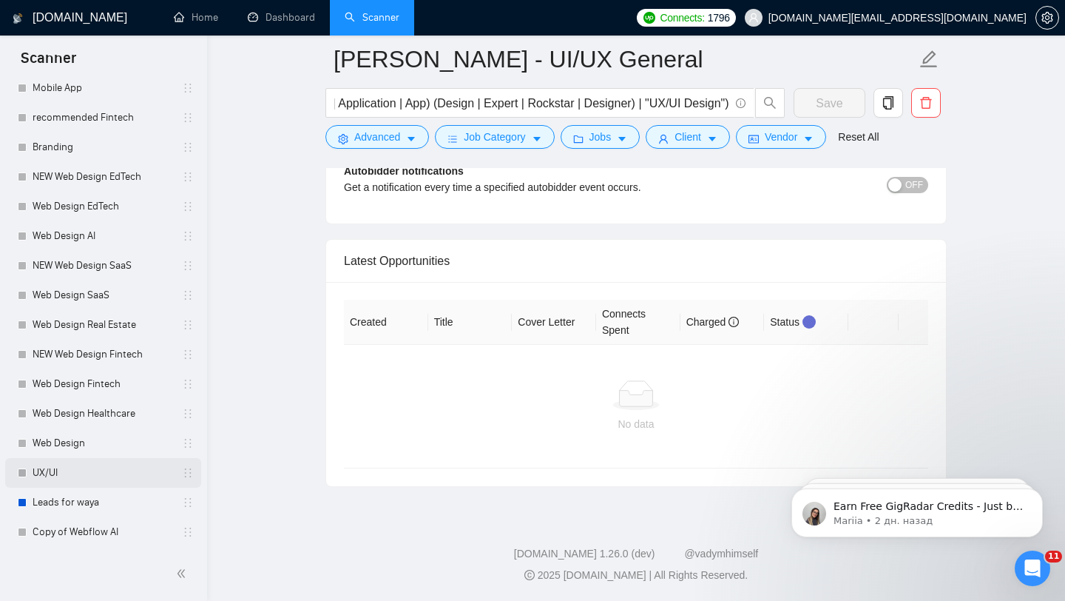
click at [81, 478] on link "UX/UI" at bounding box center [103, 473] width 141 height 30
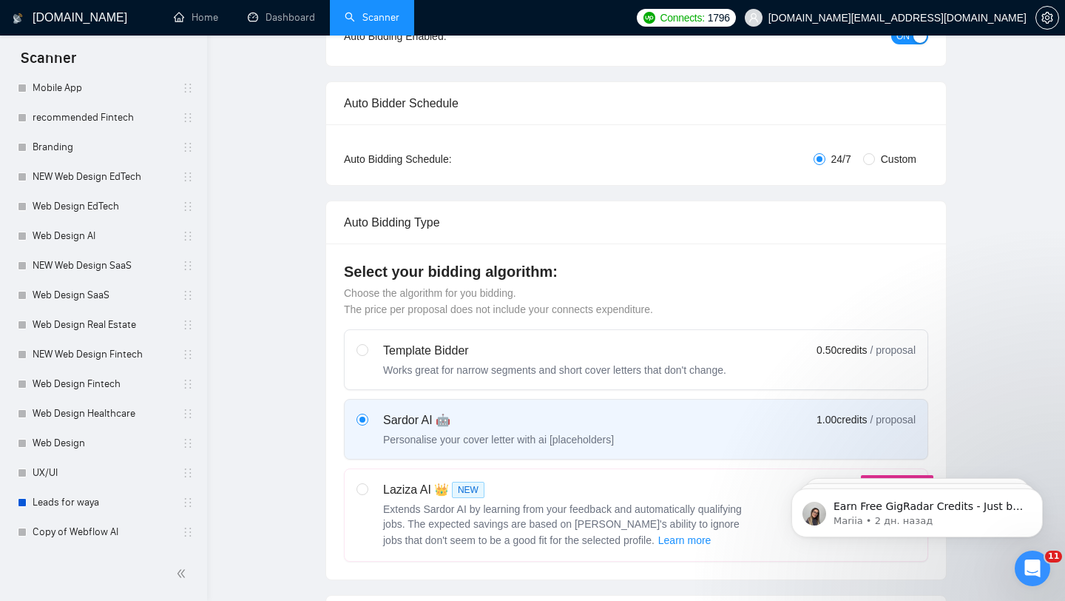
scroll to position [0, 0]
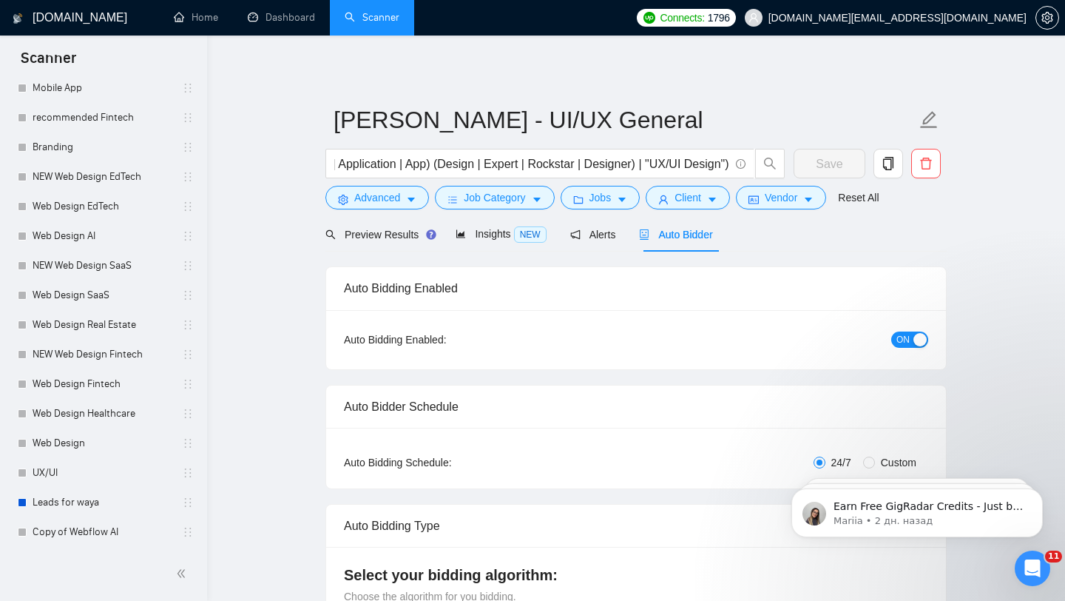
click at [740, 346] on div "ON" at bounding box center [831, 339] width 195 height 17
click at [827, 161] on div "Reset all filters" at bounding box center [865, 169] width 80 height 25
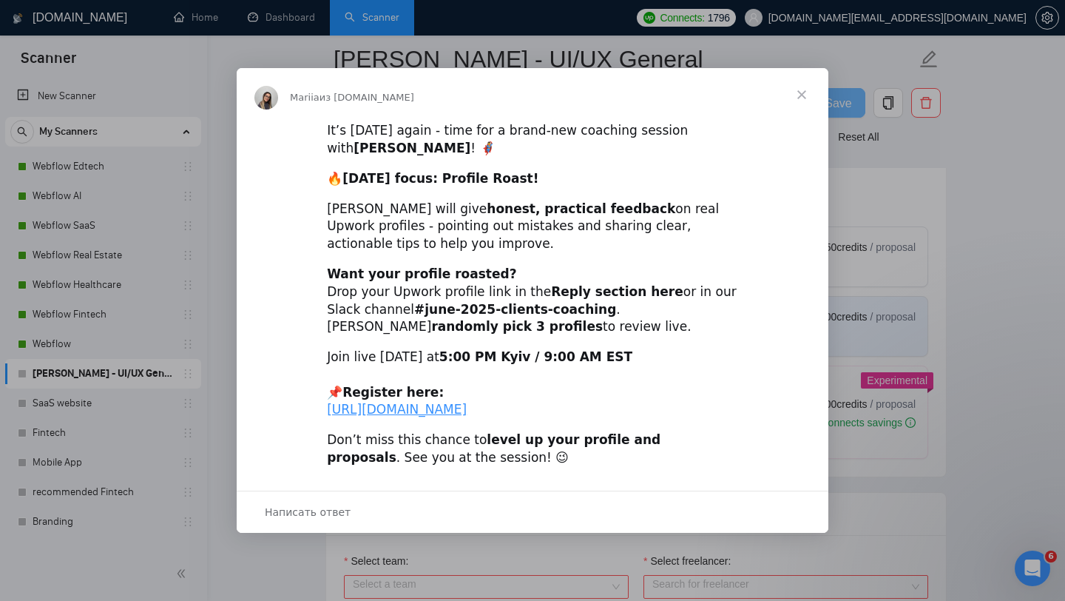
scroll to position [470, 0]
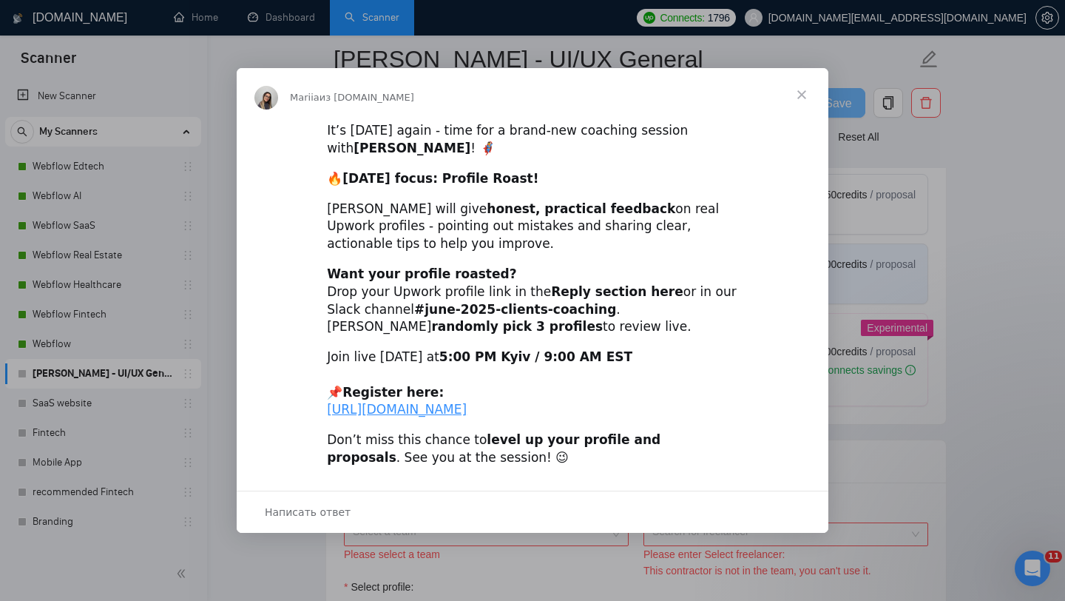
click at [805, 74] on span "Закрыть" at bounding box center [801, 94] width 53 height 53
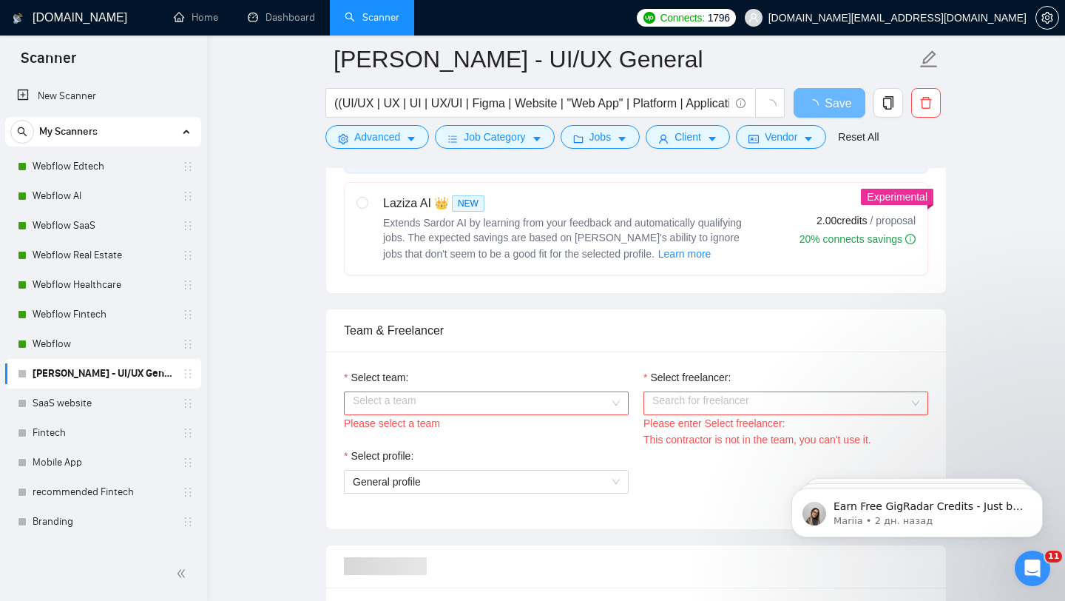
scroll to position [781, 0]
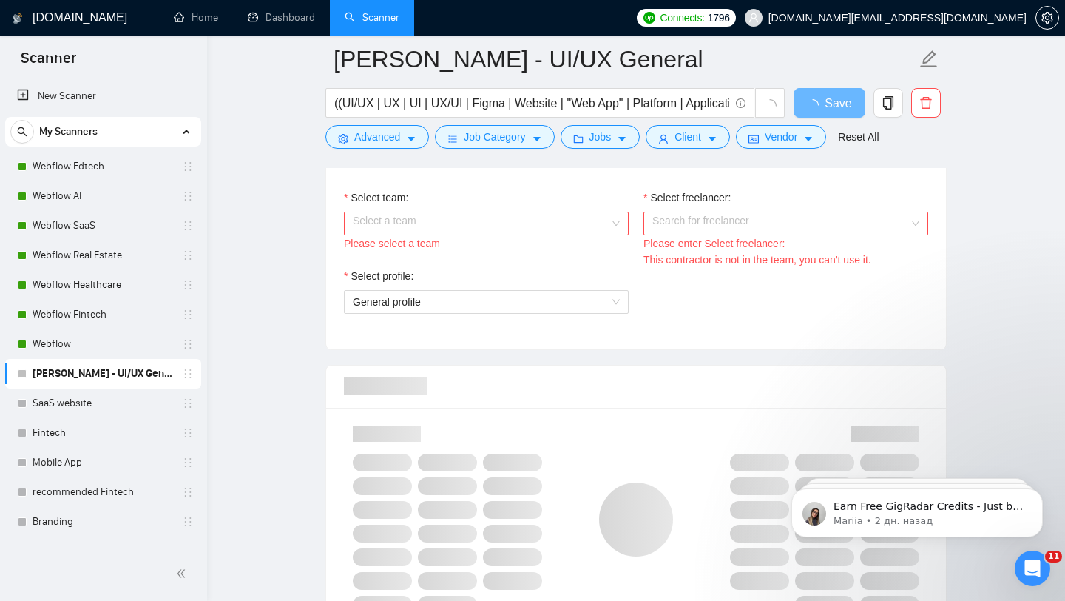
click at [596, 223] on input "Select team:" at bounding box center [481, 223] width 257 height 22
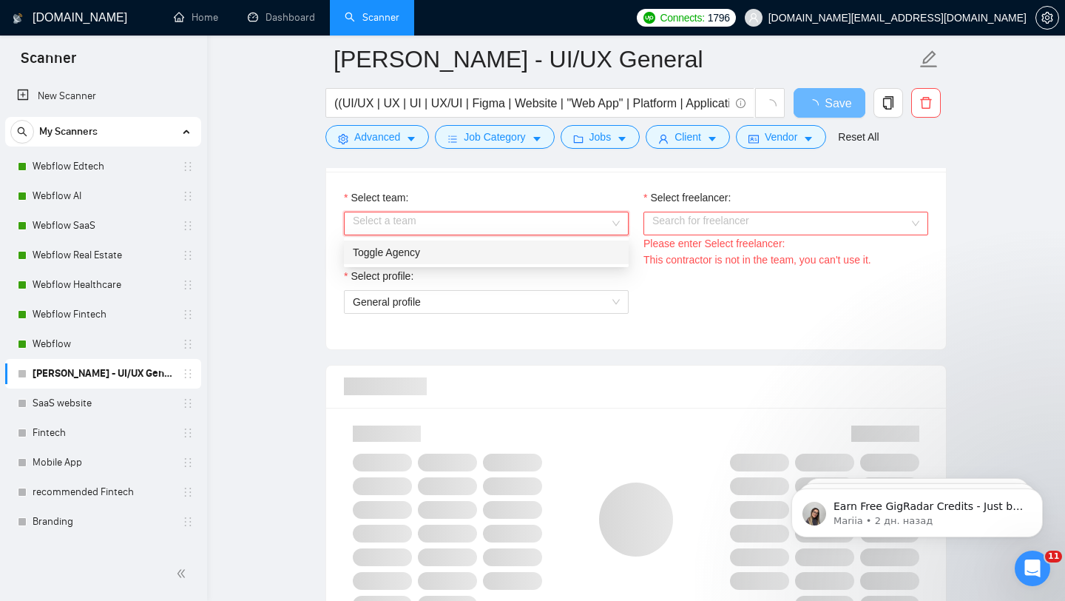
click at [519, 255] on div "Toggle Agency" at bounding box center [486, 252] width 267 height 16
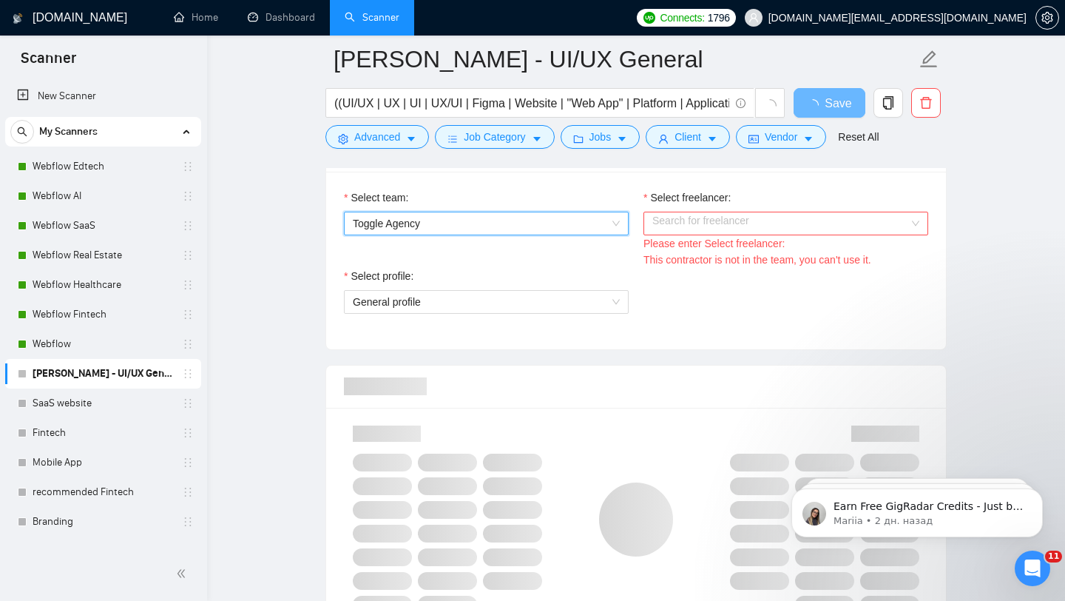
click at [752, 223] on input "Select freelancer:" at bounding box center [780, 223] width 257 height 22
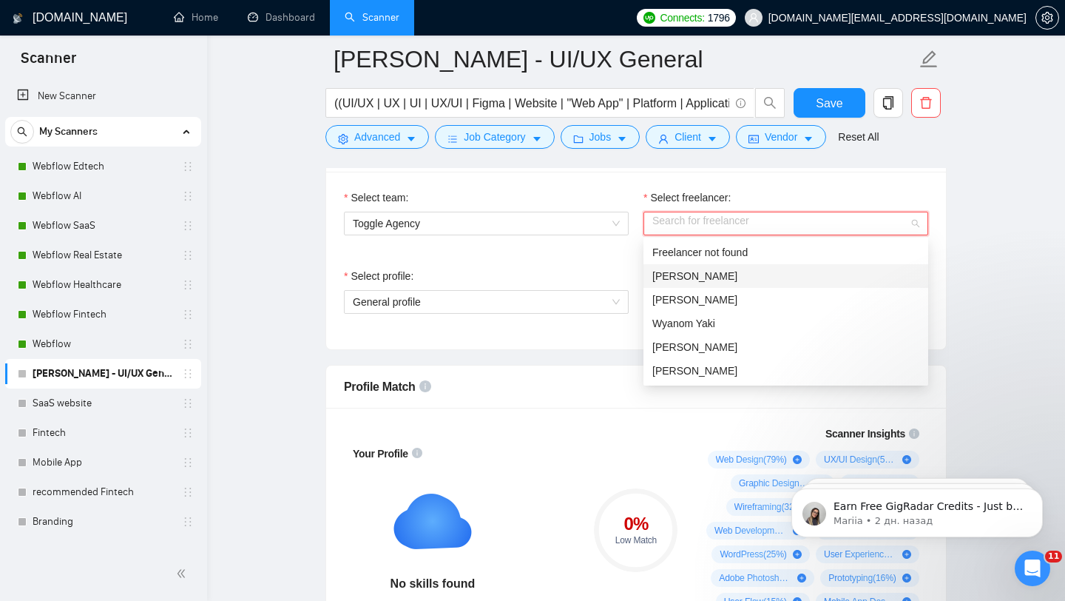
click at [796, 274] on div "[PERSON_NAME]" at bounding box center [785, 276] width 267 height 16
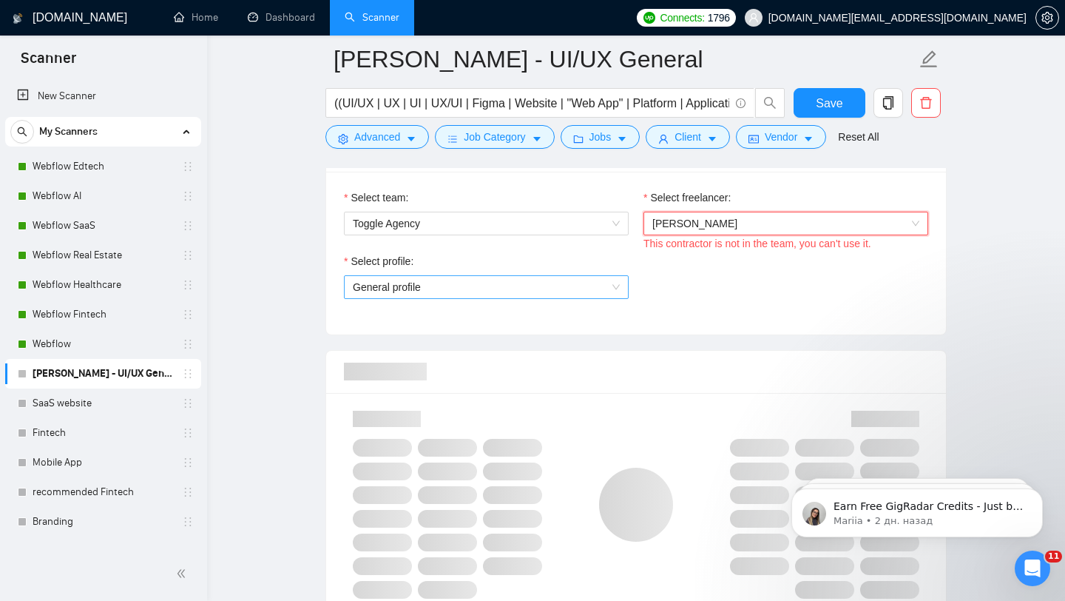
click at [535, 280] on span "General profile" at bounding box center [486, 287] width 267 height 22
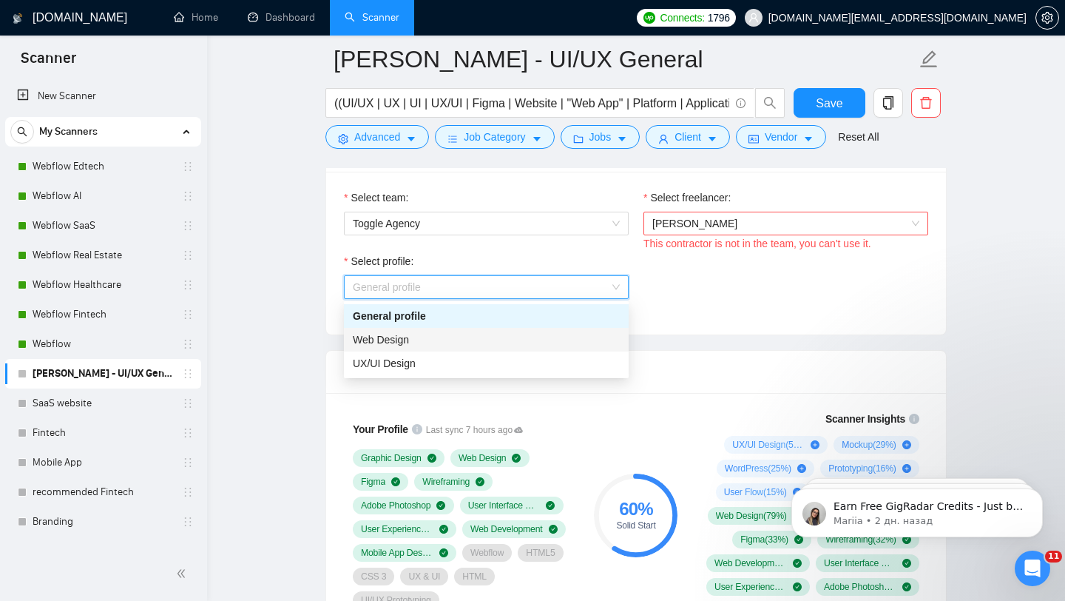
click at [447, 342] on div "Web Design" at bounding box center [486, 339] width 267 height 16
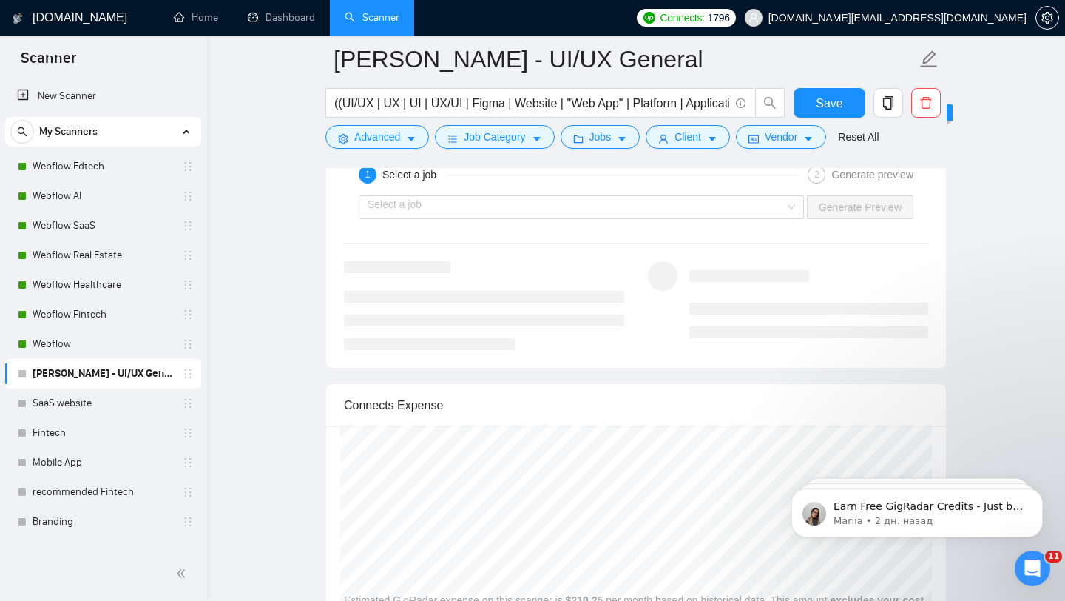
scroll to position [2966, 0]
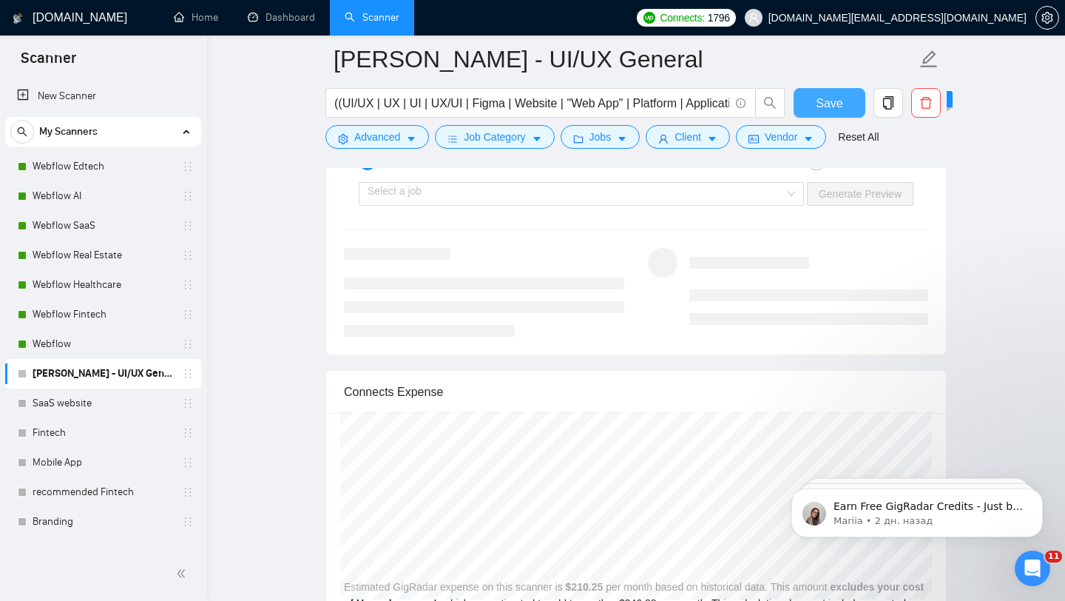
click at [825, 110] on span "Save" at bounding box center [829, 103] width 27 height 18
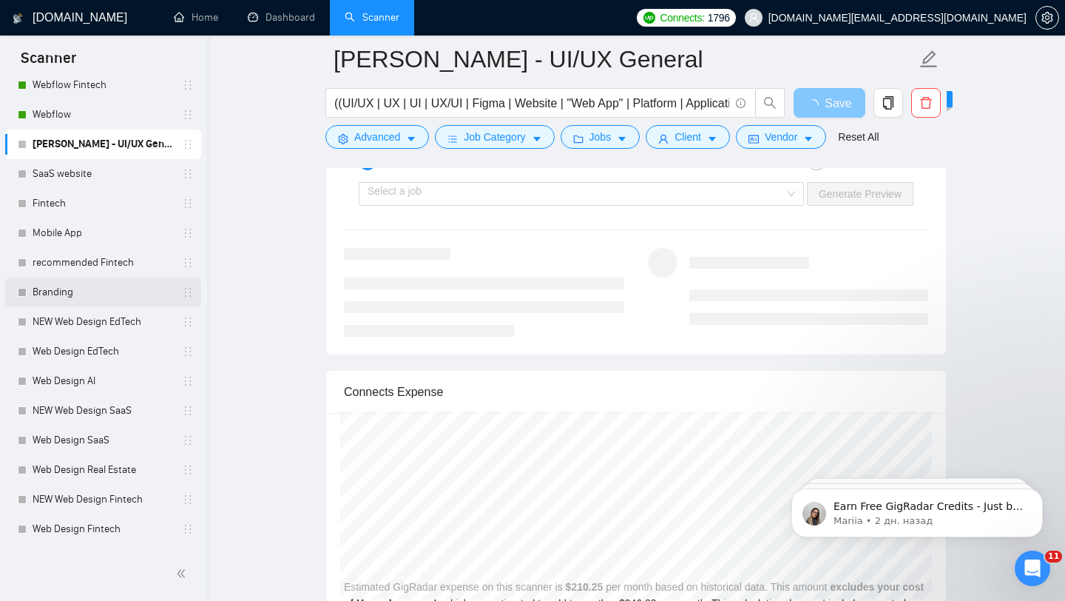
scroll to position [374, 0]
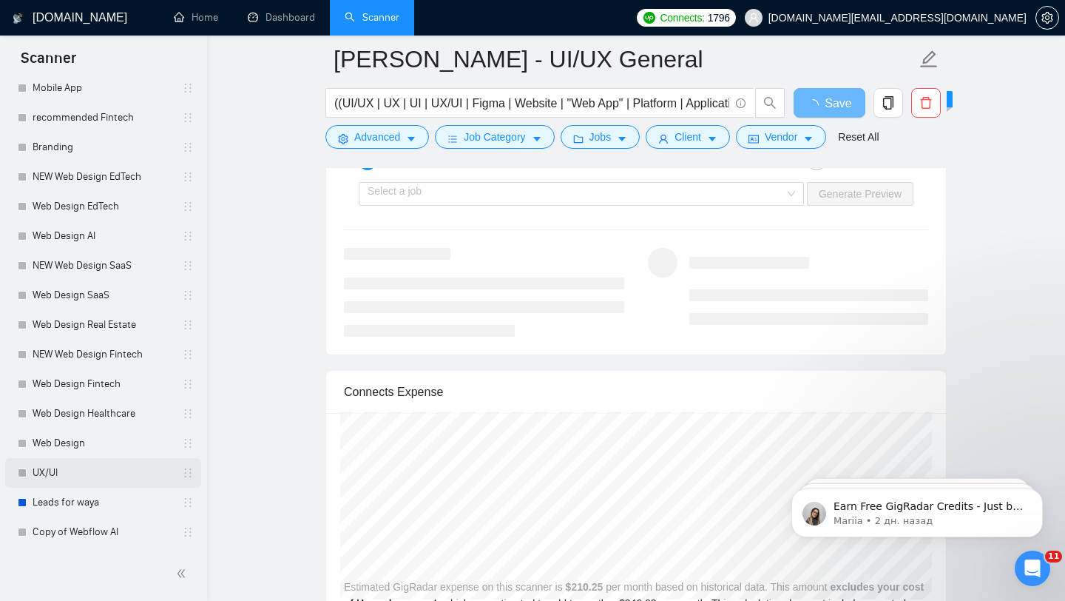
click at [112, 482] on link "UX/UI" at bounding box center [103, 473] width 141 height 30
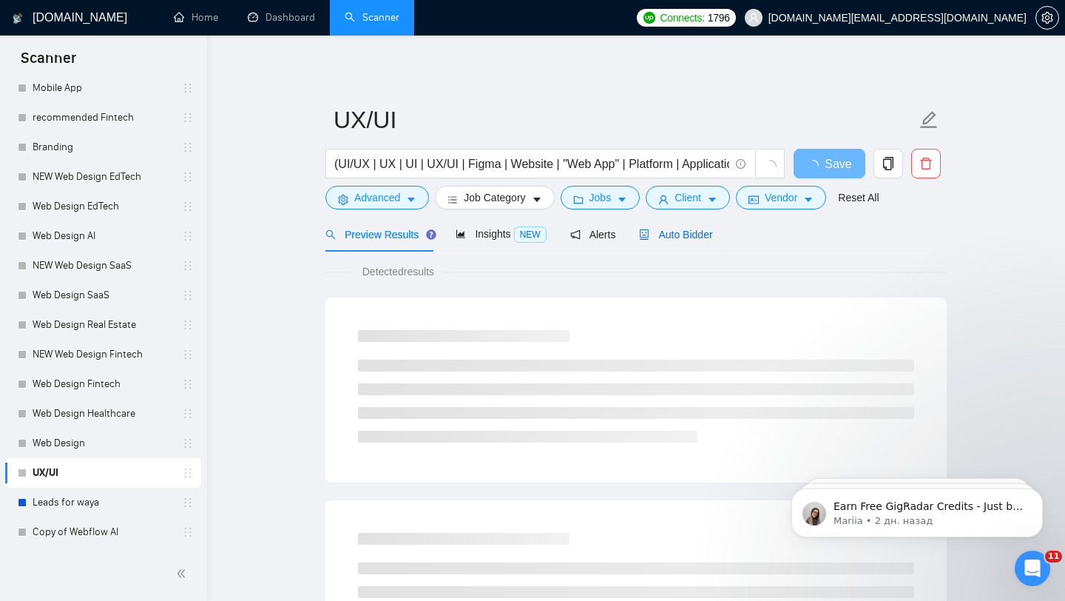
click at [677, 229] on span "Auto Bidder" at bounding box center [675, 235] width 73 height 12
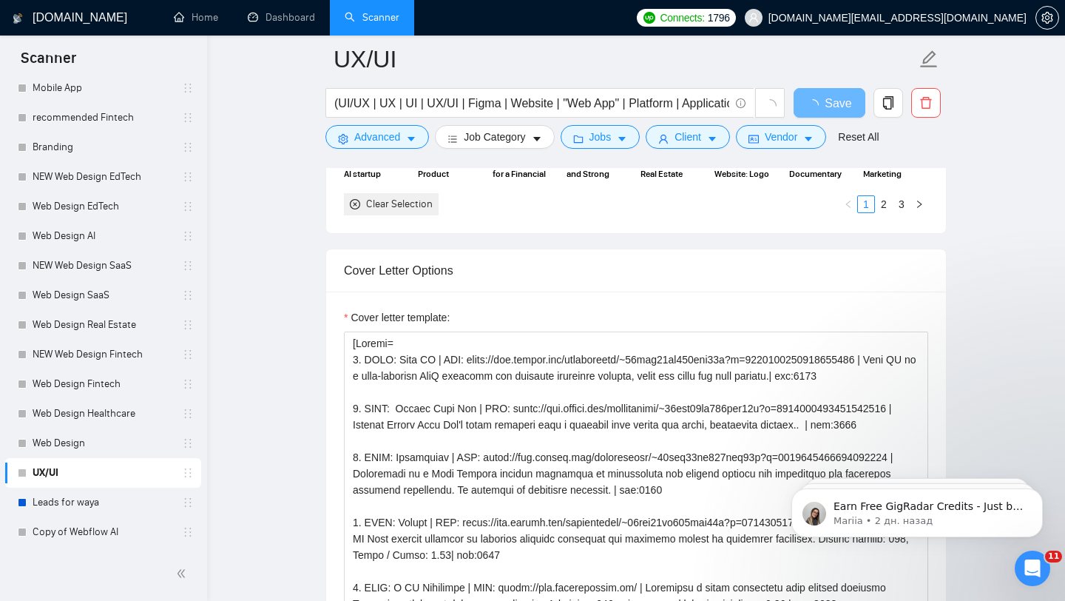
scroll to position [1683, 0]
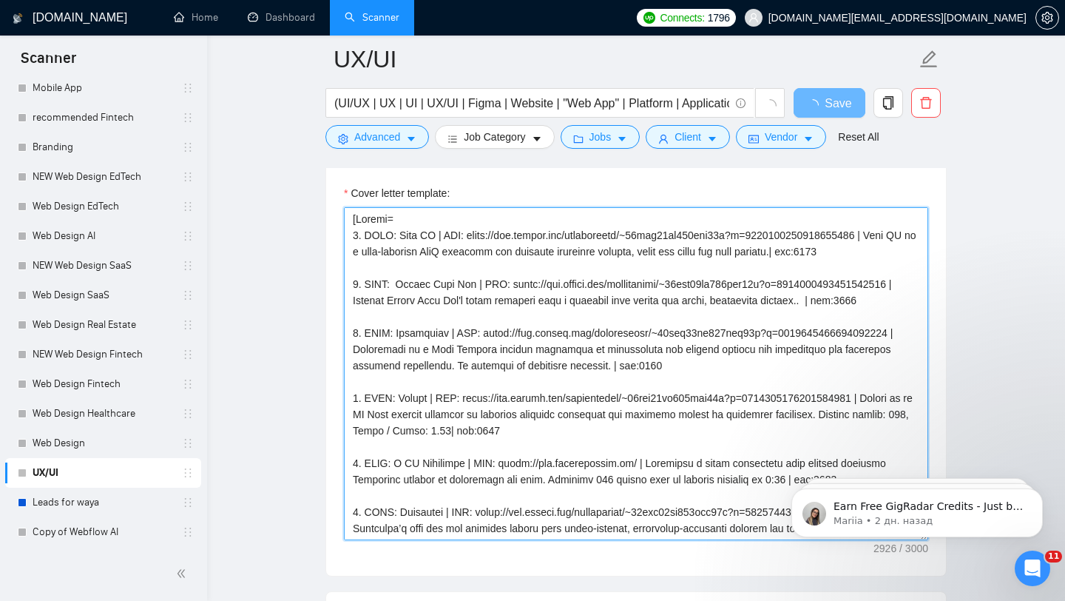
click at [623, 399] on textarea "Cover letter template:" at bounding box center [636, 373] width 584 height 333
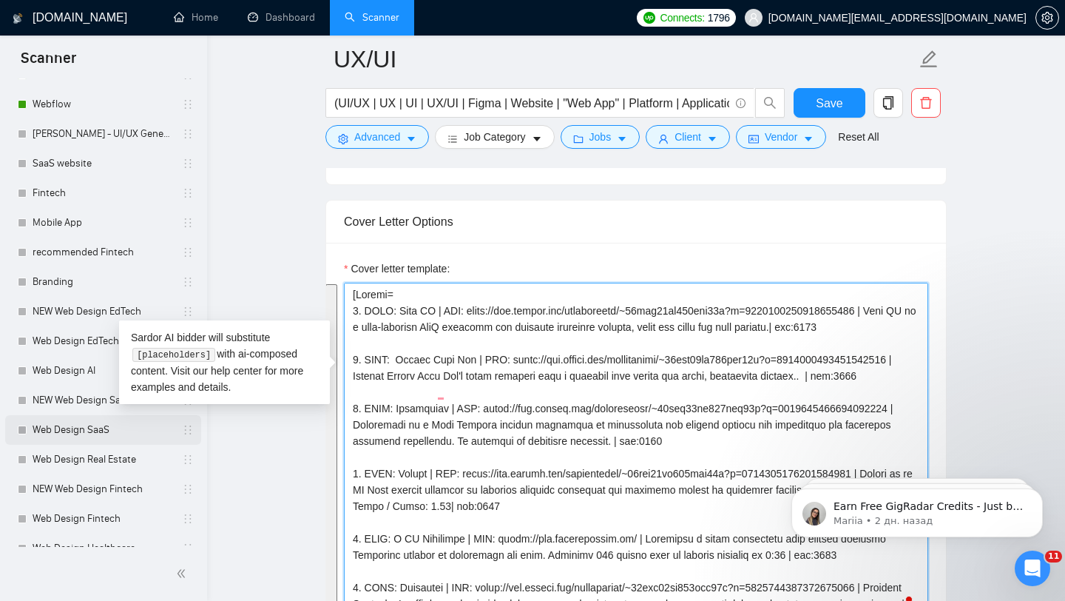
scroll to position [158, 0]
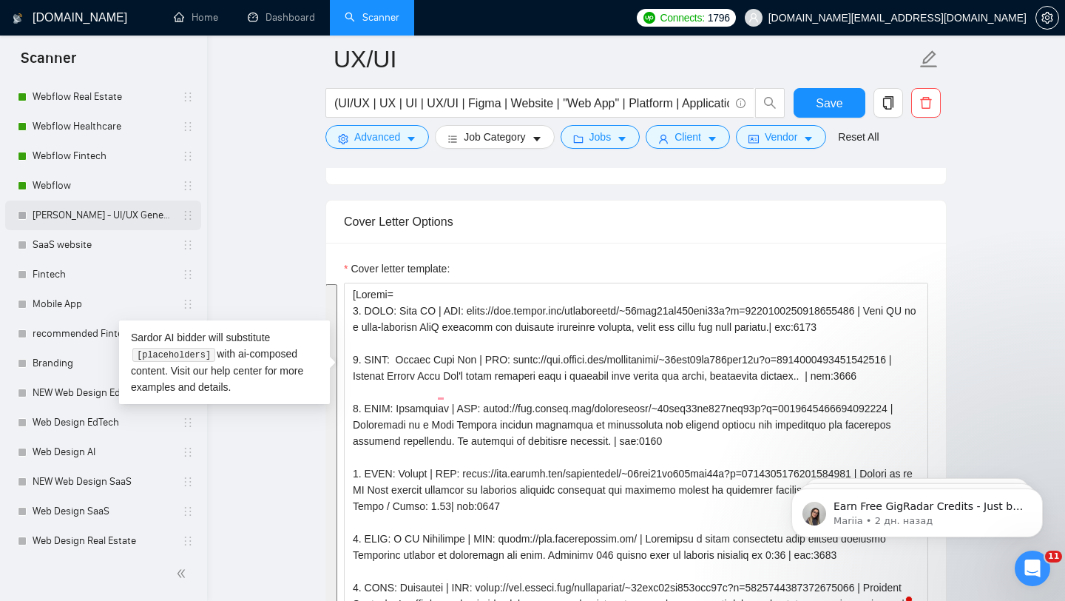
click at [90, 218] on link "[PERSON_NAME] - UI/UX General" at bounding box center [103, 215] width 141 height 30
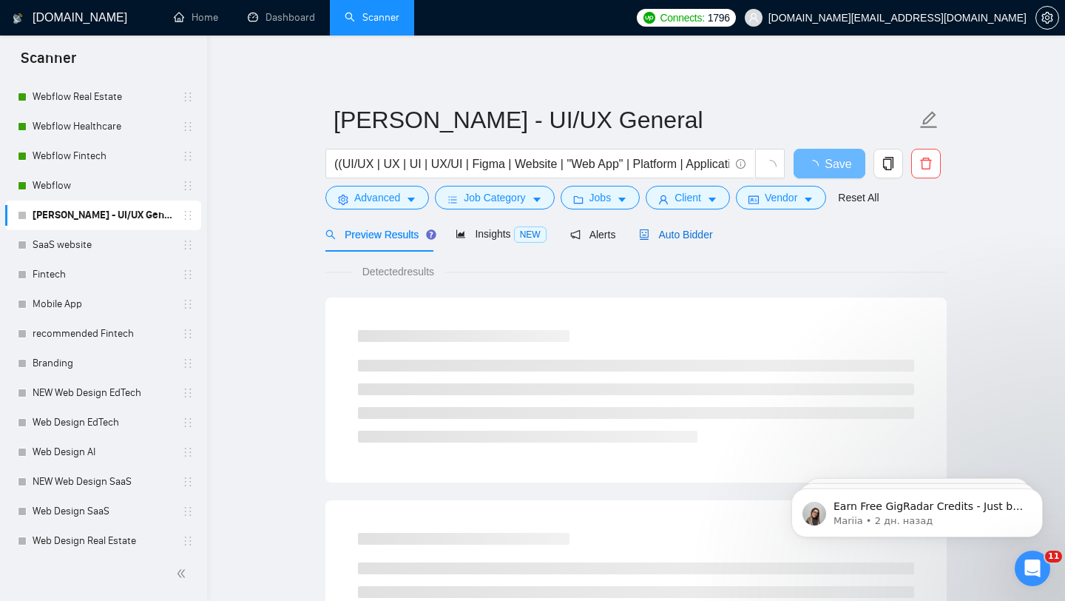
click at [705, 230] on span "Auto Bidder" at bounding box center [675, 235] width 73 height 12
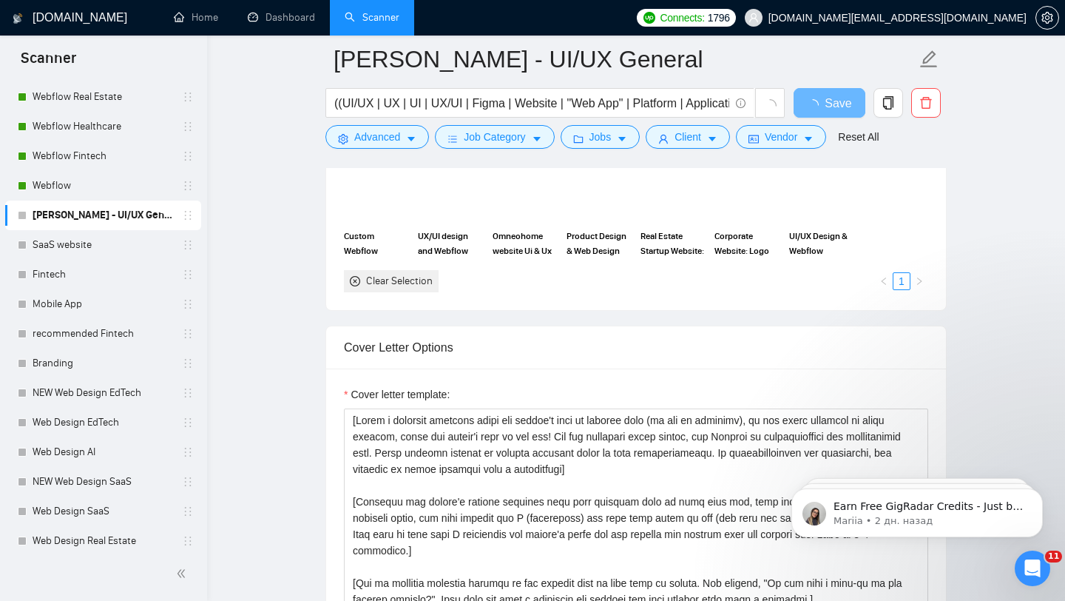
scroll to position [1681, 0]
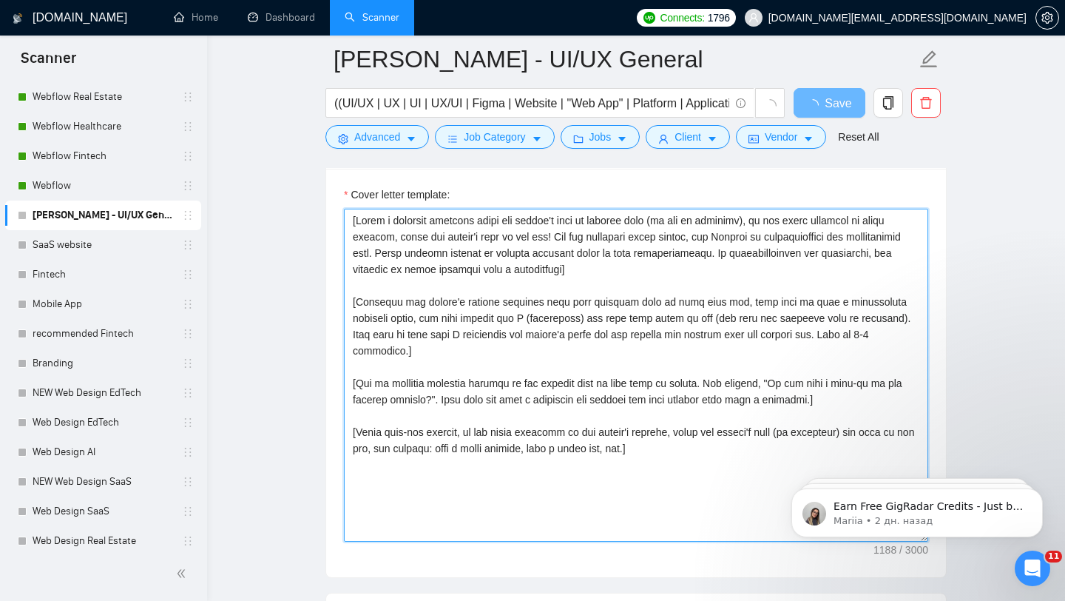
click at [550, 368] on textarea "Cover letter template:" at bounding box center [636, 375] width 584 height 333
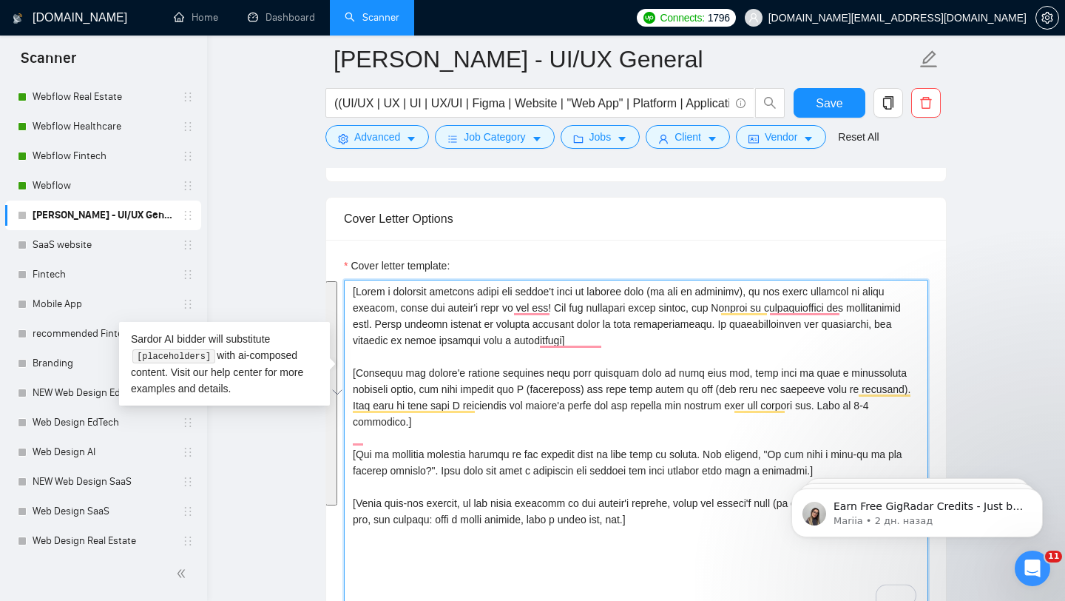
paste textarea "Folder= 1. CLNT: Rent IT | URL: https://www.upwork.com/freelancers/~01fab66bc61…"
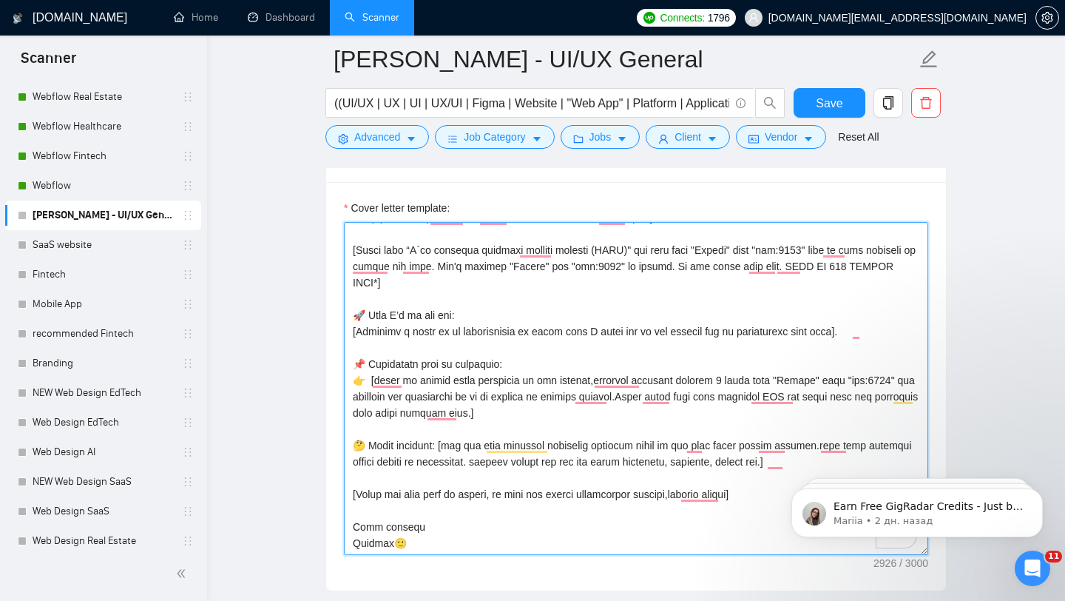
scroll to position [1760, 0]
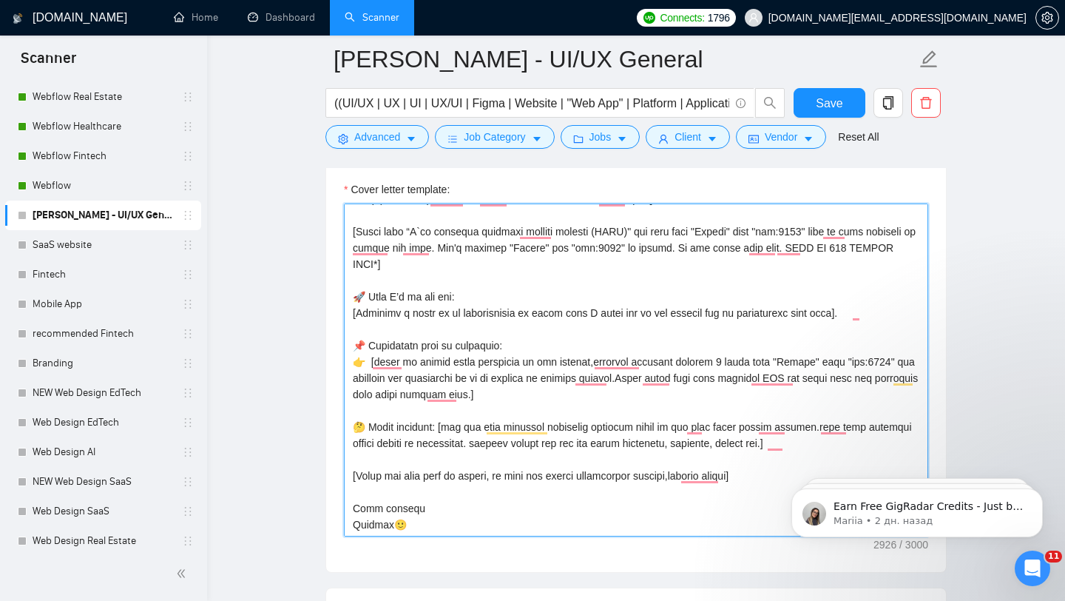
drag, startPoint x: 391, startPoint y: 597, endPoint x: 314, endPoint y: 597, distance: 76.9
click at [314, 597] on main "Vlad - UI/UX General ((UI/UX | UX | UI | UX/UI | Figma | Website | "Web App" | …" at bounding box center [636, 345] width 811 height 4087
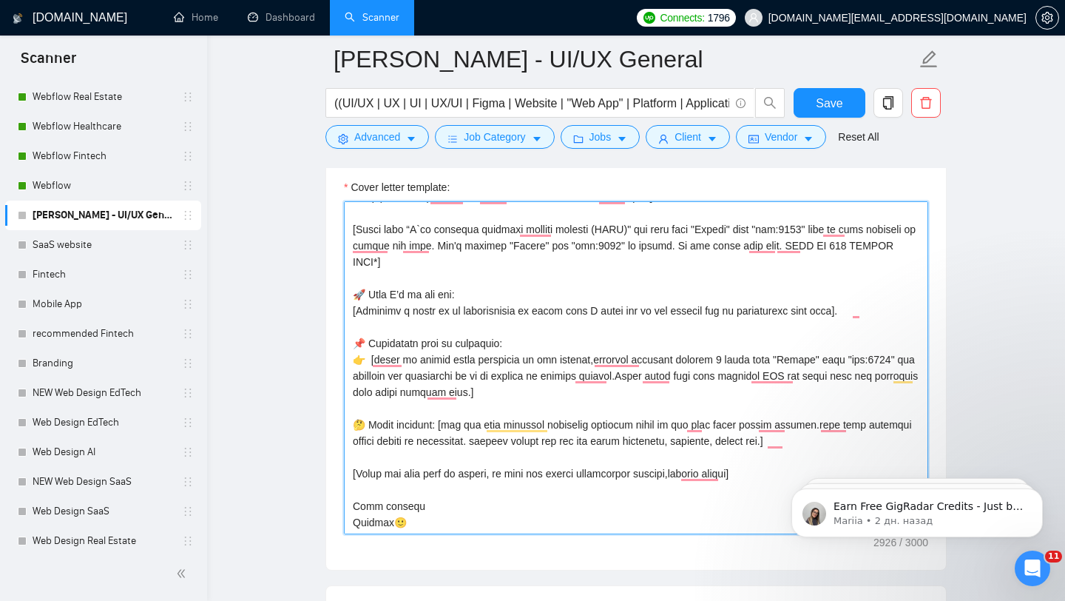
click at [379, 534] on textarea "Cover letter template:" at bounding box center [636, 367] width 584 height 333
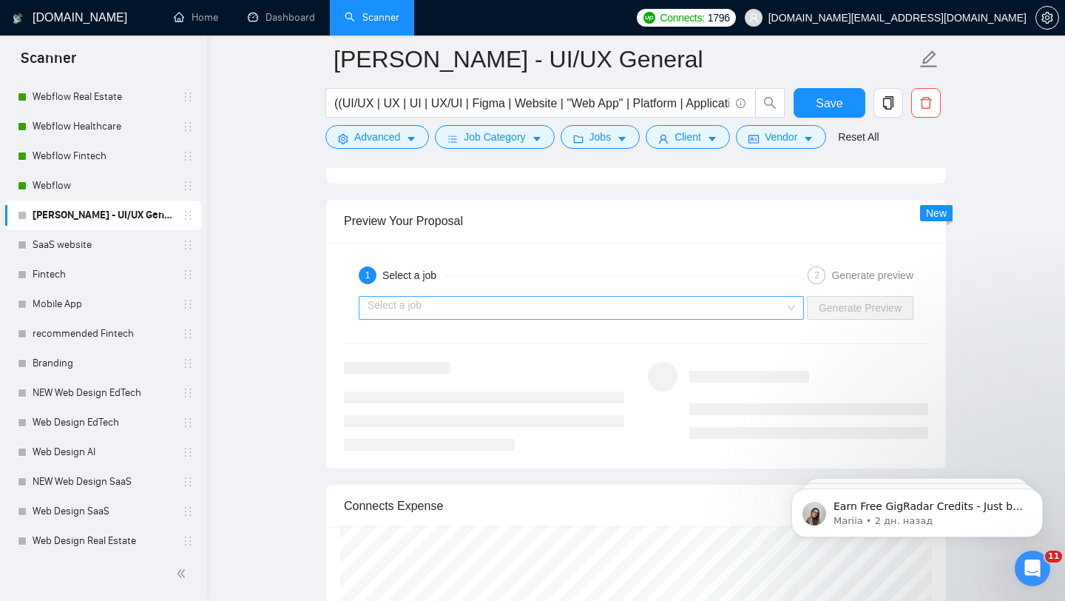
type textarea "[Folder= 1. CLNT: Rent IT | URL: https://www.upwork.com/freelancers/~01fab66bc6…"
click at [683, 319] on input "search" at bounding box center [576, 308] width 417 height 22
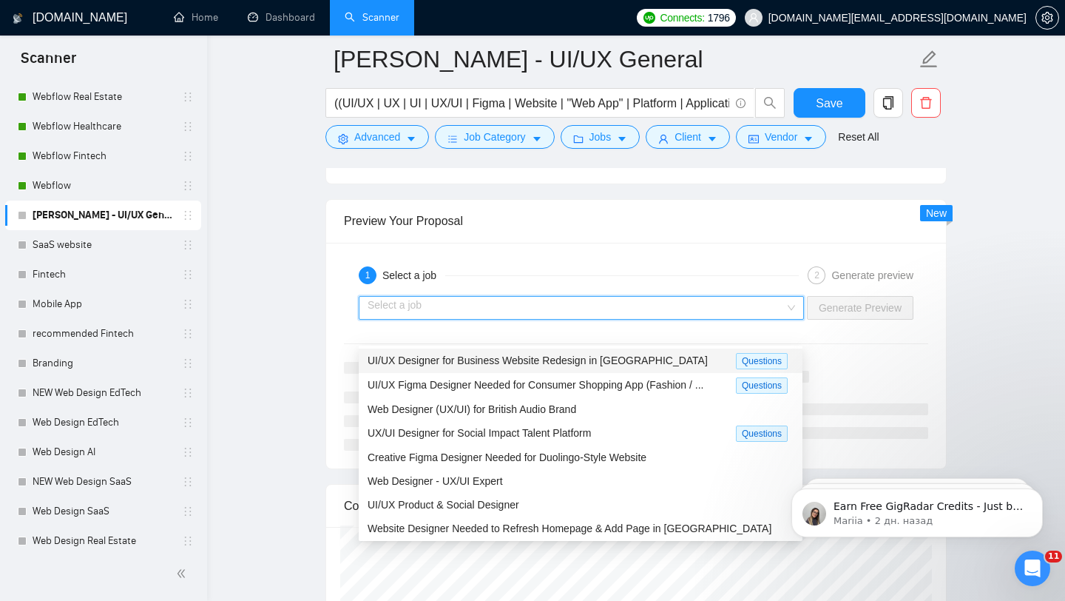
click at [612, 359] on span "UI/UX Designer for Business Website Redesign in Figma" at bounding box center [538, 360] width 340 height 12
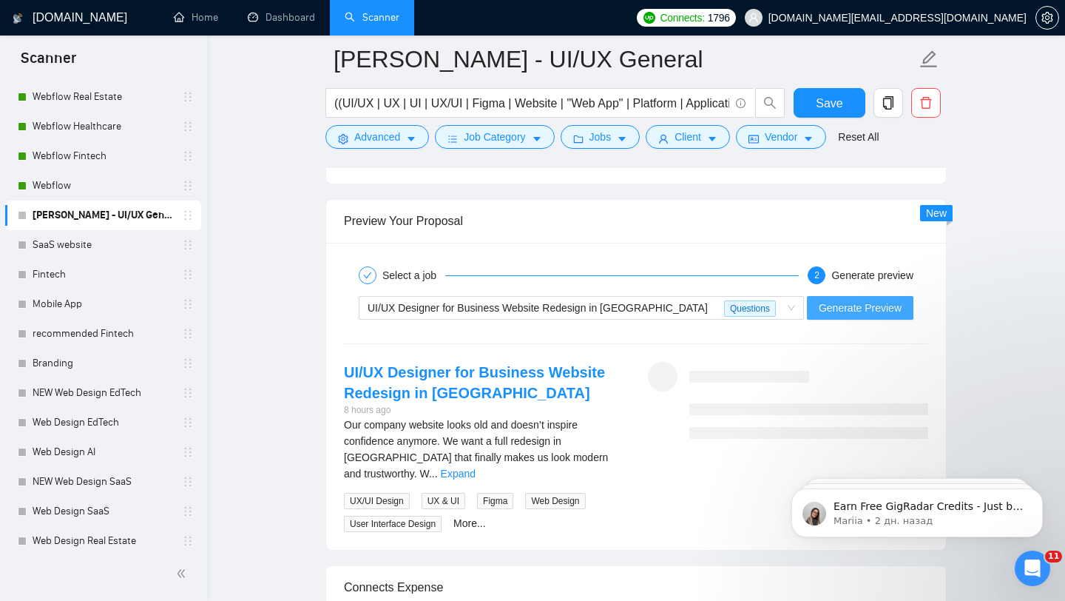
click at [848, 316] on span "Generate Preview" at bounding box center [860, 308] width 83 height 16
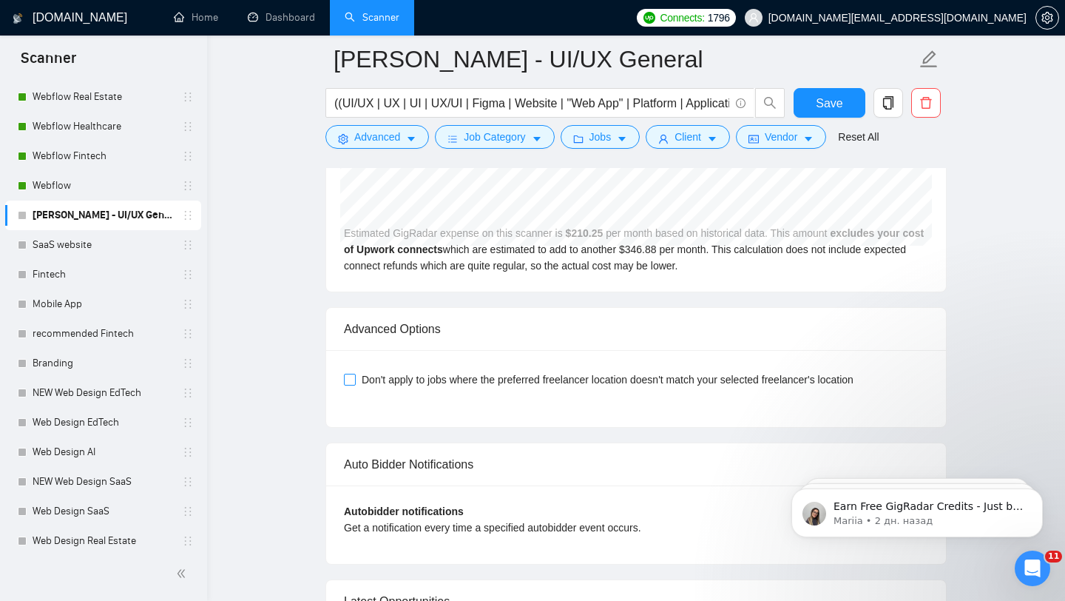
click at [347, 381] on input "Don't apply to jobs where the preferred freelancer location doesn't match your …" at bounding box center [349, 378] width 10 height 10
checkbox input "true"
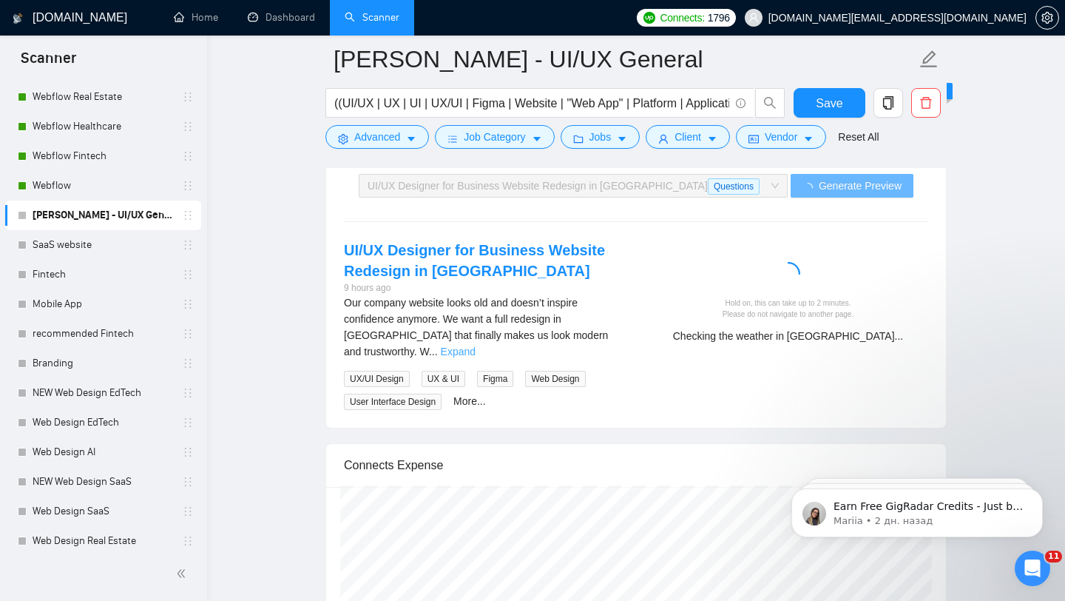
click at [476, 354] on link "Expand" at bounding box center [458, 351] width 35 height 12
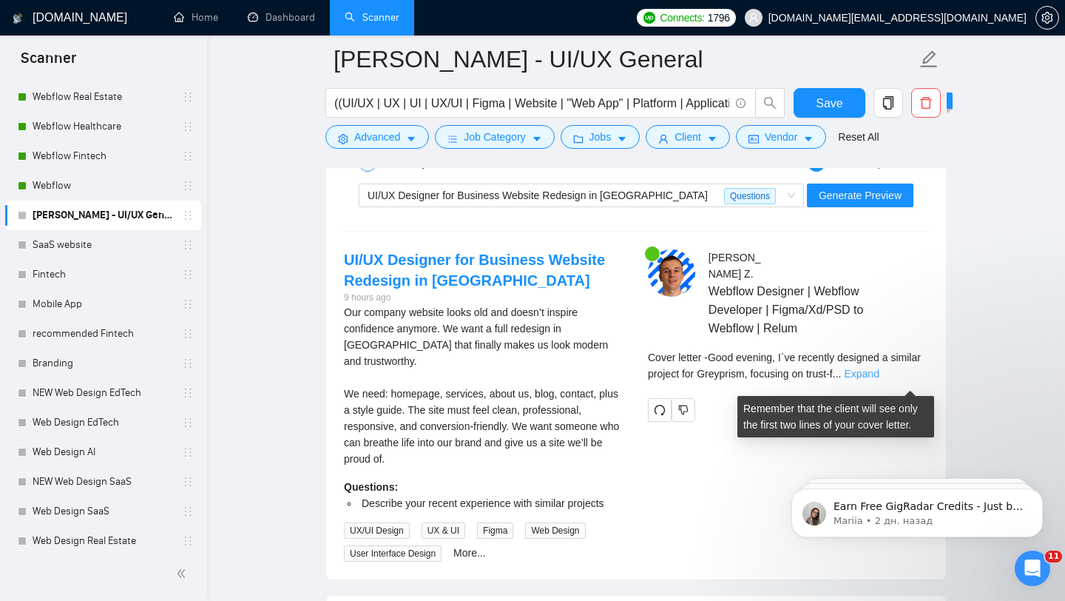
click at [879, 379] on link "Expand" at bounding box center [861, 374] width 35 height 12
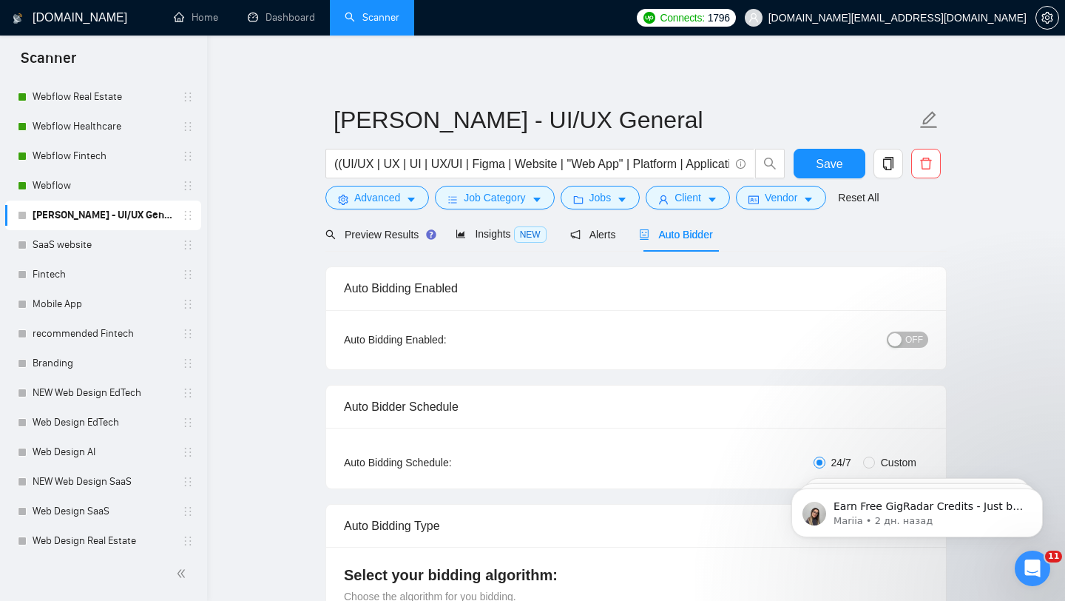
click at [919, 334] on span "OFF" at bounding box center [914, 339] width 18 height 16
click at [832, 163] on div "Reset all filters" at bounding box center [865, 169] width 80 height 25
click at [810, 163] on button "Save" at bounding box center [830, 164] width 72 height 30
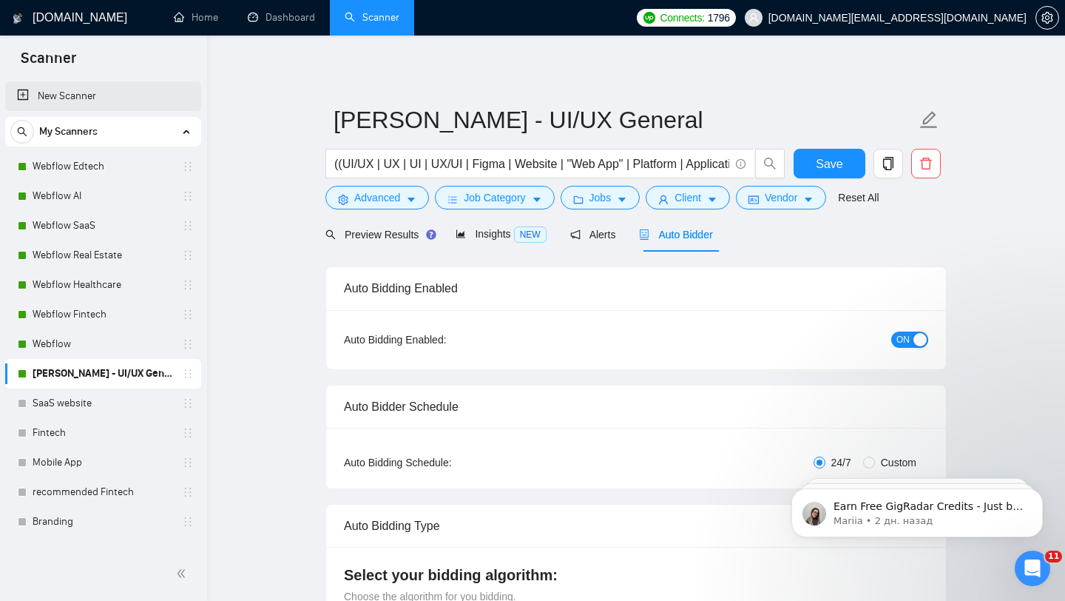
click at [102, 95] on link "New Scanner" at bounding box center [103, 96] width 172 height 30
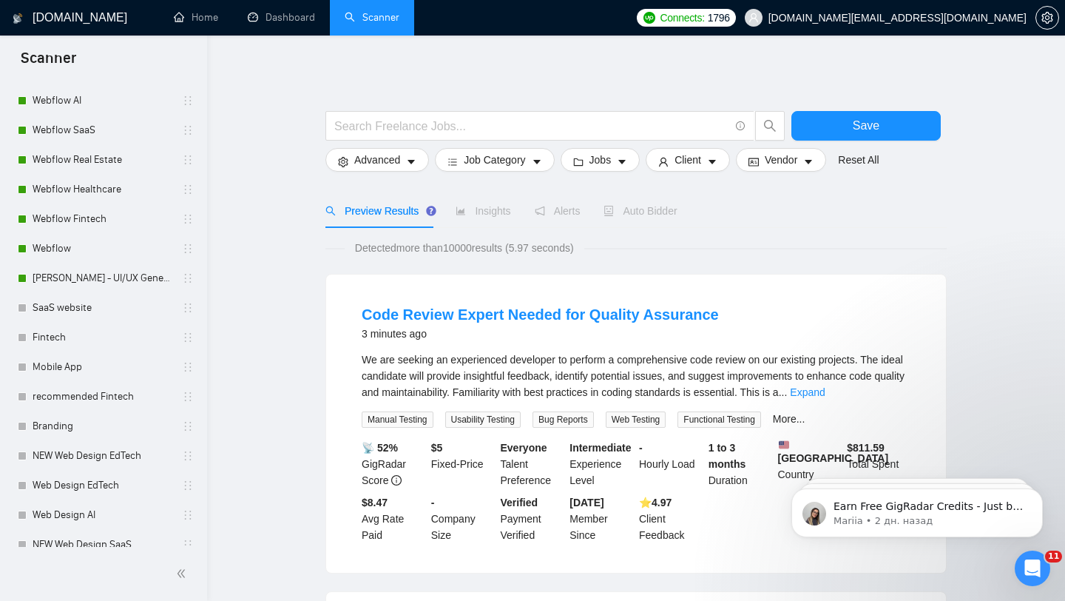
scroll to position [89, 0]
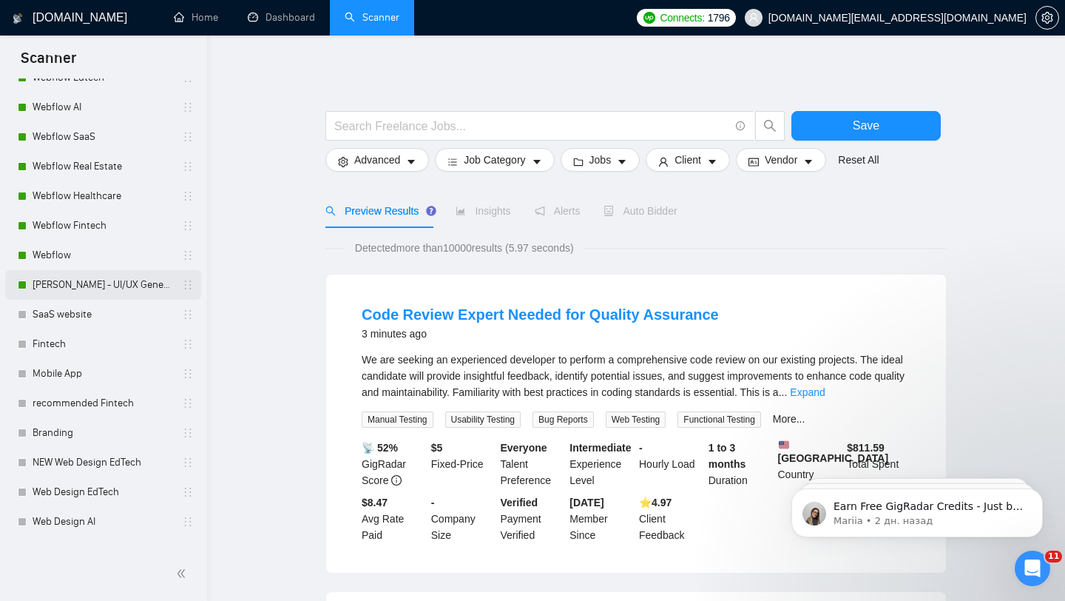
click at [100, 282] on link "[PERSON_NAME] - UI/UX General" at bounding box center [103, 285] width 141 height 30
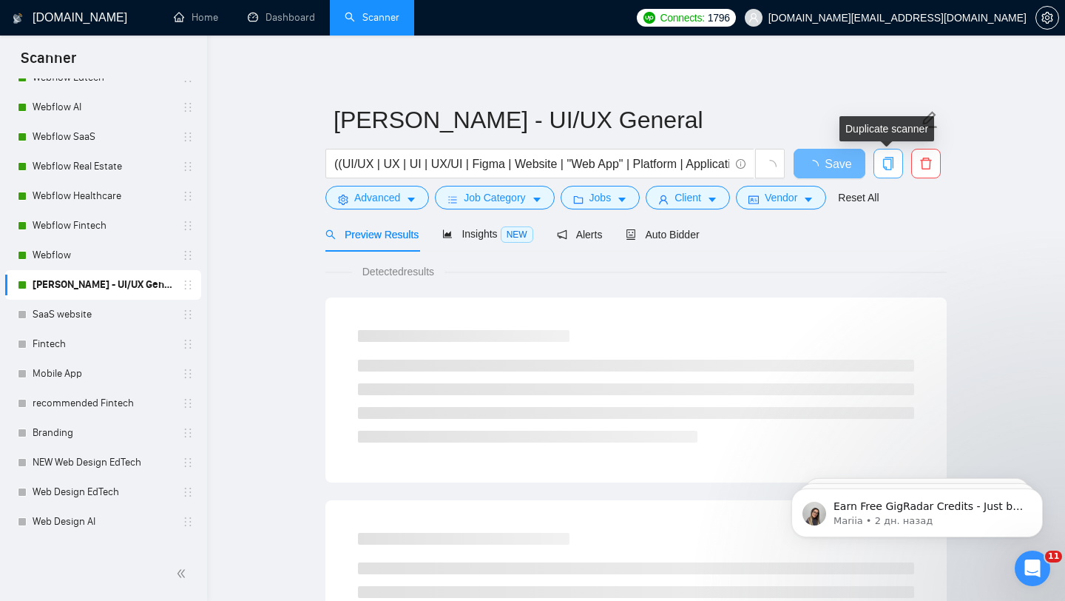
click at [882, 165] on icon "copy" at bounding box center [888, 163] width 13 height 13
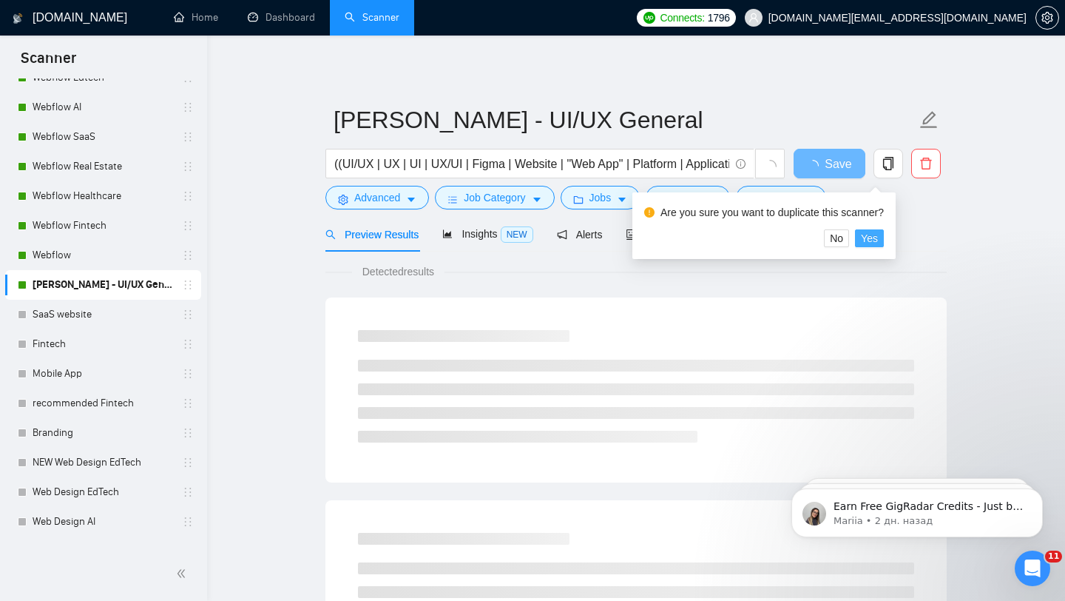
click at [871, 233] on span "Yes" at bounding box center [869, 238] width 17 height 16
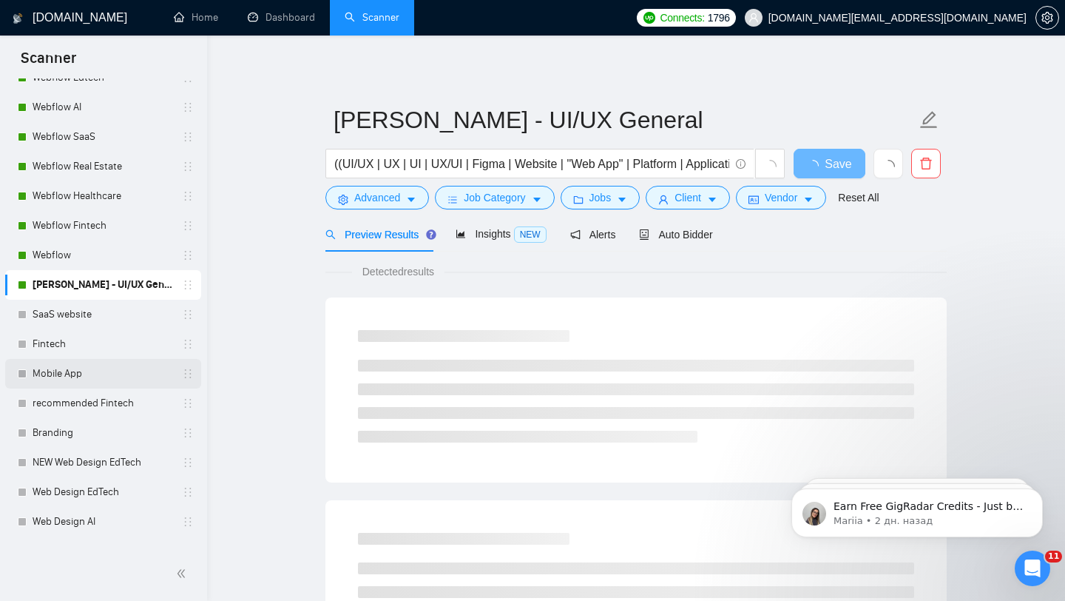
scroll to position [374, 0]
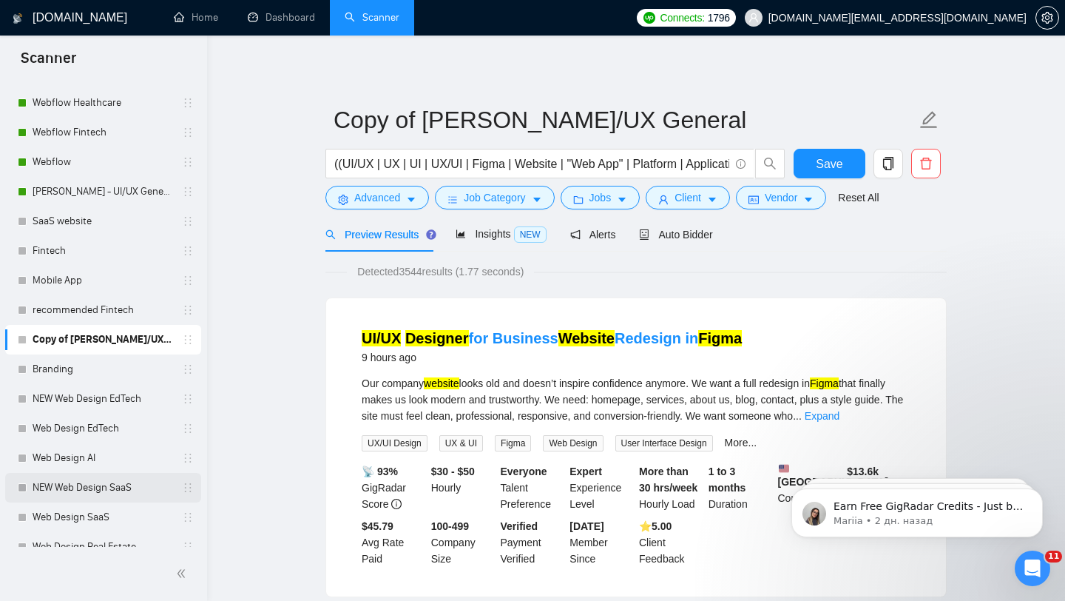
scroll to position [167, 0]
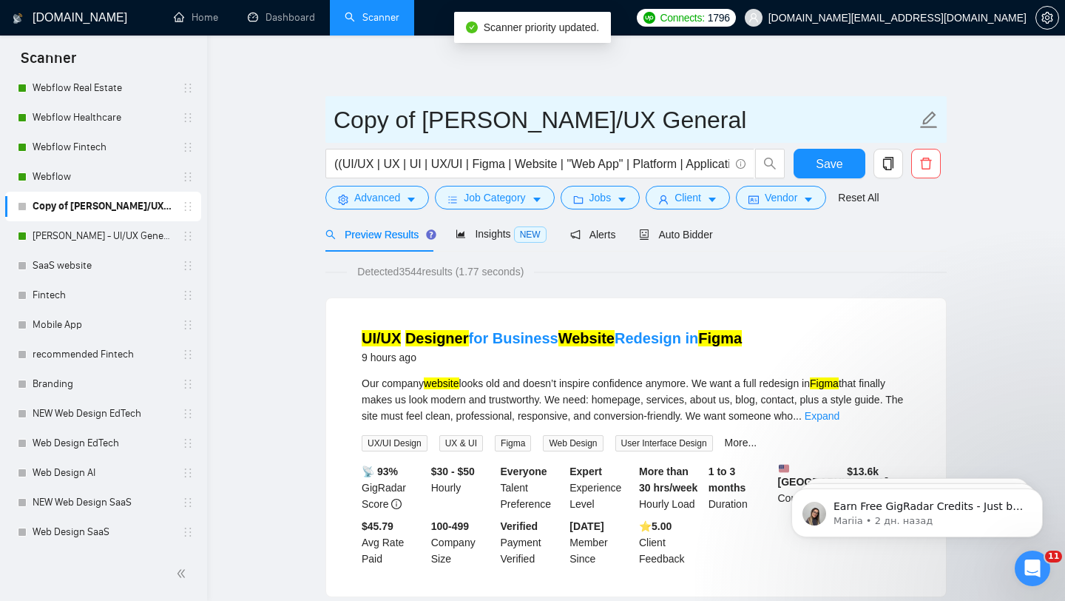
click at [506, 132] on input "Copy of Vlad - UI/UX General" at bounding box center [625, 119] width 583 height 37
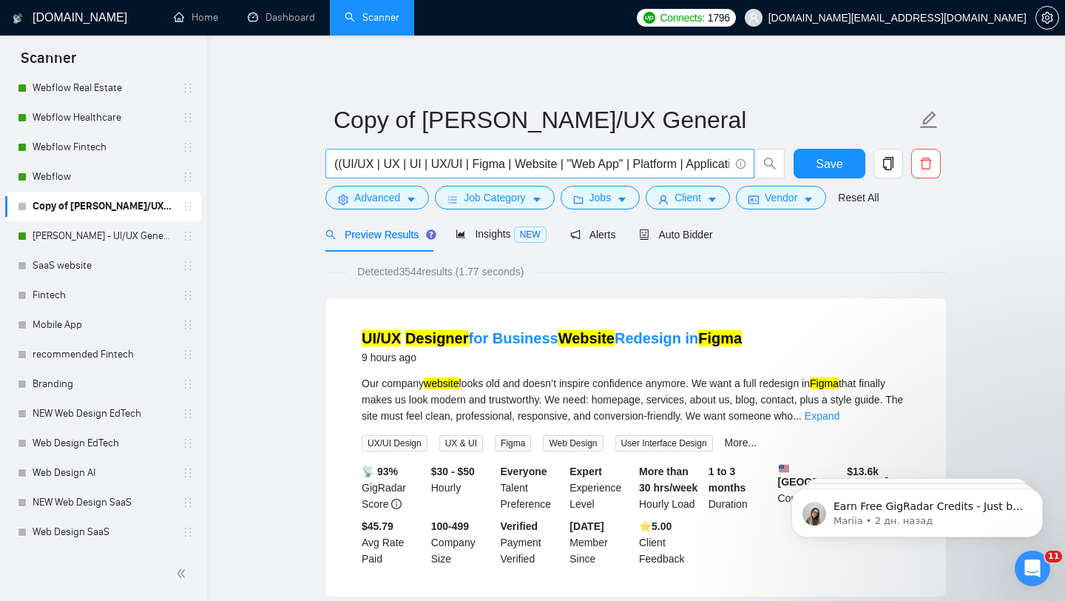
click at [436, 169] on input "((UI/UX | UX | UI | UX/UI | Figma | Website | "Web App" | Platform | Applicatio…" at bounding box center [531, 164] width 395 height 18
paste input "saas | sass | "software platform" | cloud | b2b | "b2b platform" | "dashboard" …"
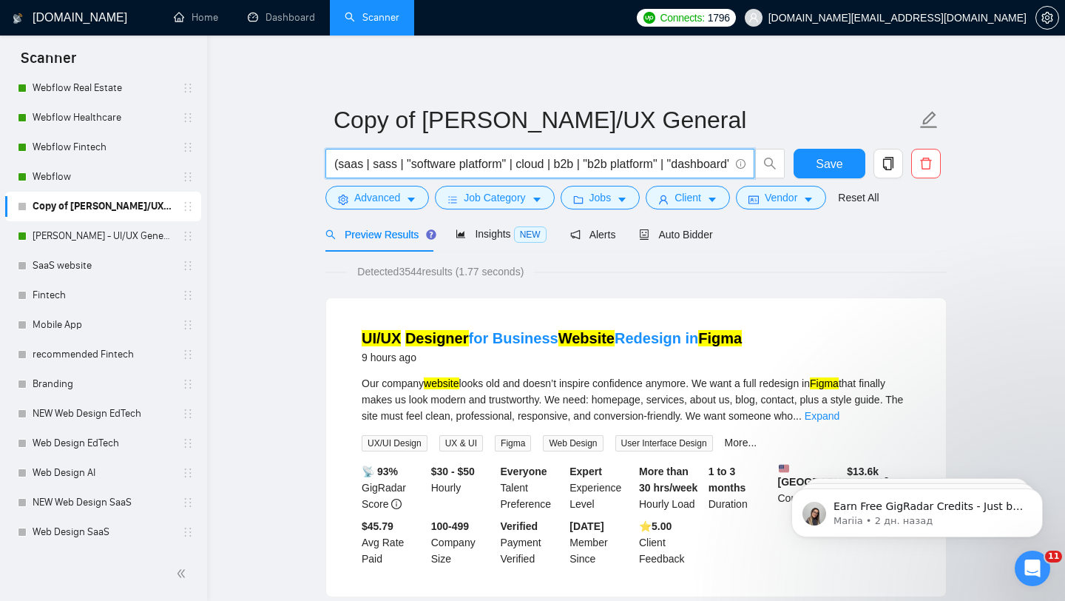
scroll to position [0, 1107]
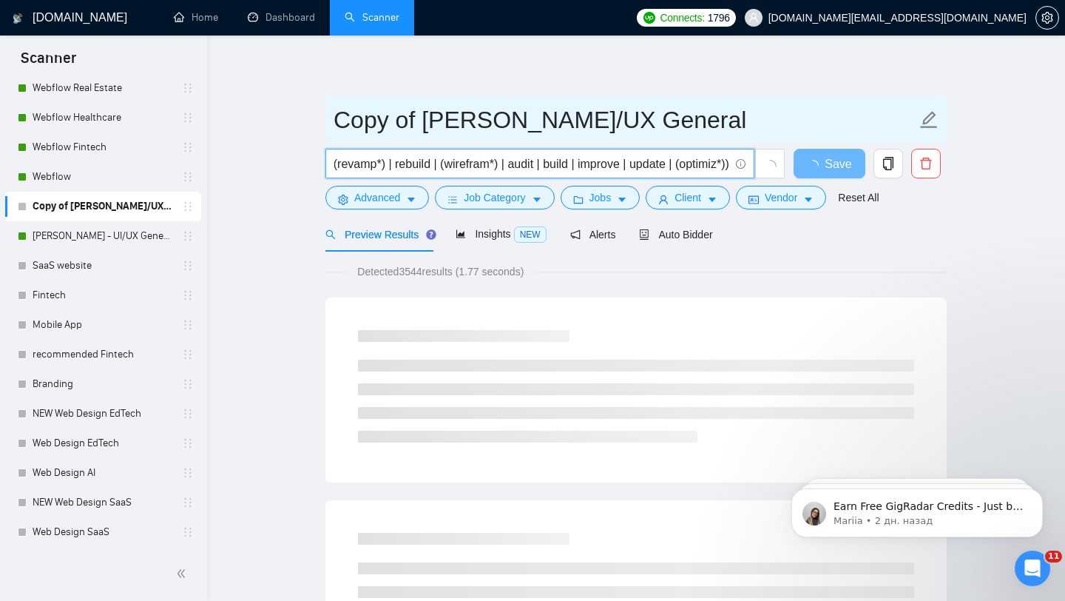
type input "(saas | sass | "software platform" | cloud | b2b | "b2b platform" | "dashboard"…"
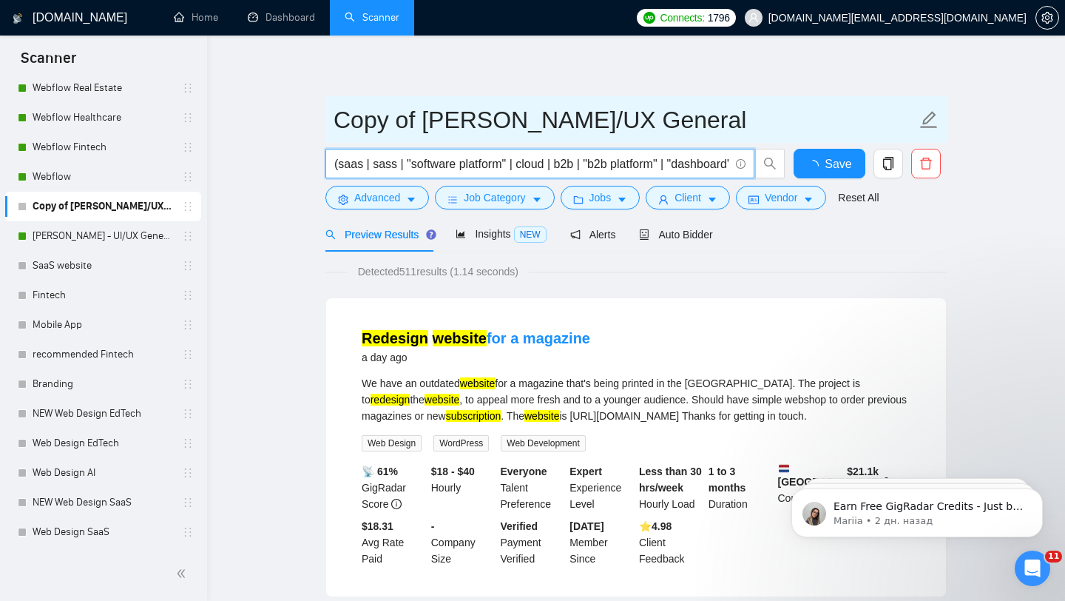
click at [540, 113] on input "Copy of Vlad - UI/UX General" at bounding box center [625, 119] width 583 height 37
paste input "[PERSON_NAME] - UI/UX SaaS"
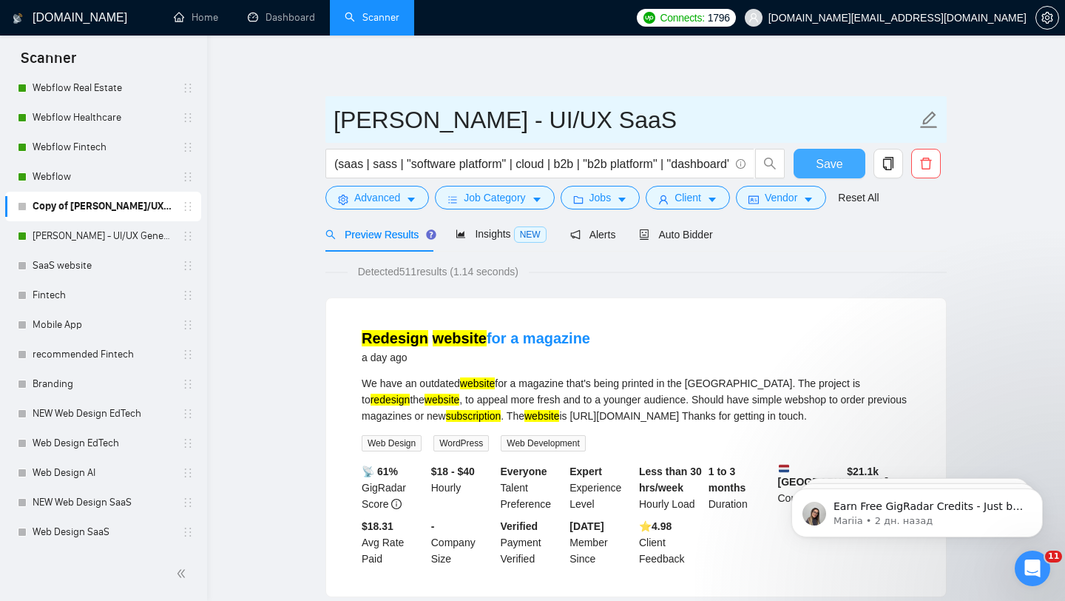
type input "[PERSON_NAME] - UI/UX SaaS"
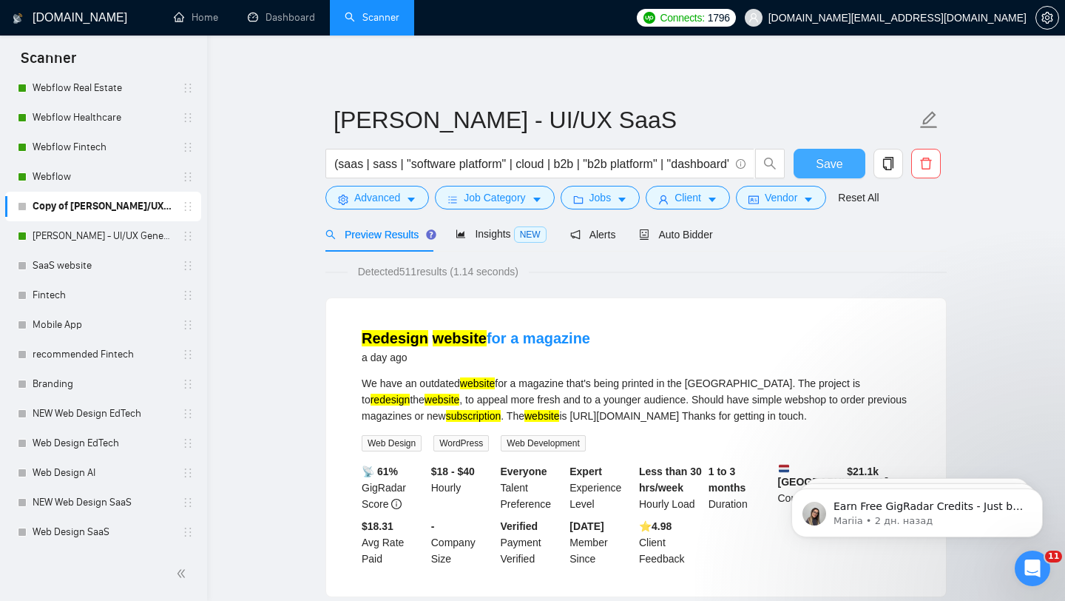
click at [818, 174] on button "Save" at bounding box center [830, 164] width 72 height 30
click at [683, 229] on span "Auto Bidder" at bounding box center [675, 235] width 73 height 12
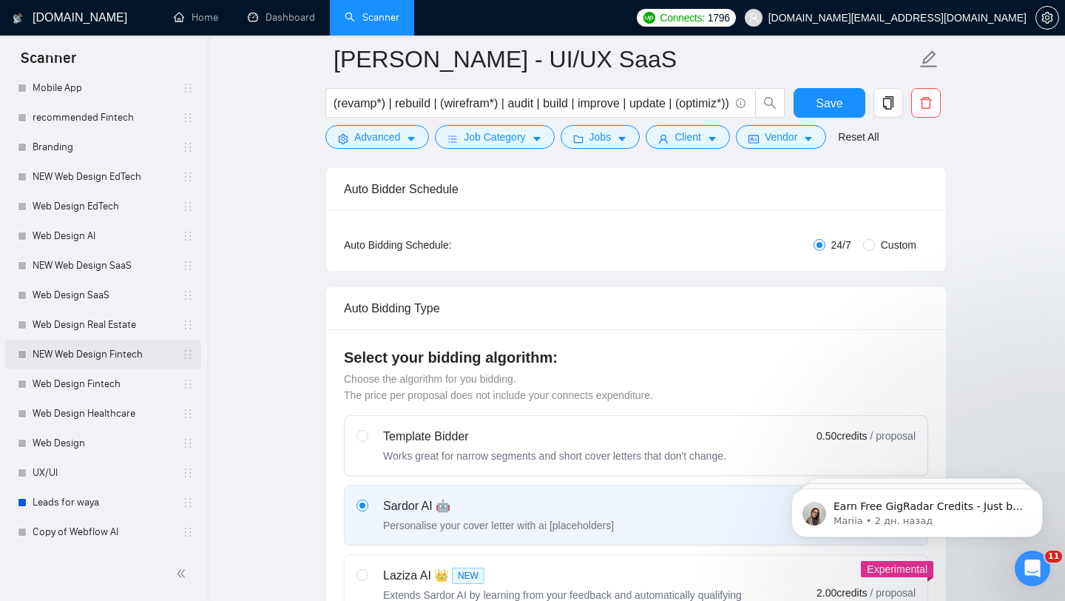
scroll to position [373, 0]
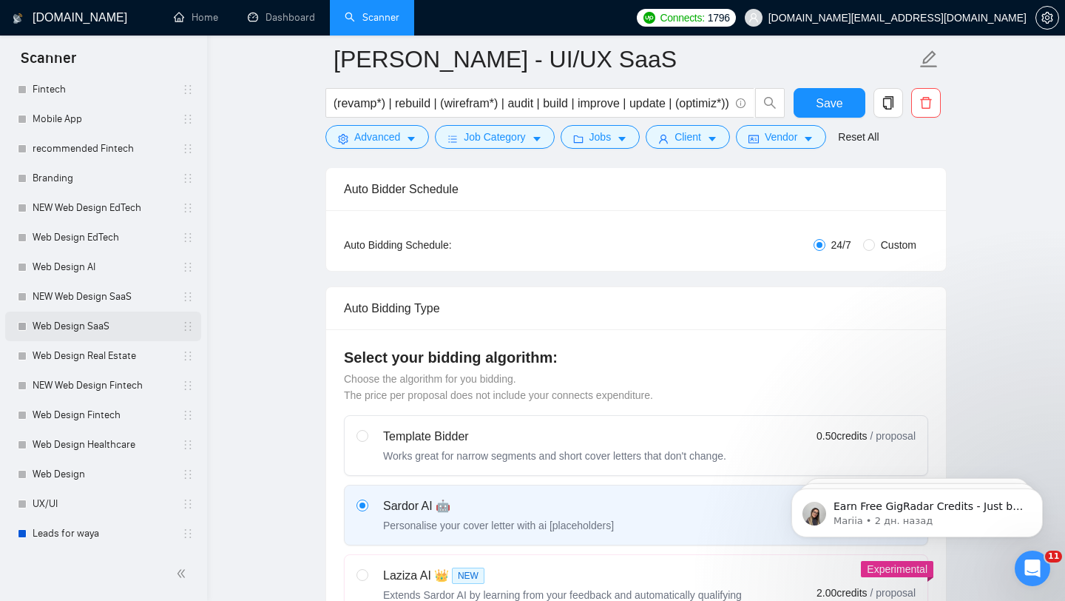
click at [141, 331] on link "Web Design SaaS" at bounding box center [103, 326] width 141 height 30
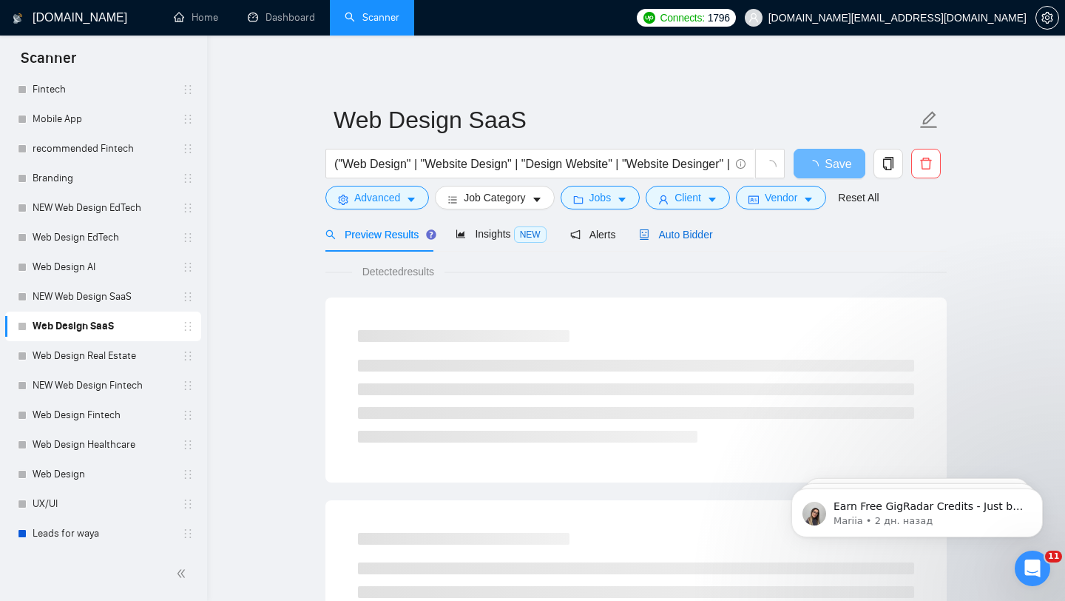
click at [665, 229] on span "Auto Bidder" at bounding box center [675, 235] width 73 height 12
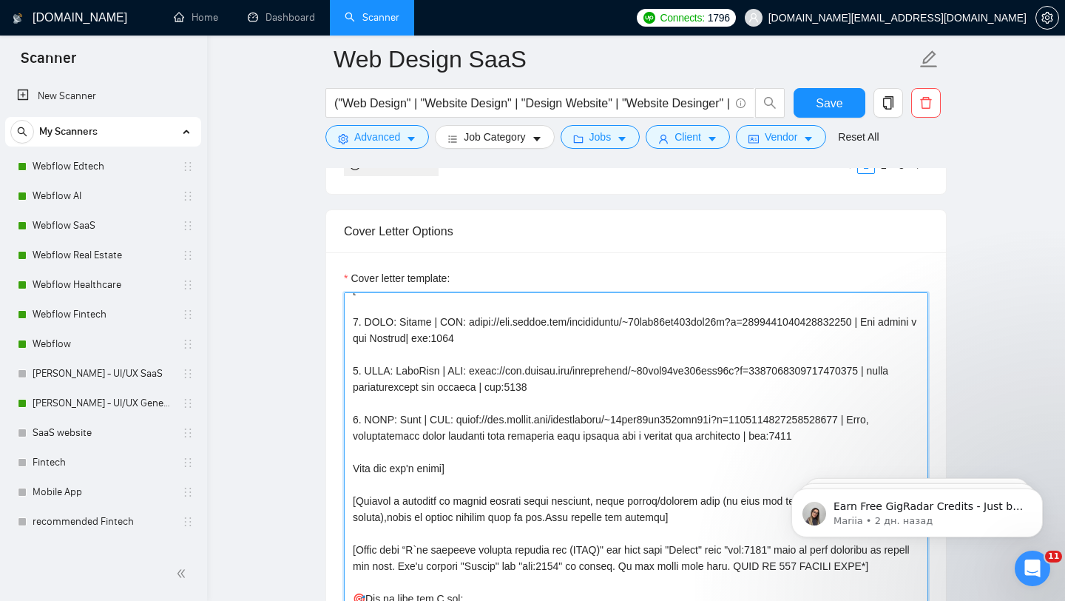
click at [456, 454] on textarea "Cover letter template:" at bounding box center [636, 458] width 584 height 333
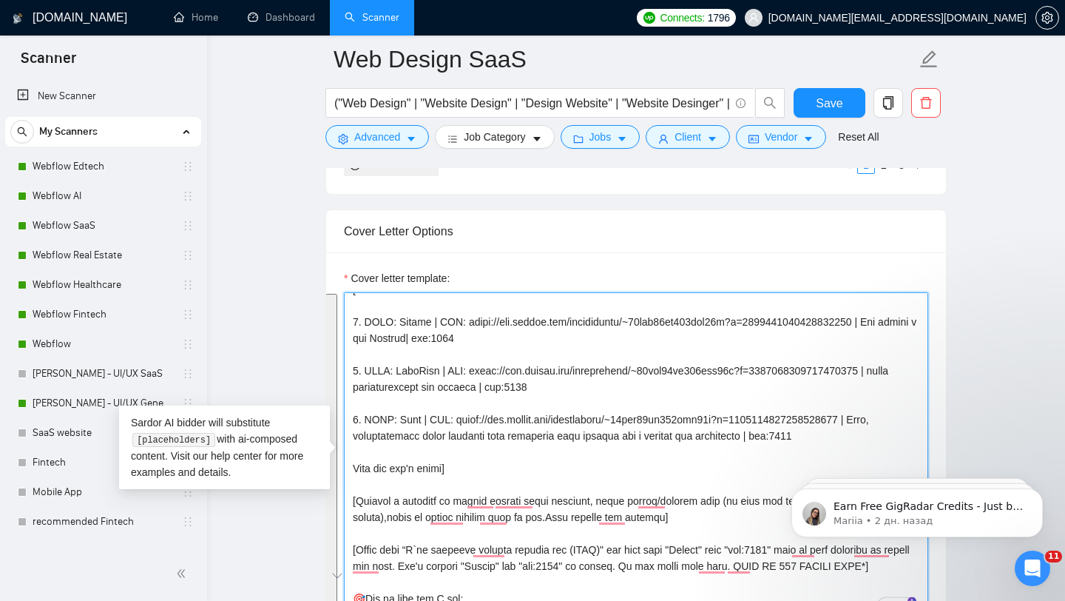
scroll to position [15, 0]
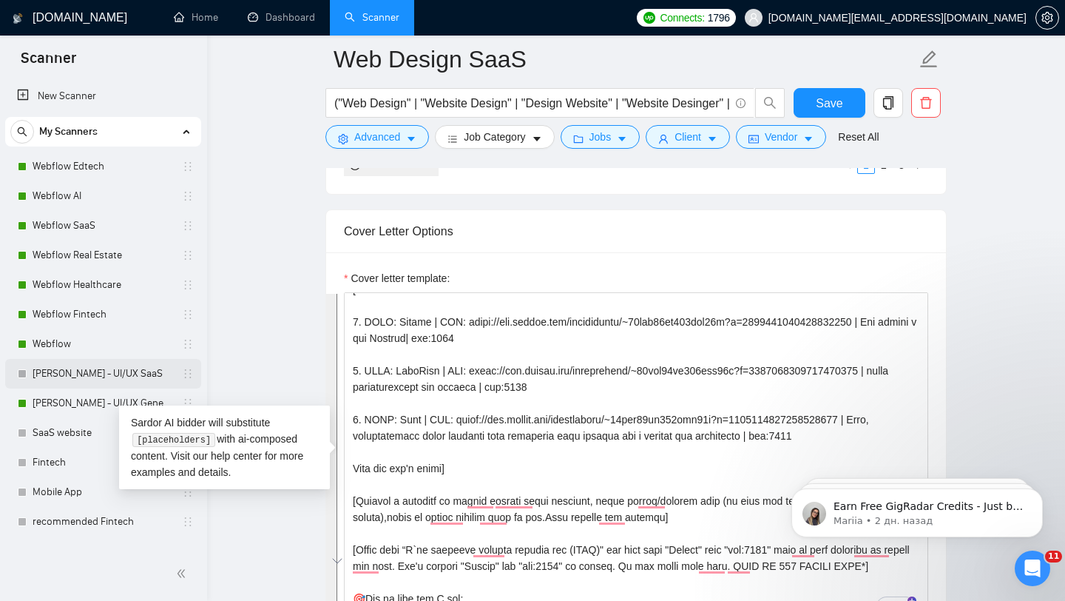
click at [120, 375] on link "[PERSON_NAME] - UI/UX SaaS" at bounding box center [103, 374] width 141 height 30
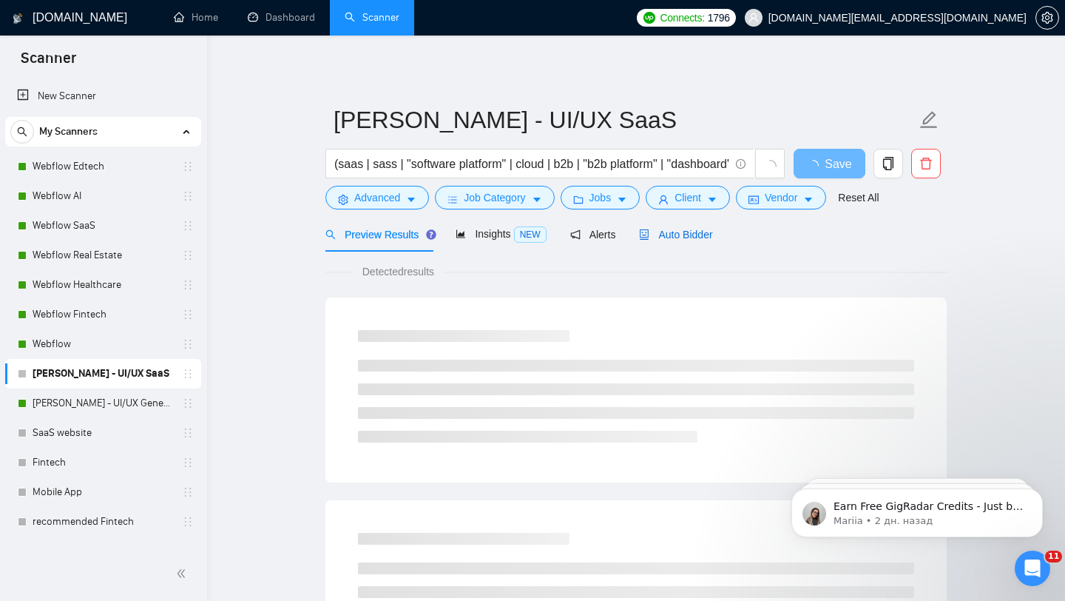
click at [703, 235] on span "Auto Bidder" at bounding box center [675, 235] width 73 height 12
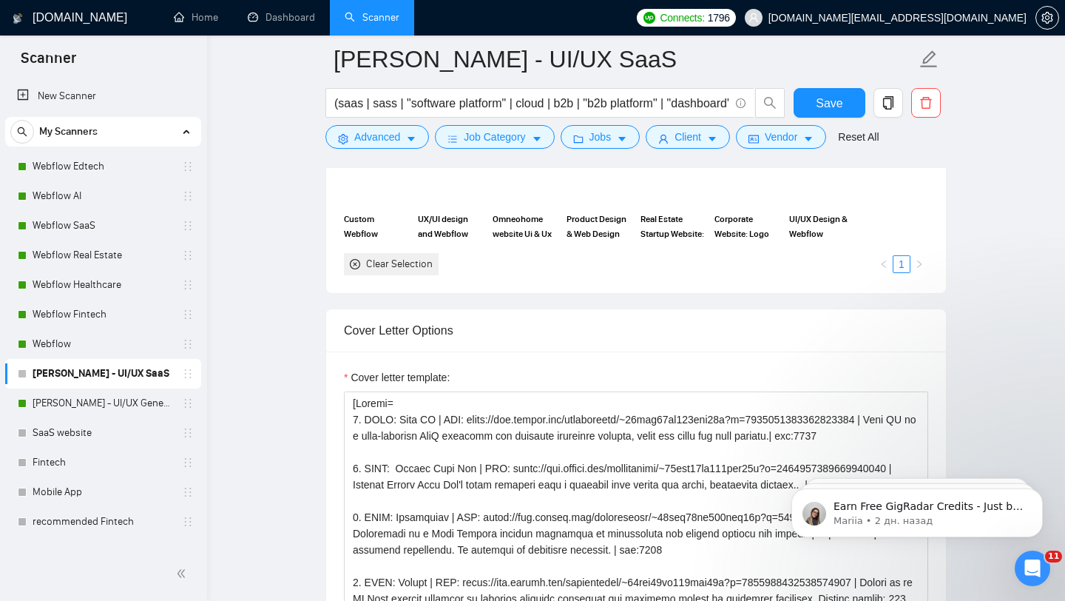
scroll to position [1570, 0]
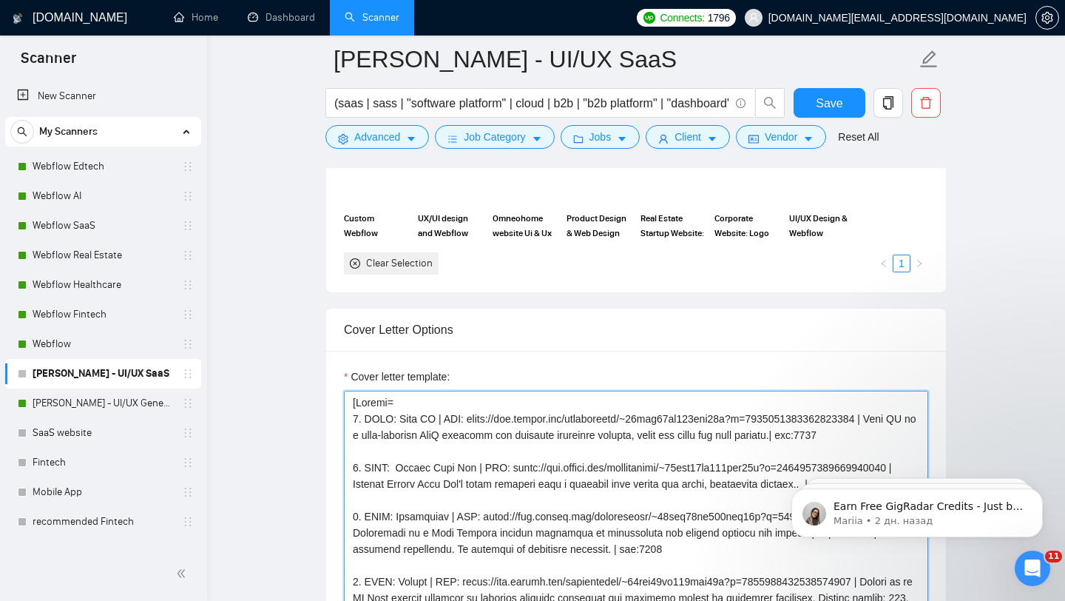
click at [483, 437] on textarea "Cover letter template:" at bounding box center [636, 557] width 584 height 333
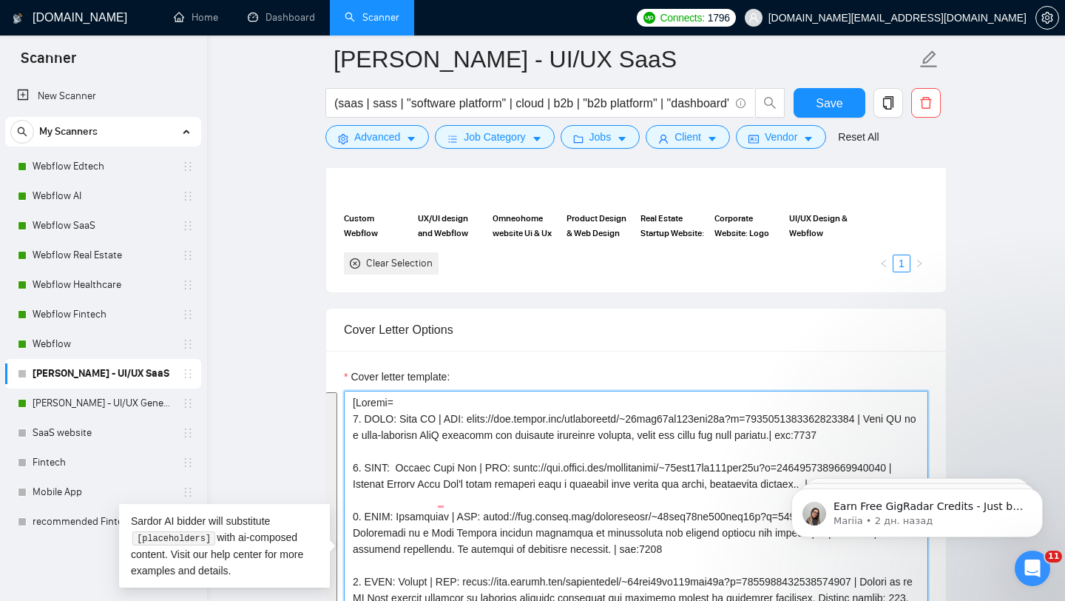
paste textarea "1. CLNT: Atolio | URL: https://www.upwork.com/freelancers/~01fab66bc619eab34e?p…"
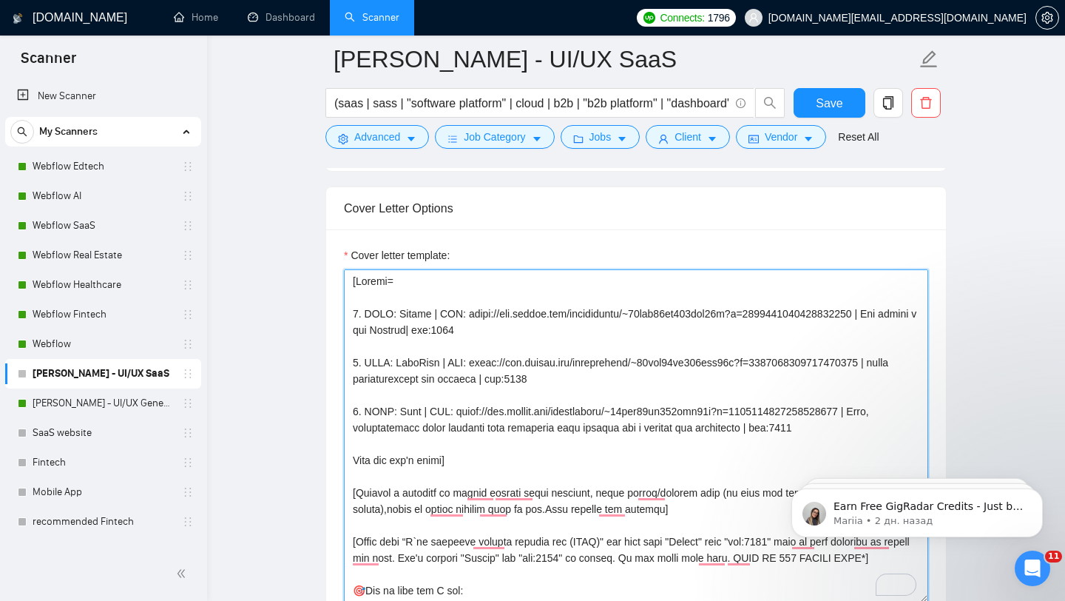
scroll to position [244, 0]
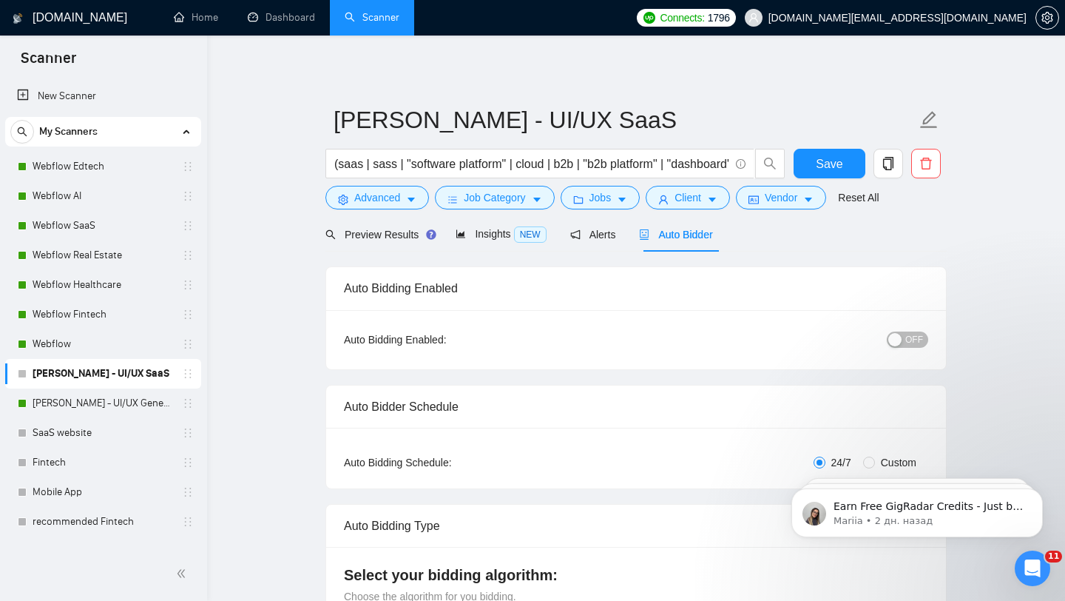
type textarea "[Folder= 1. CLNT: Atolio | URL: https://www.upwork.com/freelancers/~01fab66bc61…"
click at [907, 339] on span "OFF" at bounding box center [914, 339] width 18 height 16
click at [839, 169] on span "Save" at bounding box center [829, 164] width 27 height 18
click at [107, 393] on link "[PERSON_NAME] - UI/UX General" at bounding box center [103, 403] width 141 height 30
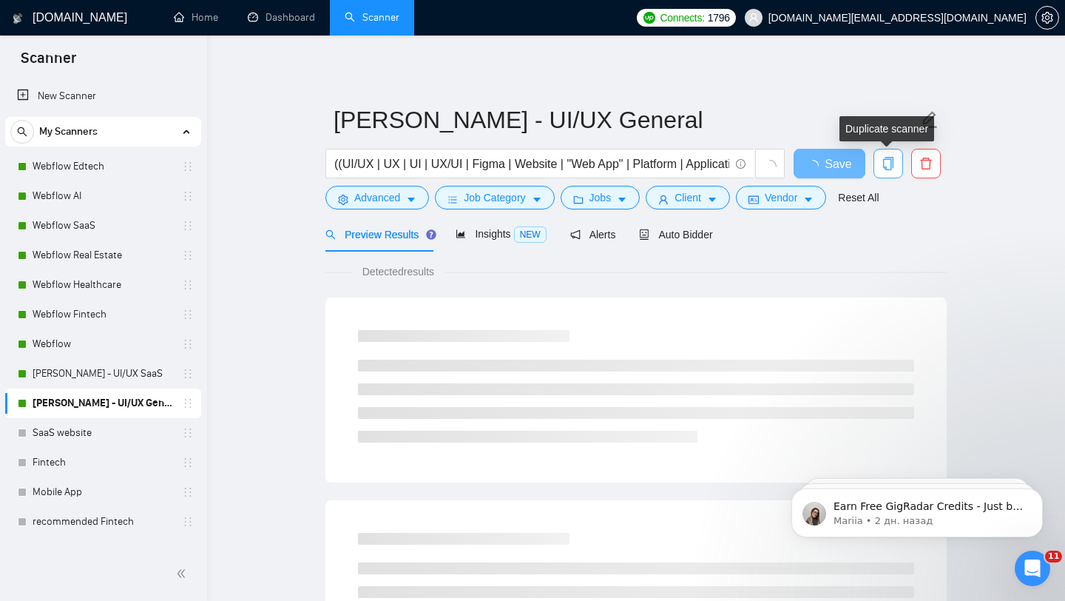
click at [879, 170] on button "button" at bounding box center [888, 164] width 30 height 30
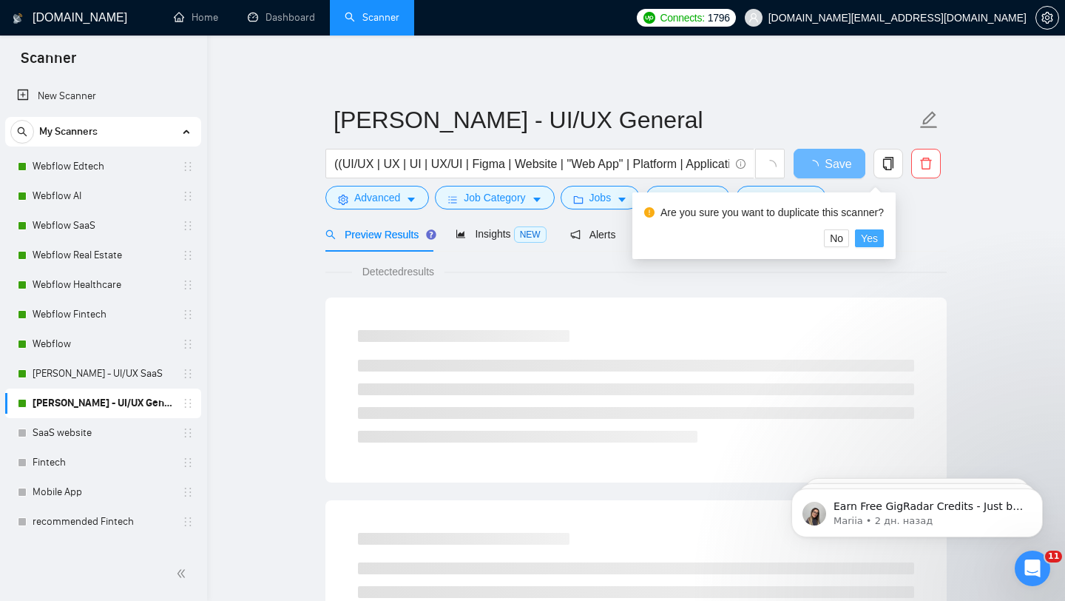
click at [871, 230] on span "Yes" at bounding box center [869, 238] width 17 height 16
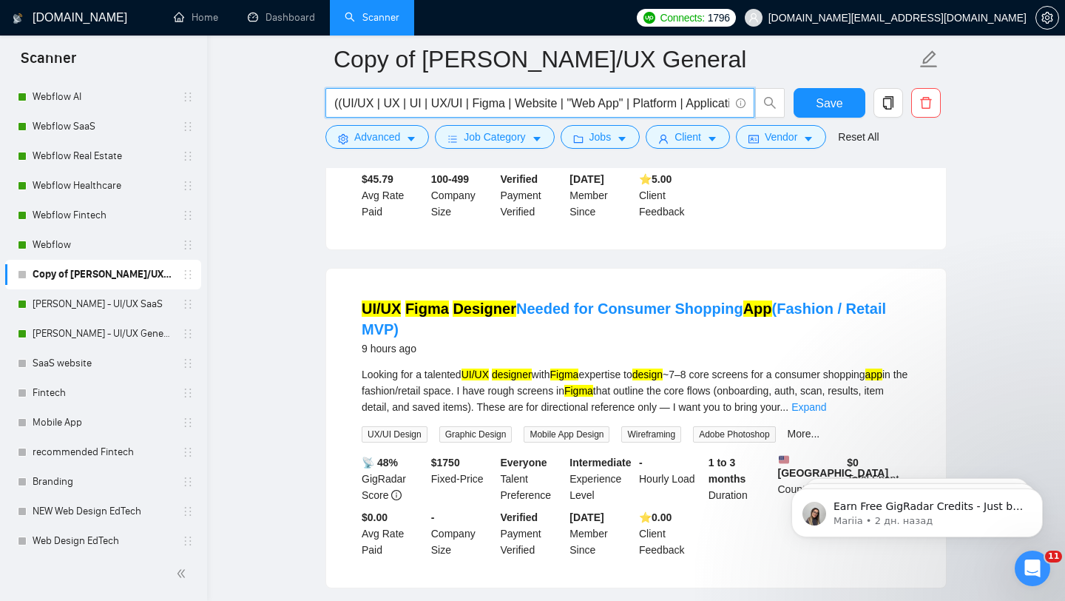
click at [437, 107] on input "((UI/UX | UX | UI | UX/UI | Figma | Website | "Web App" | Platform | Applicatio…" at bounding box center [531, 103] width 395 height 18
paste input "''real estate'' | realtor | property | realty | "property listing" | apartment …"
type input "(''real estate'' | realtor | property | realty | "property listing" | apartment…"
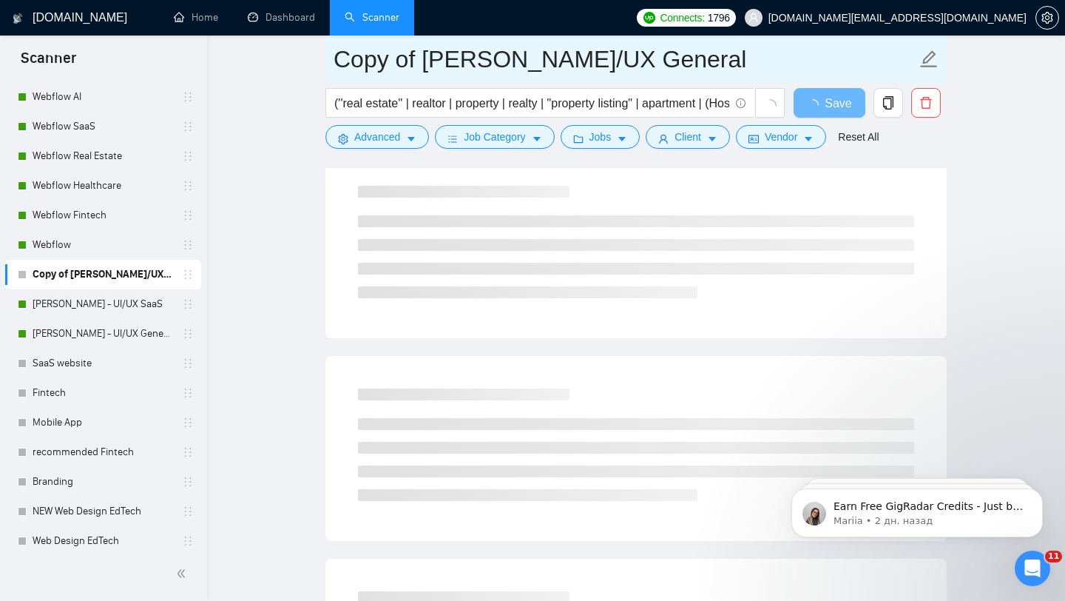
click at [447, 64] on input "Copy of Vlad - UI/UX General" at bounding box center [625, 59] width 583 height 37
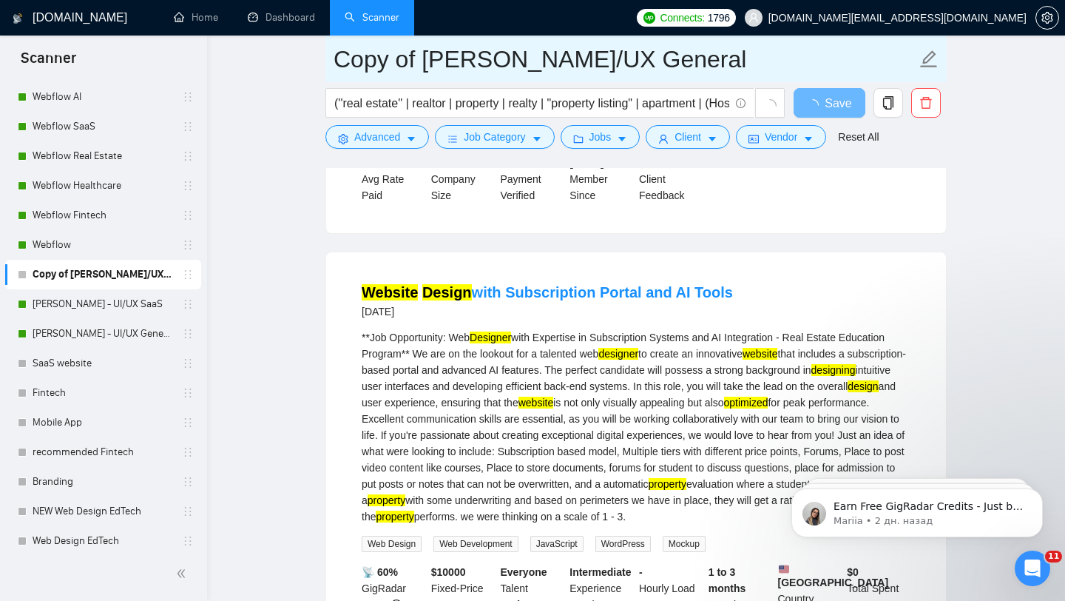
click at [447, 64] on input "Copy of Vlad - UI/UX General" at bounding box center [625, 59] width 583 height 37
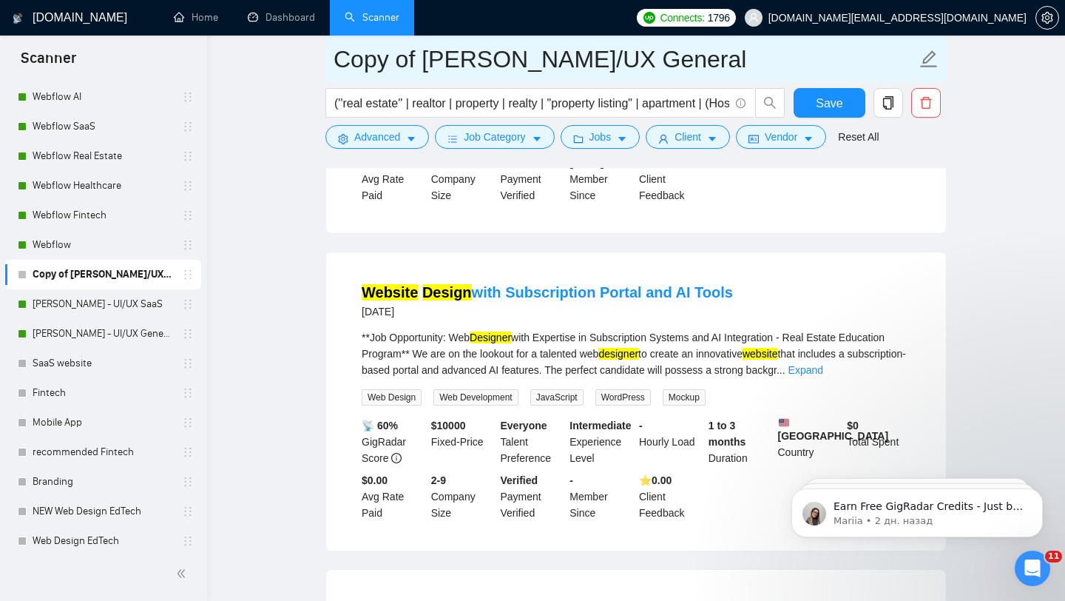
paste input "[PERSON_NAME] - UI/UX Real Estate"
type input "[PERSON_NAME] - UI/UX Real Estate"
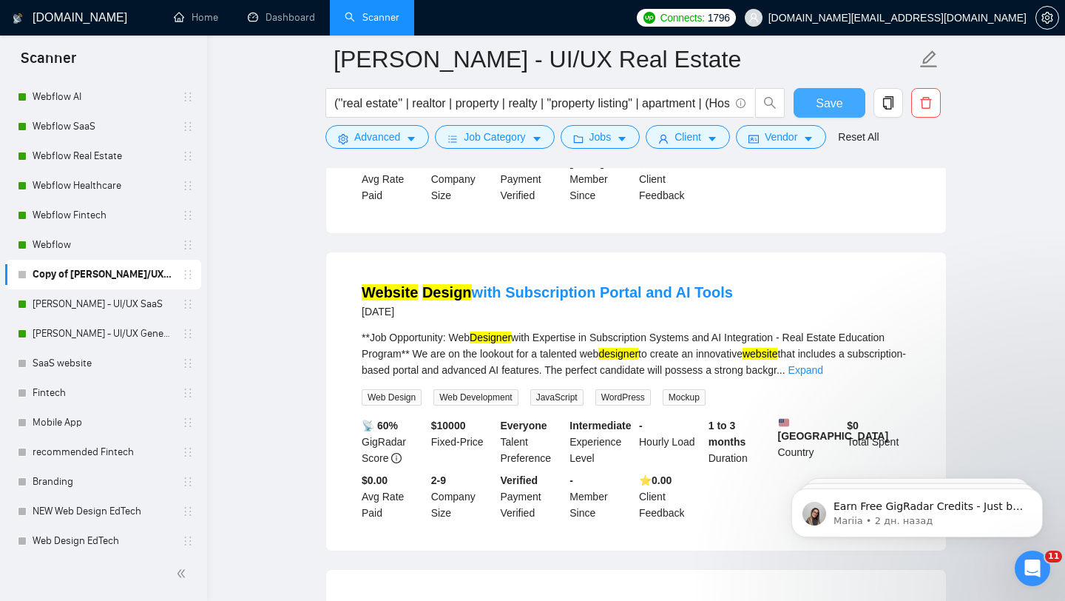
click at [814, 98] on button "Save" at bounding box center [830, 103] width 72 height 30
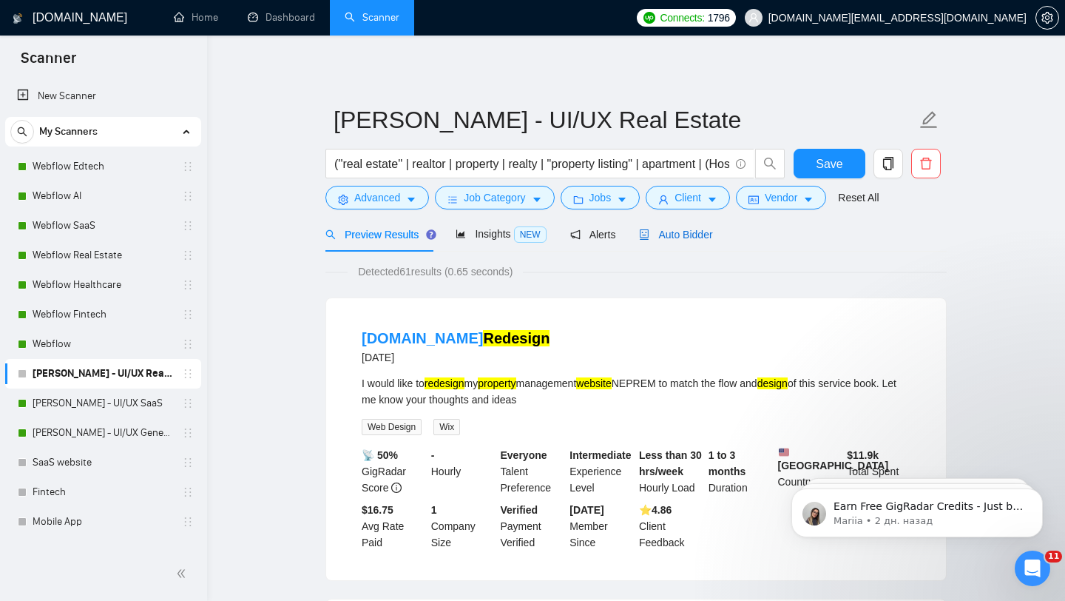
click at [665, 237] on span "Auto Bidder" at bounding box center [675, 235] width 73 height 12
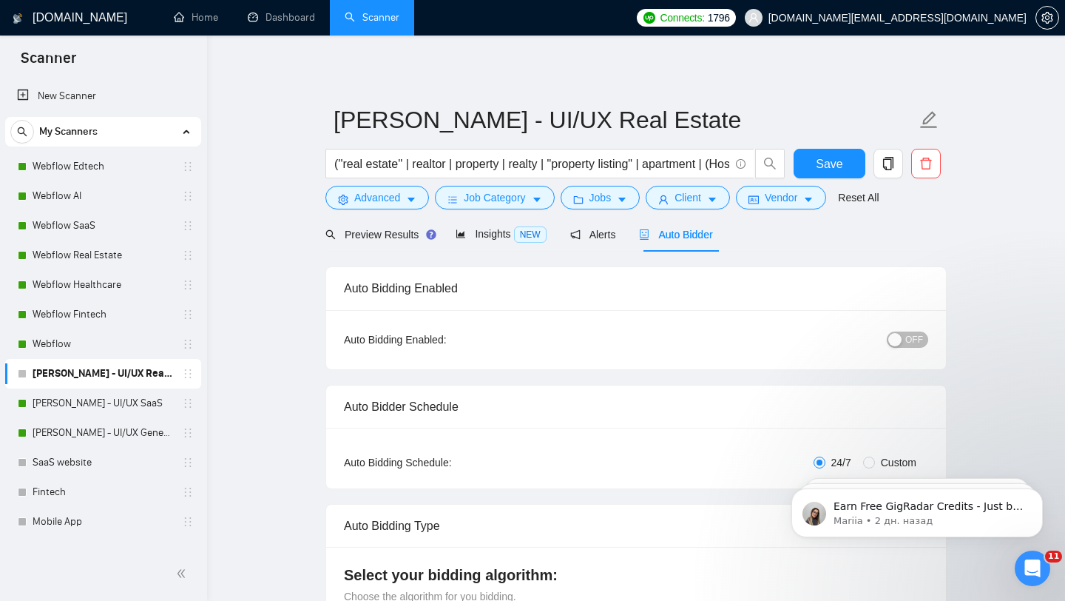
click at [903, 342] on button "OFF" at bounding box center [907, 339] width 41 height 16
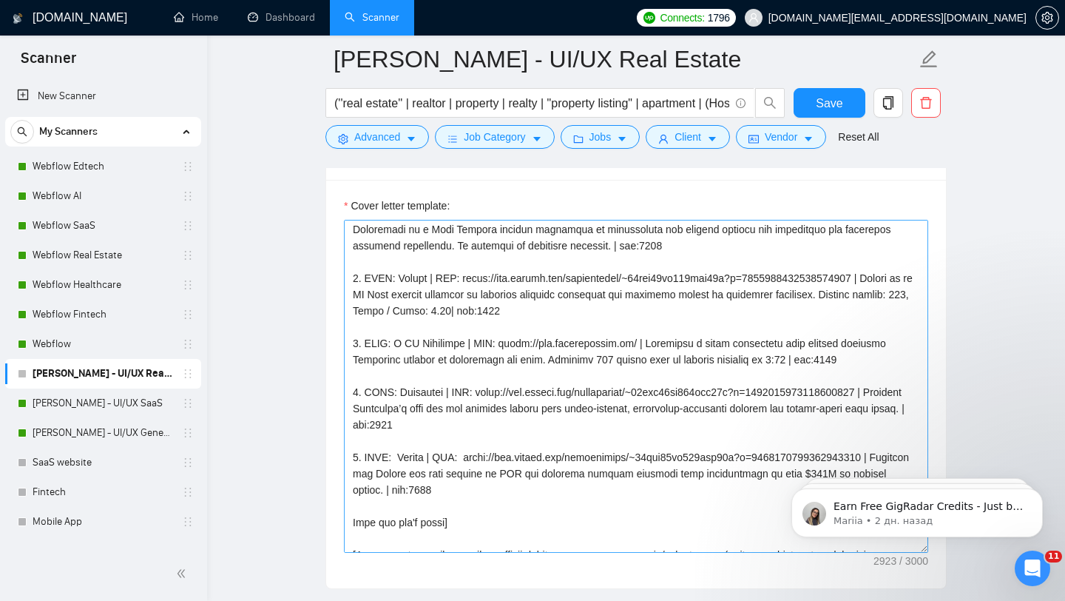
scroll to position [484, 0]
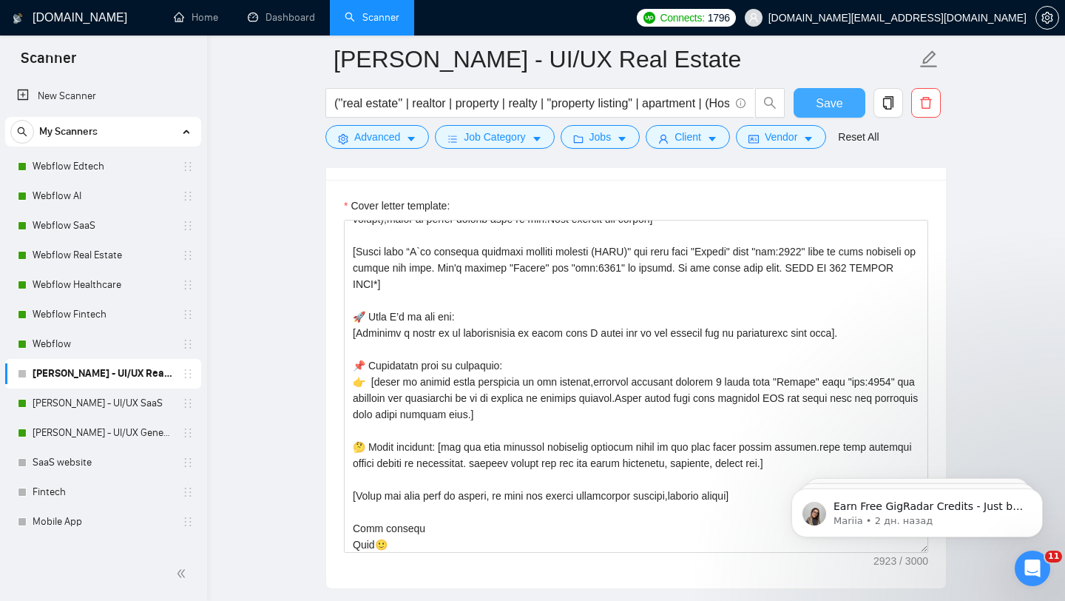
click at [831, 110] on span "Save" at bounding box center [829, 103] width 27 height 18
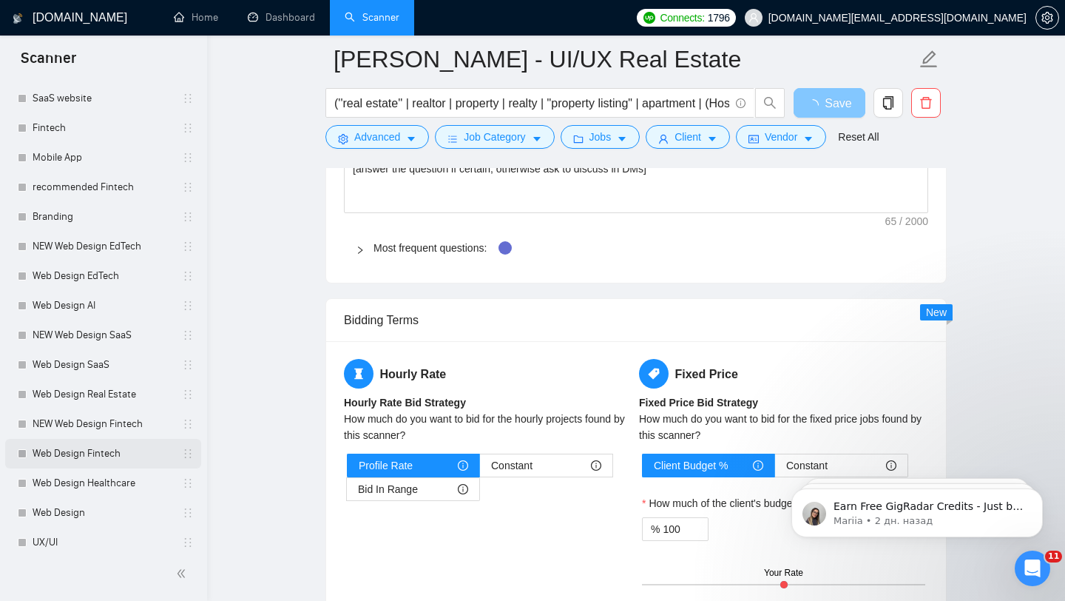
scroll to position [362, 0]
click at [119, 394] on link "Web Design Real Estate" at bounding box center [103, 396] width 141 height 30
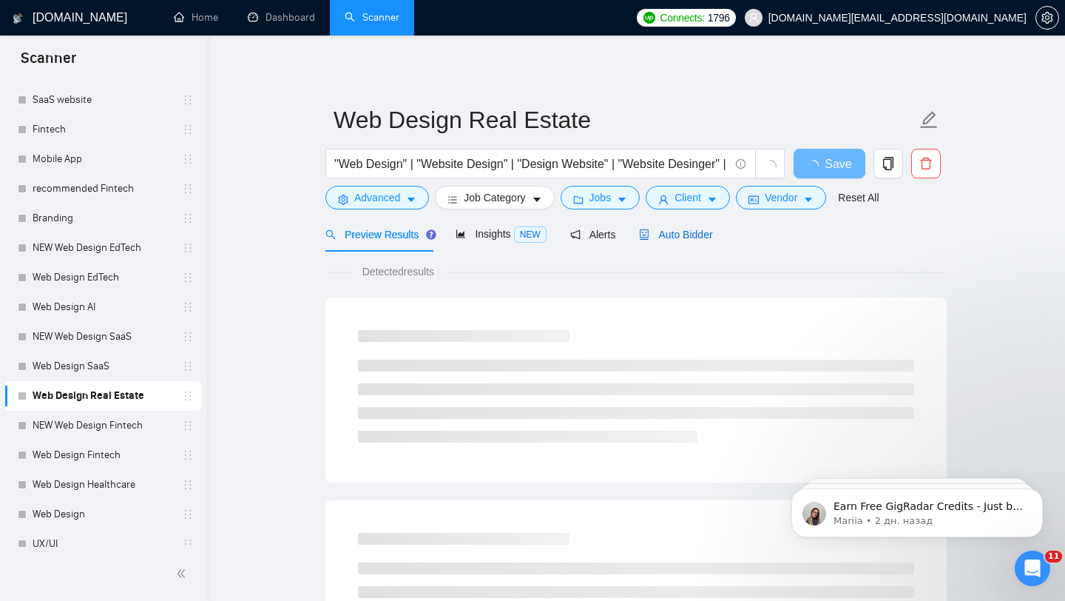
click at [679, 234] on span "Auto Bidder" at bounding box center [675, 235] width 73 height 12
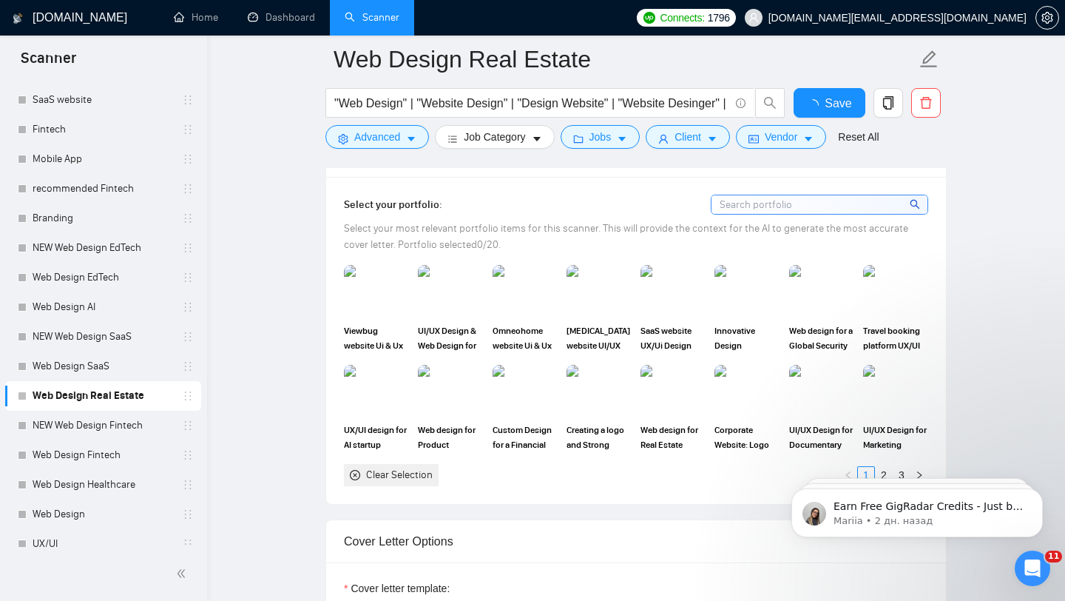
scroll to position [1710, 0]
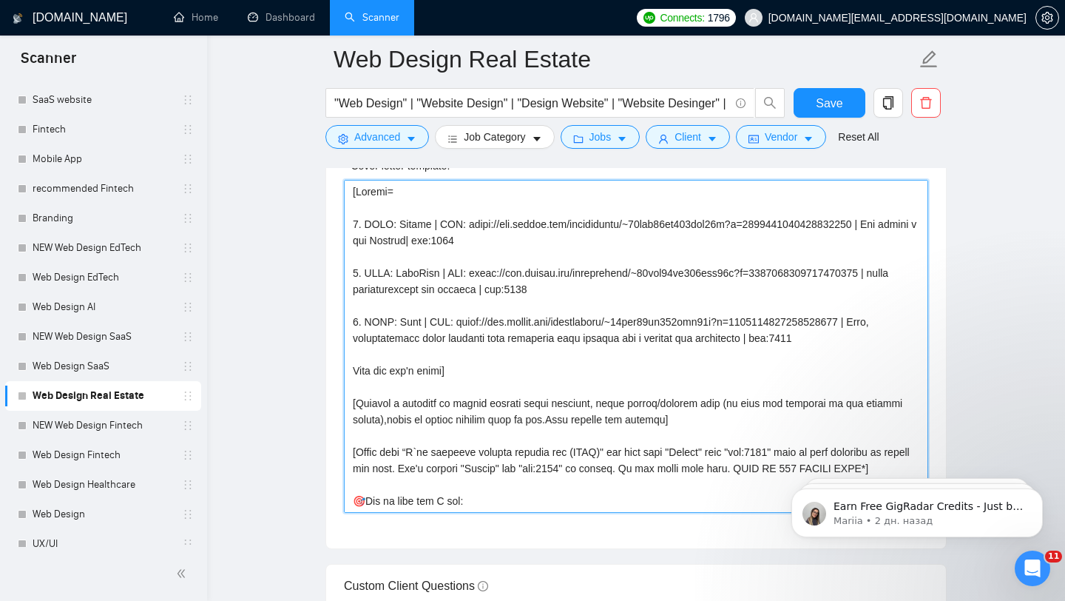
click at [512, 439] on textarea "Cover letter template:" at bounding box center [636, 346] width 584 height 333
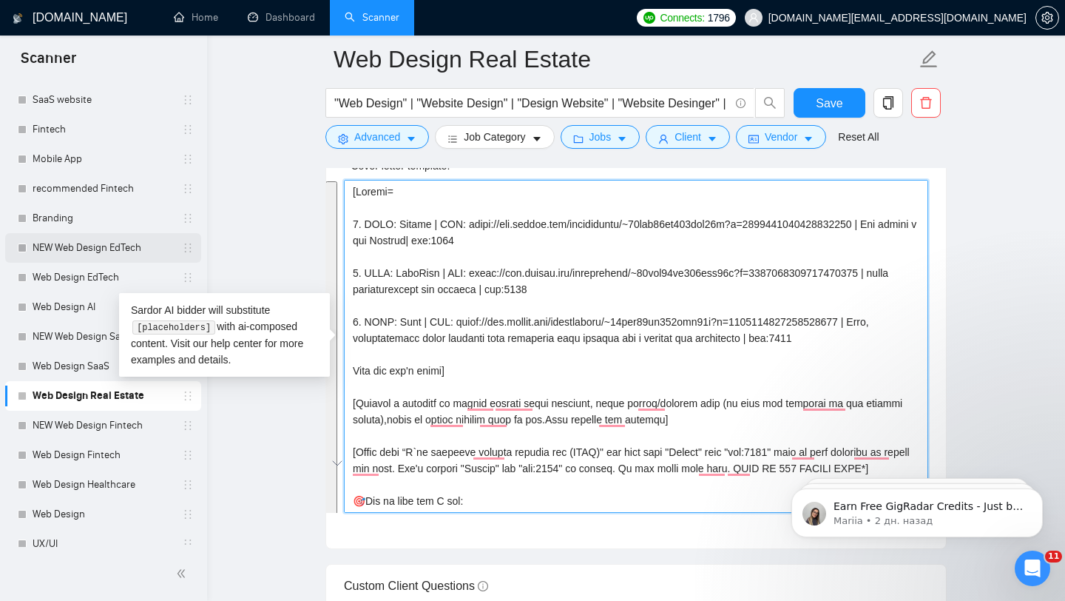
scroll to position [0, 0]
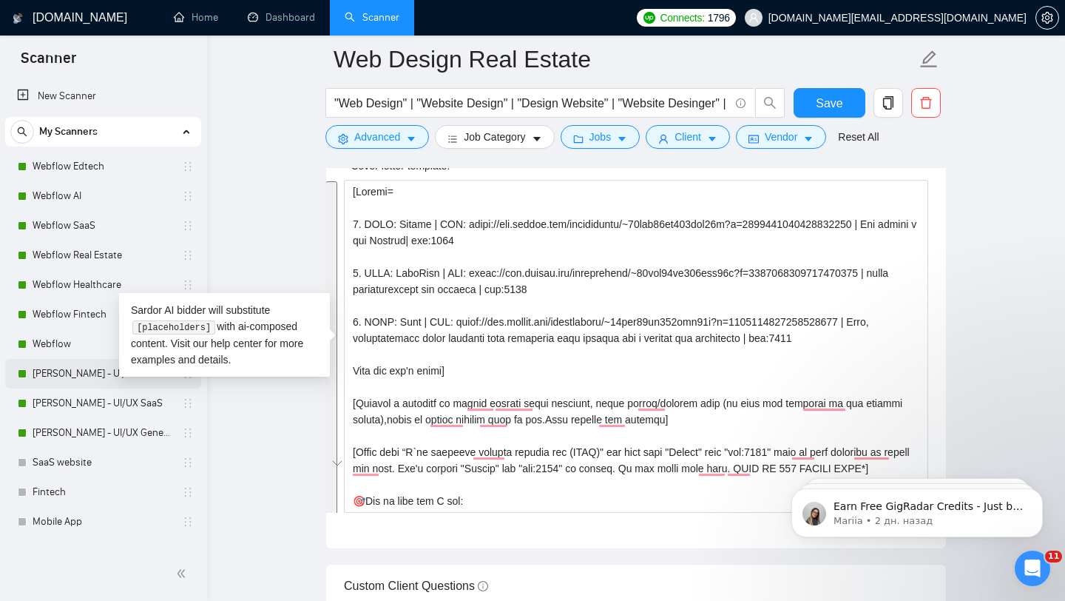
click at [90, 379] on link "[PERSON_NAME] - UI/UX Real Estate" at bounding box center [103, 374] width 141 height 30
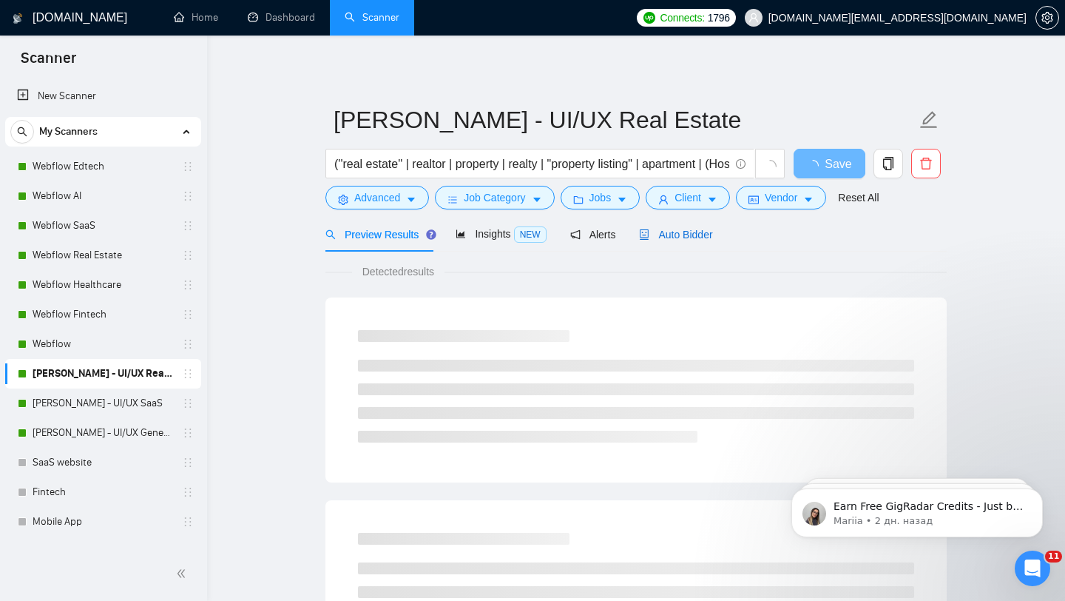
click at [657, 236] on span "Auto Bidder" at bounding box center [675, 235] width 73 height 12
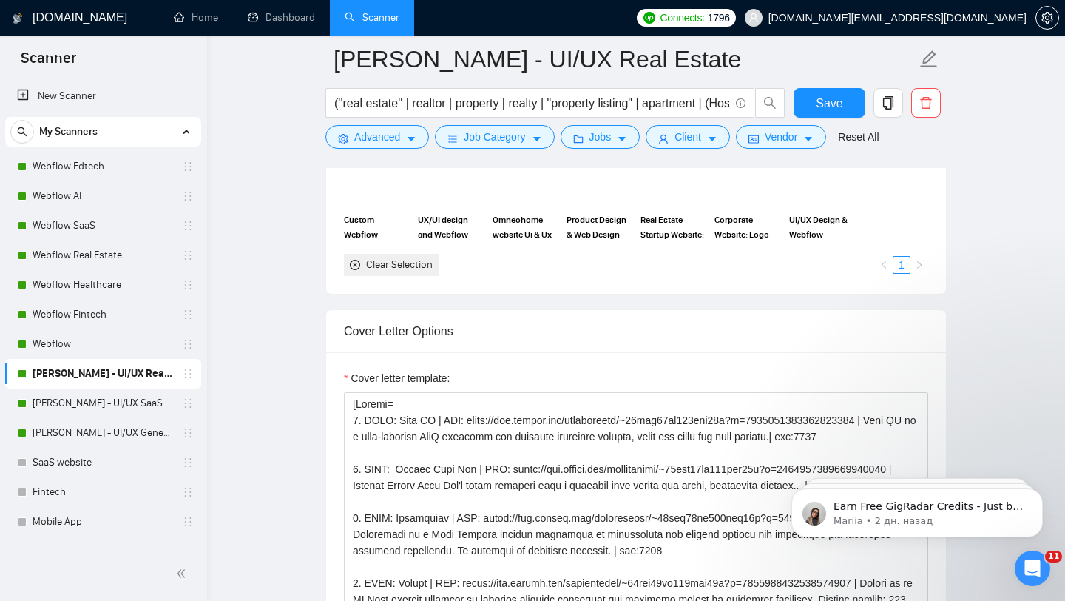
scroll to position [1603, 0]
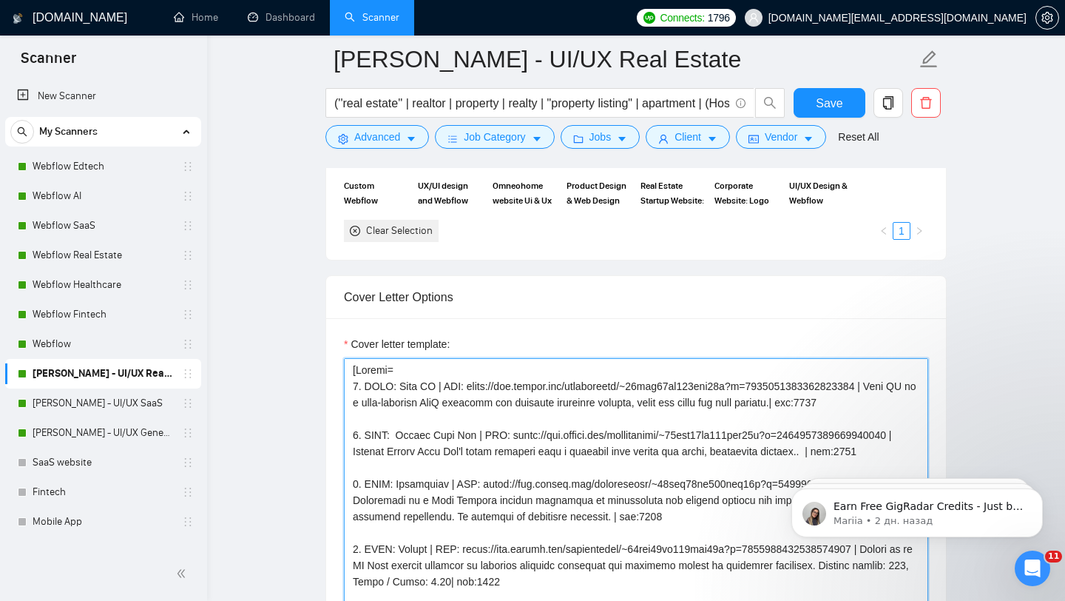
click at [440, 526] on textarea "Cover letter template:" at bounding box center [636, 524] width 584 height 333
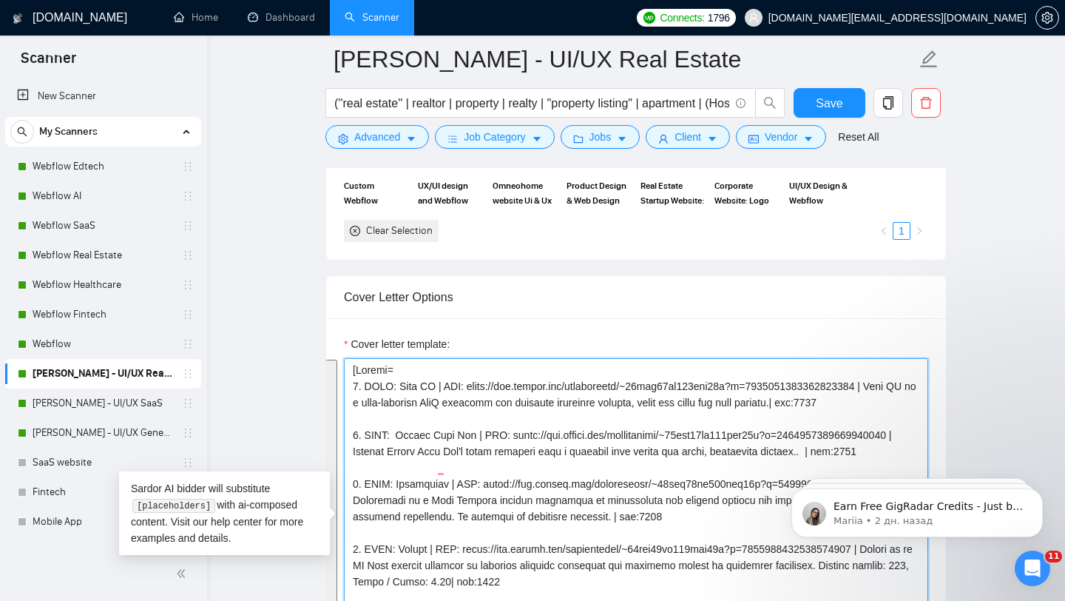
paste textarea "1. CLNT: Atolio | URL: https://www.upwork.com/freelancers/~01fab66bc619eab34e?p…"
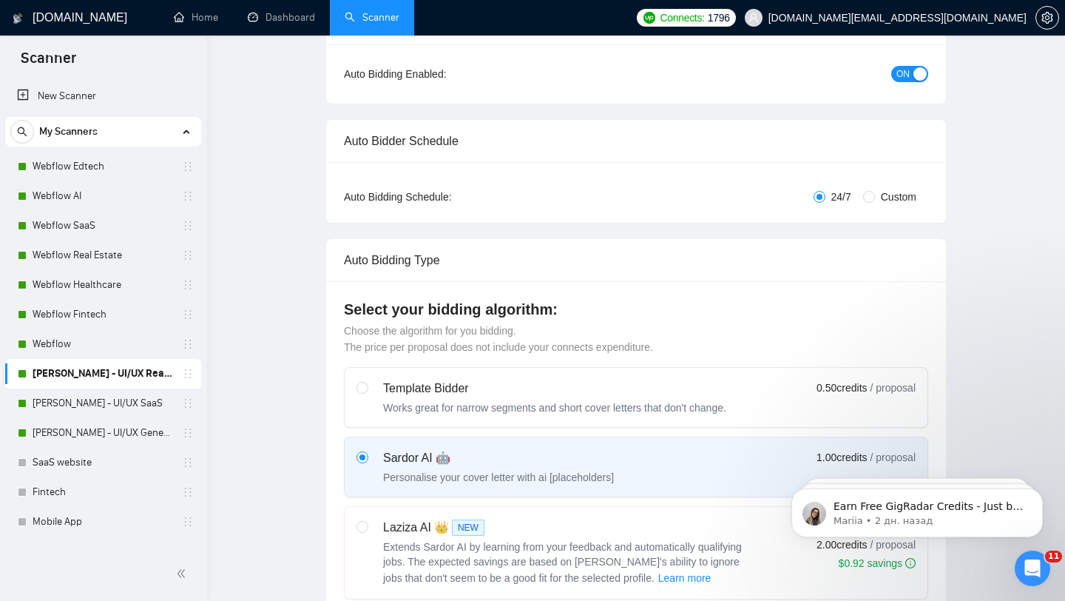
scroll to position [0, 0]
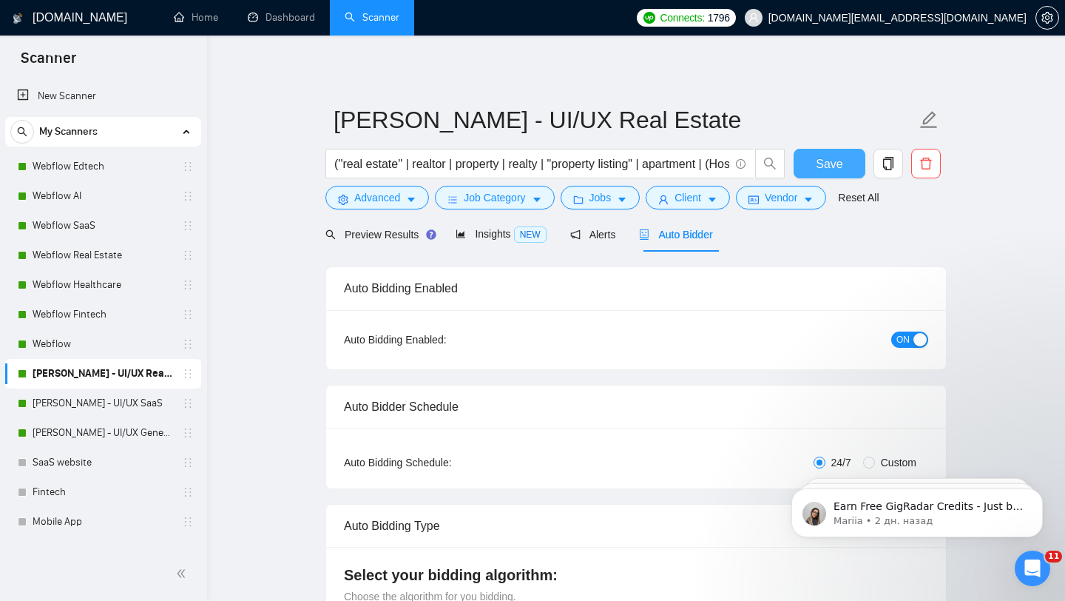
type textarea "[Folder= 1. CLNT: Atolio | URL: https://www.upwork.com/freelancers/~01fab66bc61…"
click at [812, 152] on button "Save" at bounding box center [830, 164] width 72 height 30
click at [130, 430] on link "[PERSON_NAME] - UI/UX General" at bounding box center [103, 433] width 141 height 30
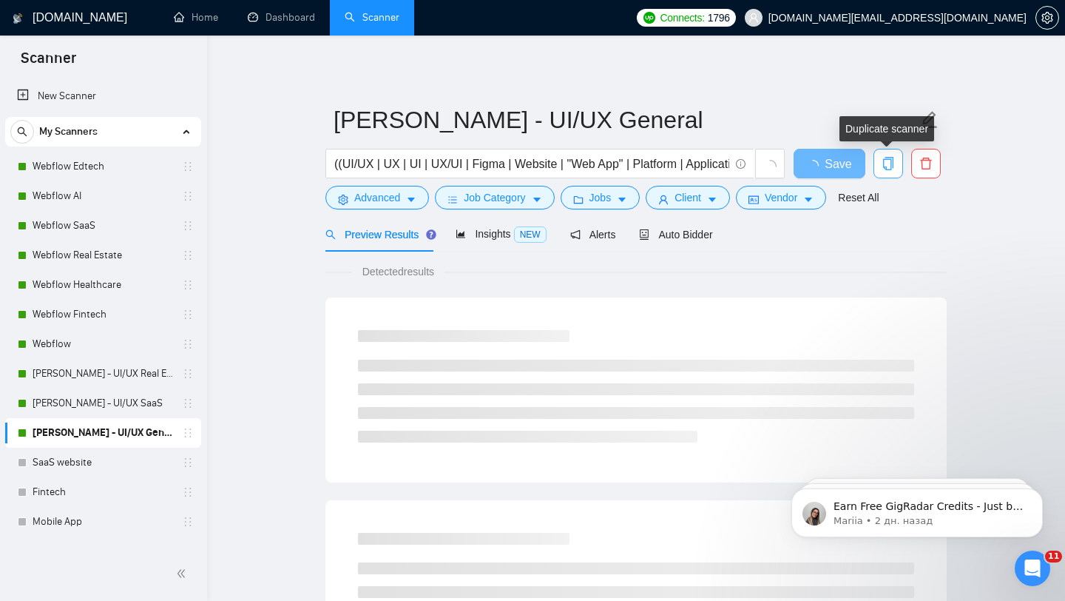
click at [888, 164] on icon "copy" at bounding box center [888, 163] width 13 height 13
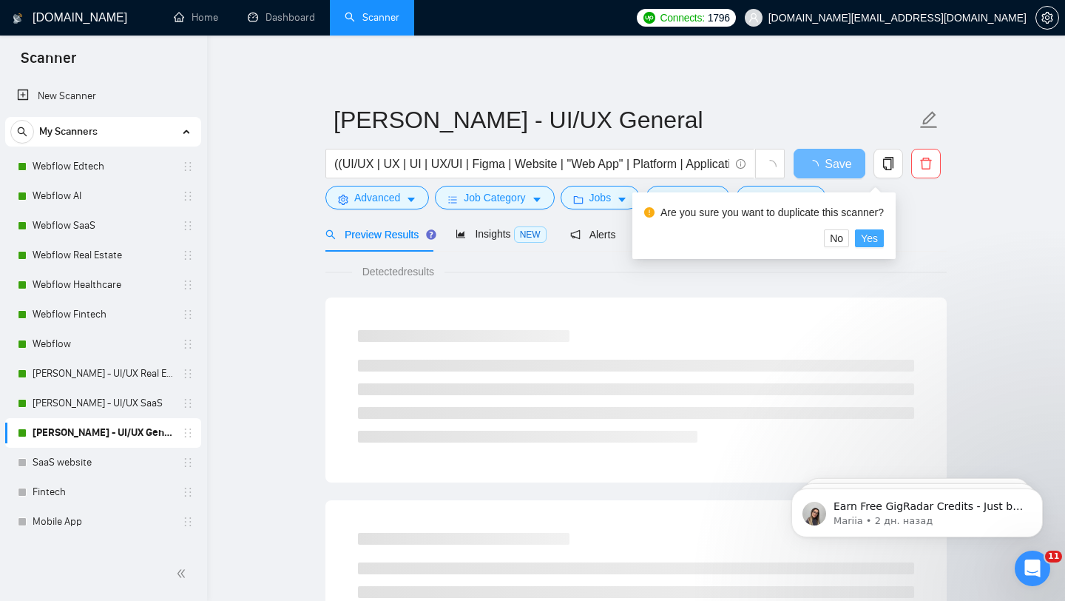
click at [878, 237] on span "Yes" at bounding box center [869, 238] width 17 height 16
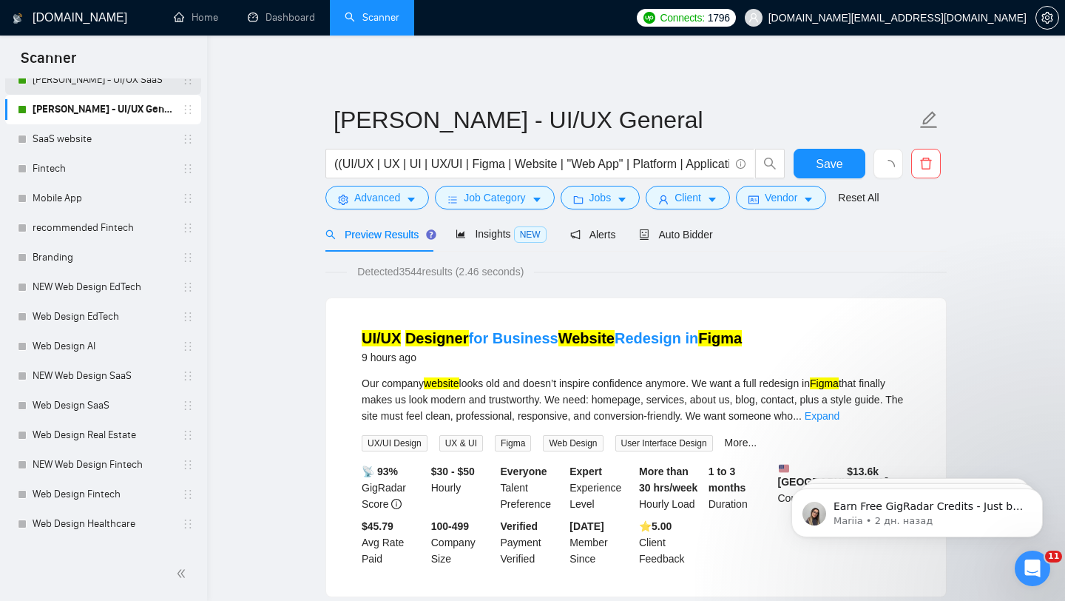
scroll to position [433, 0]
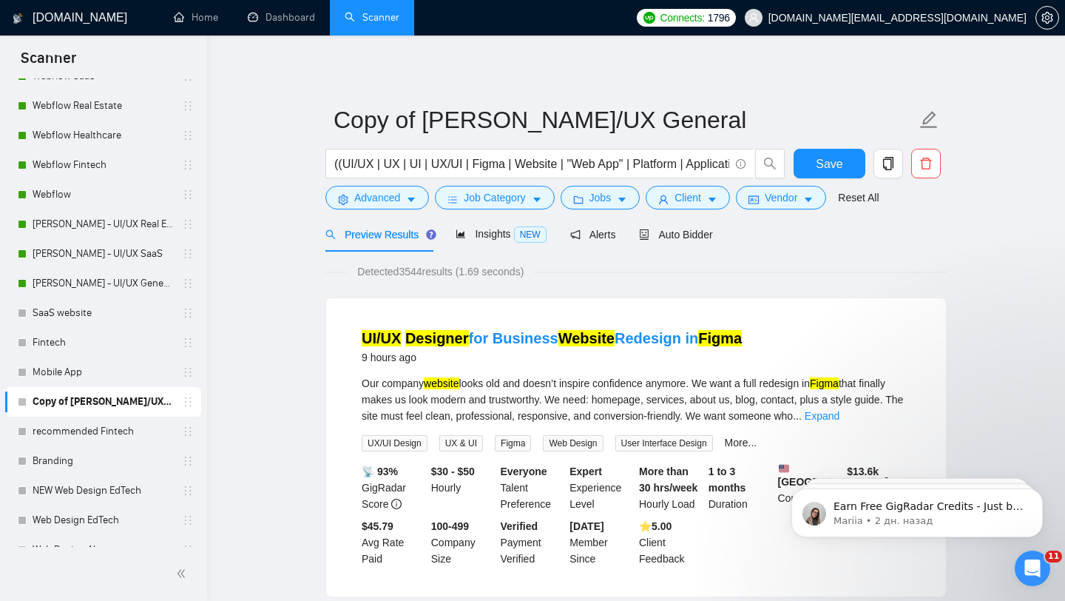
scroll to position [139, 0]
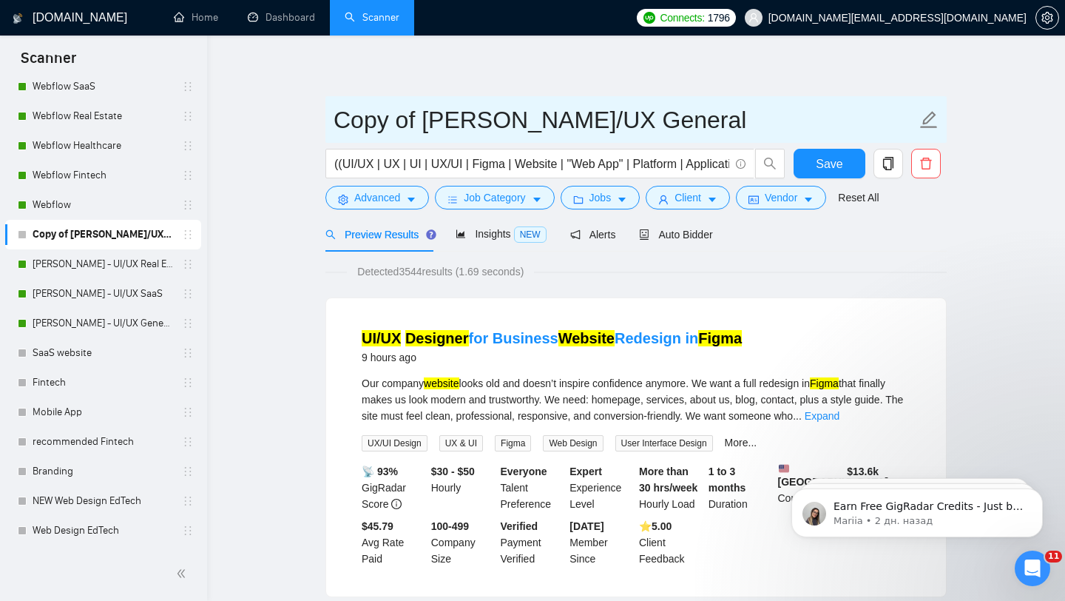
click at [467, 131] on input "Copy of [PERSON_NAME]/UX General" at bounding box center [625, 119] width 583 height 37
paste input "Vlad - UI/UX Education"
type input "Vlad - UI/UX Education"
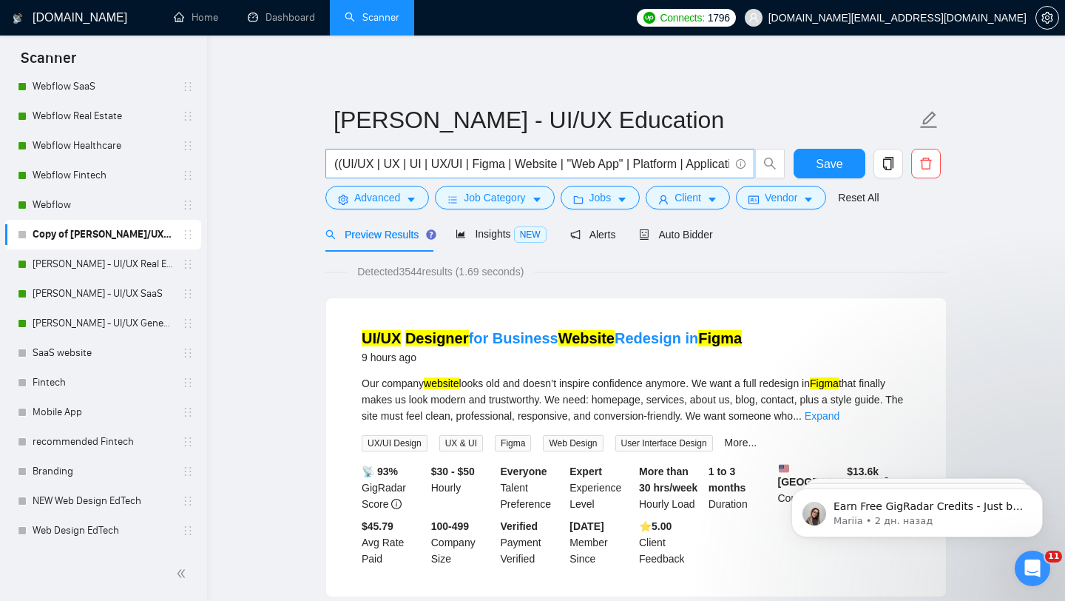
click at [479, 167] on input "((UI/UX | UX | UI | UX/UI | Figma | Website | "Web App" | Platform | Applicatio…" at bounding box center [531, 164] width 395 height 18
paste input "edtech | education | "learning platform" | "course platform" | "online learning…"
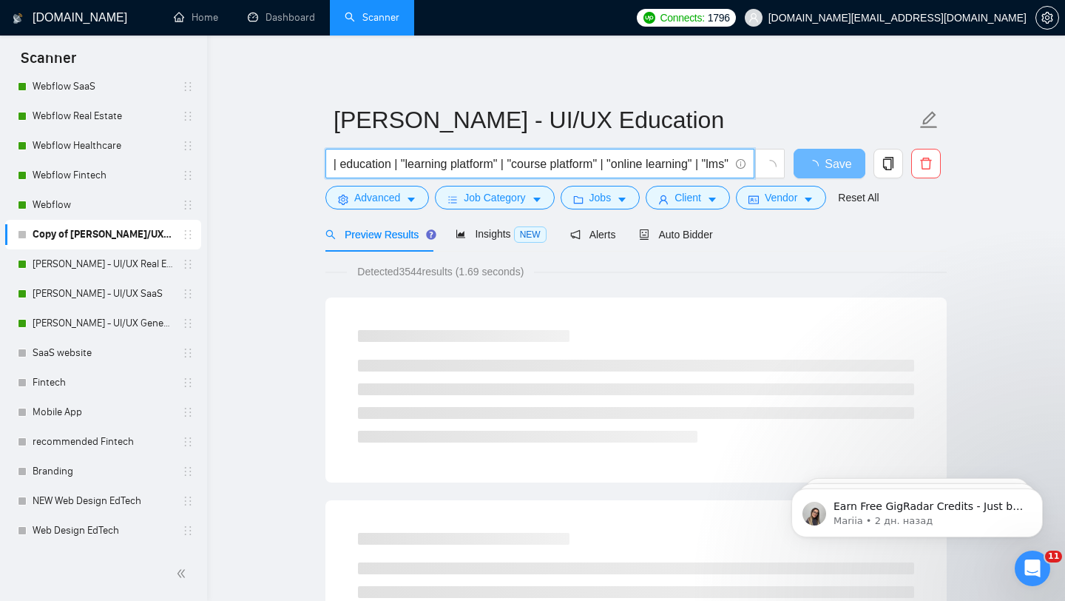
scroll to position [0, 0]
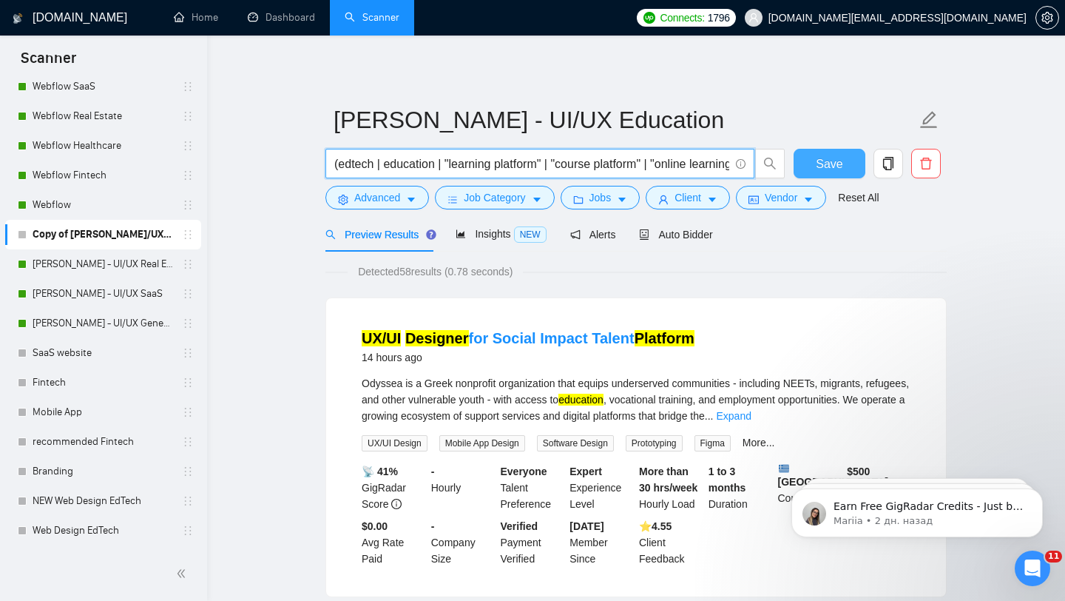
type input "(edtech | education | "learning platform" | "course platform" | "online learnin…"
click at [832, 174] on button "Save" at bounding box center [830, 164] width 72 height 30
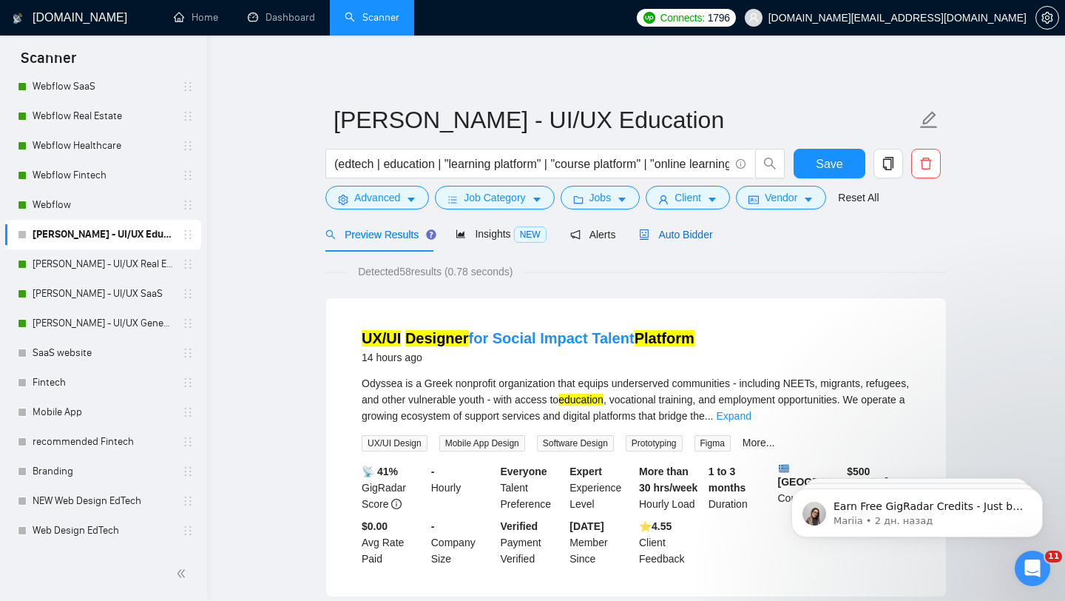
click at [677, 239] on span "Auto Bidder" at bounding box center [675, 235] width 73 height 12
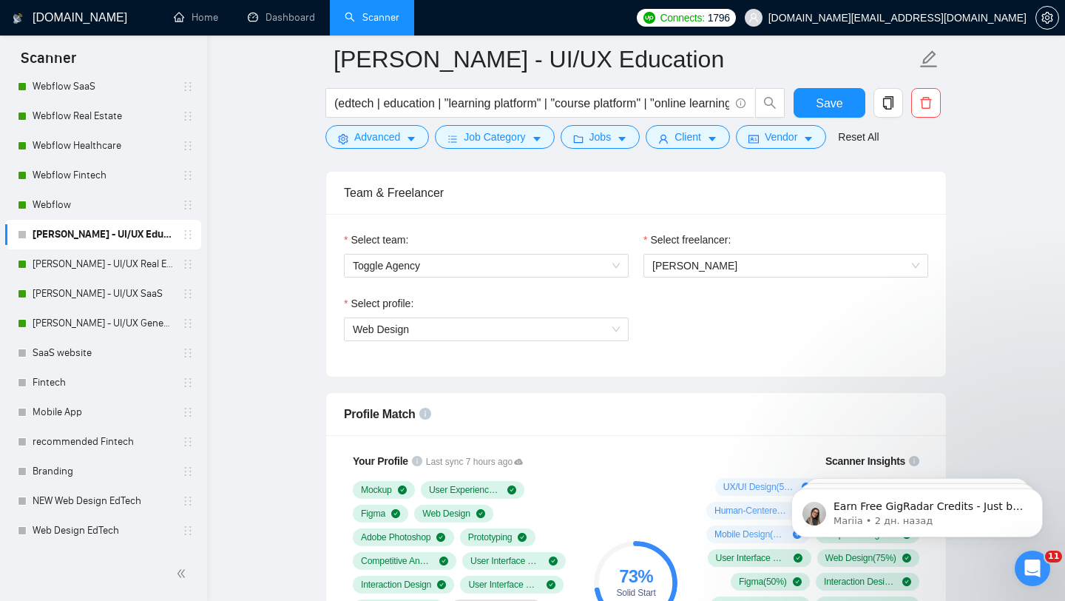
scroll to position [713, 0]
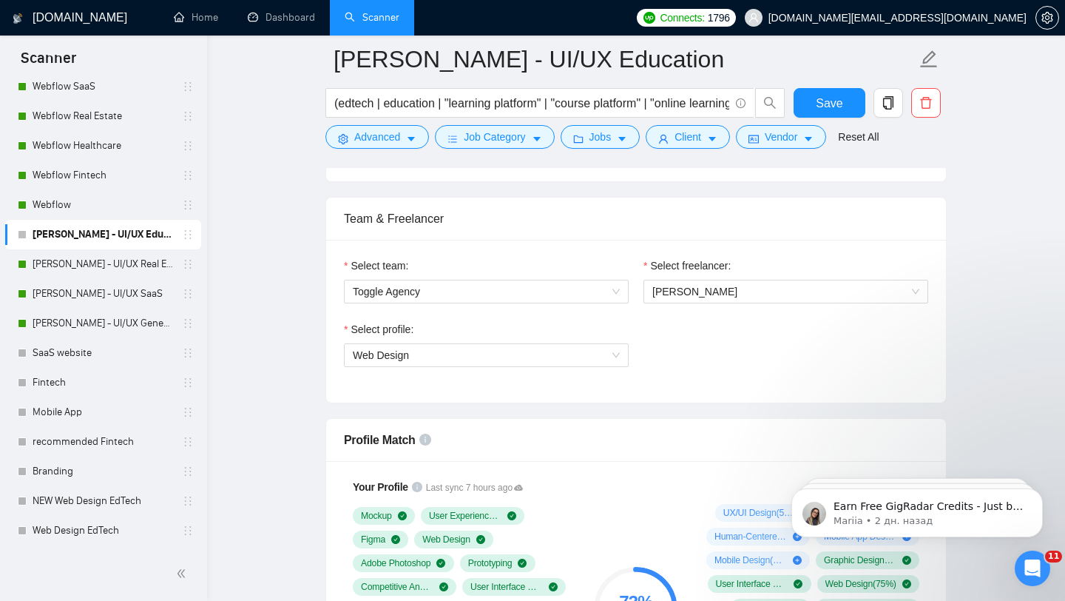
click at [516, 368] on div "Select profile: Web Design" at bounding box center [487, 353] width 300 height 64
click at [530, 350] on span "Web Design" at bounding box center [486, 355] width 267 height 22
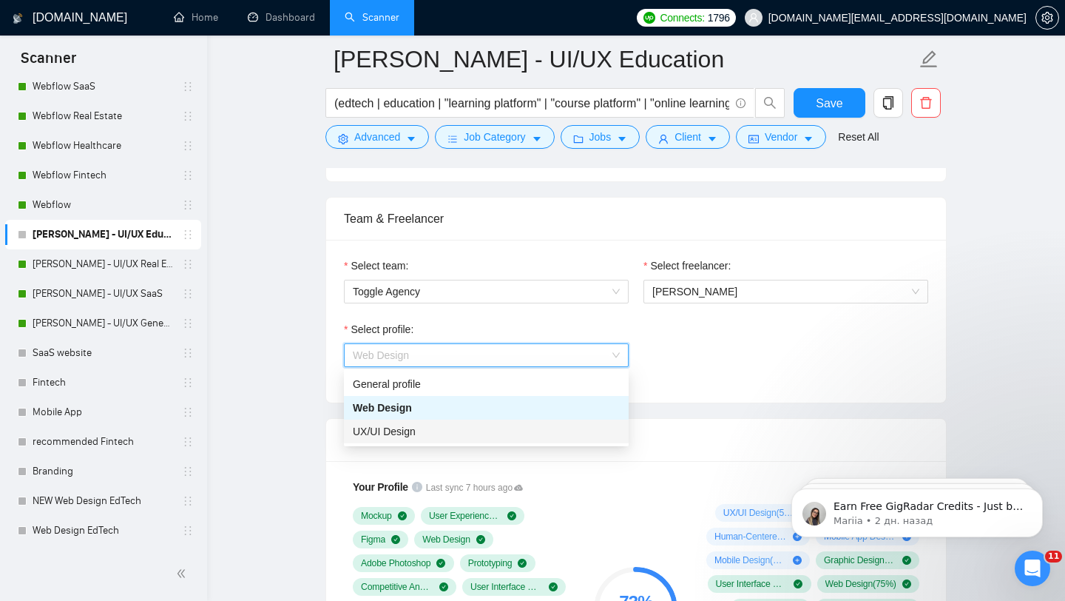
click at [456, 428] on div "UX/UI Design" at bounding box center [486, 431] width 267 height 16
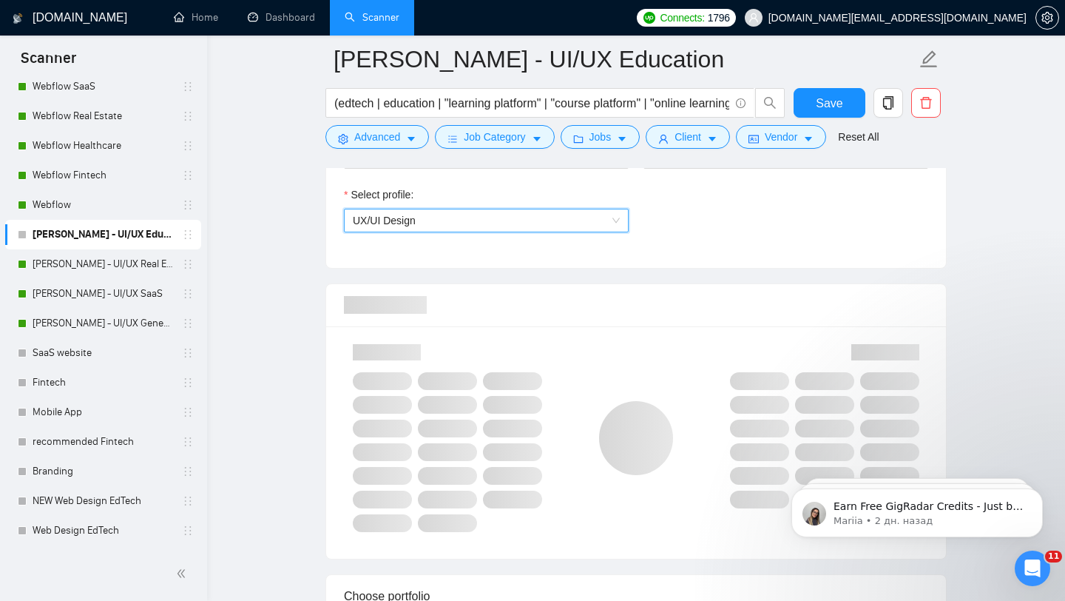
scroll to position [863, 0]
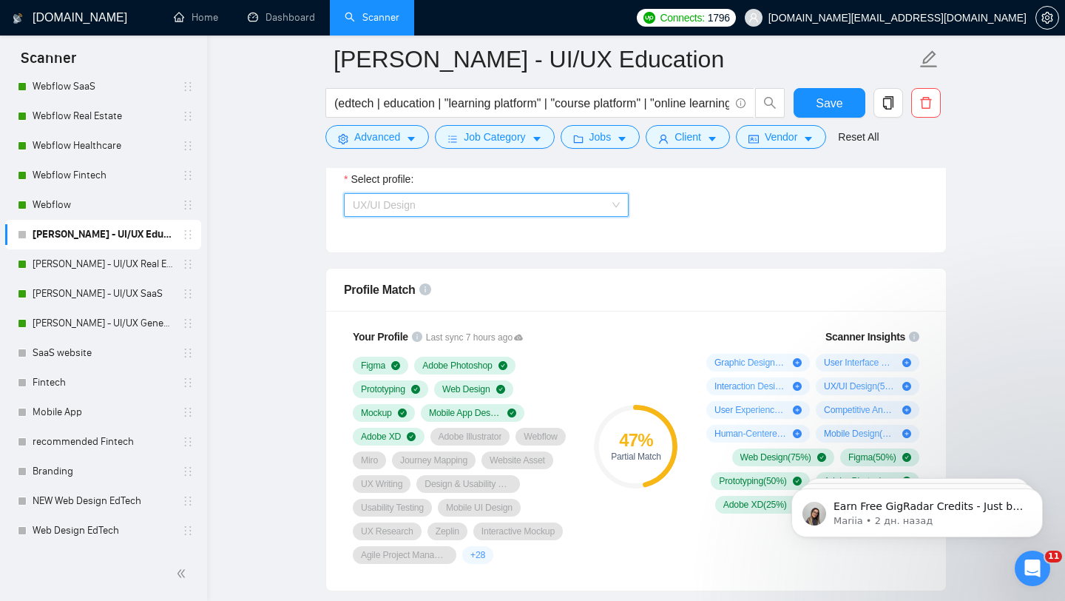
click at [577, 209] on span "UX/UI Design" at bounding box center [486, 205] width 267 height 22
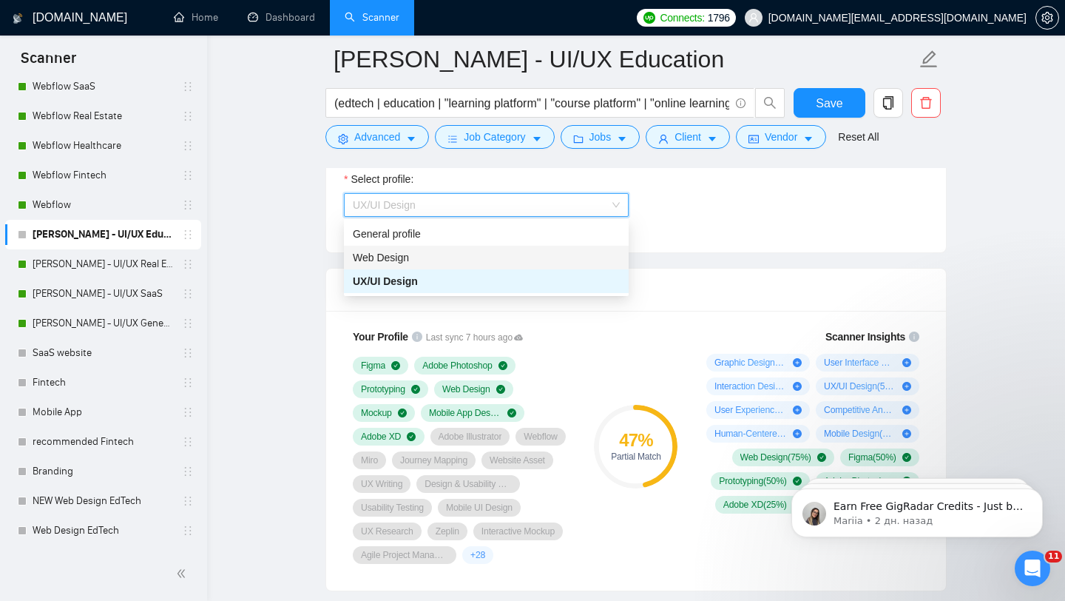
click at [507, 259] on div "Web Design" at bounding box center [486, 257] width 267 height 16
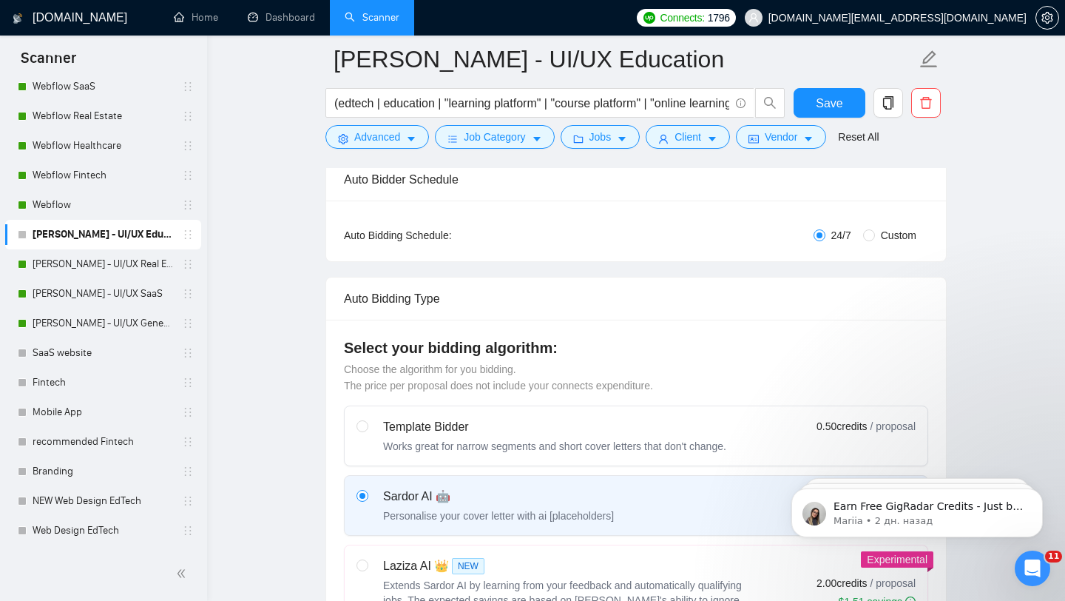
scroll to position [0, 0]
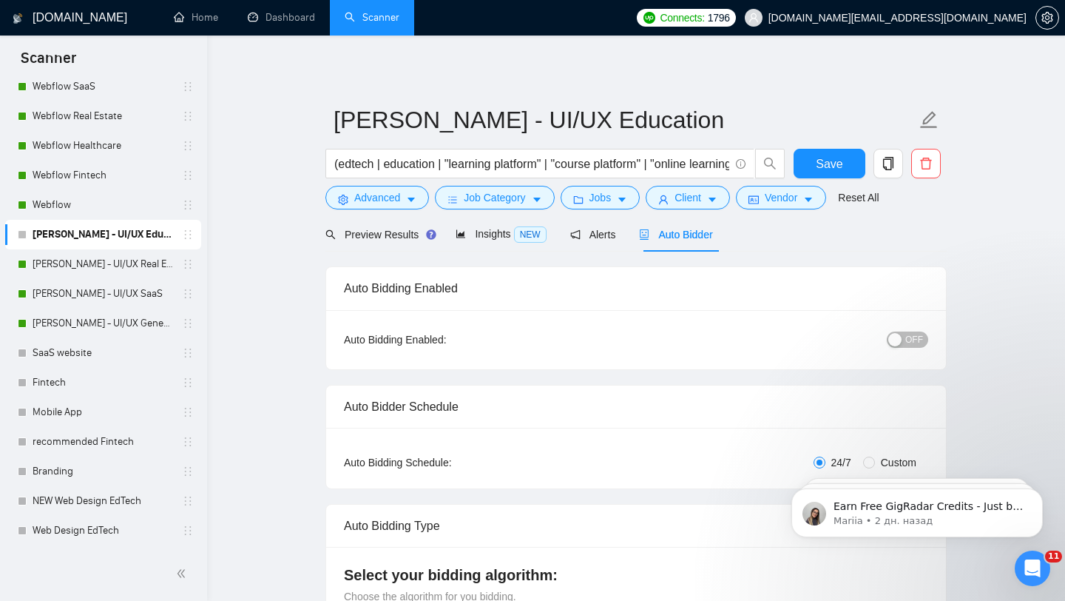
click at [916, 329] on div "OFF" at bounding box center [831, 340] width 195 height 24
click at [907, 334] on span "OFF" at bounding box center [914, 339] width 18 height 16
click at [831, 158] on span "Save" at bounding box center [829, 164] width 27 height 18
click at [158, 329] on link "[PERSON_NAME] - UI/UX General" at bounding box center [103, 323] width 141 height 30
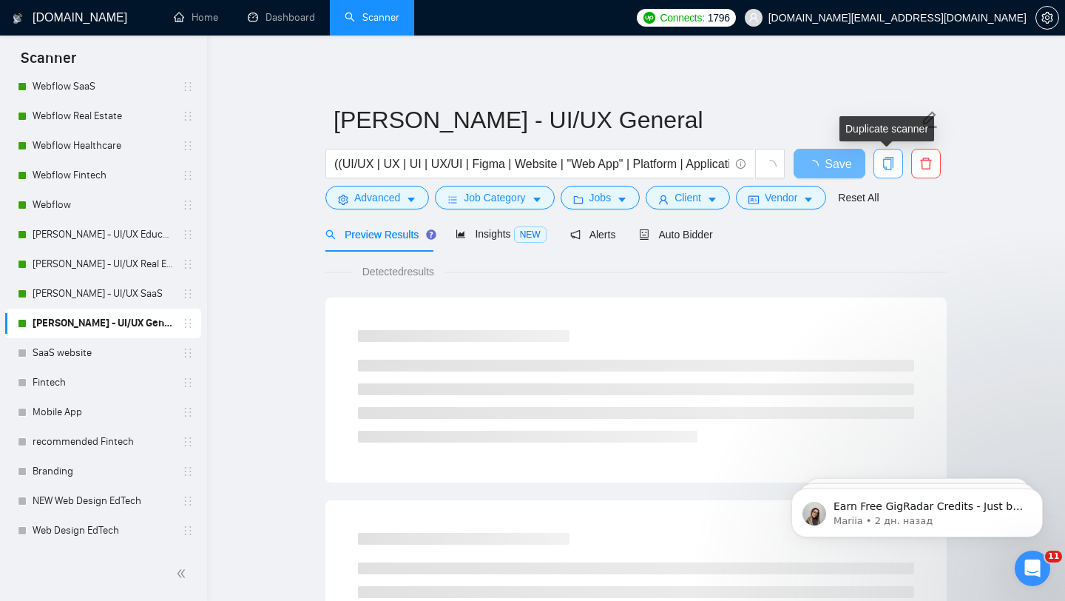
click at [886, 163] on icon "copy" at bounding box center [888, 163] width 13 height 13
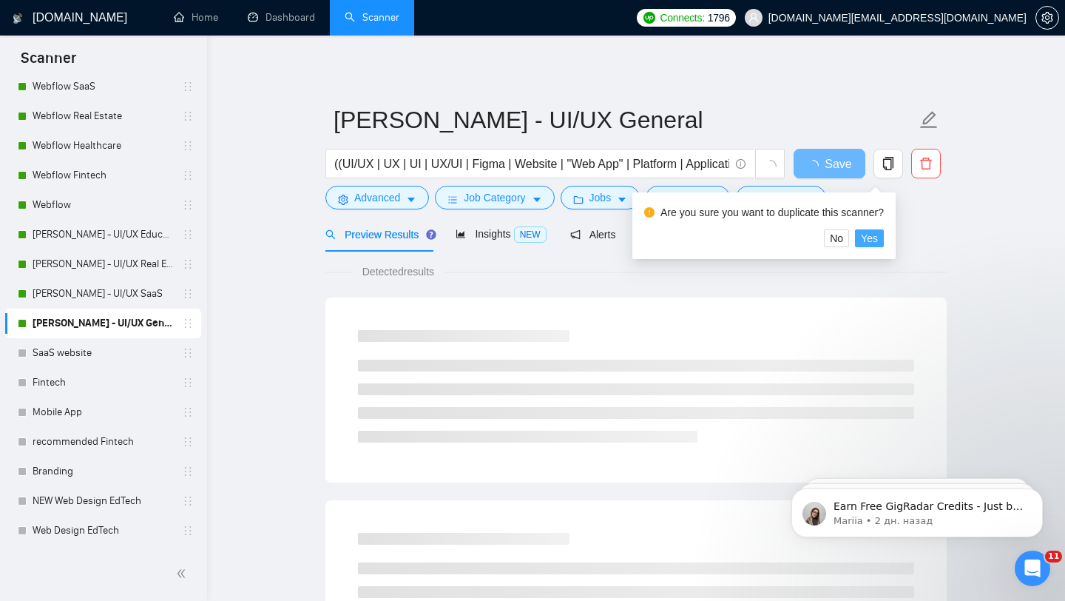
click at [877, 243] on span "Yes" at bounding box center [869, 238] width 17 height 16
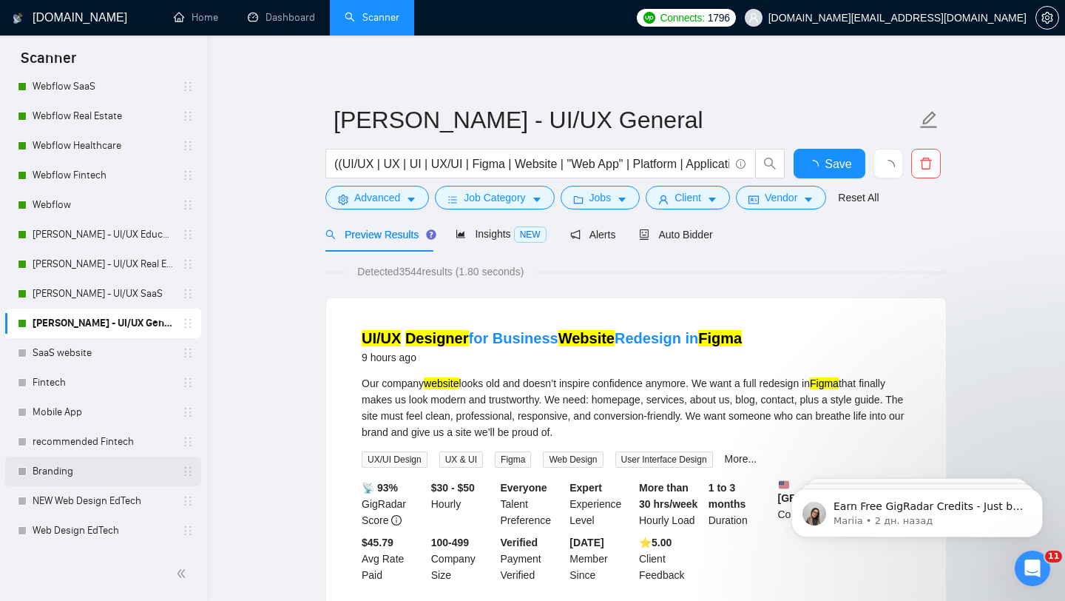
scroll to position [463, 0]
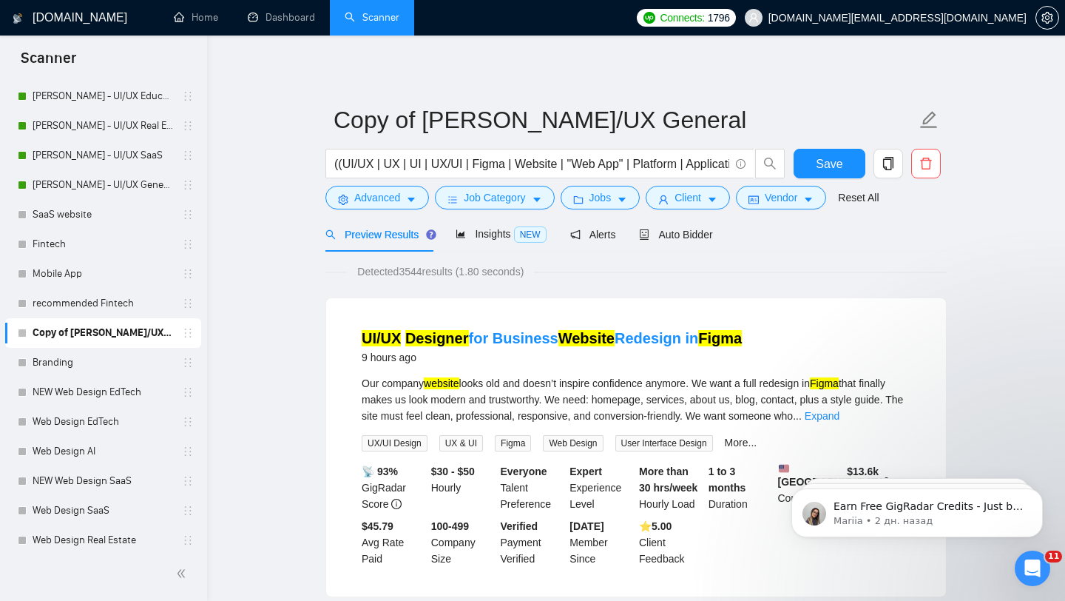
scroll to position [227, 0]
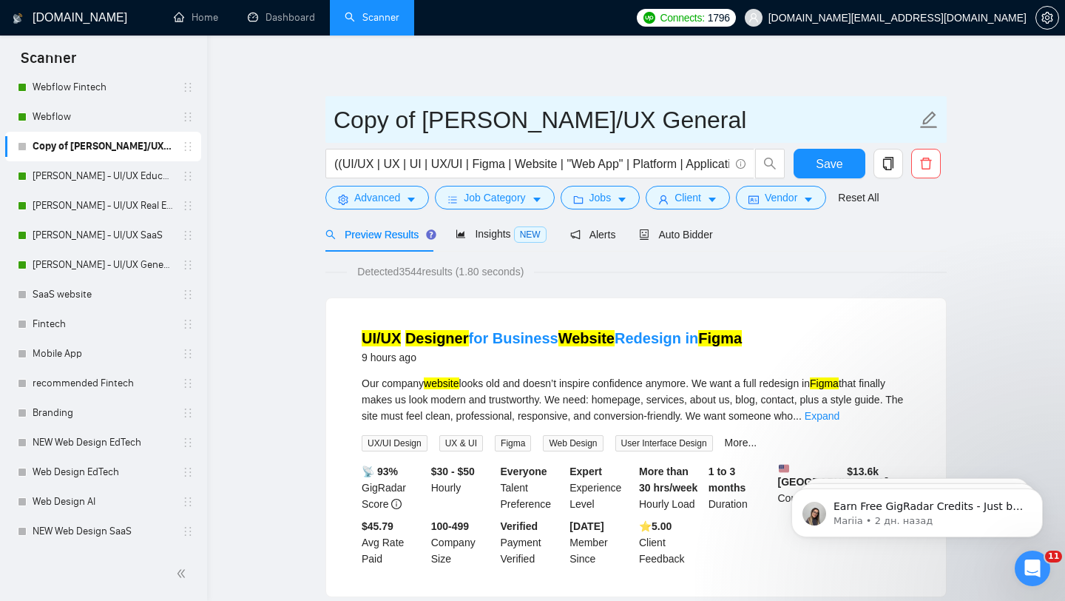
click at [421, 126] on input "Copy of [PERSON_NAME]/UX General" at bounding box center [625, 119] width 583 height 37
paste input "Vlad - UI/UX Ecommerce"
type input "Vlad - UI/UX Ecommerce"
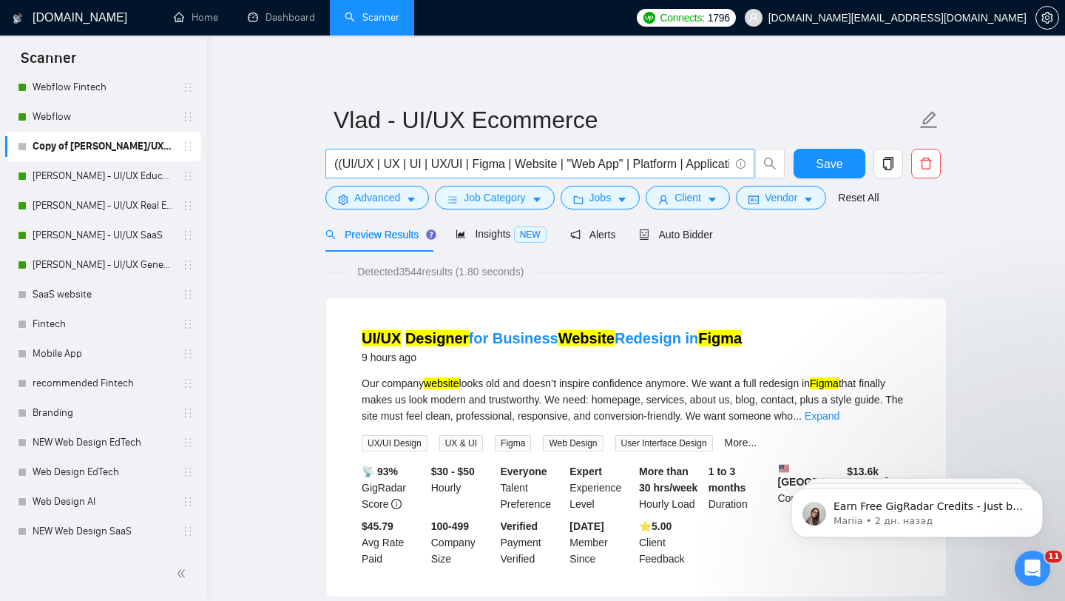
click at [447, 167] on input "((UI/UX | UX | UI | UX/UI | Figma | Website | "Web App" | Platform | Applicatio…" at bounding box center [531, 164] width 395 height 18
paste input "ecommerce | "e-commerce" | "online store" | "product page" | "checkout flow" | …"
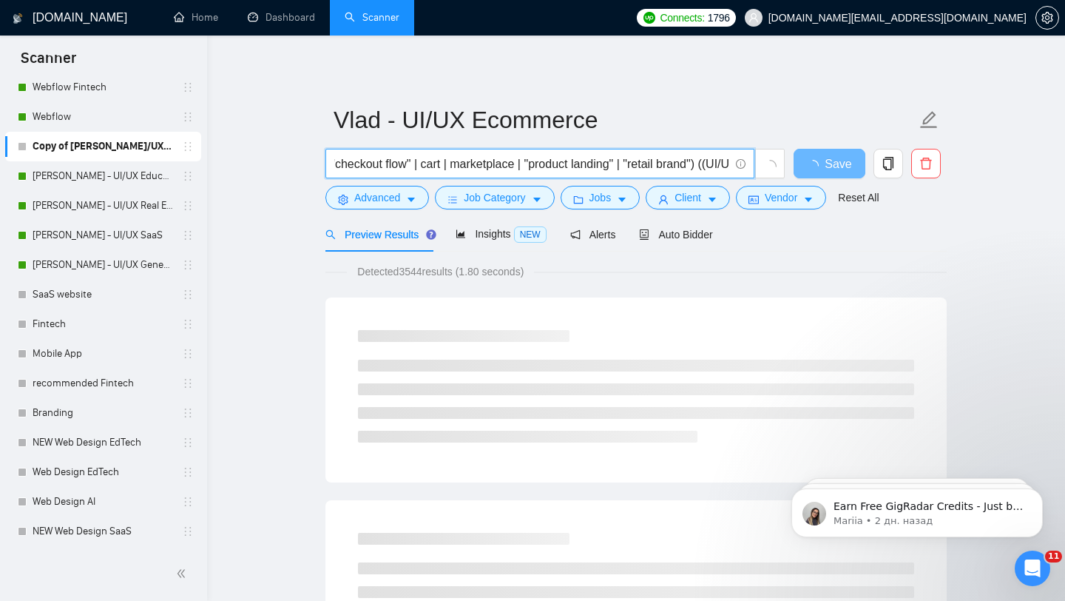
scroll to position [0, 0]
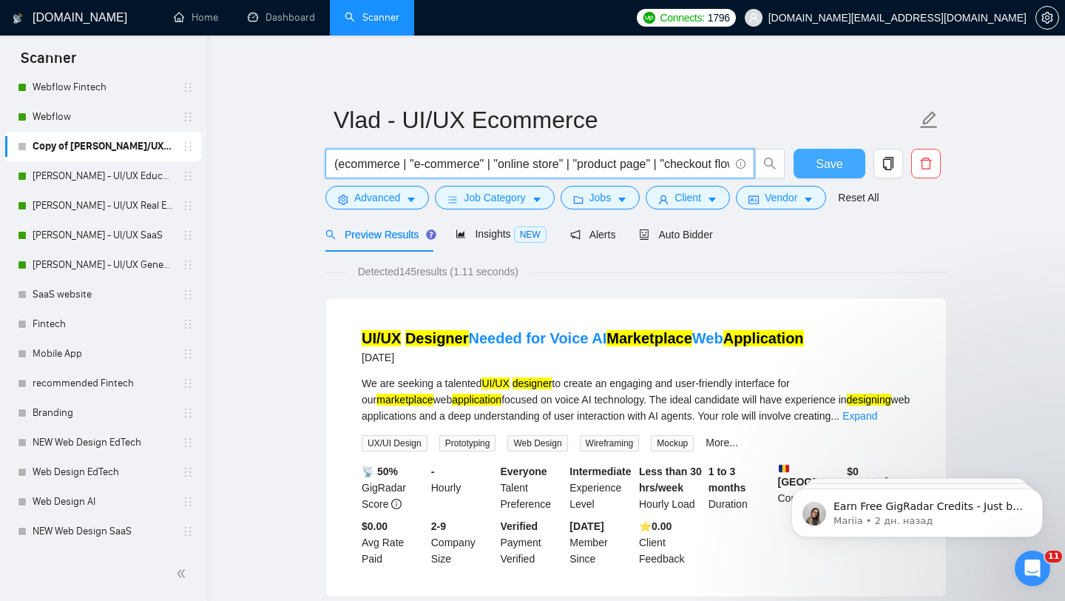
type input "(ecommerce | "e-commerce" | "online store" | "product page" | "checkout flow" |…"
click at [824, 164] on span "Save" at bounding box center [829, 164] width 27 height 18
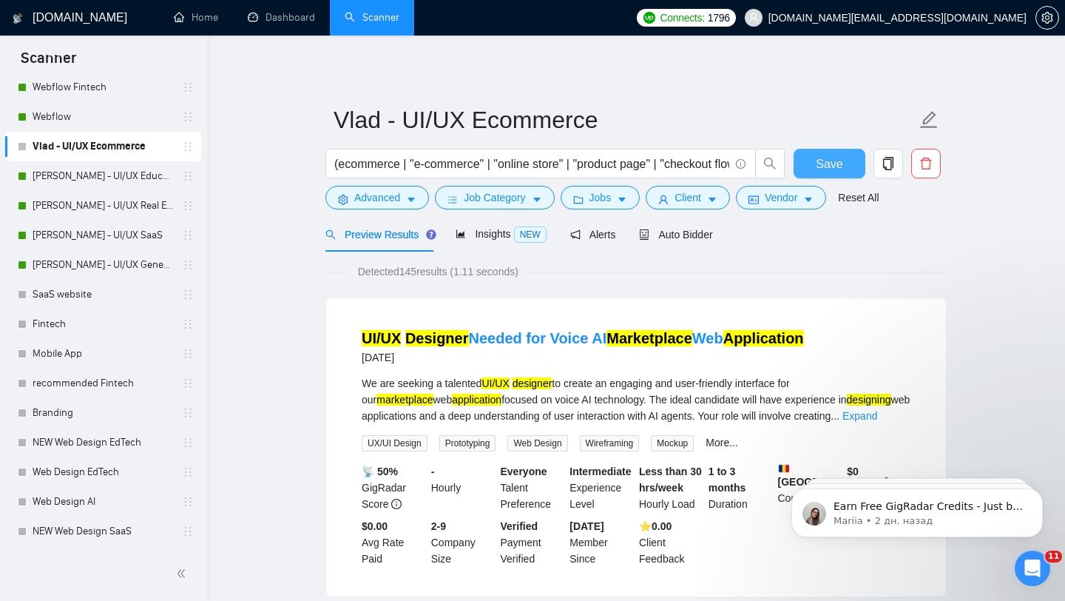
click at [815, 163] on button "Save" at bounding box center [830, 164] width 72 height 30
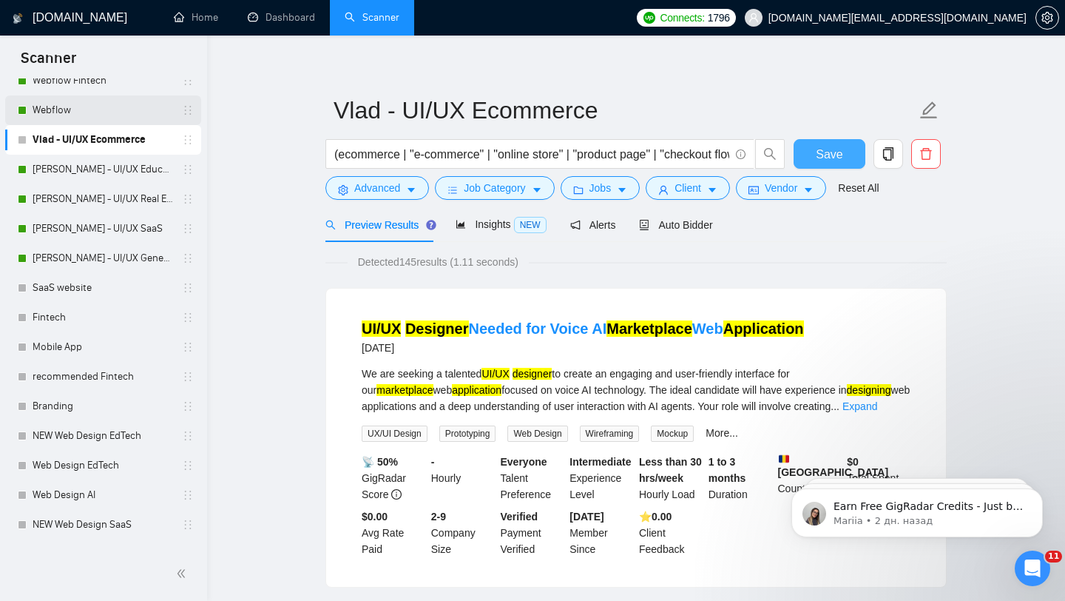
scroll to position [216, 0]
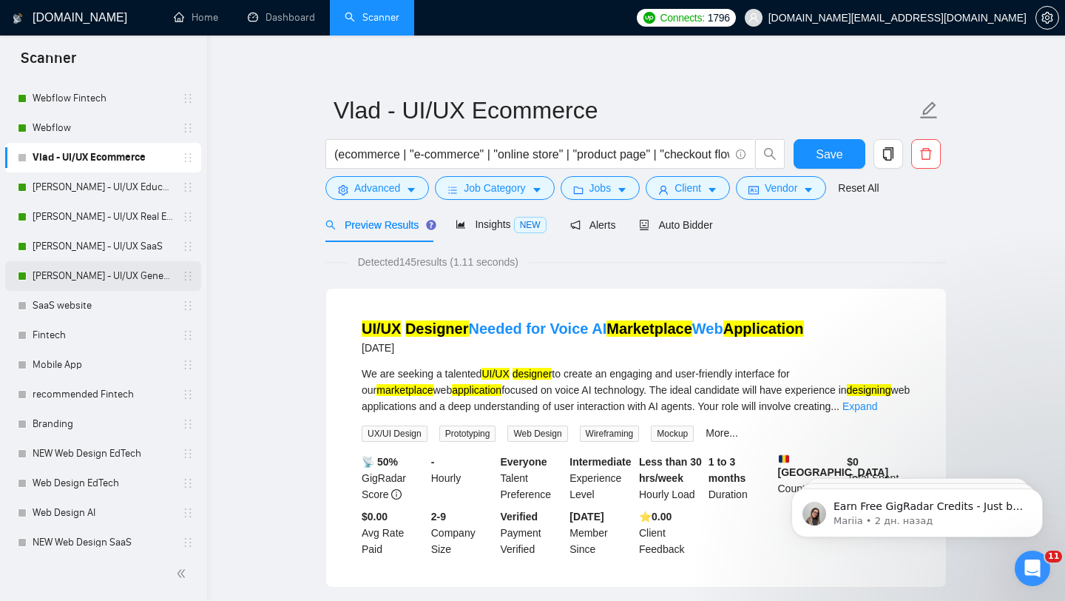
click at [152, 274] on link "[PERSON_NAME] - UI/UX General" at bounding box center [103, 276] width 141 height 30
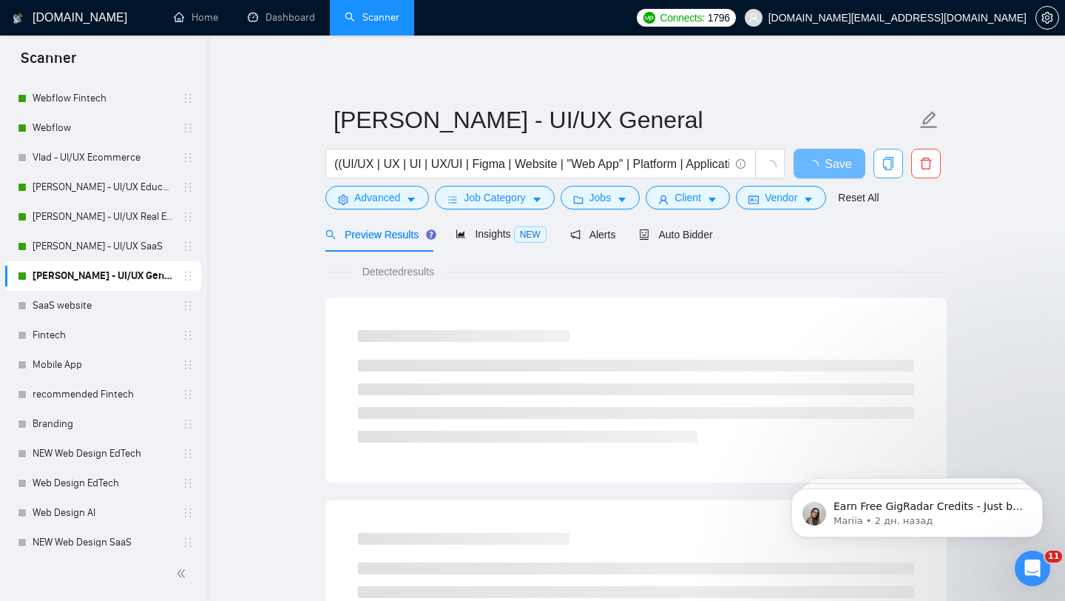
click at [876, 172] on button "button" at bounding box center [888, 164] width 30 height 30
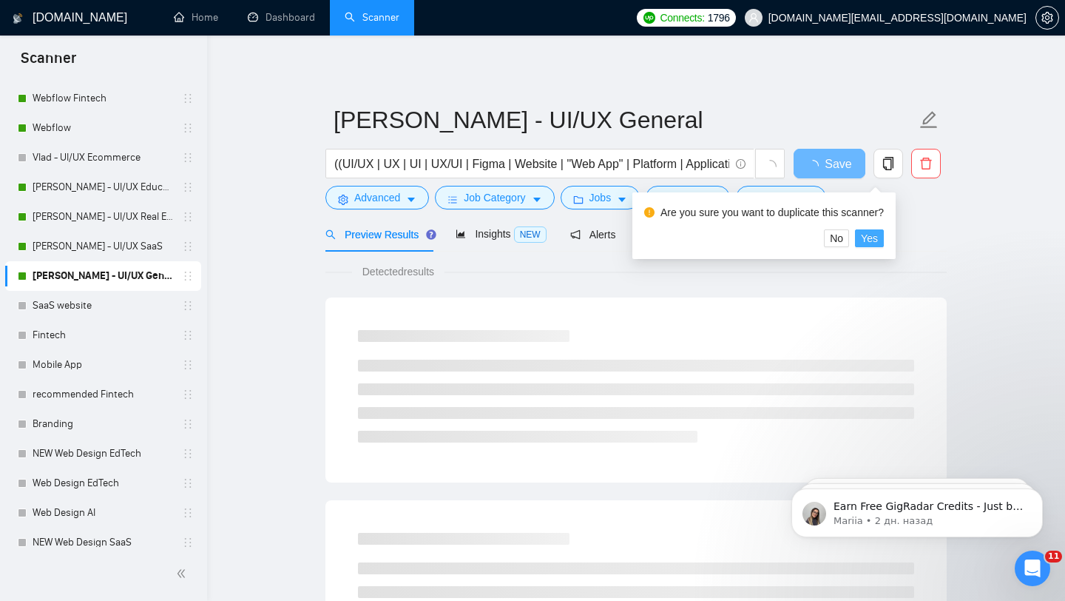
click at [878, 236] on span "Yes" at bounding box center [869, 238] width 17 height 16
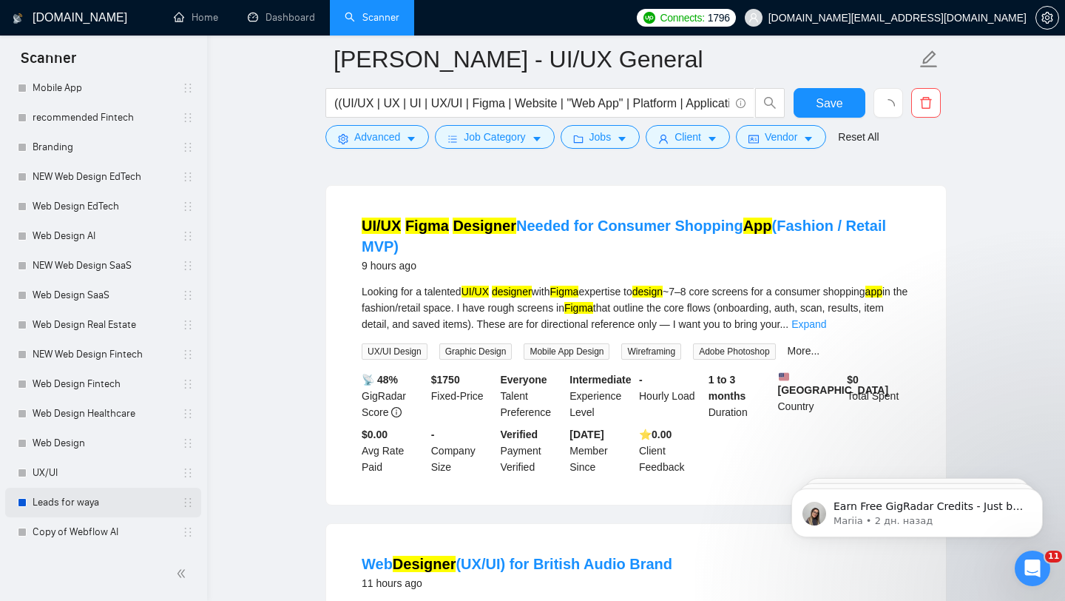
scroll to position [472, 0]
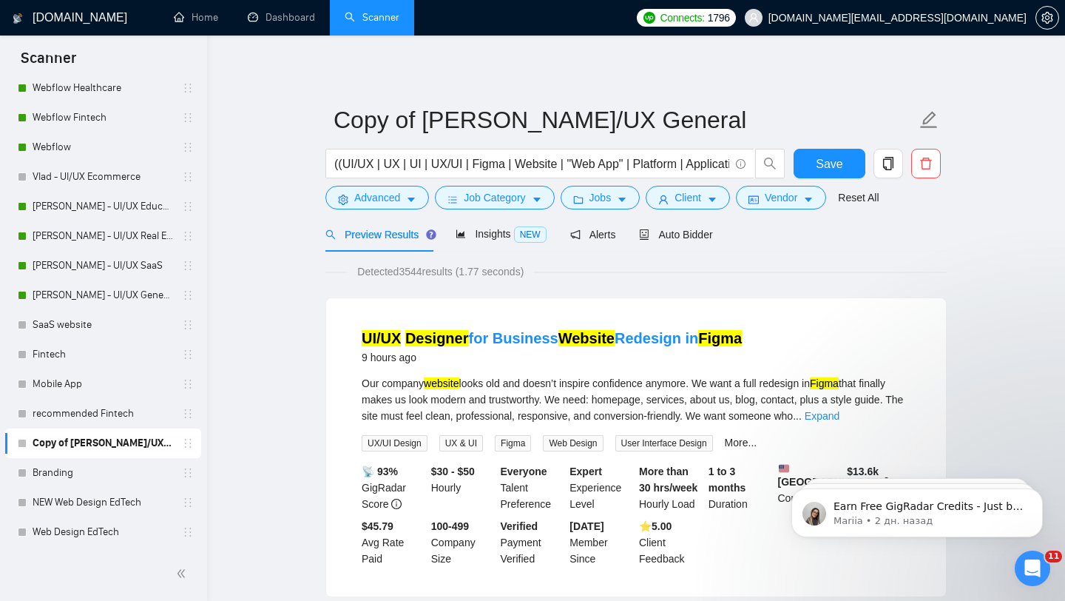
scroll to position [192, 0]
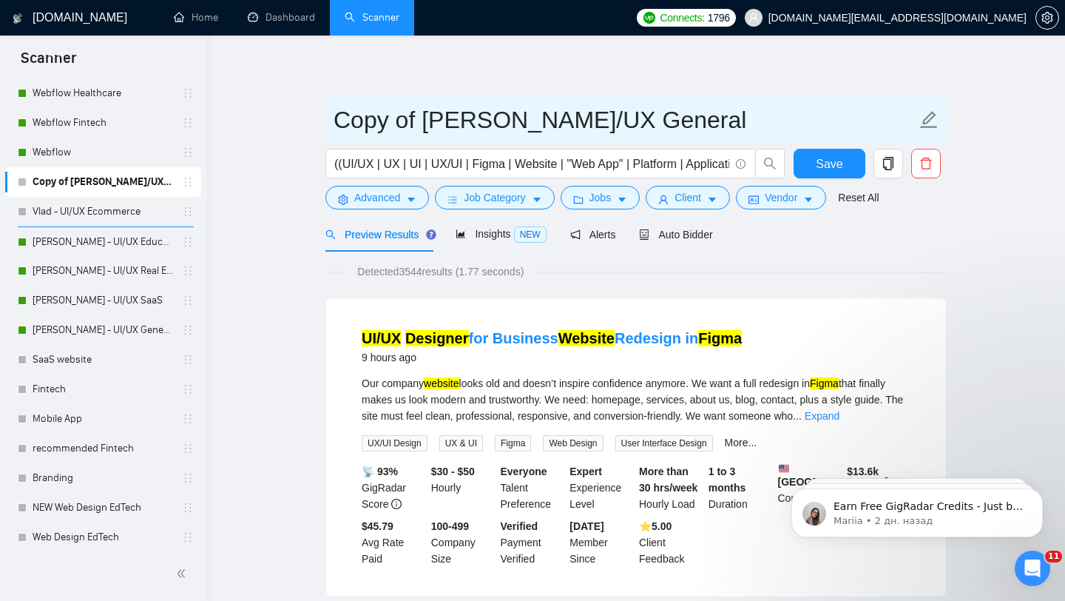
click at [399, 119] on input "Copy of [PERSON_NAME]/UX General" at bounding box center [625, 119] width 583 height 37
paste input "Vlad - UI/UX Fintech"
type input "Vlad - UI/UX Fintech"
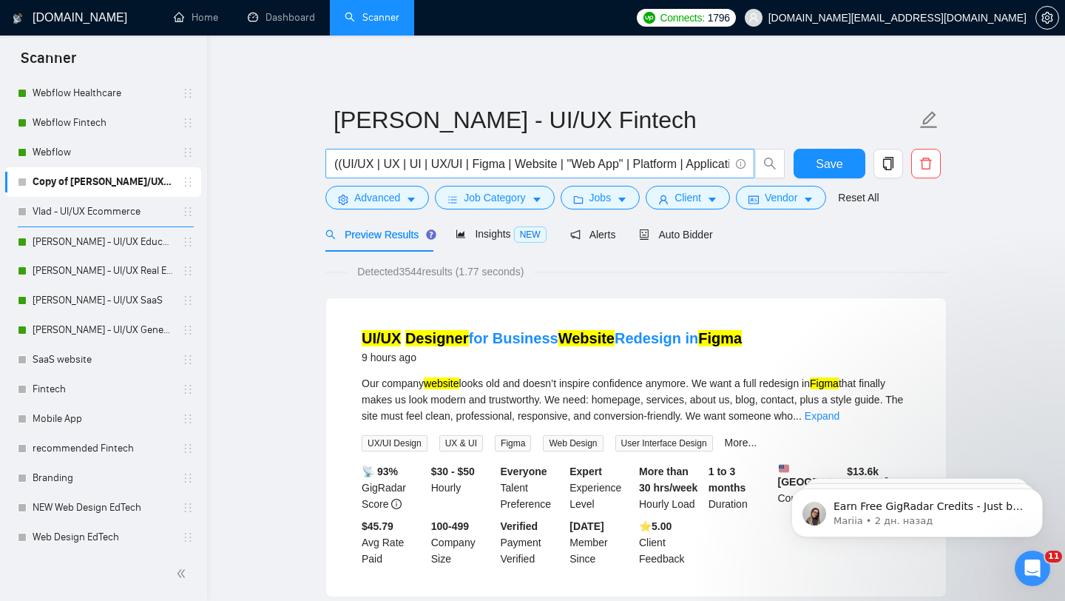
click at [375, 166] on input "((UI/UX | UX | UI | UX/UI | Figma | Website | "Web App" | Platform | Applicatio…" at bounding box center [531, 164] width 395 height 18
paste input "fintech | (finan*) | (payment*) | (bank*) | wallet | money | transfer | (crypto…"
type input "(fintech | (finan*) | (payment*) | (bank*) | wallet | money | transfer | (crypt…"
click at [811, 158] on button "Save" at bounding box center [830, 164] width 72 height 30
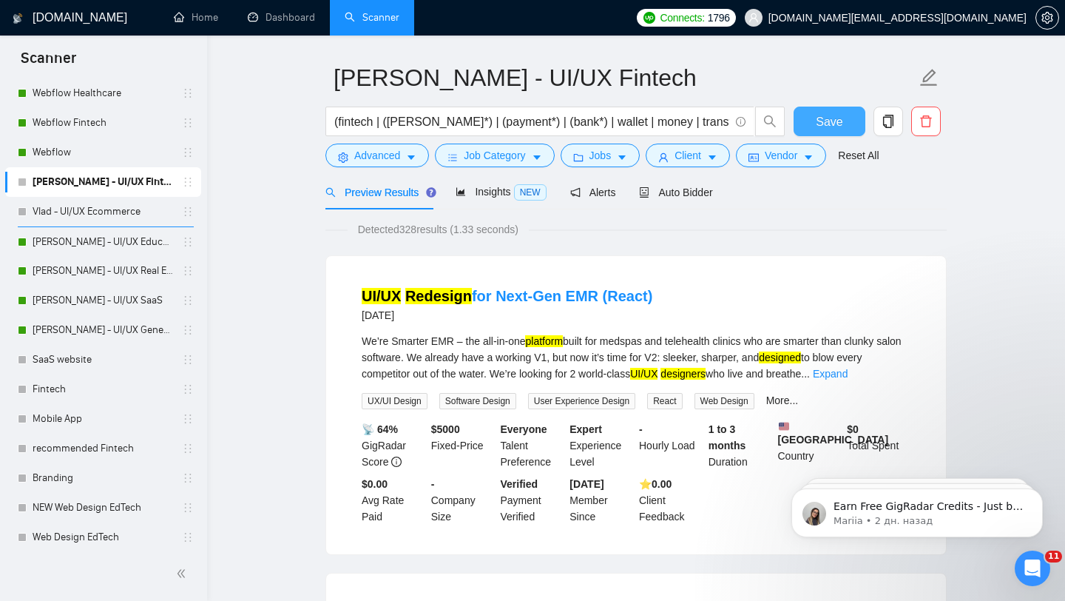
scroll to position [69, 0]
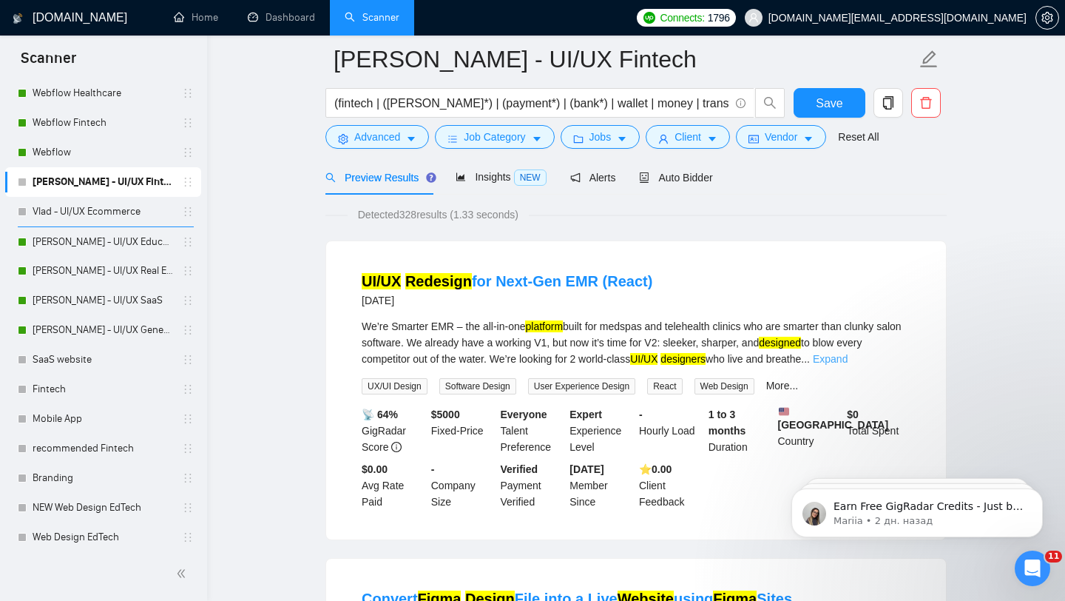
click at [848, 356] on link "Expand" at bounding box center [830, 359] width 35 height 12
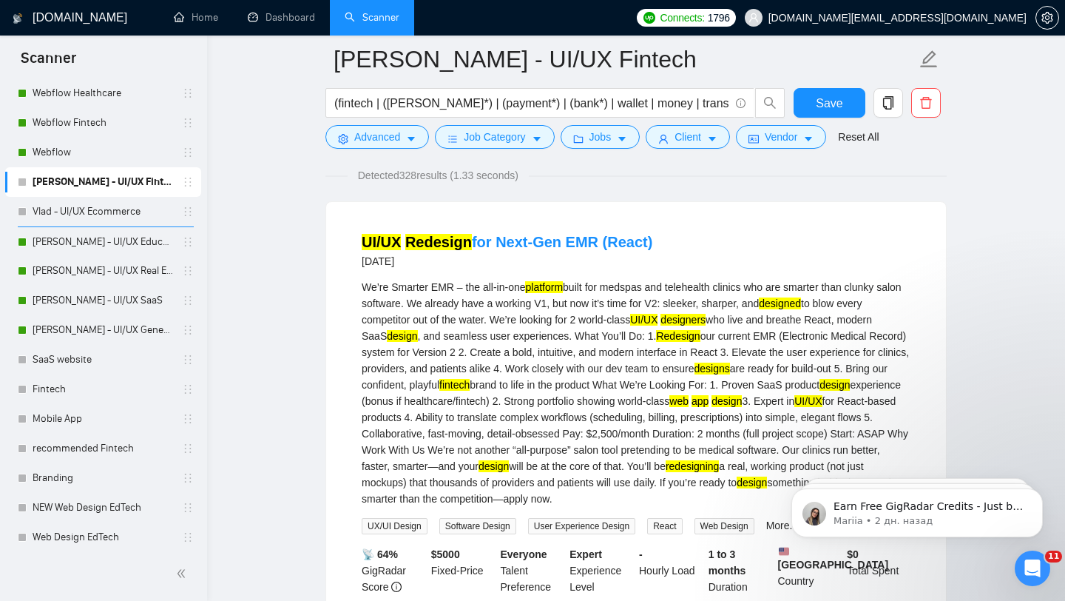
scroll to position [112, 0]
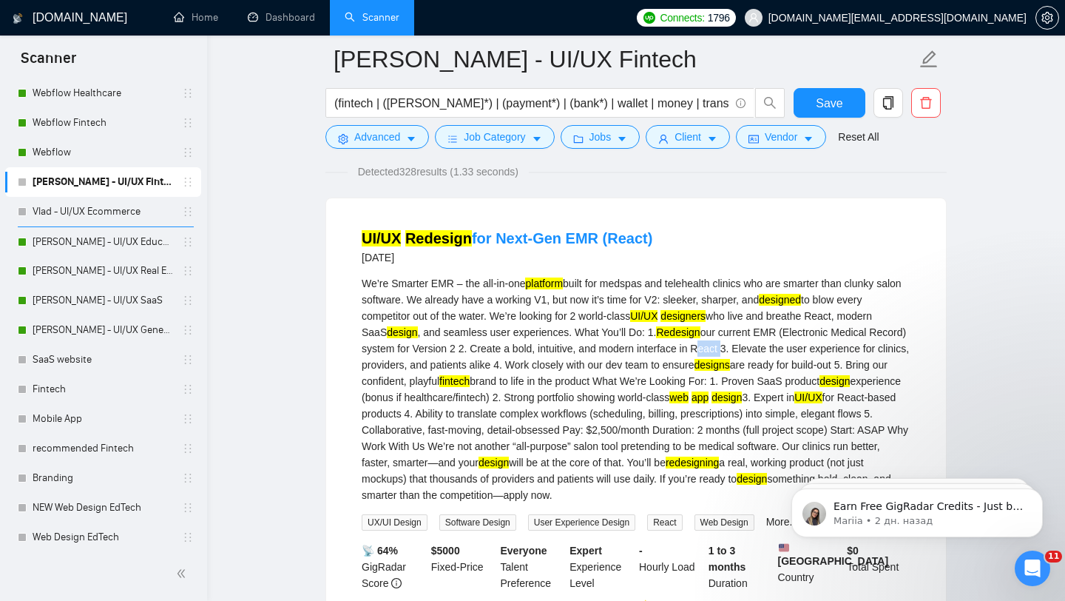
drag, startPoint x: 784, startPoint y: 349, endPoint x: 811, endPoint y: 354, distance: 27.0
click at [811, 354] on div "We’re Smarter EMR – the all-in-one platform built for medspas and telehealth cl…" at bounding box center [636, 389] width 549 height 228
copy div "React"
click at [416, 132] on button "Advanced" at bounding box center [377, 137] width 104 height 24
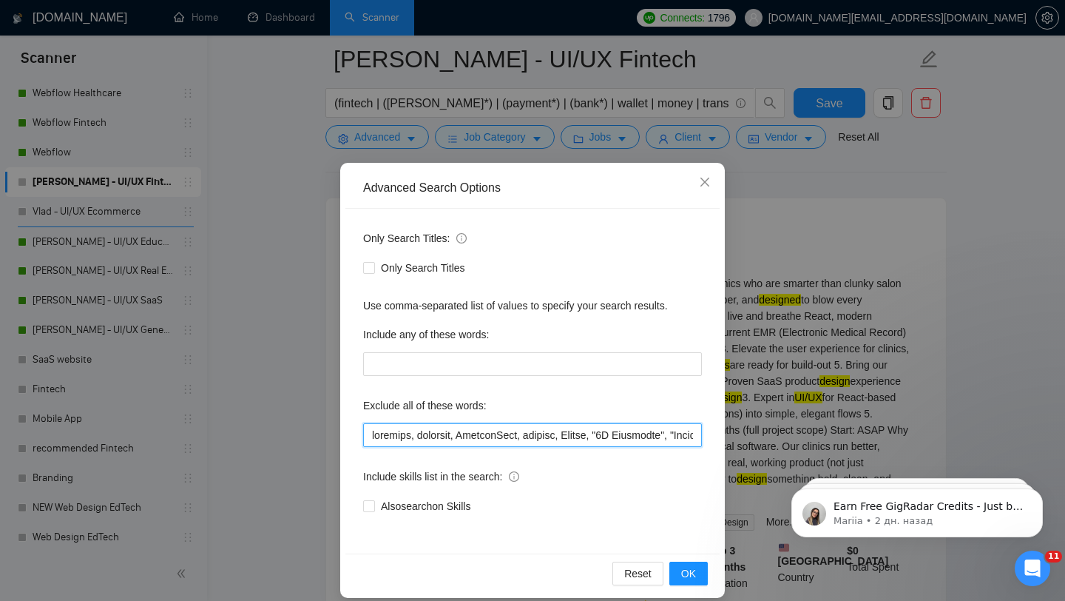
click at [369, 433] on input "text" at bounding box center [532, 435] width 339 height 24
paste input "React"
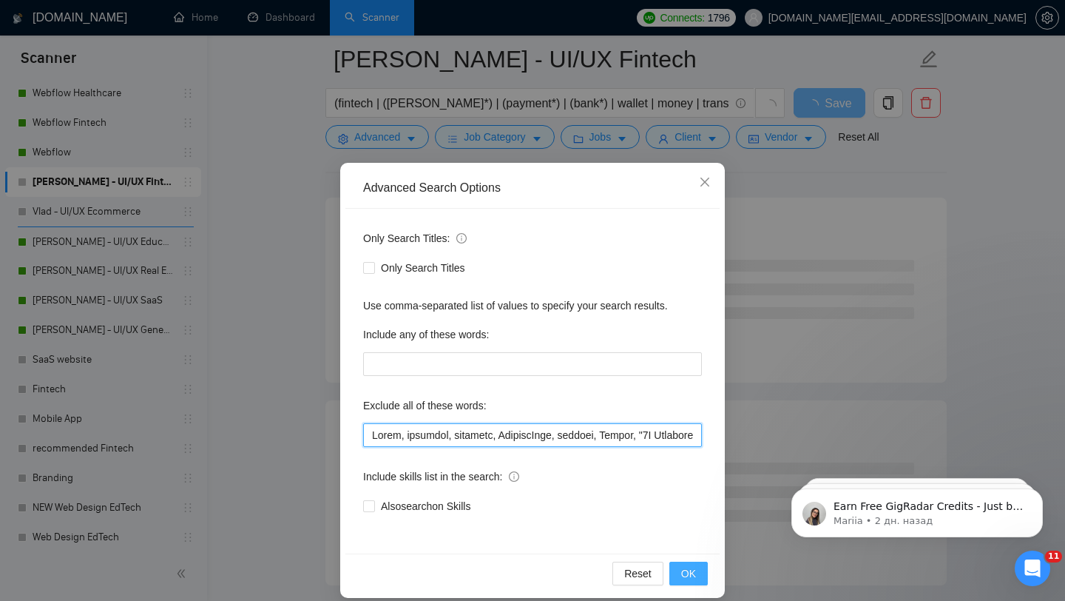
type input "React, engineer, finalize, FlutterFlow, webflow, Framer, "2D Animation", "Chara…"
click at [679, 569] on button "OK" at bounding box center [688, 573] width 38 height 24
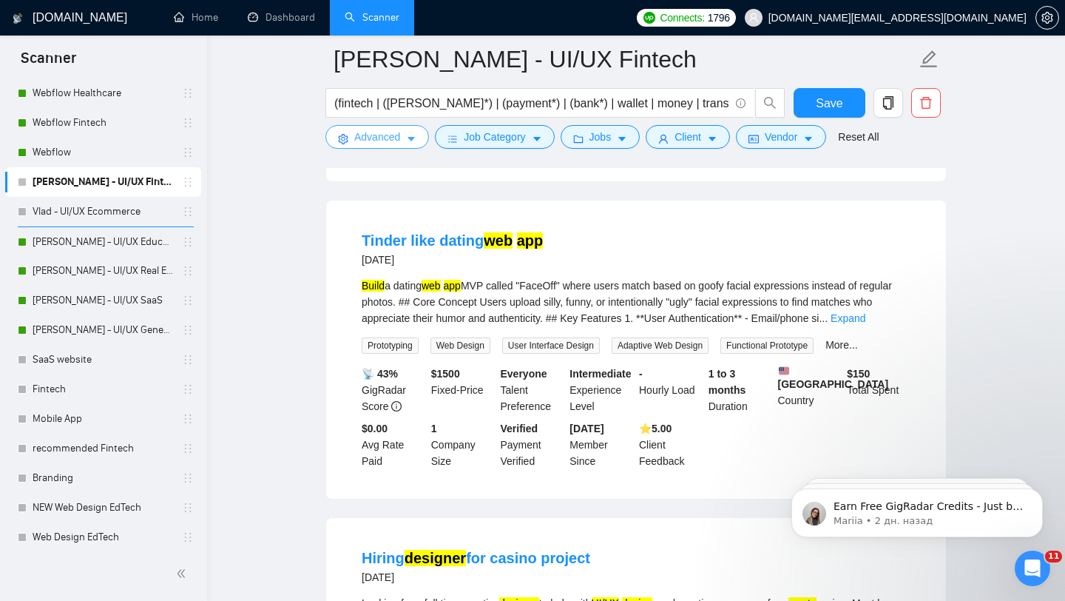
scroll to position [425, 0]
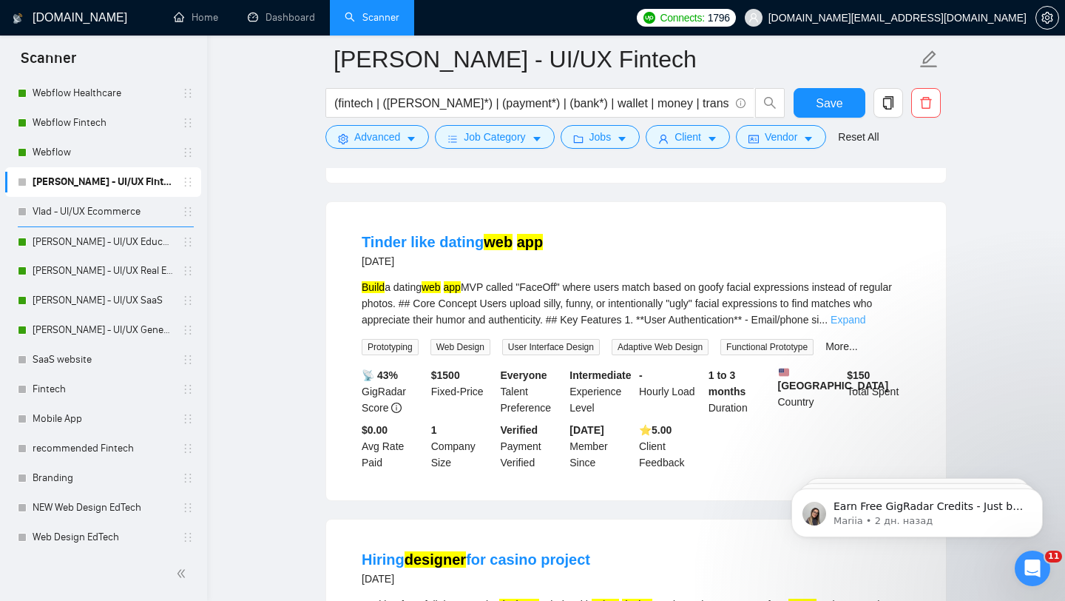
click at [865, 321] on link "Expand" at bounding box center [848, 320] width 35 height 12
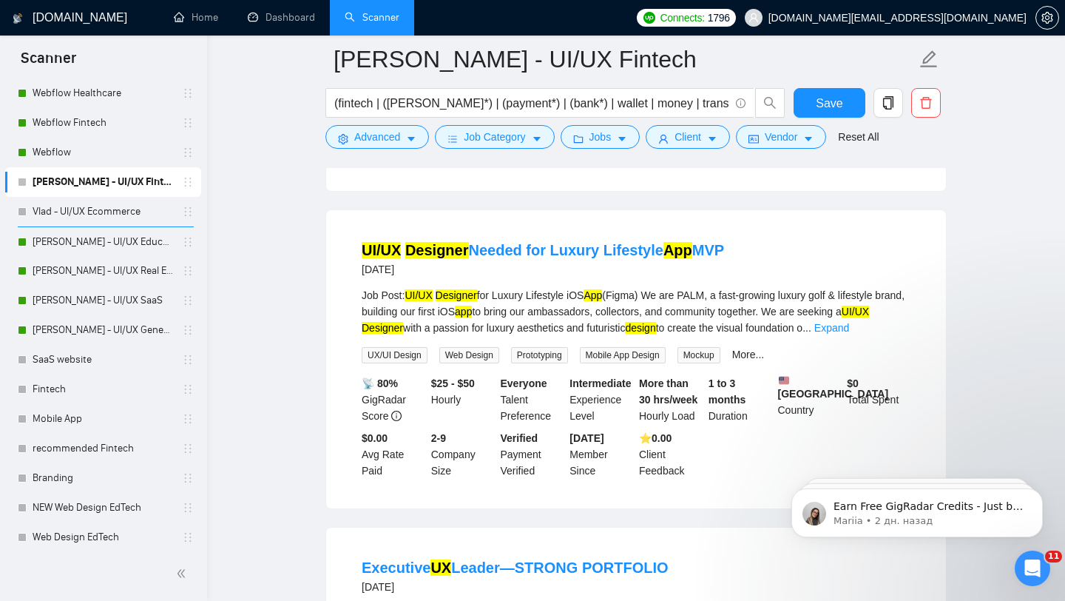
scroll to position [1647, 0]
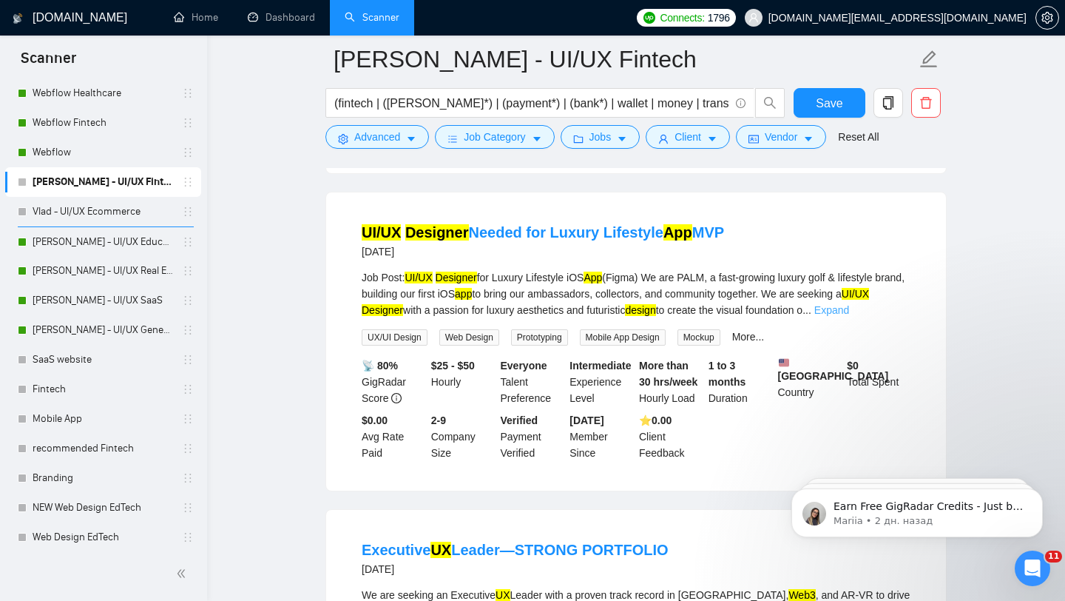
click at [849, 316] on link "Expand" at bounding box center [831, 310] width 35 height 12
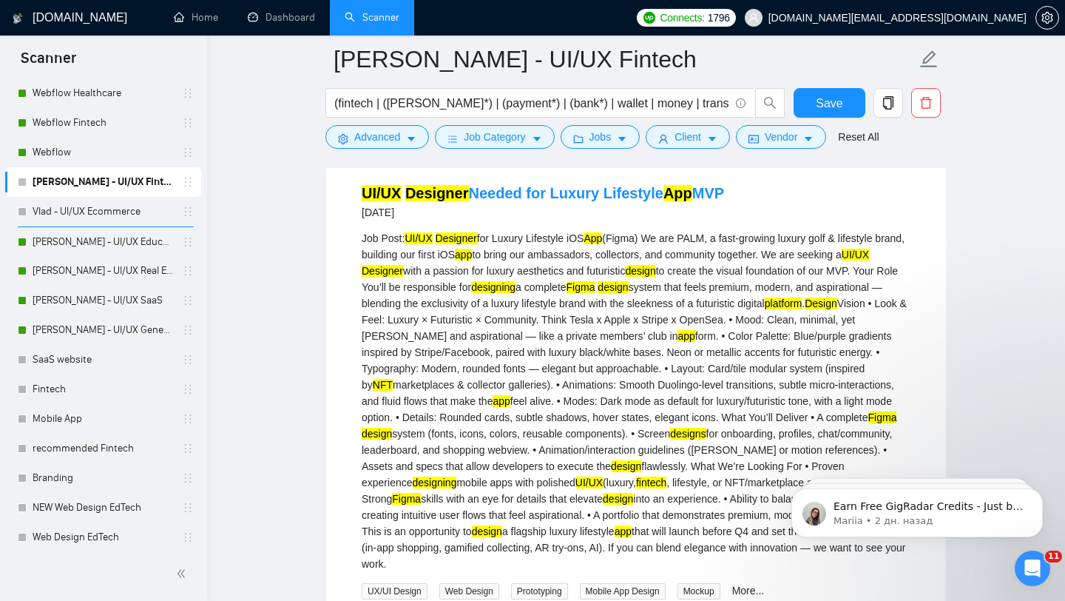
scroll to position [1722, 0]
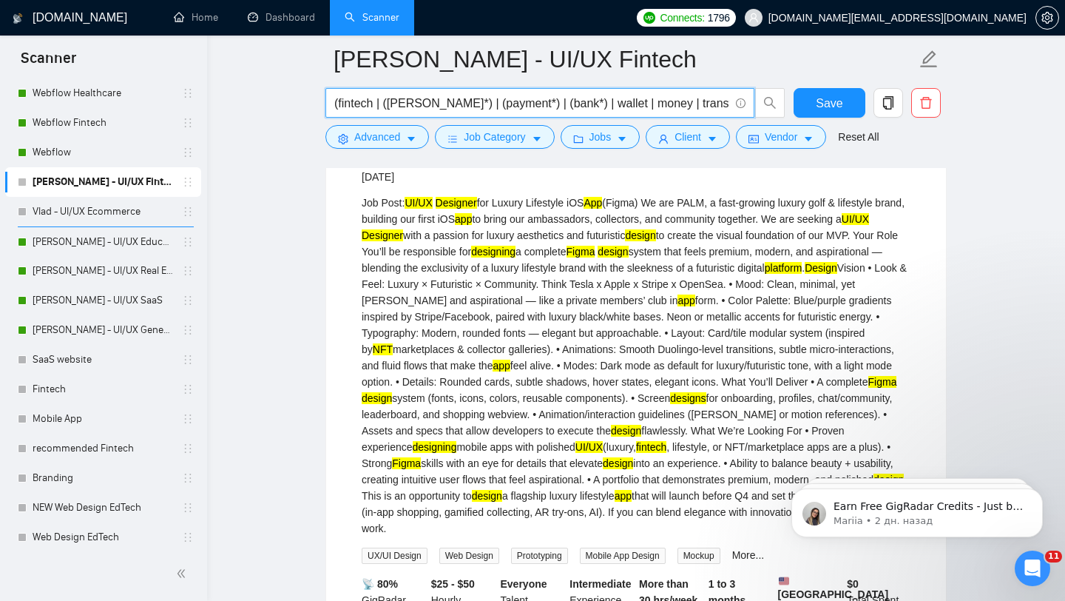
drag, startPoint x: 502, startPoint y: 104, endPoint x: 435, endPoint y: 101, distance: 67.4
click at [435, 101] on input "(fintech | (finan*) | (payment*) | (bank*) | wallet | money | transfer | (crypt…" at bounding box center [531, 103] width 395 height 18
click at [489, 101] on input "(fintech | (finan*) | (bank*) | wallet | money | transfer | (crypto*) | "web 3"…" at bounding box center [531, 103] width 395 height 18
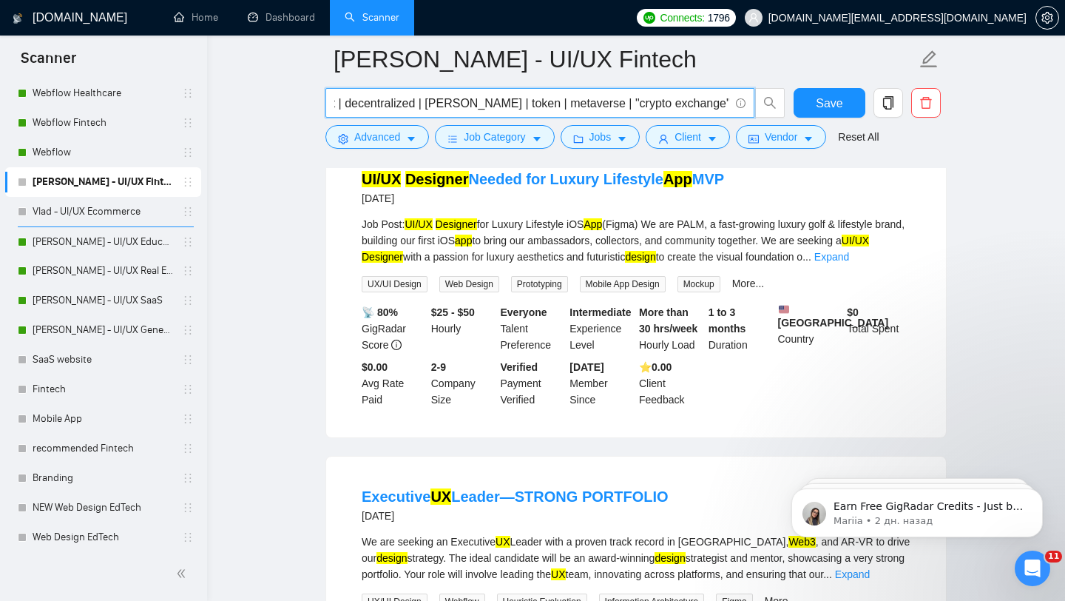
scroll to position [1433, 0]
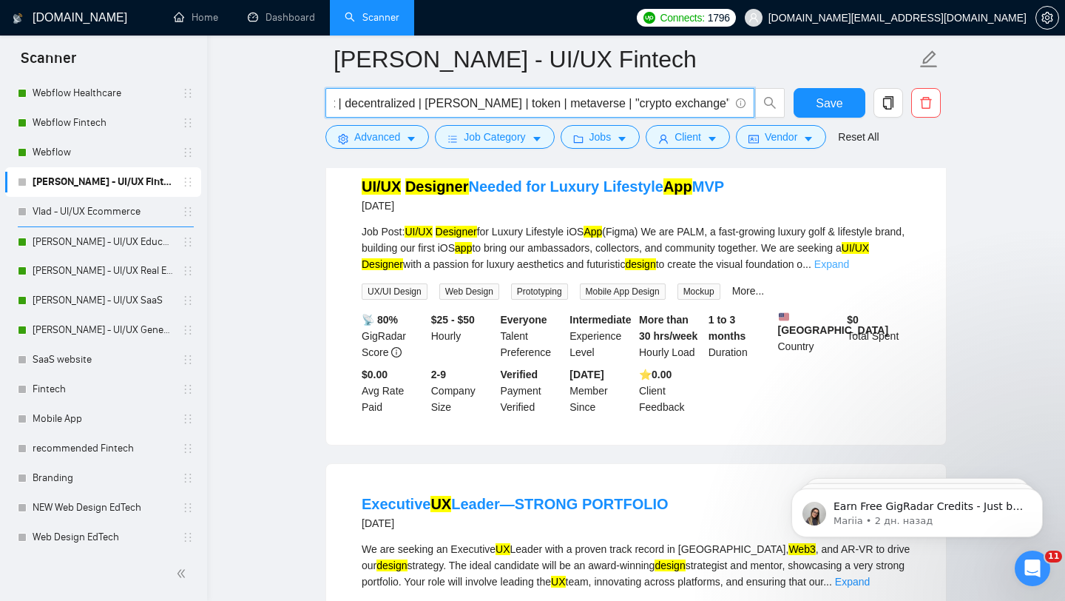
click at [849, 270] on link "Expand" at bounding box center [831, 264] width 35 height 12
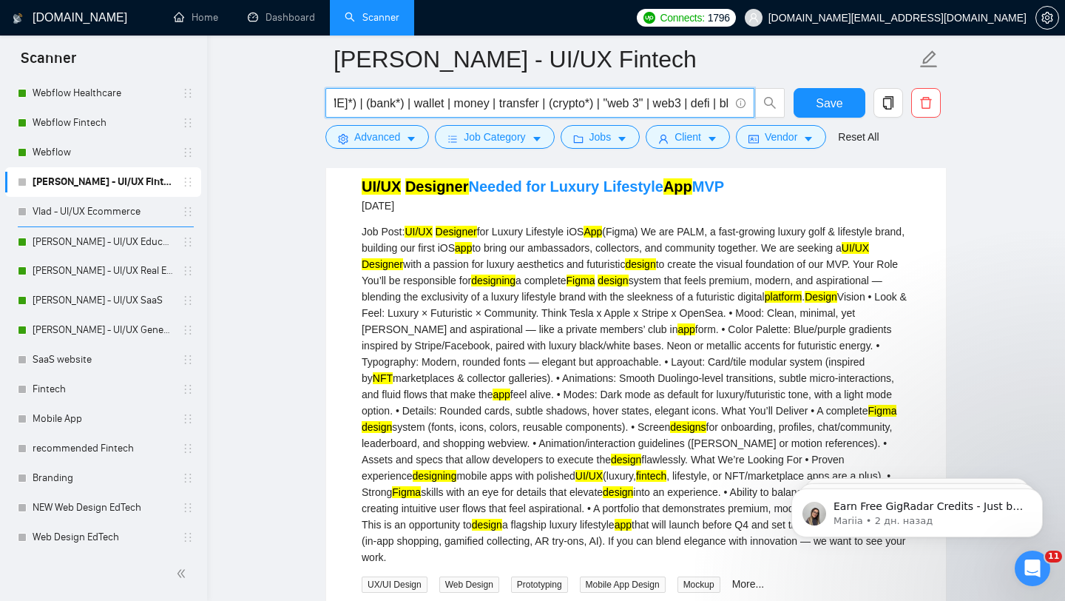
scroll to position [0, 118]
drag, startPoint x: 597, startPoint y: 104, endPoint x: 496, endPoint y: 105, distance: 101.3
click at [497, 106] on input "(fintech | (finan*) | (bank*) | wallet | money | transfer | (crypto*) | "web 3"…" at bounding box center [531, 103] width 395 height 18
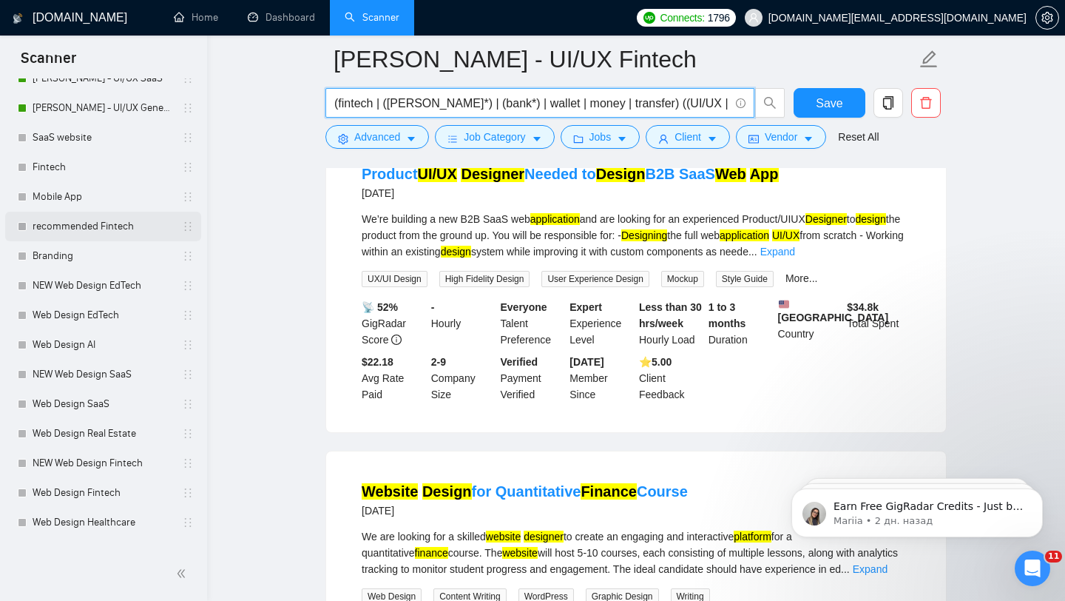
scroll to position [393, 0]
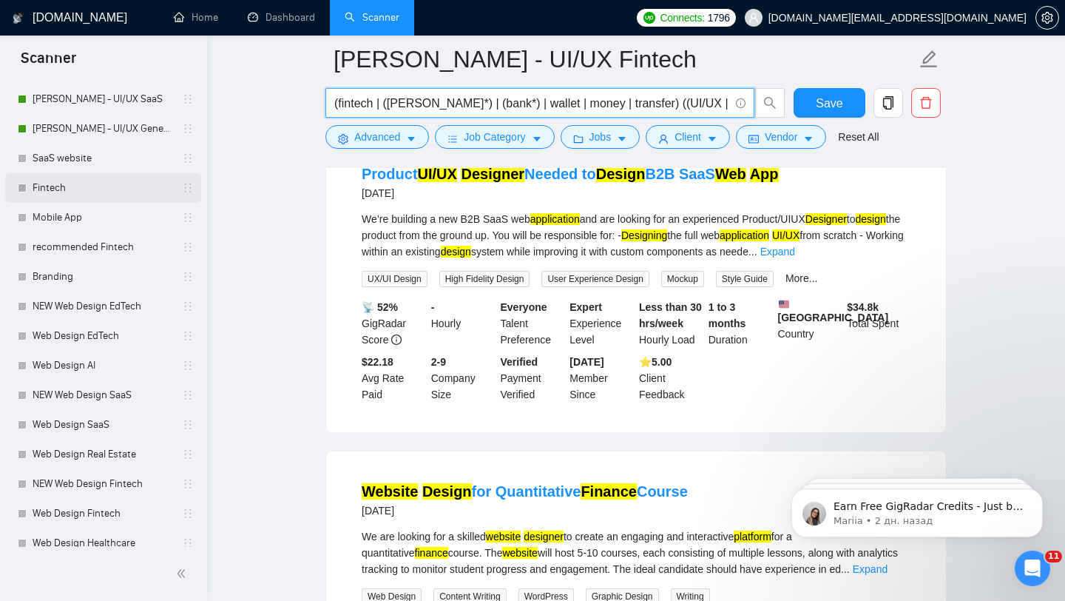
type input "(fintech | (finan*) | (bank*) | wallet | money | transfer) ((UI/UX | UX | UI | …"
click at [143, 192] on link "Fintech" at bounding box center [103, 188] width 141 height 30
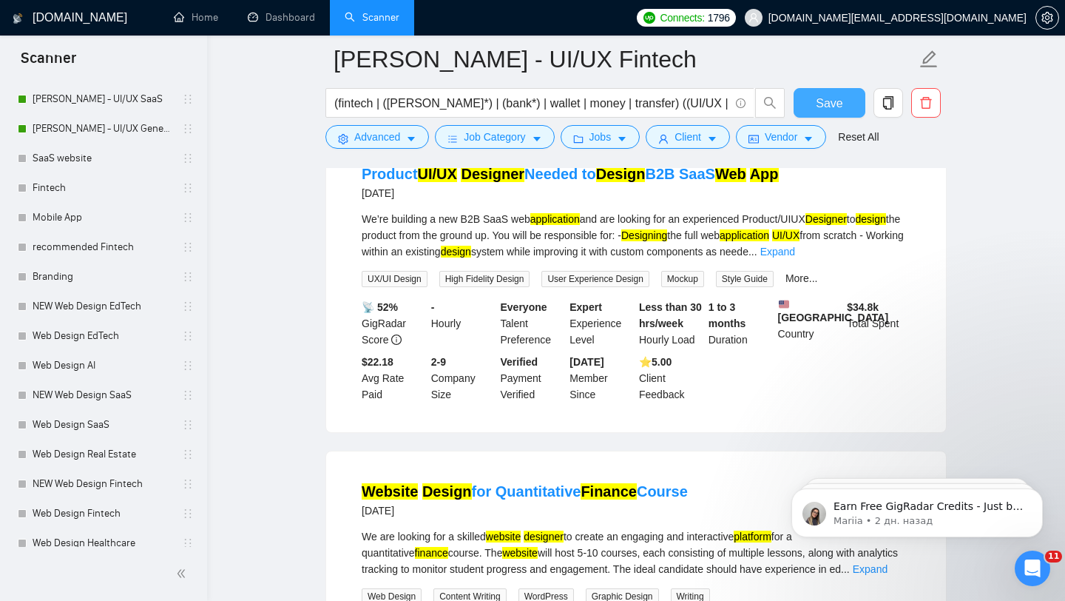
click at [840, 104] on span "Save" at bounding box center [829, 103] width 27 height 18
click at [92, 196] on link "Fintech" at bounding box center [103, 188] width 141 height 30
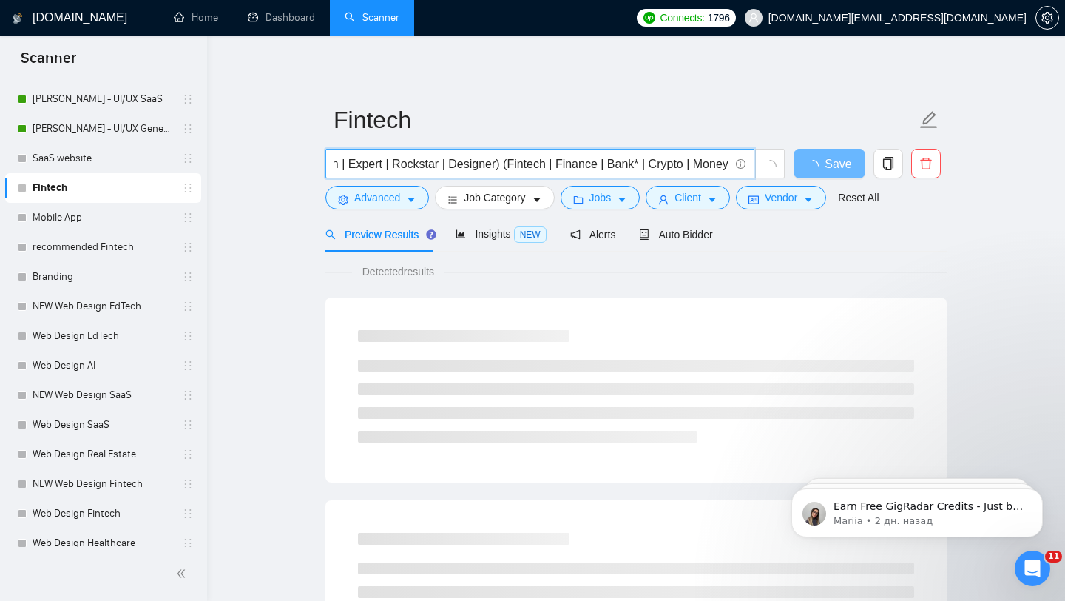
scroll to position [0, 442]
drag, startPoint x: 719, startPoint y: 165, endPoint x: 549, endPoint y: 166, distance: 170.1
click at [549, 166] on input "(UI/UX | UX | UI | UX/UI | Figma | Website | "Web App" | Platform | Application…" at bounding box center [531, 164] width 395 height 18
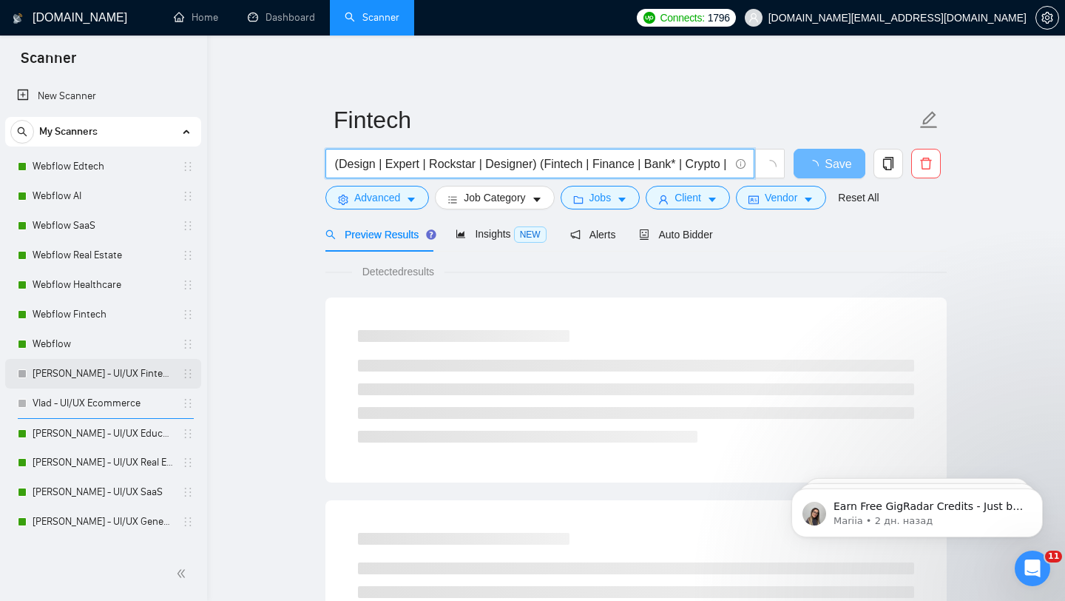
click at [141, 382] on link "Vlad - UI/UX Fintech" at bounding box center [103, 374] width 141 height 30
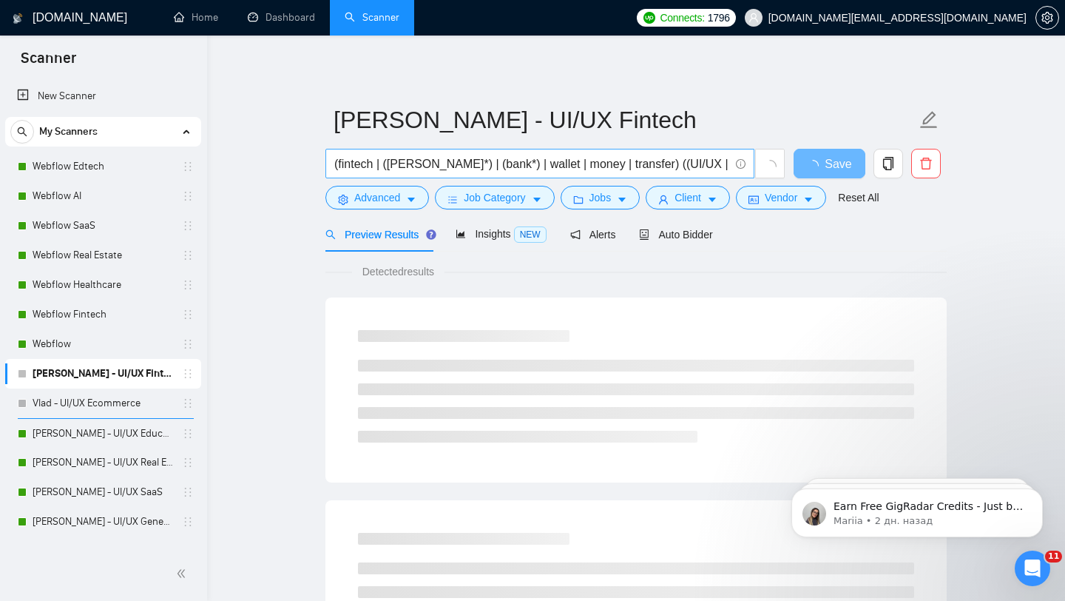
click at [339, 166] on input "(fintech | (finan*) | (bank*) | wallet | money | transfer) ((UI/UX | UX | UI | …" at bounding box center [531, 164] width 395 height 18
paste input "Fintech | Finance | Bank* | Crypto | Money | Wealth | Savigs | Budgeting | Inve…"
drag, startPoint x: 508, startPoint y: 165, endPoint x: 413, endPoint y: 162, distance: 94.7
click at [413, 162] on input "(Fintech | Finance | Bank* | Crypto | Money | Wealth | Savigs | Budgeting | Inv…" at bounding box center [531, 164] width 395 height 18
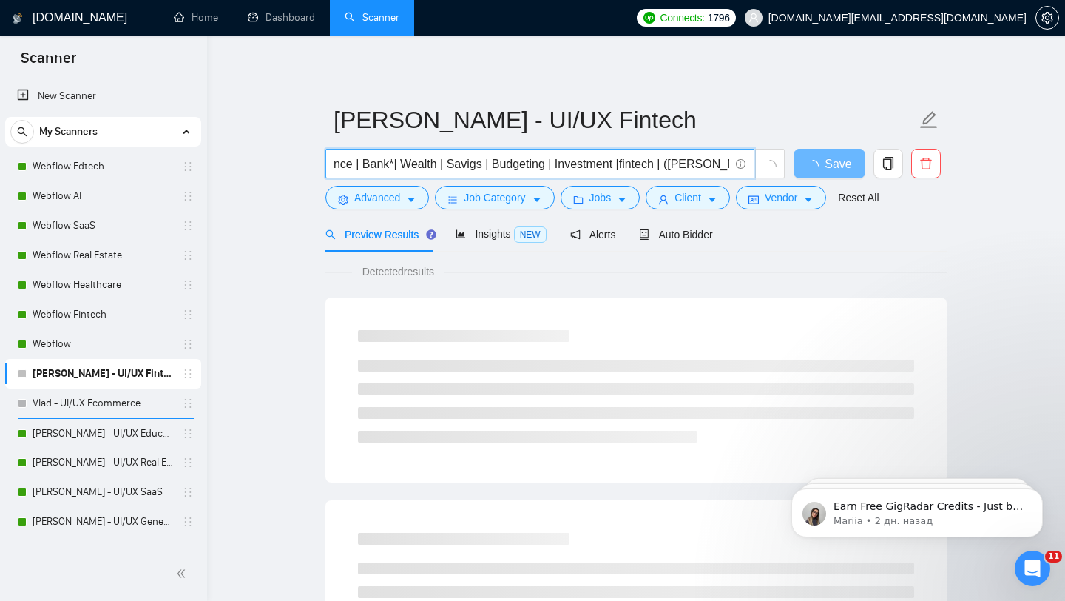
scroll to position [0, 79]
click at [617, 163] on input "(Fintech | Finance | Bank*| Wealth | Savigs | Budgeting | Investment |fintech |…" at bounding box center [531, 164] width 395 height 18
drag, startPoint x: 652, startPoint y: 162, endPoint x: 608, endPoint y: 160, distance: 44.4
click at [608, 160] on input "(Fintech | Finance | Bank*| Wealth | Savigs | Budgeting | Investment | fintech …" at bounding box center [531, 164] width 395 height 18
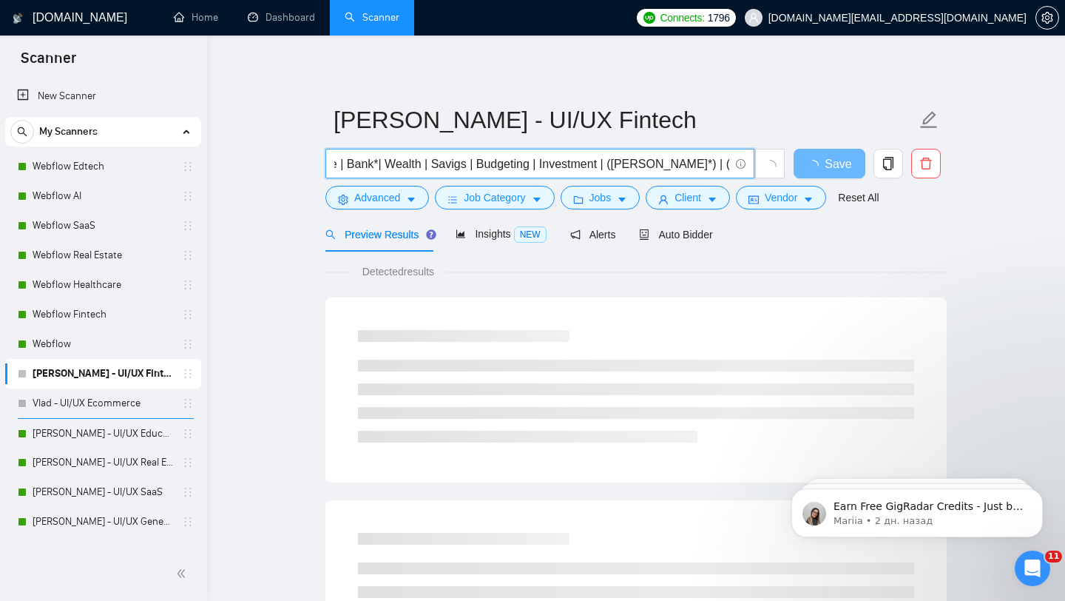
drag, startPoint x: 382, startPoint y: 158, endPoint x: 348, endPoint y: 157, distance: 34.8
click at [348, 157] on input "(Fintech | Finance | Bank*| Wealth | Savigs | Budgeting | Investment | (finan*)…" at bounding box center [531, 164] width 395 height 18
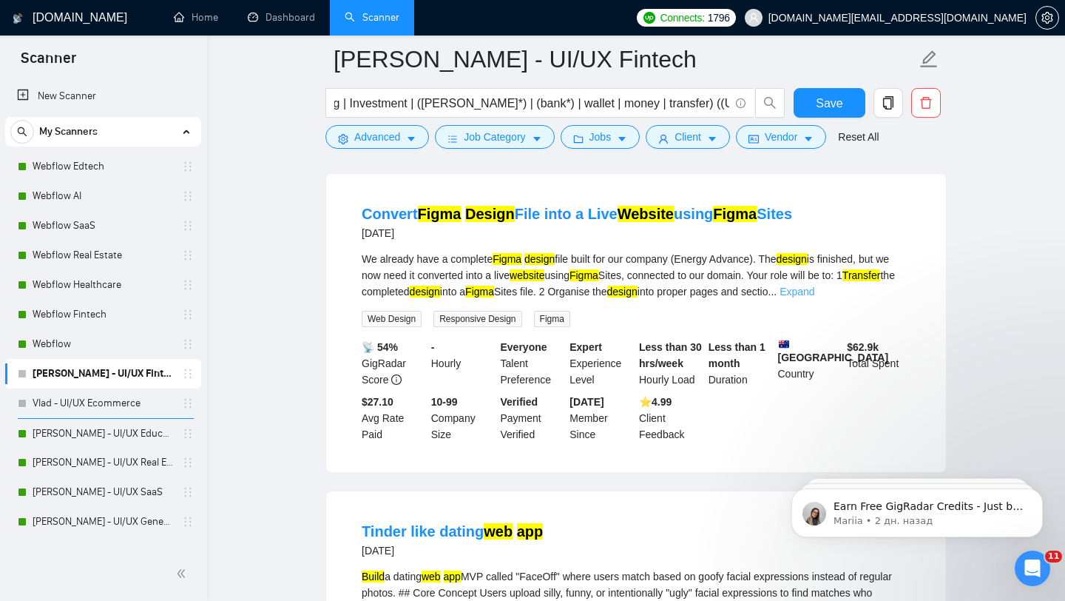
scroll to position [0, 0]
click at [814, 293] on link "Expand" at bounding box center [797, 291] width 35 height 12
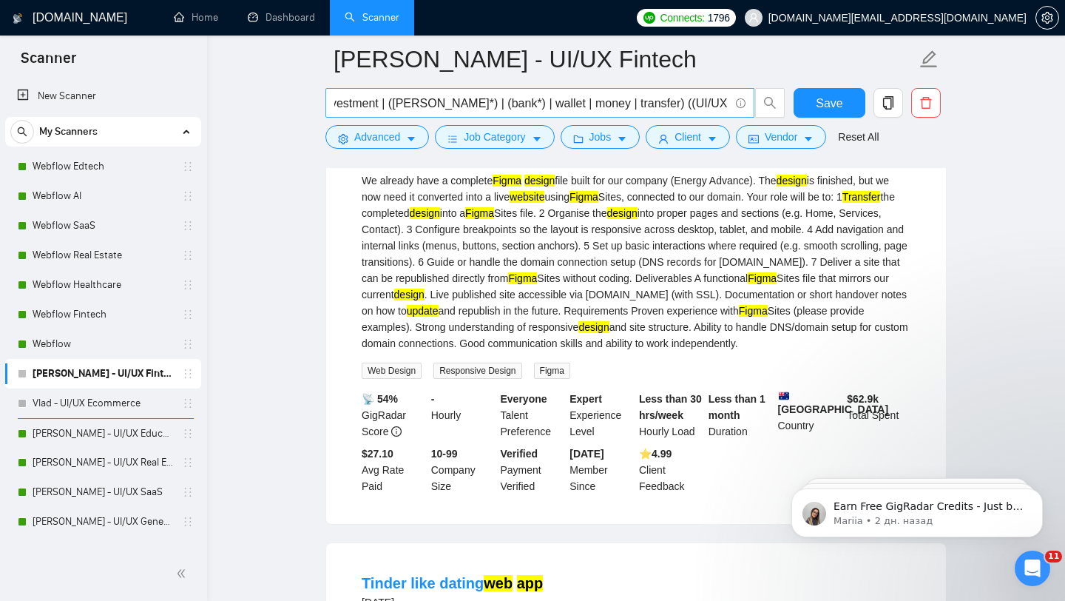
scroll to position [0, 276]
click at [578, 102] on input "(Fintech | Finance | Wealth | Savigs | Budgeting | Investment | (finan*) | (ban…" at bounding box center [531, 103] width 395 height 18
drag, startPoint x: 563, startPoint y: 101, endPoint x: 609, endPoint y: 99, distance: 45.9
click at [609, 99] on input "(Fintech | Finance | Wealth | Savigs | Budgeting | Investment | (finan*) | (ban…" at bounding box center [531, 103] width 395 height 18
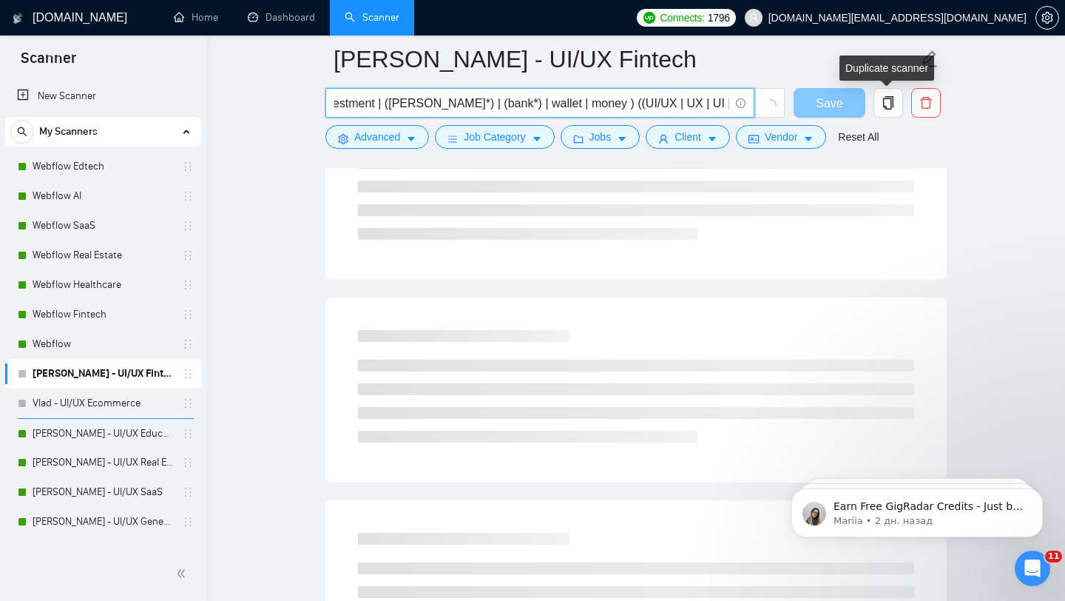
type input "(Fintech | Finance | Wealth | Savigs | Budgeting | Investment | (finan*) | (ban…"
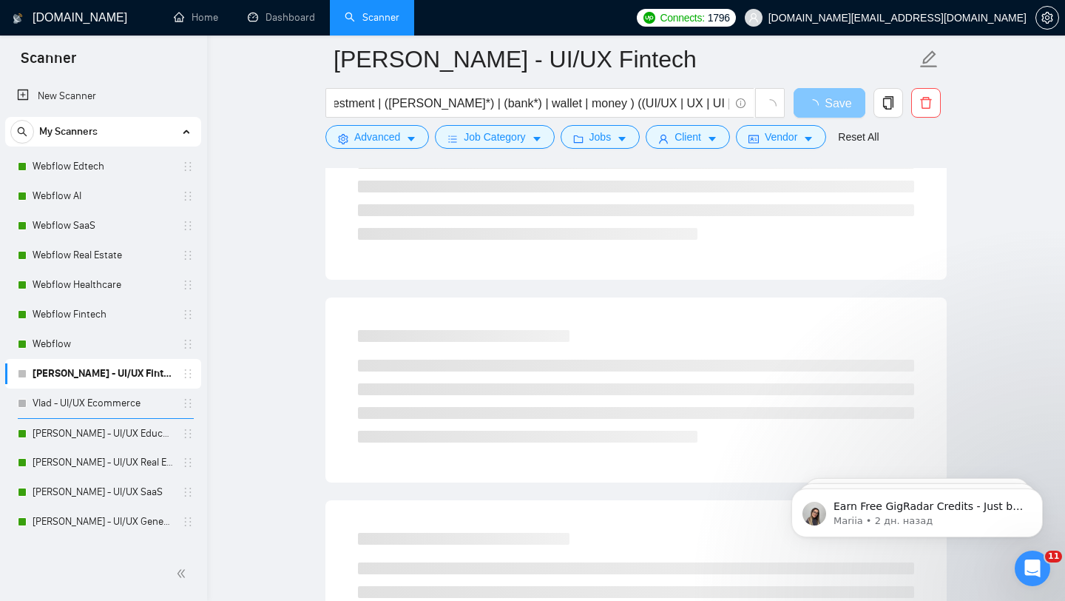
scroll to position [0, 0]
click at [845, 107] on span "Save" at bounding box center [838, 103] width 27 height 18
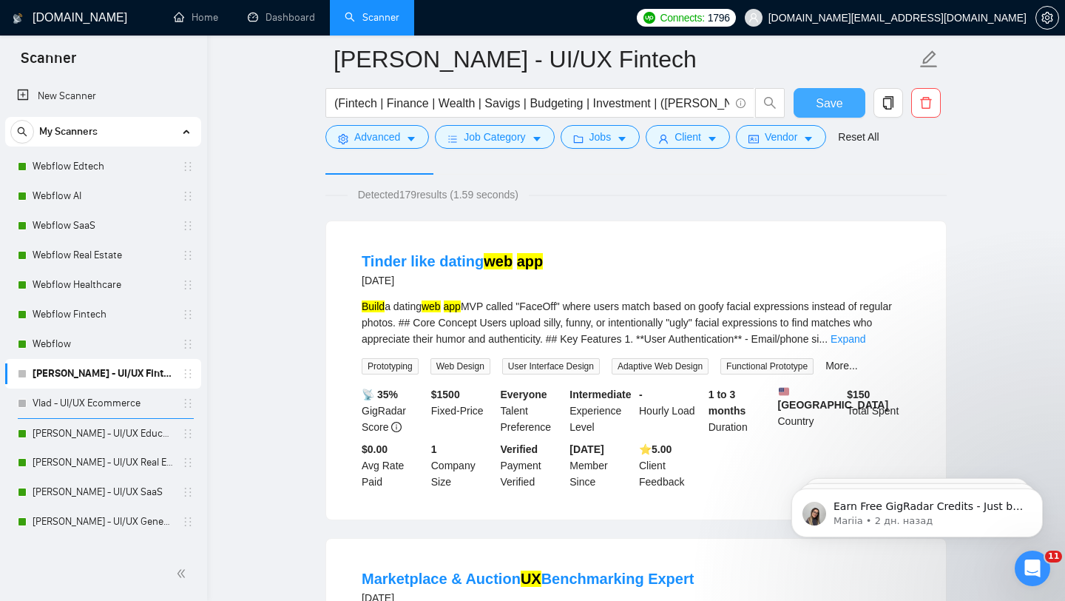
scroll to position [89, 0]
click at [865, 342] on link "Expand" at bounding box center [848, 338] width 35 height 12
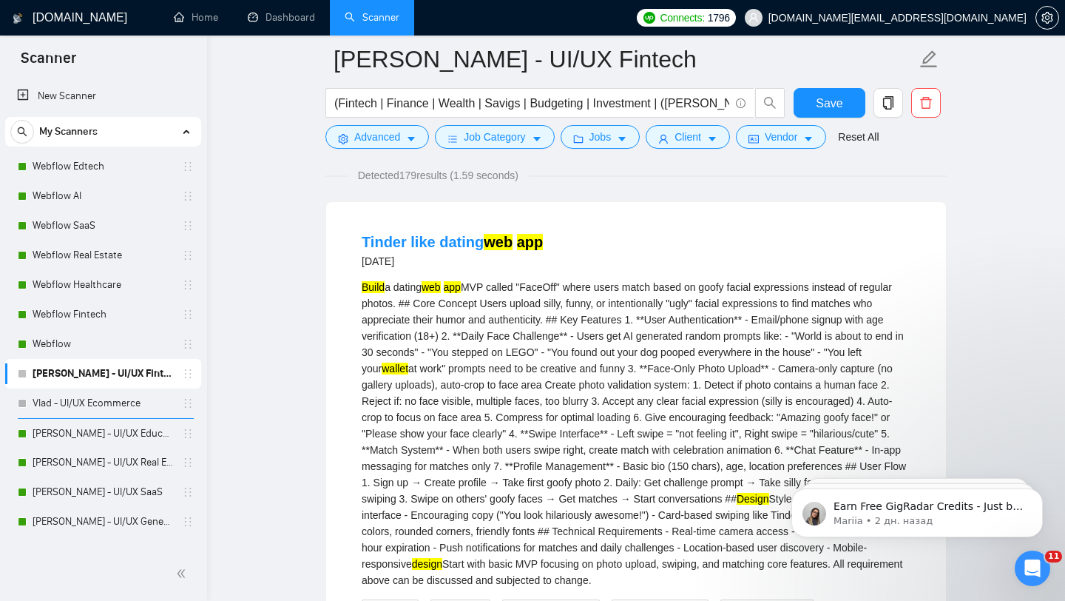
scroll to position [88, 0]
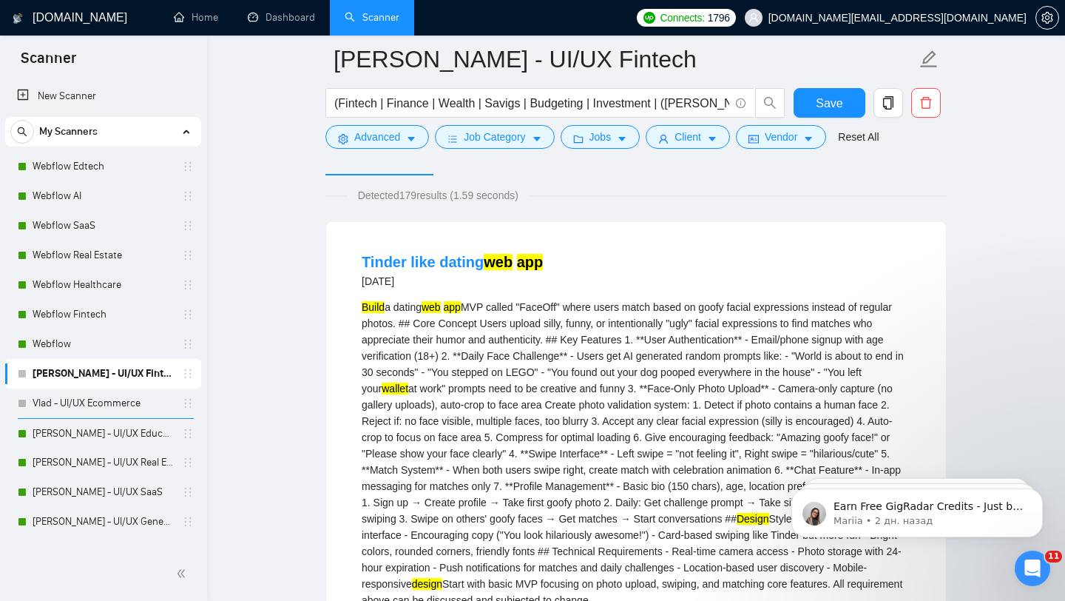
drag, startPoint x: 396, startPoint y: 309, endPoint x: 427, endPoint y: 308, distance: 31.8
click at [427, 308] on div "Build a dating web app MVP called "FaceOff" where users match based on goofy fa…" at bounding box center [636, 453] width 549 height 309
copy div "dating"
click at [413, 134] on icon "caret-down" at bounding box center [411, 139] width 10 height 10
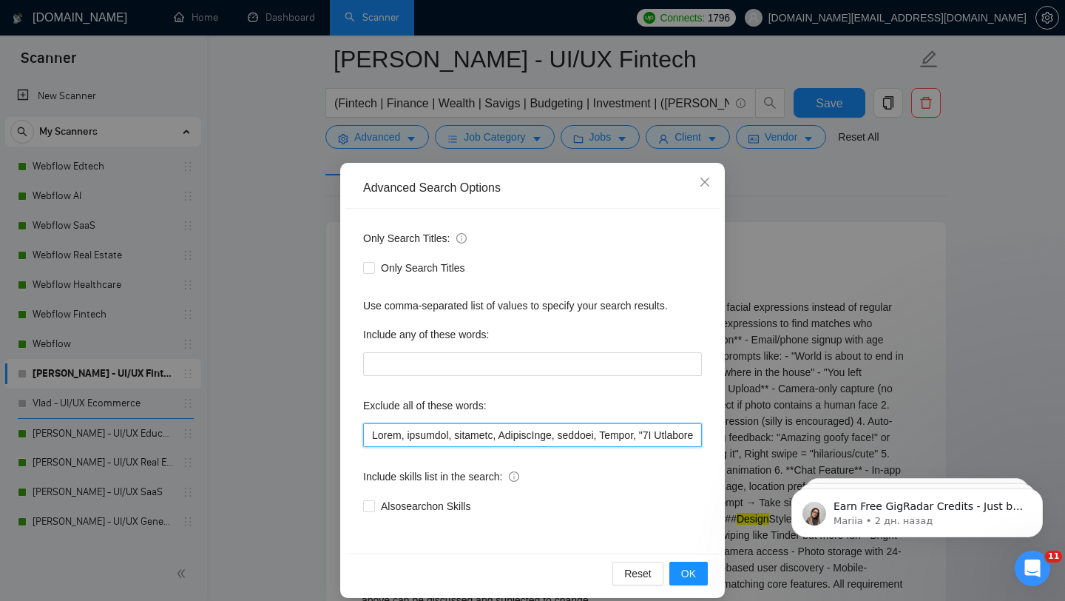
click at [371, 436] on input "text" at bounding box center [532, 435] width 339 height 24
paste input "dating"
type input "dating, React, engineer, finalize, FlutterFlow, webflow, Framer, "2D Animation"…"
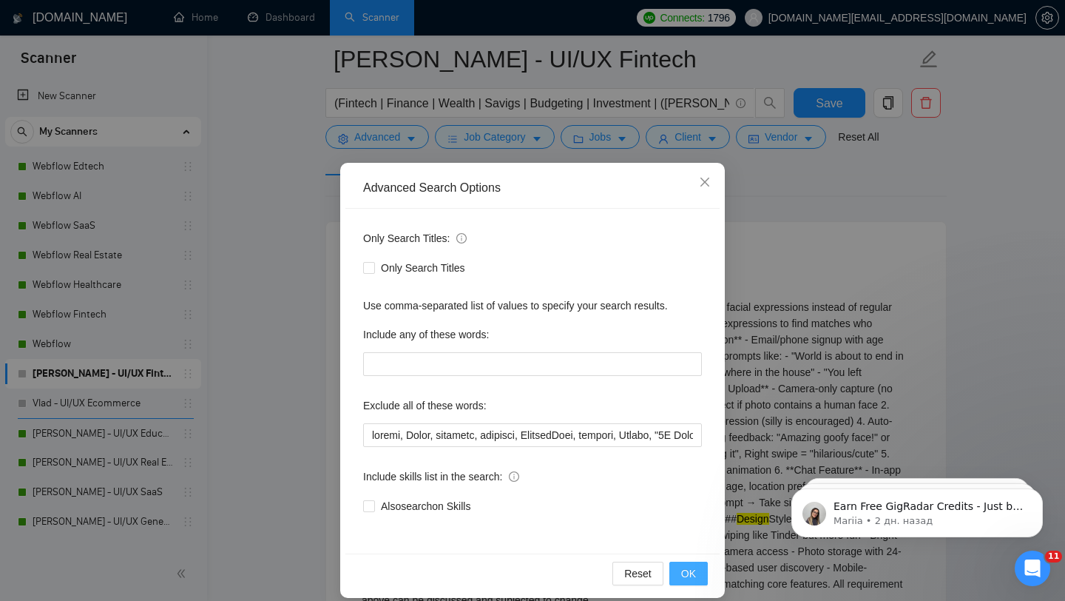
click at [681, 577] on span "OK" at bounding box center [688, 573] width 15 height 16
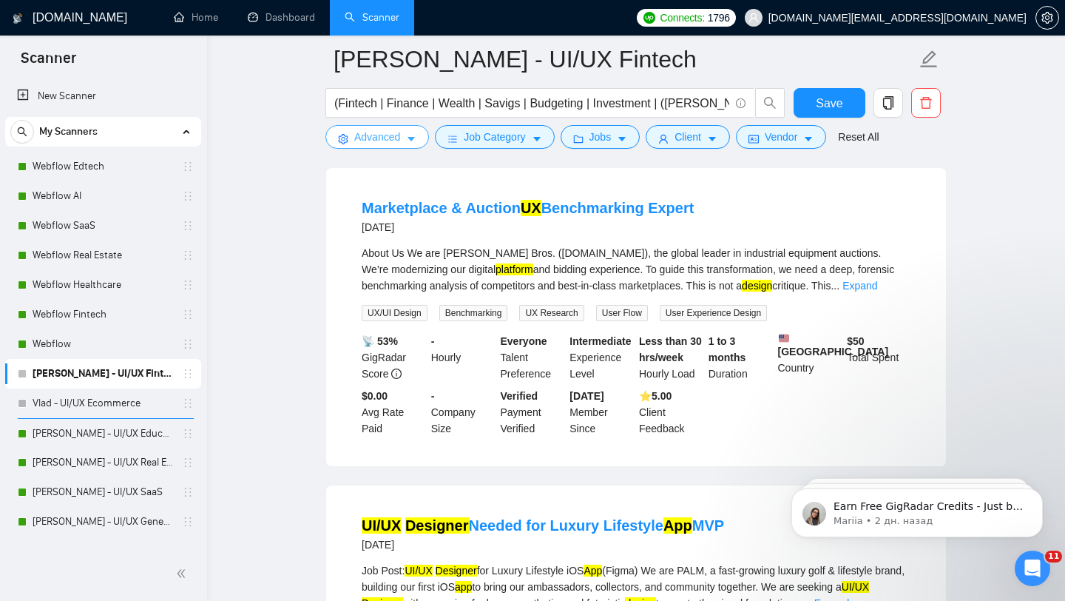
scroll to position [145, 0]
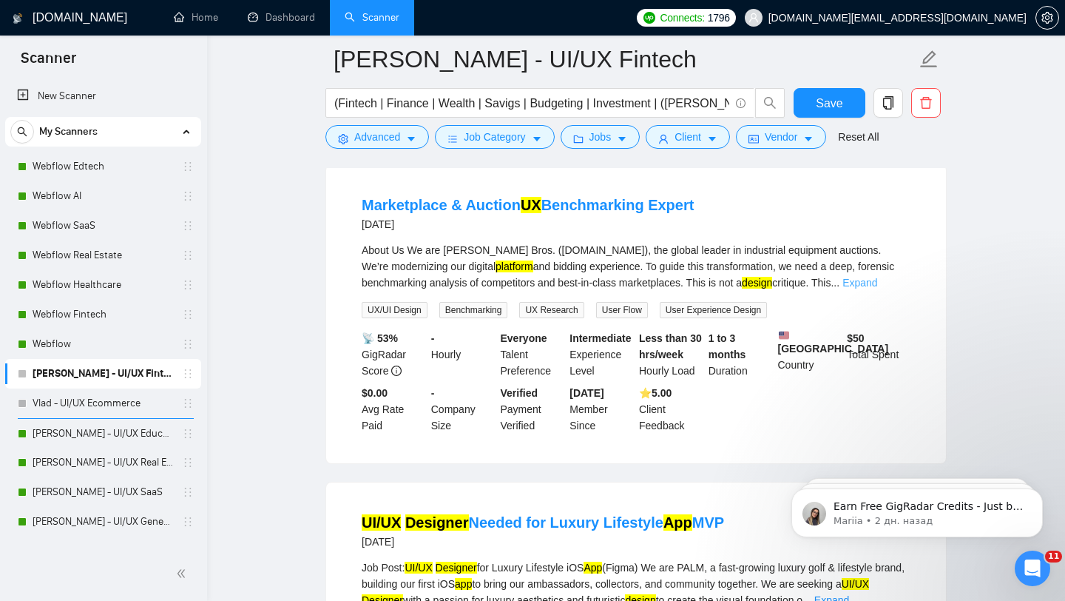
click at [877, 277] on link "Expand" at bounding box center [859, 283] width 35 height 12
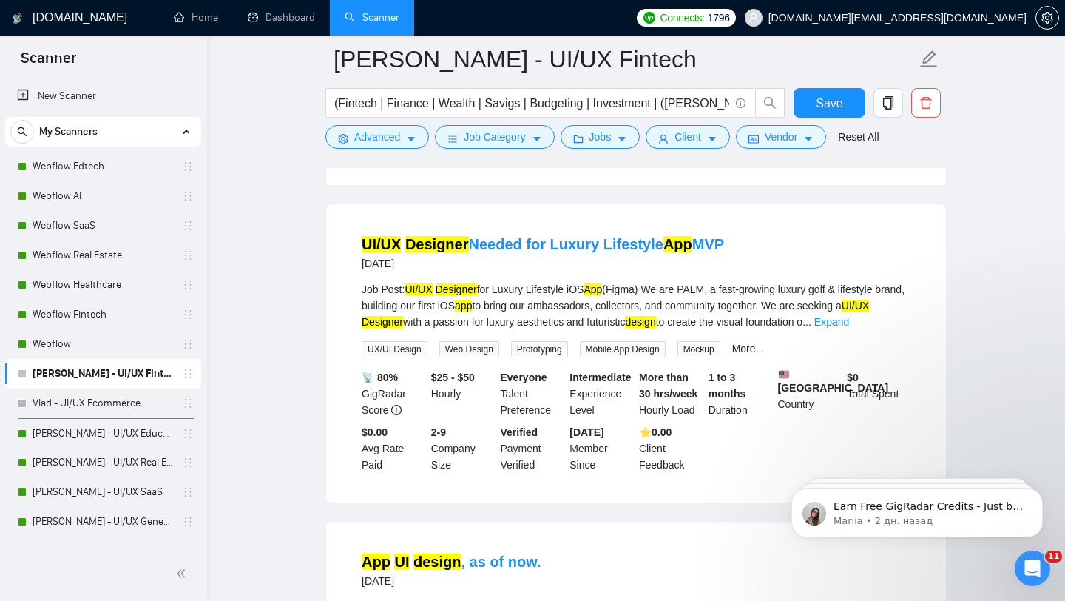
scroll to position [1047, 0]
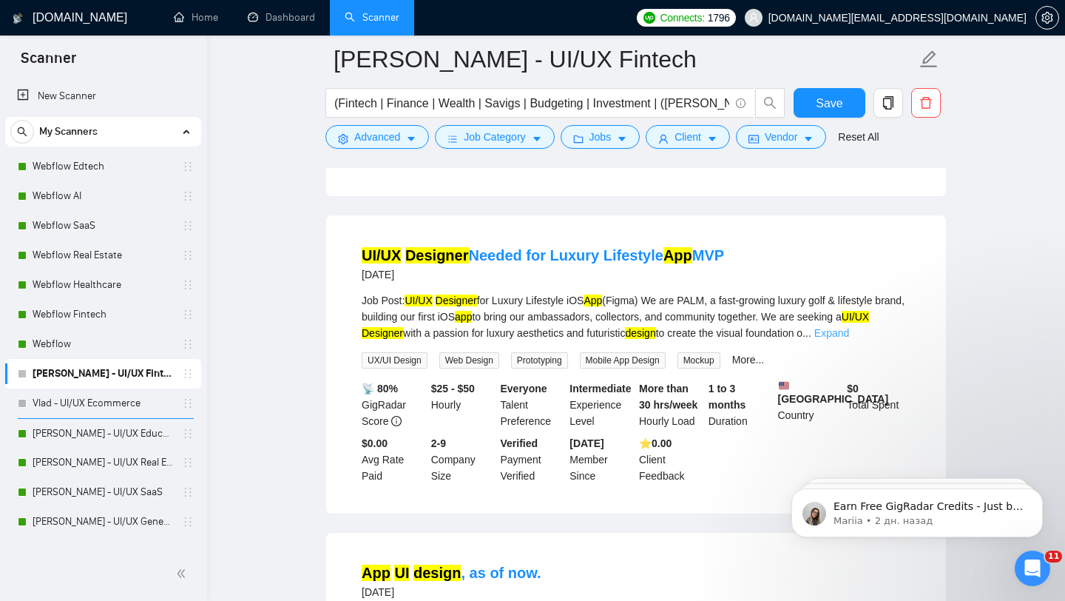
click at [849, 339] on link "Expand" at bounding box center [831, 333] width 35 height 12
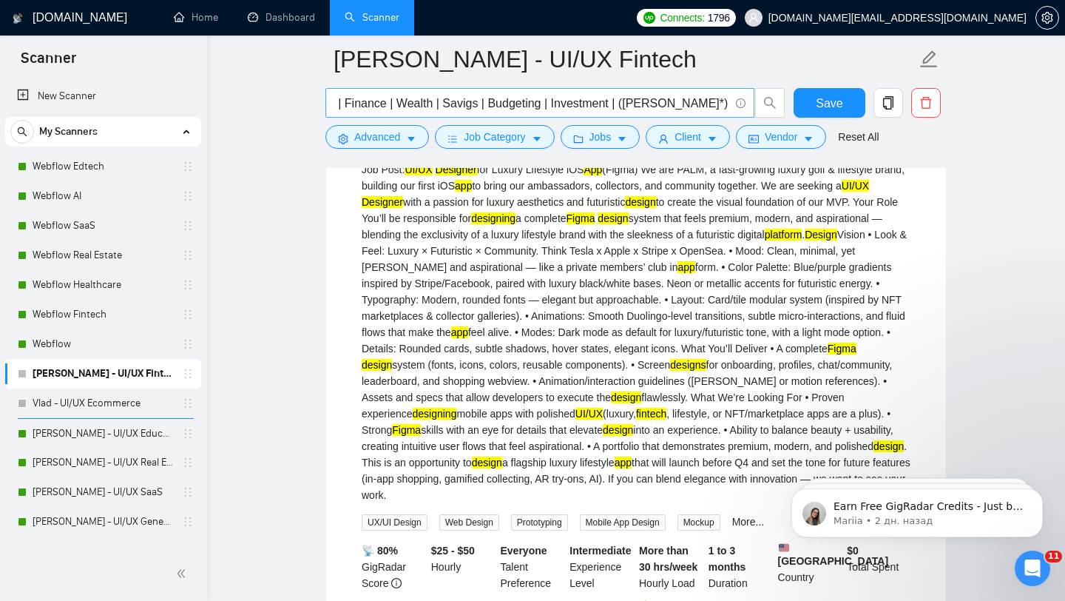
scroll to position [0, 43]
click at [646, 104] on input "(Fintech | Finance | Wealth | Savigs | Budgeting | Investment | (finan*) | (ban…" at bounding box center [531, 103] width 395 height 18
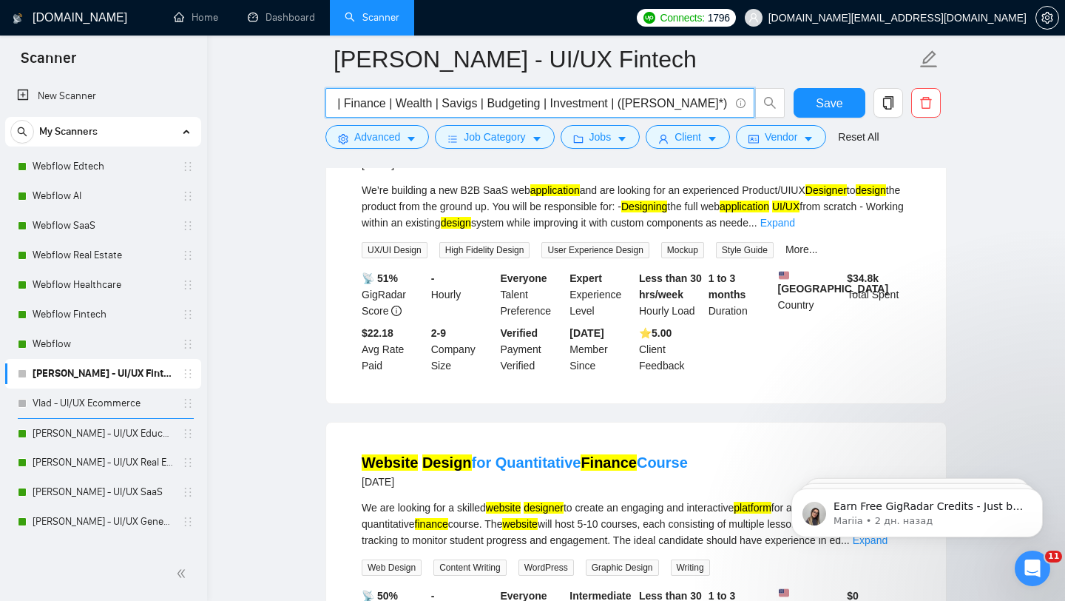
scroll to position [2090, 0]
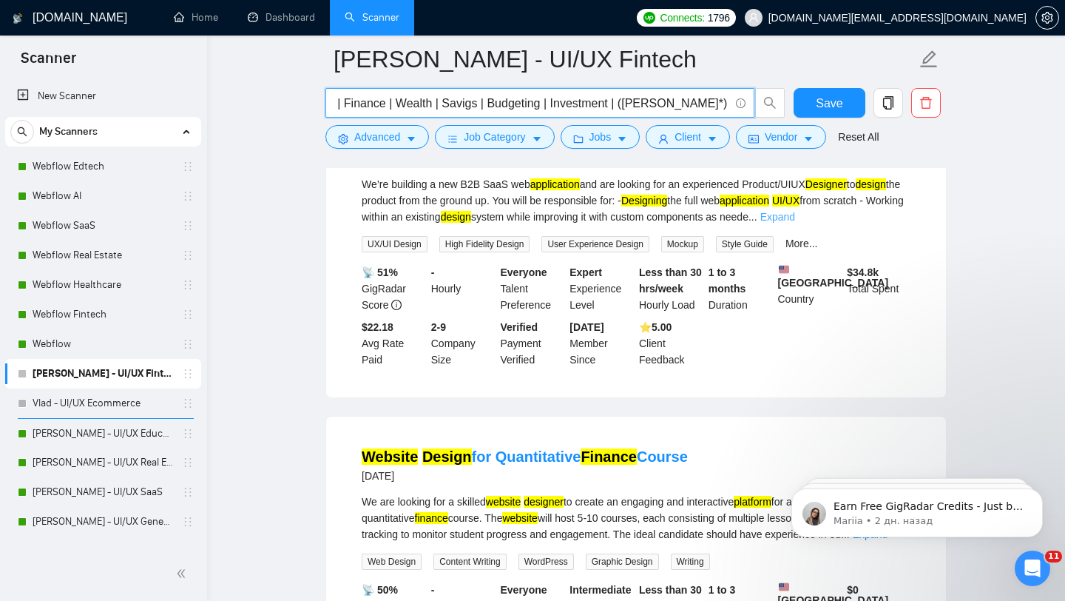
click at [795, 223] on link "Expand" at bounding box center [777, 217] width 35 height 12
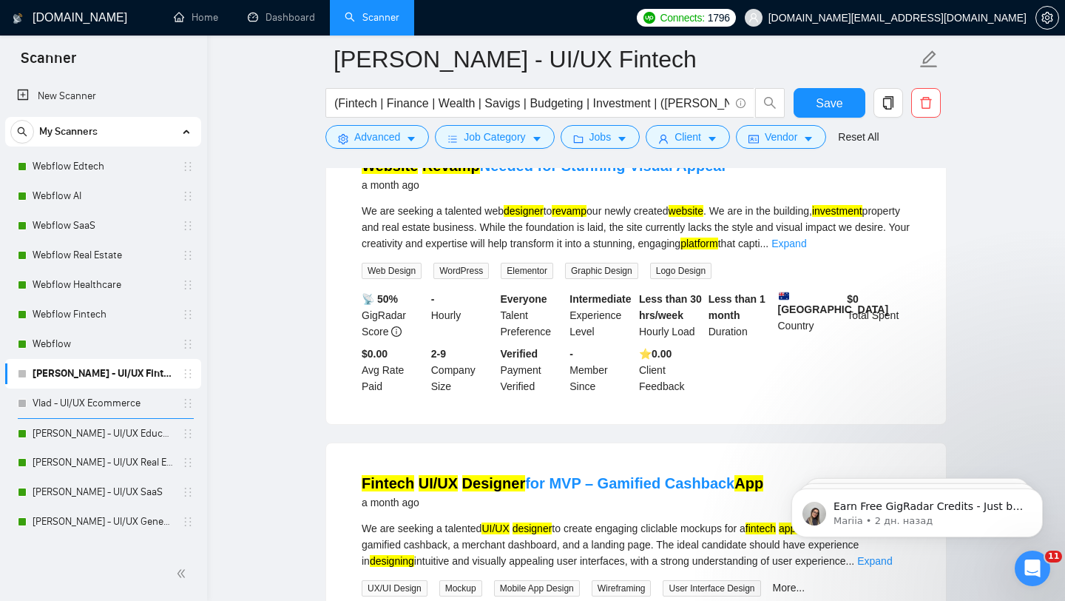
scroll to position [2816, 0]
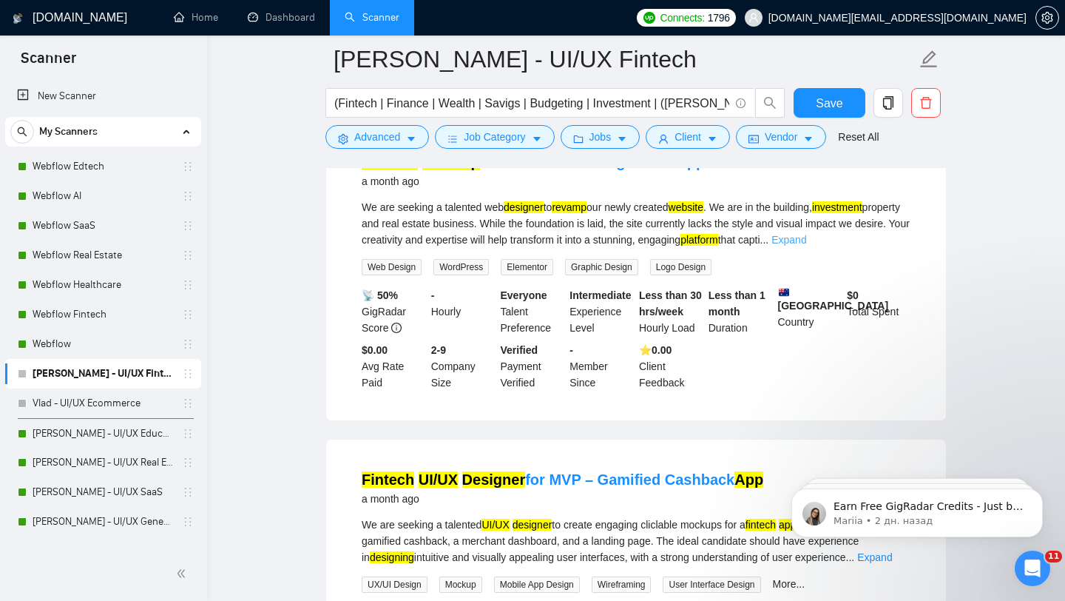
click at [806, 246] on link "Expand" at bounding box center [788, 240] width 35 height 12
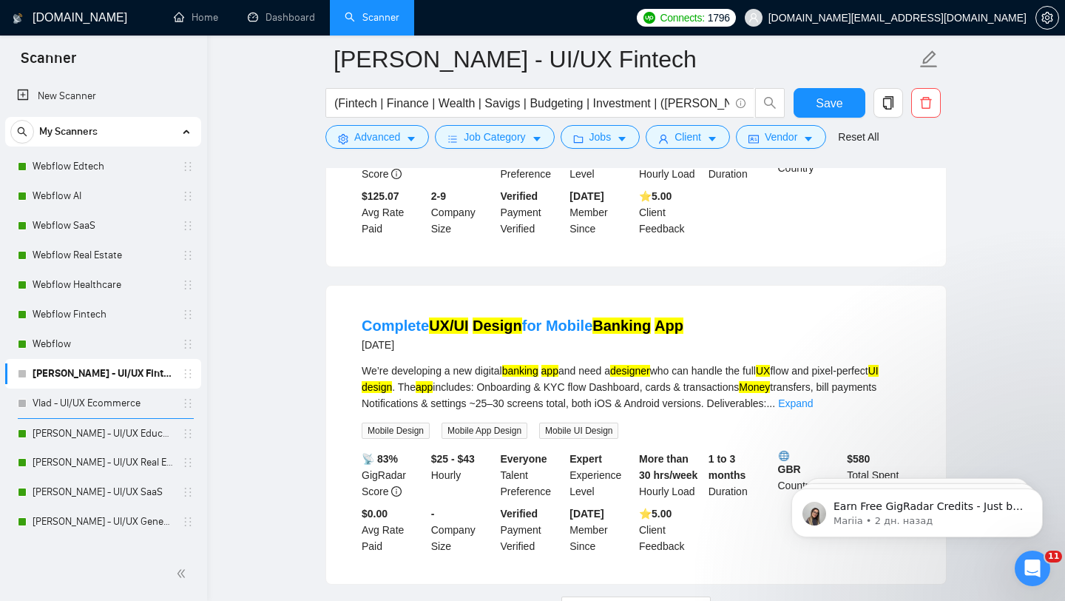
scroll to position [3985, 0]
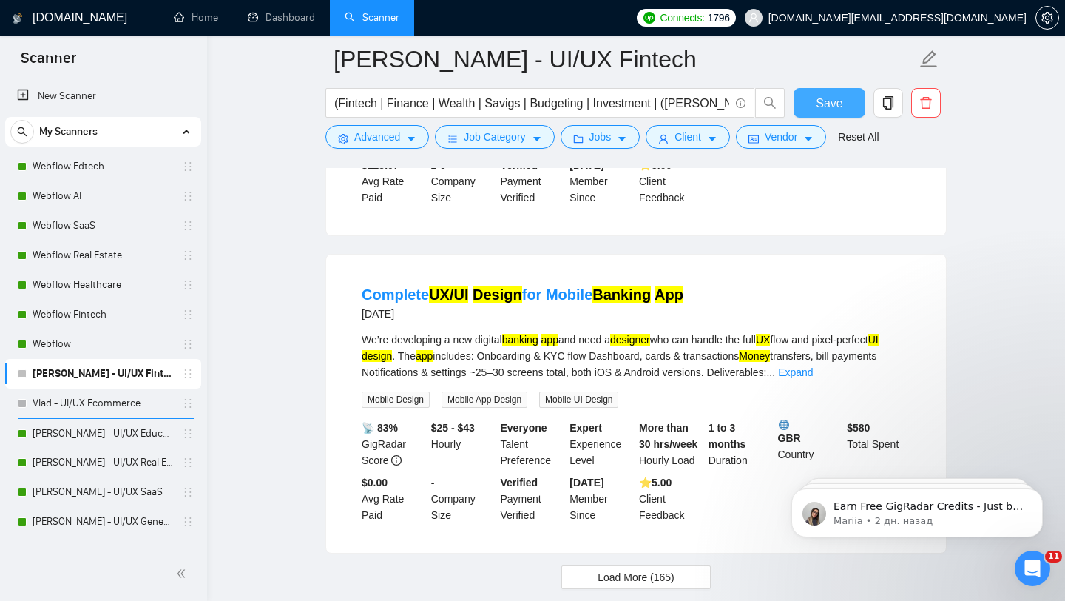
click at [817, 107] on span "Save" at bounding box center [829, 103] width 27 height 18
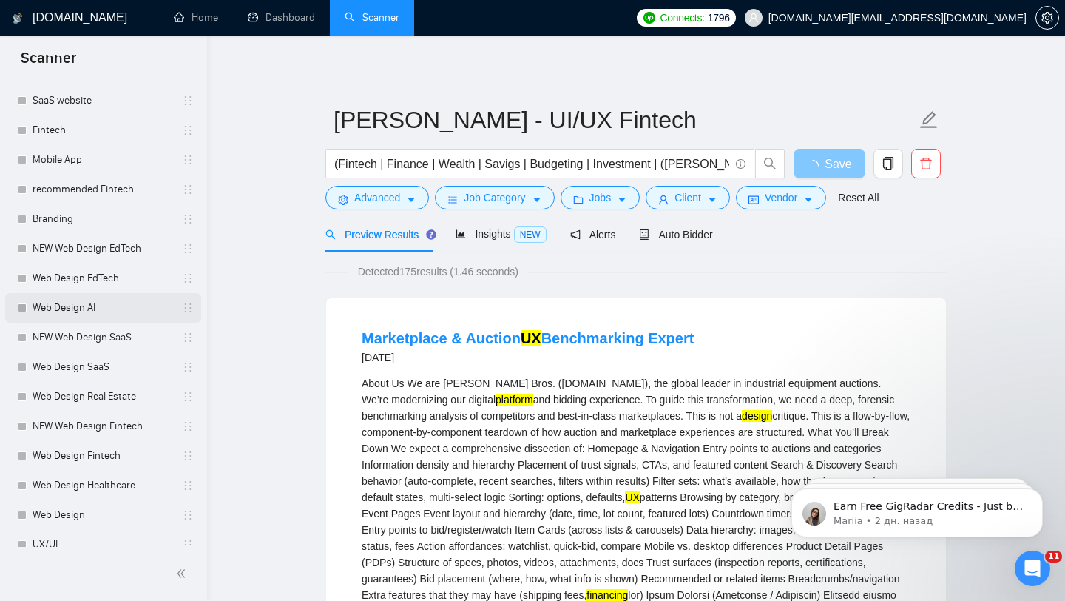
scroll to position [522, 0]
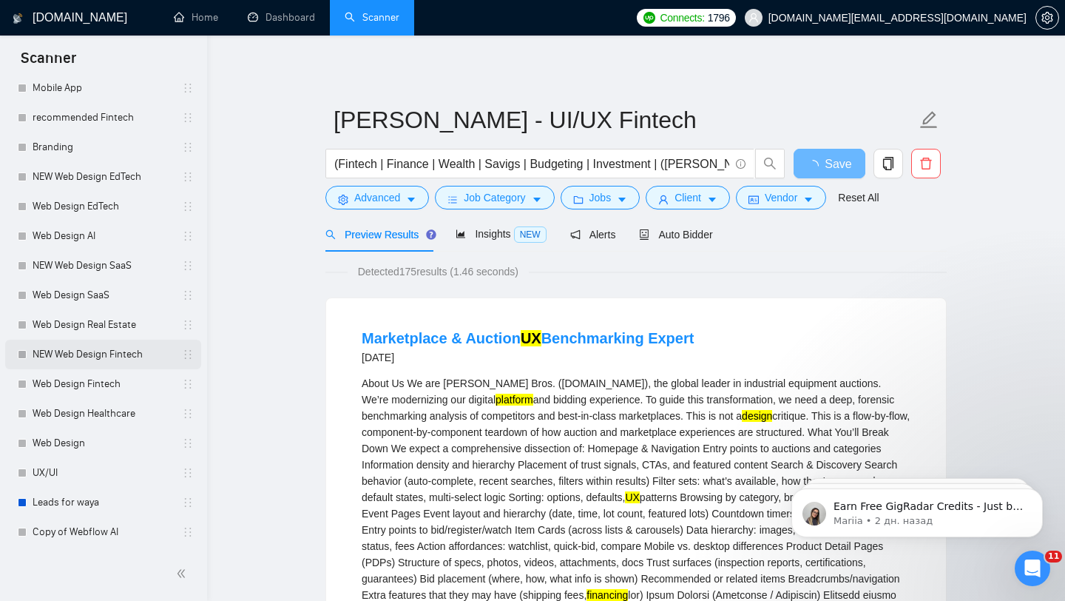
click at [137, 346] on link "NEW Web Design Fintech" at bounding box center [103, 354] width 141 height 30
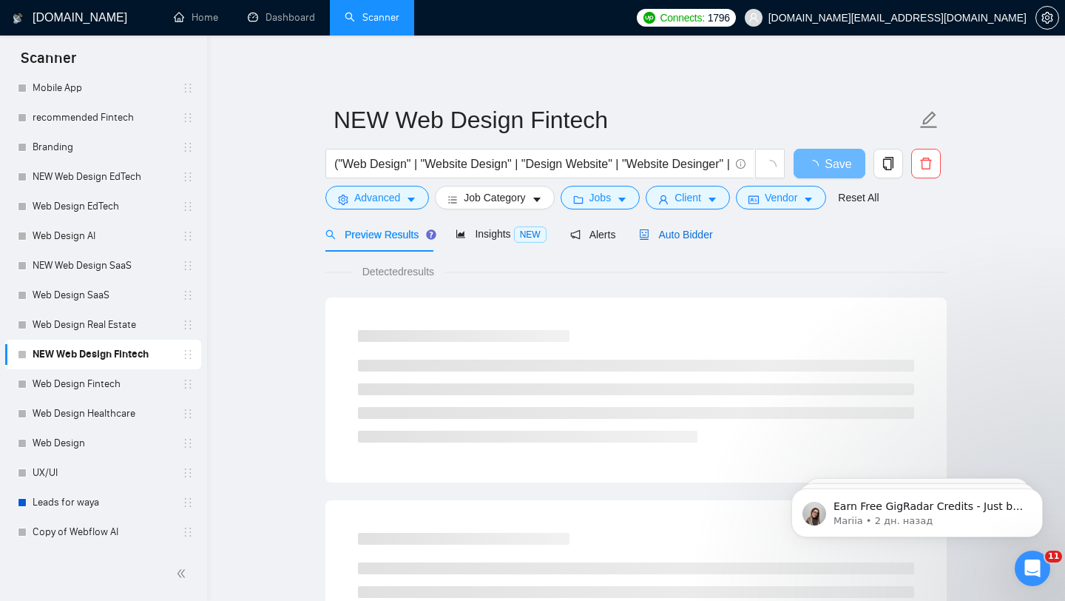
click at [700, 231] on span "Auto Bidder" at bounding box center [675, 235] width 73 height 12
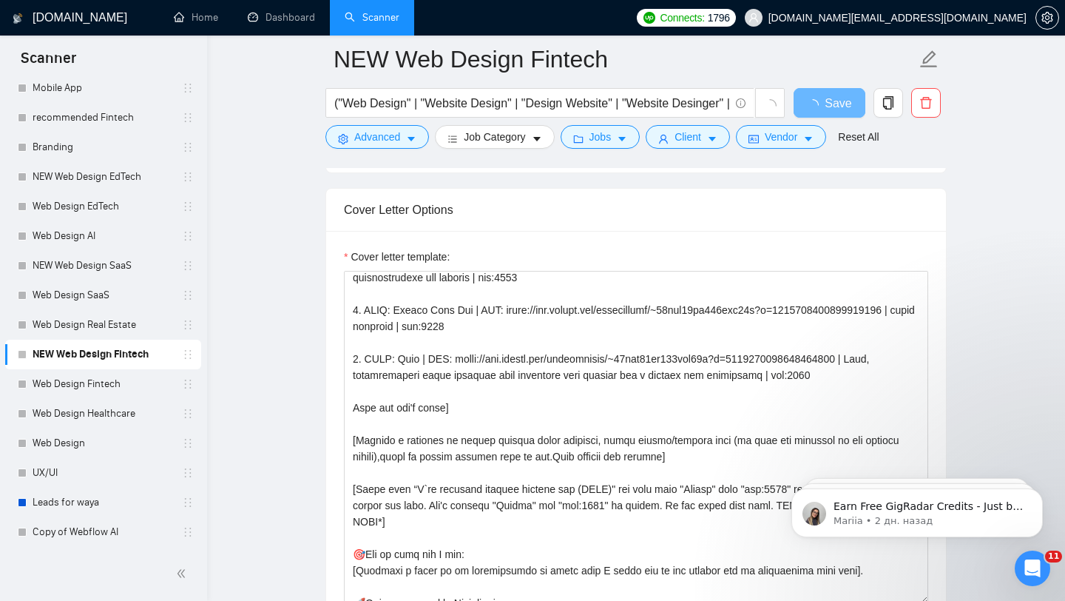
scroll to position [216, 0]
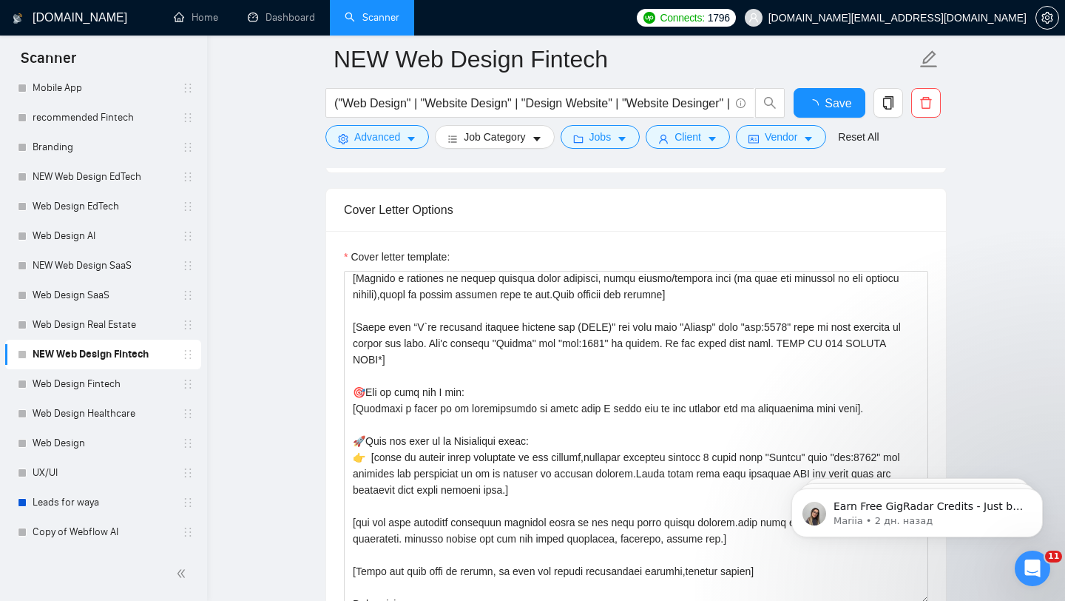
click at [519, 320] on div "Cover letter template:" at bounding box center [636, 426] width 584 height 355
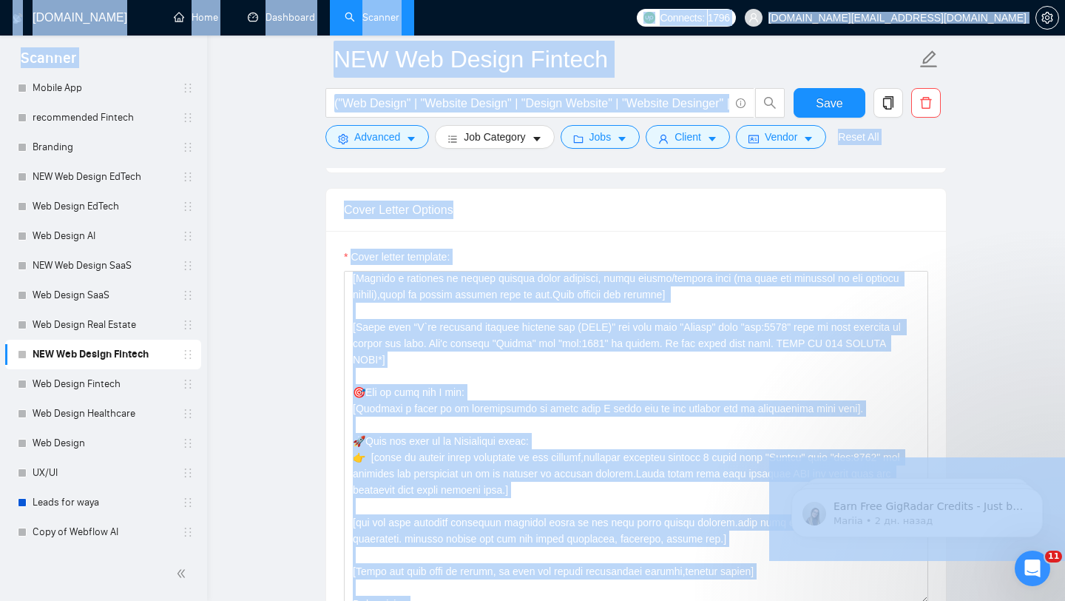
click at [519, 320] on textarea "Cover letter template:" at bounding box center [636, 437] width 584 height 333
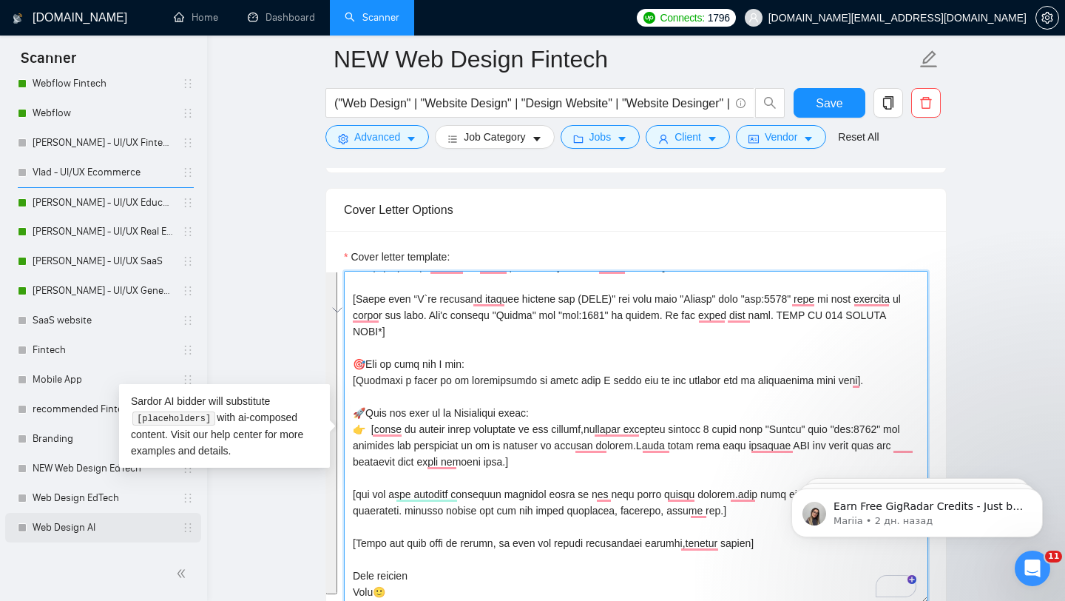
scroll to position [229, 0]
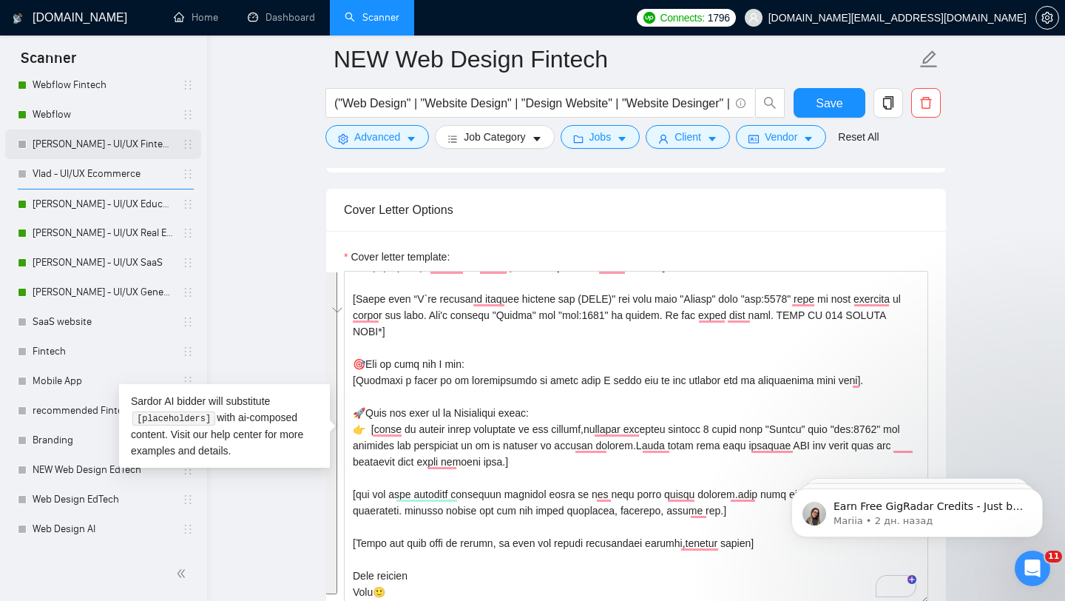
click at [139, 146] on link "Vlad - UI/UX Fintech" at bounding box center [103, 144] width 141 height 30
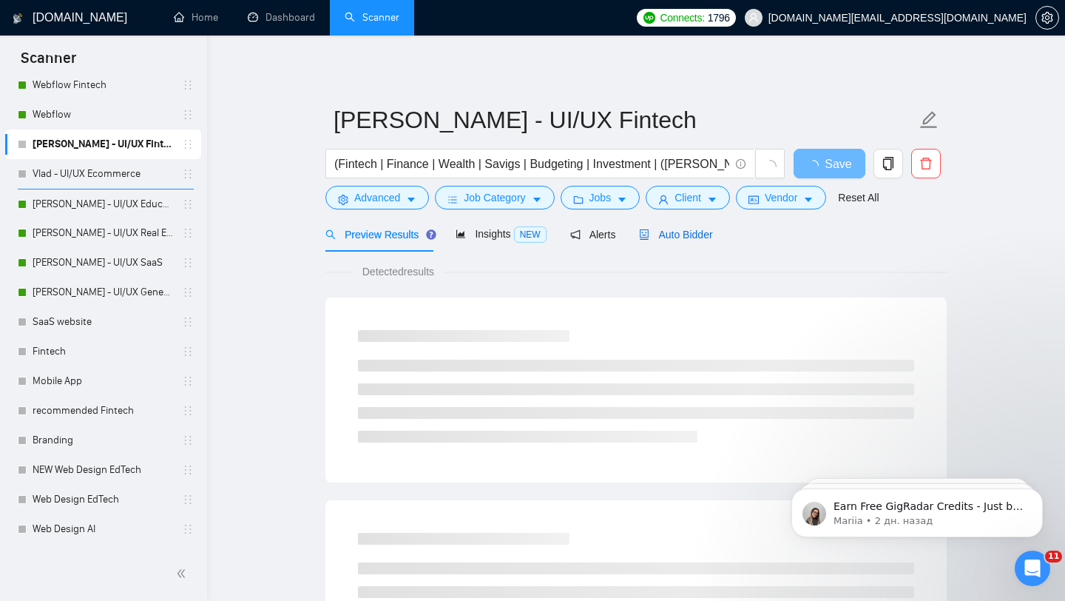
click at [683, 226] on div "Auto Bidder" at bounding box center [675, 234] width 73 height 16
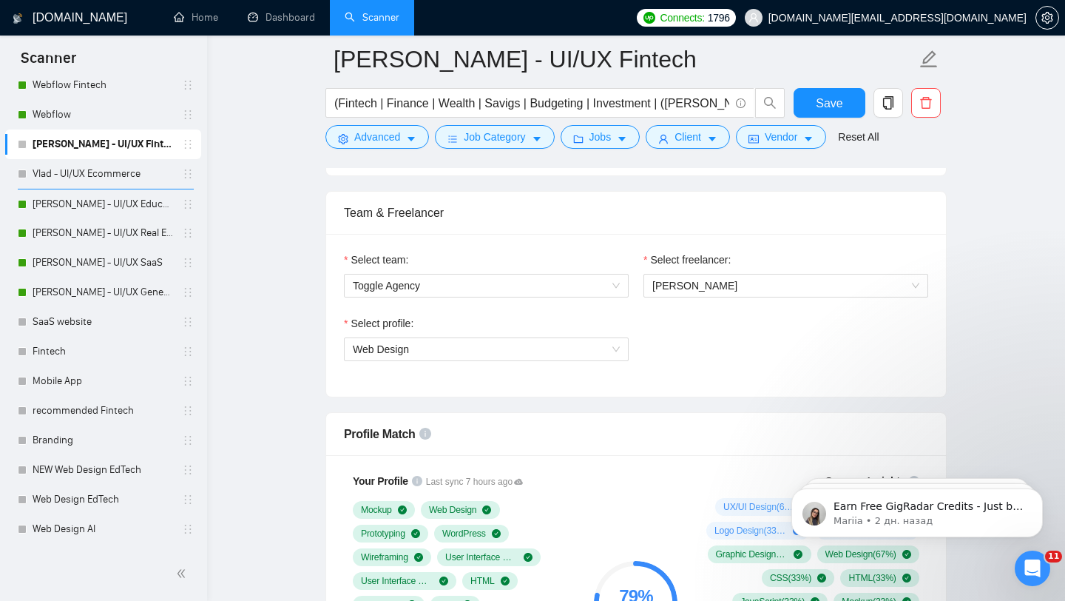
scroll to position [715, 0]
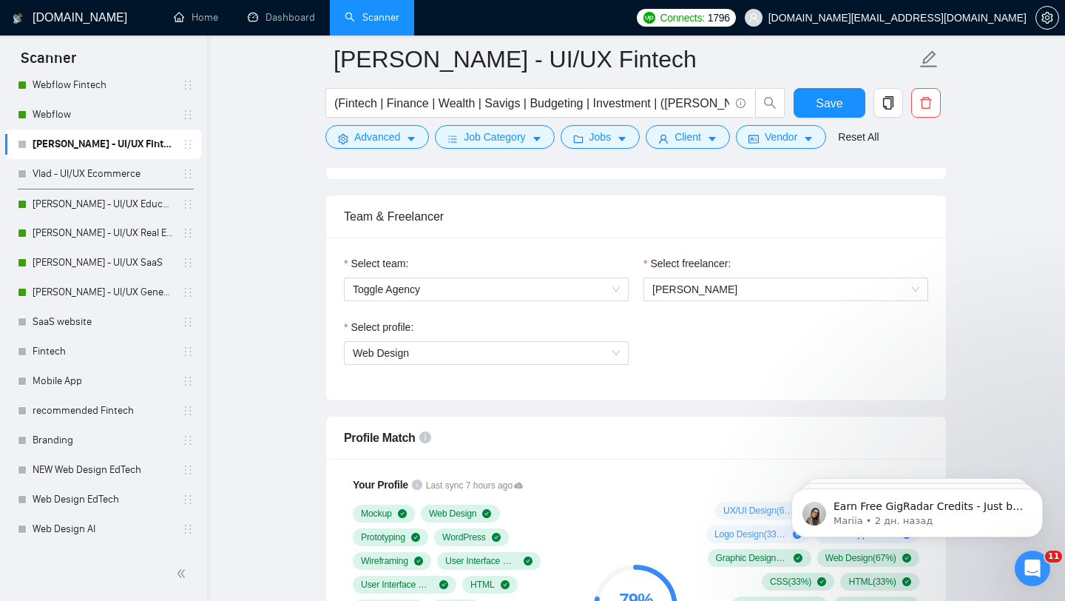
click at [524, 364] on div "Select profile: Web Design" at bounding box center [487, 351] width 300 height 64
click at [526, 356] on span "Web Design" at bounding box center [486, 353] width 267 height 22
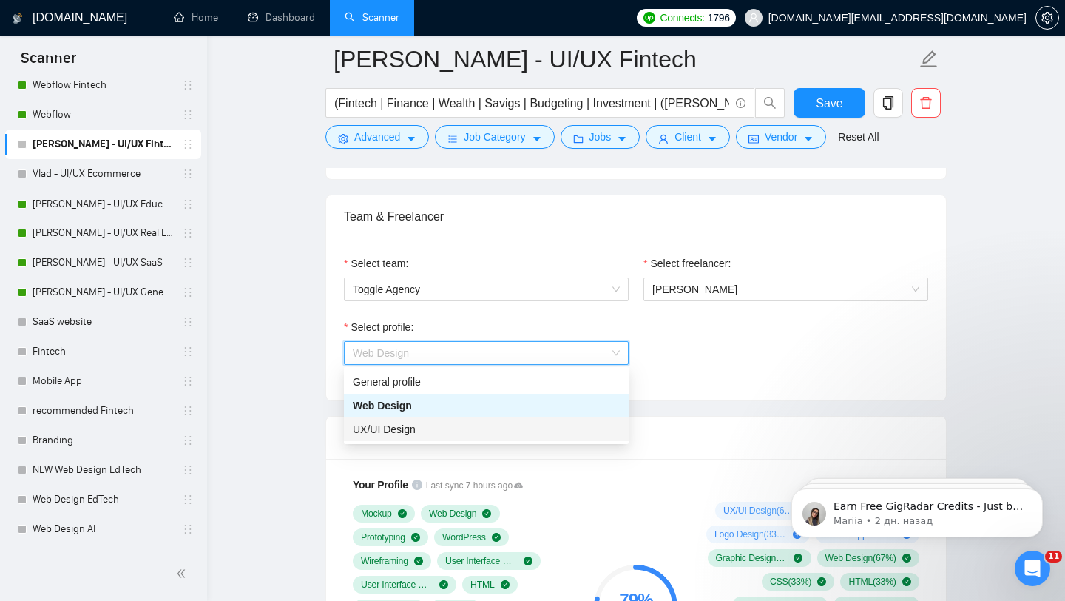
click at [458, 430] on div "UX/UI Design" at bounding box center [486, 429] width 267 height 16
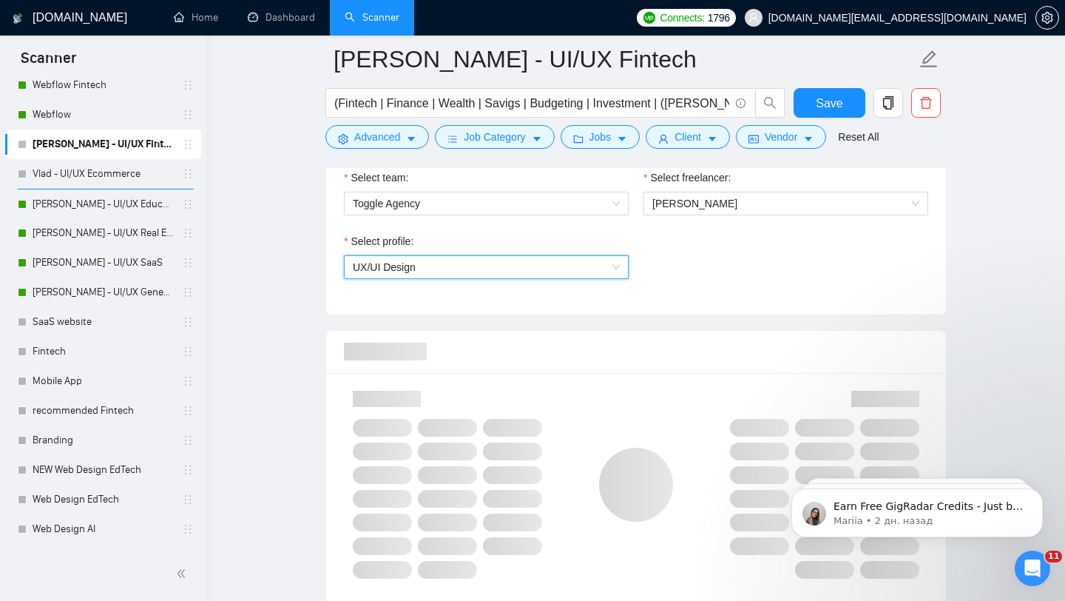
scroll to position [826, 0]
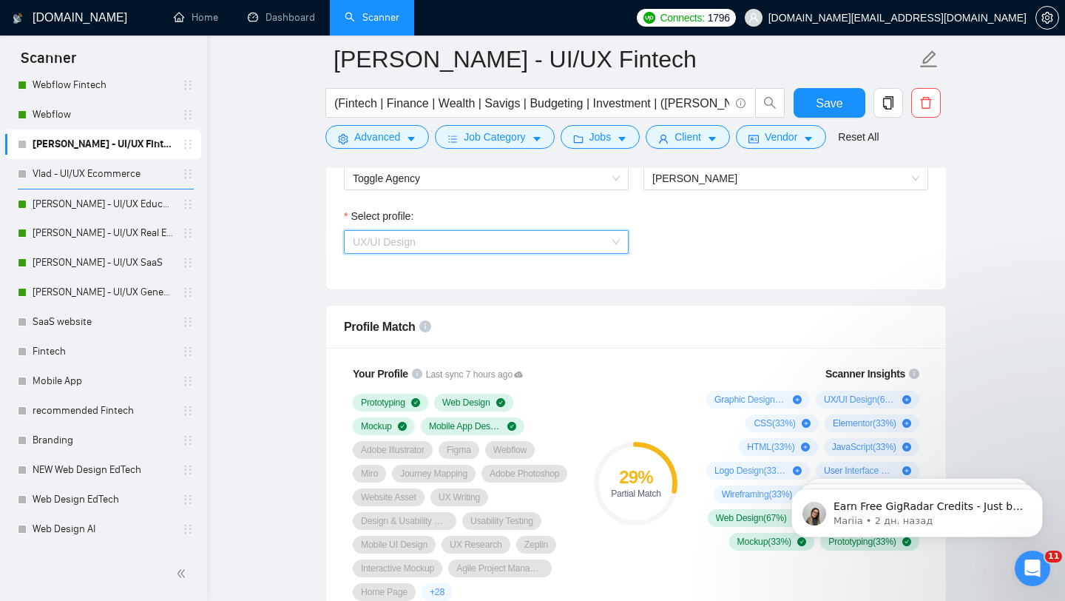
click at [611, 240] on span "UX/UI Design" at bounding box center [486, 242] width 267 height 22
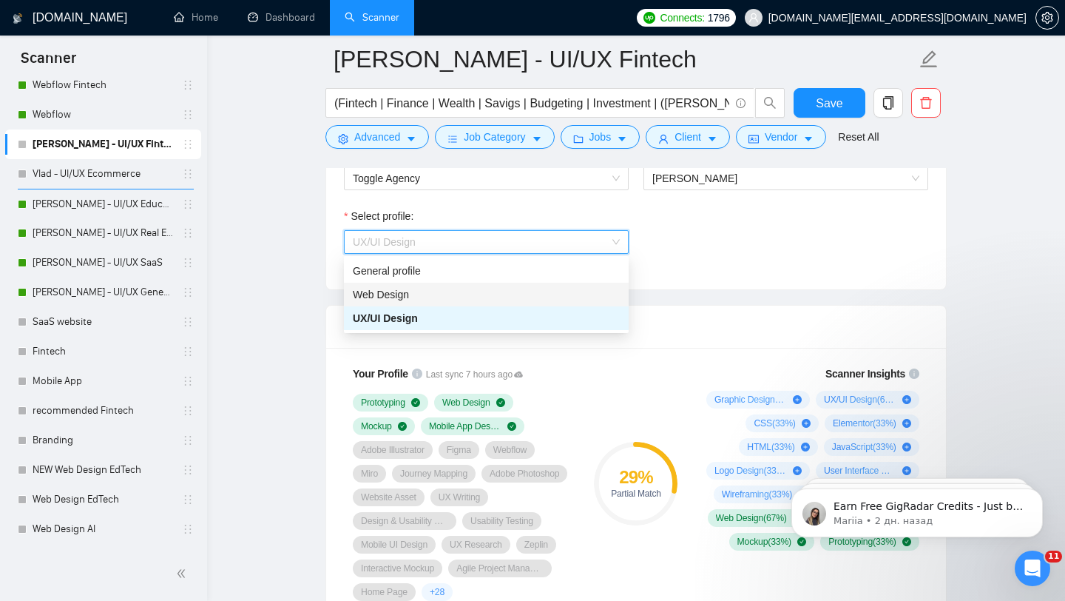
click at [536, 295] on div "Web Design" at bounding box center [486, 294] width 267 height 16
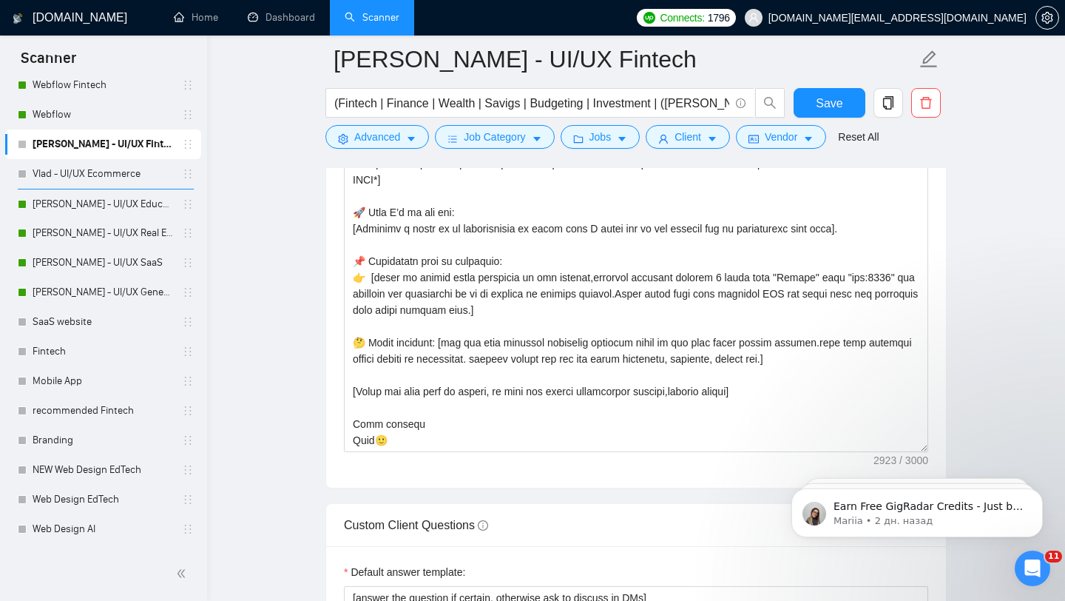
scroll to position [1865, 0]
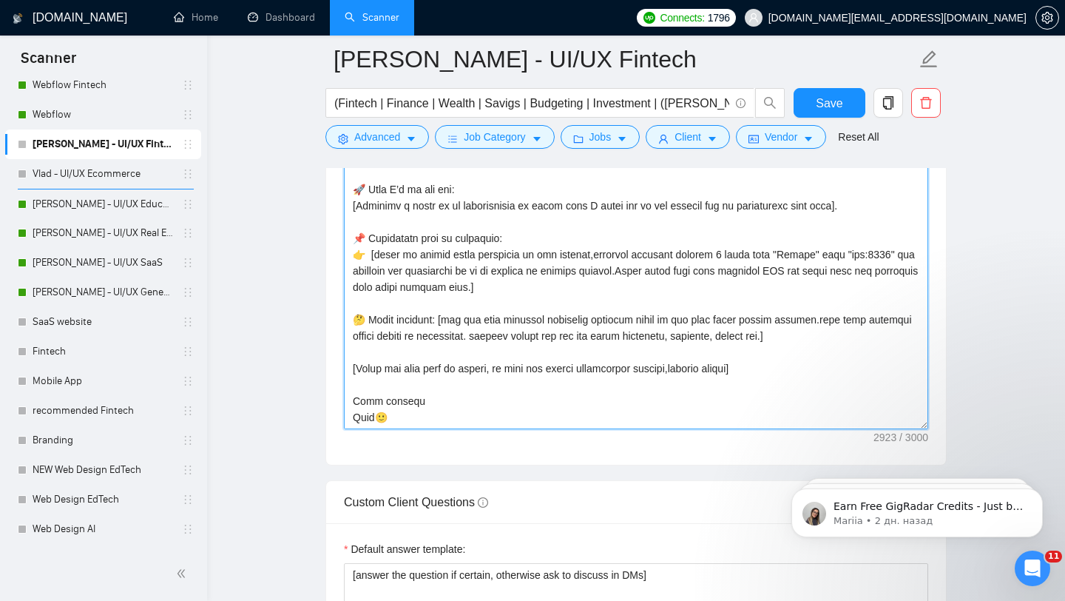
click at [530, 385] on textarea "Cover letter template:" at bounding box center [636, 262] width 584 height 333
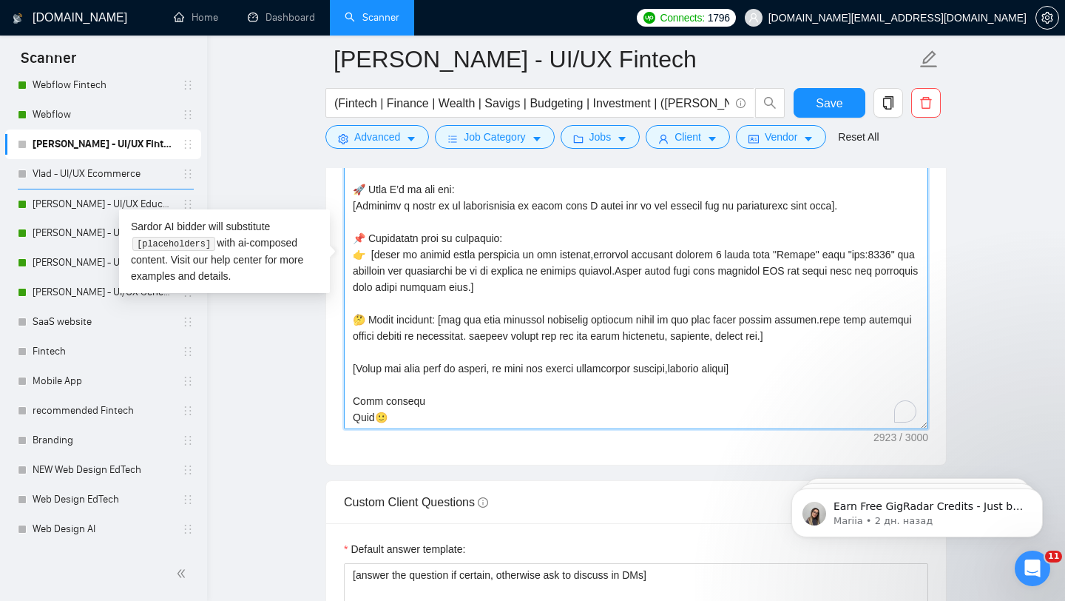
scroll to position [504, 0]
paste textarea "1. CLNT: NextLink | URL: https://www.upwork.com/freelancers/~01fab66bc619eab34e…"
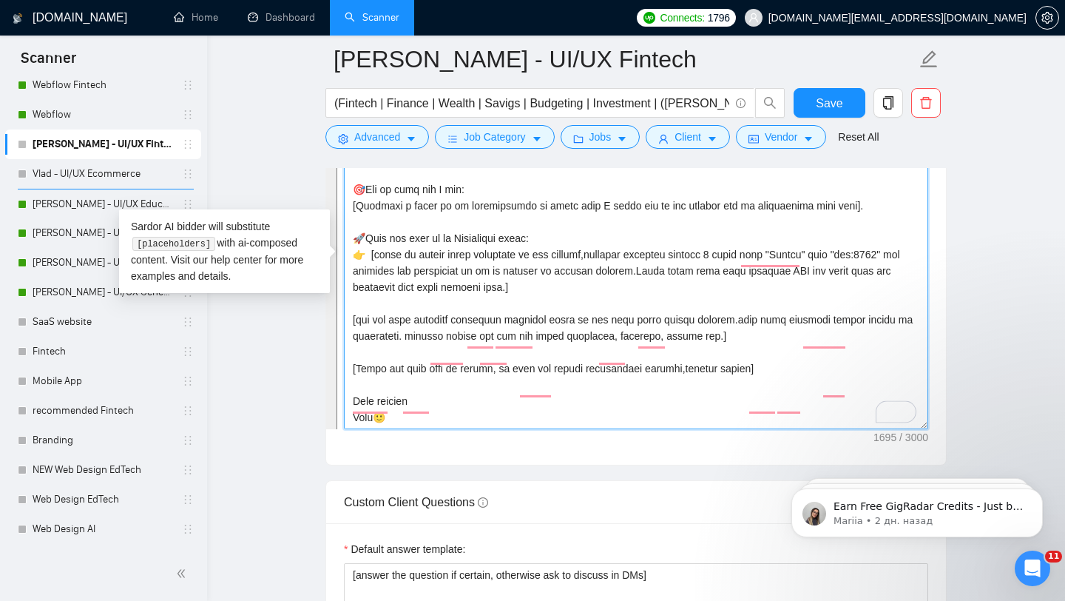
scroll to position [0, 0]
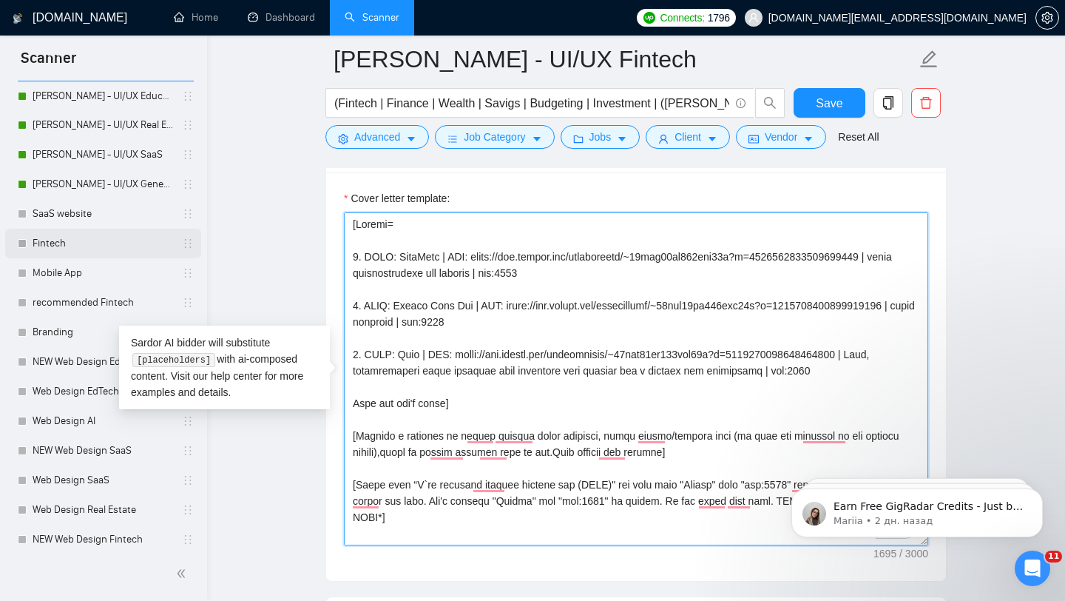
type textarea "[Folder= 1. CLNT: NextLink | URL: https://www.upwork.com/freelancers/~01fab66bc…"
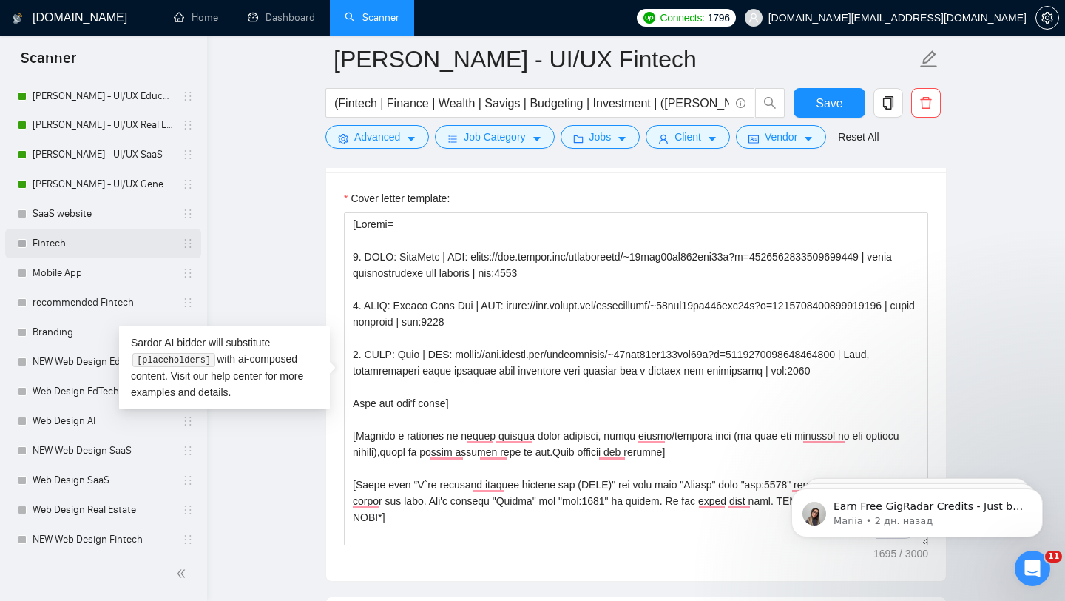
click at [108, 251] on link "Fintech" at bounding box center [103, 244] width 141 height 30
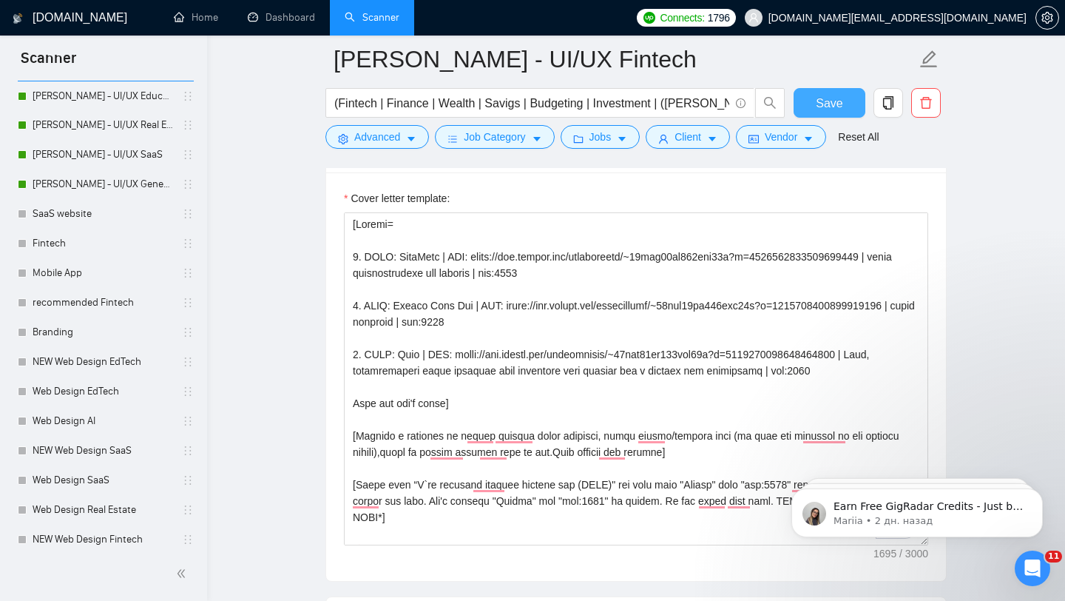
click at [819, 101] on span "Save" at bounding box center [829, 103] width 27 height 18
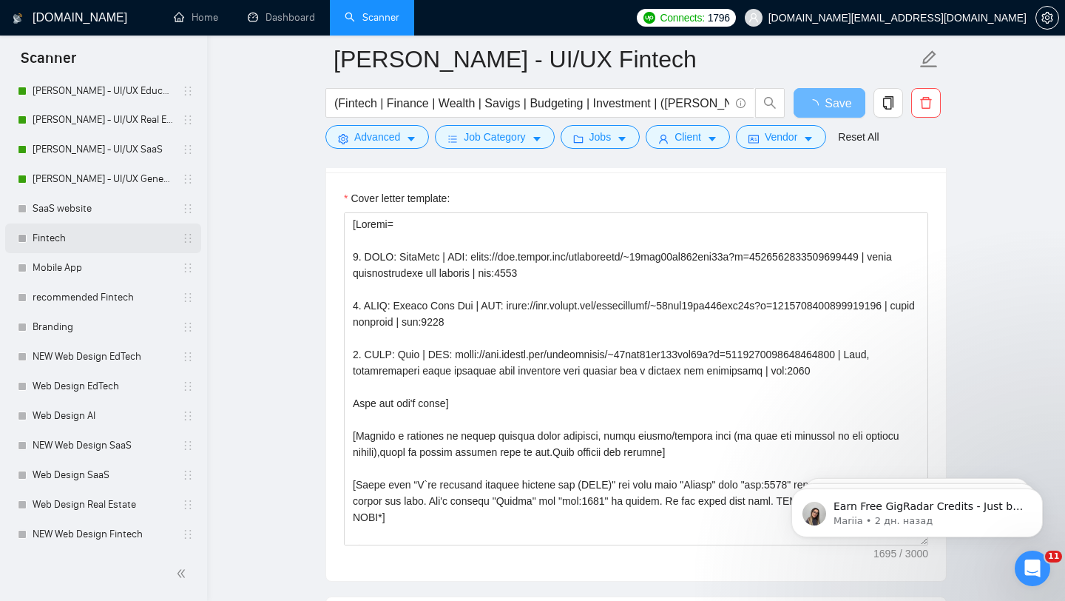
click at [112, 244] on link "Fintech" at bounding box center [103, 238] width 141 height 30
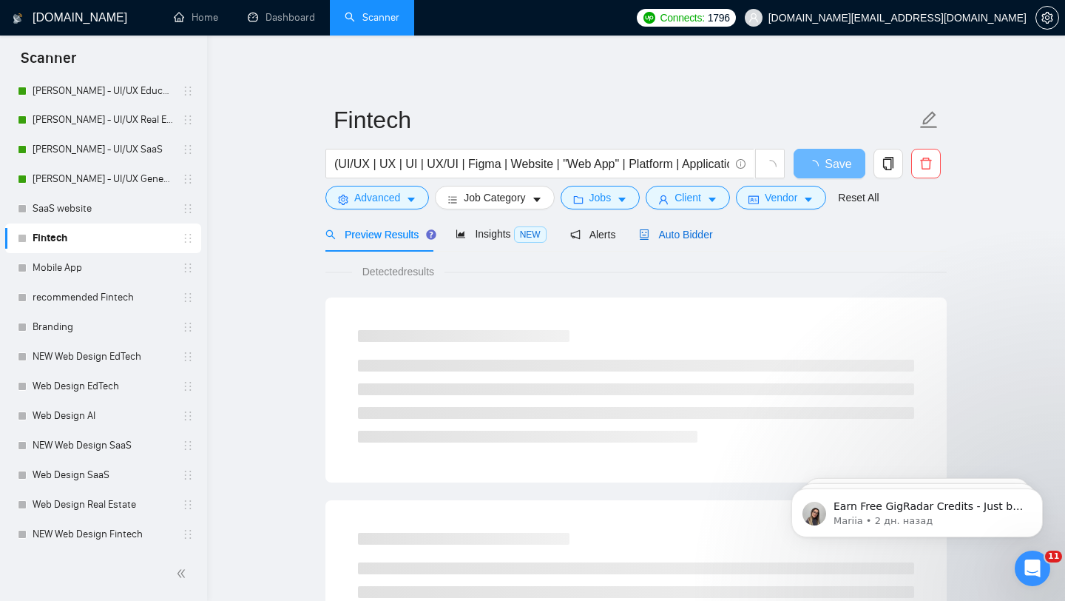
click at [712, 237] on span "Auto Bidder" at bounding box center [675, 235] width 73 height 12
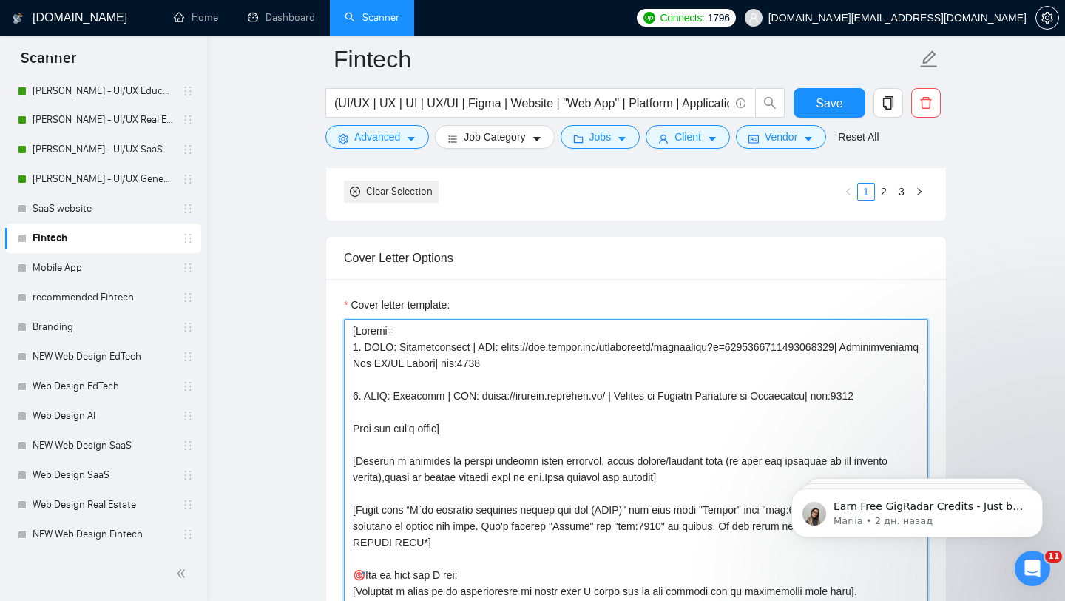
click at [551, 430] on textarea "Cover letter template:" at bounding box center [636, 485] width 584 height 333
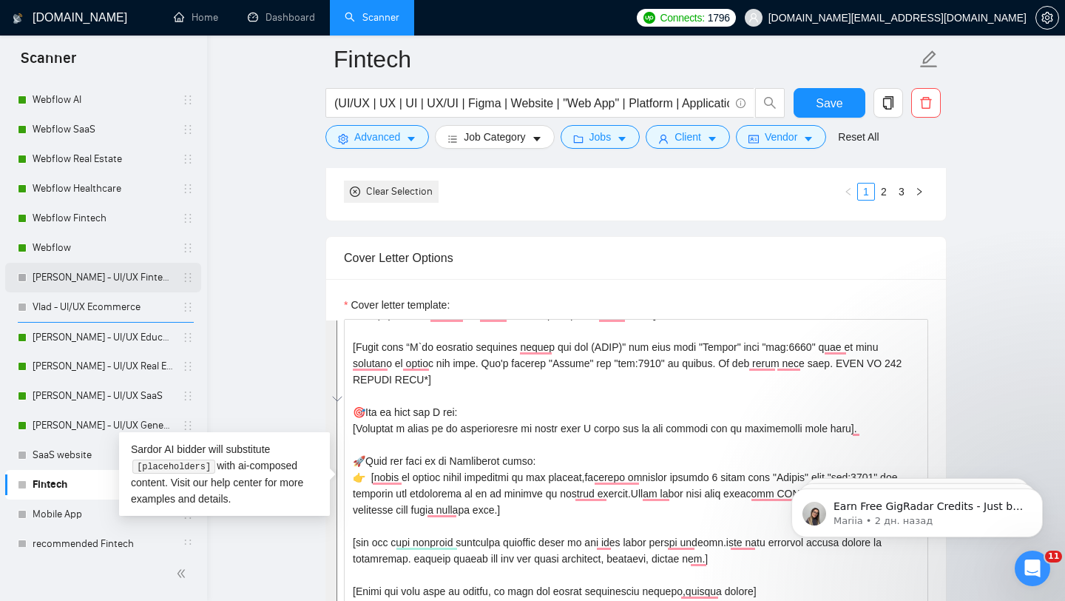
click at [125, 268] on link "[PERSON_NAME] - UI/UX Fintech" at bounding box center [103, 278] width 141 height 30
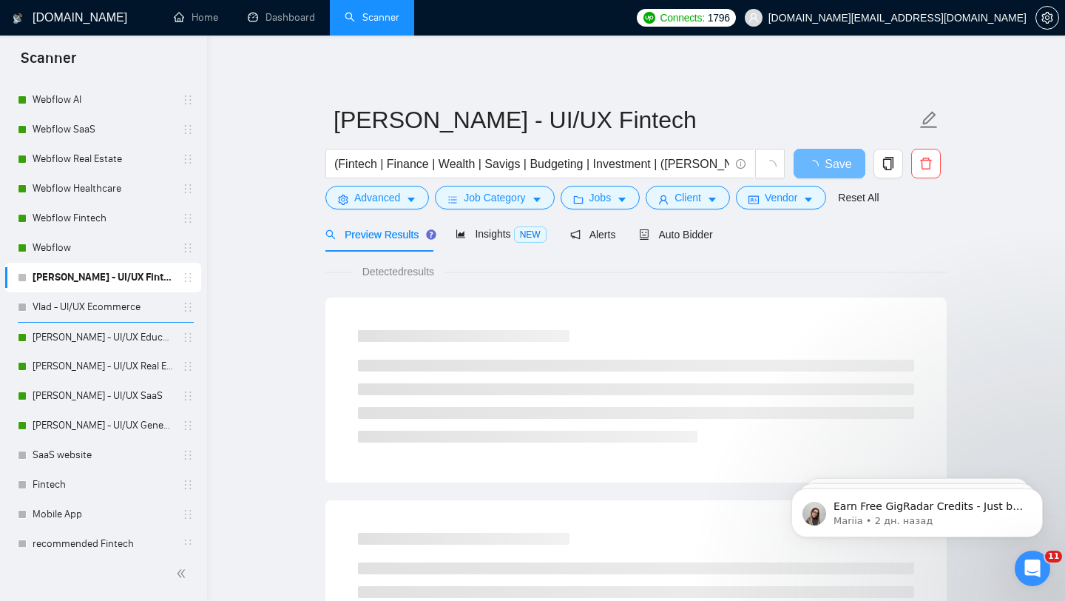
click at [637, 228] on div "Preview Results Insights NEW Alerts Auto Bidder" at bounding box center [519, 234] width 388 height 35
click at [658, 229] on span "Auto Bidder" at bounding box center [675, 235] width 73 height 12
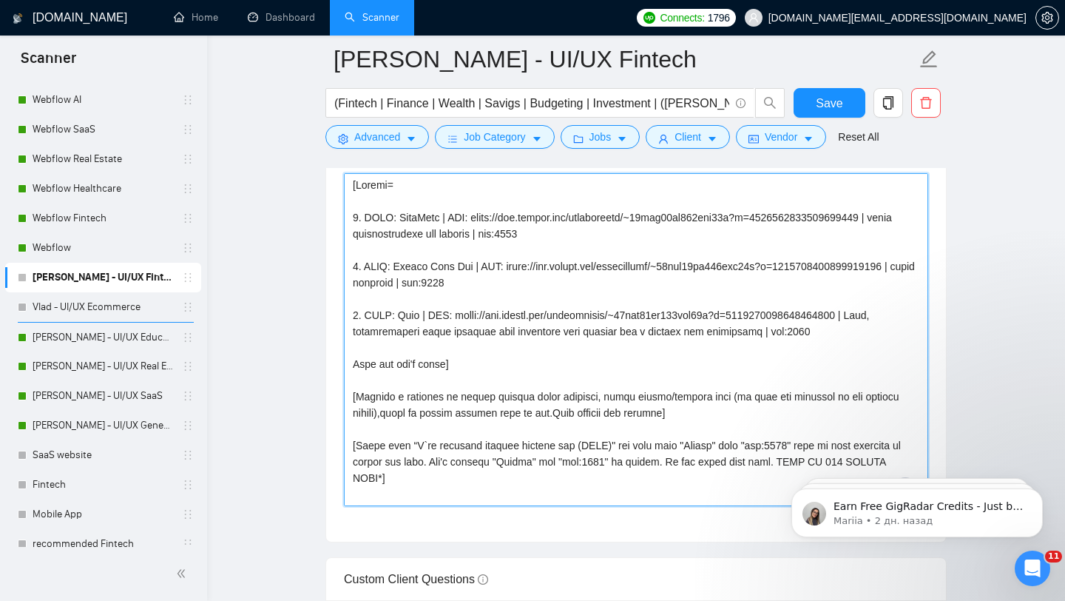
click at [483, 416] on textarea "Cover letter template:" at bounding box center [636, 339] width 584 height 333
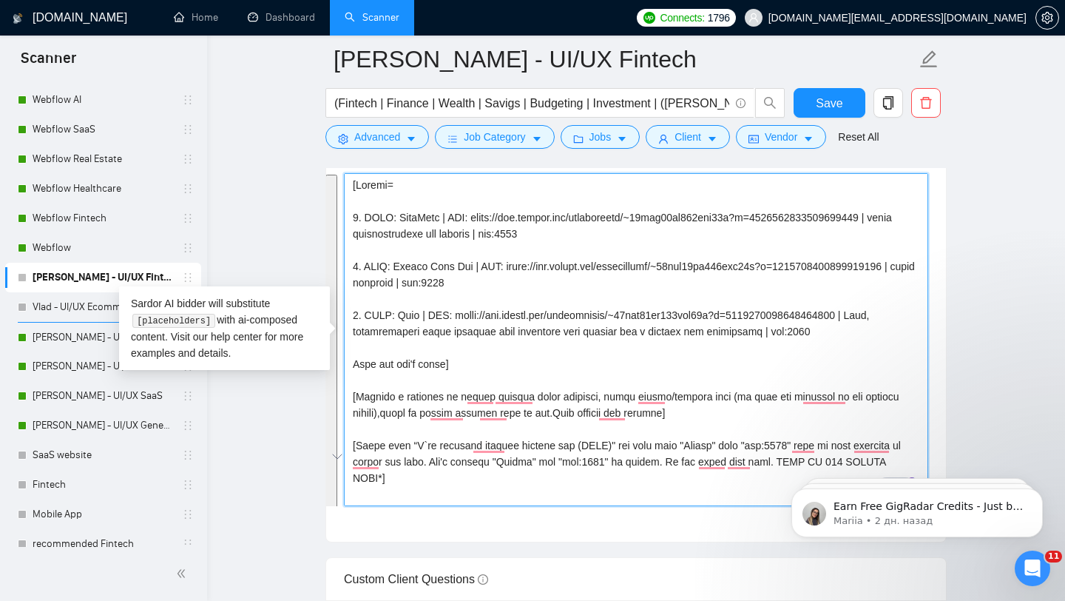
paste textarea "1. CLNT: Cryptocurrency | URL: https://www.upwork.com/freelancers/toggleivan?p=…"
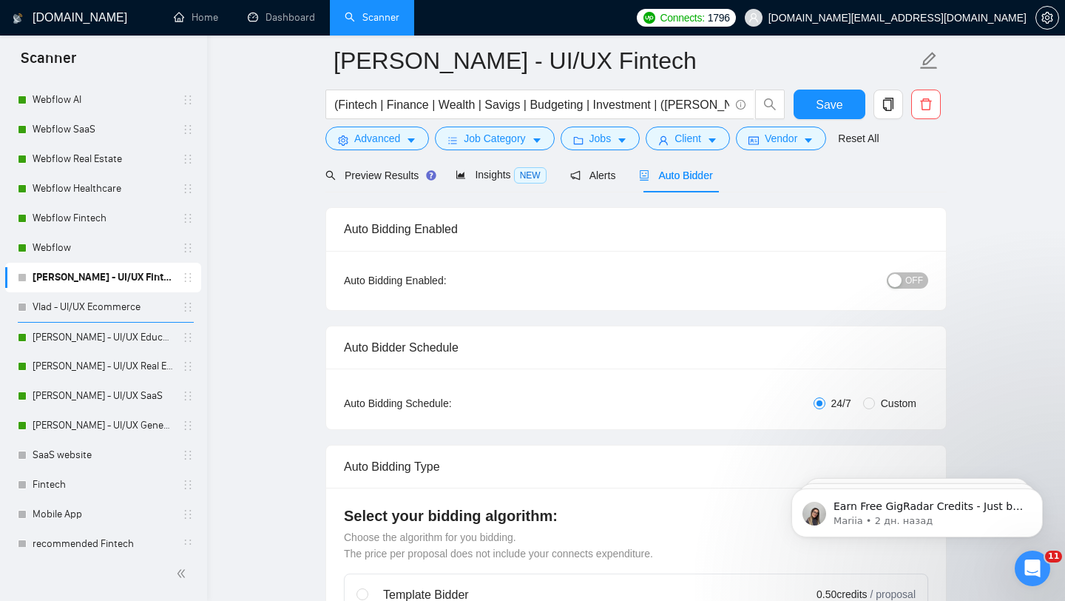
type textarea "[Folder= 1. CLNT: Cryptocurrency | URL: https://www.upwork.com/freelancers/togg…"
click at [919, 283] on span "OFF" at bounding box center [914, 280] width 18 height 16
click at [833, 116] on button "Save" at bounding box center [830, 104] width 72 height 30
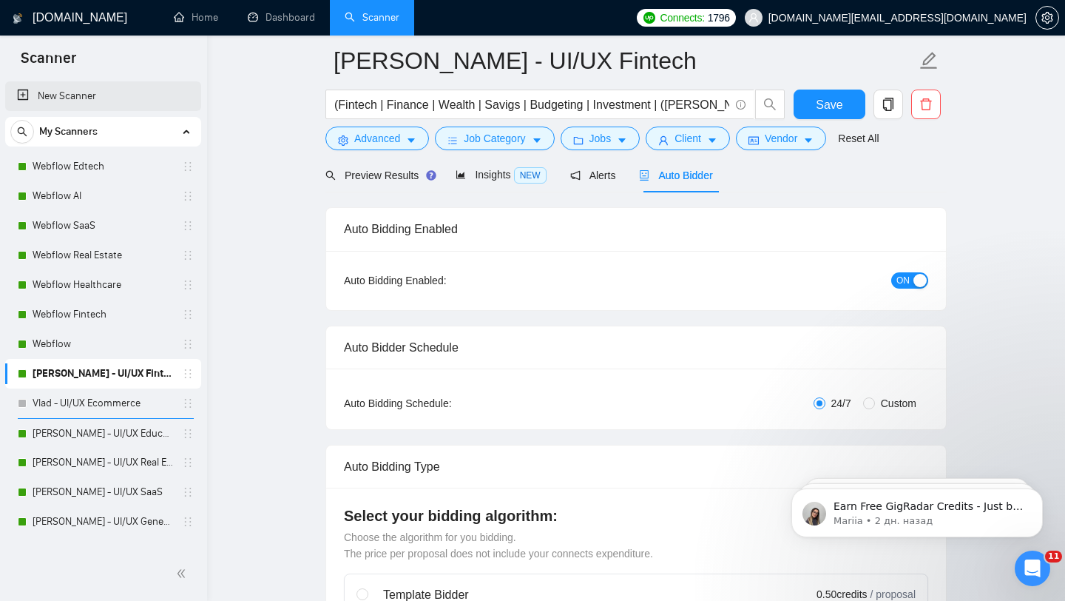
click at [114, 93] on link "New Scanner" at bounding box center [103, 96] width 172 height 30
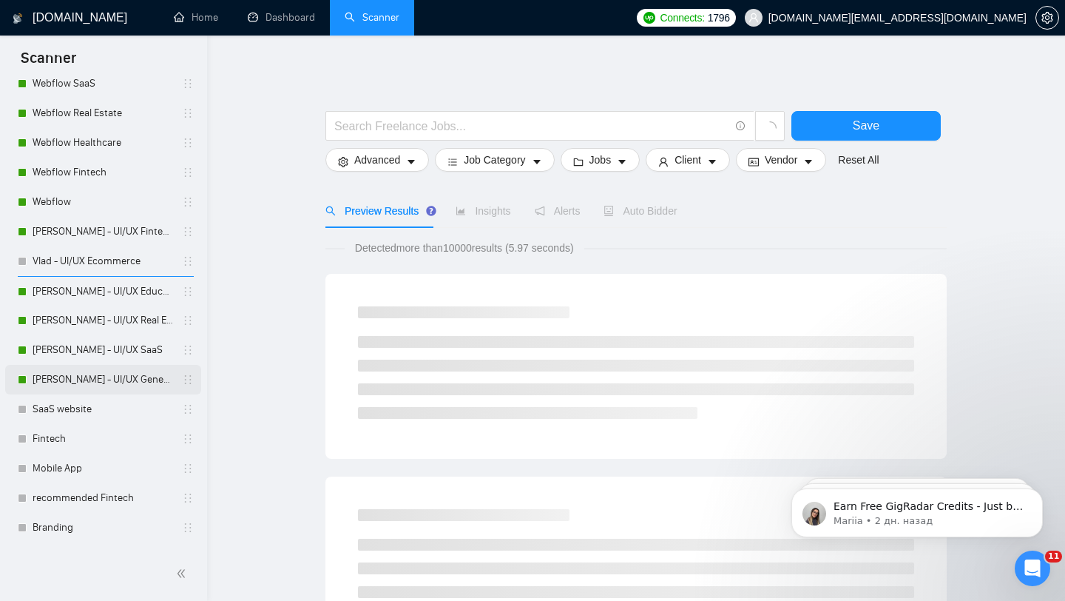
click at [139, 379] on link "[PERSON_NAME] - UI/UX General" at bounding box center [103, 380] width 141 height 30
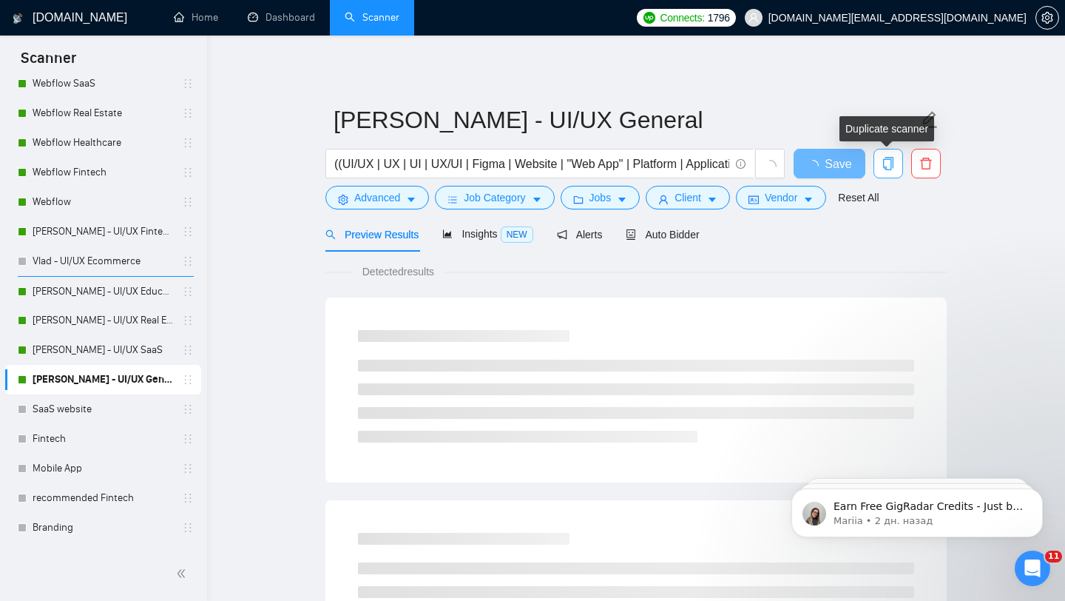
click at [874, 168] on span "copy" at bounding box center [888, 163] width 28 height 13
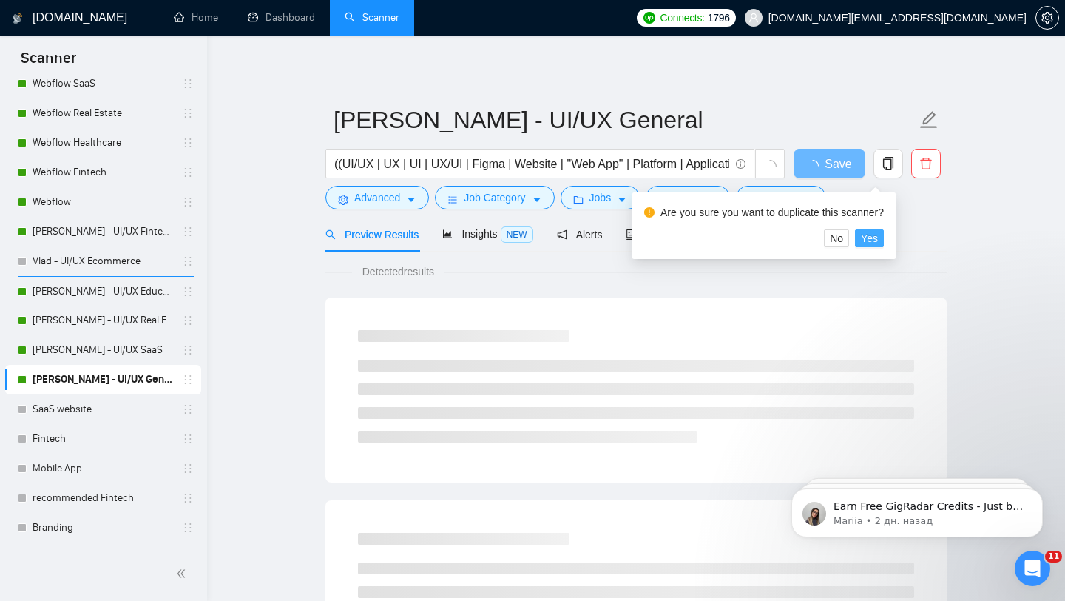
click at [878, 236] on span "Yes" at bounding box center [869, 238] width 17 height 16
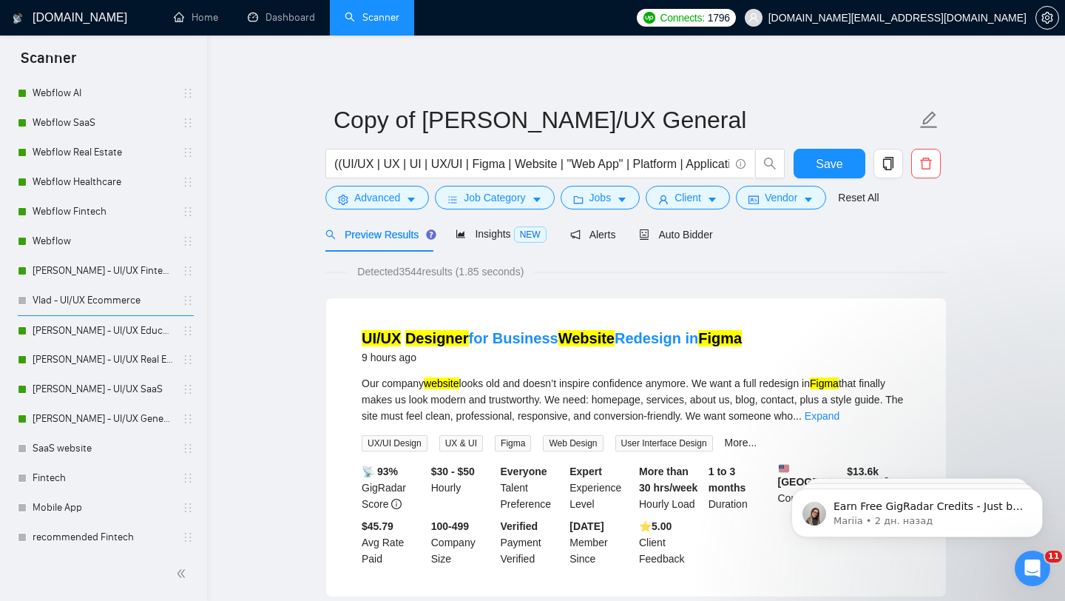
scroll to position [81, 0]
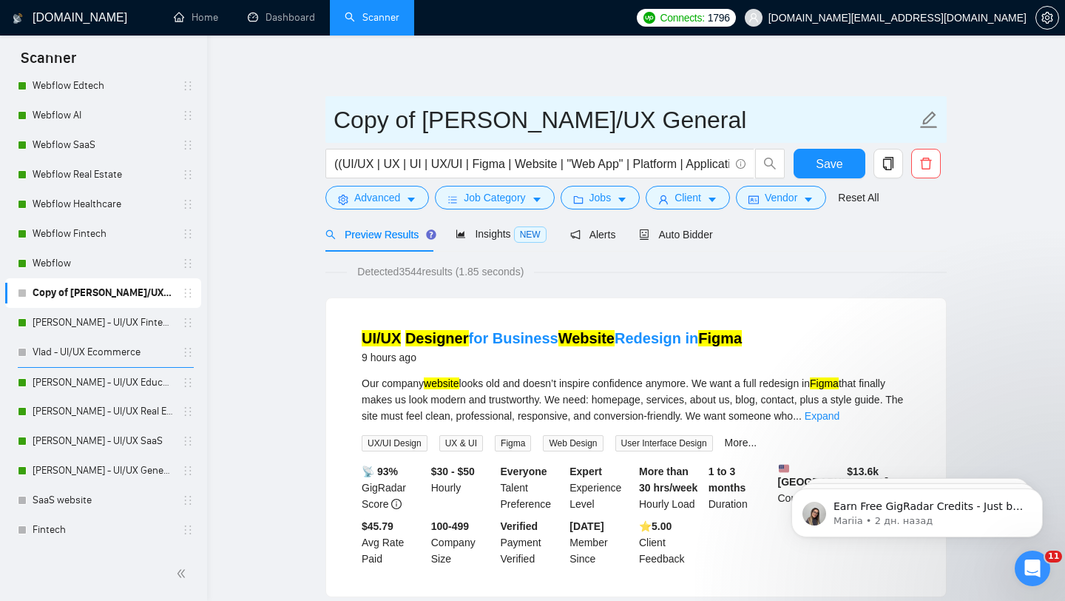
click at [459, 115] on input "Copy of Vlad - UI/UX General" at bounding box center [625, 119] width 583 height 37
paste input "[PERSON_NAME] - UI/UX Education"
type input "[PERSON_NAME] - UI/UX Education"
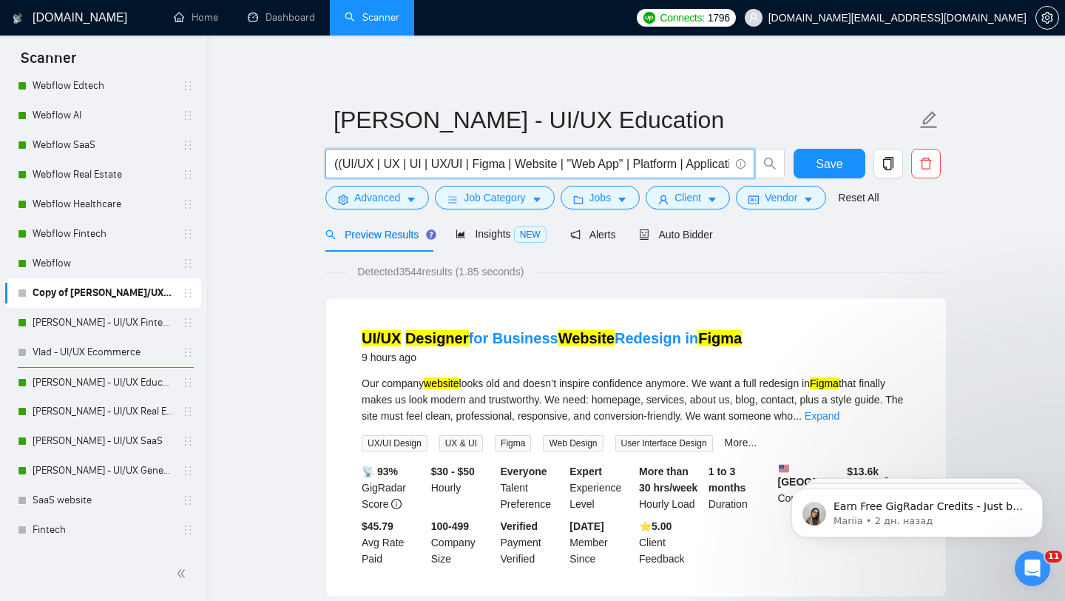
click at [463, 162] on input "((UI/UX | UX | UI | UX/UI | Figma | Website | "Web App" | Platform | Applicatio…" at bounding box center [531, 164] width 395 height 18
paste input "edtech | education | "learning platform" | "course platform" | "online learning…"
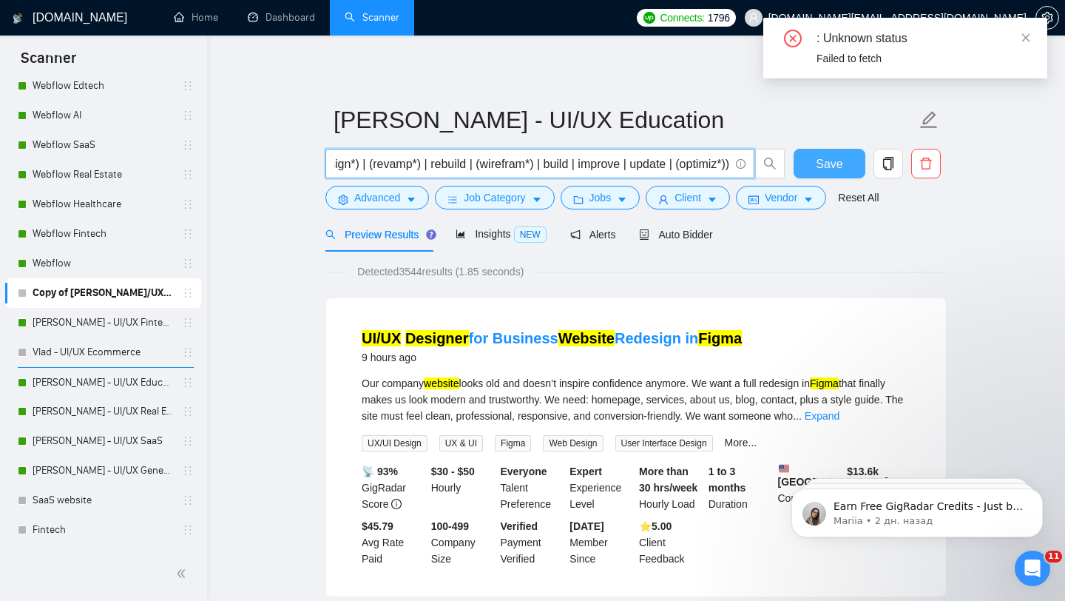
type input "(edtech | education | "learning platform" | "course platform" | "online learnin…"
click at [817, 155] on span "Save" at bounding box center [829, 164] width 27 height 18
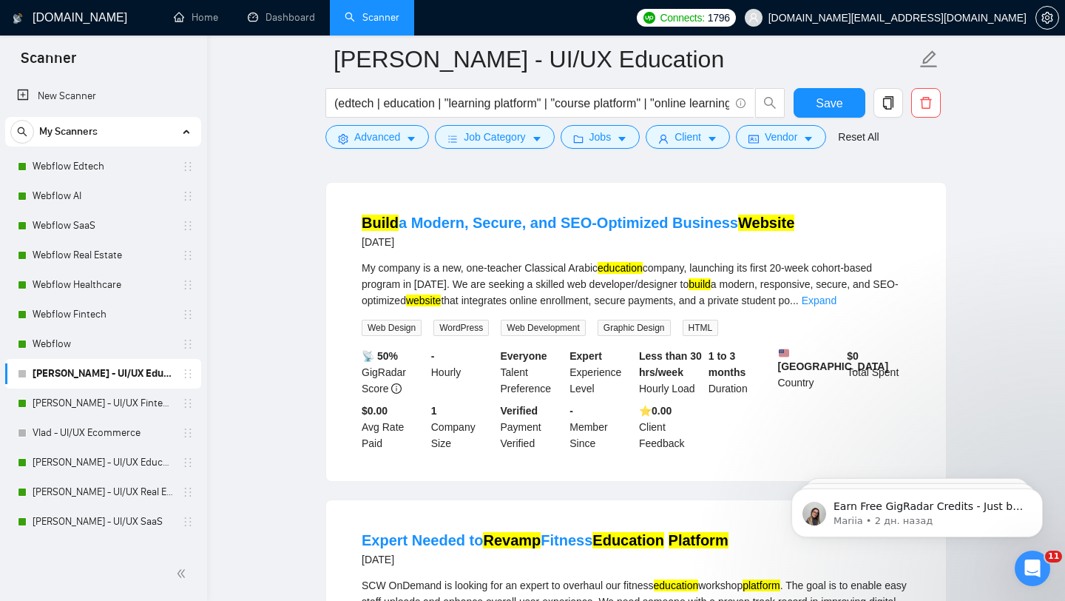
scroll to position [1108, 0]
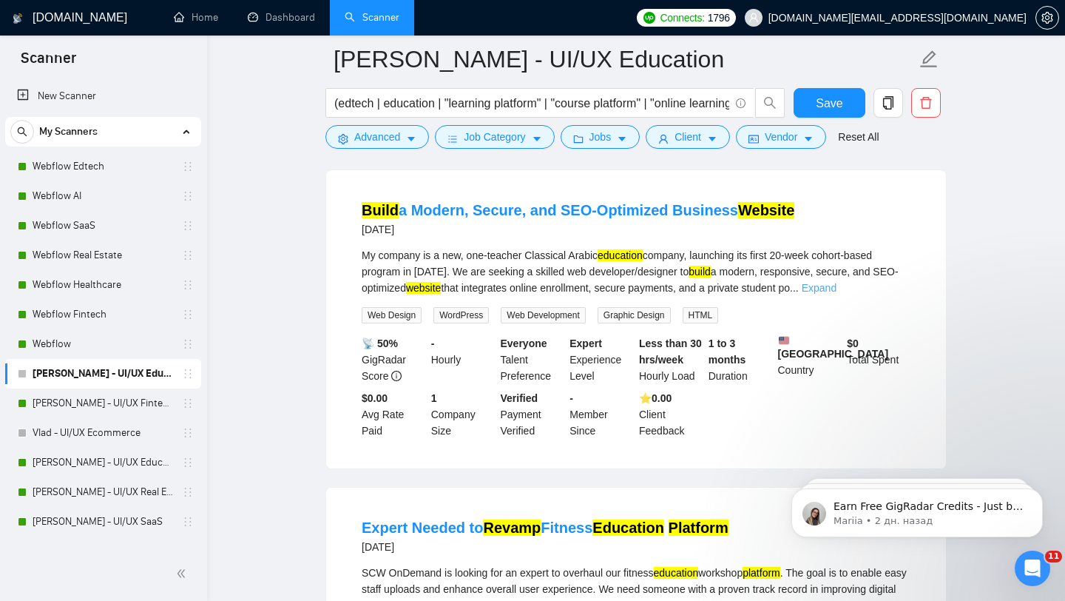
click at [836, 287] on link "Expand" at bounding box center [819, 288] width 35 height 12
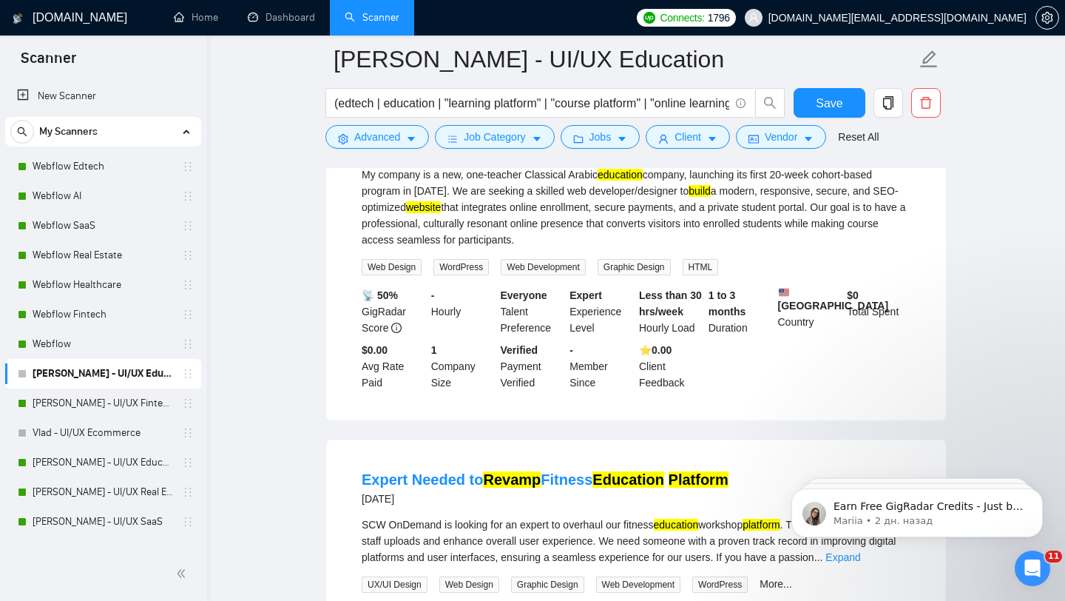
scroll to position [1218, 0]
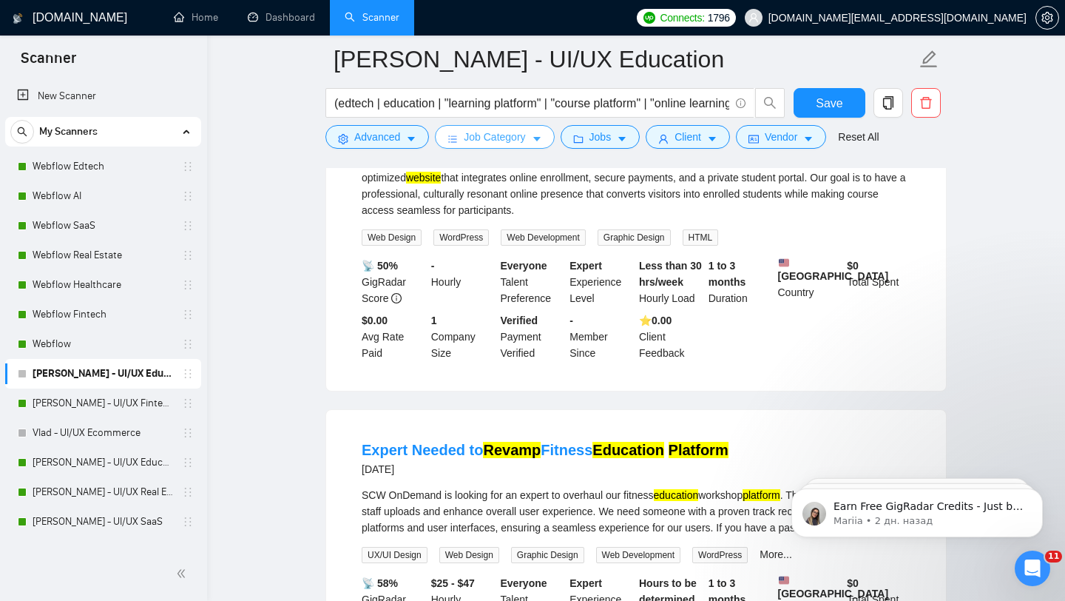
click at [524, 144] on span "Job Category" at bounding box center [494, 137] width 61 height 16
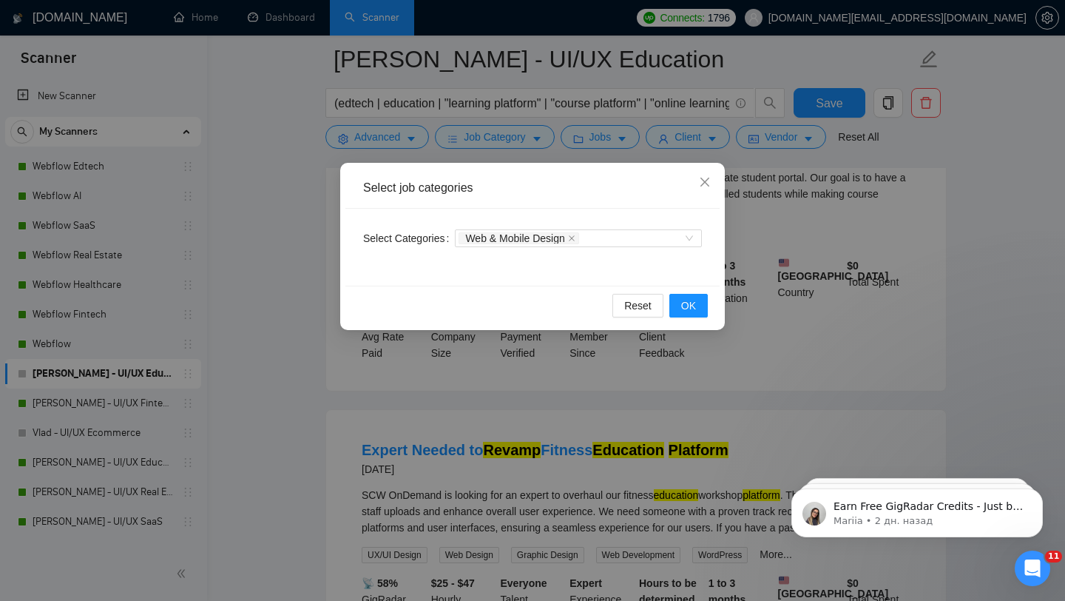
click at [489, 392] on div "Select job categories Select Categories Web & Mobile Design Reset OK" at bounding box center [532, 300] width 1065 height 601
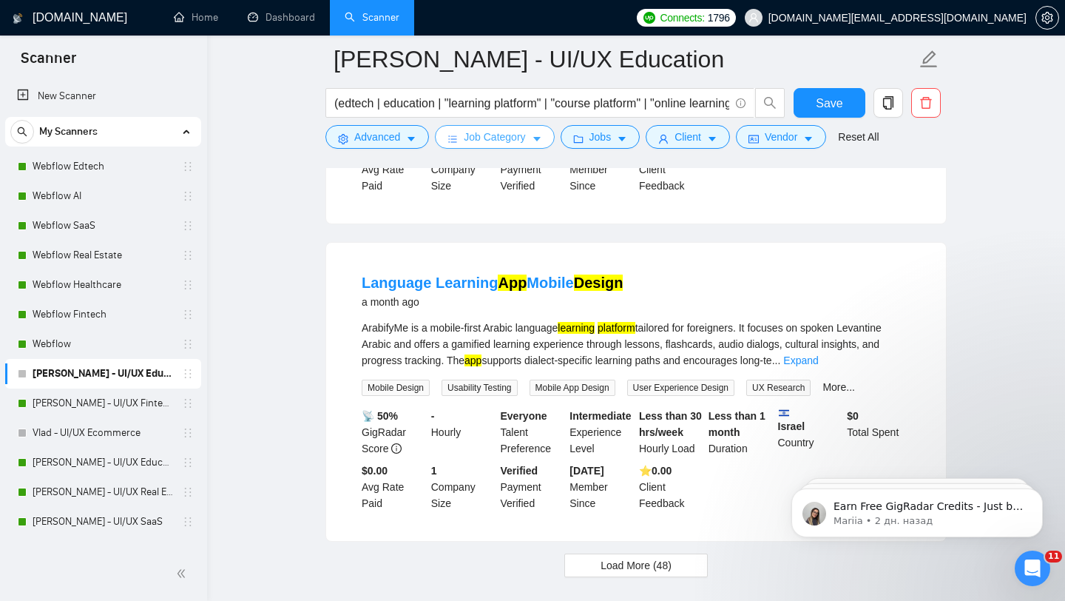
scroll to position [3104, 0]
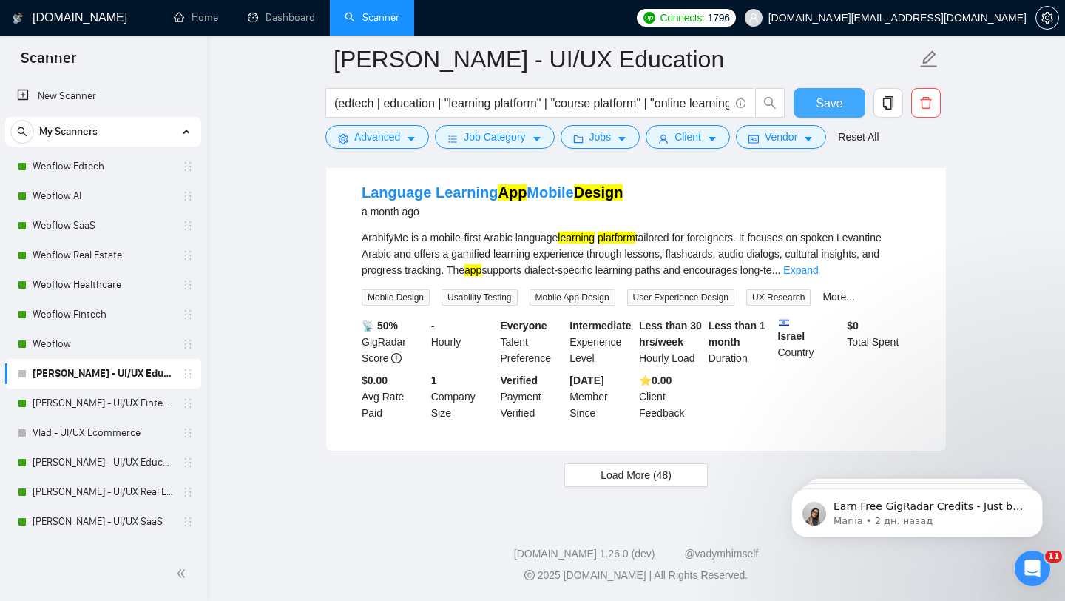
click at [828, 102] on span "Save" at bounding box center [829, 103] width 27 height 18
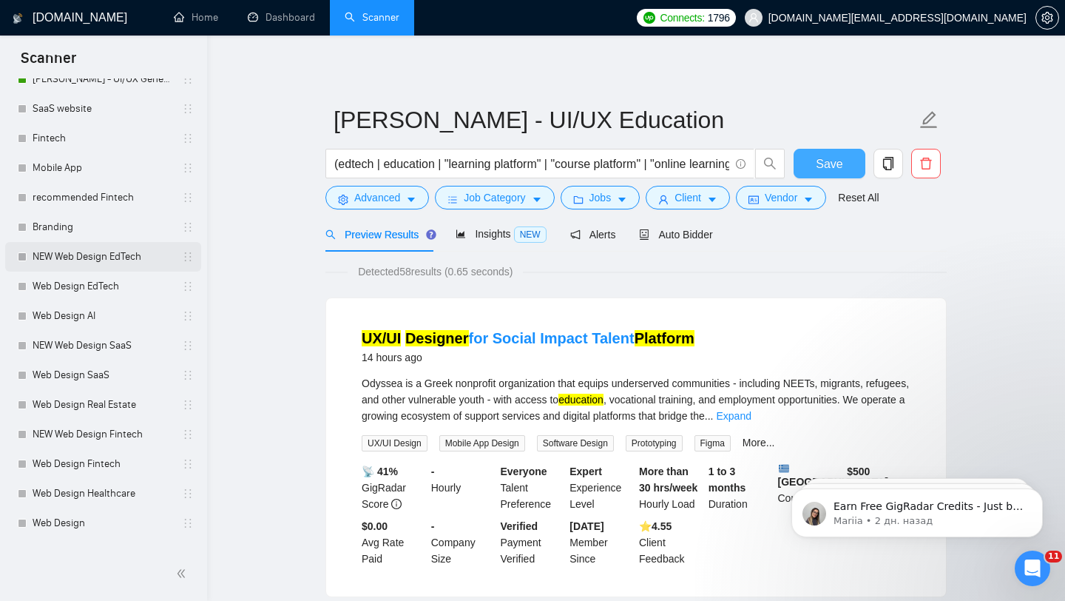
scroll to position [552, 0]
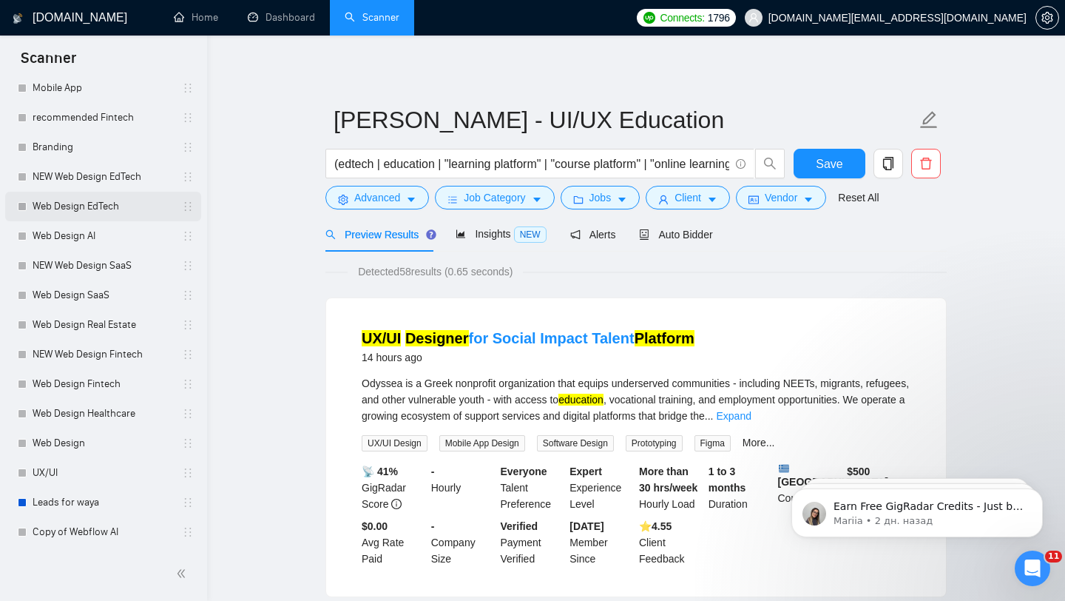
click at [141, 217] on link "Web Design EdTech" at bounding box center [103, 207] width 141 height 30
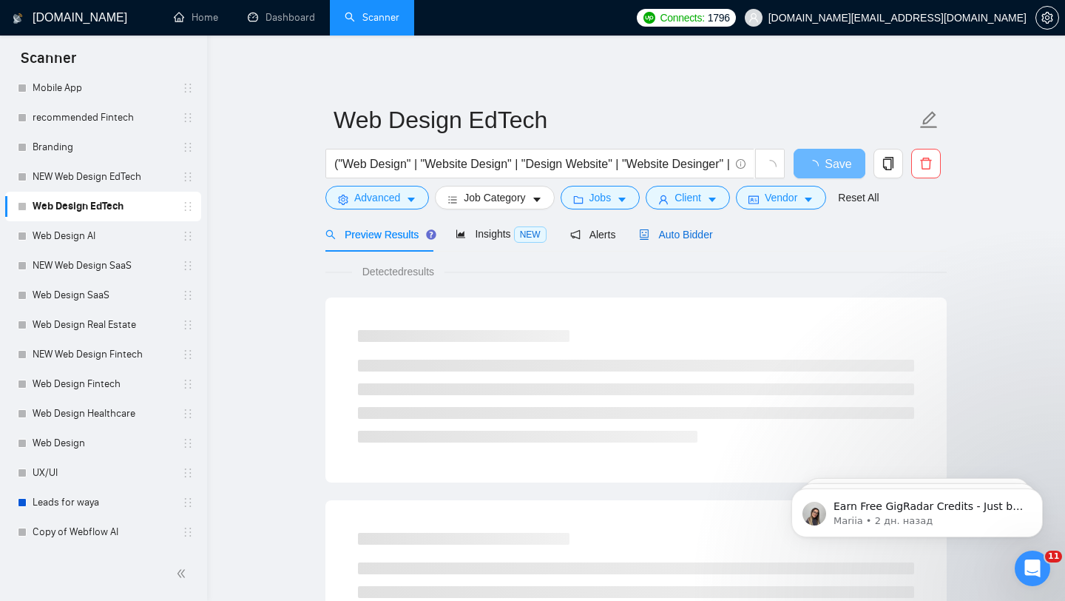
click at [686, 230] on span "Auto Bidder" at bounding box center [675, 235] width 73 height 12
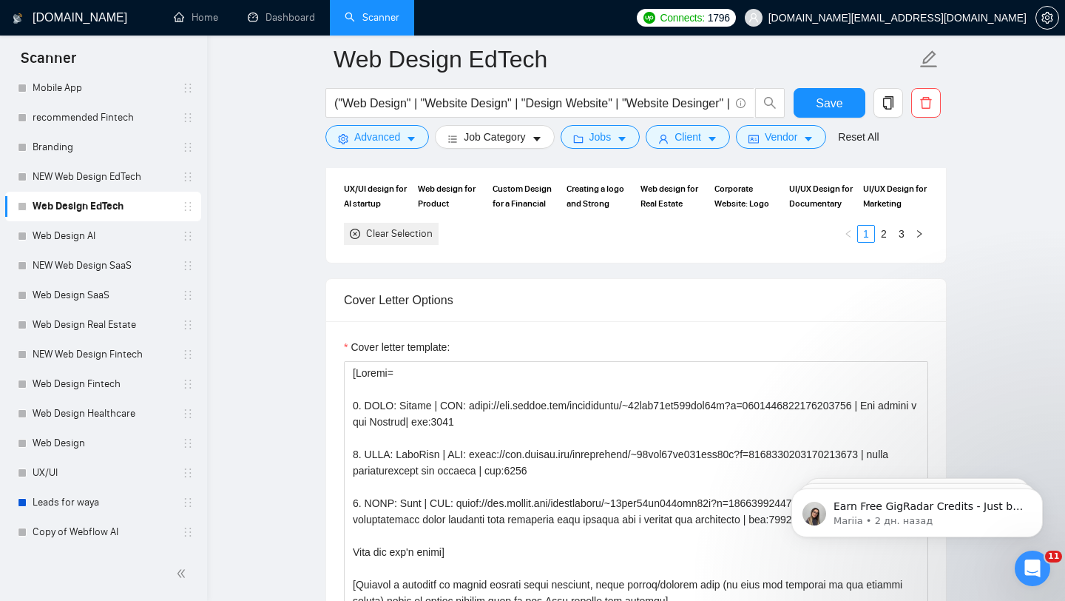
scroll to position [1663, 0]
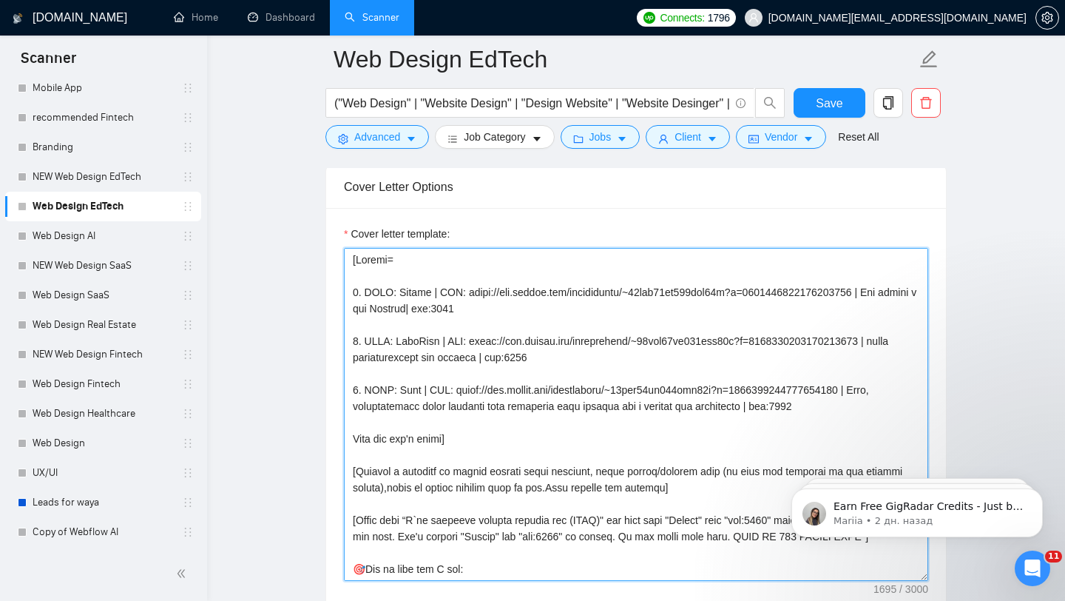
click at [498, 363] on textarea "Cover letter template:" at bounding box center [636, 414] width 584 height 333
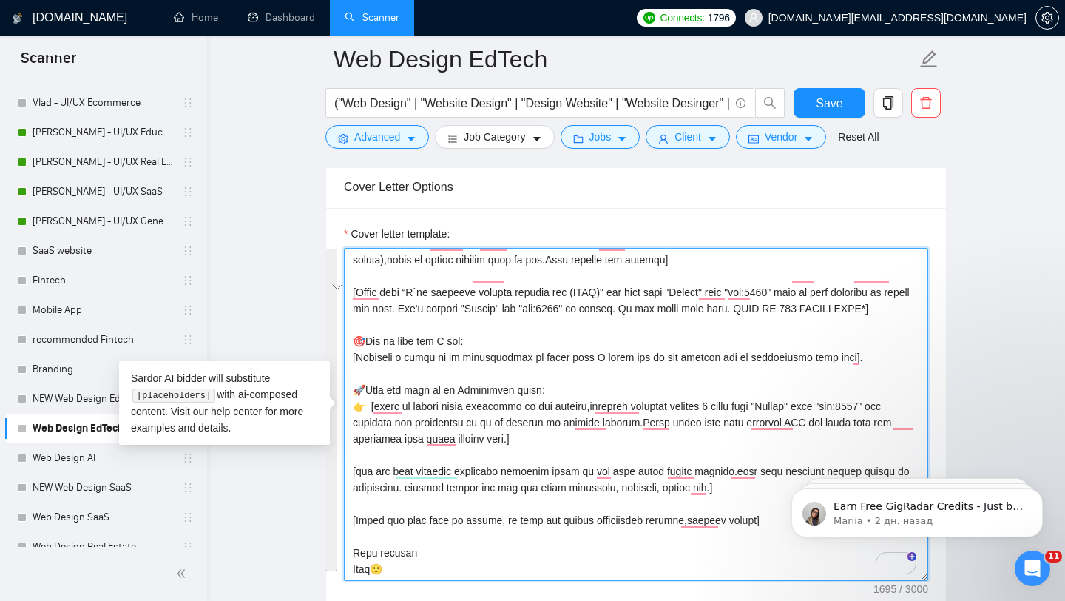
scroll to position [0, 0]
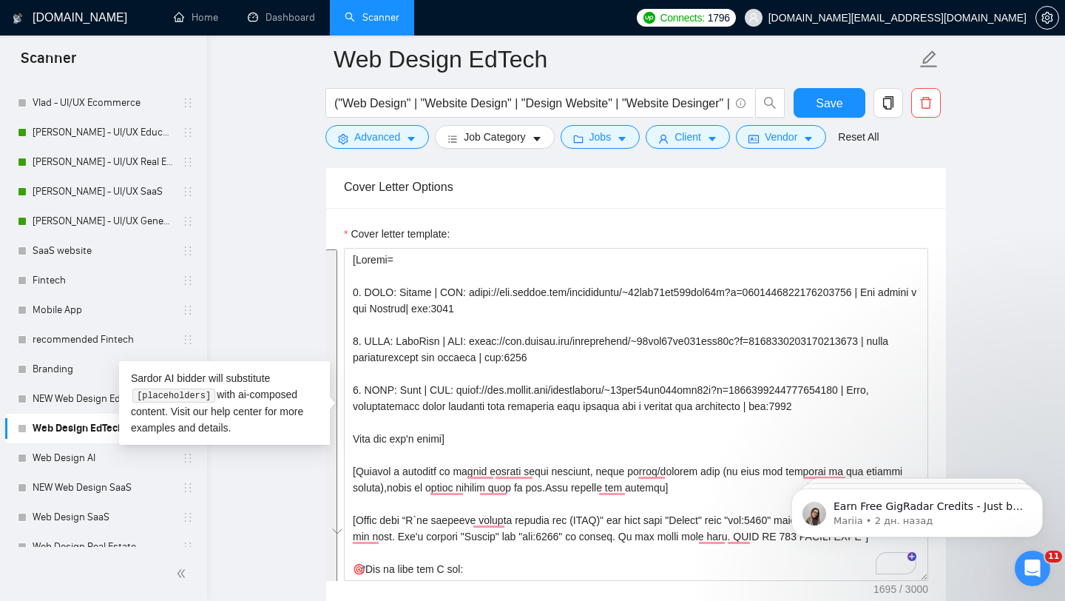
click at [246, 270] on main "Web Design EdTech ("Web Design" | "Website Design" | "Design Website" | "Websit…" at bounding box center [636, 398] width 811 height 4003
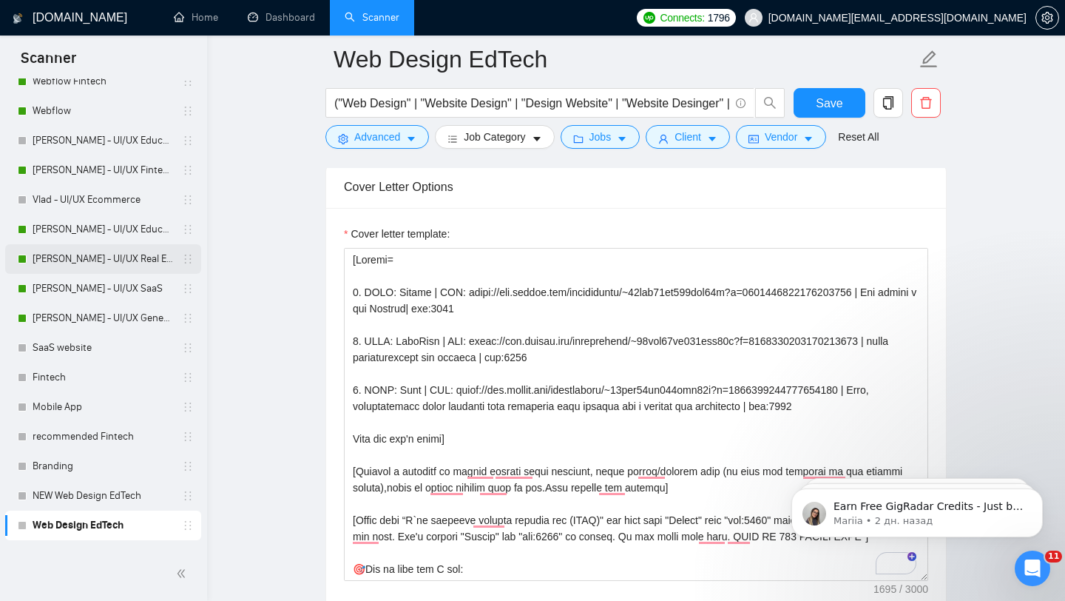
scroll to position [202, 0]
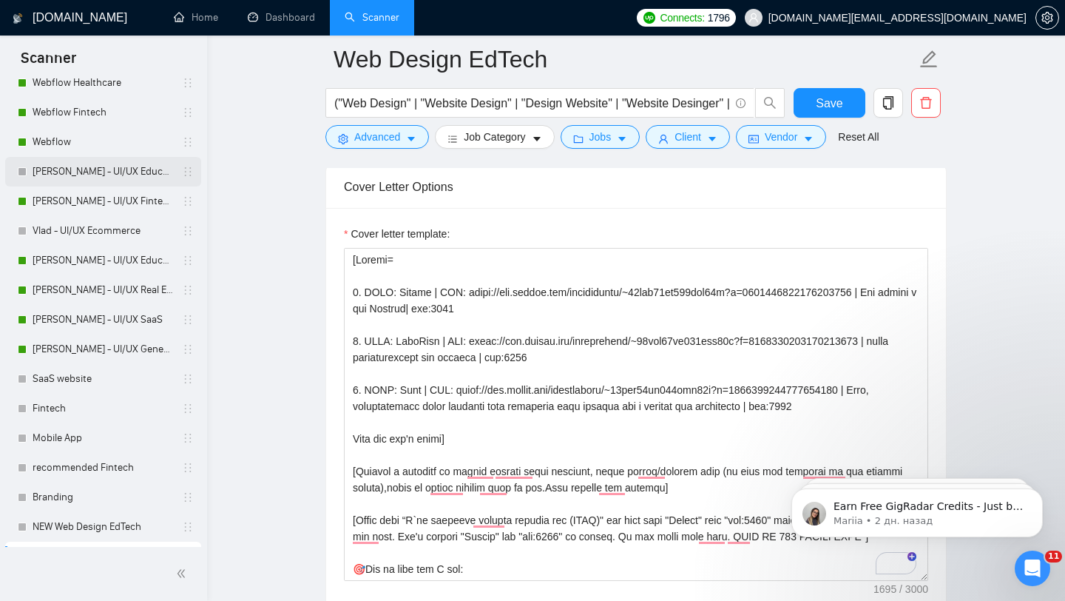
click at [113, 176] on link "[PERSON_NAME] - UI/UX Education" at bounding box center [103, 172] width 141 height 30
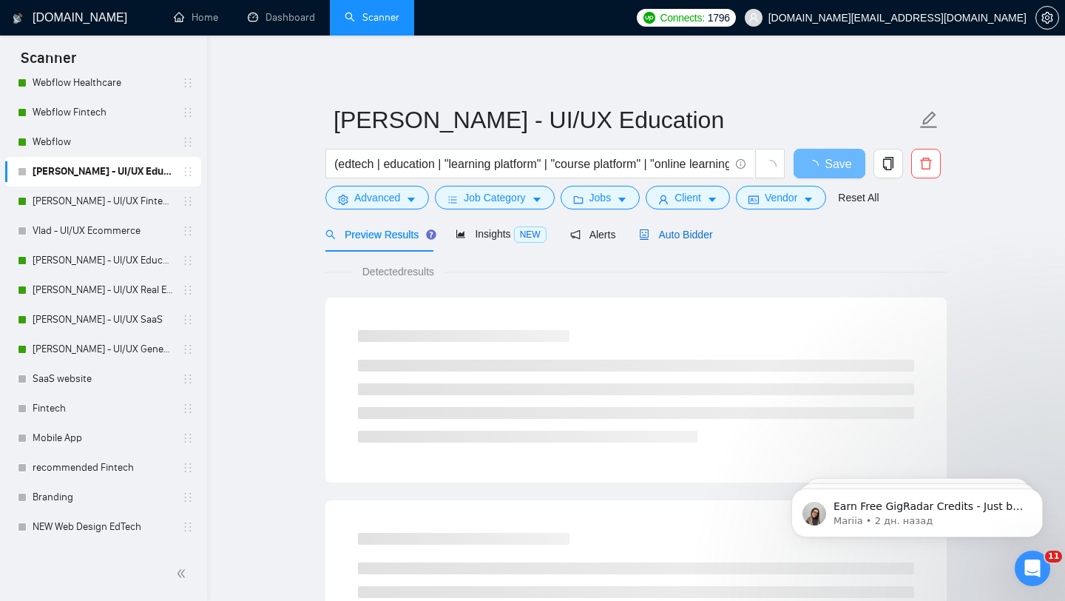
click at [681, 229] on span "Auto Bidder" at bounding box center [675, 235] width 73 height 12
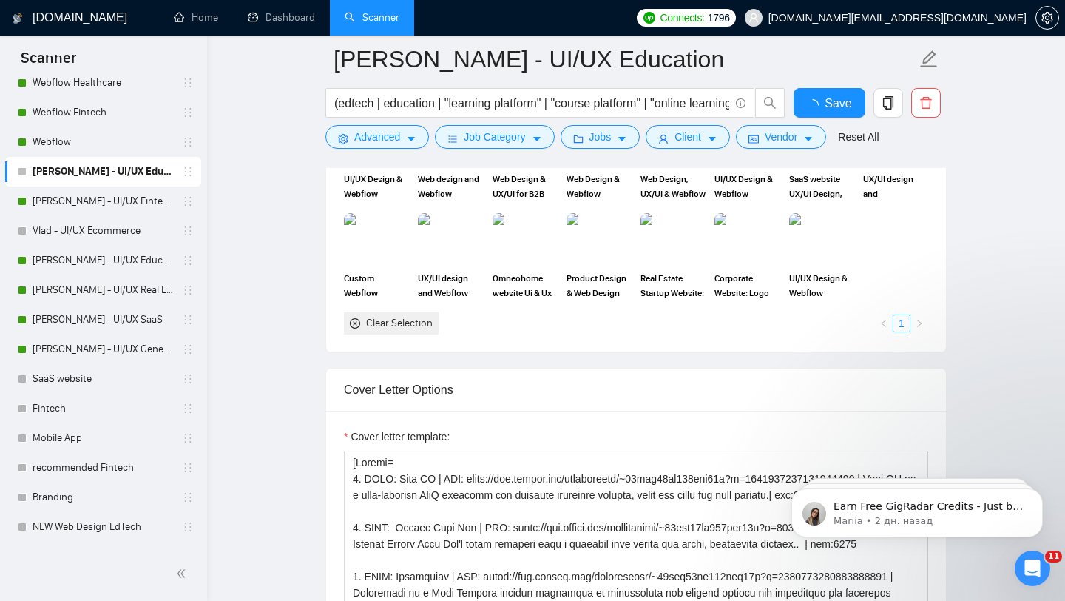
scroll to position [85, 0]
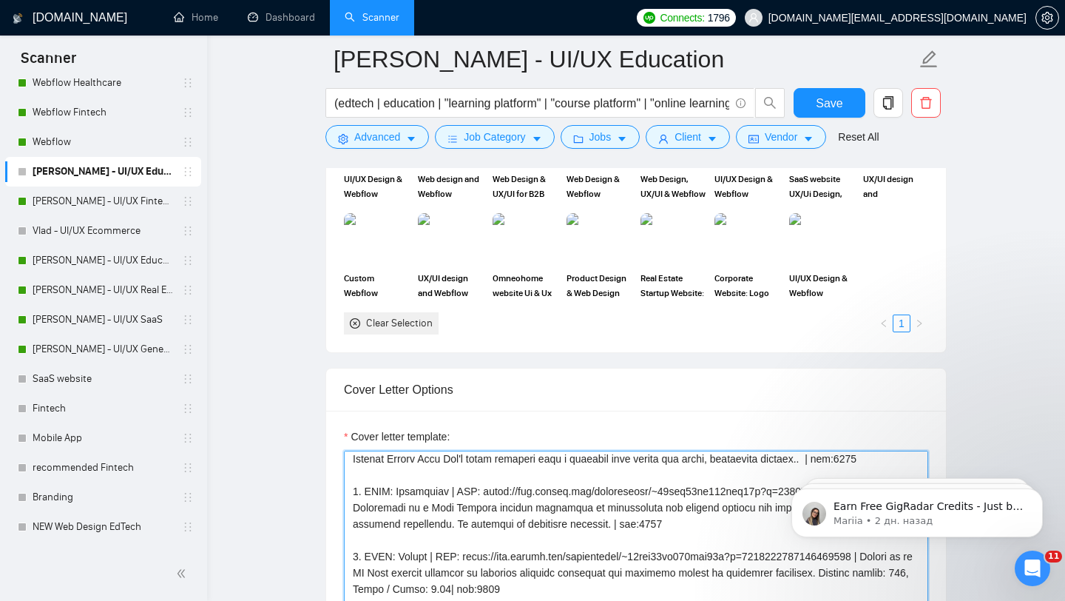
paste textarea "1. LORE: Ipsumd | SIT: ametc://adi.elitse.doe/temporincid/~27utl30et935dol77m?a…"
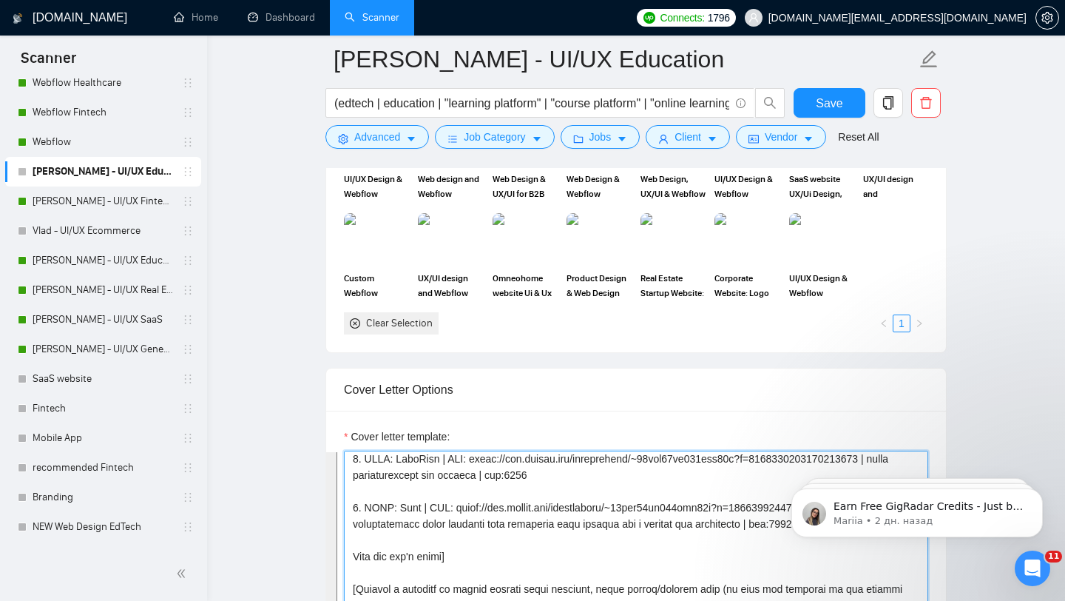
scroll to position [0, 0]
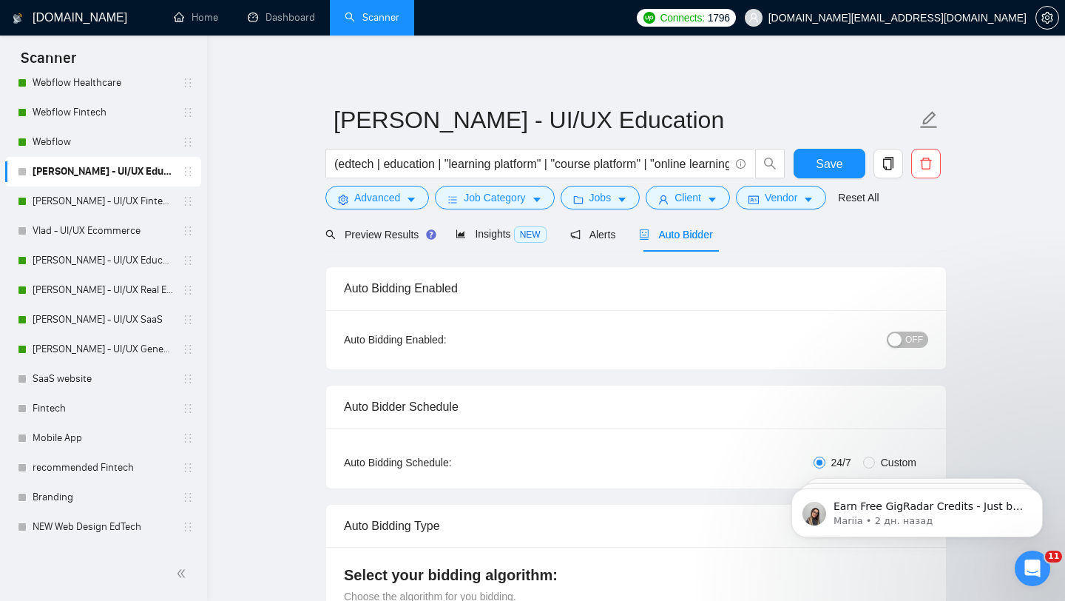
type textarea "[Loremi= 0. DOLO: Sitame | CON: adipi://eli.seddoe.tem/incididuntu/~64lab49et29…"
click at [904, 331] on button "OFF" at bounding box center [907, 339] width 41 height 16
click at [848, 172] on button "Save" at bounding box center [830, 164] width 72 height 30
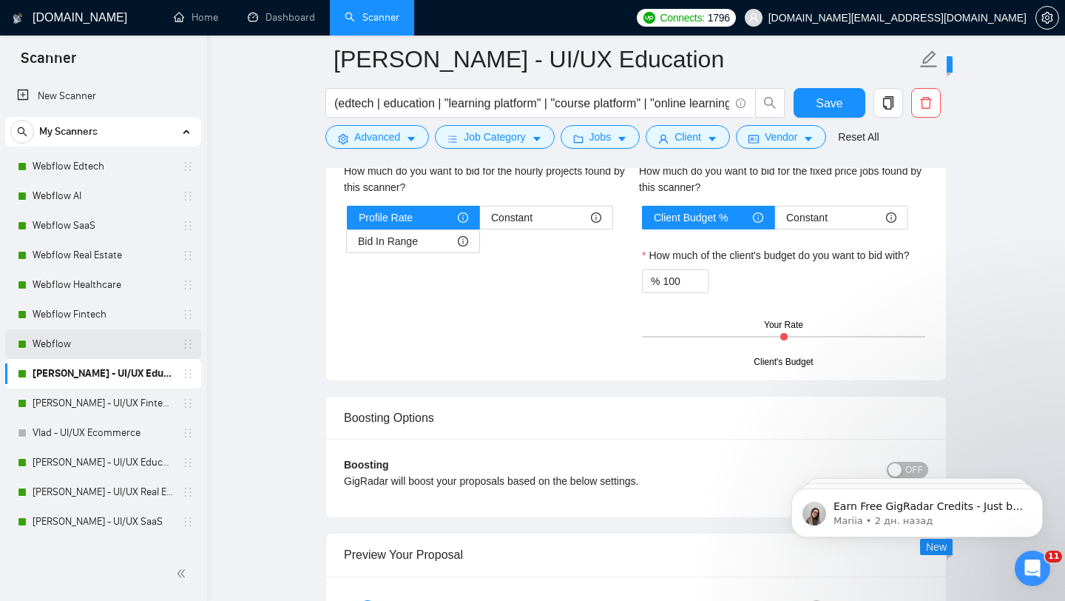
click at [152, 345] on link "Webflow" at bounding box center [103, 344] width 141 height 30
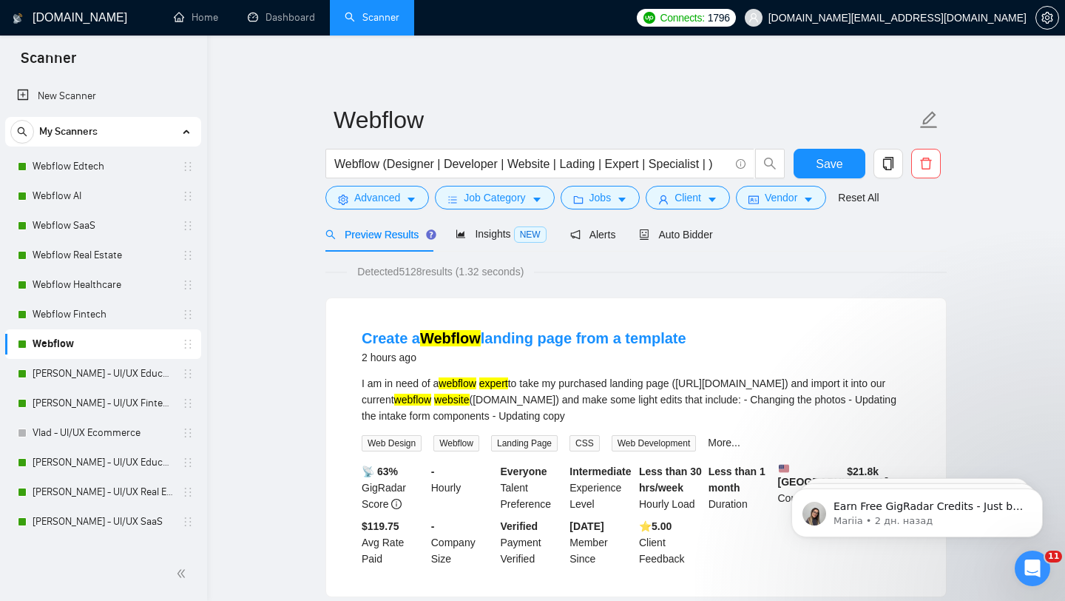
click at [511, 240] on div "Insights NEW" at bounding box center [501, 234] width 90 height 17
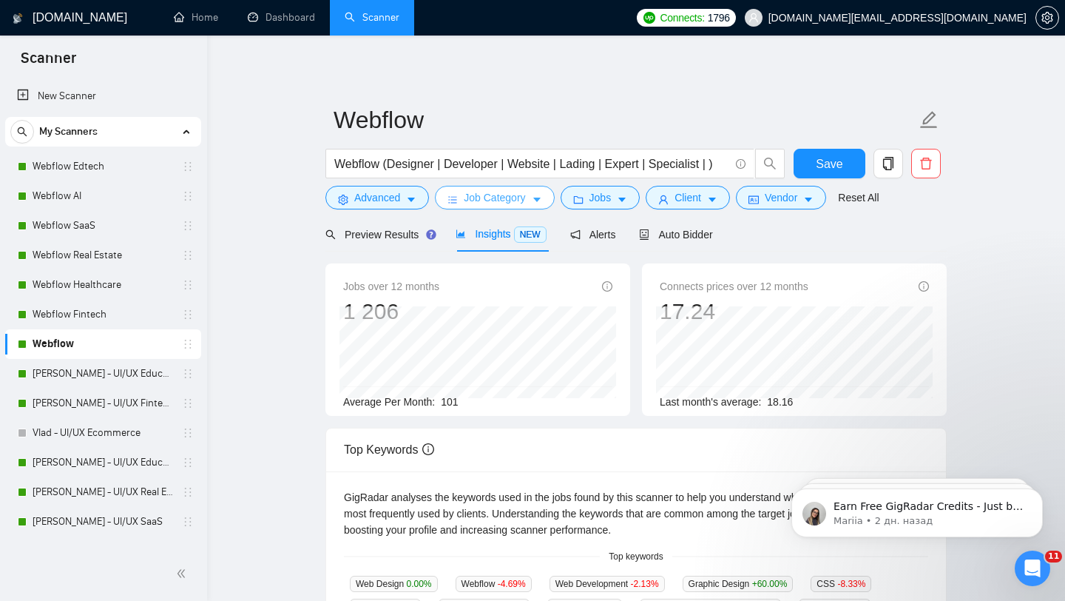
click at [517, 200] on span "Job Category" at bounding box center [494, 197] width 61 height 16
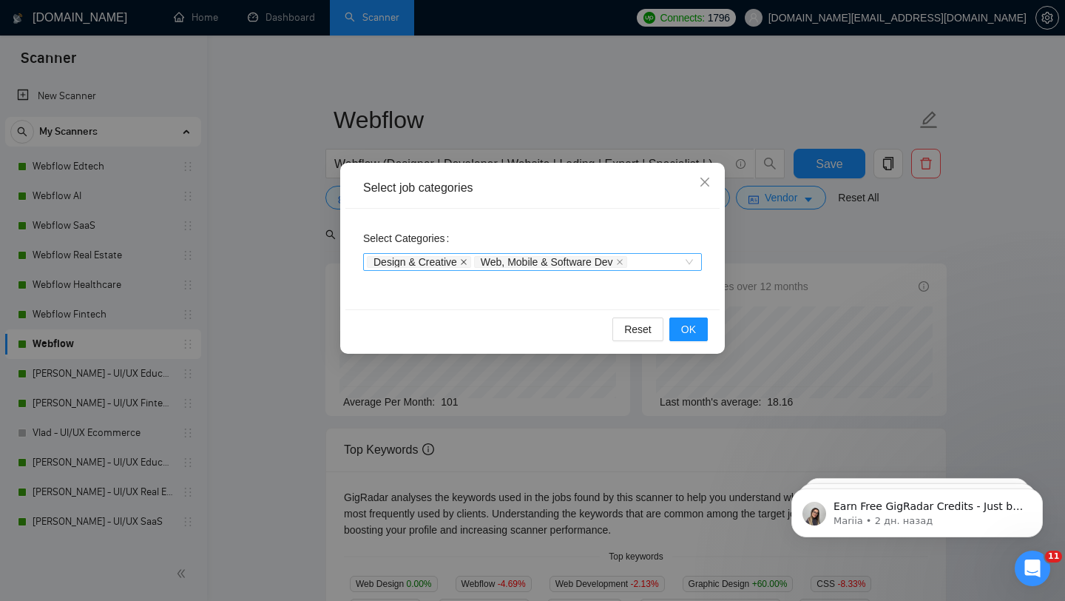
click at [464, 260] on icon "close" at bounding box center [464, 262] width 6 height 6
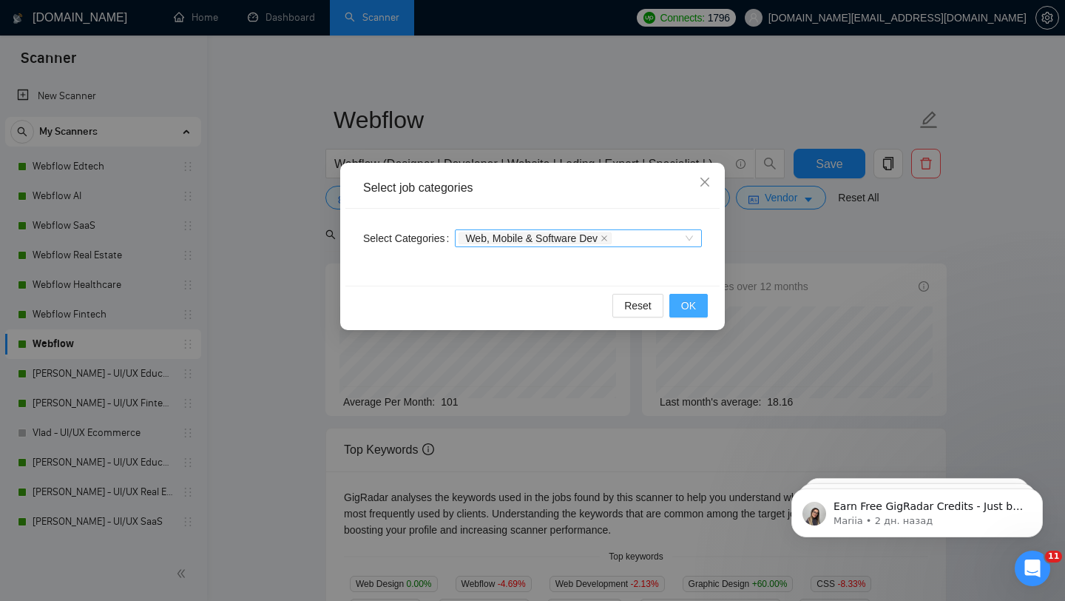
click at [697, 308] on button "OK" at bounding box center [688, 306] width 38 height 24
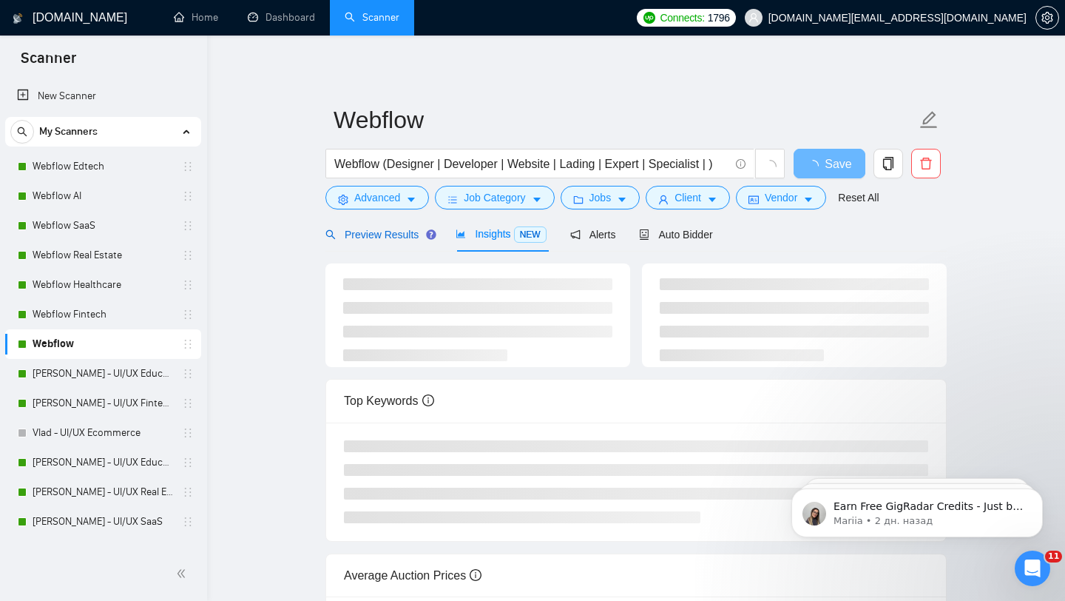
click at [413, 237] on span "Preview Results" at bounding box center [378, 235] width 107 height 12
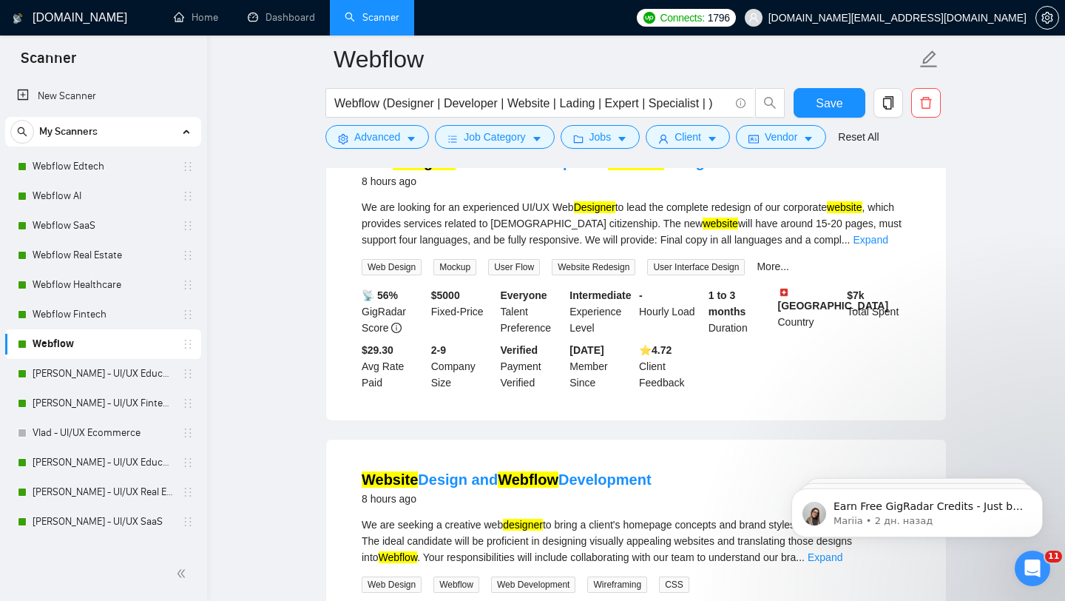
scroll to position [1772, 0]
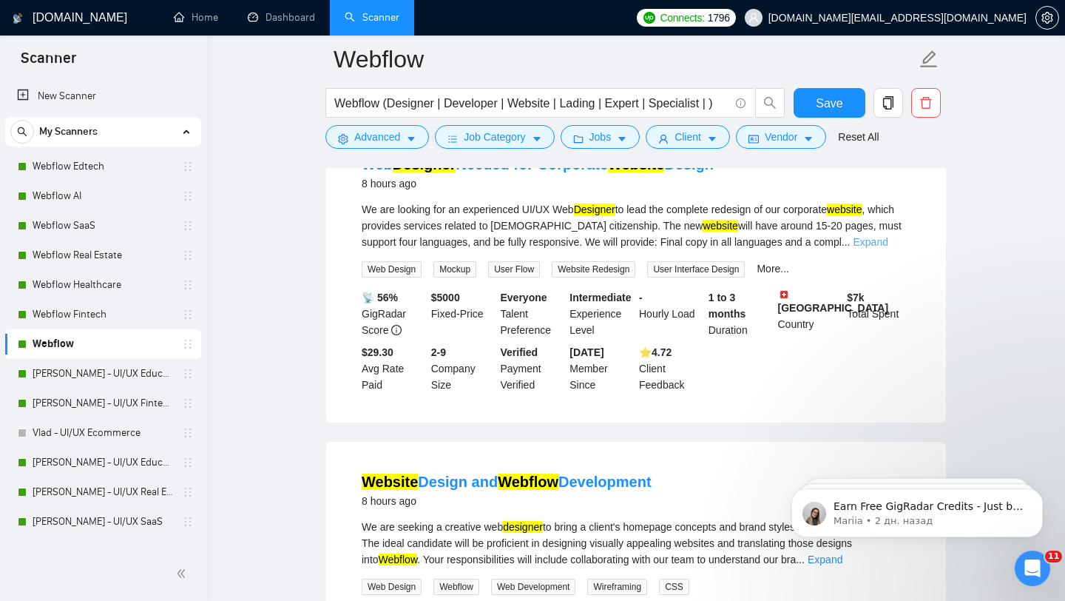
click at [882, 248] on link "Expand" at bounding box center [870, 242] width 35 height 12
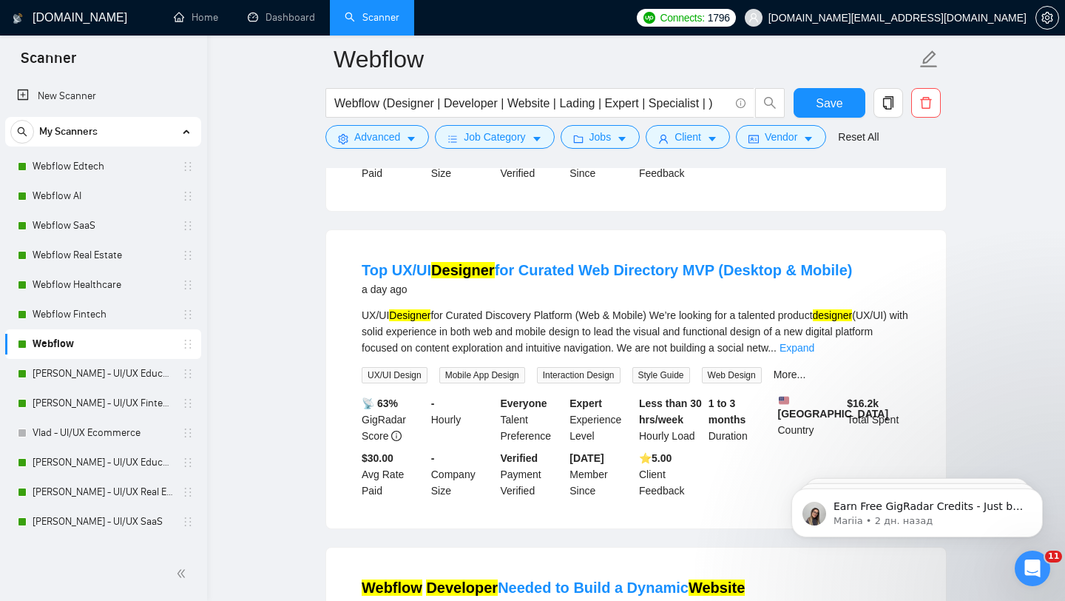
scroll to position [2828, 0]
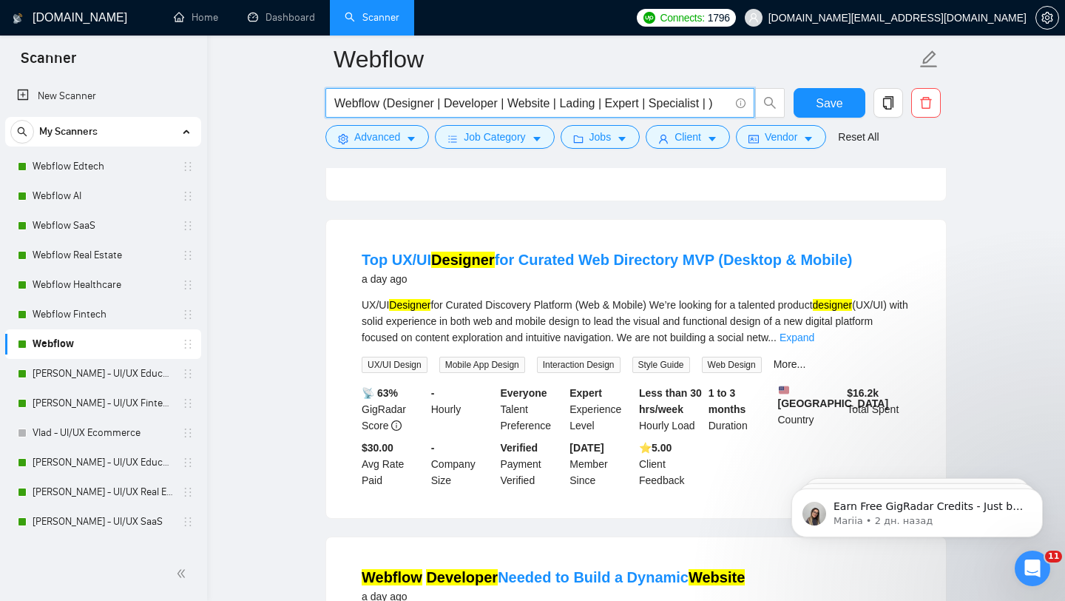
click at [711, 107] on input "Webflow (Designer | Developer | Website | Lading | Expert | Specialist | )" at bounding box center [531, 103] width 395 height 18
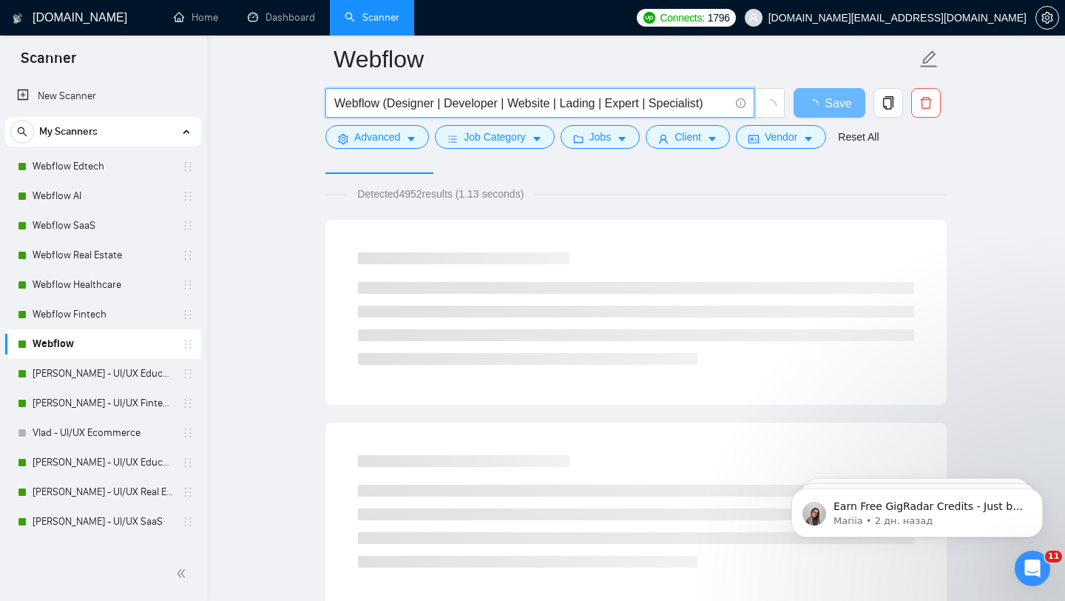
scroll to position [0, 0]
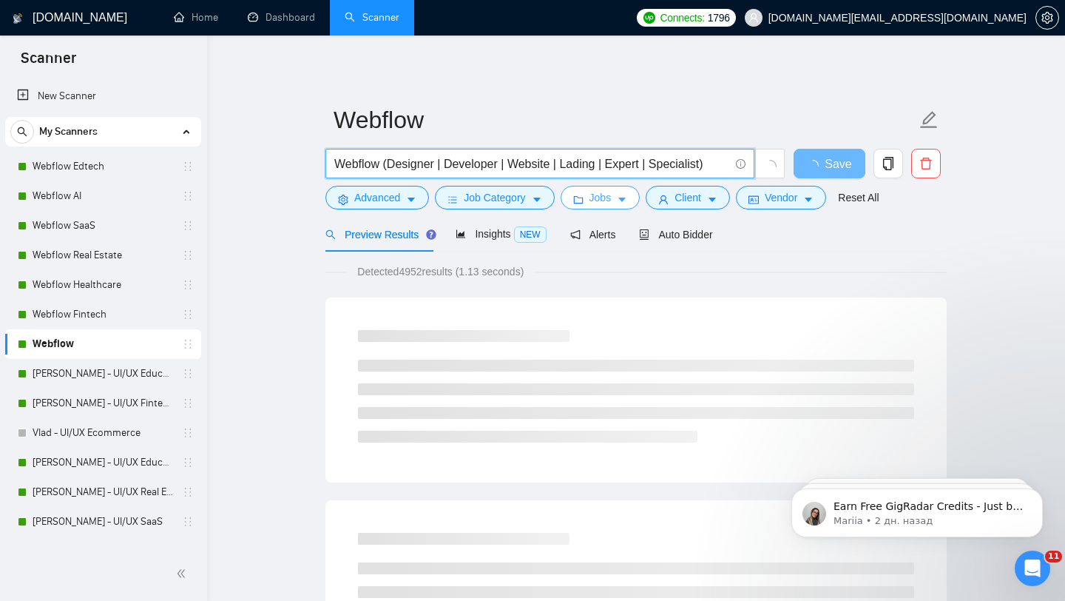
type input "Webflow (Designer | Developer | Website | Lading | Expert | Specialist)"
click at [612, 197] on span "Jobs" at bounding box center [600, 197] width 22 height 16
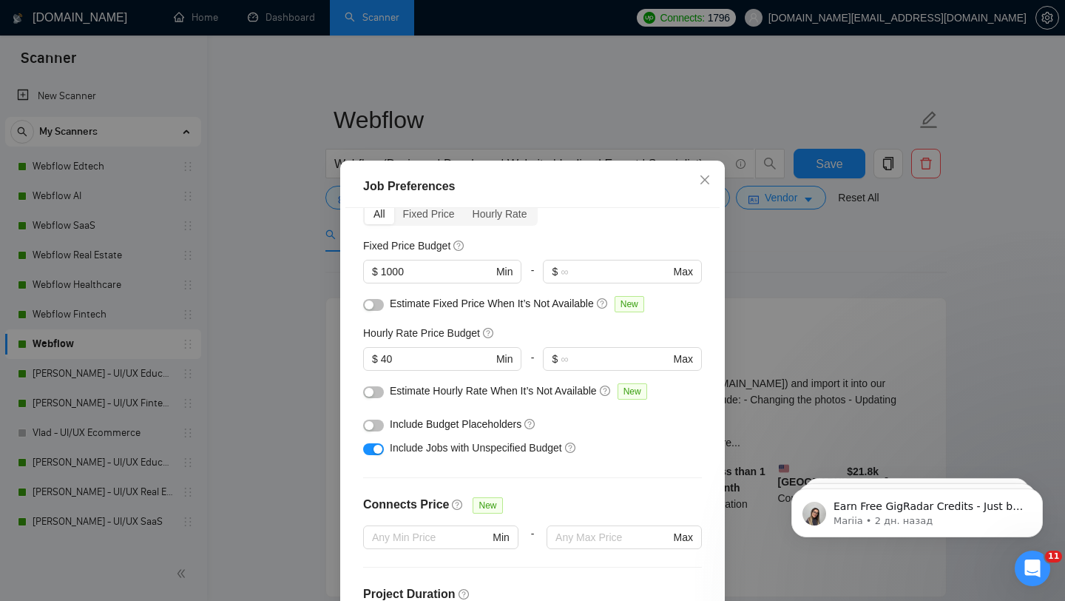
scroll to position [224, 0]
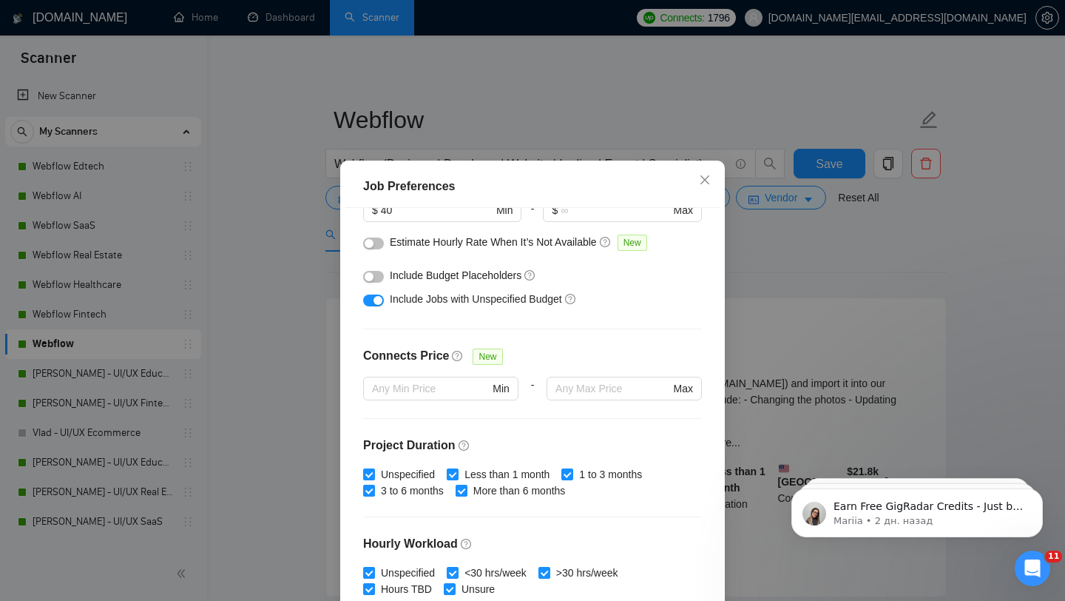
click at [839, 313] on div "Job Preferences Budget Project Type All Fixed Price Hourly Rate Fixed Price Bud…" at bounding box center [532, 300] width 1065 height 601
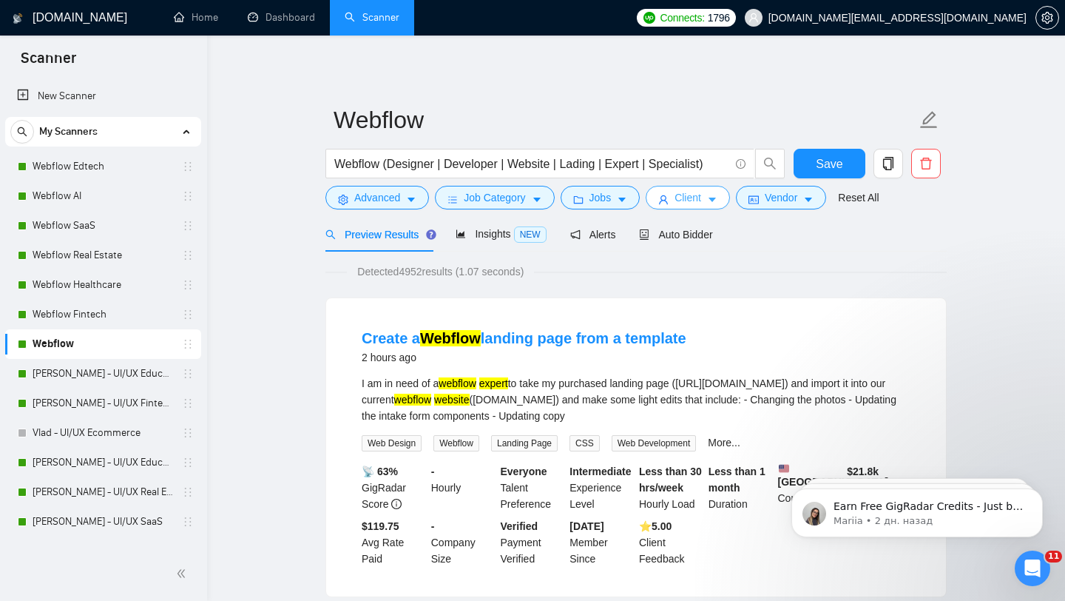
click at [701, 204] on span "Client" at bounding box center [688, 197] width 27 height 16
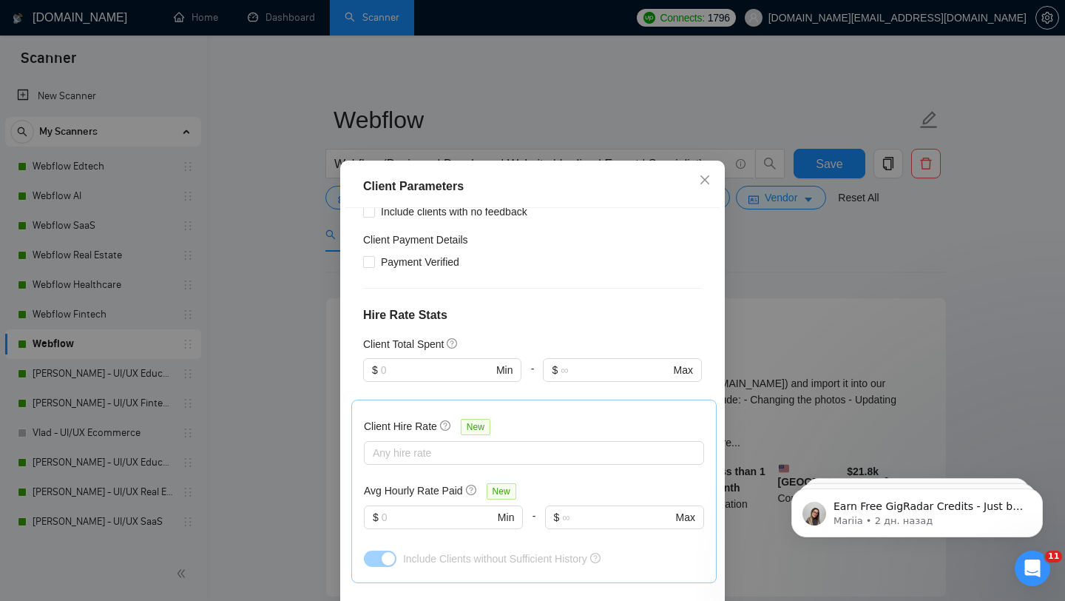
scroll to position [688, 0]
click at [428, 508] on input "text" at bounding box center [438, 516] width 112 height 16
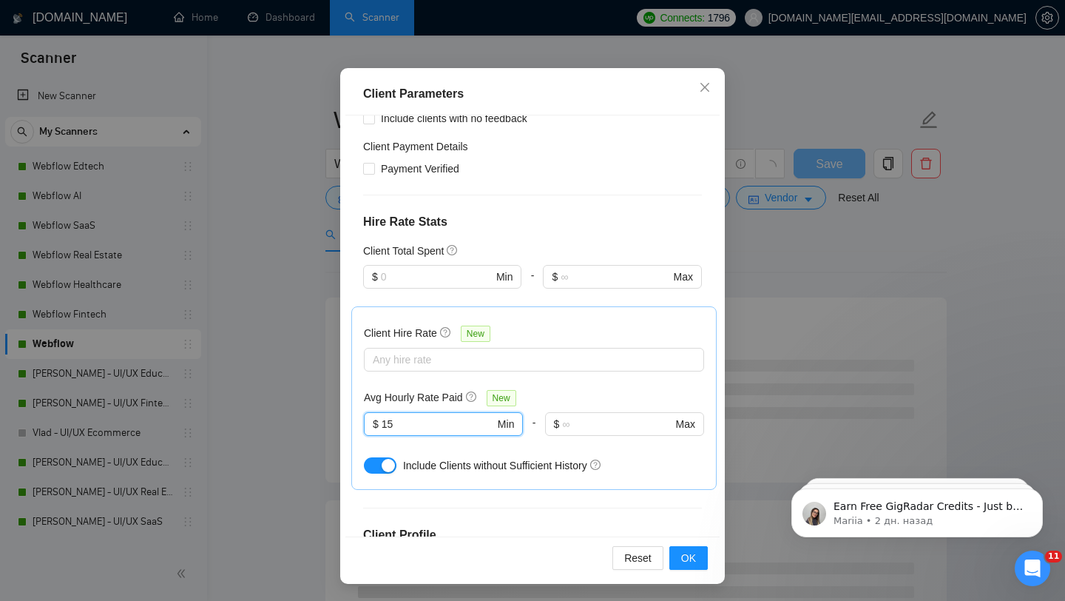
type input "15"
click at [698, 569] on div "Reset OK" at bounding box center [532, 557] width 374 height 42
click at [698, 552] on button "OK" at bounding box center [688, 558] width 38 height 24
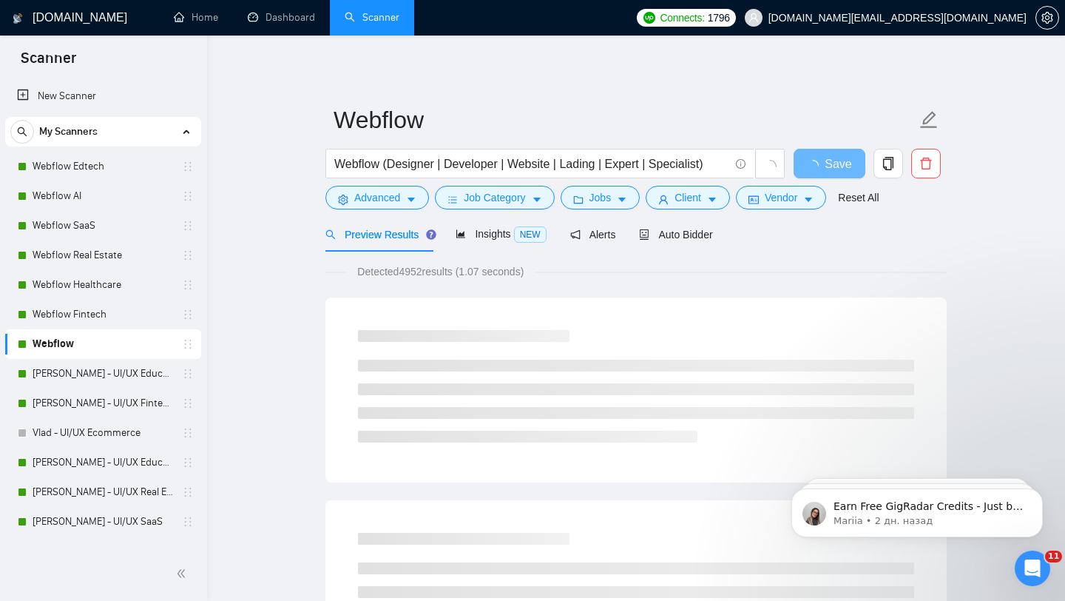
scroll to position [21, 0]
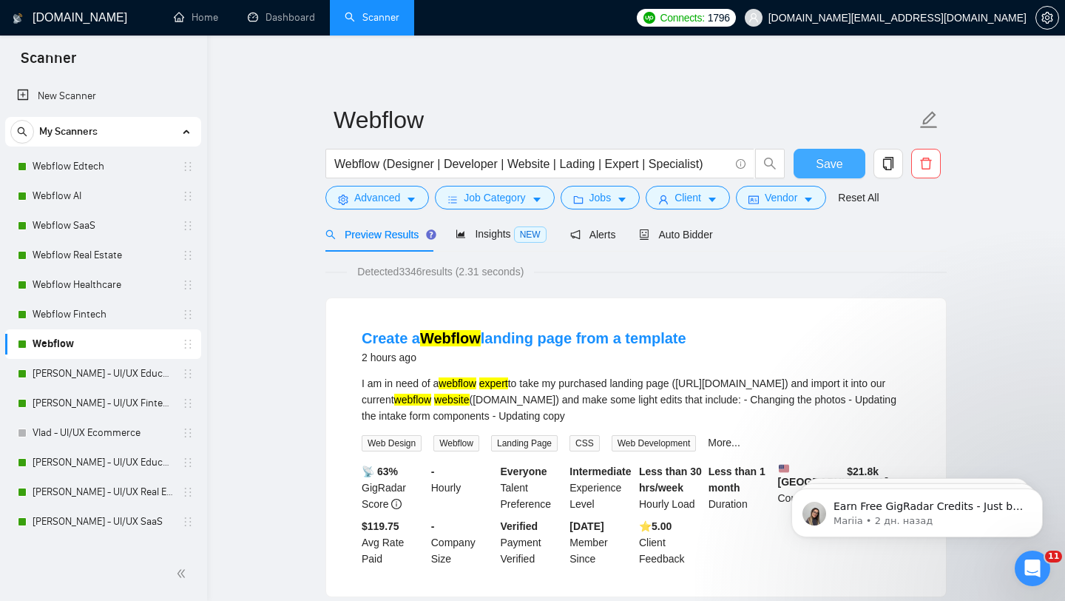
click at [850, 169] on button "Save" at bounding box center [830, 164] width 72 height 30
click at [485, 238] on span "Insights NEW" at bounding box center [501, 234] width 90 height 12
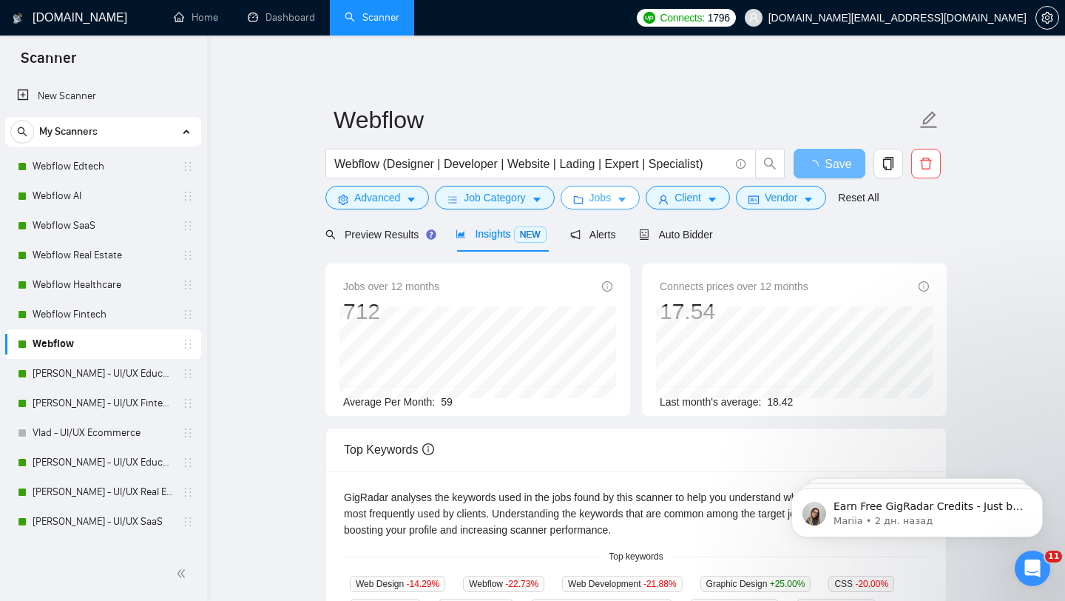
click at [623, 197] on icon "caret-down" at bounding box center [622, 200] width 10 height 10
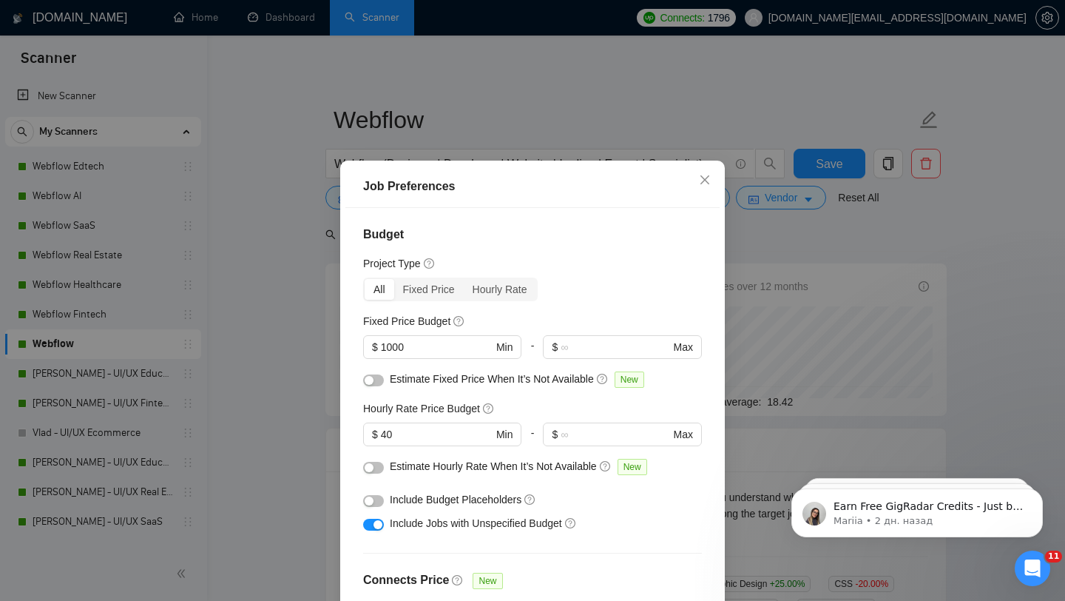
click at [855, 288] on div "Job Preferences Budget Project Type All Fixed Price Hourly Rate Fixed Price Bud…" at bounding box center [532, 300] width 1065 height 601
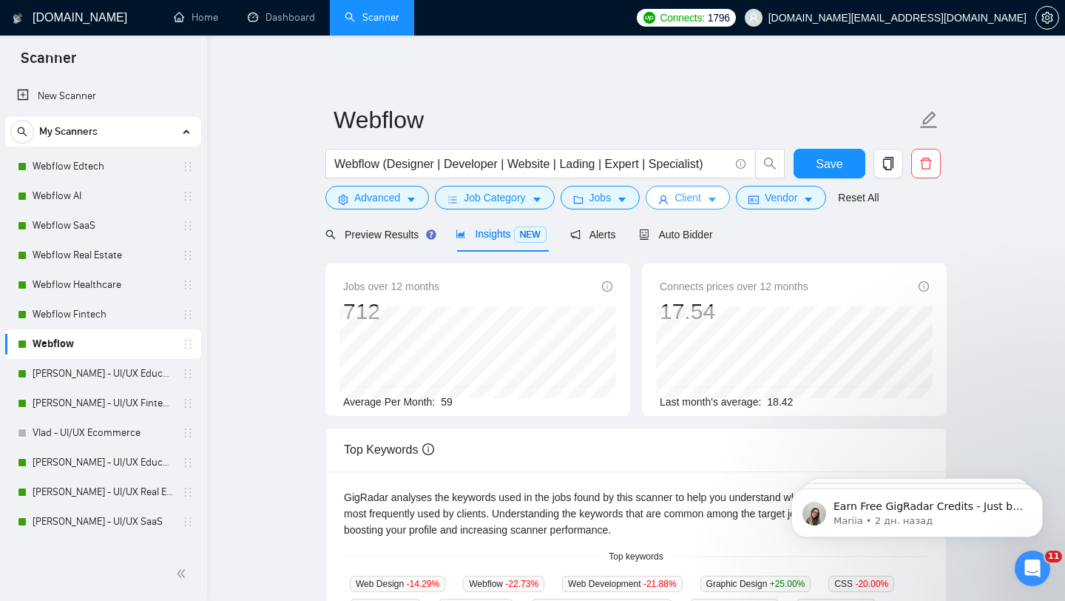
click at [675, 204] on button "Client" at bounding box center [688, 198] width 84 height 24
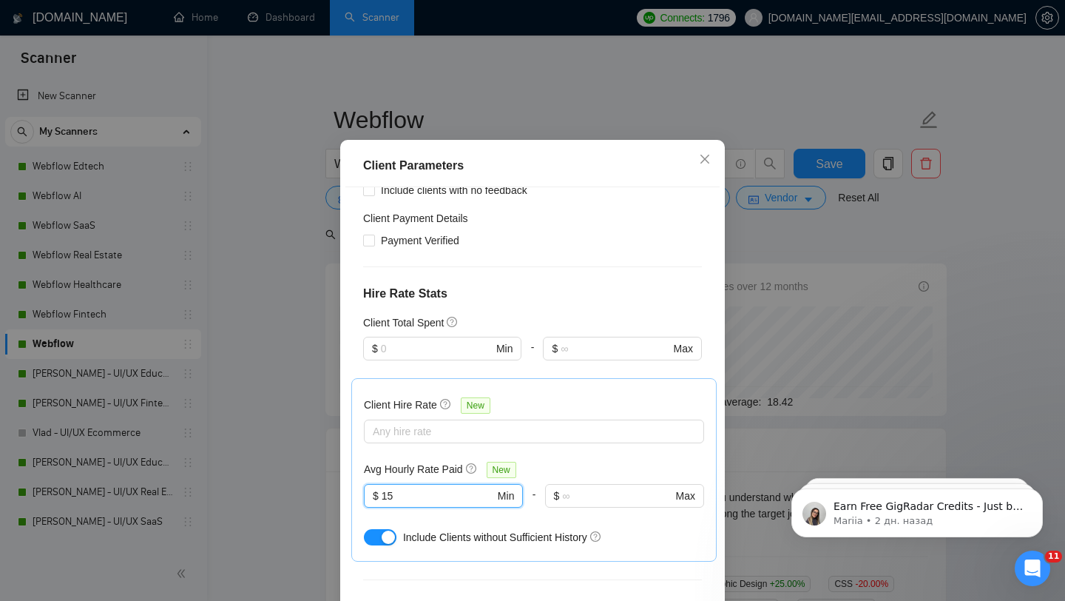
drag, startPoint x: 427, startPoint y: 288, endPoint x: 302, endPoint y: 281, distance: 125.2
click at [302, 281] on div "Client Parameters Client Location Include Client Countries United States United…" at bounding box center [532, 300] width 1065 height 601
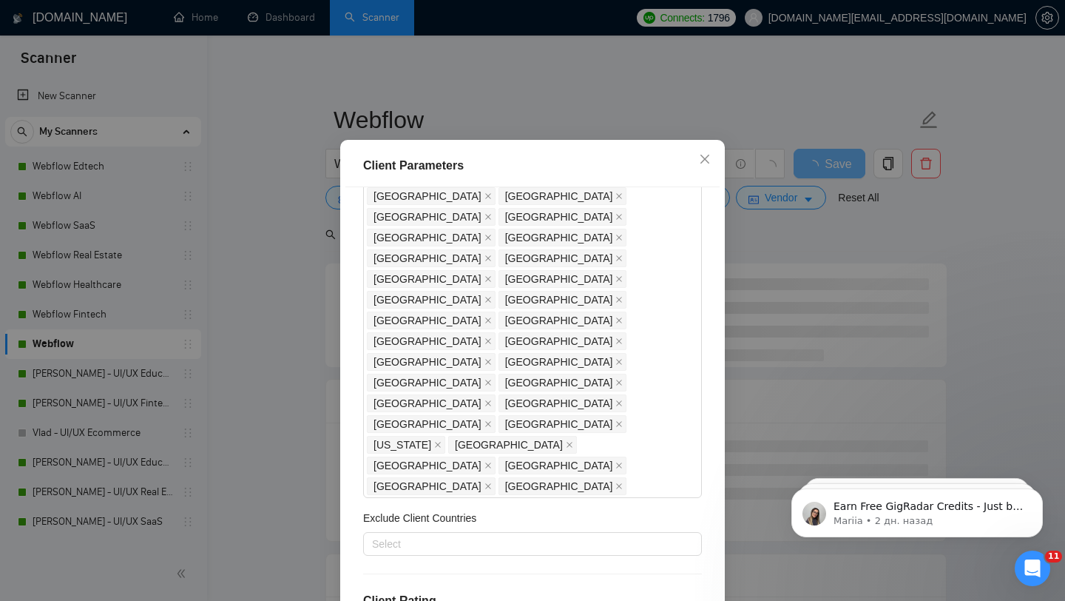
scroll to position [294, 0]
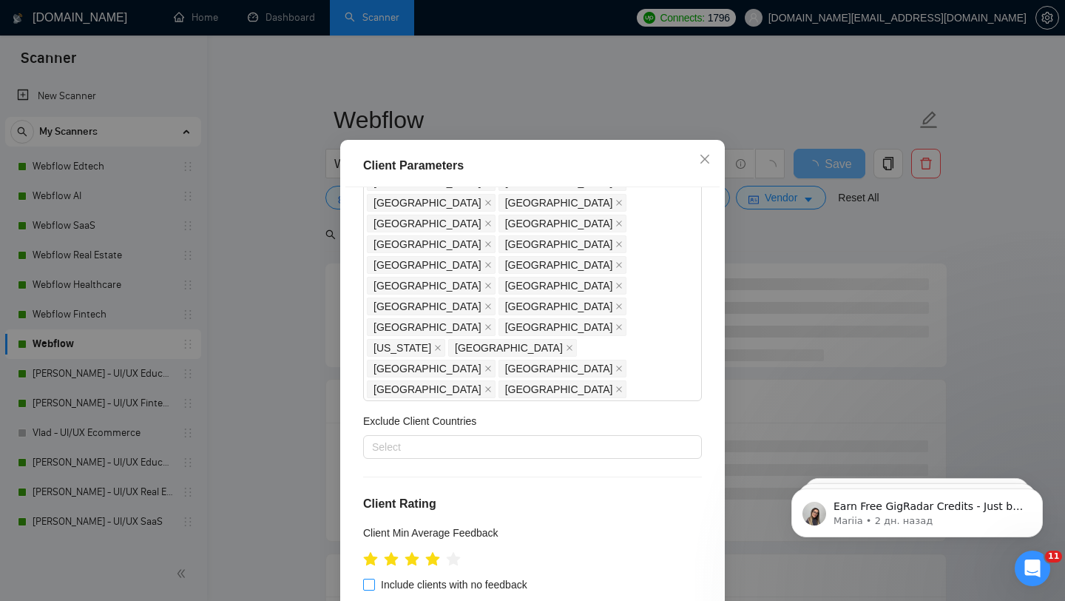
click at [464, 576] on span "Include clients with no feedback" at bounding box center [454, 584] width 158 height 16
click at [373, 578] on input "Include clients with no feedback" at bounding box center [368, 583] width 10 height 10
checkbox input "true"
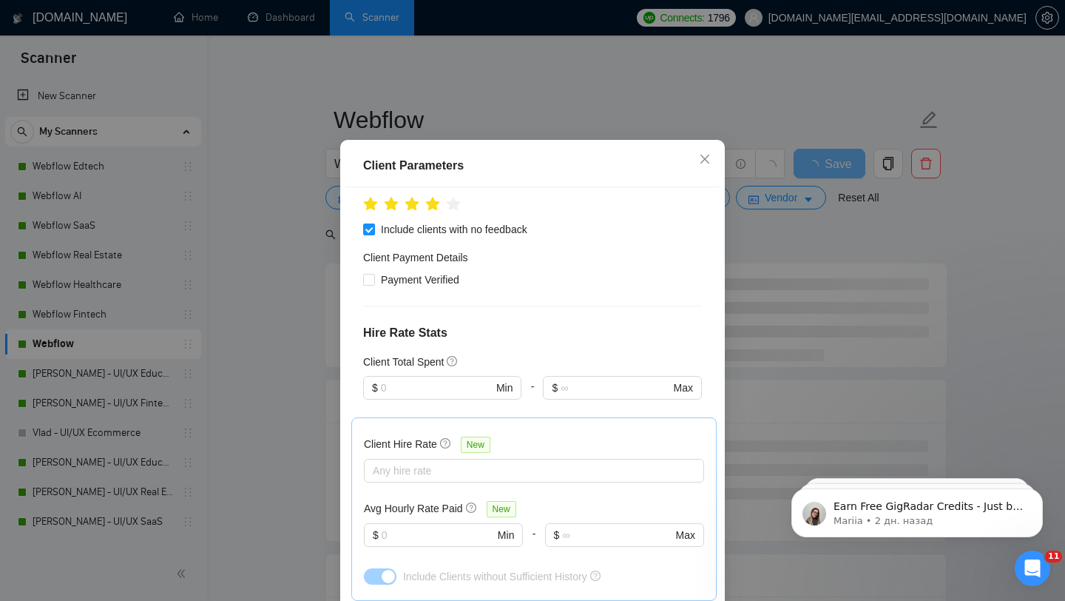
scroll to position [688, 0]
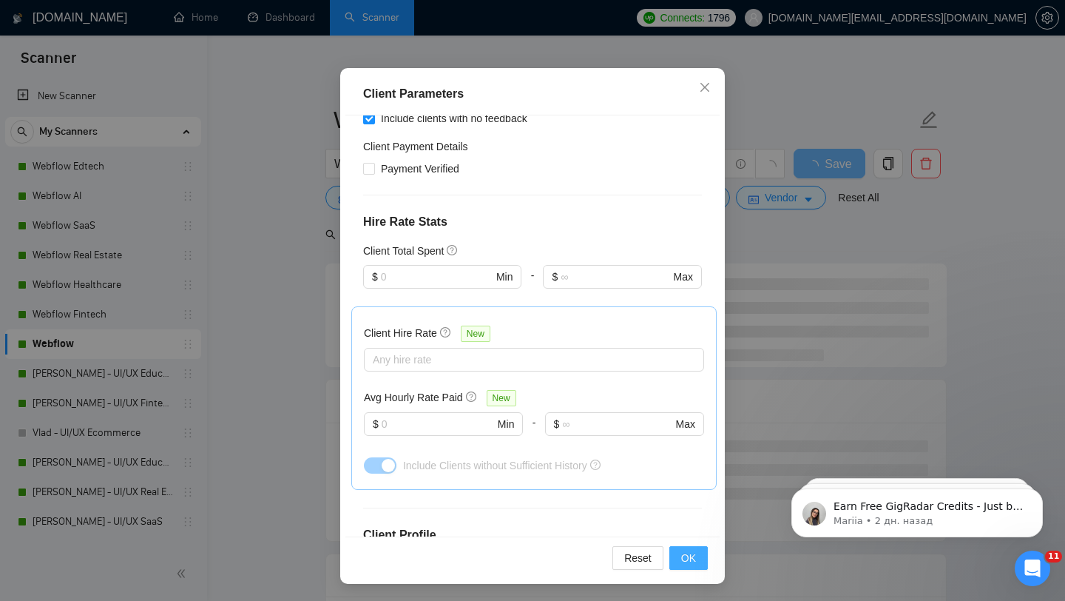
click at [678, 554] on button "OK" at bounding box center [688, 558] width 38 height 24
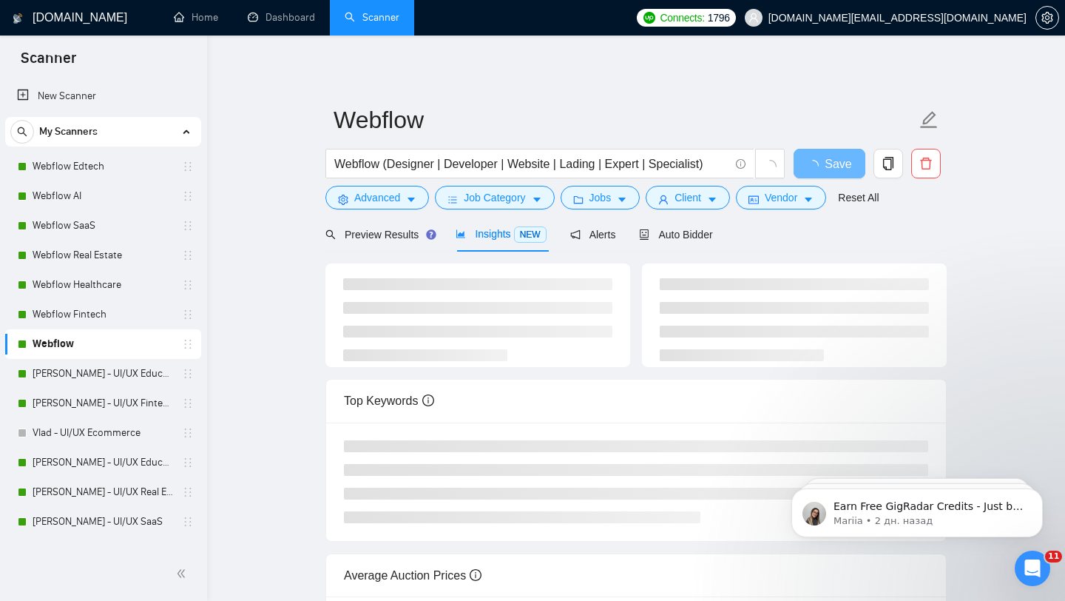
scroll to position [21, 0]
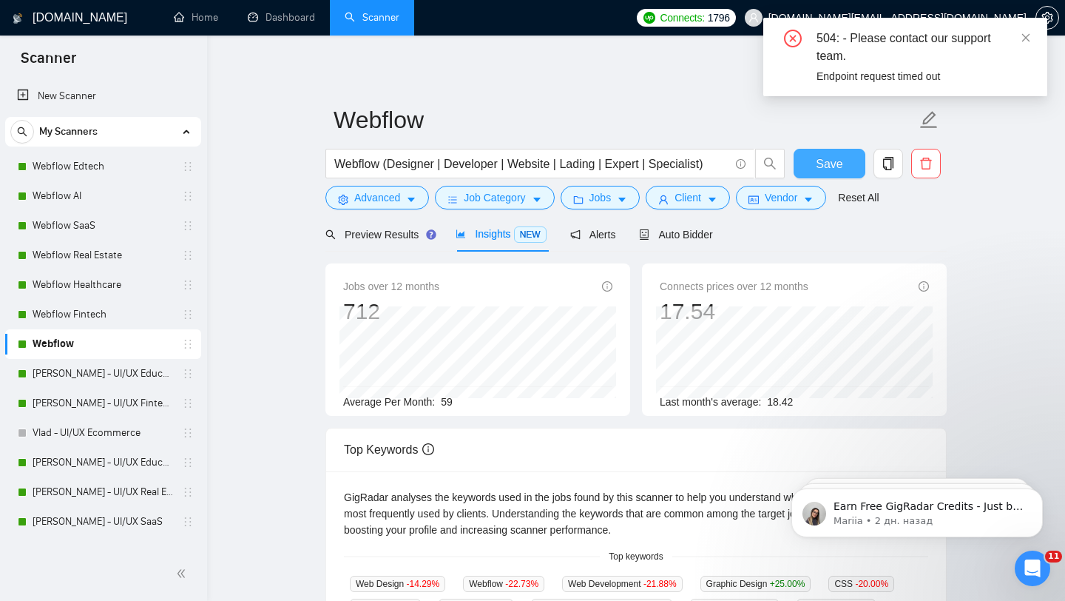
click at [829, 163] on span "Save" at bounding box center [829, 164] width 27 height 18
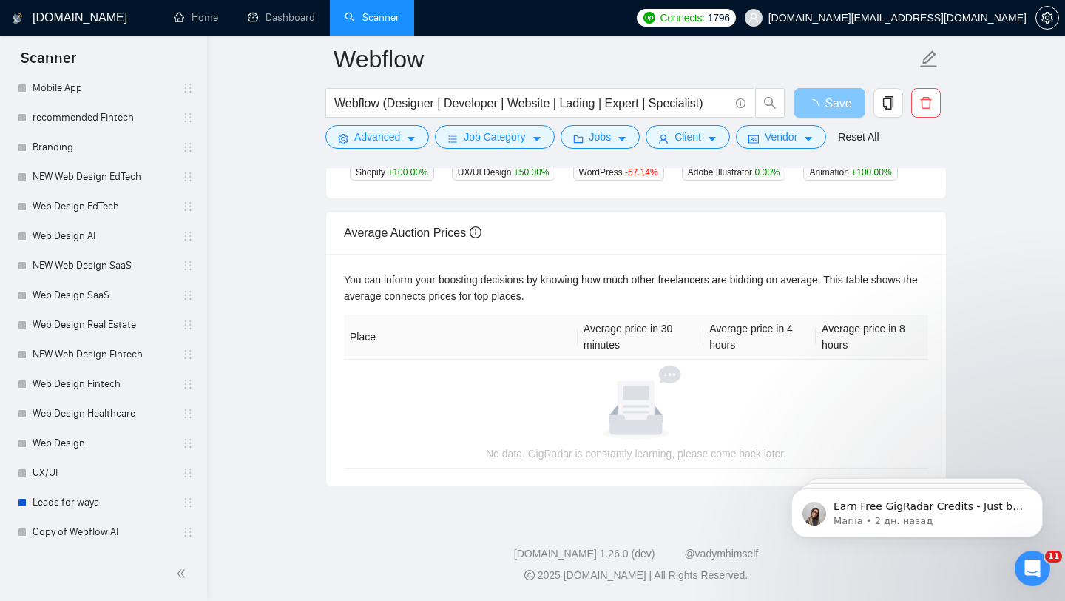
scroll to position [0, 0]
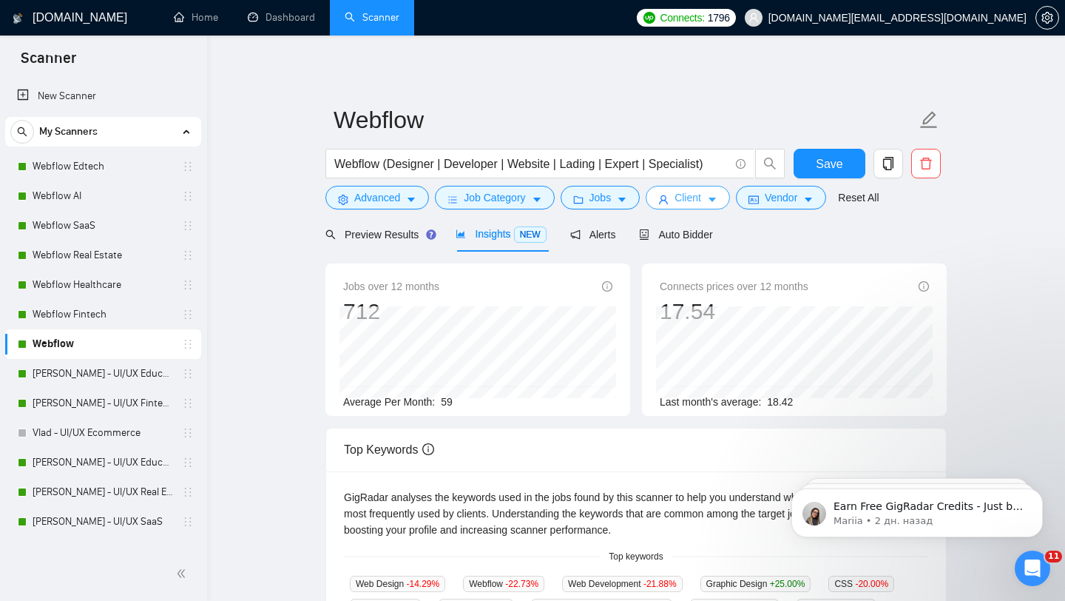
click at [714, 200] on icon "caret-down" at bounding box center [712, 200] width 10 height 10
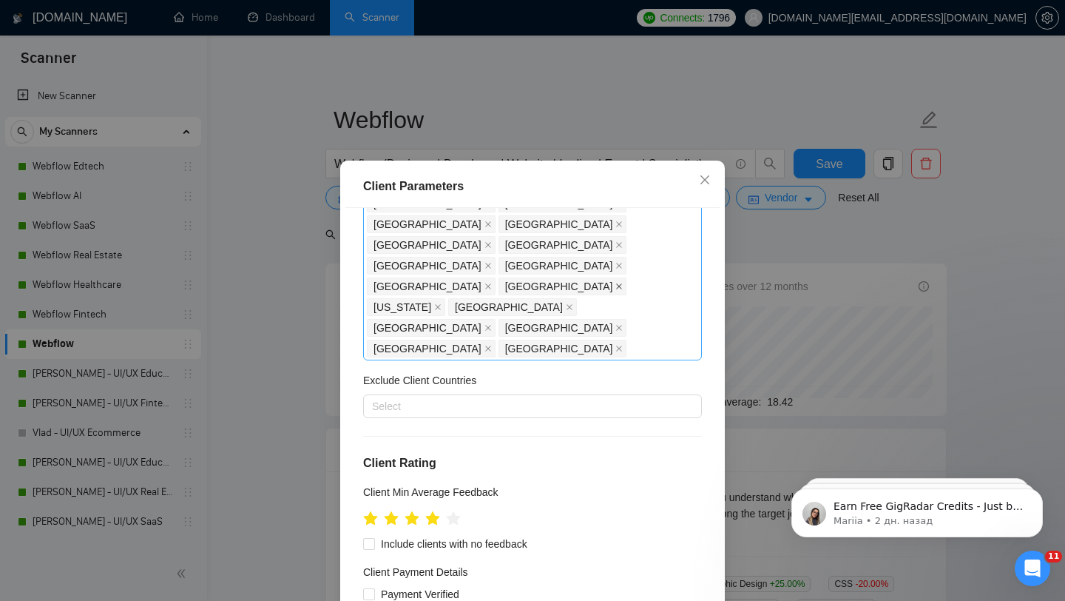
scroll to position [357, 0]
click at [401, 533] on span "Include clients with no feedback" at bounding box center [454, 541] width 158 height 16
click at [373, 535] on input "Include clients with no feedback" at bounding box center [368, 540] width 10 height 10
checkbox input "true"
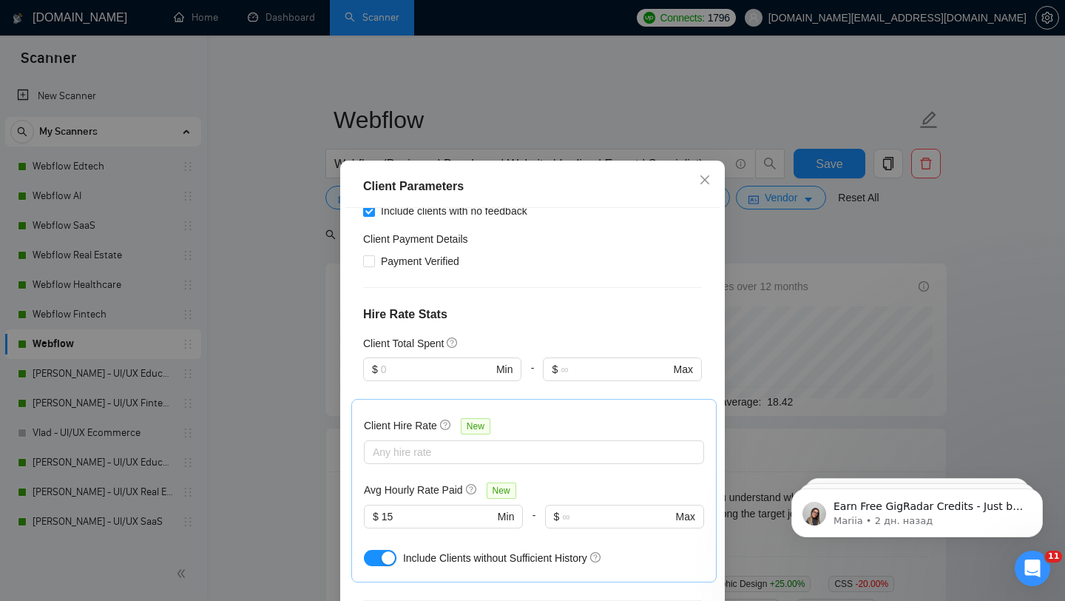
scroll to position [92, 0]
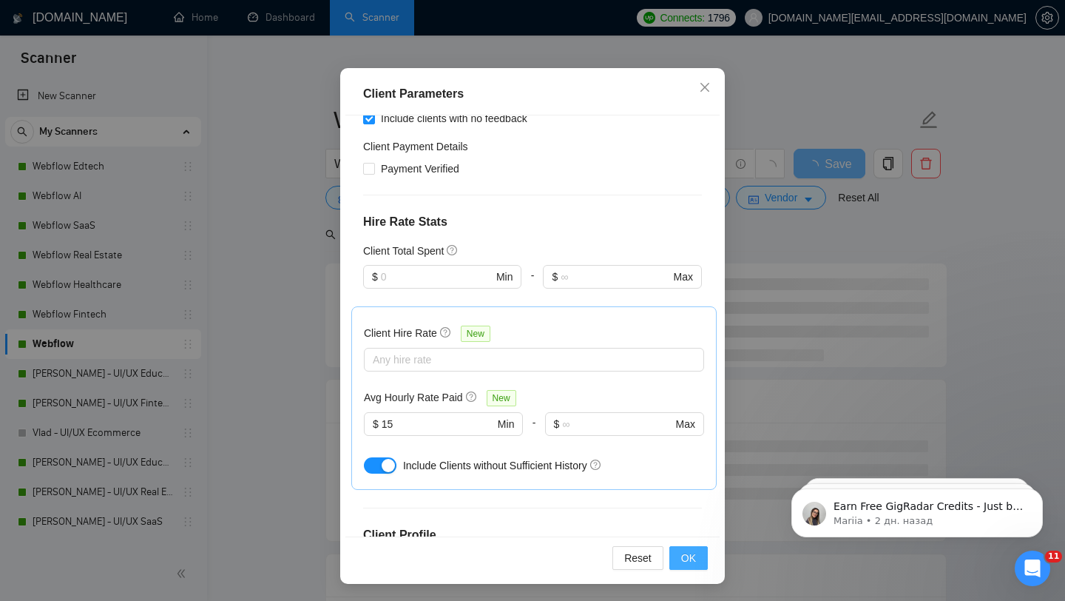
click at [694, 559] on span "OK" at bounding box center [688, 558] width 15 height 16
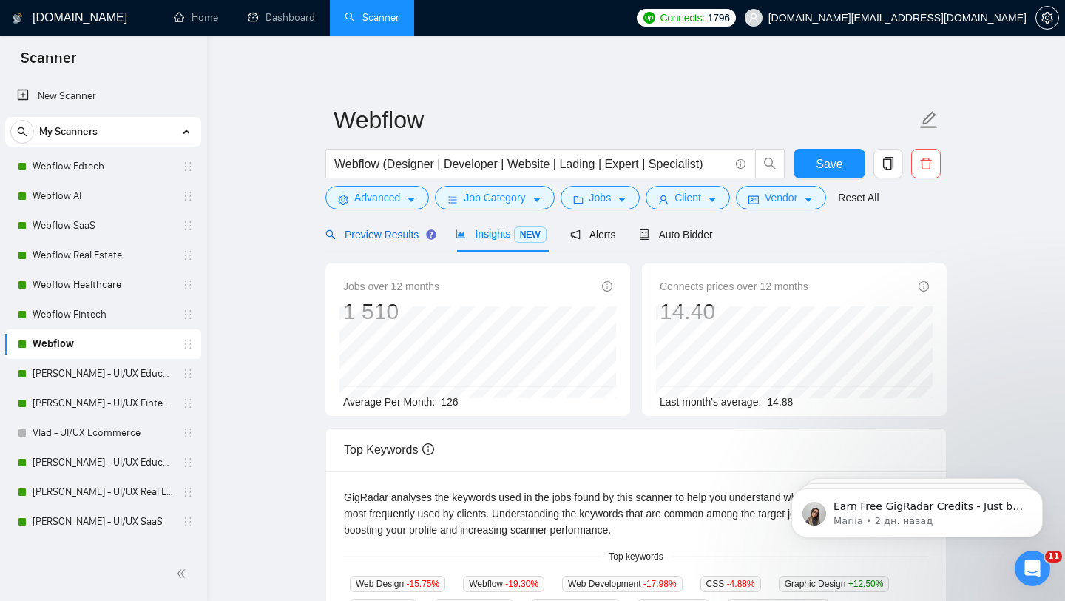
click at [388, 229] on span "Preview Results" at bounding box center [378, 235] width 107 height 12
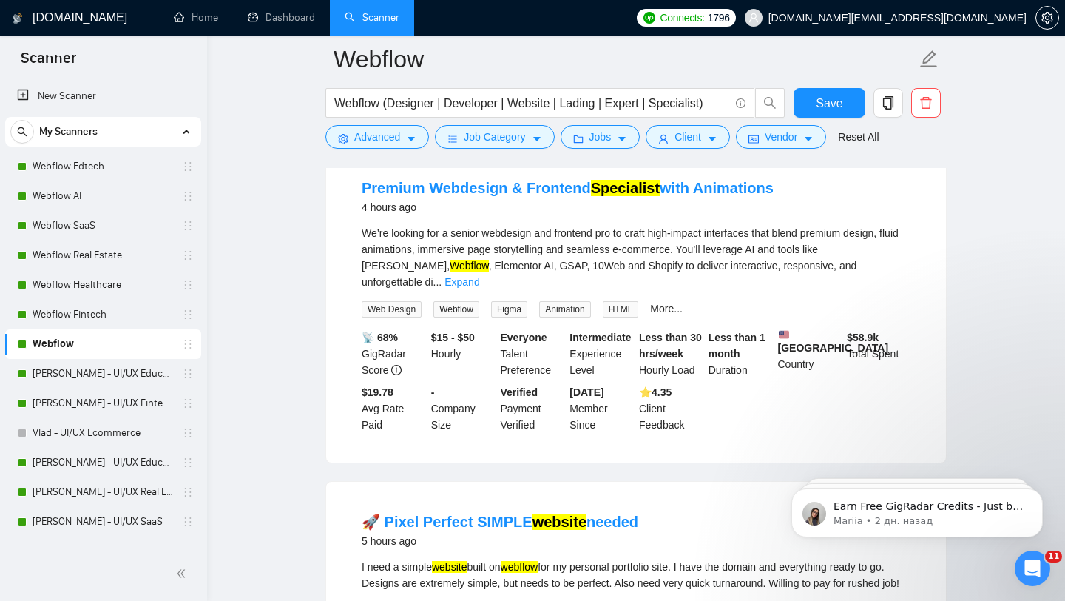
scroll to position [848, 0]
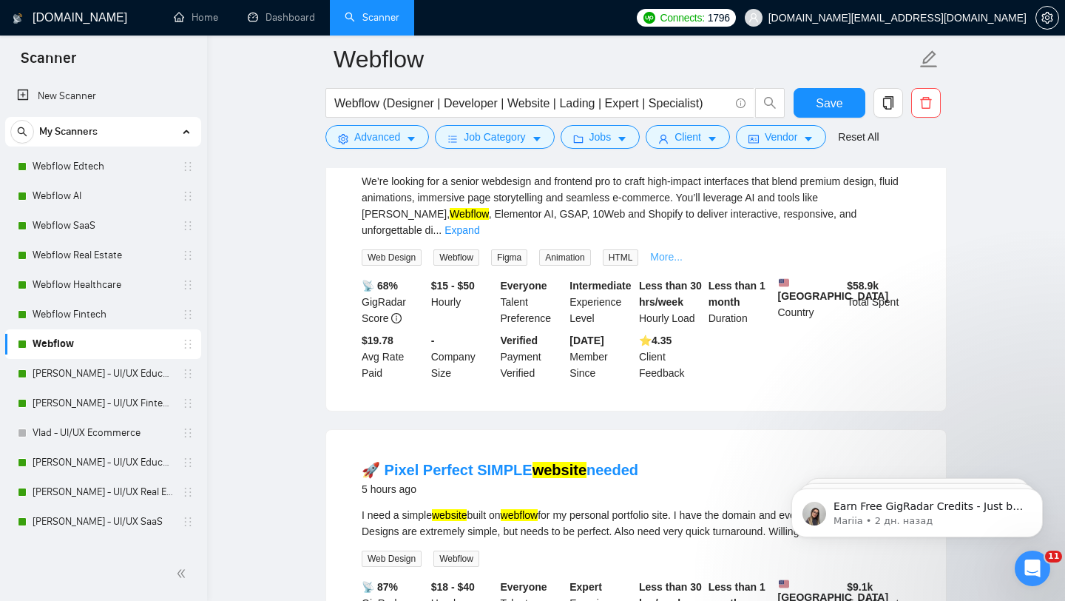
click at [663, 263] on link "More..." at bounding box center [666, 257] width 33 height 12
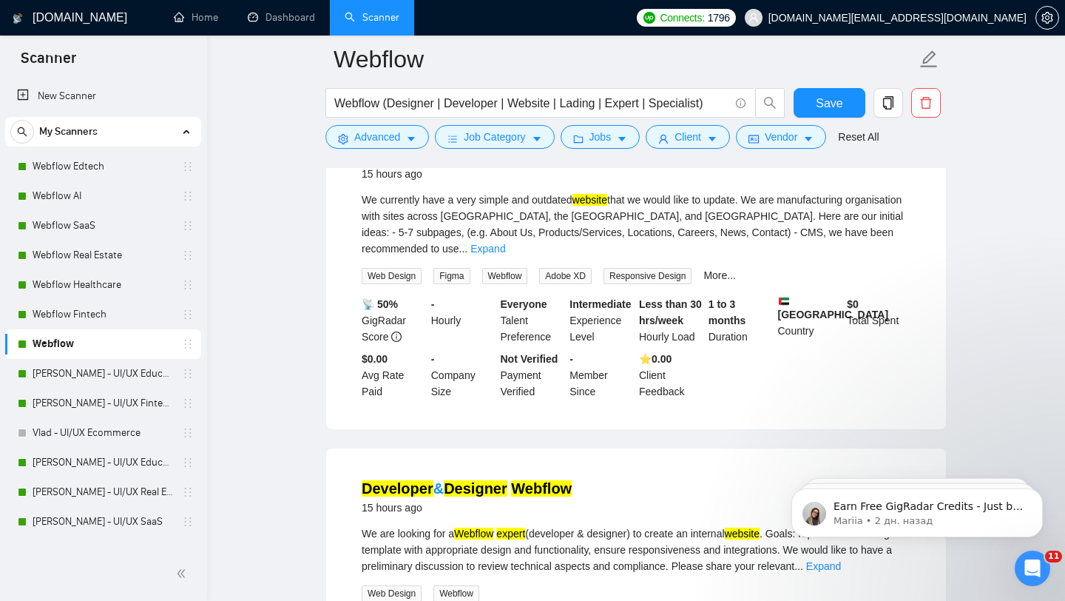
scroll to position [3088, 0]
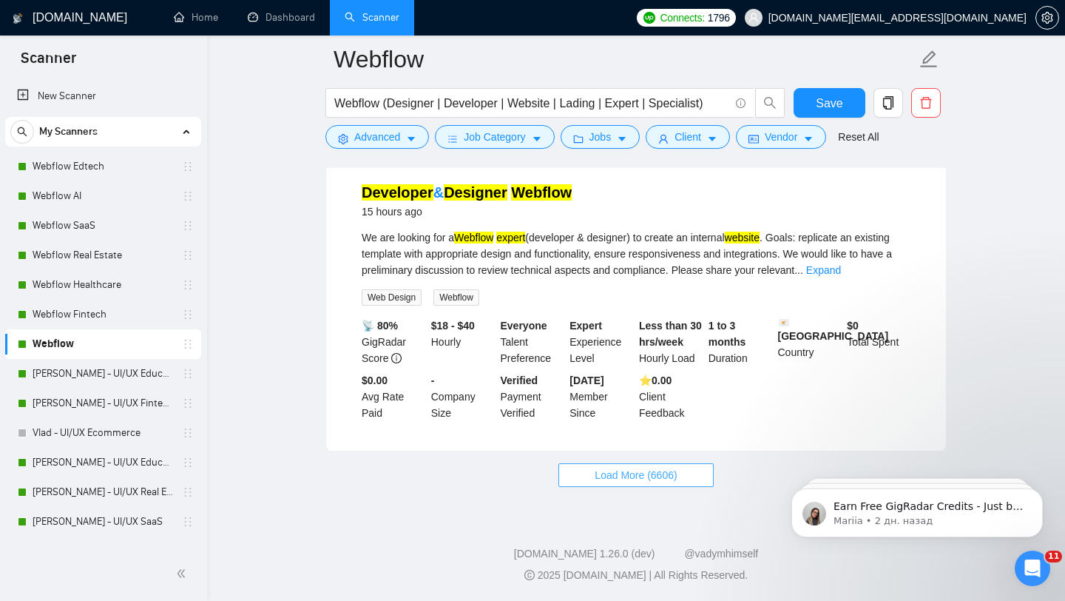
click at [612, 485] on button "Load More (6606)" at bounding box center [635, 475] width 155 height 24
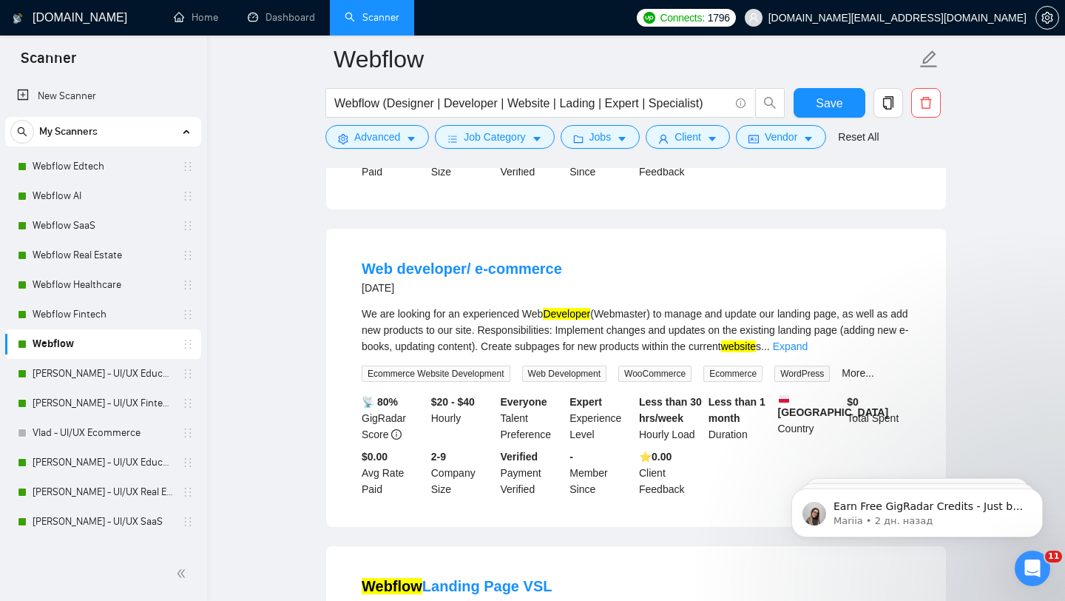
scroll to position [4553, 0]
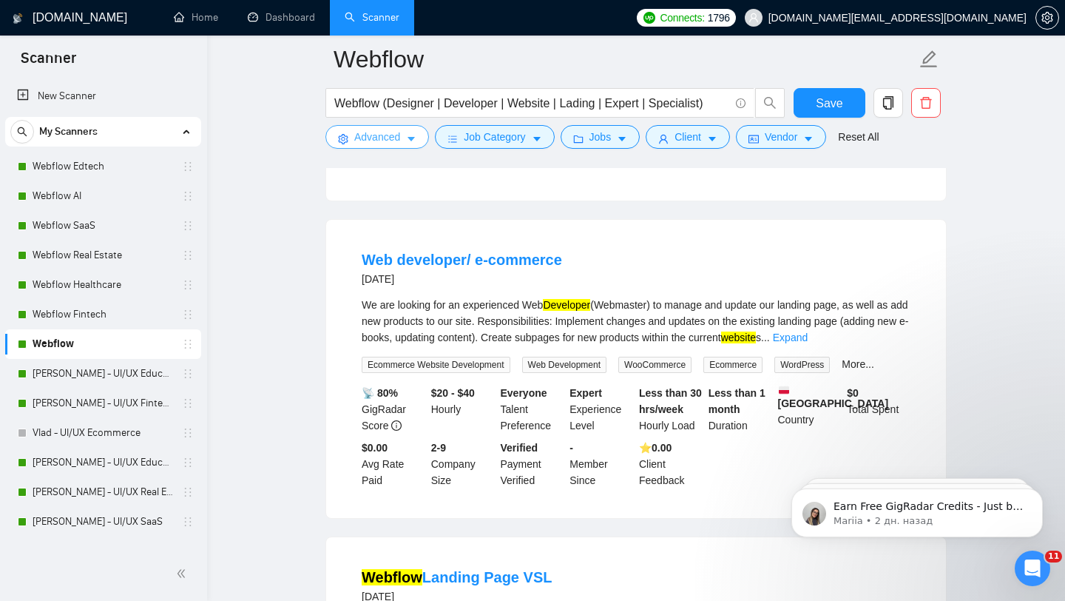
click at [391, 143] on span "Advanced" at bounding box center [377, 137] width 46 height 16
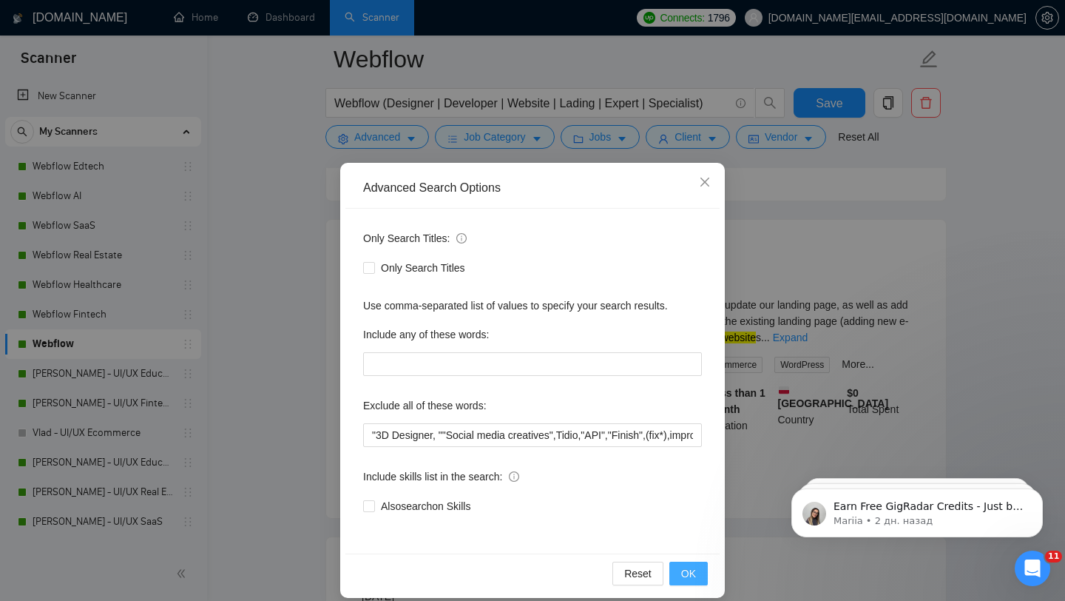
click at [698, 575] on button "OK" at bounding box center [688, 573] width 38 height 24
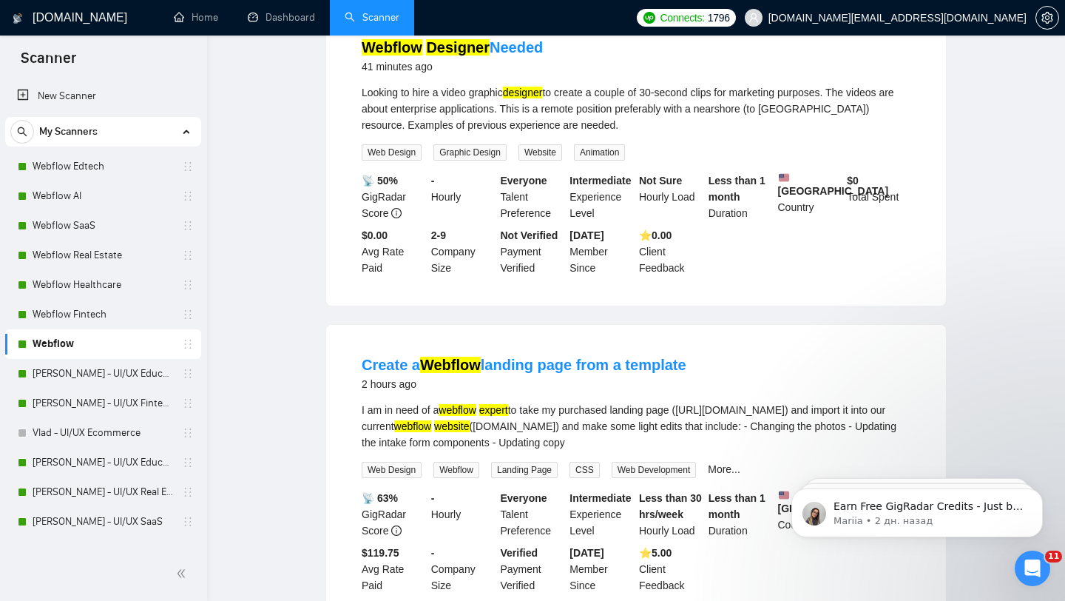
scroll to position [0, 0]
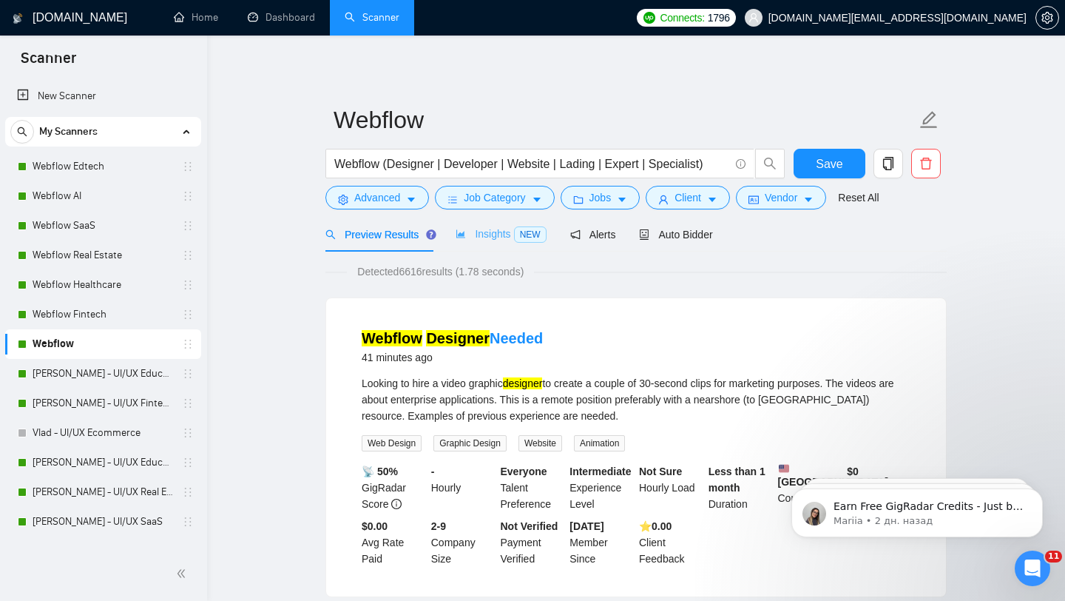
click at [485, 245] on div "Insights NEW" at bounding box center [501, 234] width 90 height 35
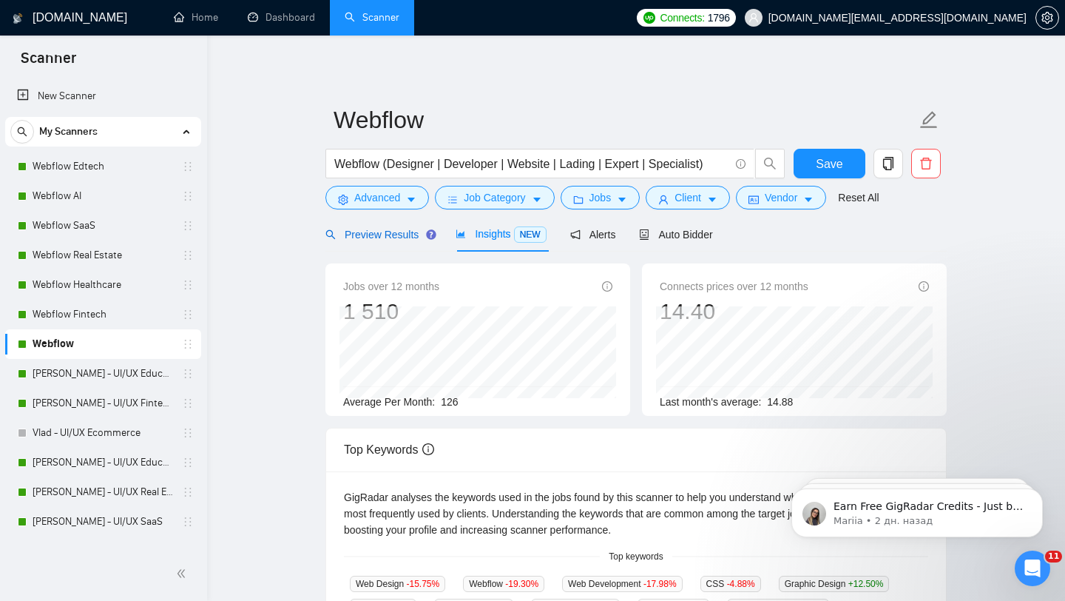
click at [375, 229] on span "Preview Results" at bounding box center [378, 235] width 107 height 12
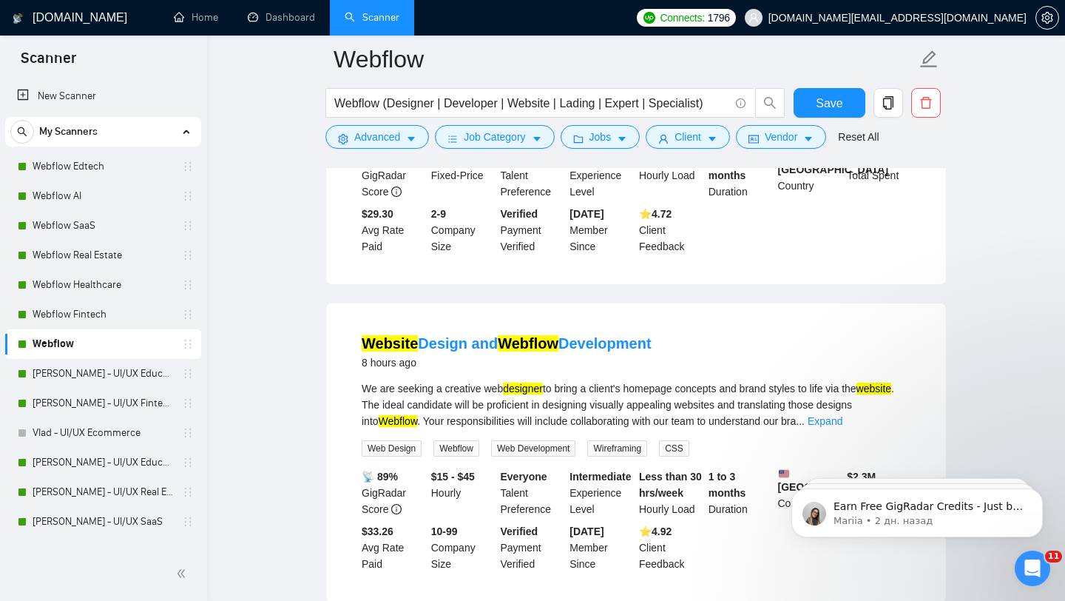
scroll to position [2044, 0]
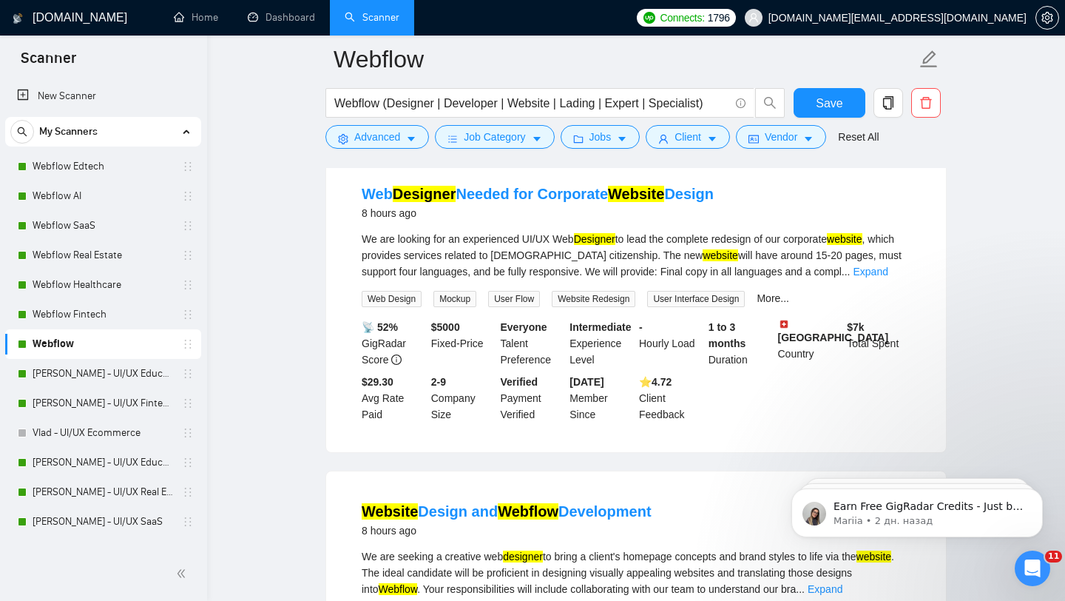
click at [885, 280] on div "We are looking for an experienced UI/UX Web Designer to lead the complete redes…" at bounding box center [636, 255] width 549 height 49
click at [885, 277] on link "Expand" at bounding box center [870, 272] width 35 height 12
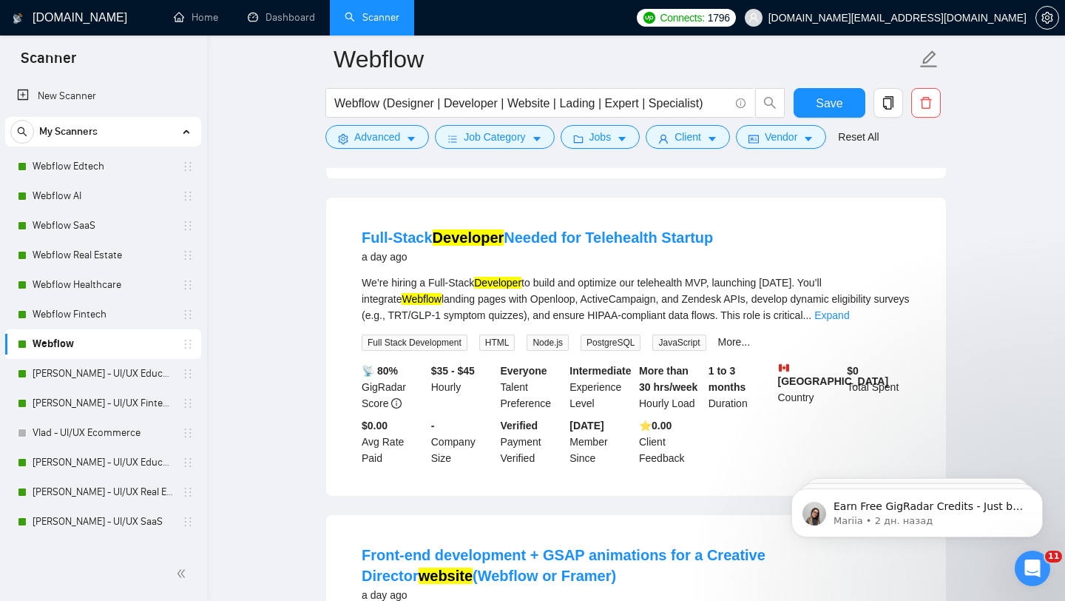
scroll to position [3489, 0]
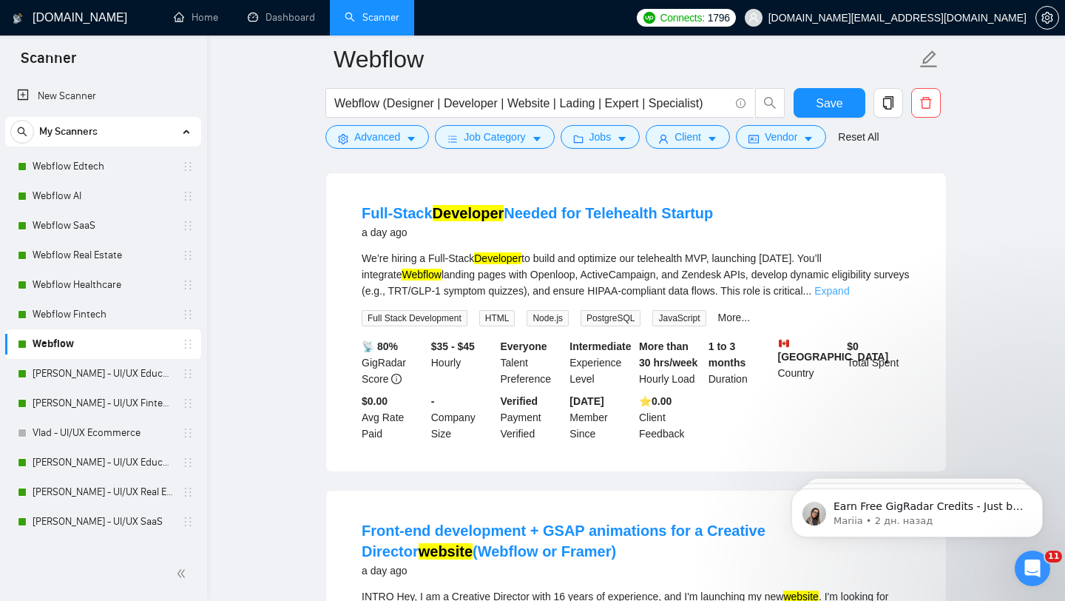
click at [849, 297] on link "Expand" at bounding box center [831, 291] width 35 height 12
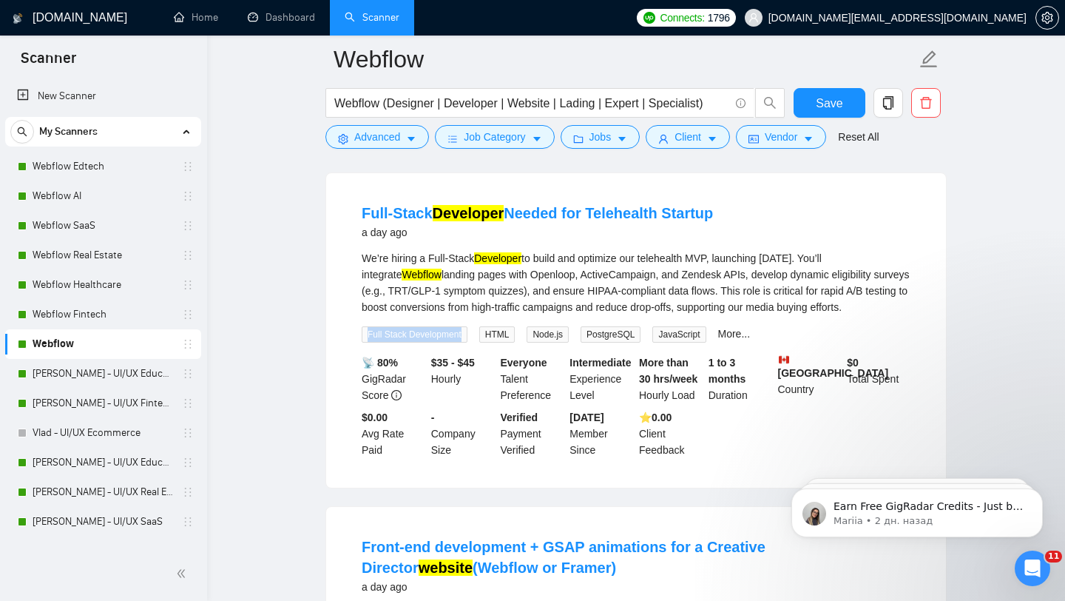
drag, startPoint x: 475, startPoint y: 405, endPoint x: 331, endPoint y: 405, distance: 144.2
click at [331, 405] on div "Full-Stack Developer Needed for Telehealth Startup a day ago We’re hiring a Ful…" at bounding box center [636, 330] width 620 height 314
click at [508, 147] on button "Job Category" at bounding box center [494, 137] width 119 height 24
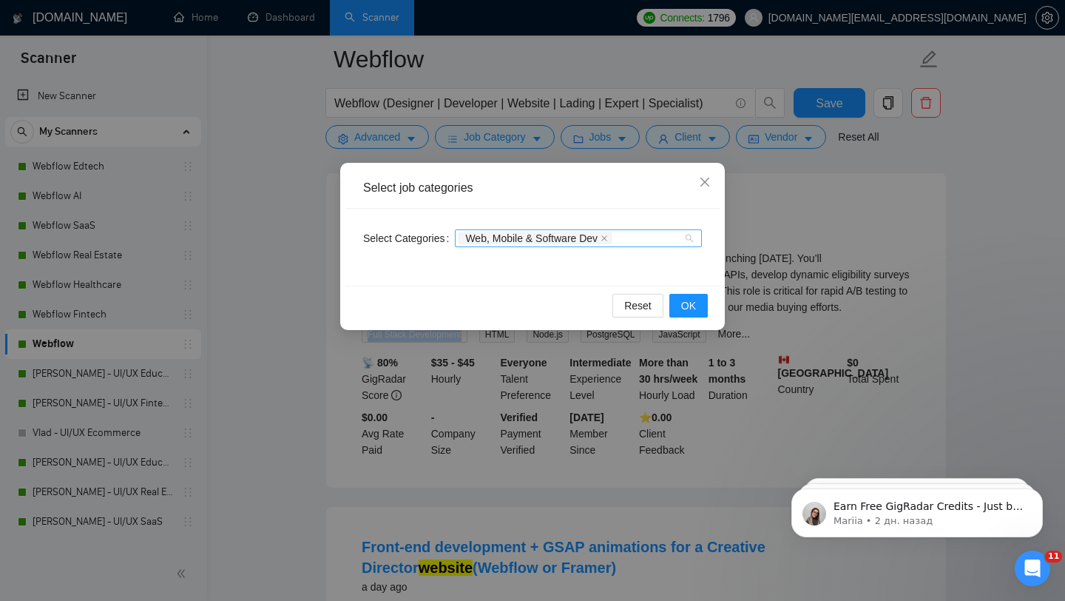
click at [548, 243] on span "Web, Mobile & Software Dev" at bounding box center [535, 238] width 153 height 12
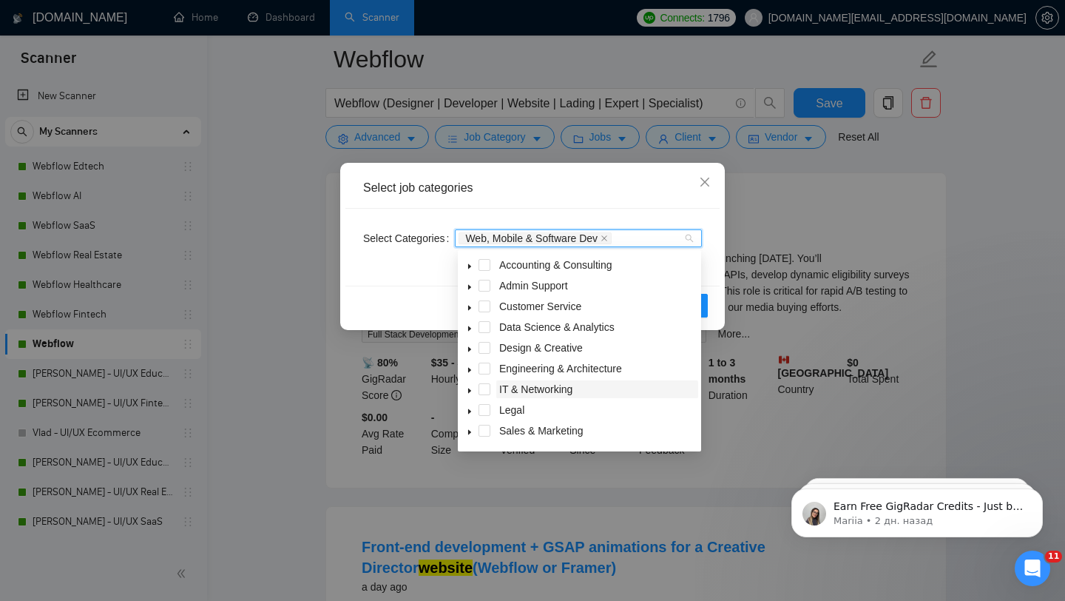
scroll to position [59, 0]
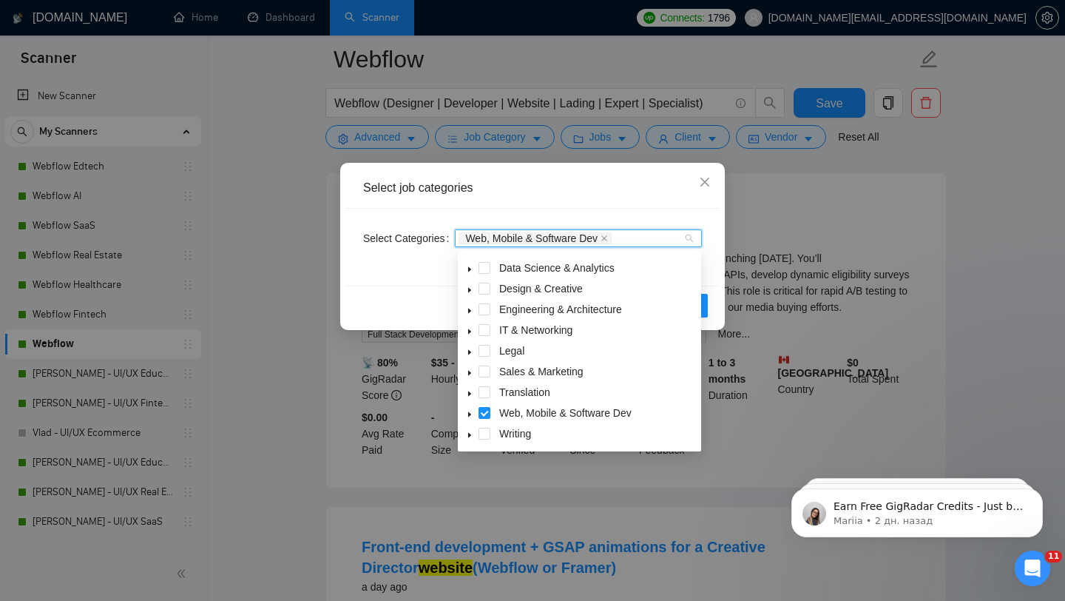
click at [470, 414] on icon "caret-down" at bounding box center [469, 414] width 3 height 5
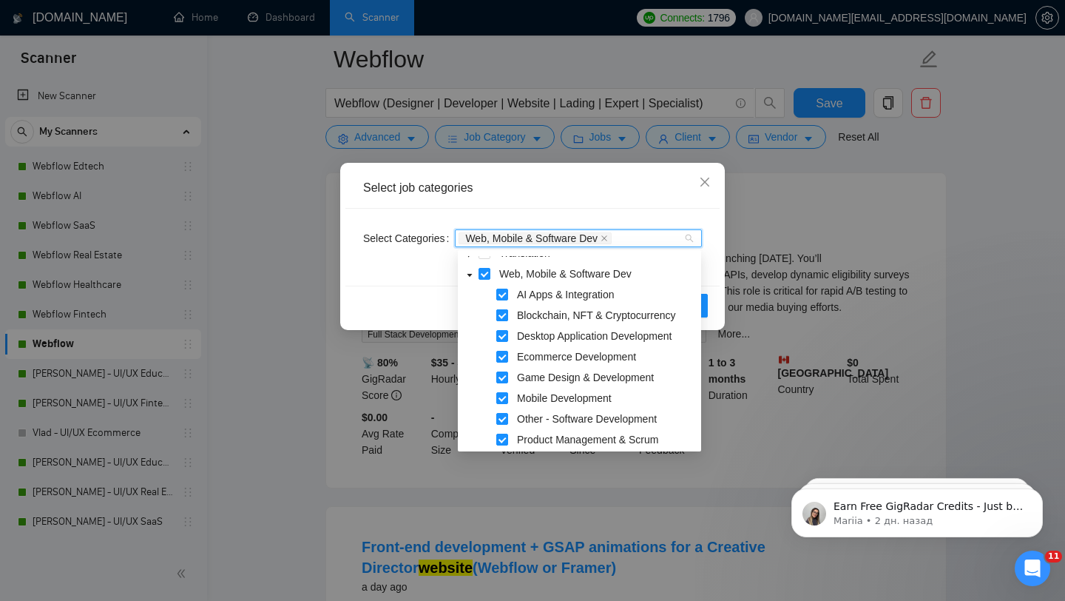
scroll to position [203, 0]
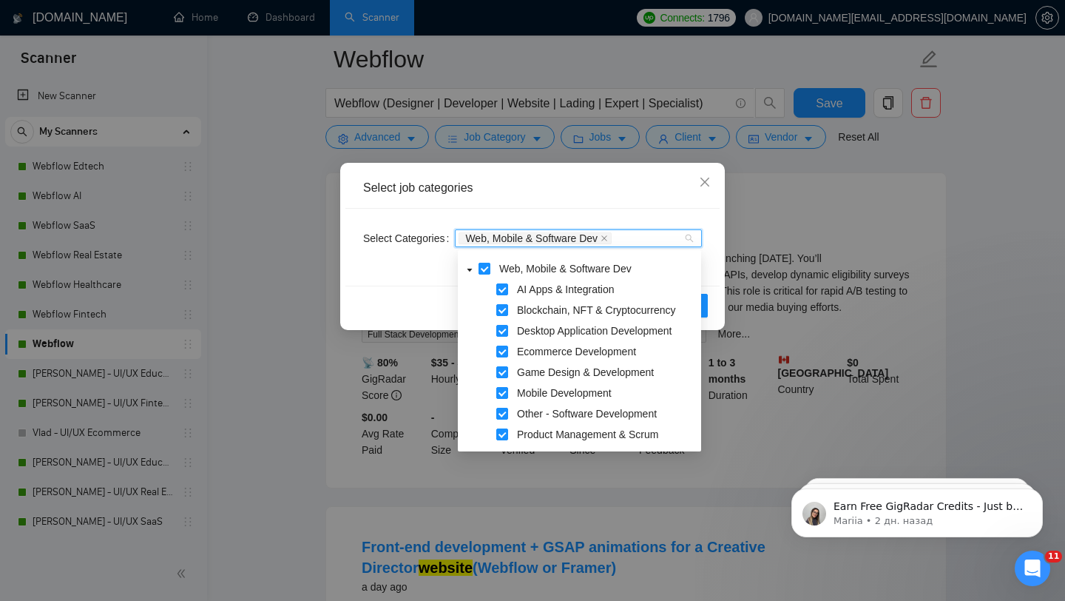
click at [481, 273] on span at bounding box center [485, 269] width 12 height 12
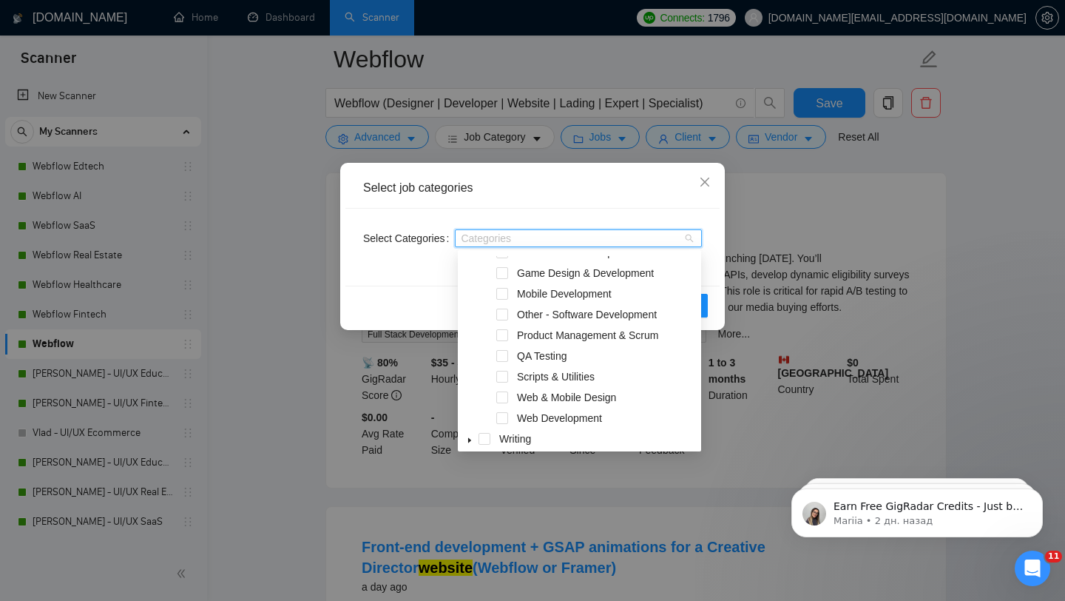
scroll to position [308, 0]
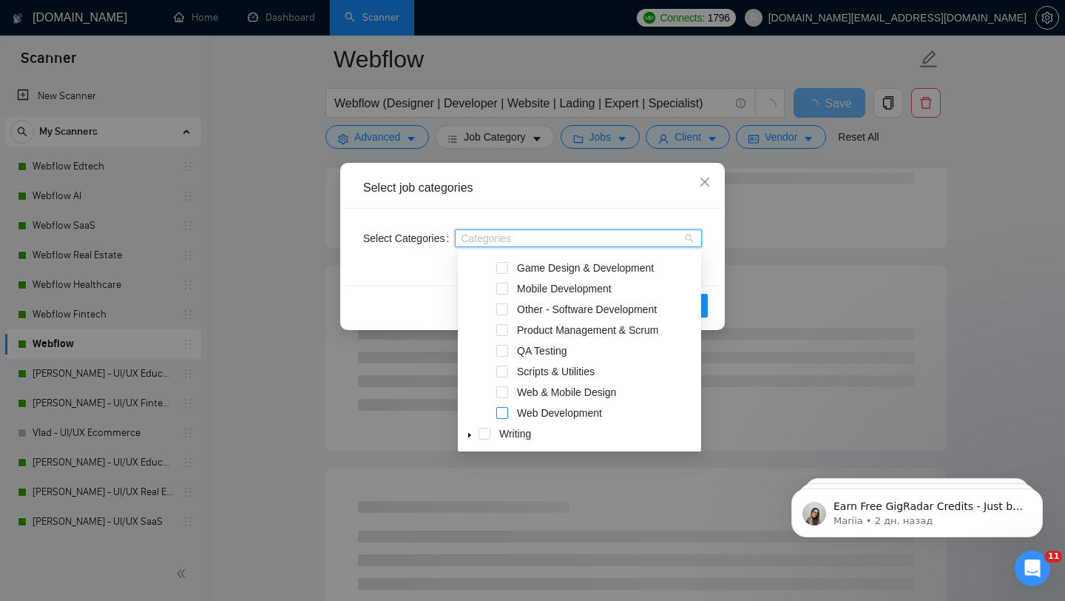
click at [506, 411] on span at bounding box center [502, 413] width 12 height 12
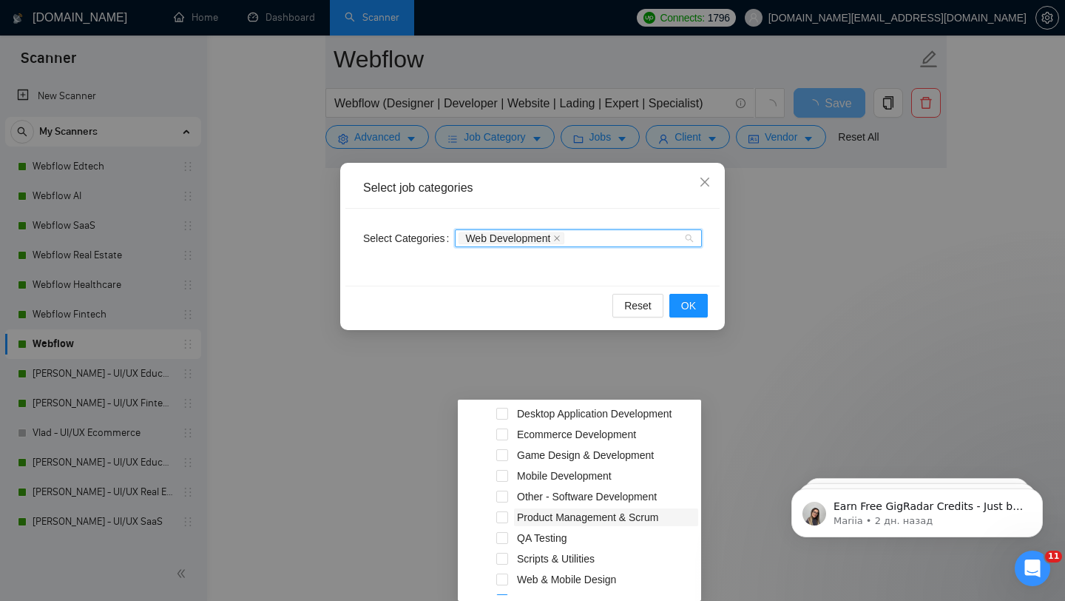
scroll to position [246, 0]
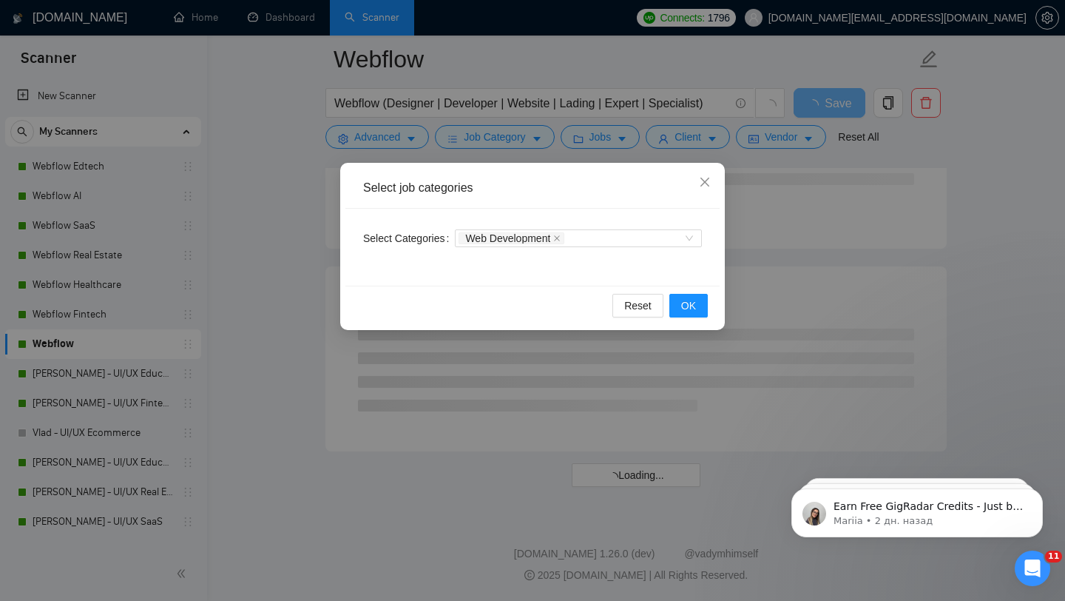
click at [527, 282] on div "Select Categories Web Development" at bounding box center [532, 247] width 374 height 77
click at [684, 302] on span "OK" at bounding box center [688, 305] width 15 height 16
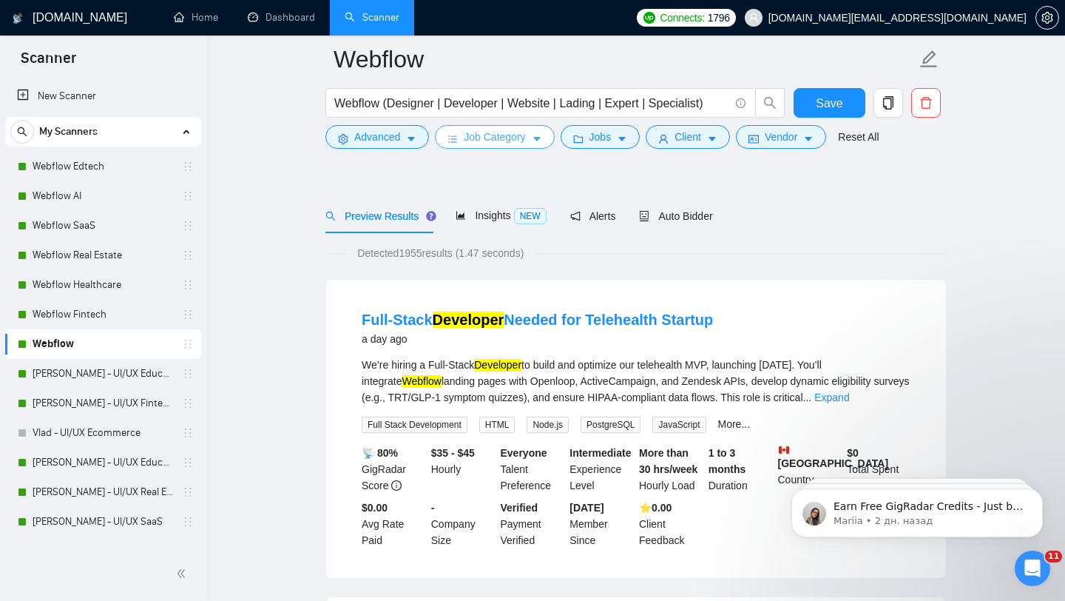
scroll to position [0, 0]
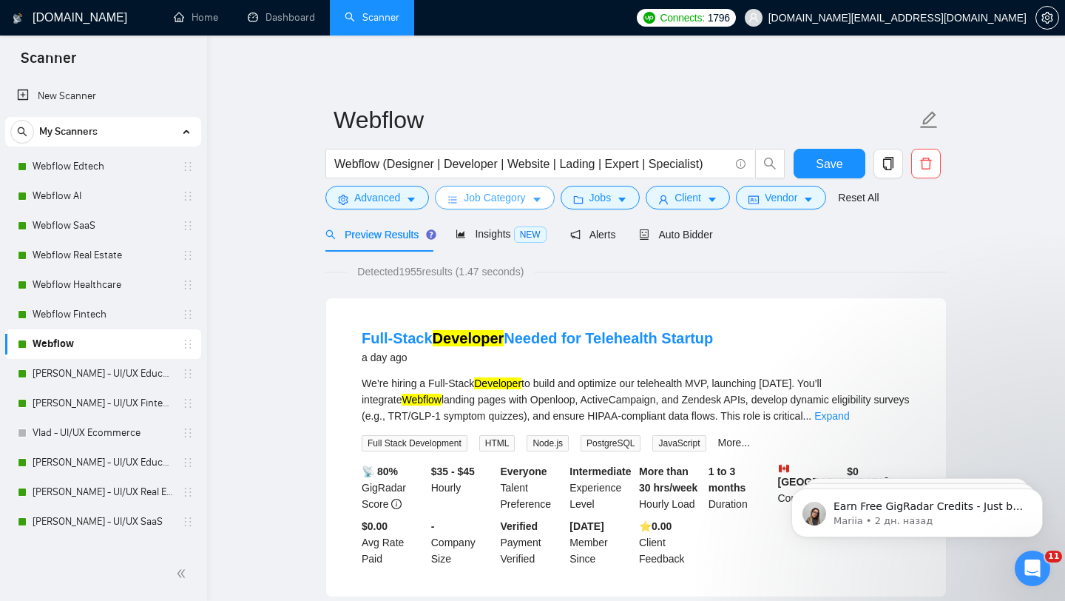
click at [488, 206] on button "Job Category" at bounding box center [494, 198] width 119 height 24
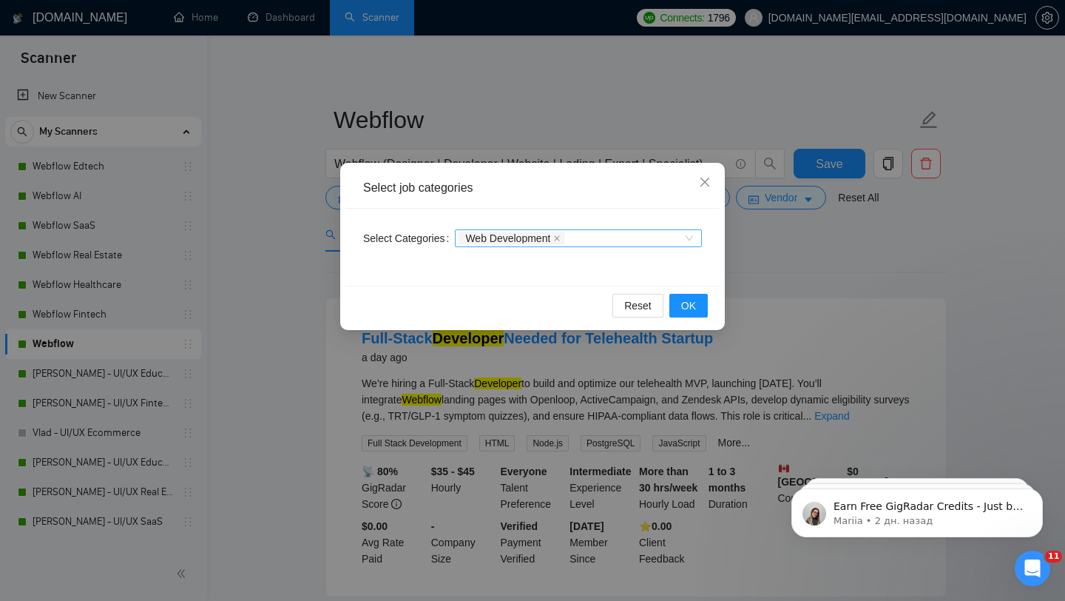
click at [586, 238] on div "Web Development" at bounding box center [571, 238] width 225 height 15
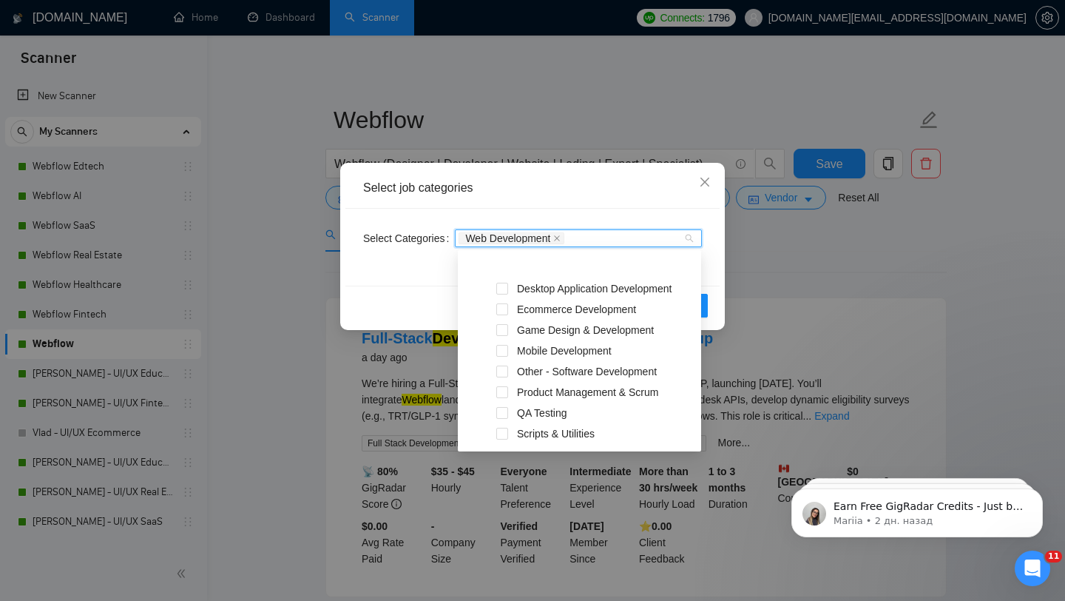
scroll to position [308, 0]
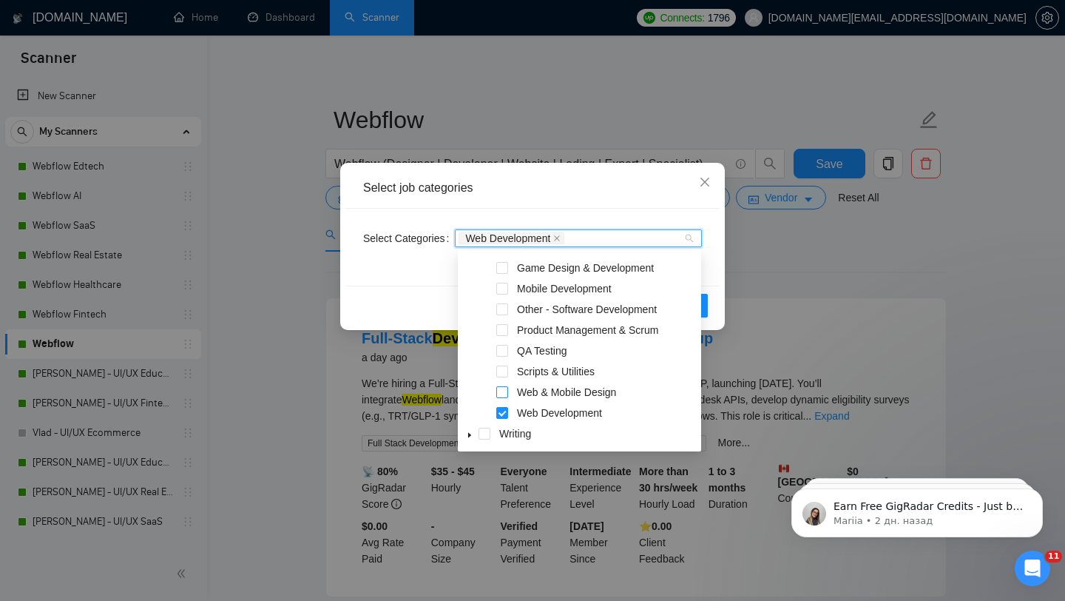
click at [502, 392] on span at bounding box center [502, 392] width 12 height 12
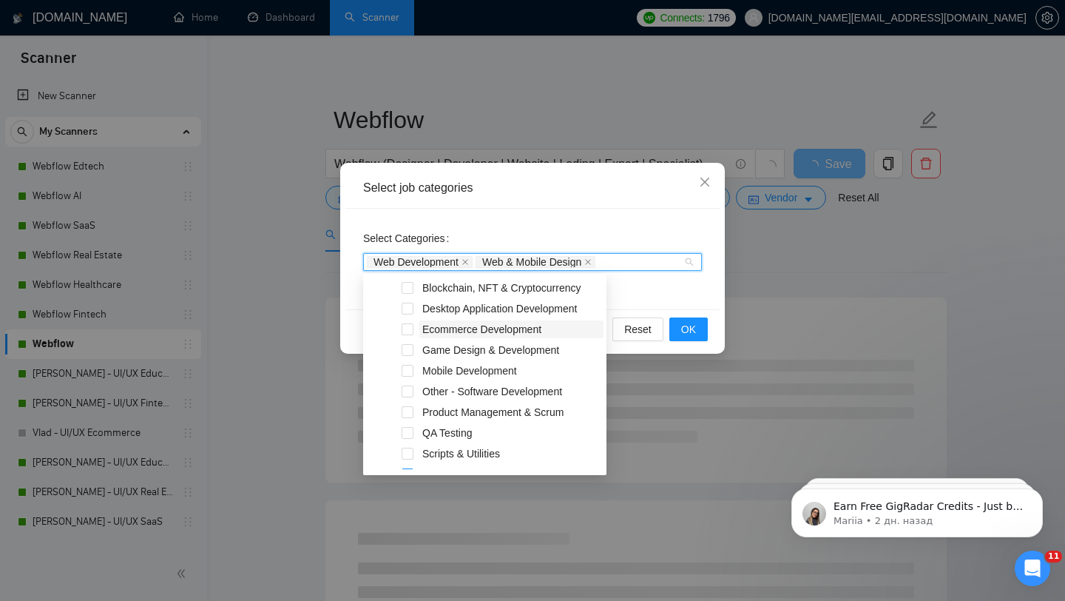
scroll to position [218, 0]
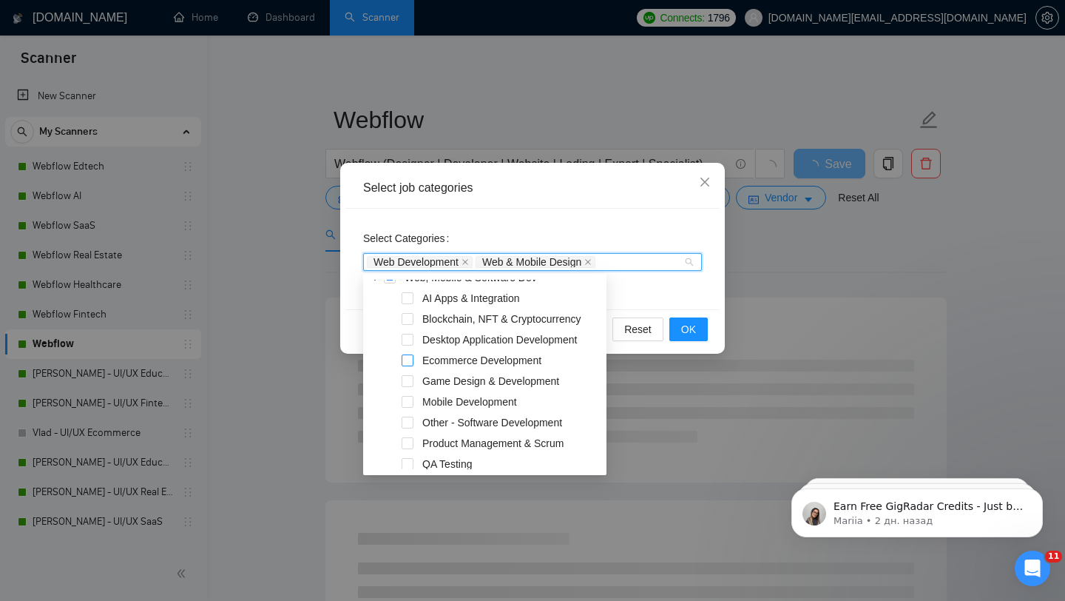
click at [407, 360] on span at bounding box center [408, 360] width 12 height 12
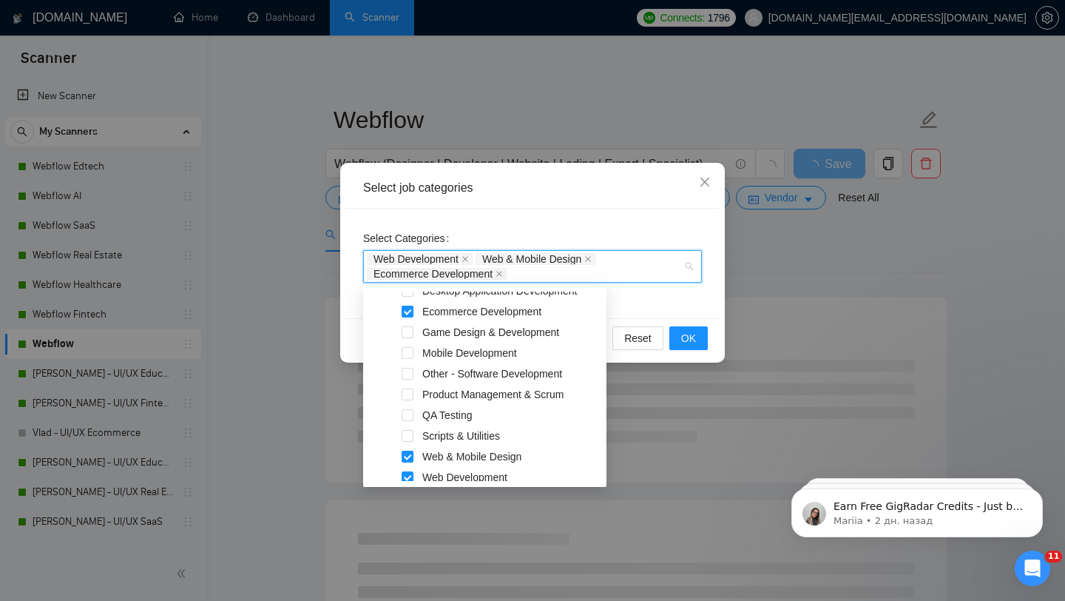
scroll to position [288, 0]
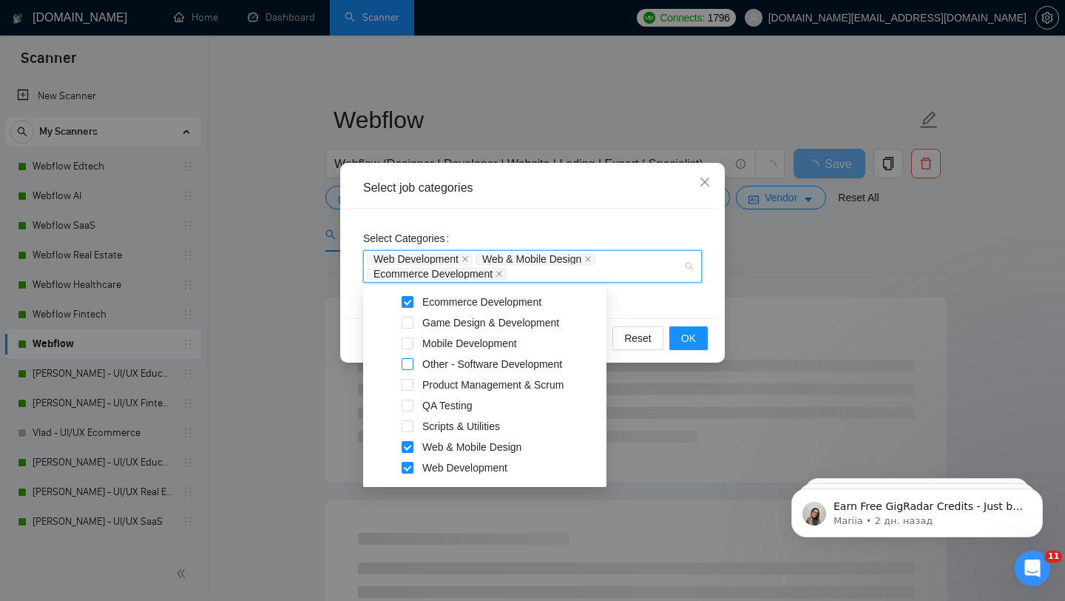
click at [409, 363] on span at bounding box center [408, 364] width 12 height 12
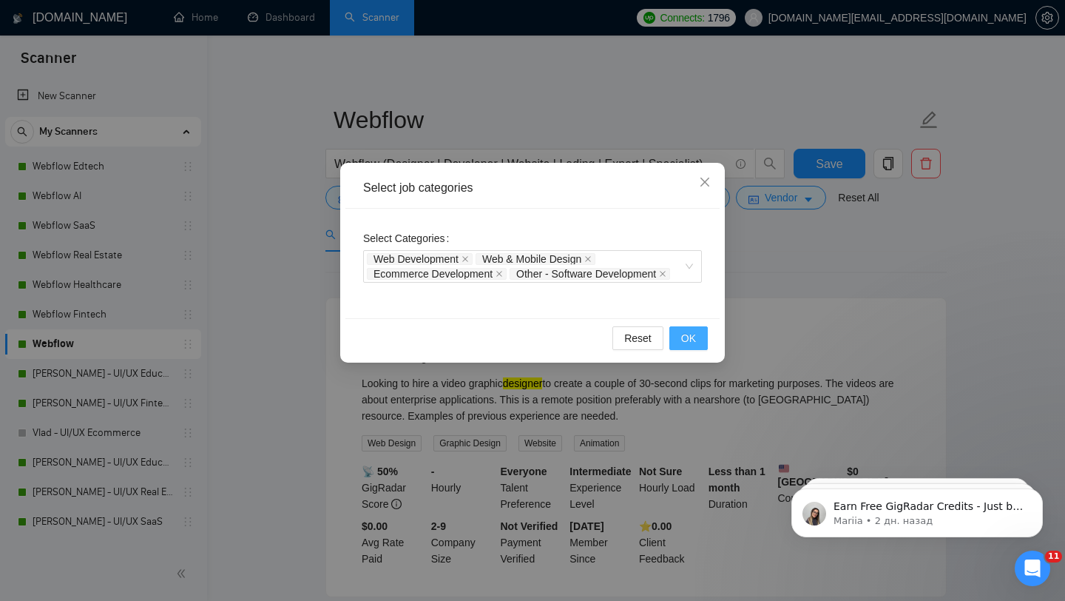
click at [689, 330] on span "OK" at bounding box center [688, 338] width 15 height 16
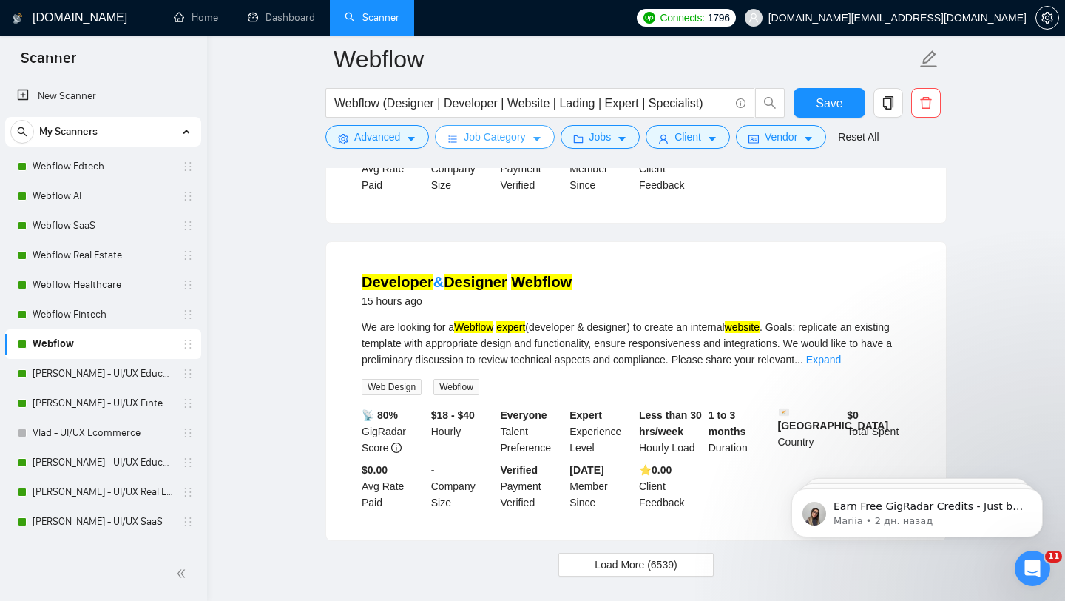
scroll to position [3066, 0]
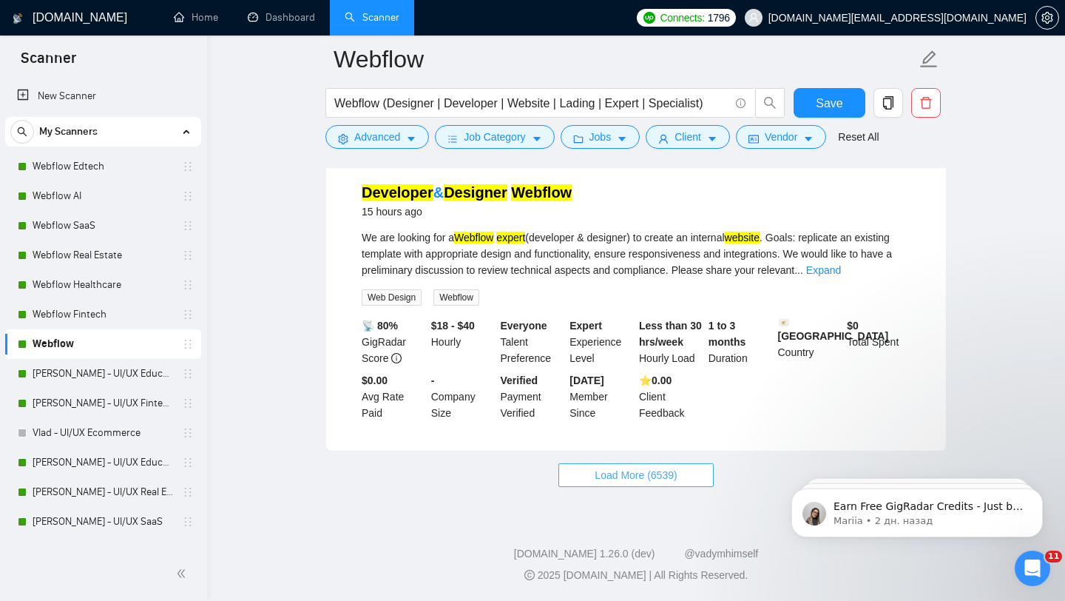
click at [676, 472] on span "Load More (6539)" at bounding box center [636, 475] width 82 height 16
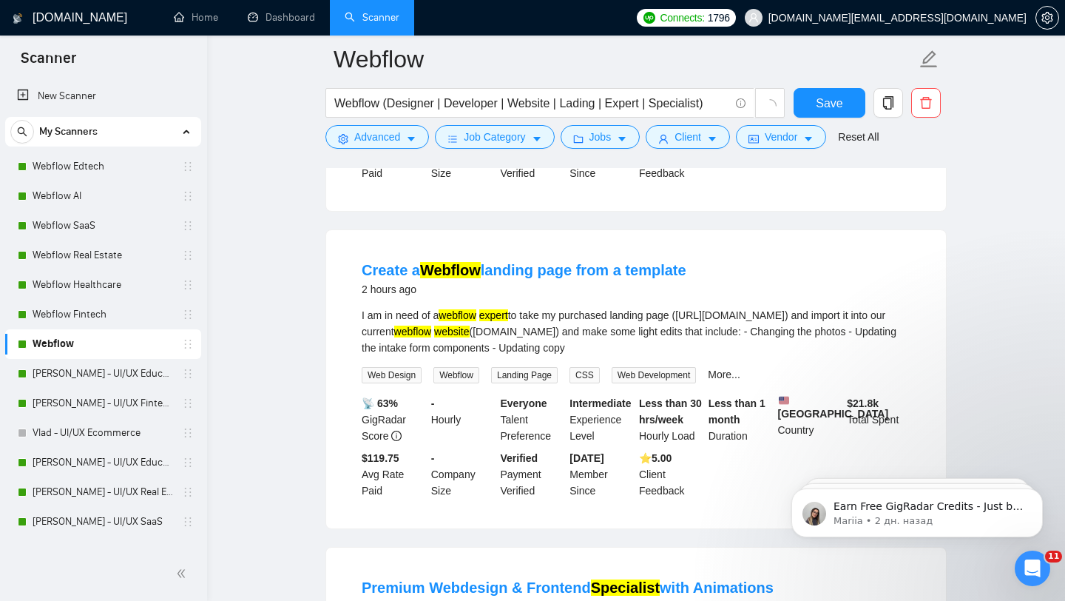
scroll to position [0, 0]
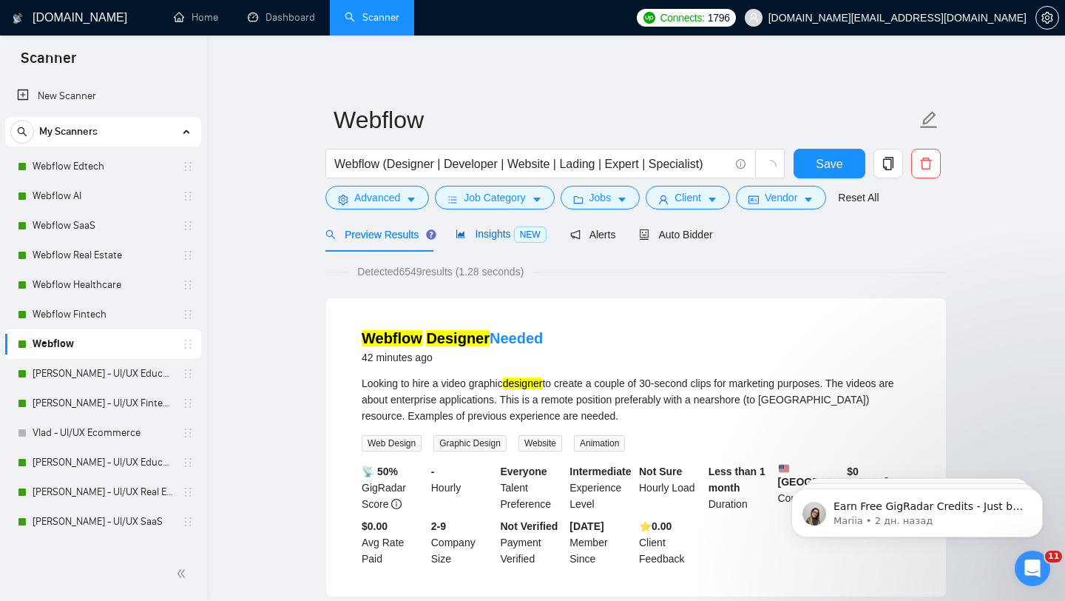
click at [475, 238] on span "Insights NEW" at bounding box center [501, 234] width 90 height 12
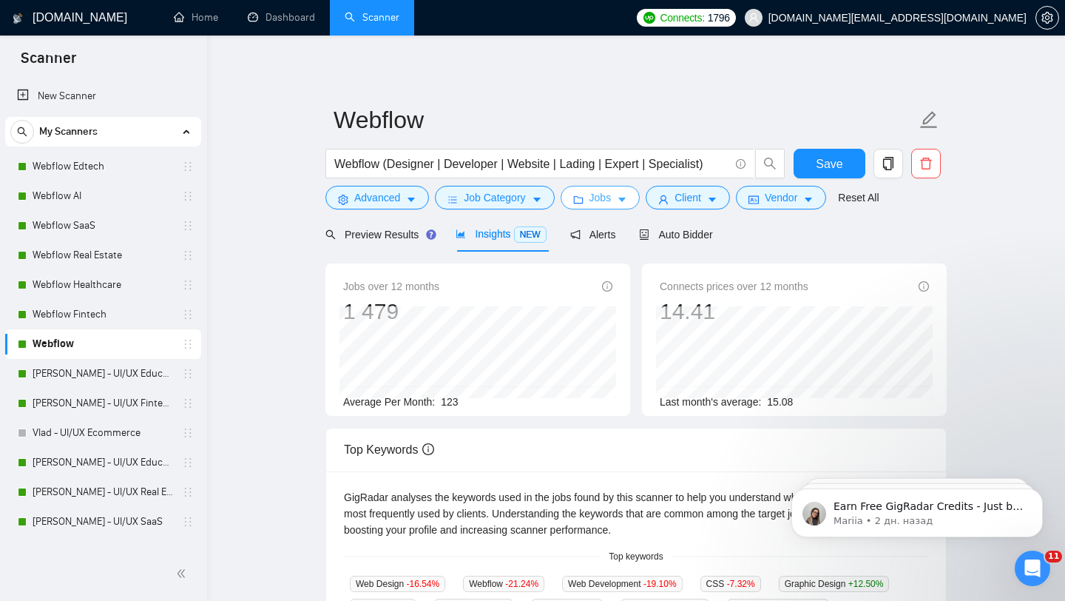
click at [598, 206] on button "Jobs" at bounding box center [601, 198] width 80 height 24
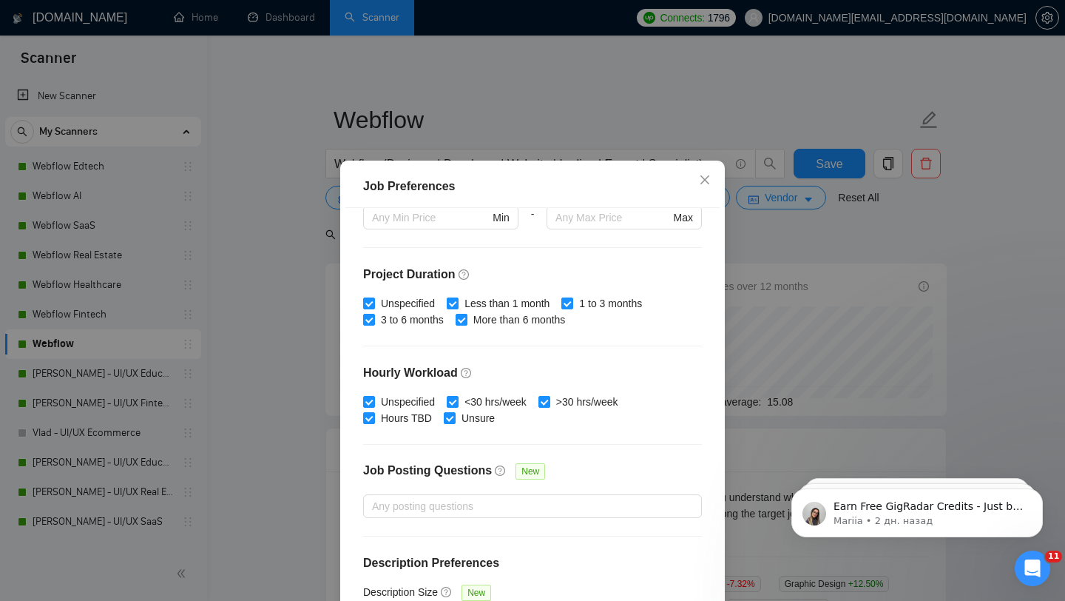
scroll to position [413, 0]
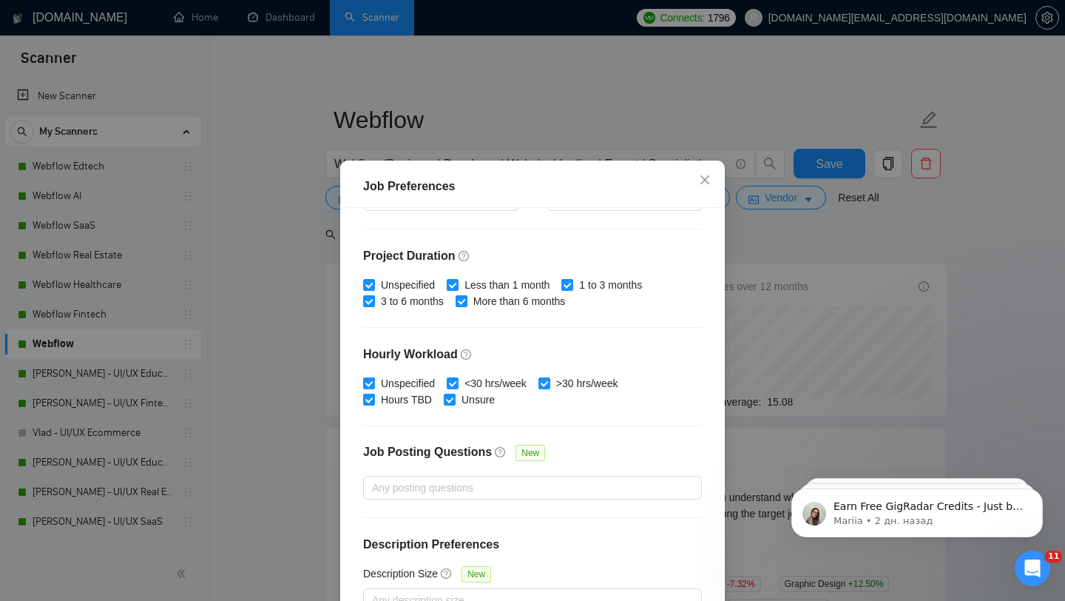
click at [754, 330] on div "Job Preferences Budget Project Type All Fixed Price Hourly Rate Fixed Price Bud…" at bounding box center [532, 300] width 1065 height 601
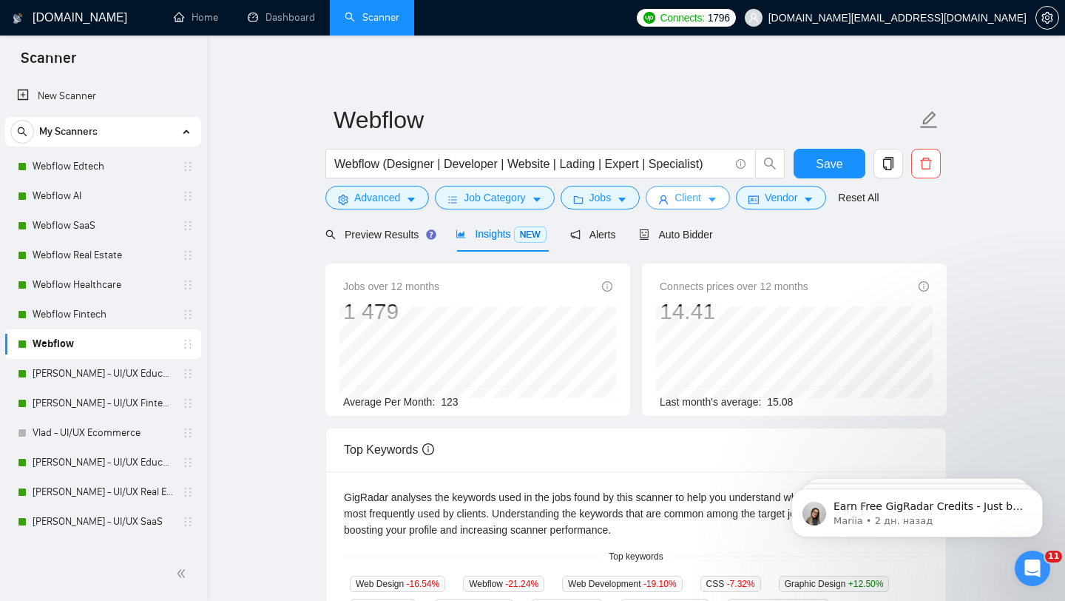
click at [692, 206] on button "Client" at bounding box center [688, 198] width 84 height 24
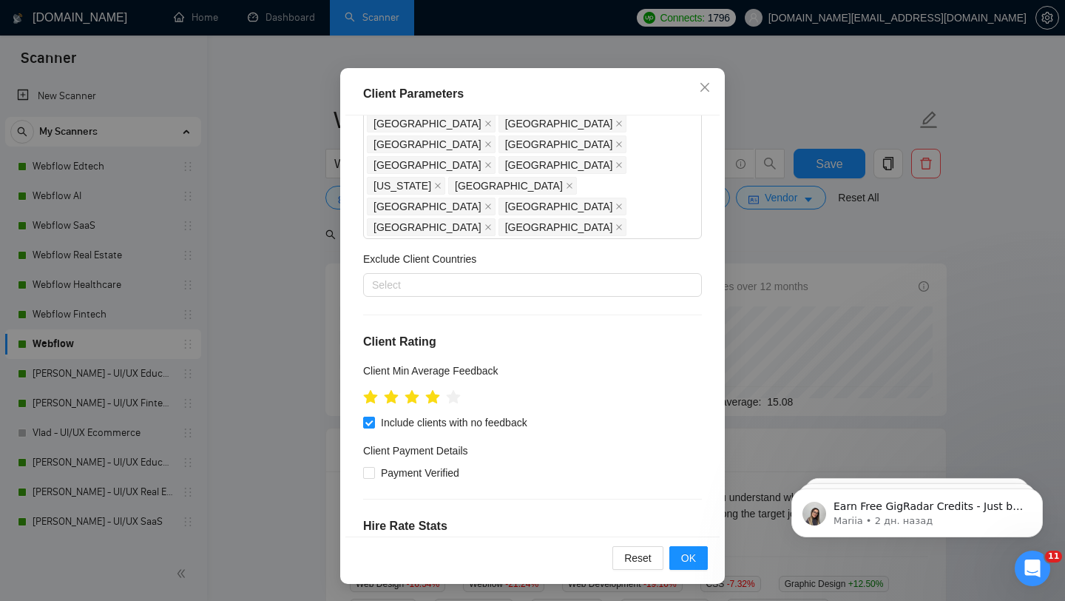
scroll to position [0, 0]
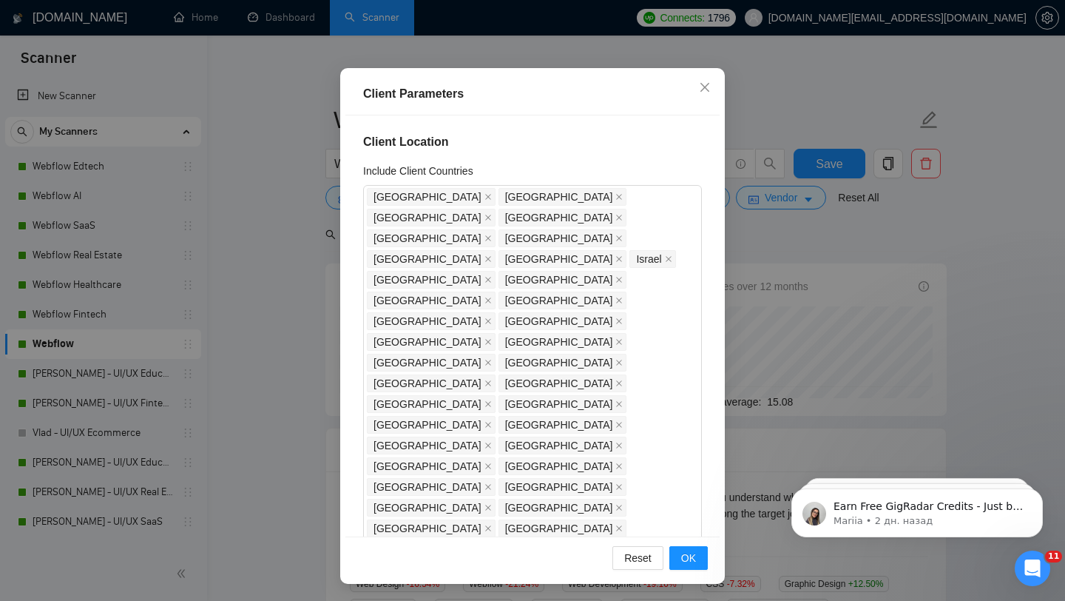
click at [751, 321] on div "Client Parameters Client Location Include Client Countries [GEOGRAPHIC_DATA] [G…" at bounding box center [532, 300] width 1065 height 601
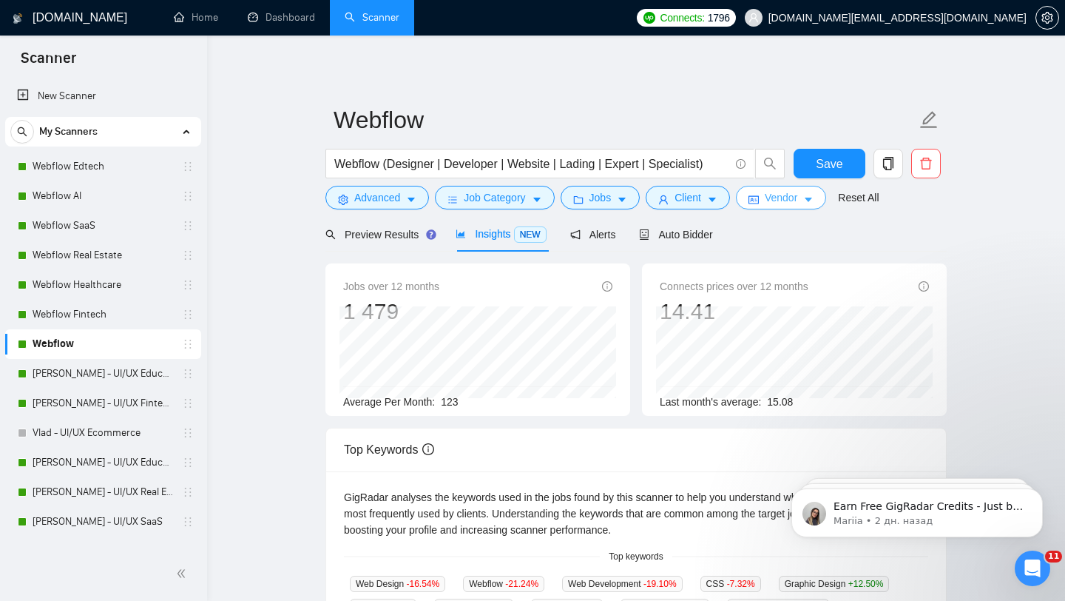
click at [775, 203] on span "Vendor" at bounding box center [781, 197] width 33 height 16
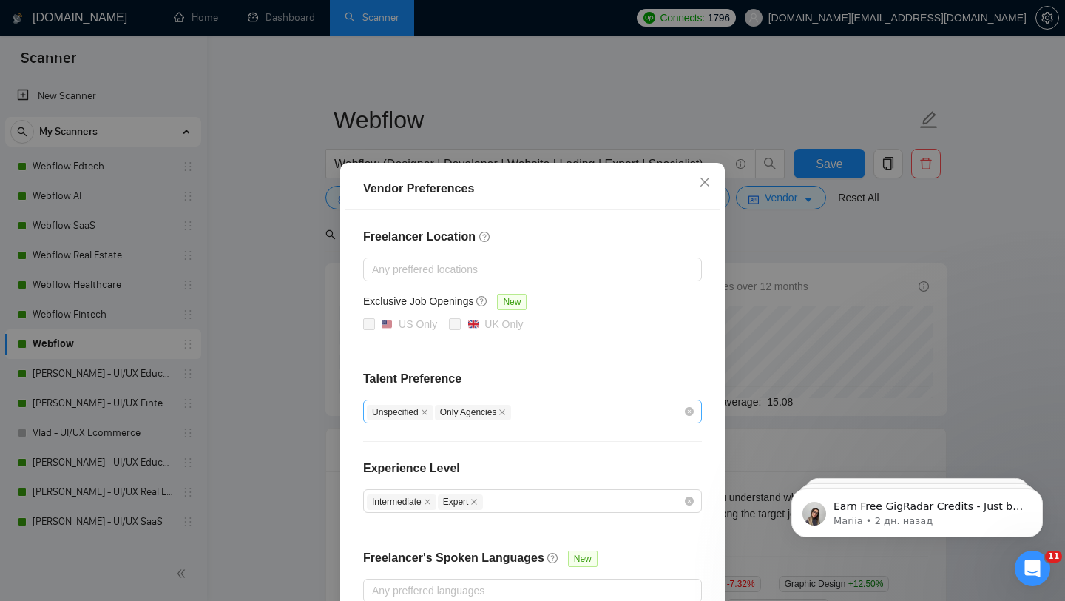
scroll to position [84, 0]
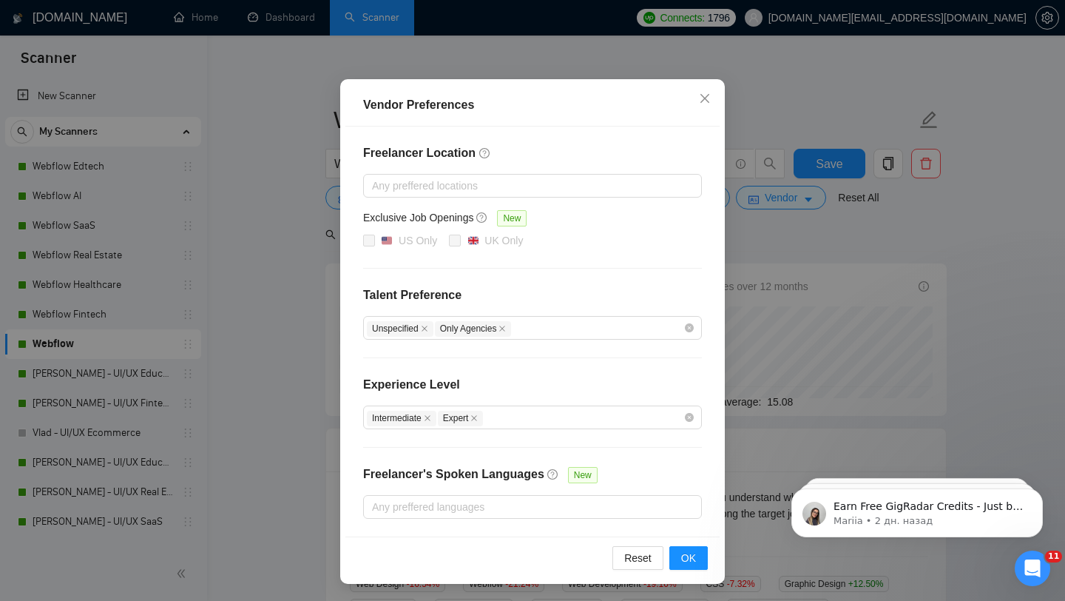
click at [774, 431] on div "Vendor Preferences Freelancer Location Any preffered locations Exclusive Job Op…" at bounding box center [532, 300] width 1065 height 601
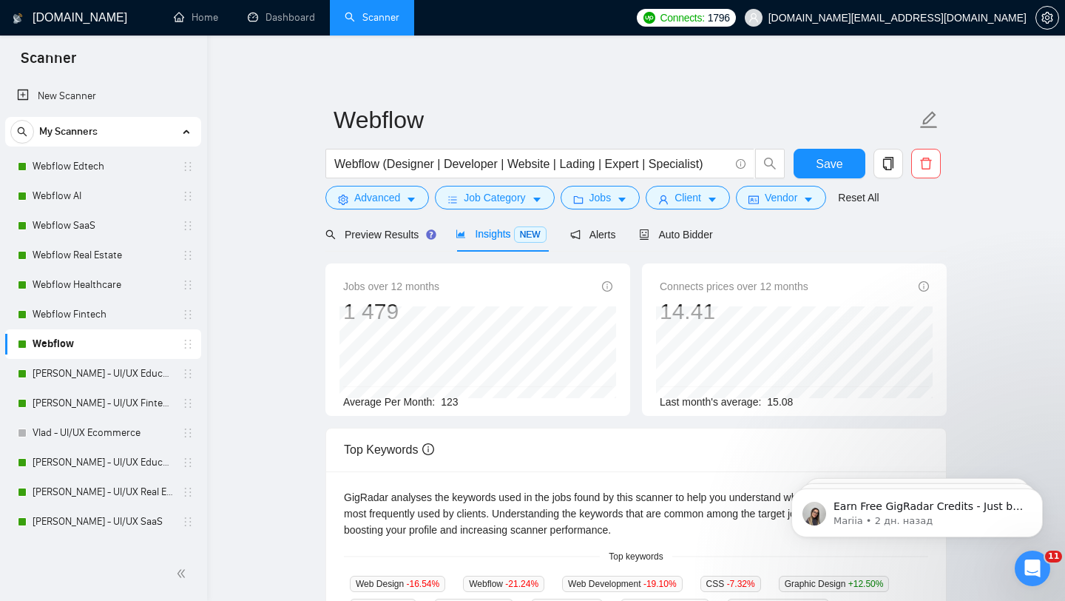
scroll to position [10, 0]
click at [513, 205] on span "Job Category" at bounding box center [494, 197] width 61 height 16
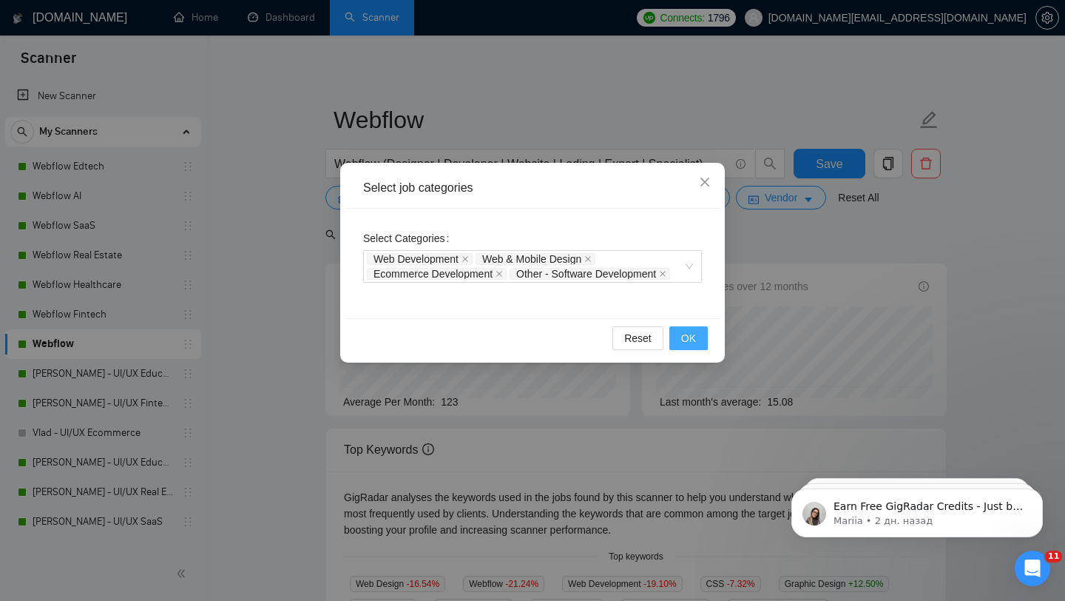
click at [692, 345] on span "OK" at bounding box center [688, 338] width 15 height 16
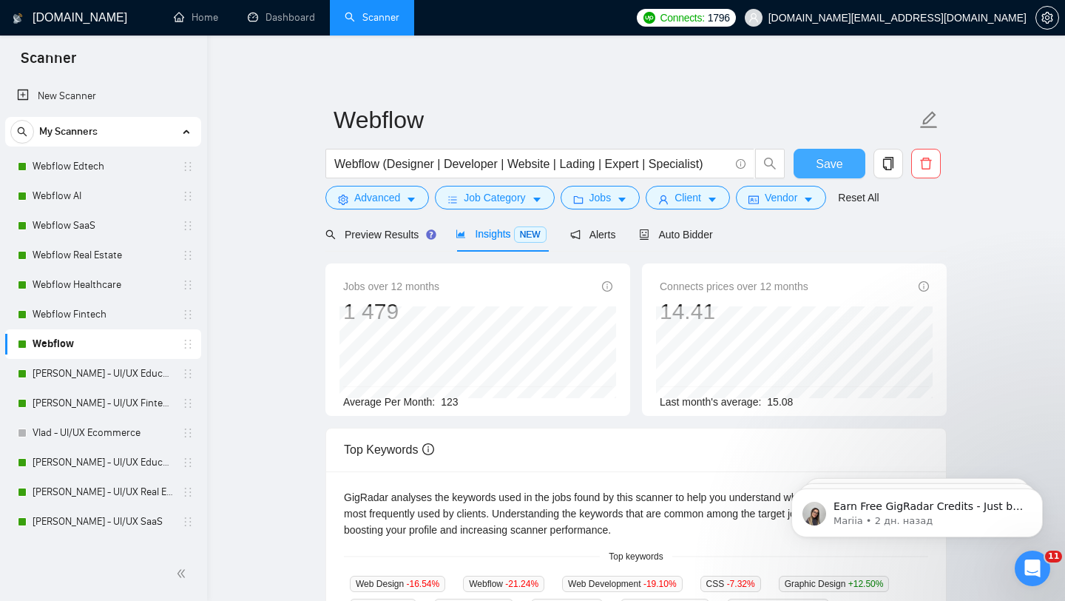
click at [816, 168] on span "Save" at bounding box center [829, 164] width 27 height 18
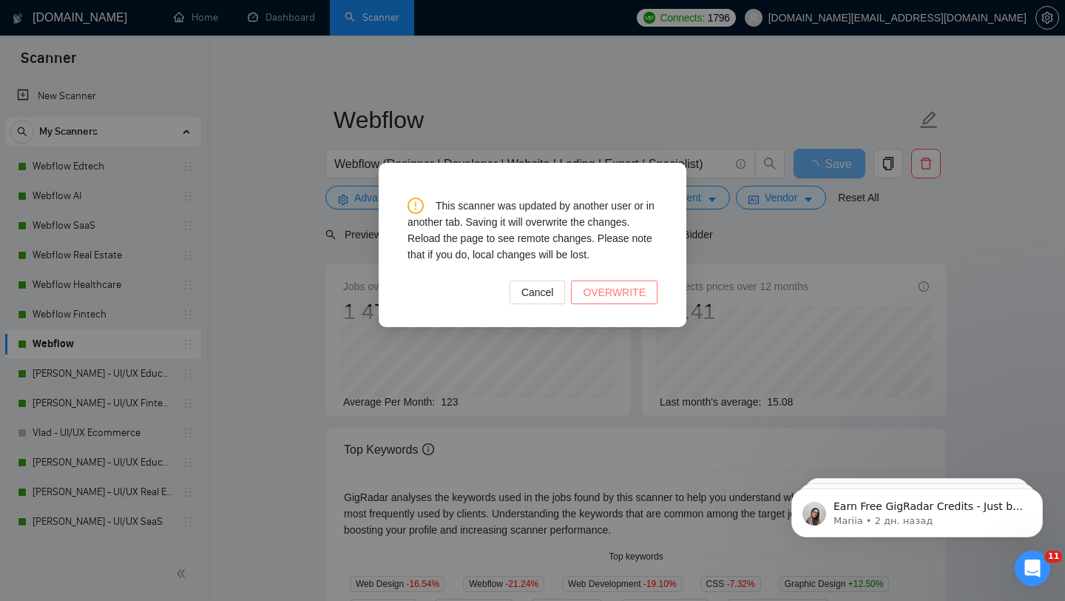
click at [601, 288] on span "OVERWRITE" at bounding box center [614, 292] width 63 height 16
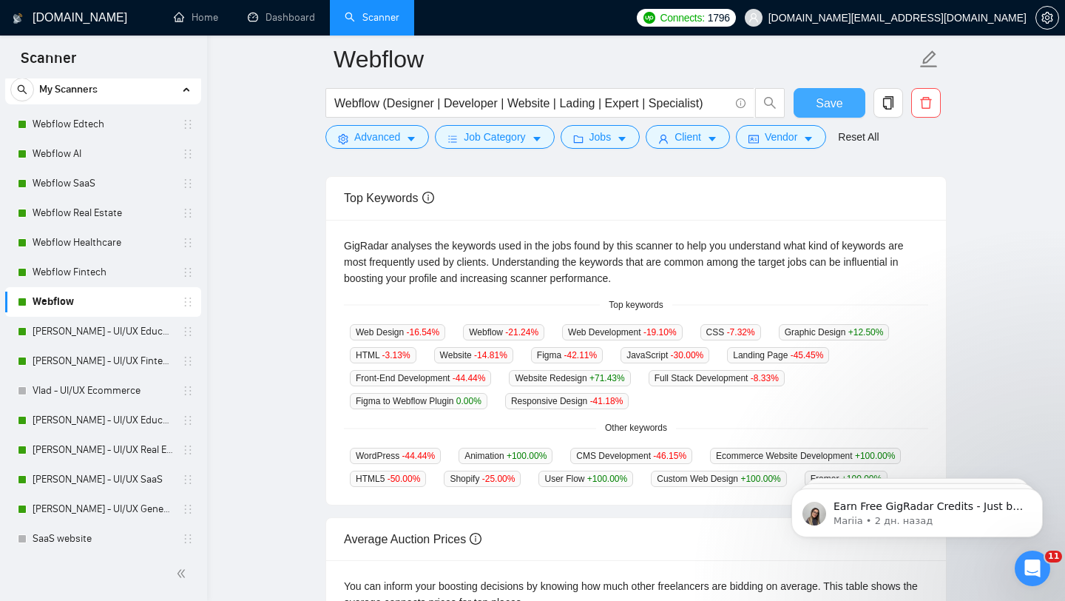
scroll to position [0, 0]
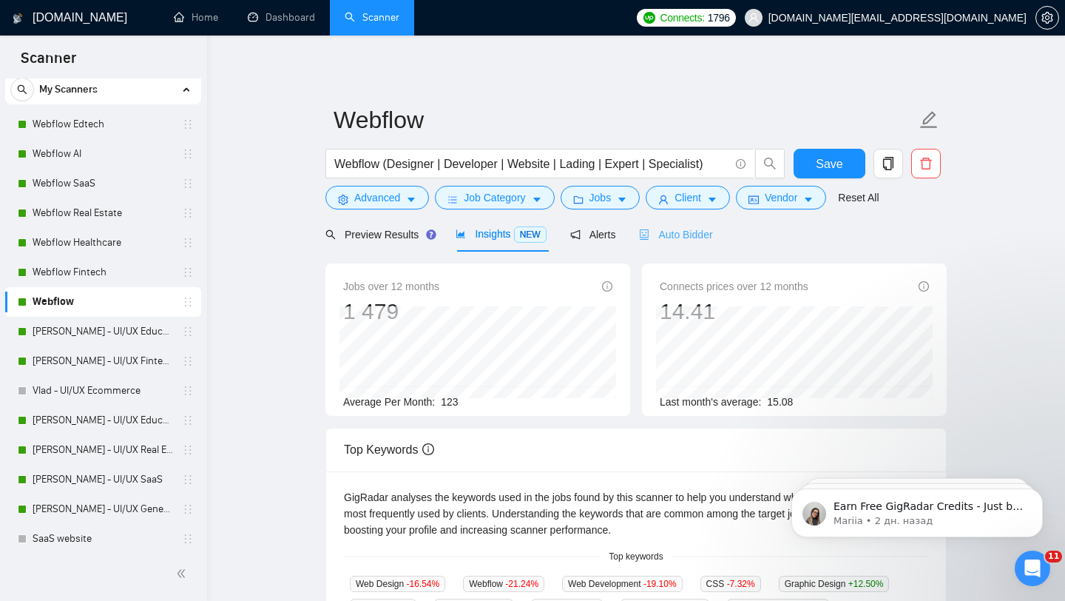
click at [654, 245] on div "Auto Bidder" at bounding box center [675, 234] width 73 height 35
